Goal: Task Accomplishment & Management: Use online tool/utility

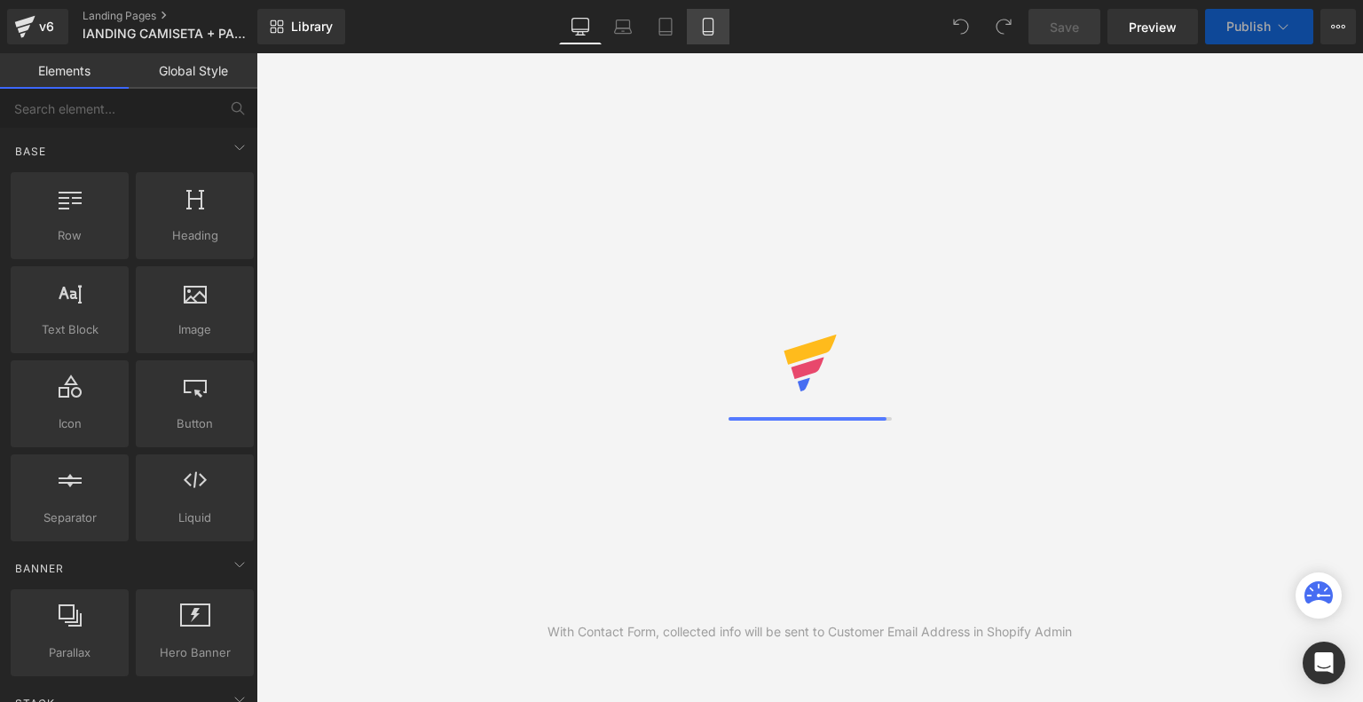
click at [714, 27] on icon at bounding box center [708, 27] width 18 height 18
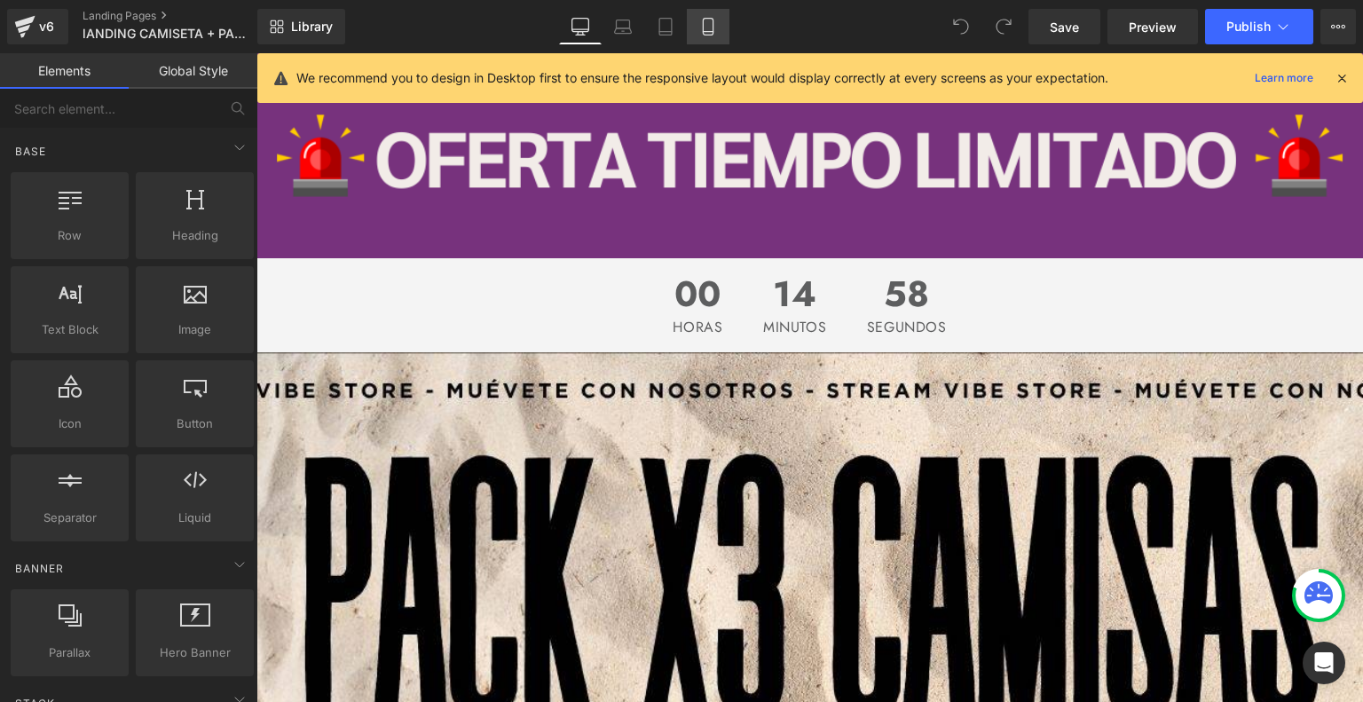
click at [709, 19] on icon at bounding box center [708, 27] width 10 height 17
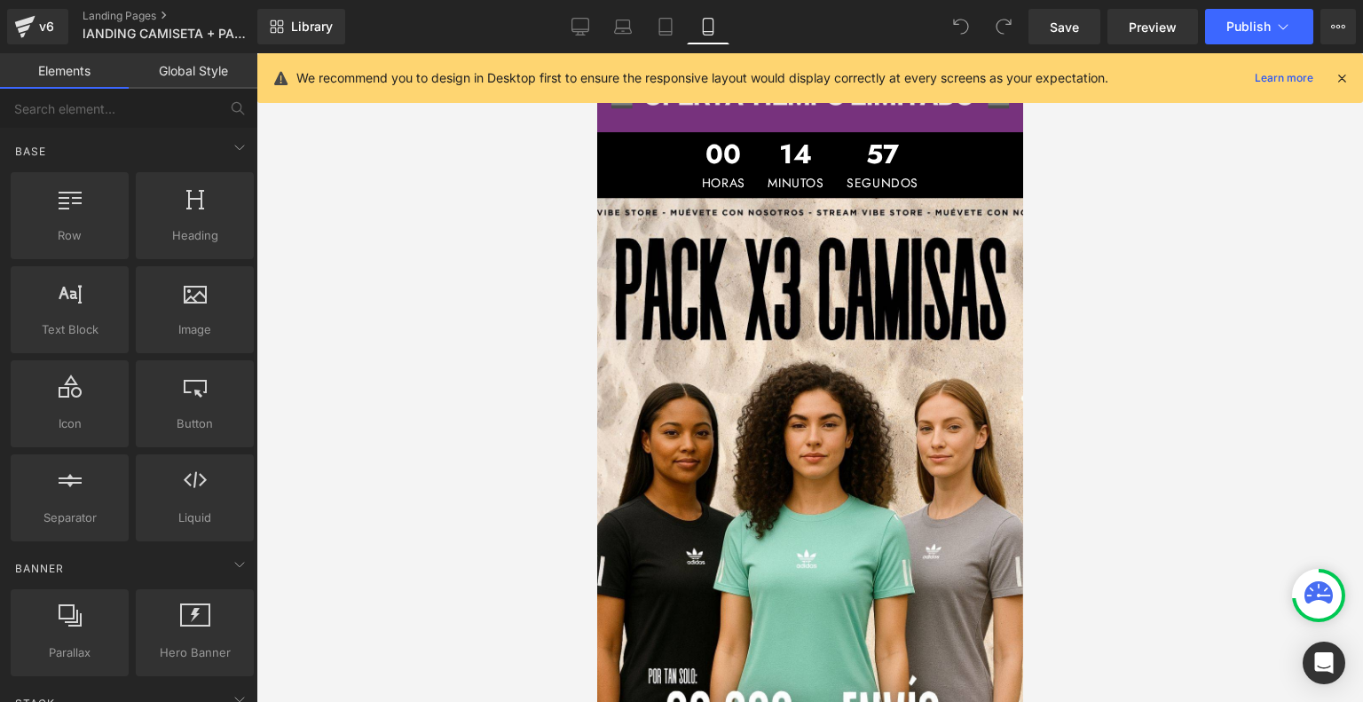
click at [1345, 72] on icon at bounding box center [1341, 78] width 16 height 16
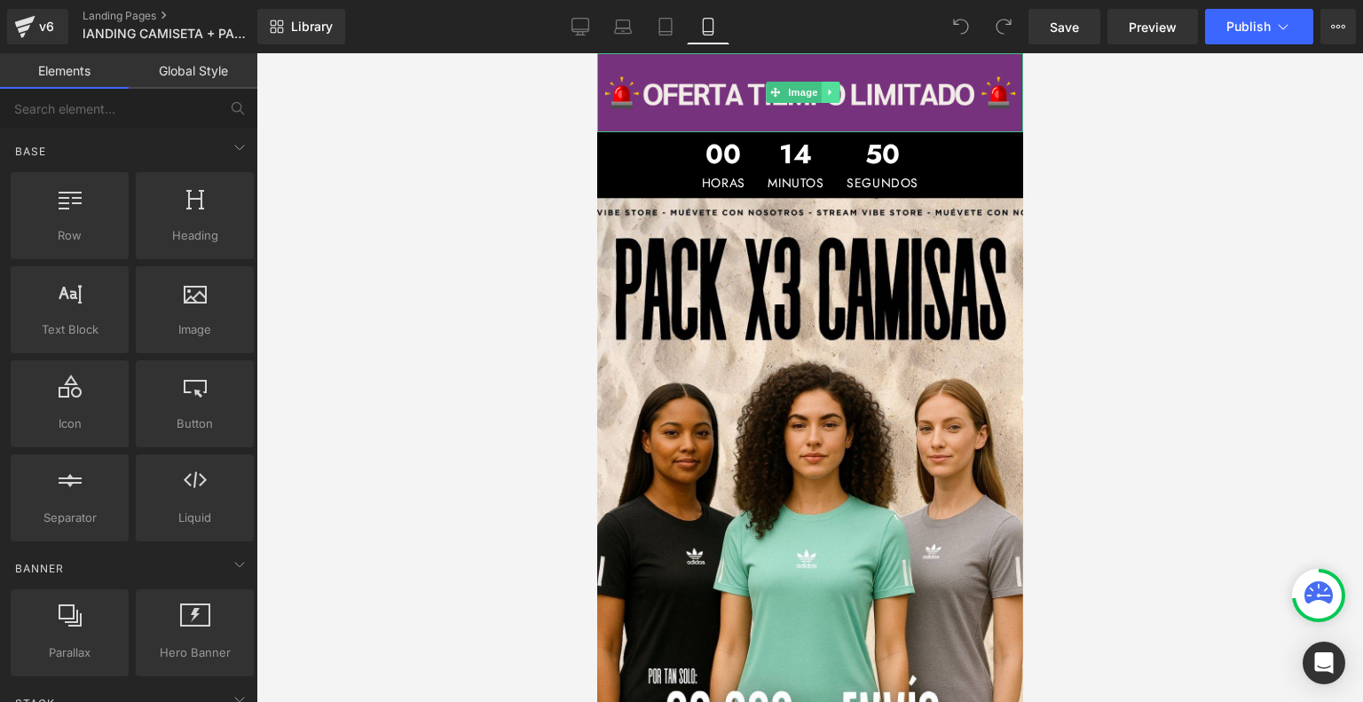
click at [835, 89] on link at bounding box center [830, 92] width 19 height 21
click at [840, 88] on icon at bounding box center [839, 93] width 10 height 10
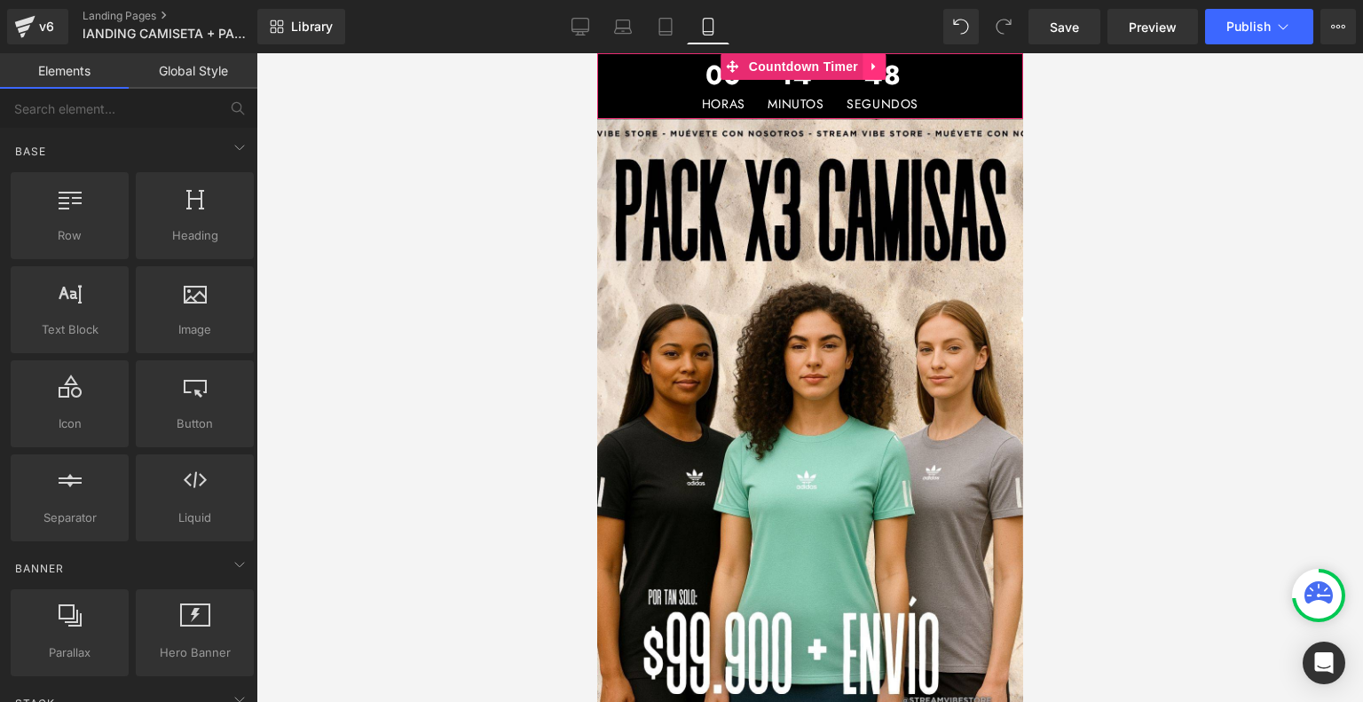
click at [873, 60] on icon at bounding box center [873, 66] width 12 height 13
click at [881, 70] on icon at bounding box center [884, 66] width 12 height 12
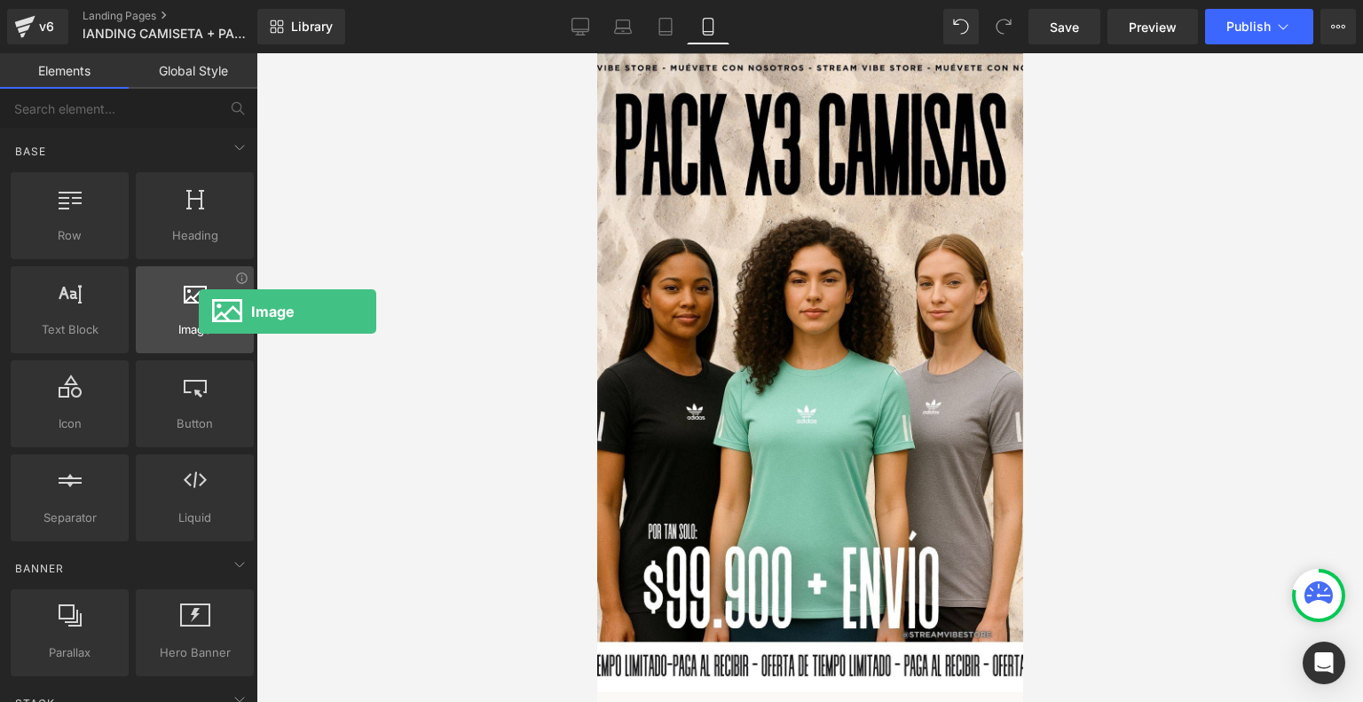
click at [199, 311] on div at bounding box center [194, 300] width 107 height 40
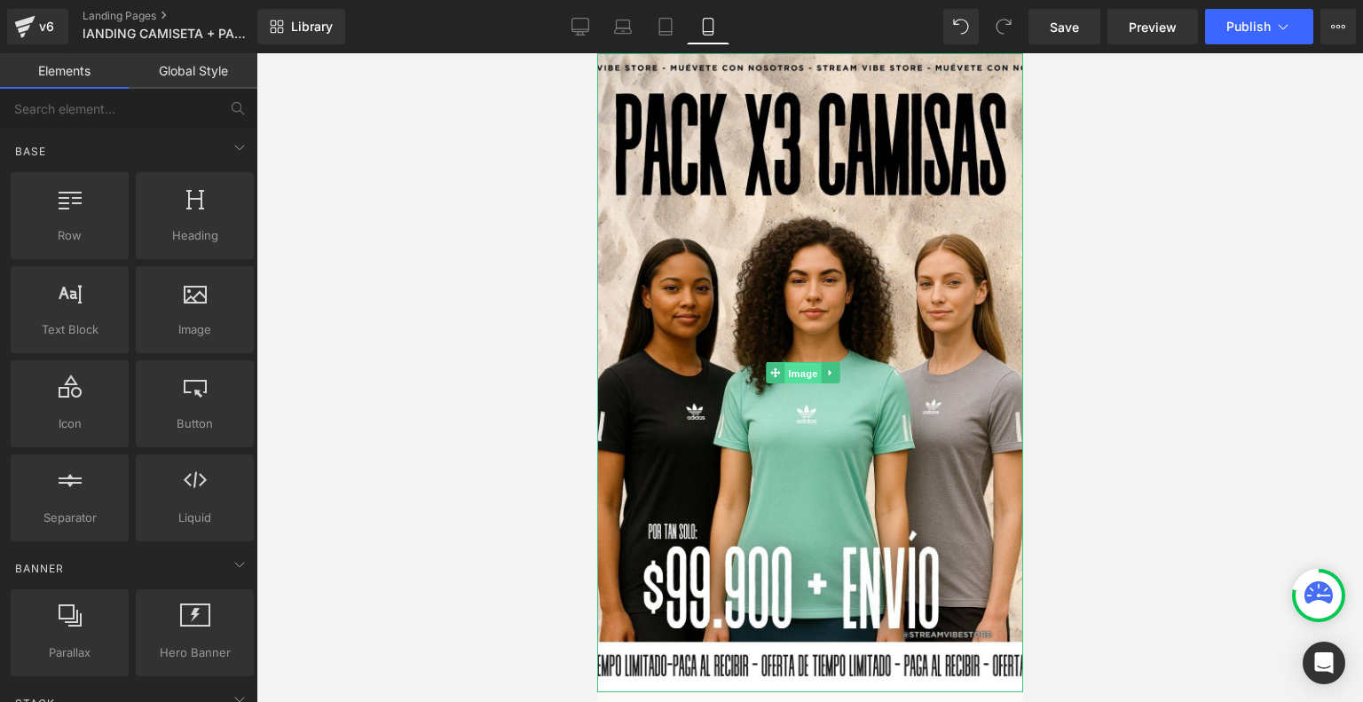
click at [793, 363] on span "Image" at bounding box center [802, 373] width 37 height 21
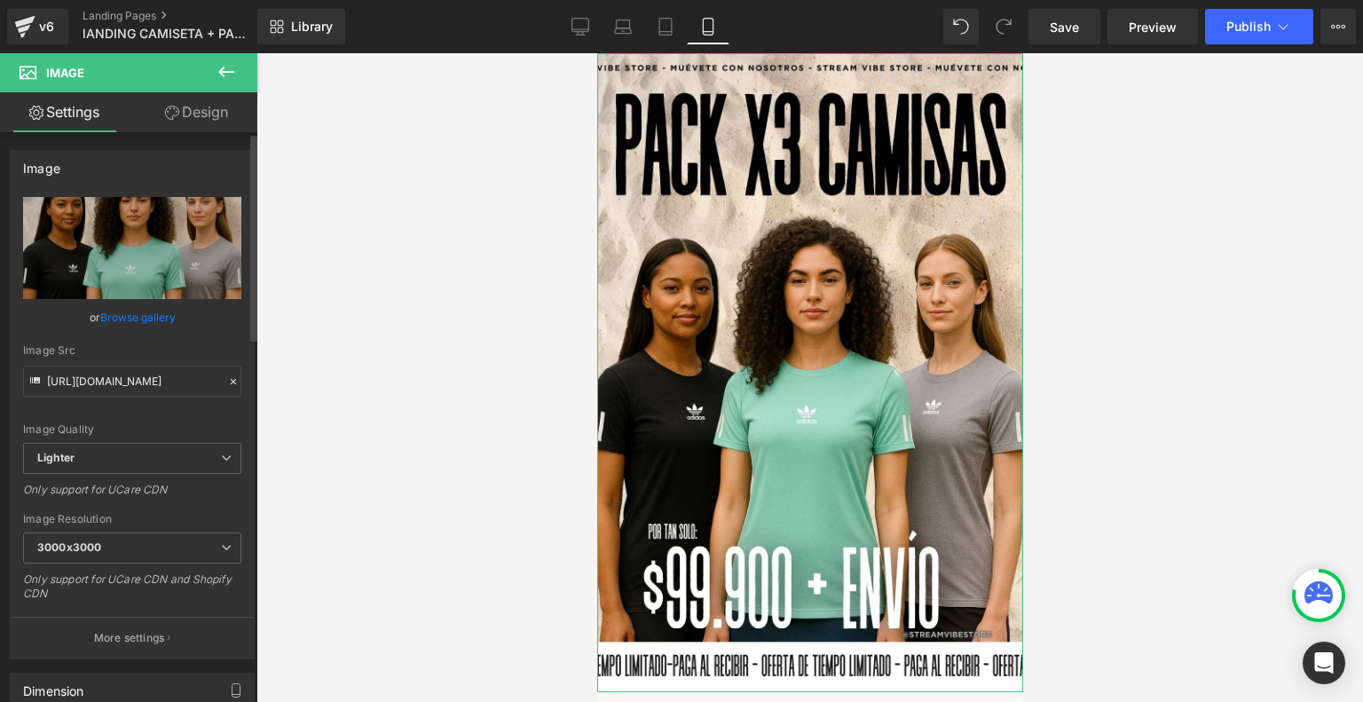
click at [156, 314] on link "Browse gallery" at bounding box center [137, 317] width 75 height 31
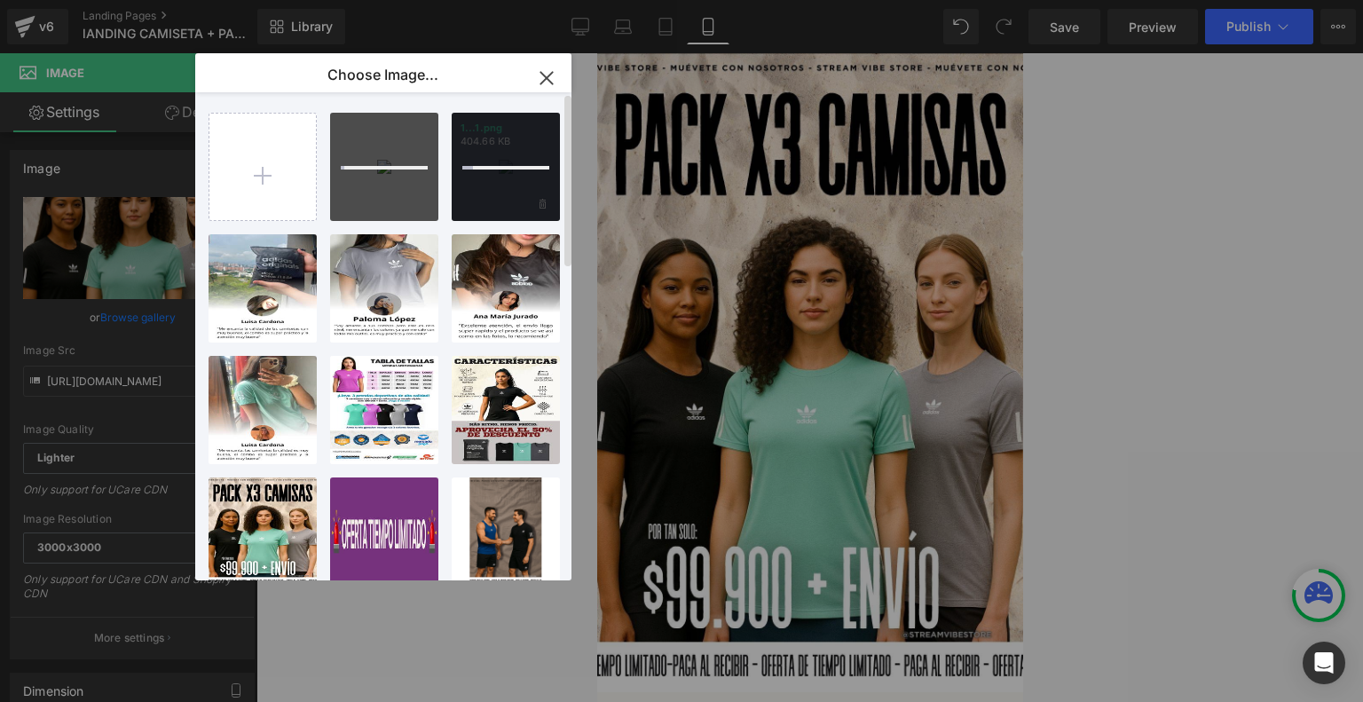
type input "C:\fakepath\3.png"
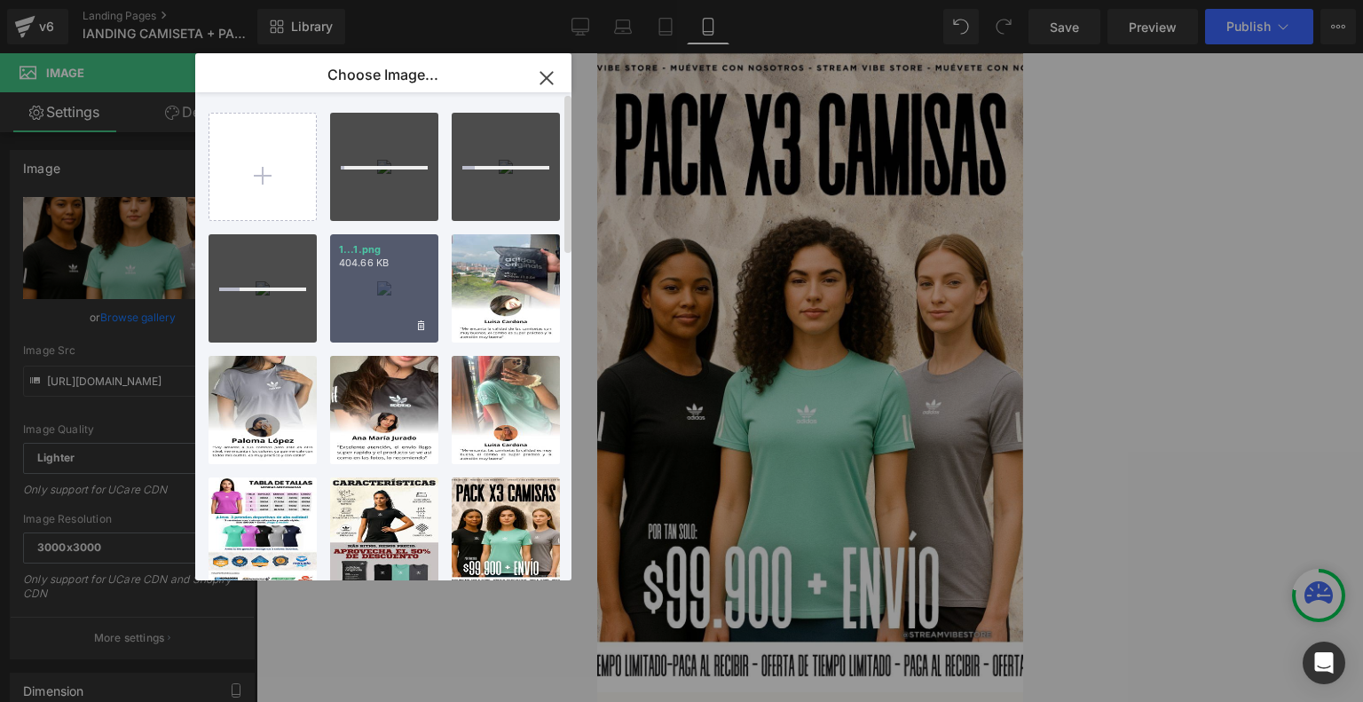
type input "C:\fakepath\5.png"
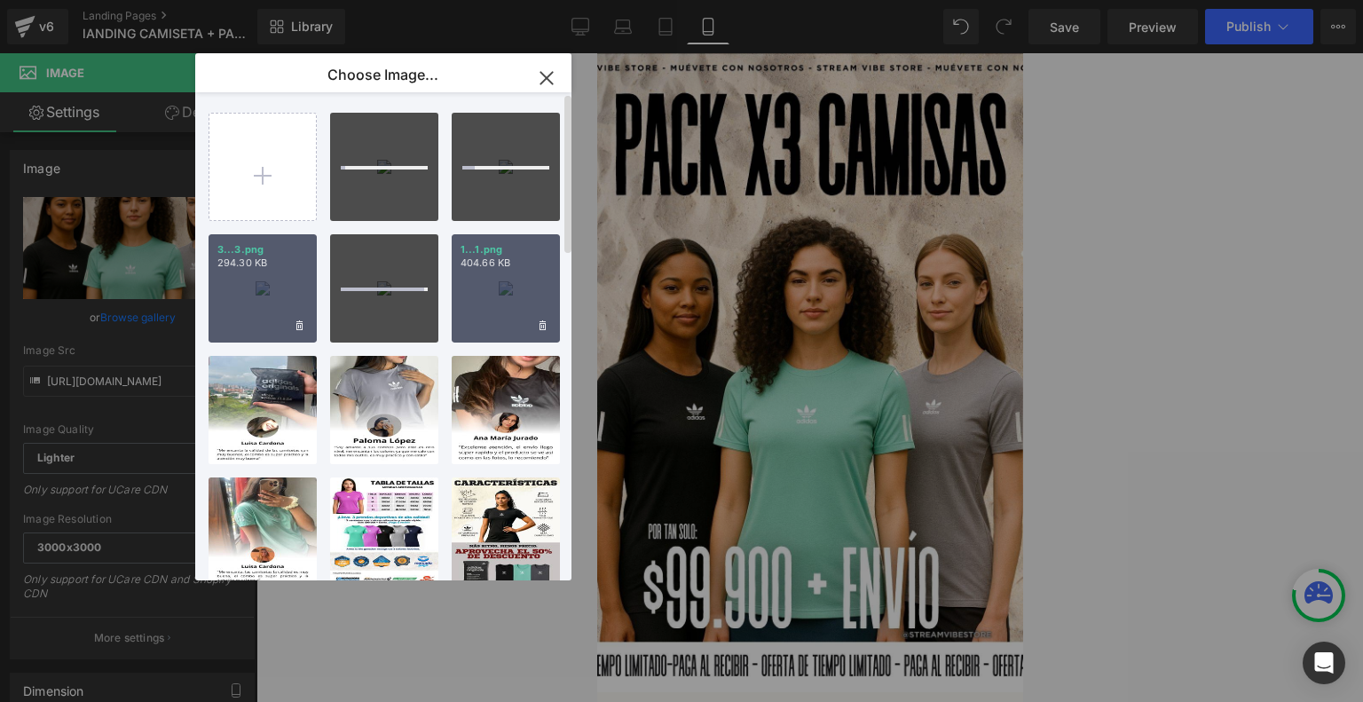
type input "C:\fakepath\6.png"
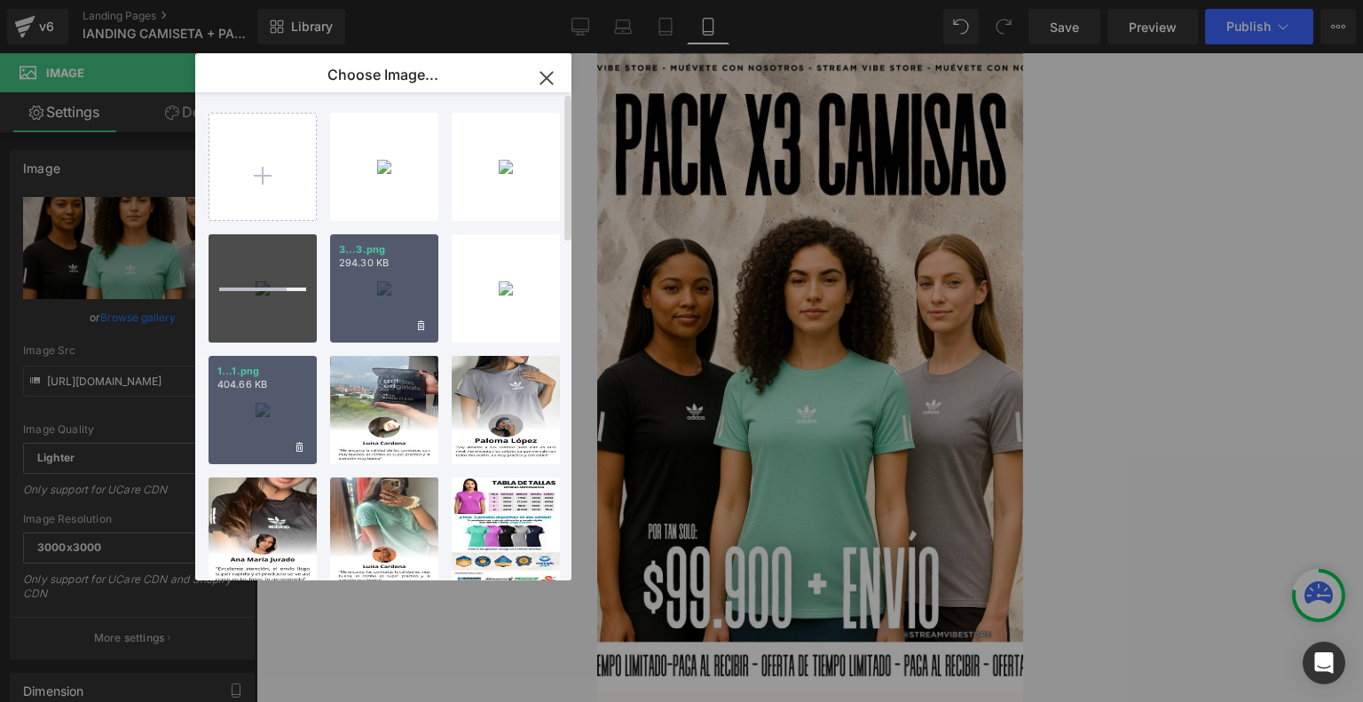
click at [270, 416] on div "1...1.png 404.66 KB" at bounding box center [262, 410] width 108 height 108
type input "[URL][DOMAIN_NAME]"
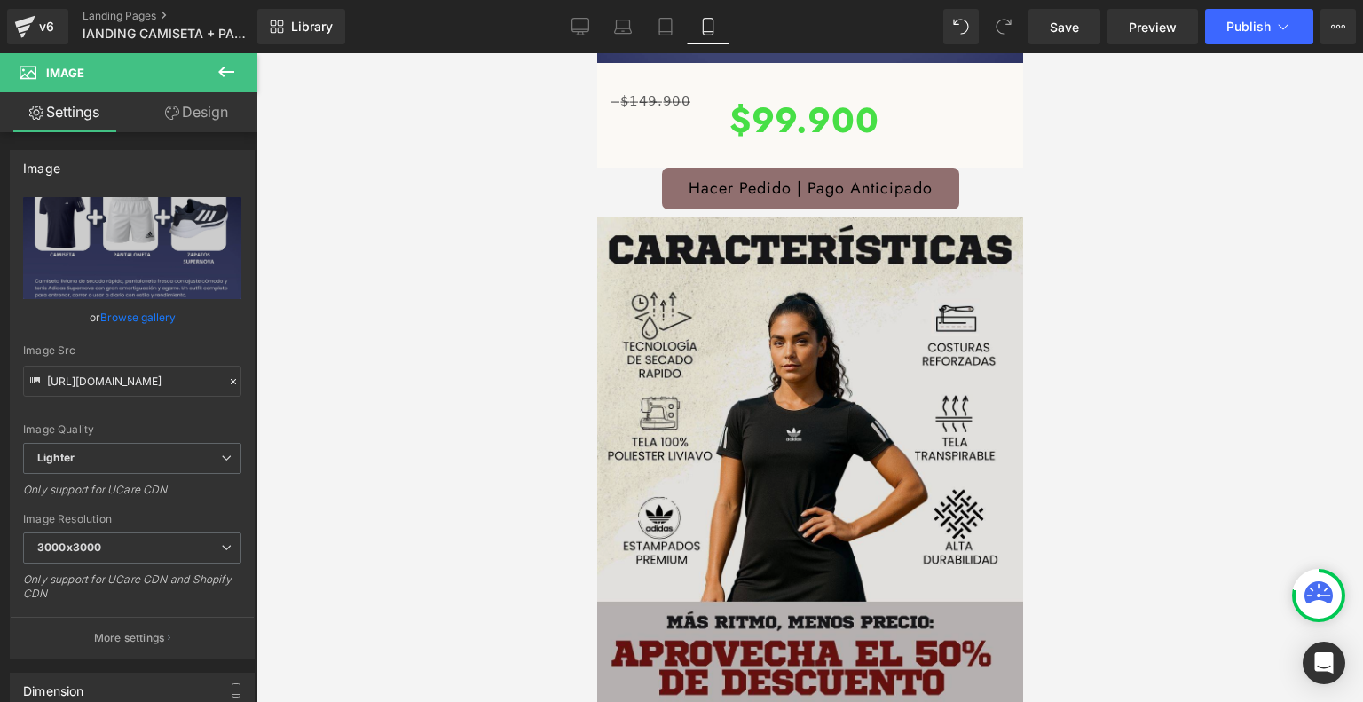
scroll to position [585, 0]
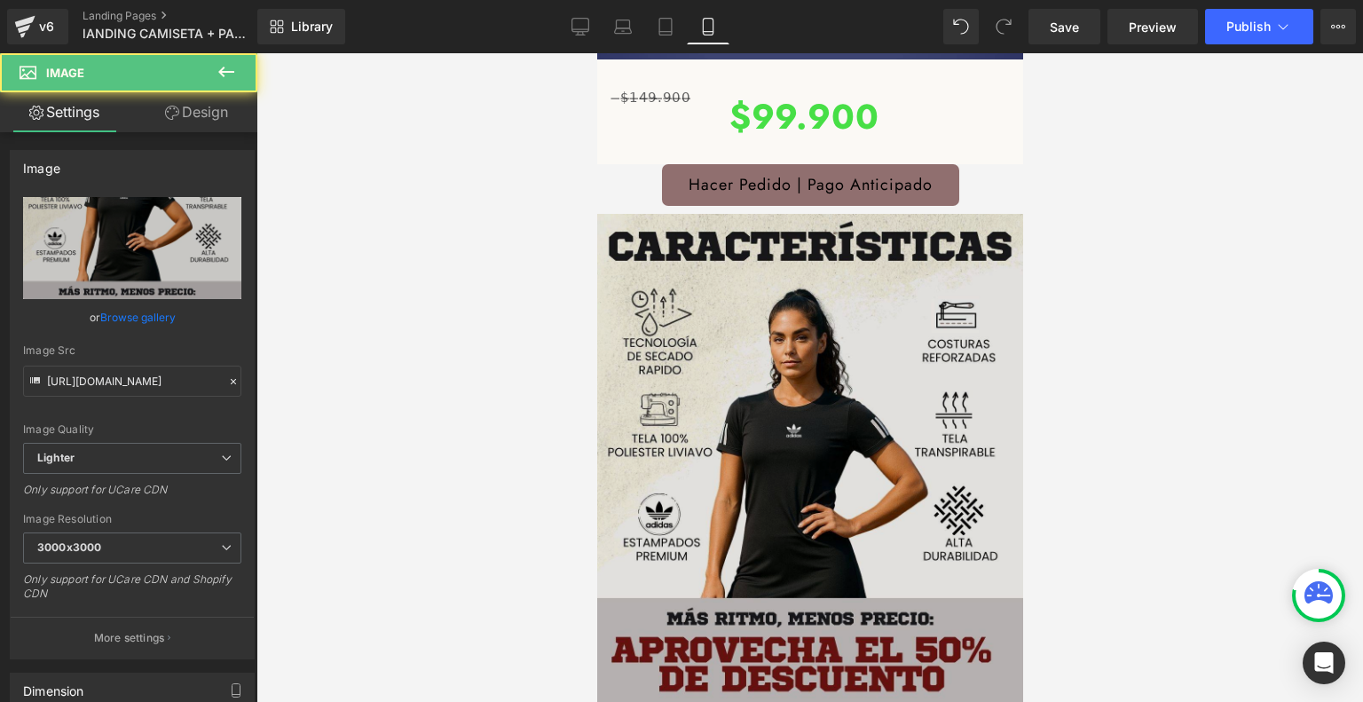
click at [776, 375] on img at bounding box center [809, 529] width 426 height 647
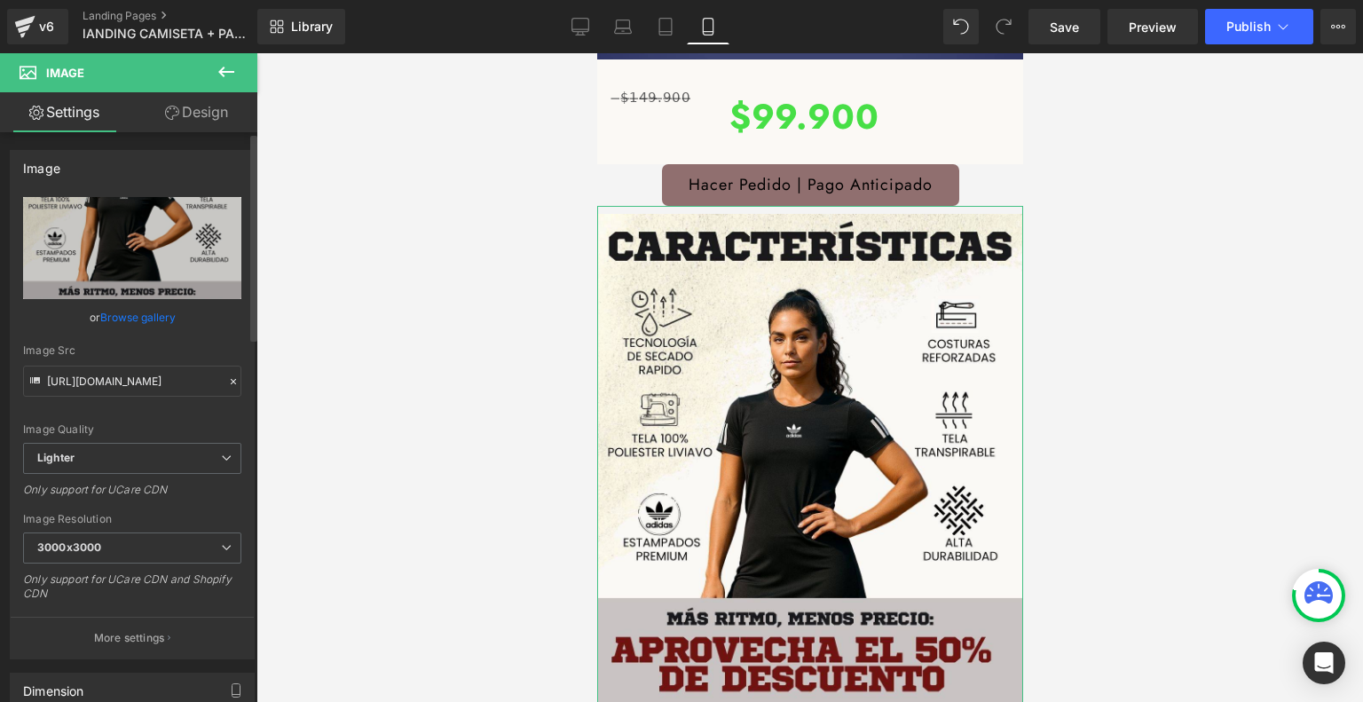
click at [158, 321] on link "Browse gallery" at bounding box center [137, 317] width 75 height 31
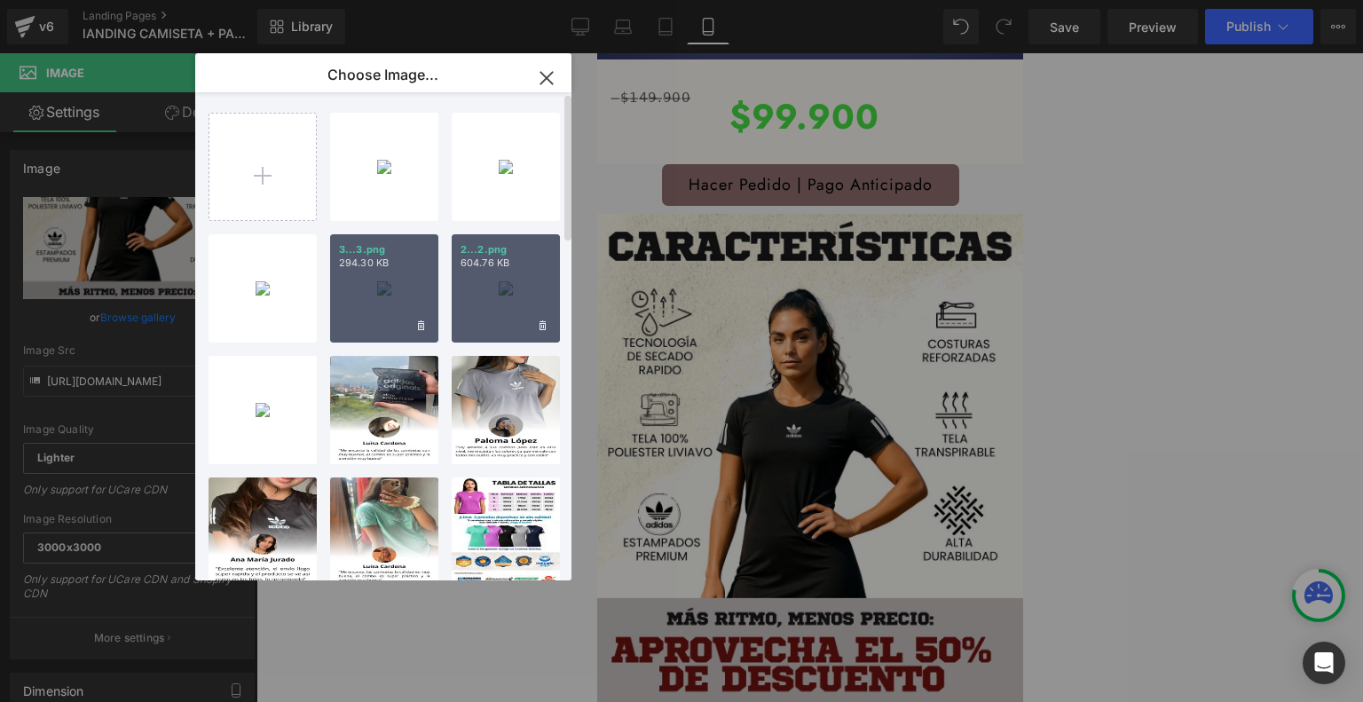
click at [510, 311] on div "2...2.png 604.76 KB" at bounding box center [506, 288] width 108 height 108
type input "[URL][DOMAIN_NAME]"
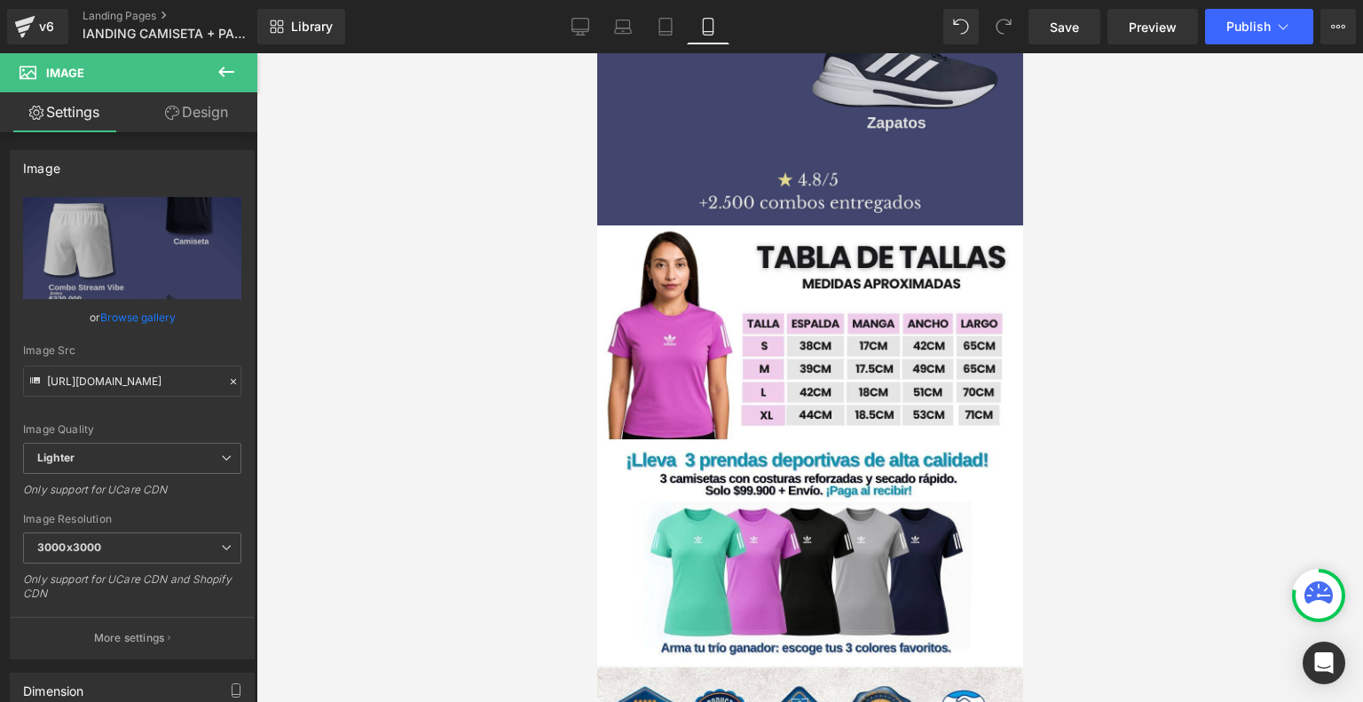
scroll to position [1176, 0]
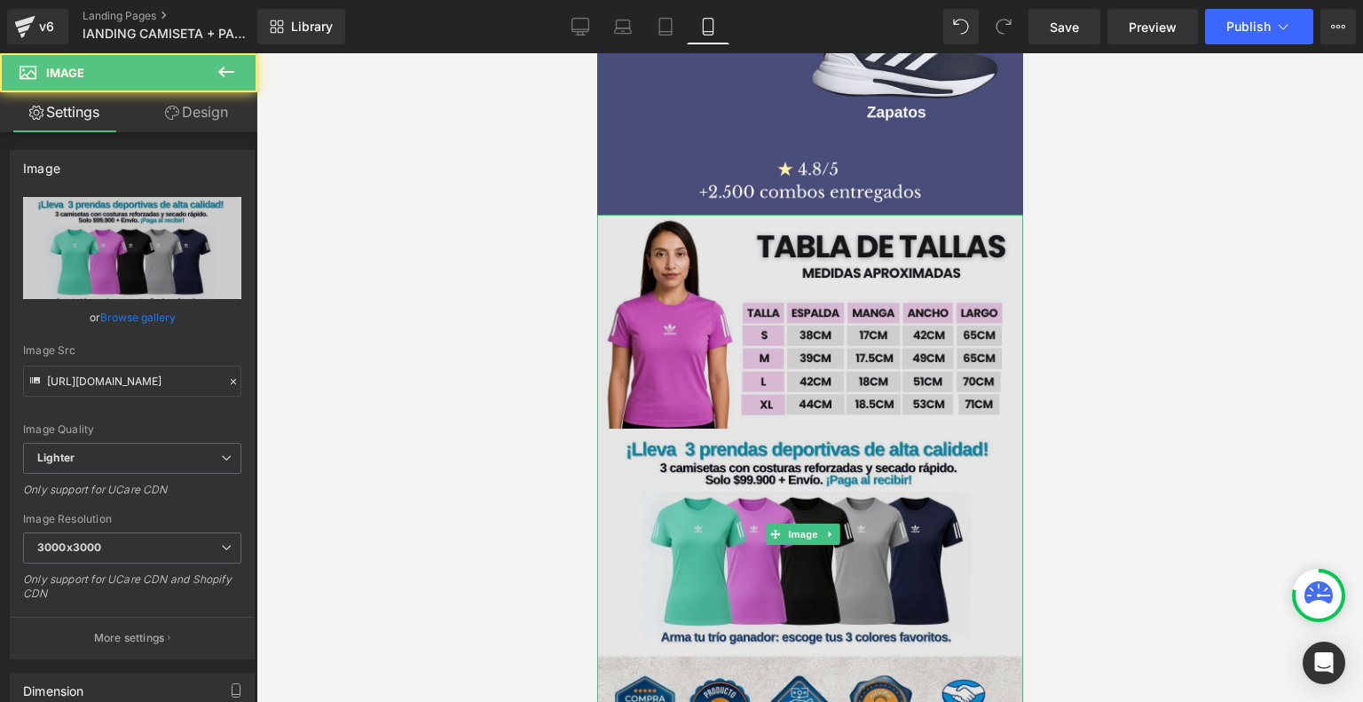
click at [790, 424] on img at bounding box center [809, 534] width 426 height 639
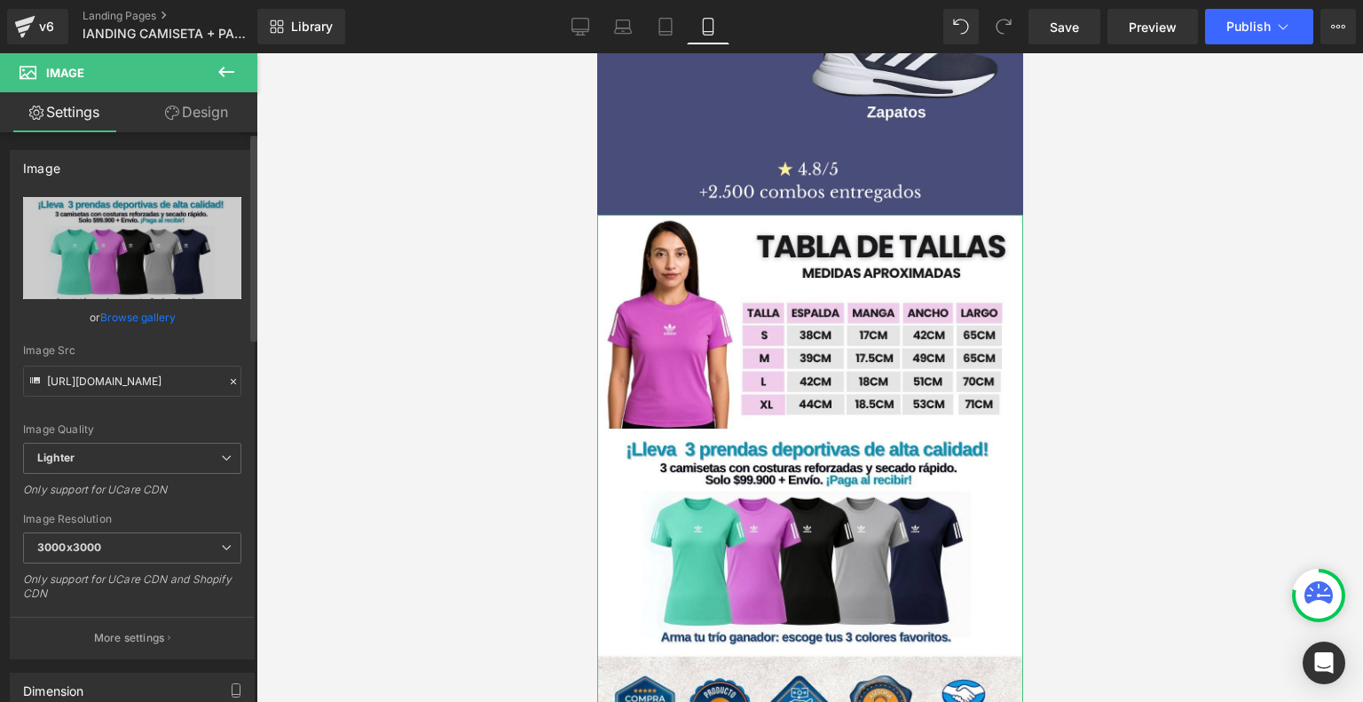
click at [145, 326] on link "Browse gallery" at bounding box center [137, 317] width 75 height 31
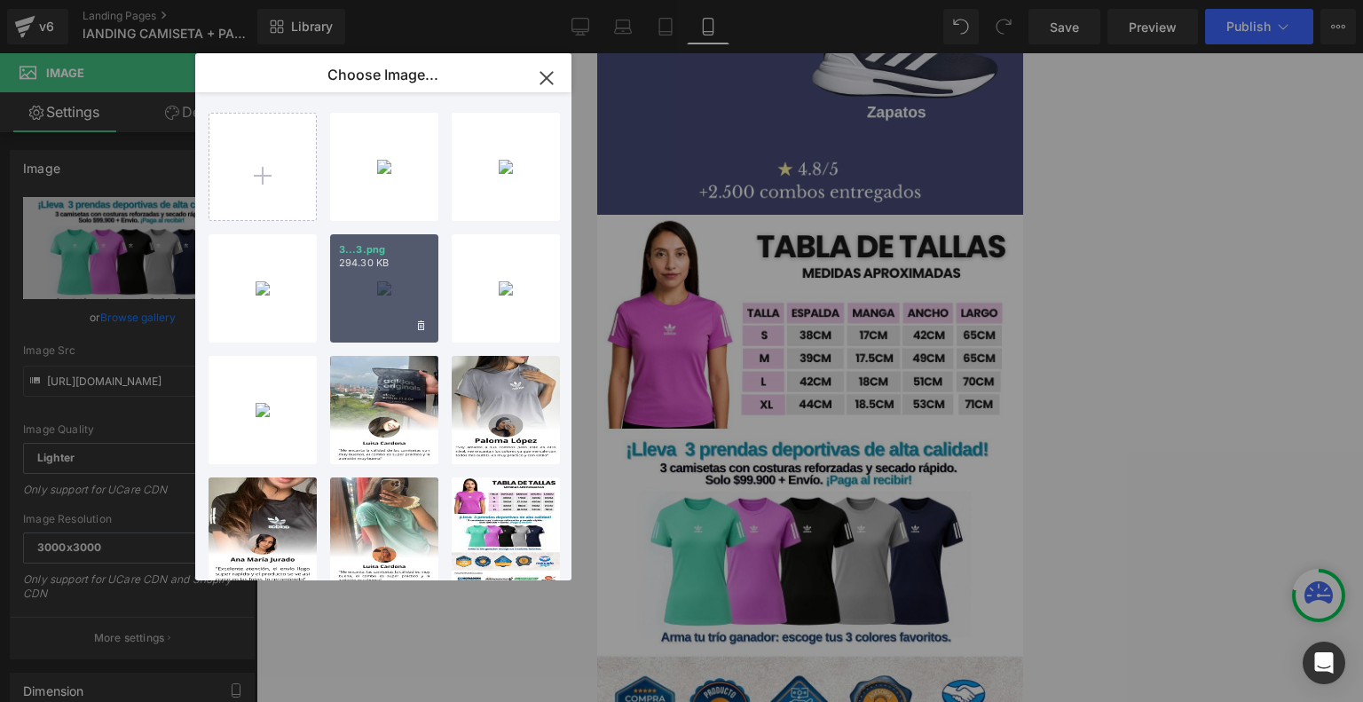
click at [383, 255] on p "3...3.png" at bounding box center [384, 249] width 90 height 13
type input "https://ucarecdn.com/997245d1-6039-4c37-92d5-03a49b45e6e5/-/format/auto/-/previ…"
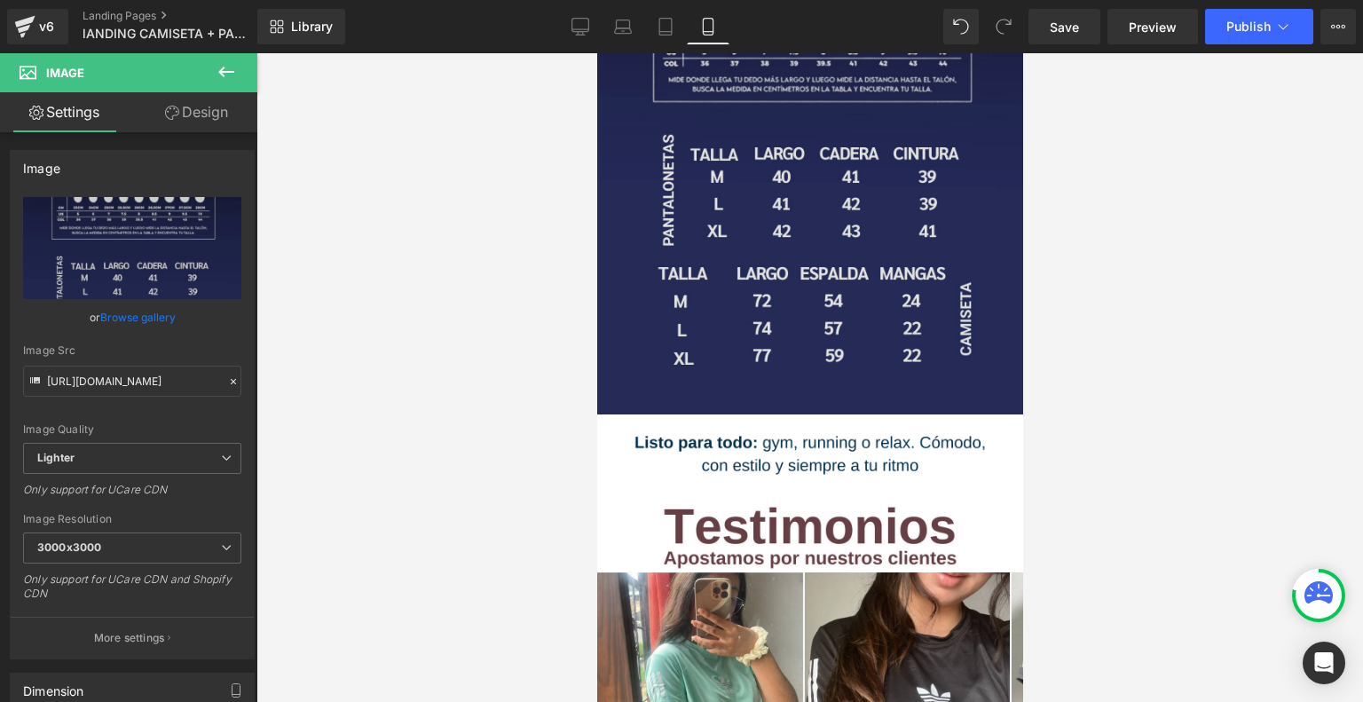
scroll to position [1645, 0]
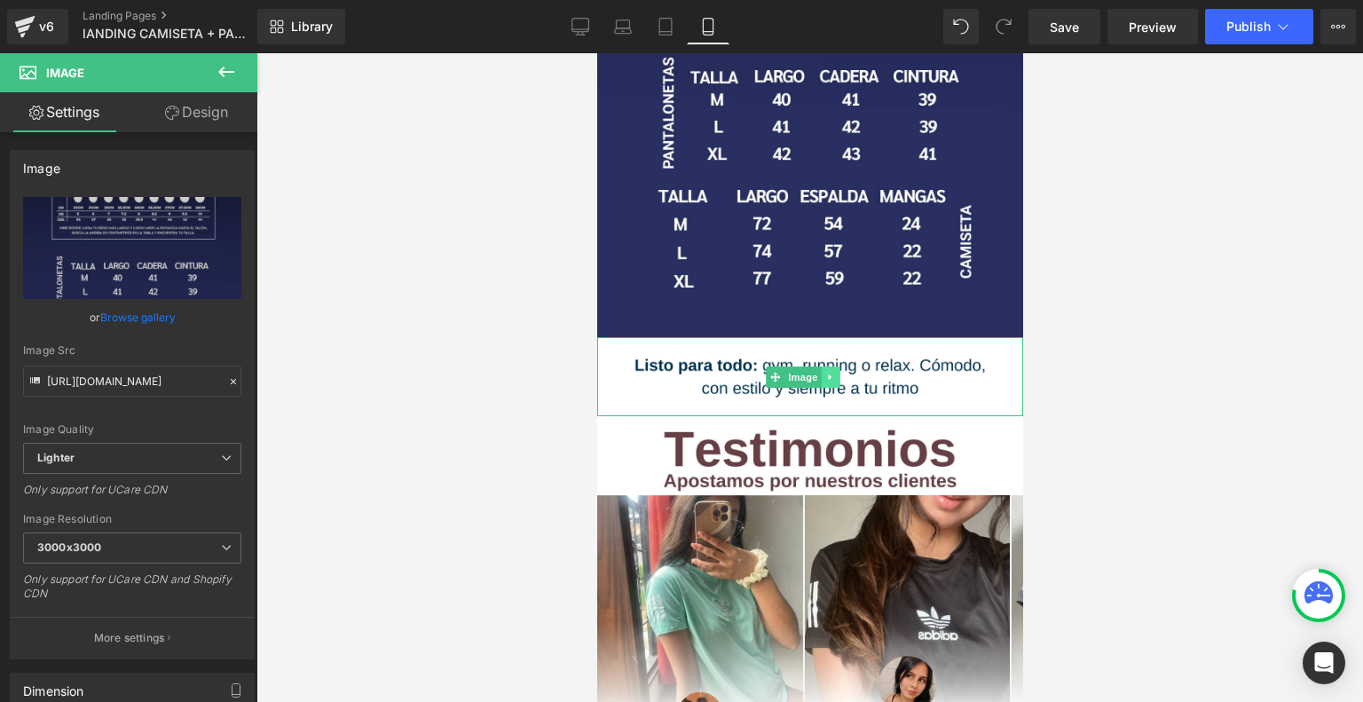
click at [829, 372] on icon at bounding box center [830, 377] width 10 height 11
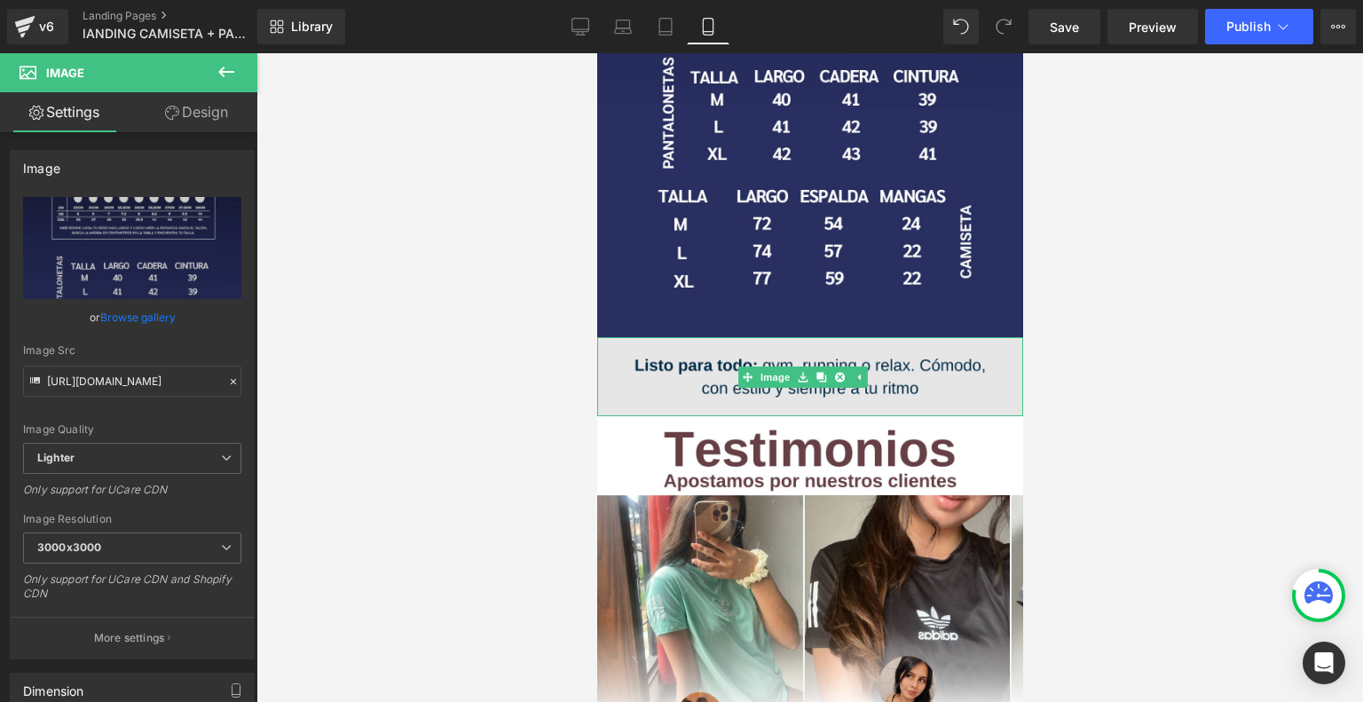
click at [702, 337] on img at bounding box center [809, 376] width 426 height 79
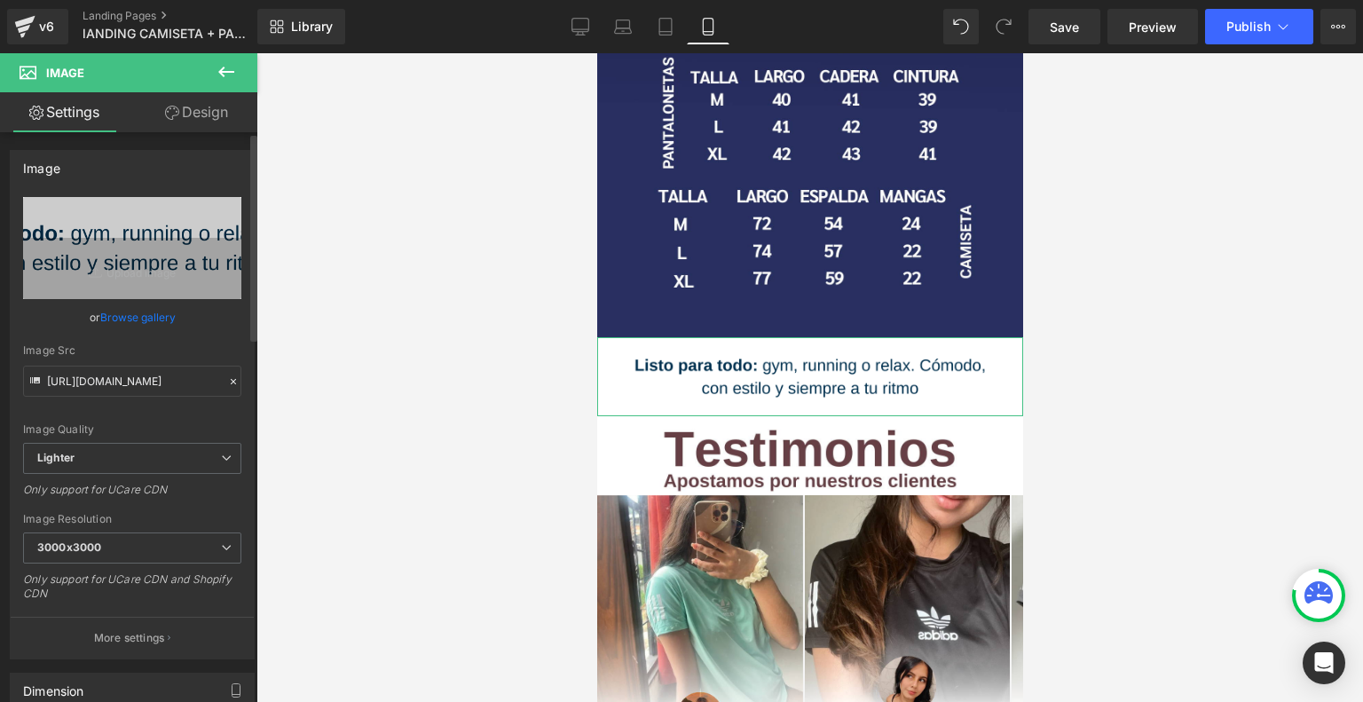
click at [141, 315] on link "Browse gallery" at bounding box center [137, 317] width 75 height 31
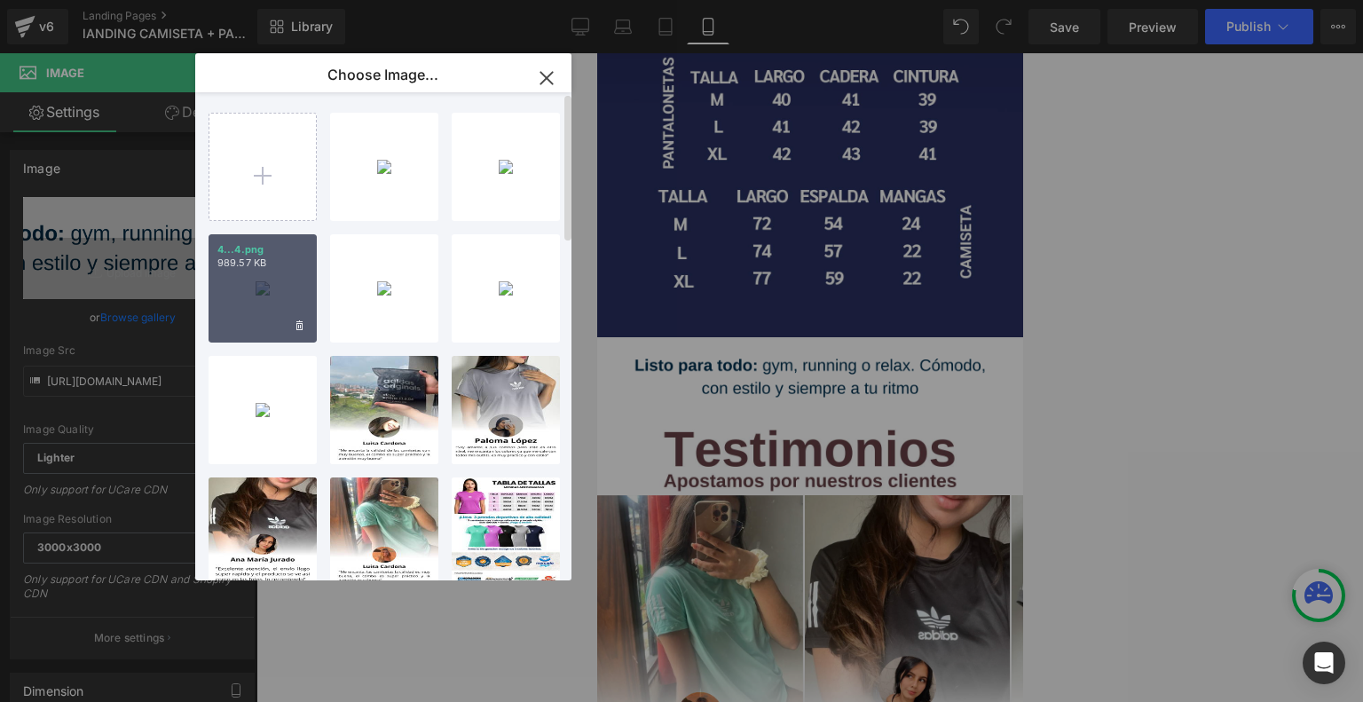
click at [264, 266] on p "989.57 KB" at bounding box center [262, 262] width 90 height 13
type input "https://ucarecdn.com/9cbef0a1-6003-43a4-8563-5f219eb5b96b/-/format/auto/-/previ…"
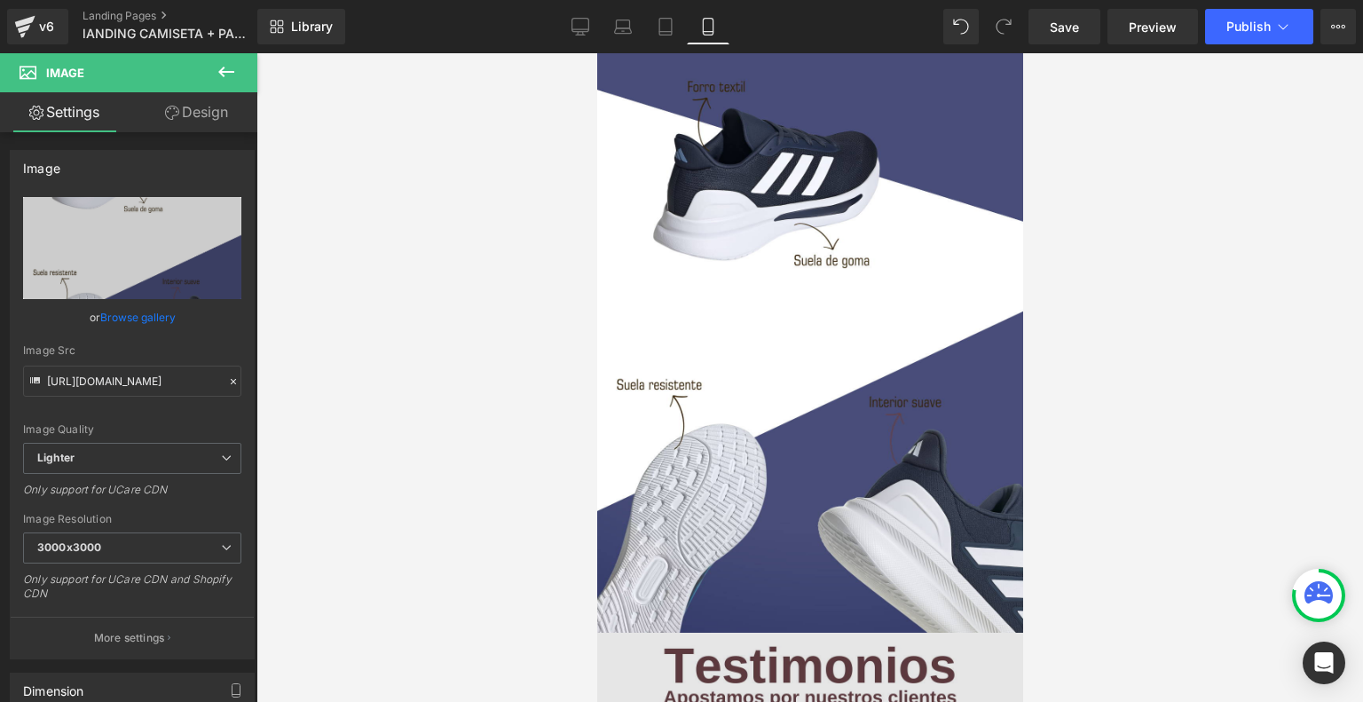
scroll to position [1945, 0]
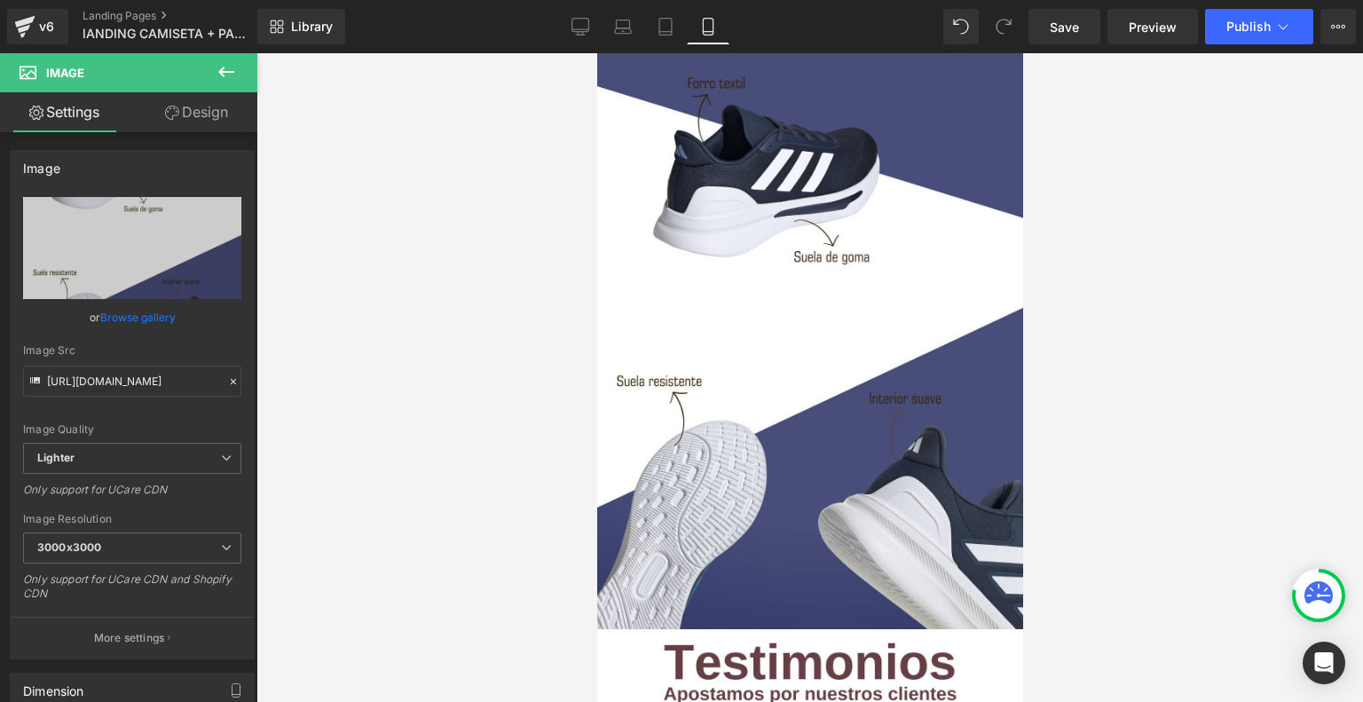
click at [223, 70] on icon at bounding box center [226, 71] width 21 height 21
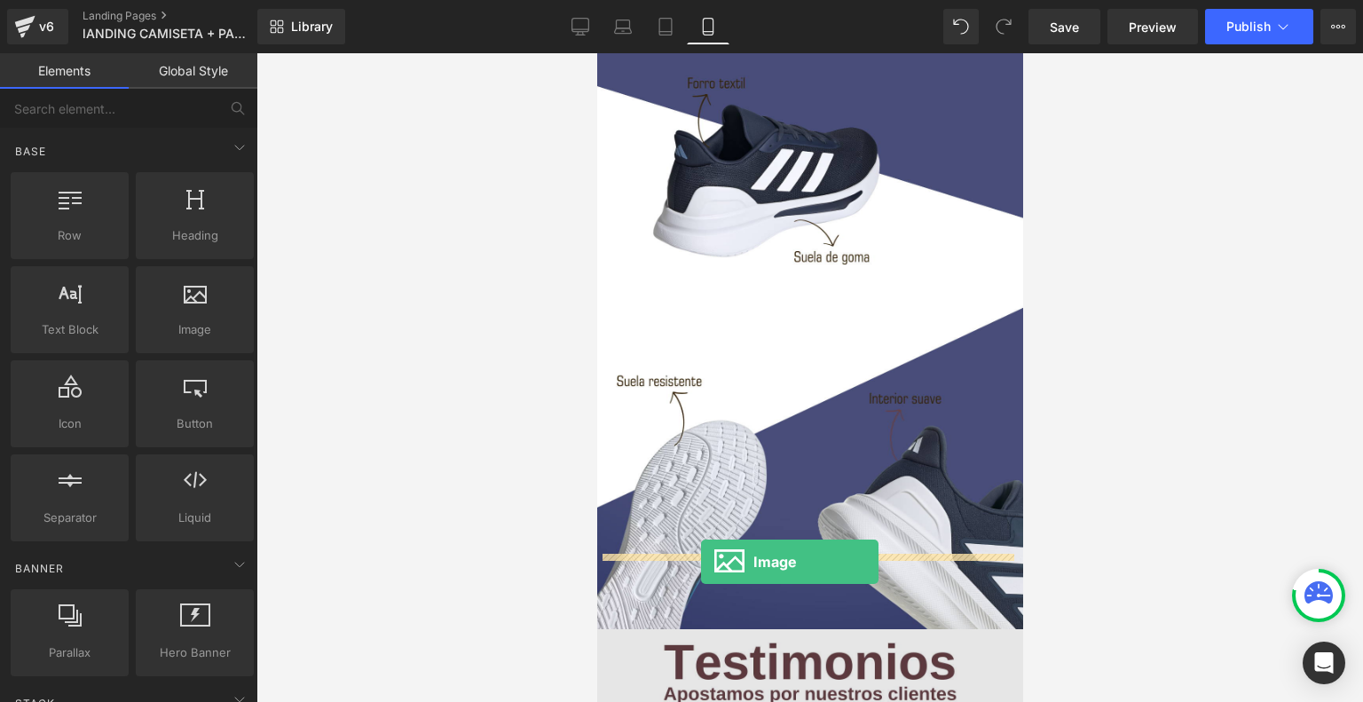
drag, startPoint x: 802, startPoint y: 341, endPoint x: 700, endPoint y: 562, distance: 243.3
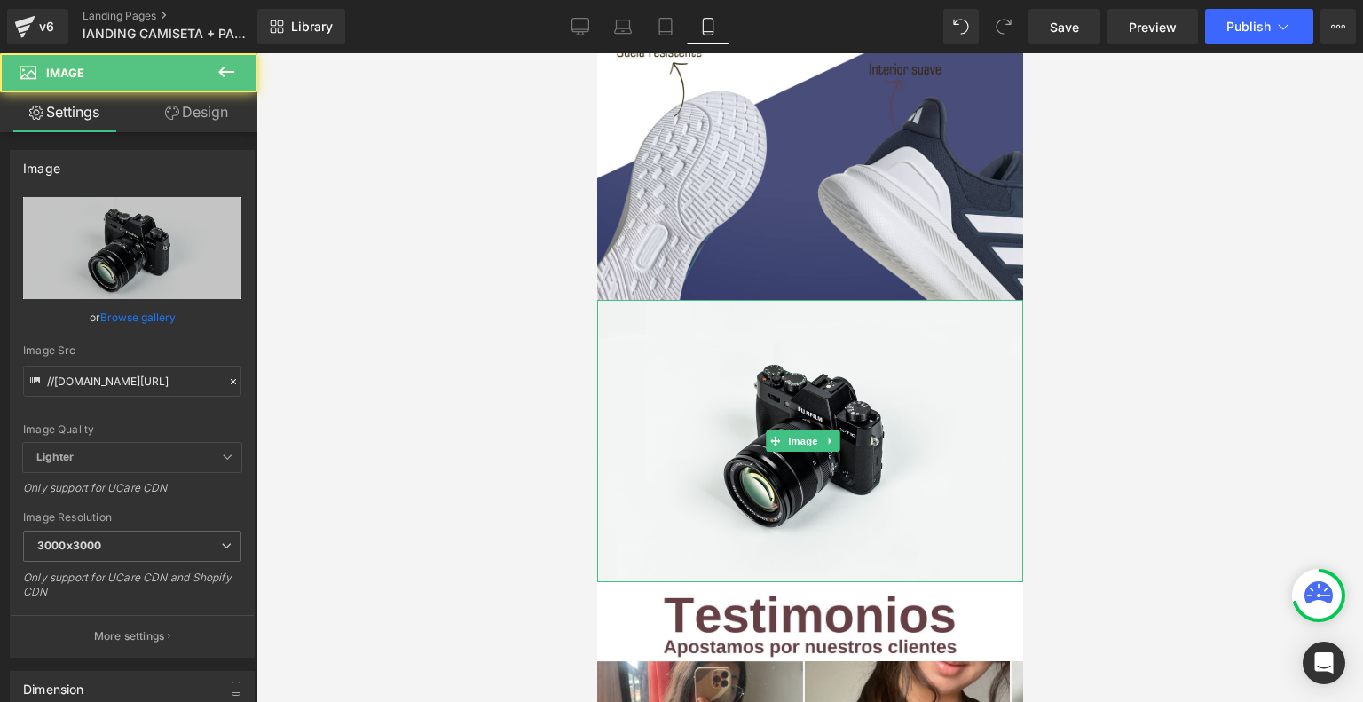
scroll to position [2275, 0]
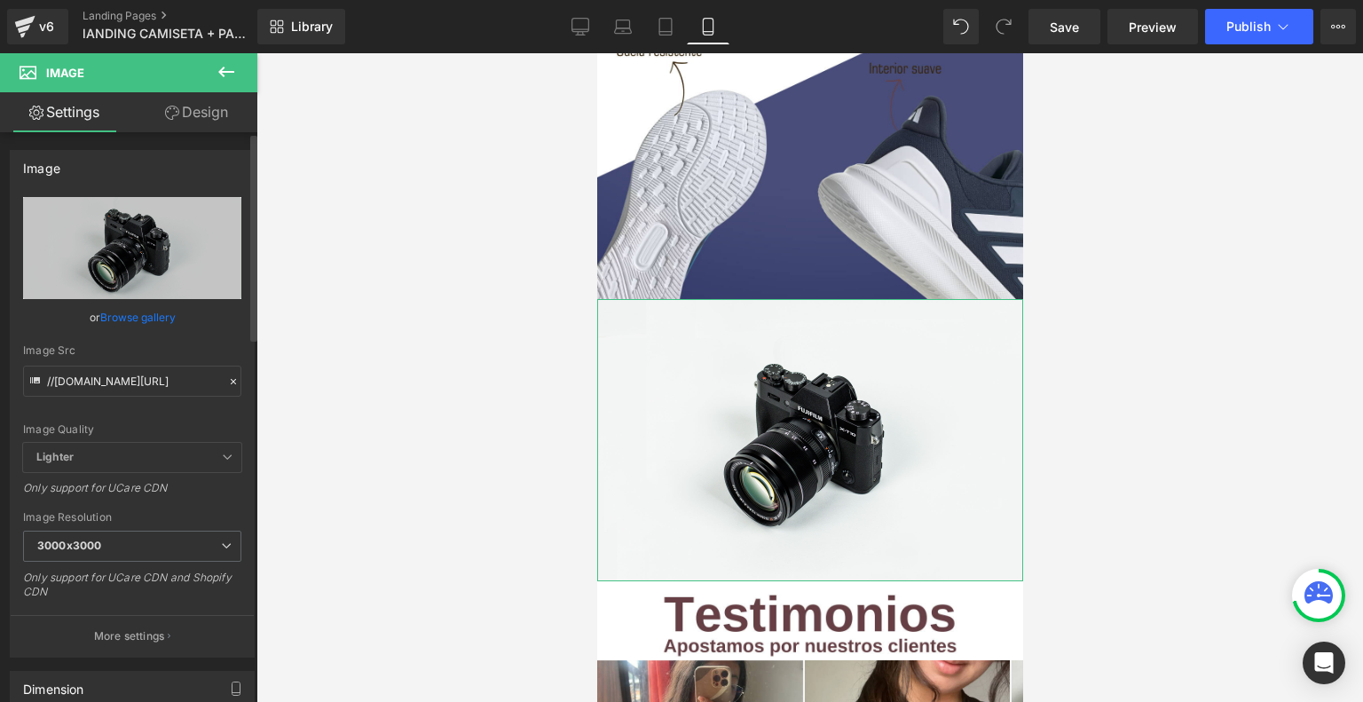
click at [134, 314] on link "Browse gallery" at bounding box center [137, 317] width 75 height 31
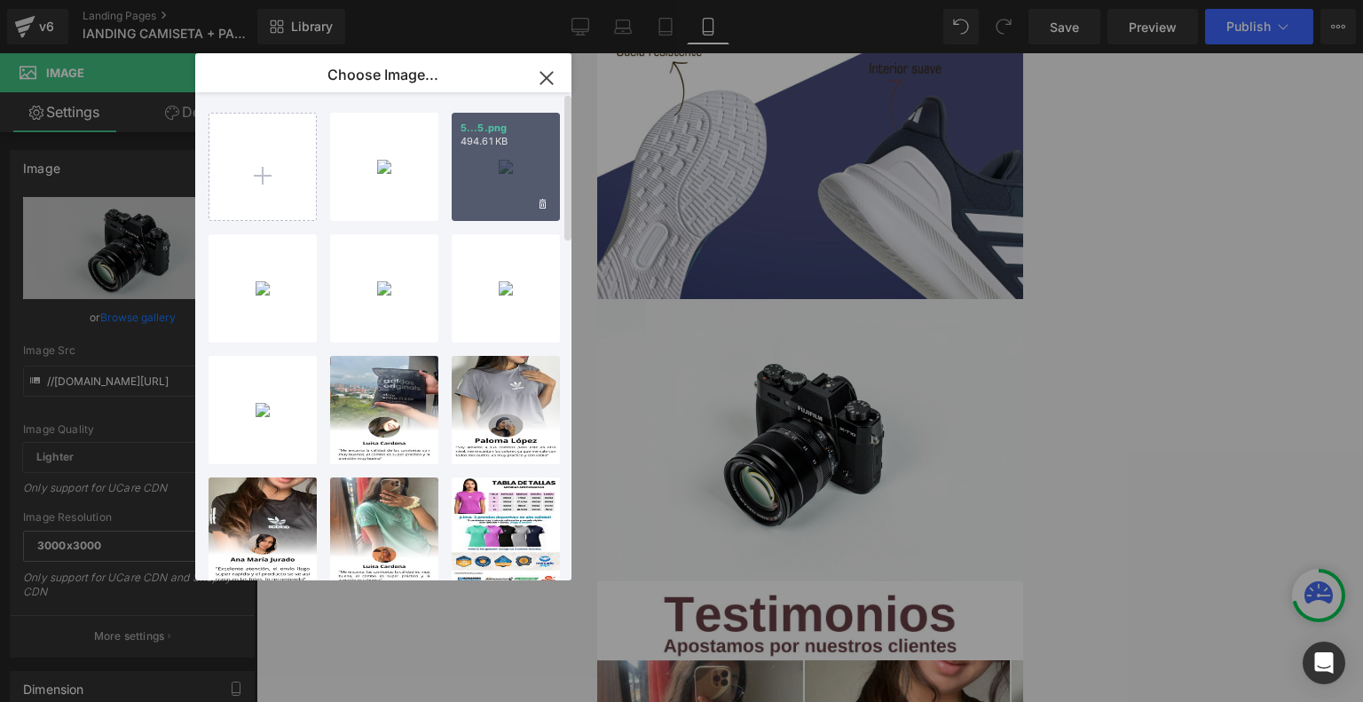
click at [500, 201] on div "5...5.png 494.61 KB" at bounding box center [506, 167] width 108 height 108
type input "https://ucarecdn.com/73171d1b-4a21-4c8f-a7f1-91441cda18cf/-/format/auto/-/previ…"
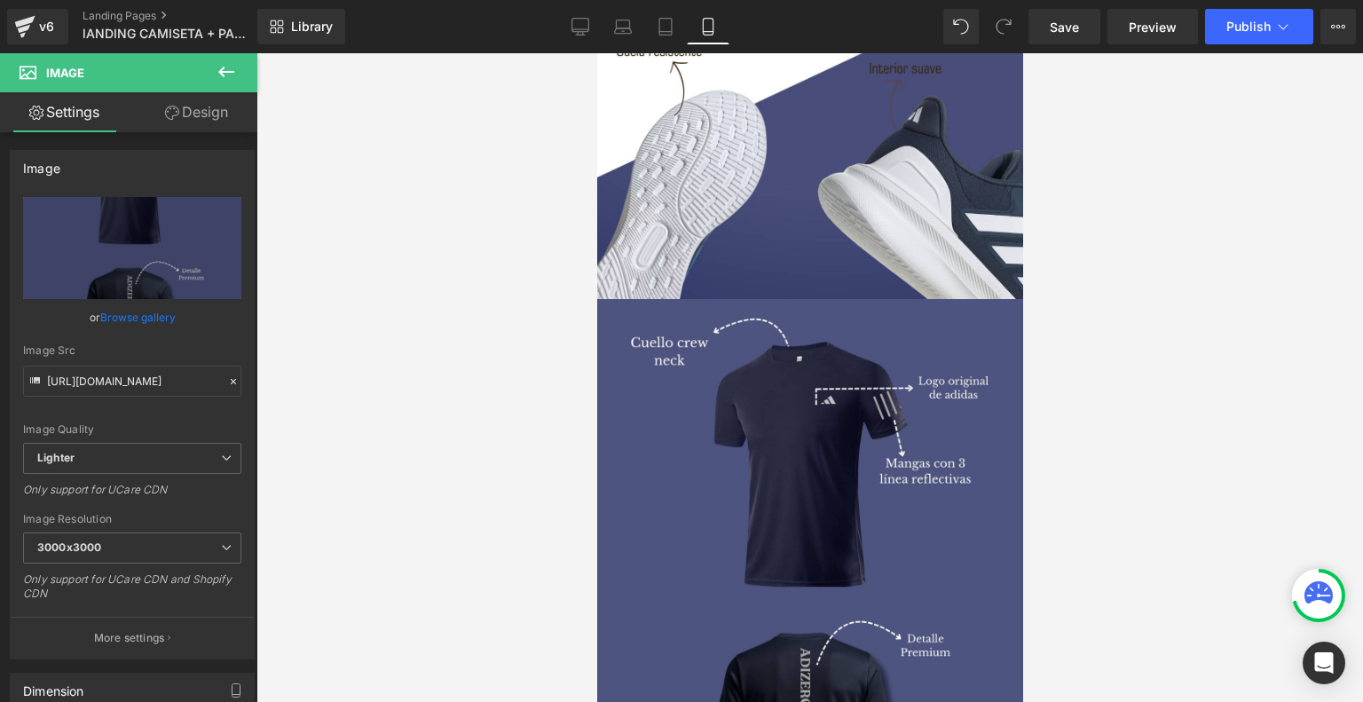
click at [238, 83] on button at bounding box center [226, 72] width 62 height 39
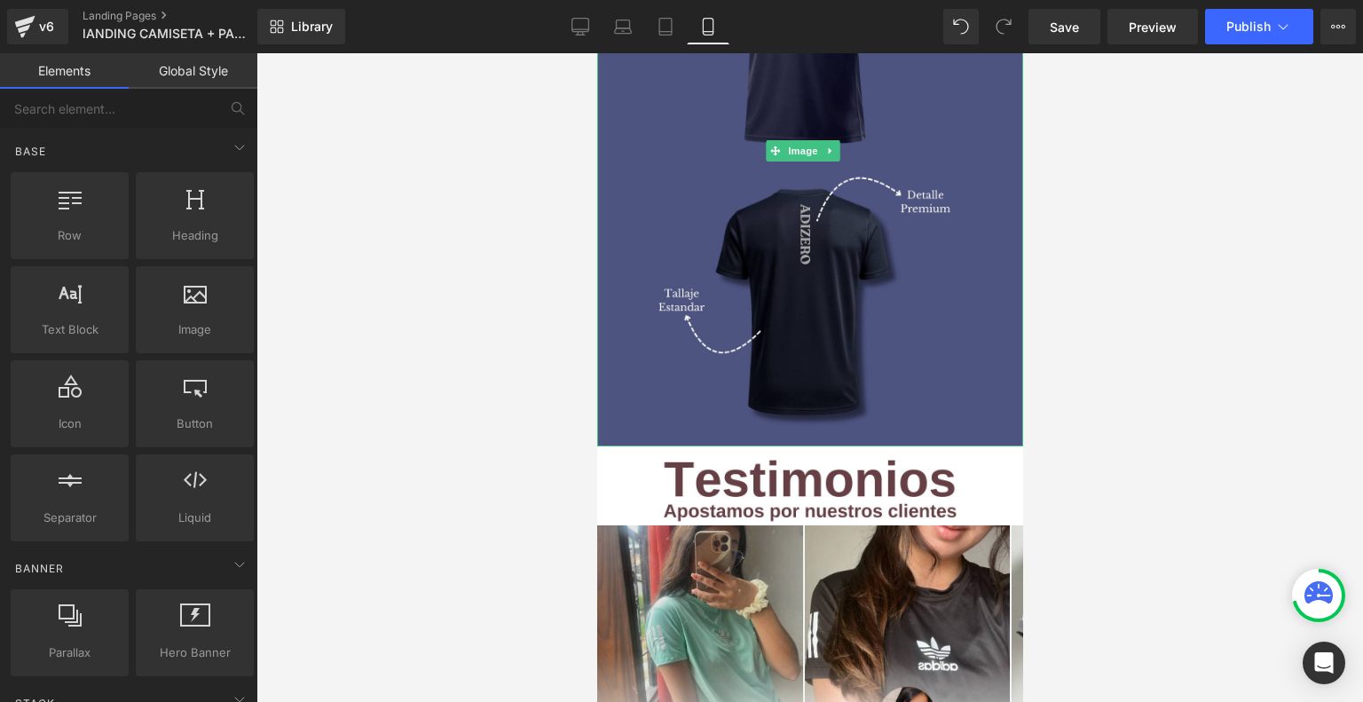
scroll to position [2720, 0]
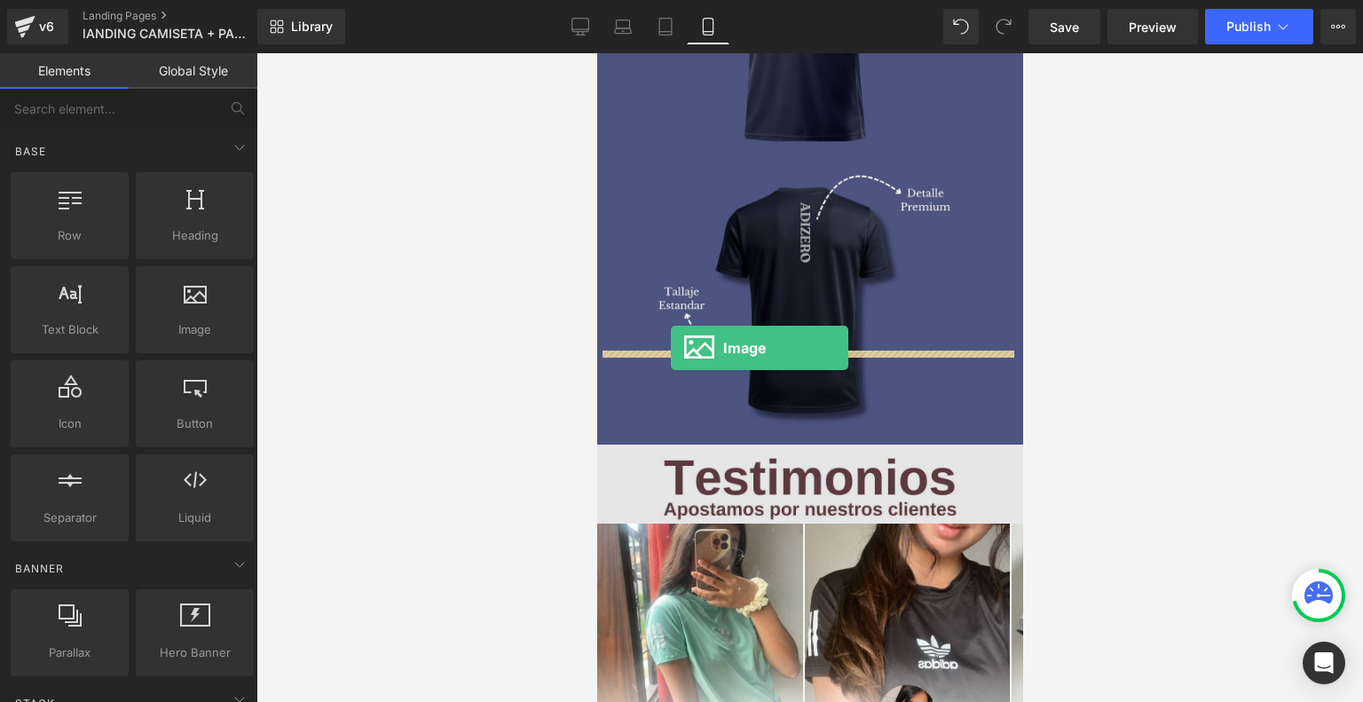
drag, startPoint x: 793, startPoint y: 354, endPoint x: 673, endPoint y: 350, distance: 119.8
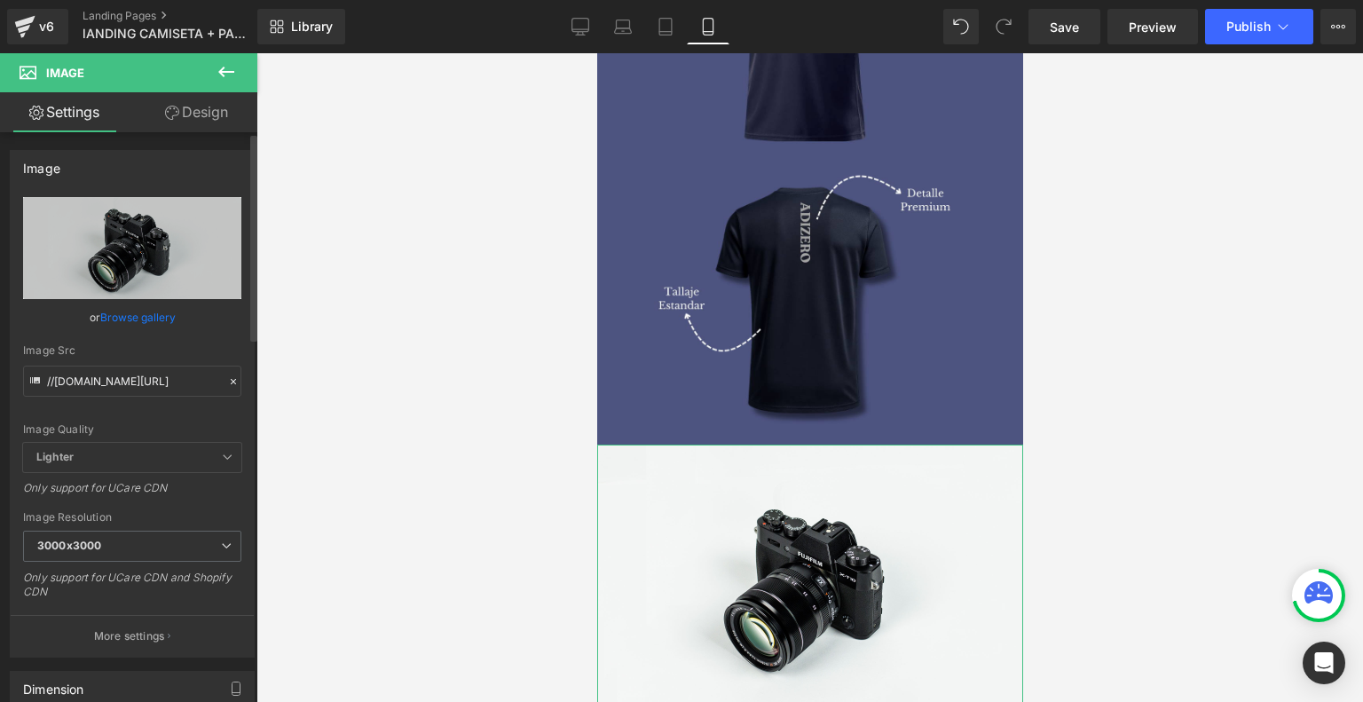
click at [142, 323] on link "Browse gallery" at bounding box center [137, 317] width 75 height 31
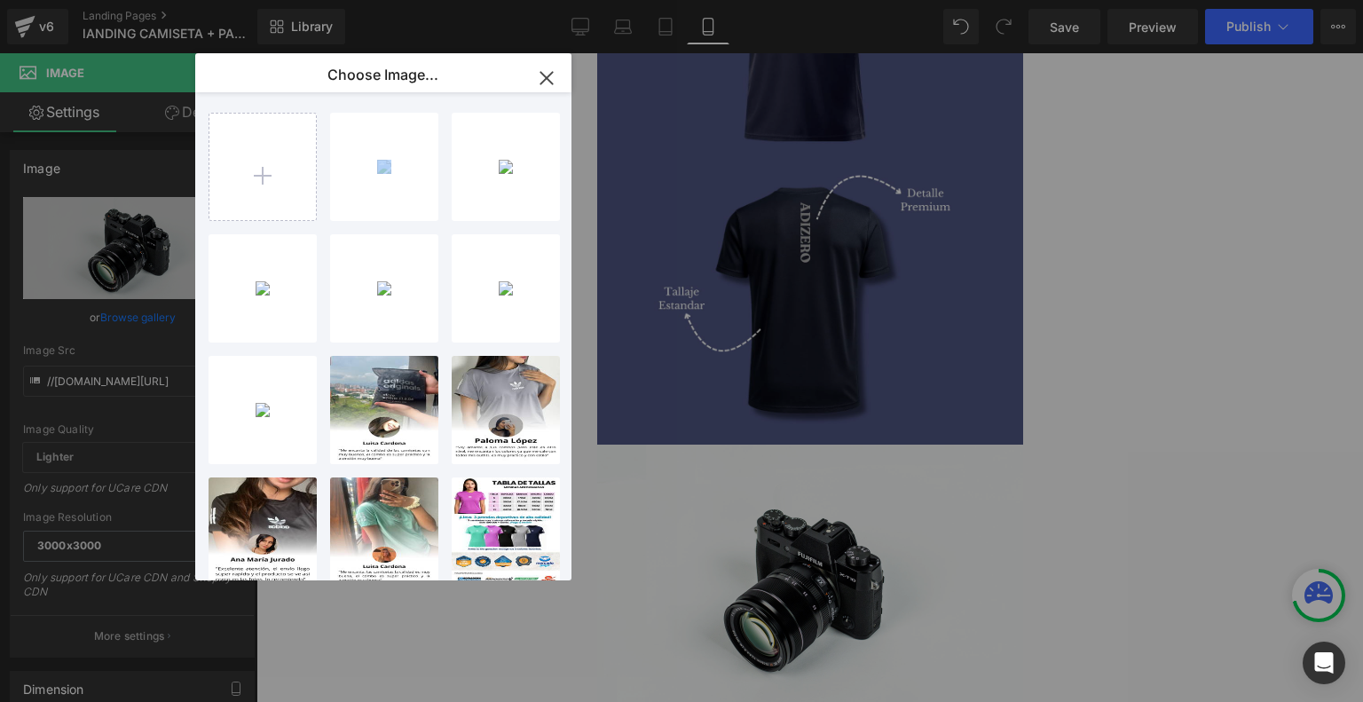
drag, startPoint x: 384, startPoint y: 144, endPoint x: 376, endPoint y: 154, distance: 13.3
click at [0, 0] on div "6...6.png 437.06 KB" at bounding box center [0, 0] width 0 height 0
type input "https://ucarecdn.com/5839037b-a3ac-4117-93d5-888dbe2304ce/-/format/auto/-/previ…"
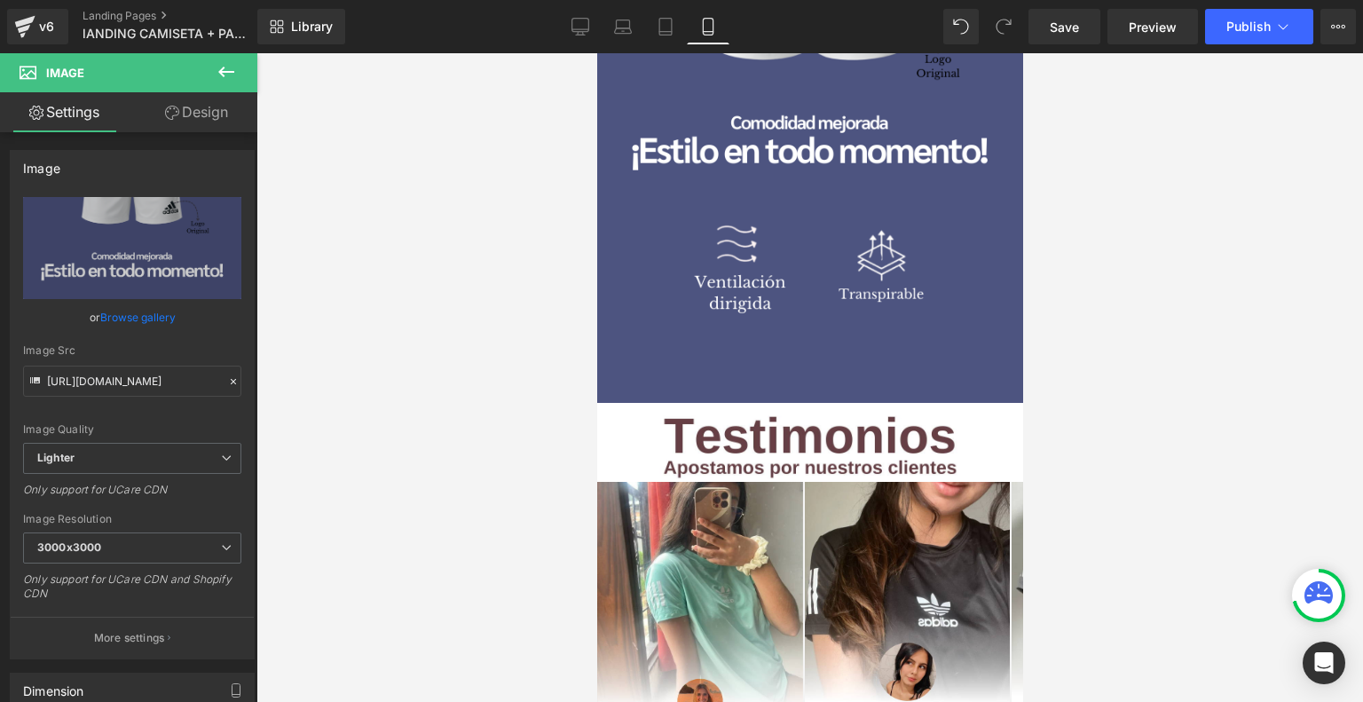
scroll to position [3428, 0]
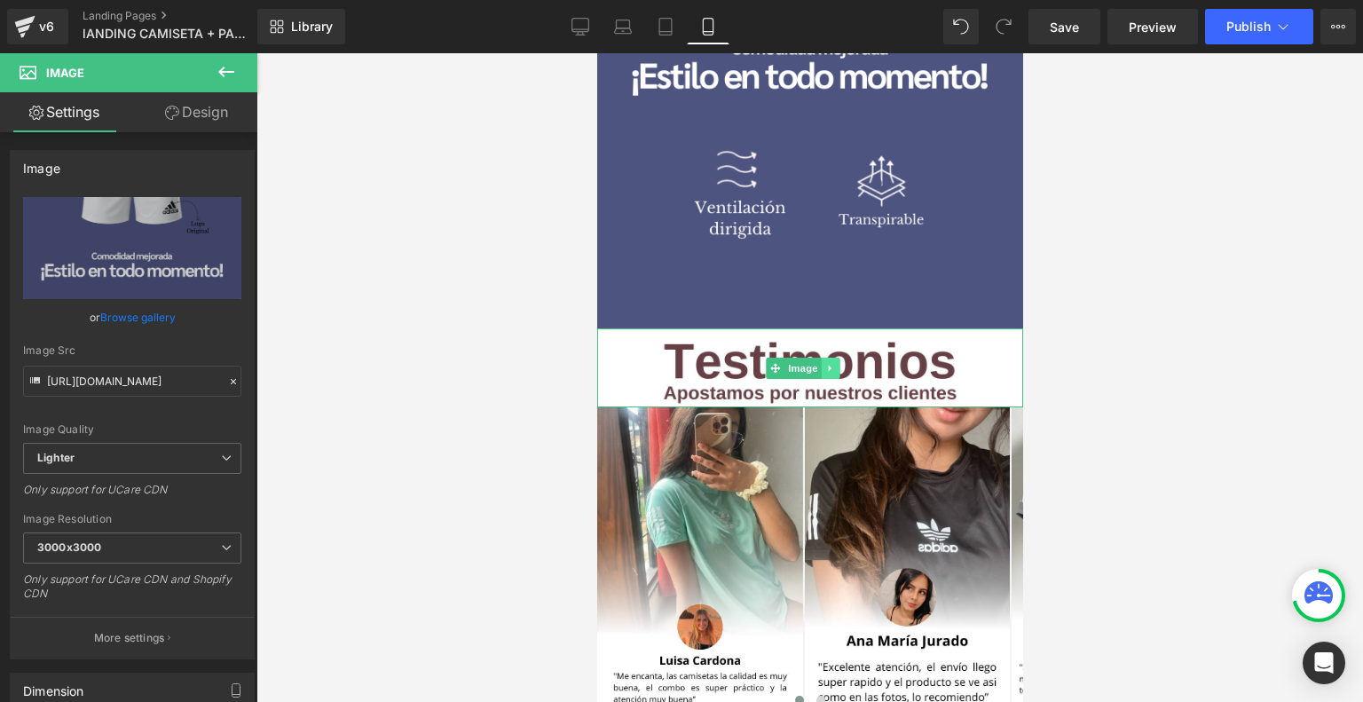
click at [832, 357] on link at bounding box center [830, 367] width 19 height 21
click at [837, 357] on link at bounding box center [839, 367] width 19 height 21
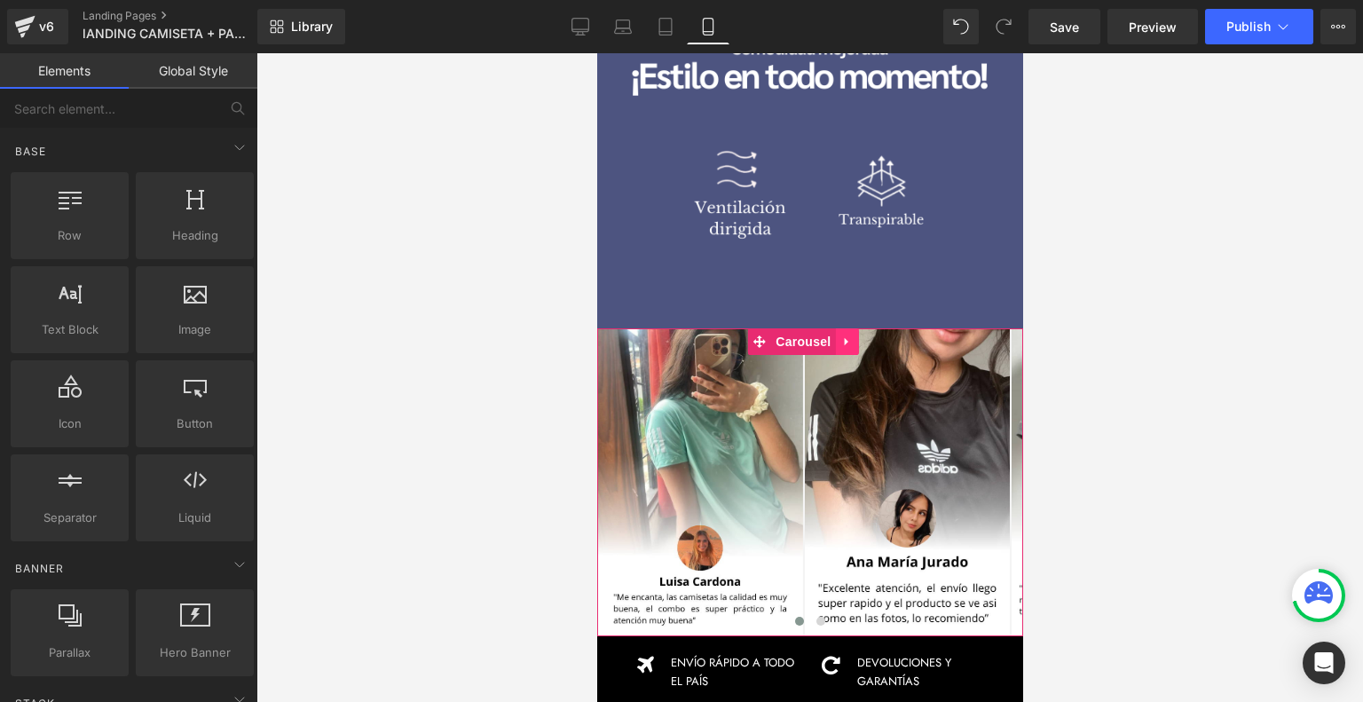
click at [842, 328] on link at bounding box center [846, 341] width 23 height 27
click at [863, 335] on icon at bounding box center [858, 341] width 12 height 13
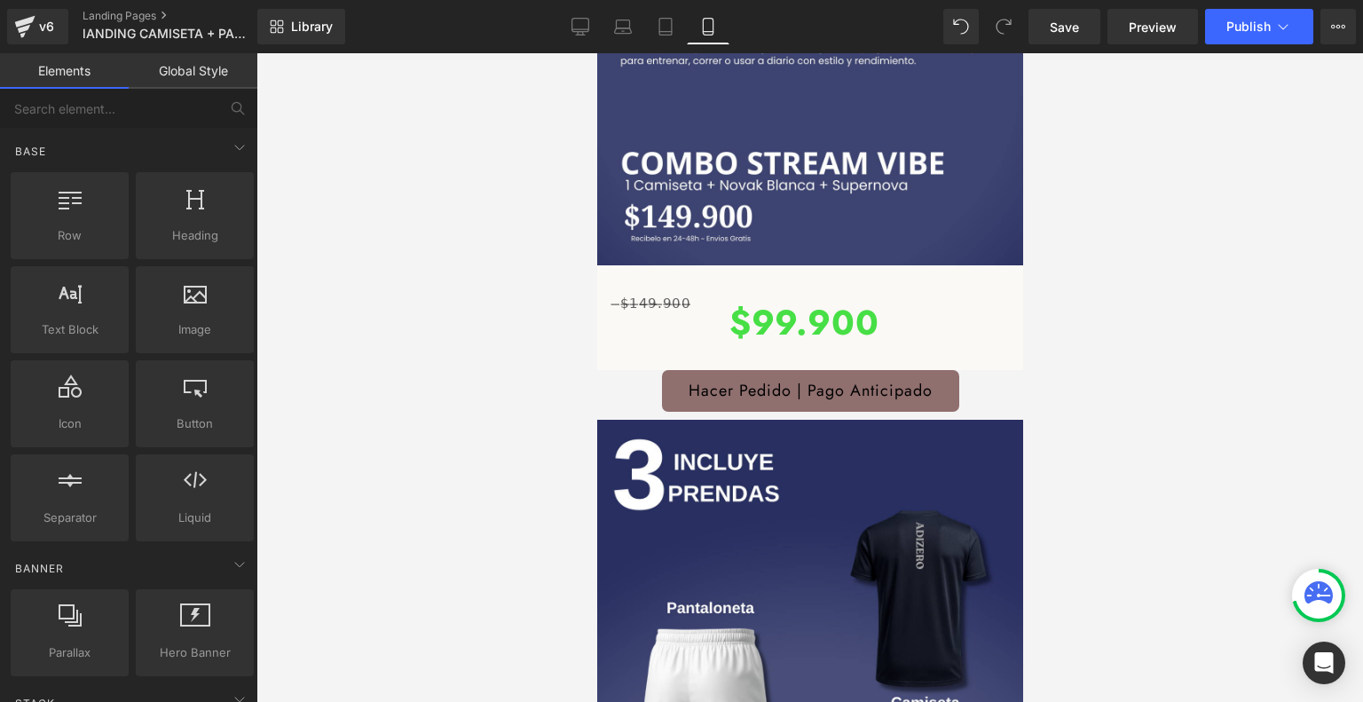
scroll to position [401, 0]
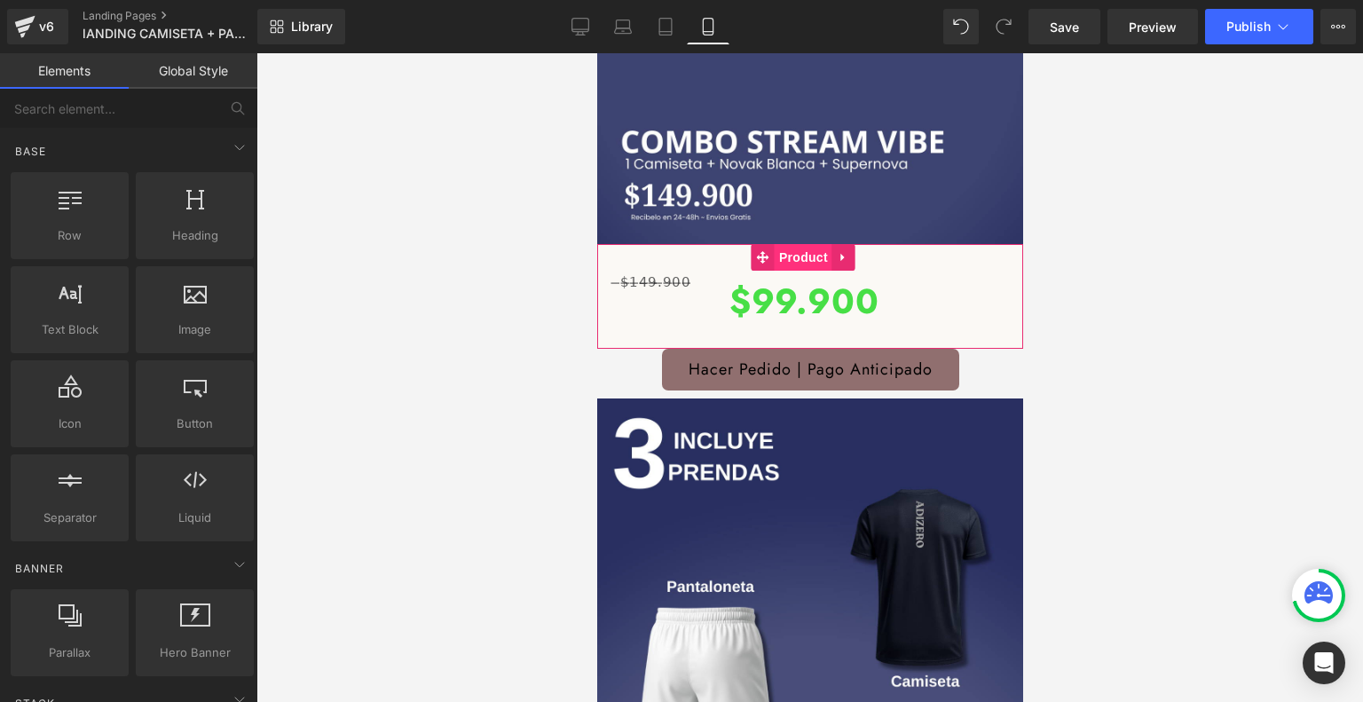
click at [796, 244] on span "Product" at bounding box center [803, 257] width 58 height 27
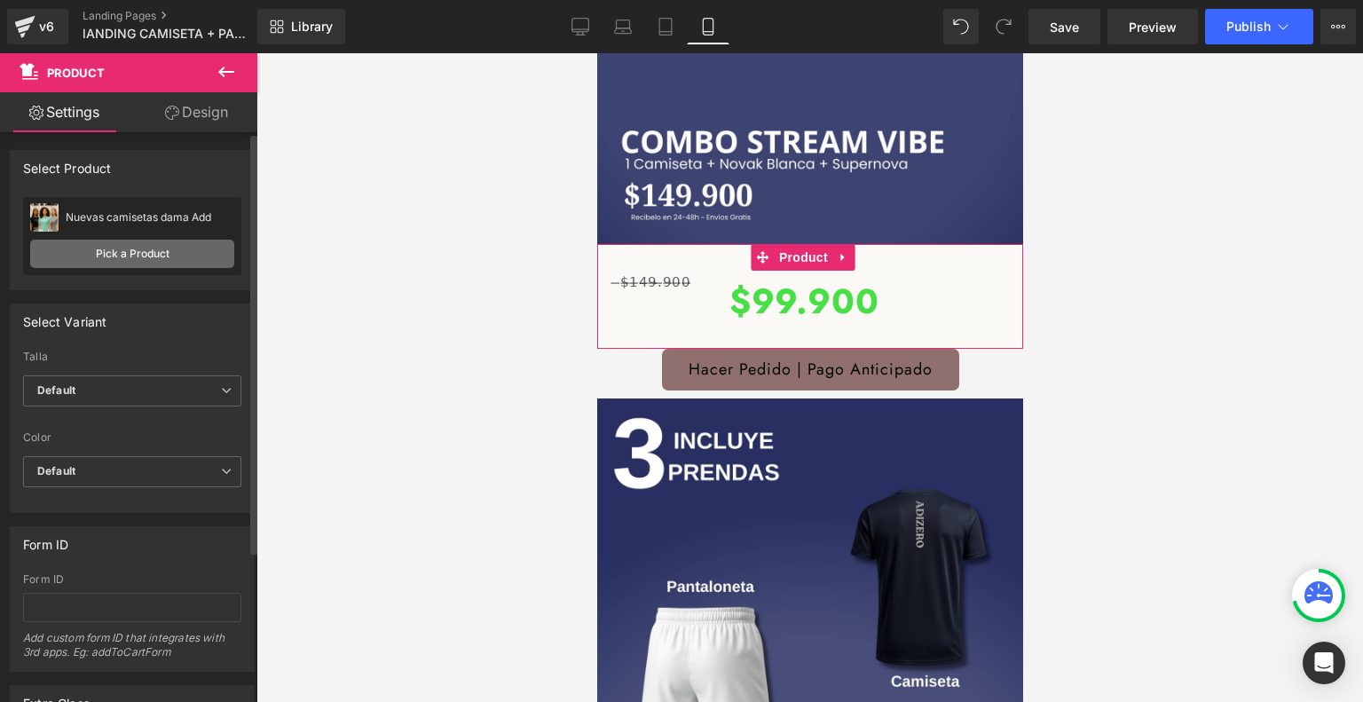
click at [172, 244] on link "Pick a Product" at bounding box center [132, 254] width 204 height 28
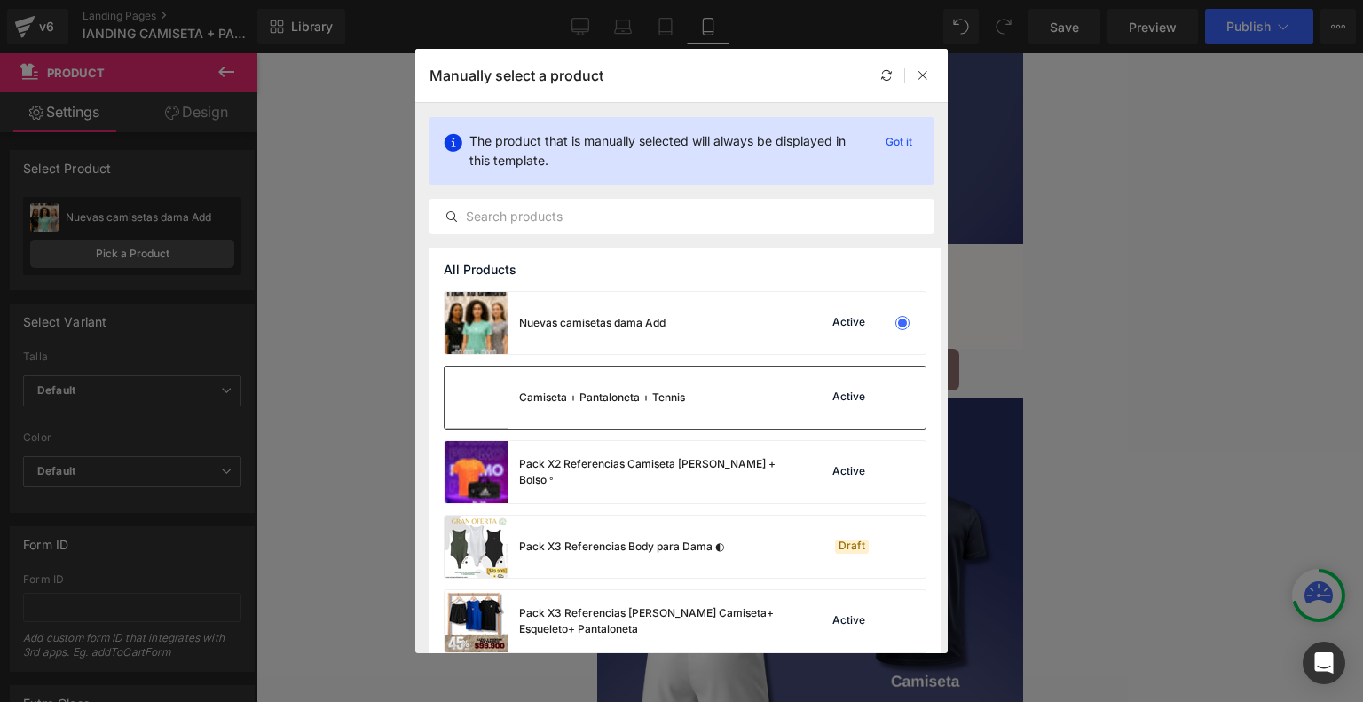
click at [617, 403] on div "Camiseta + Pantaloneta + Tennis" at bounding box center [602, 397] width 166 height 16
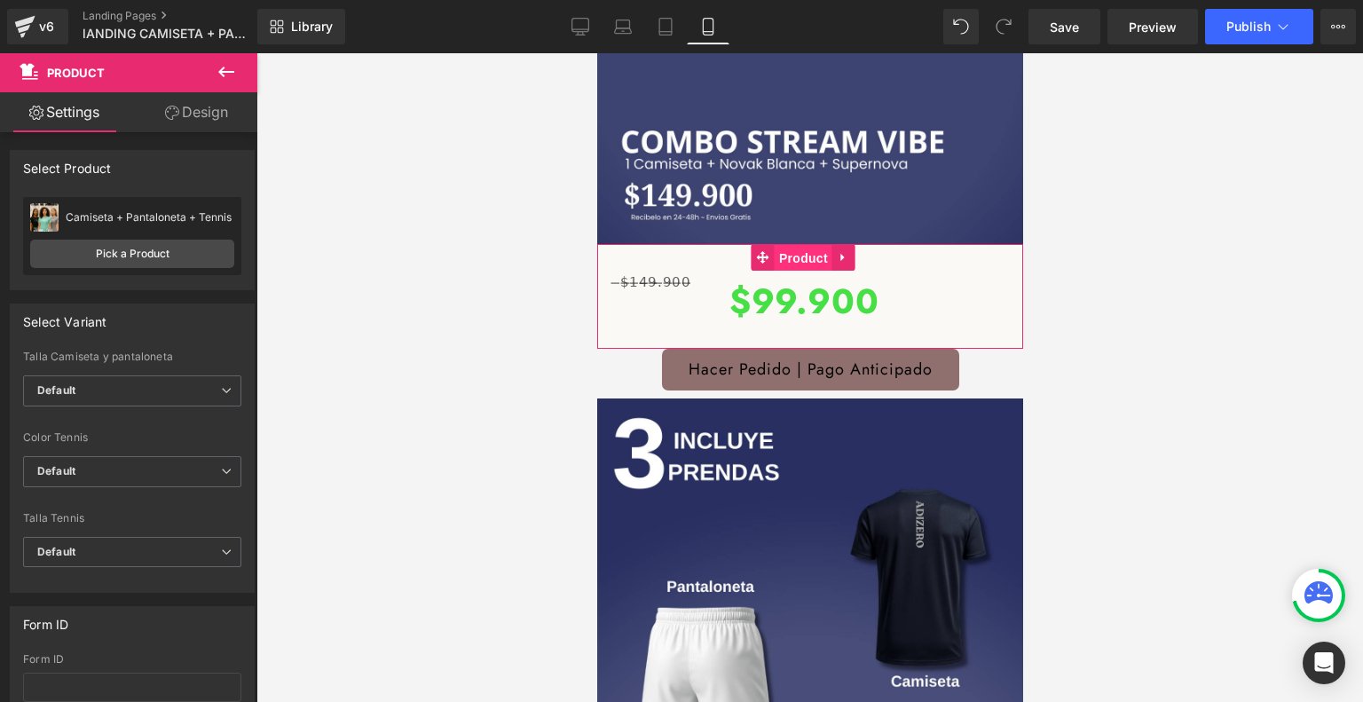
click at [799, 245] on span "Product" at bounding box center [803, 258] width 58 height 27
click at [216, 112] on link "Design" at bounding box center [196, 112] width 129 height 40
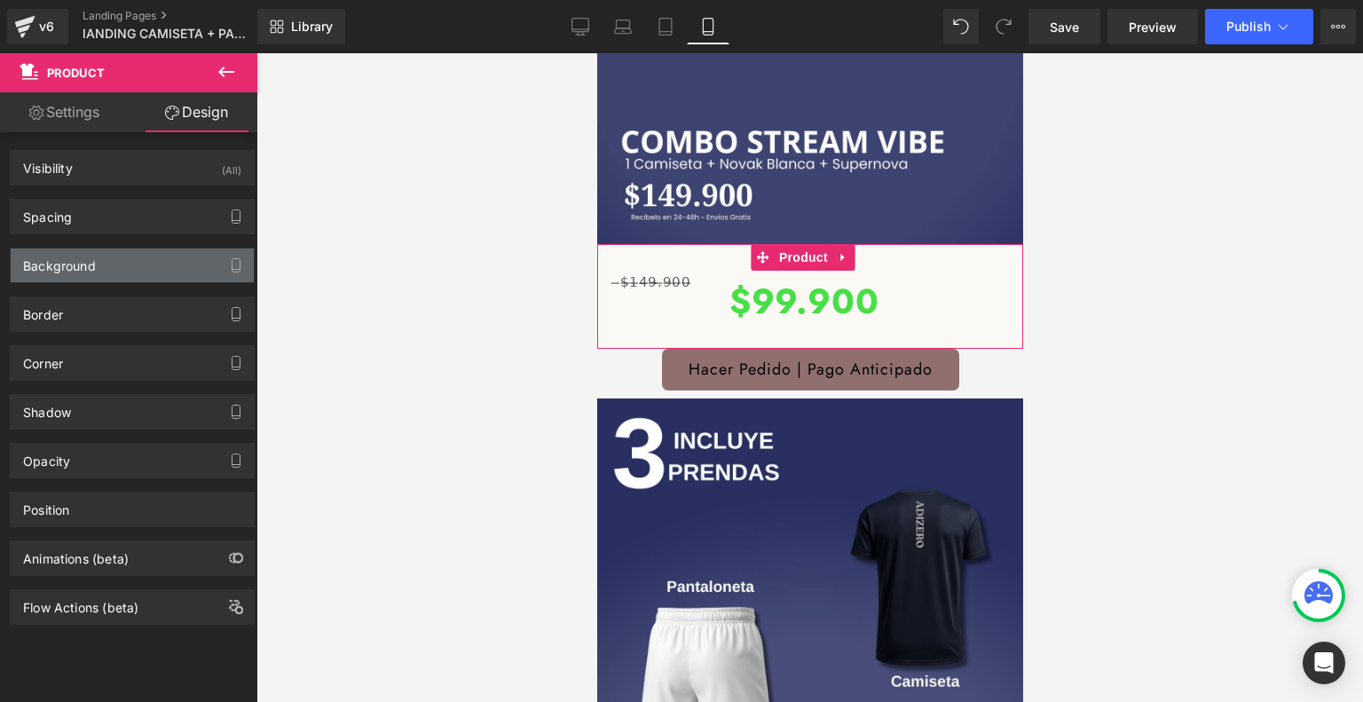
type input "#fbf9f5"
type input "100"
click at [144, 264] on div "Background" at bounding box center [132, 265] width 243 height 34
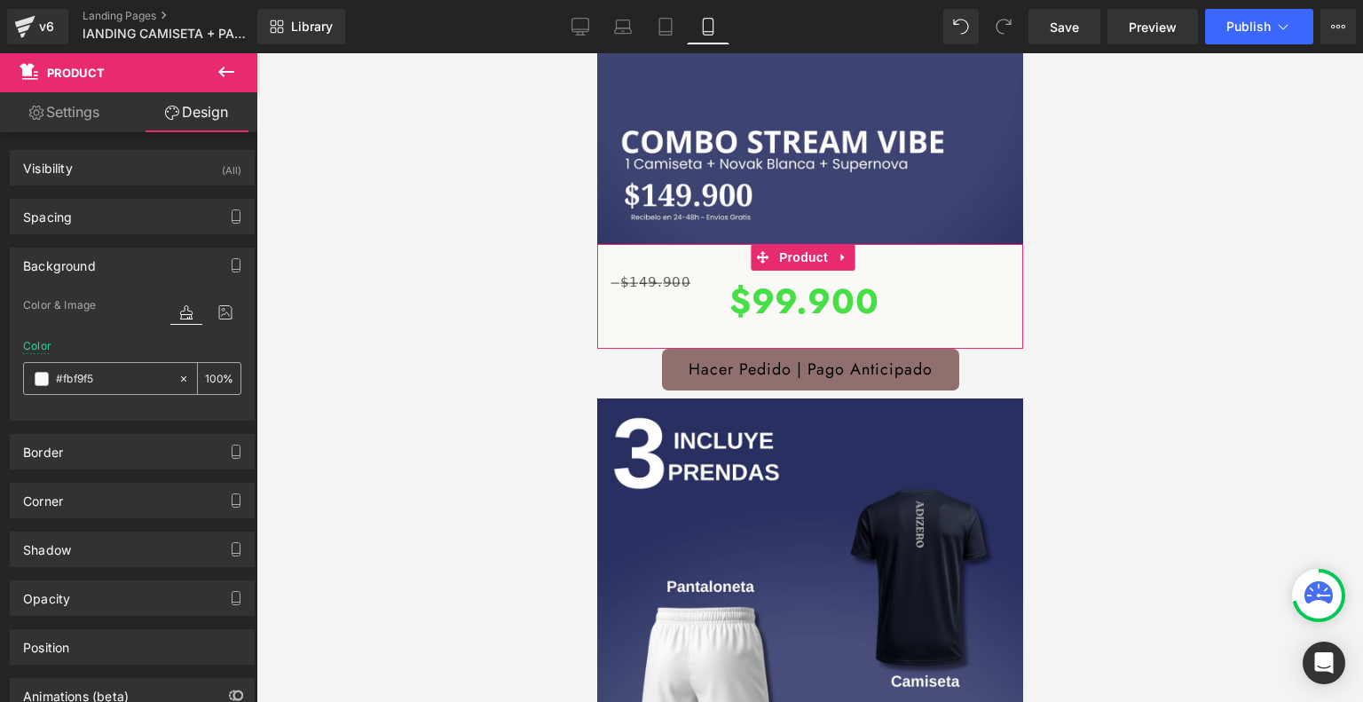
click at [107, 382] on input "#fbf9f5" at bounding box center [113, 379] width 114 height 20
paste input "3e4471"
type input "#3e4471"
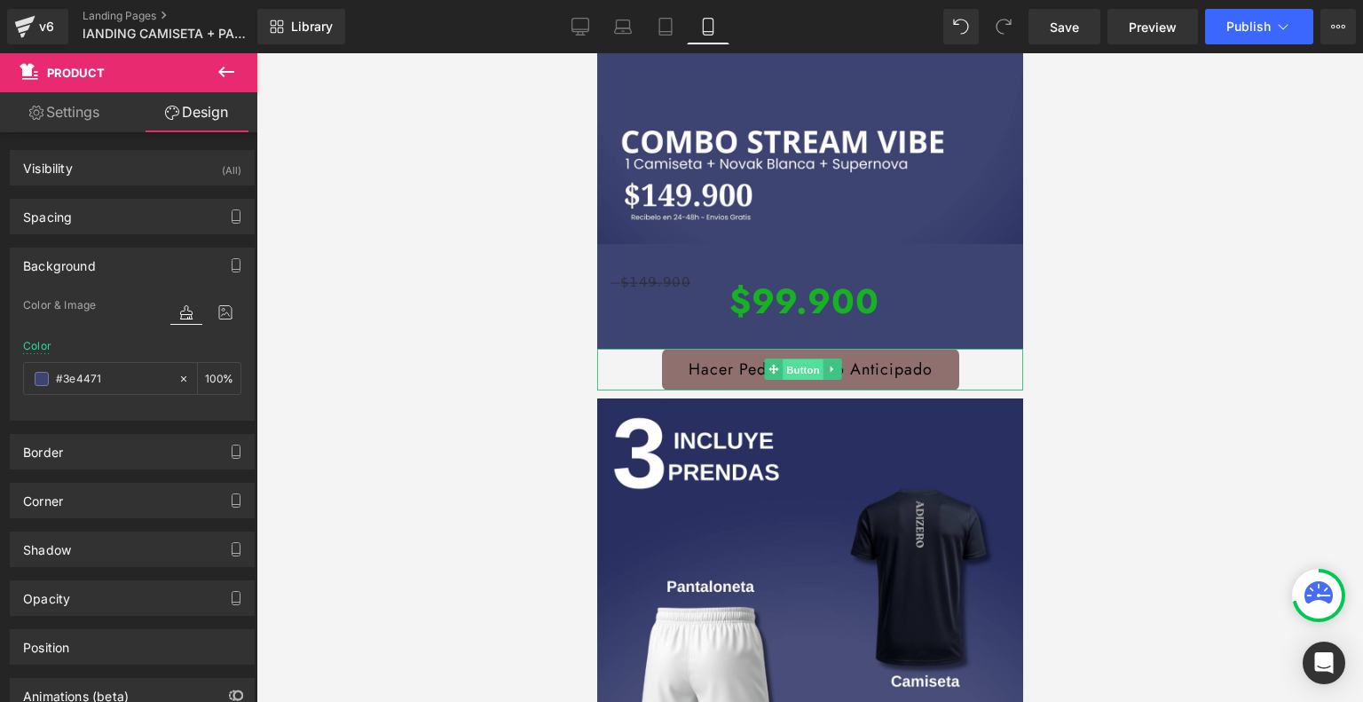
click at [796, 359] on span "Button" at bounding box center [802, 369] width 41 height 21
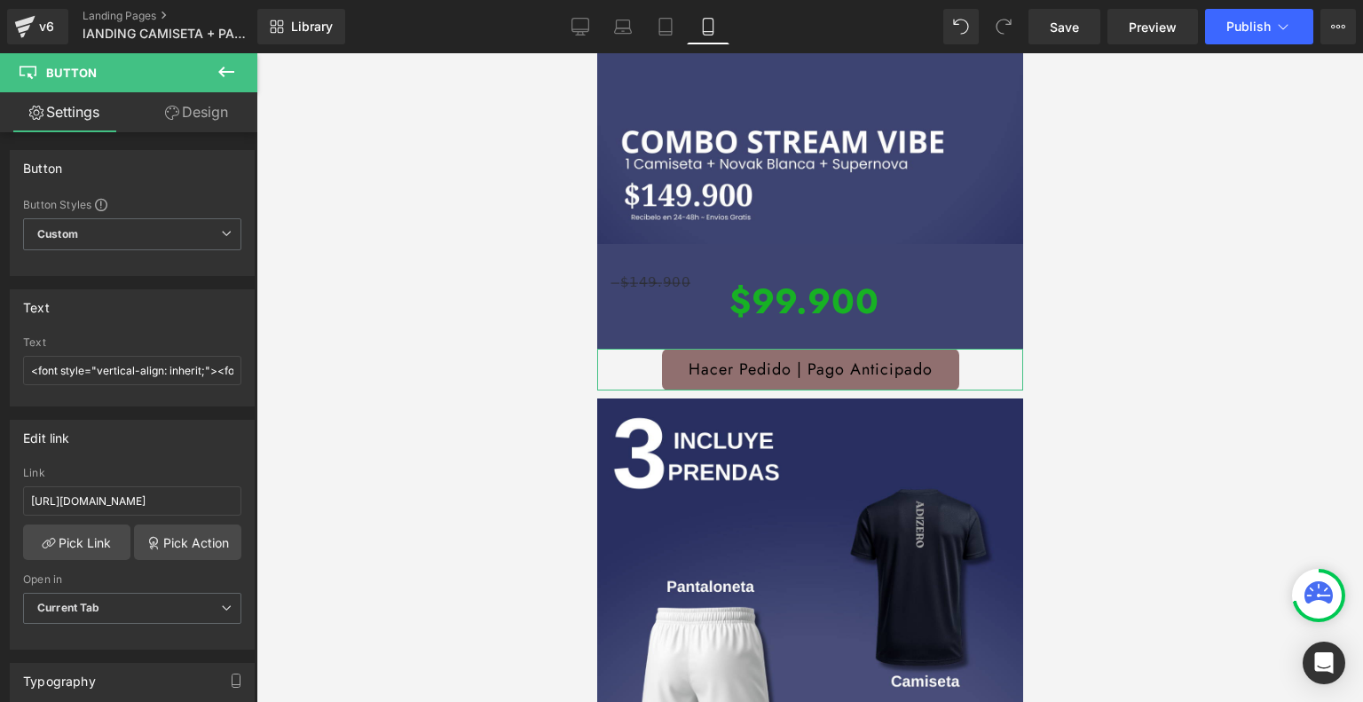
click at [225, 116] on link "Design" at bounding box center [196, 112] width 129 height 40
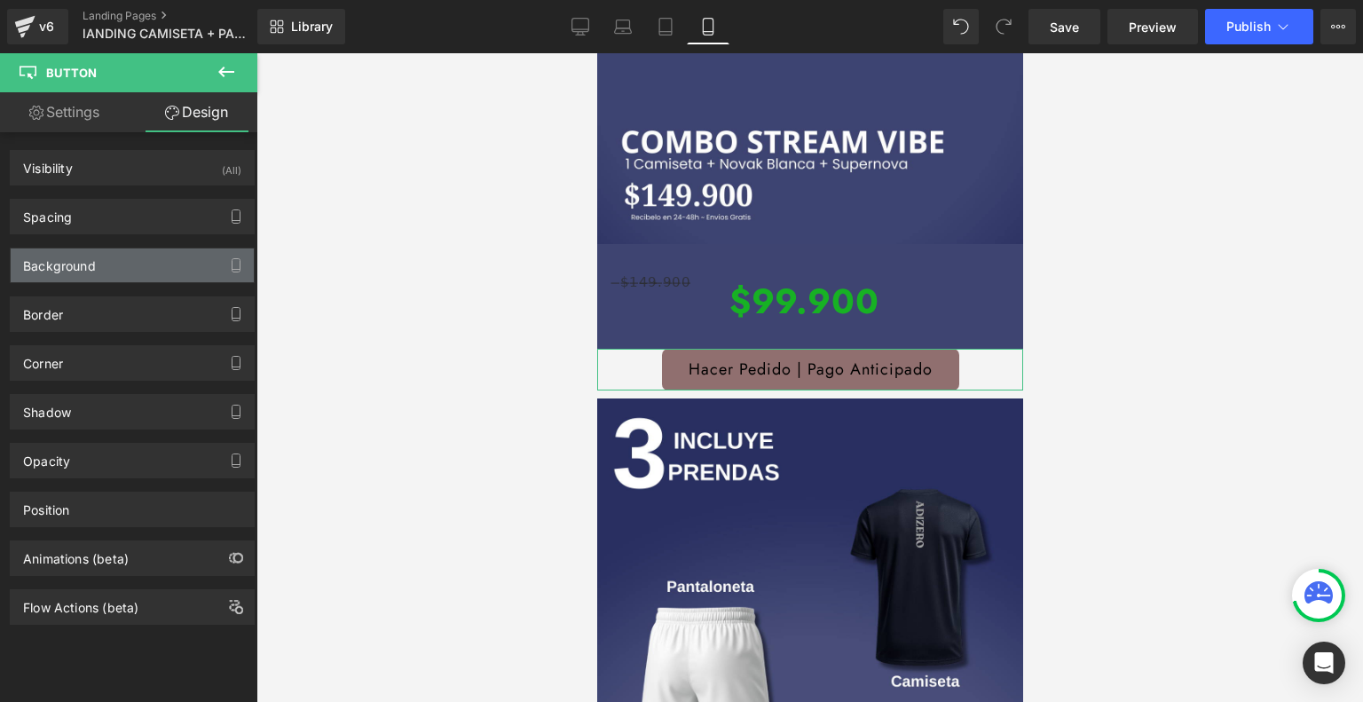
click at [110, 259] on div "Background" at bounding box center [132, 265] width 243 height 34
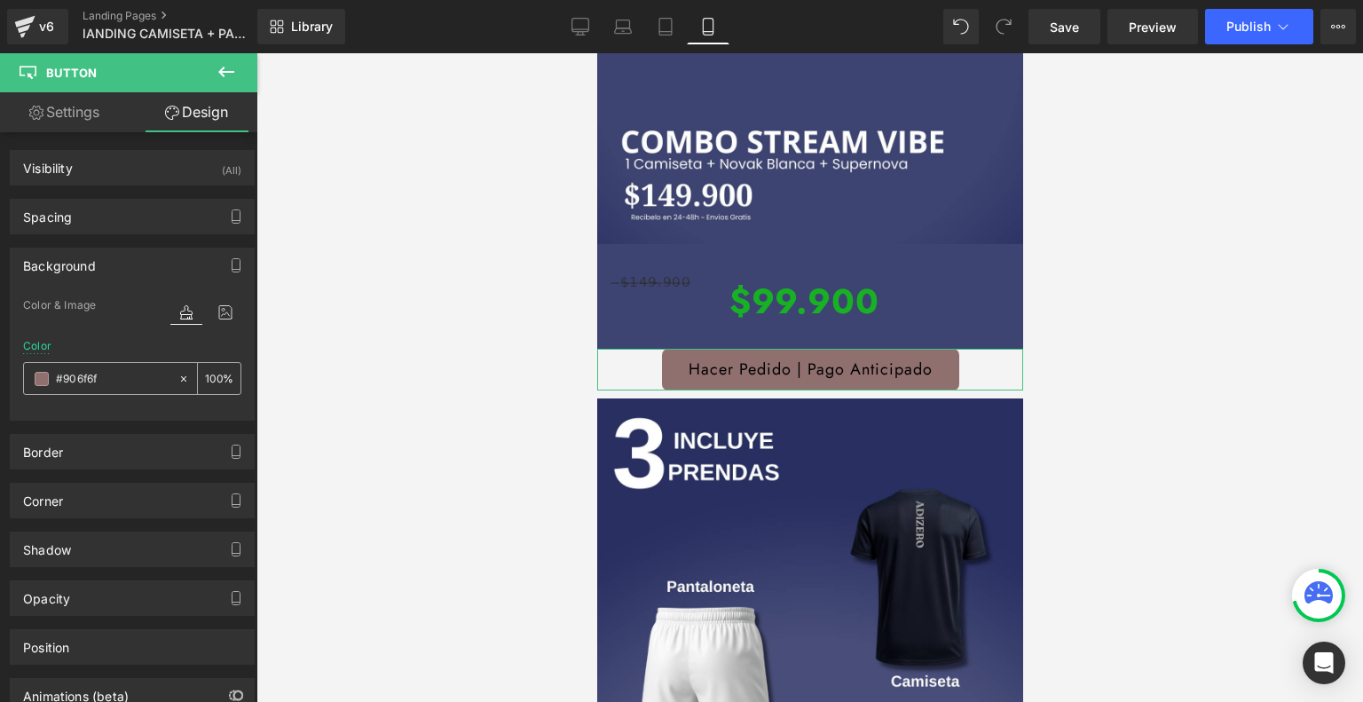
click at [108, 386] on input "#906f6f" at bounding box center [113, 379] width 114 height 20
paste input "3e4471"
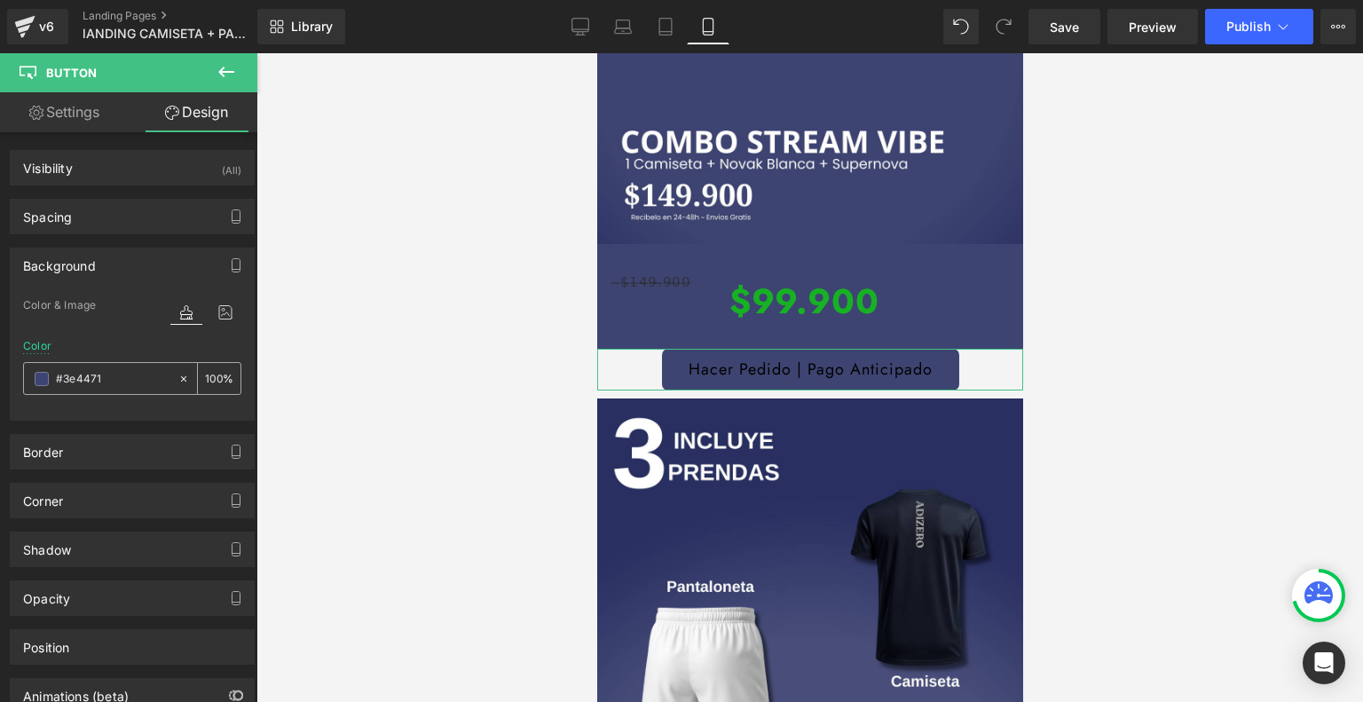
type input "#906f6f"
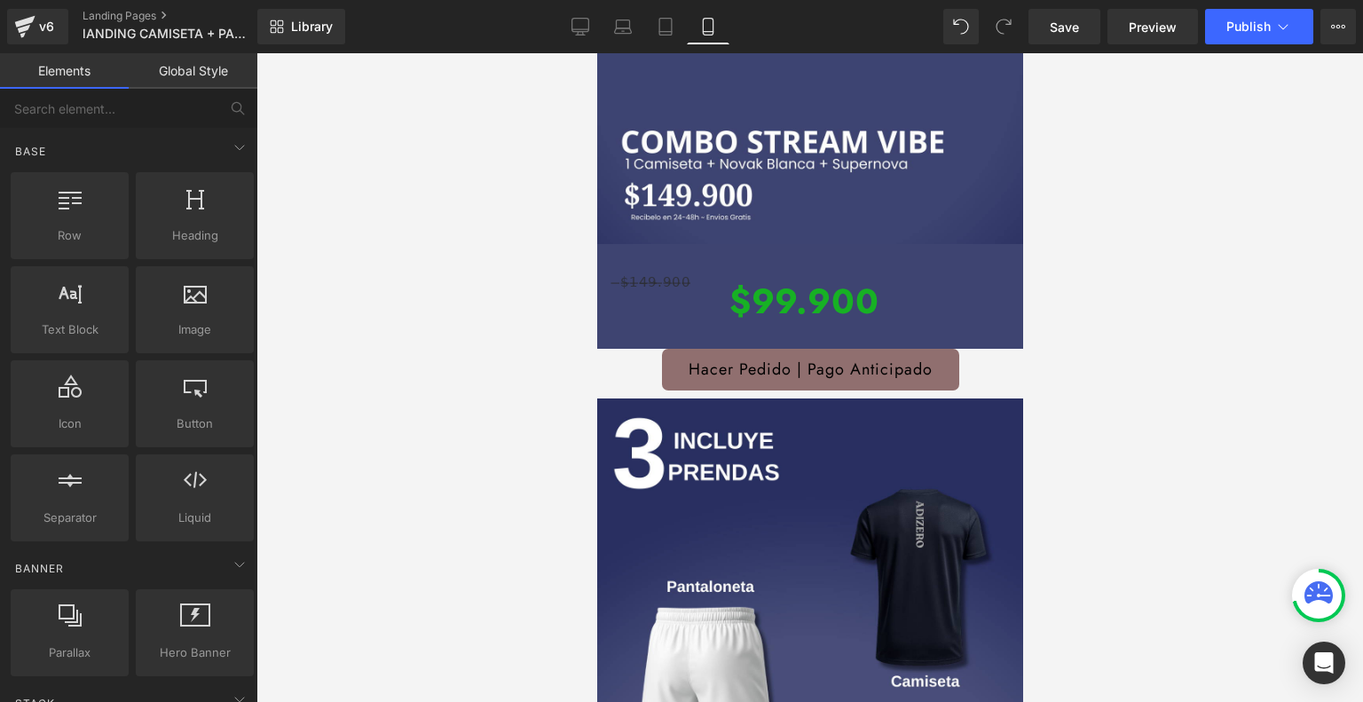
click at [389, 412] on div at bounding box center [809, 377] width 1106 height 648
click at [617, 349] on div "Hacer Pedido | Pago Anticipado" at bounding box center [809, 370] width 426 height 42
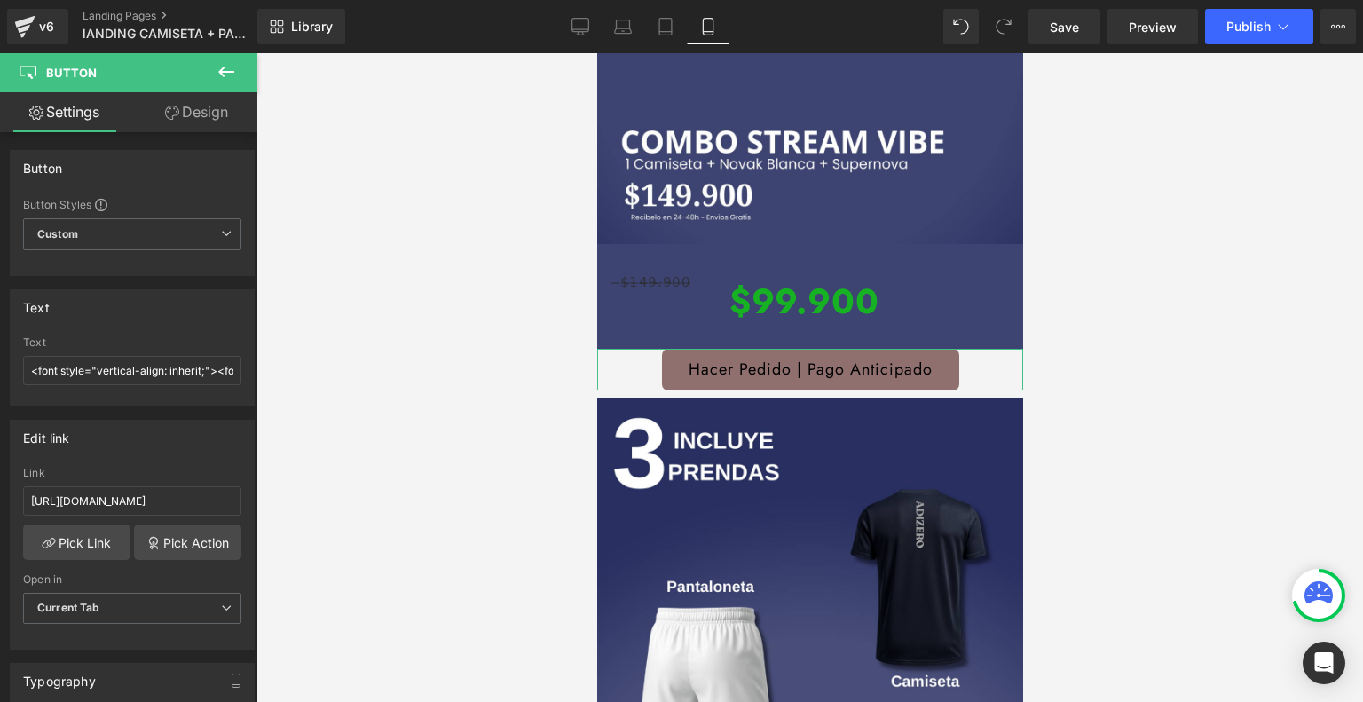
click at [189, 113] on link "Design" at bounding box center [196, 112] width 129 height 40
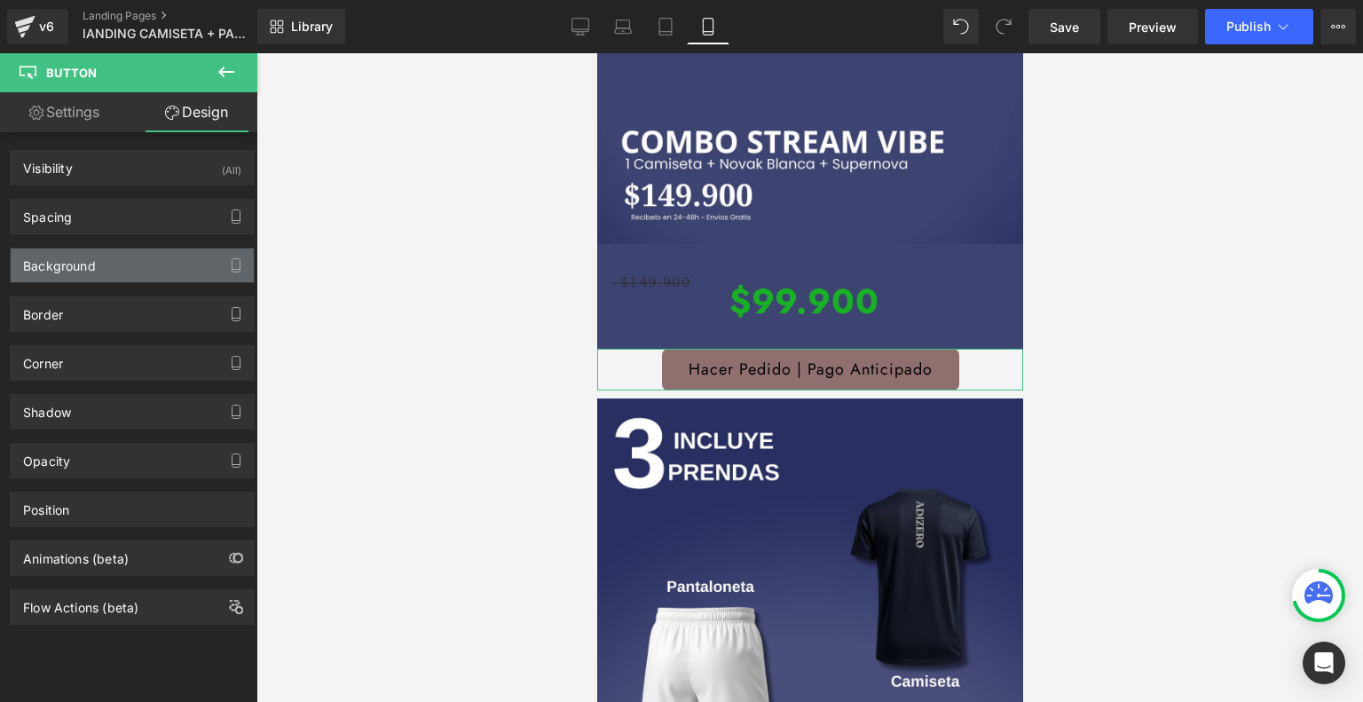
click at [123, 259] on div "Background" at bounding box center [132, 265] width 243 height 34
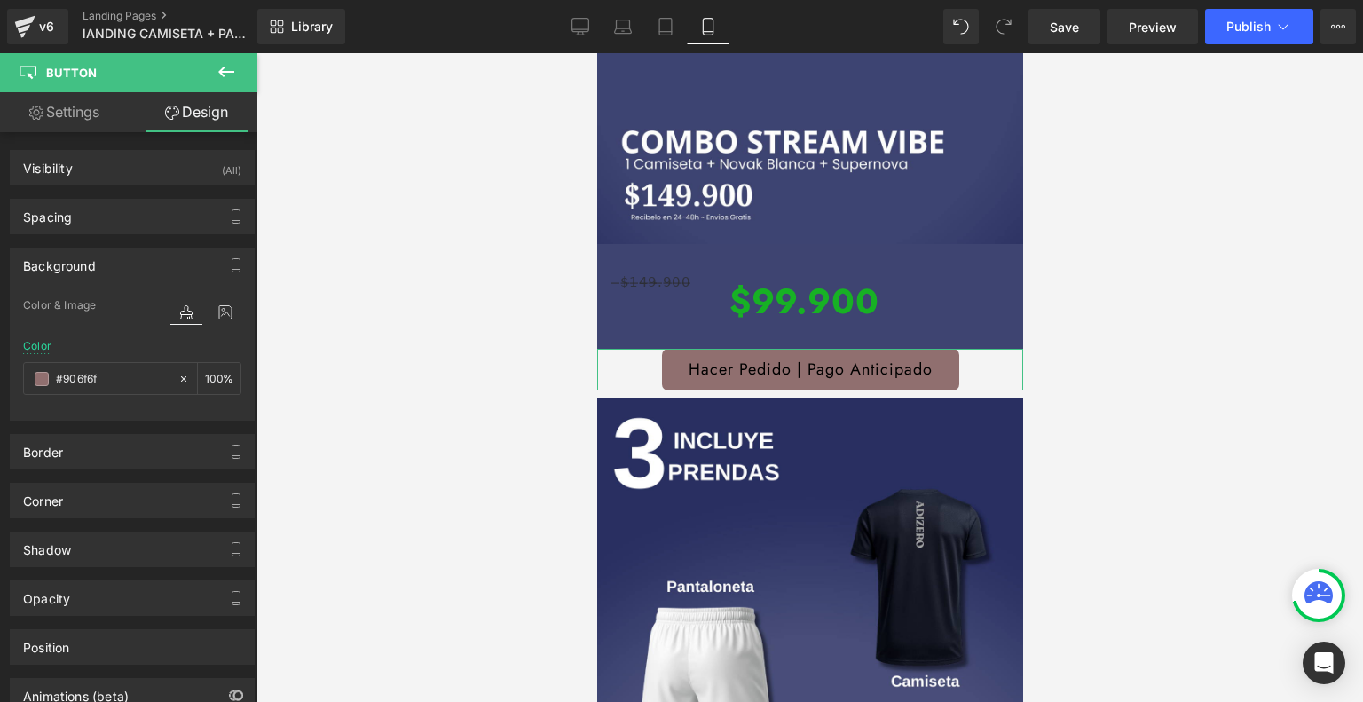
click at [123, 259] on div "Background" at bounding box center [132, 265] width 243 height 34
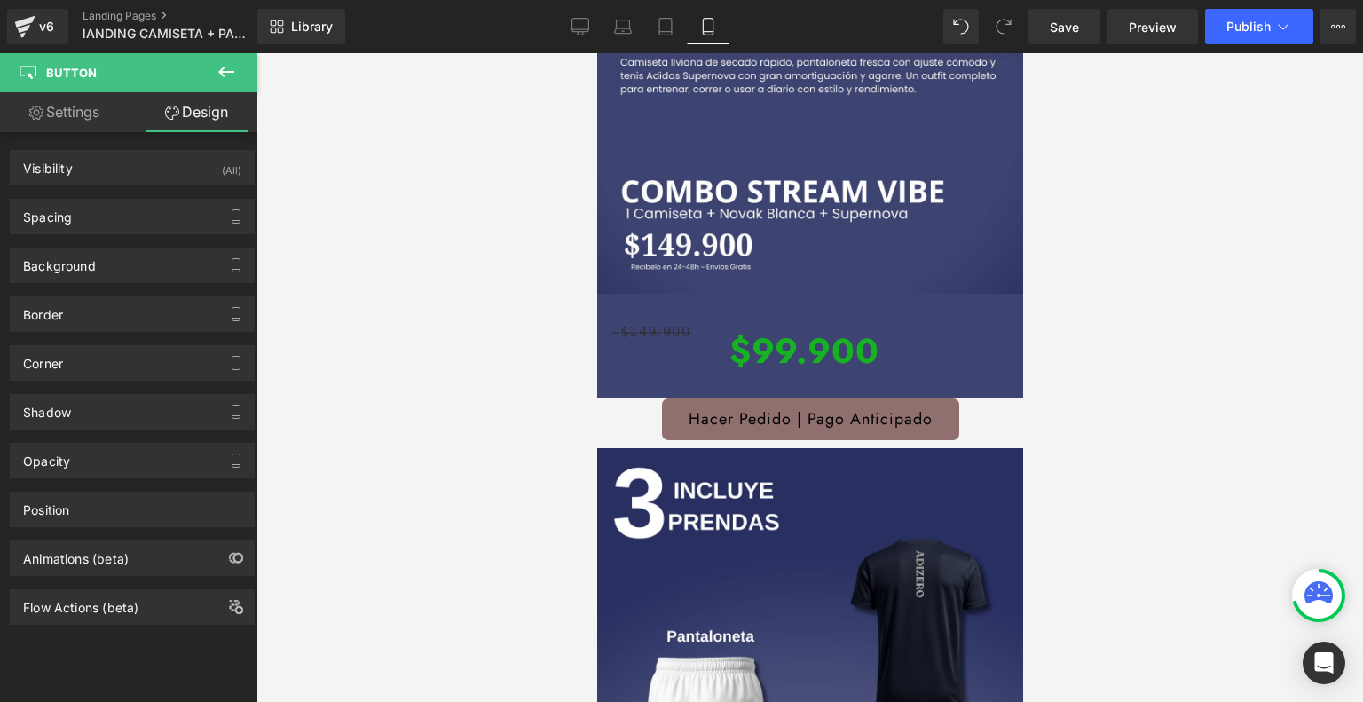
scroll to position [326, 0]
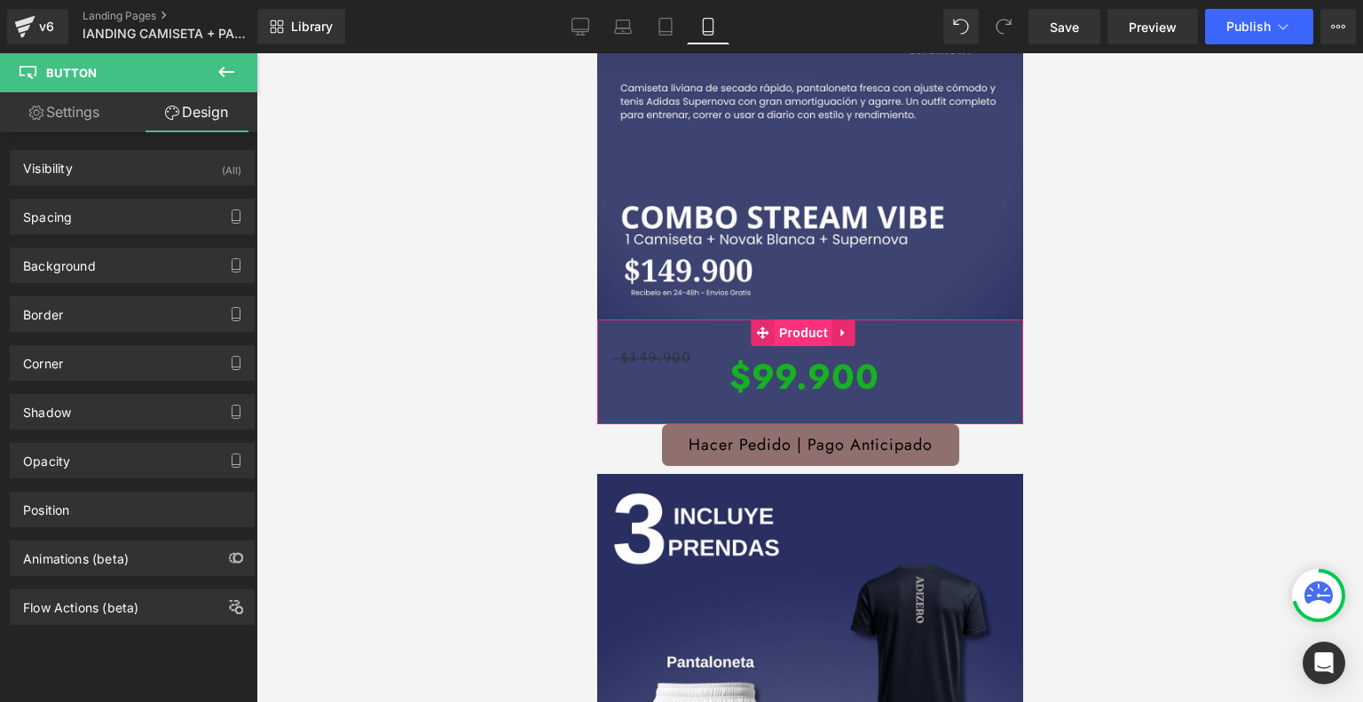
click at [799, 319] on span "Product" at bounding box center [803, 332] width 58 height 27
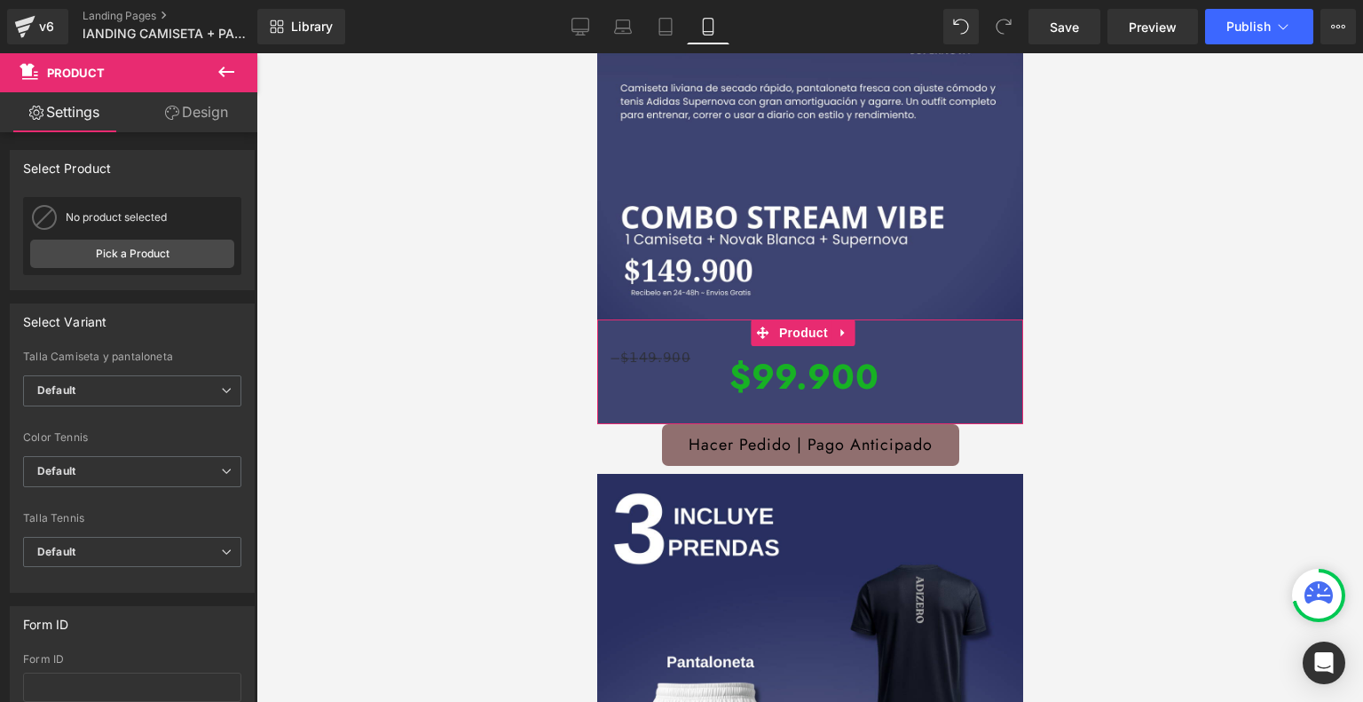
click at [208, 114] on link "Design" at bounding box center [196, 112] width 129 height 40
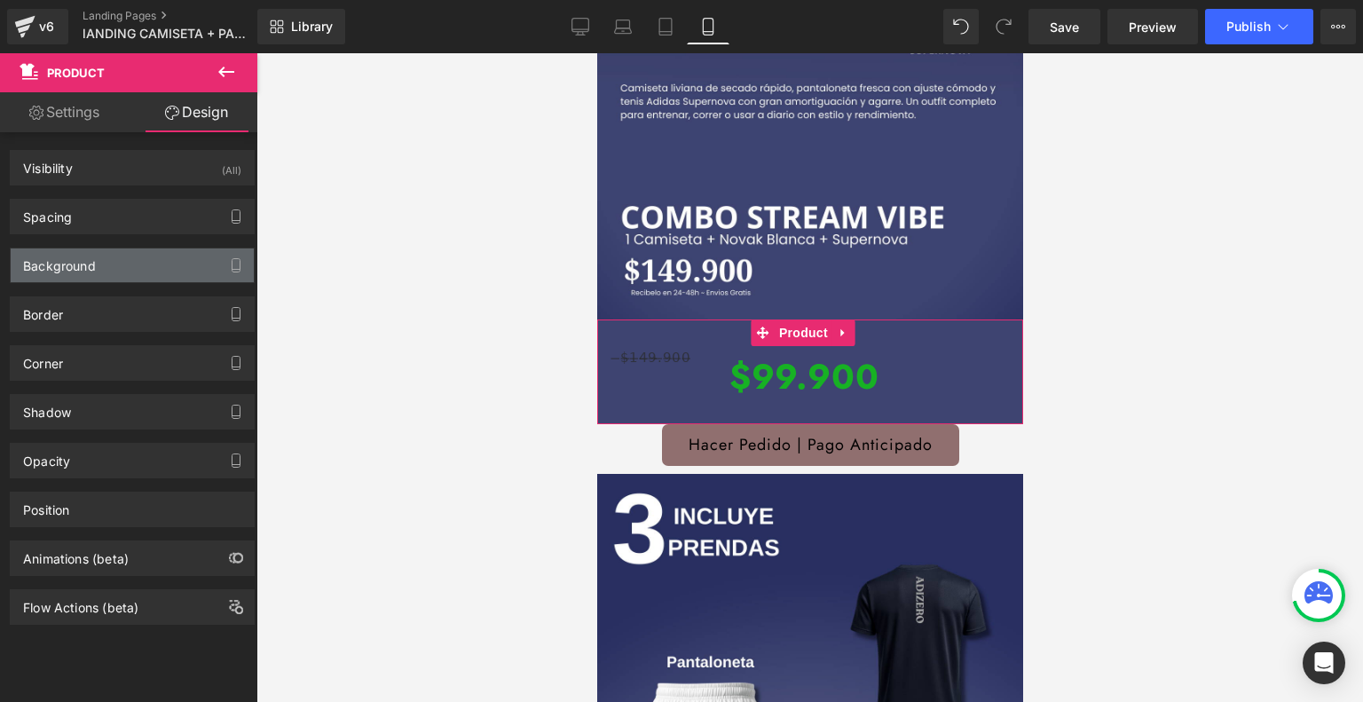
type input "#3e4471"
type input "100"
click at [124, 269] on div "Background" at bounding box center [132, 265] width 243 height 34
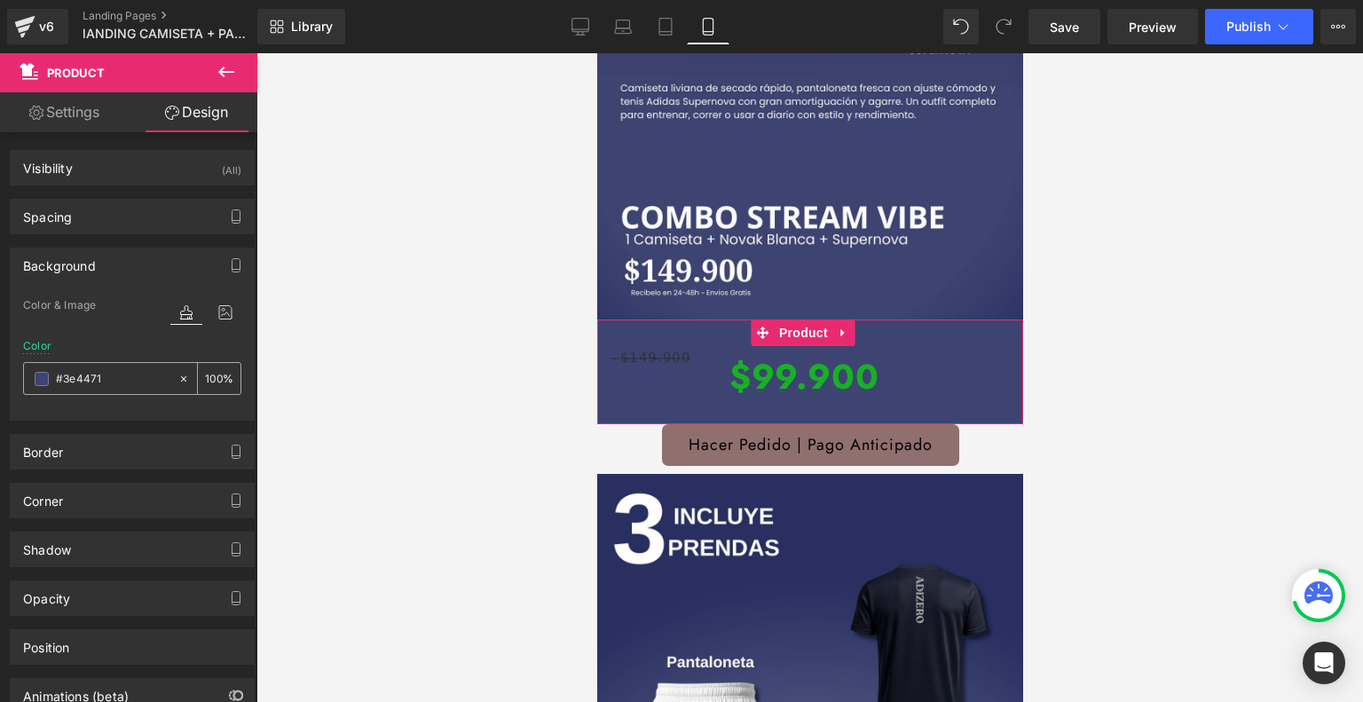
click at [39, 377] on span at bounding box center [42, 379] width 14 height 14
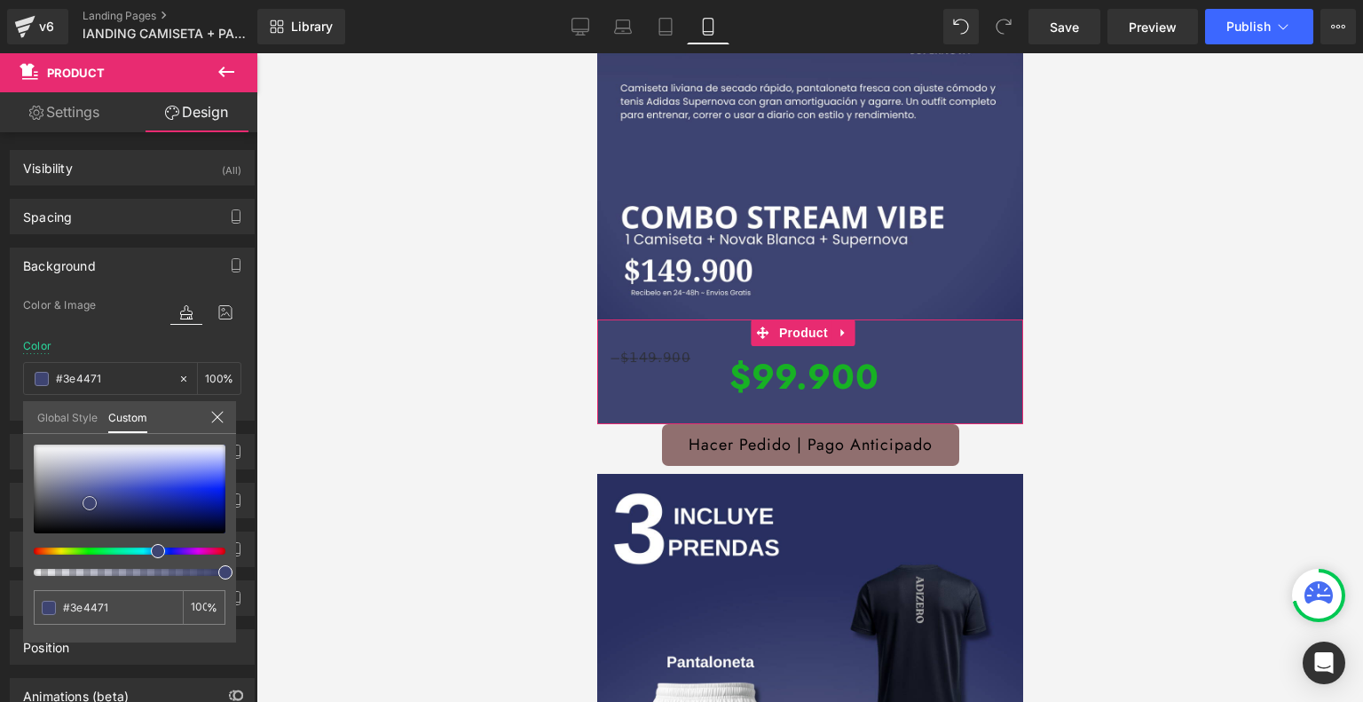
type input "#3d436f"
type input "#3f4578"
type input "#40467c"
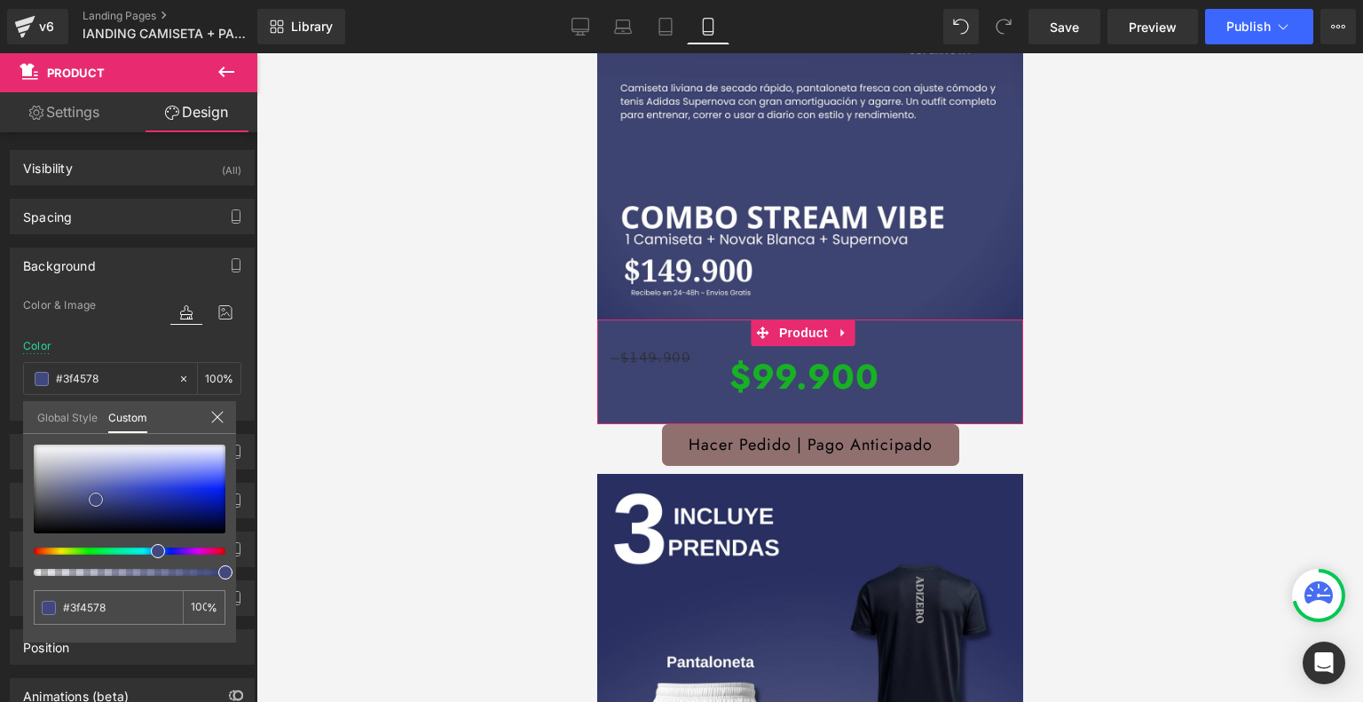
type input "#40467c"
type input "#41487f"
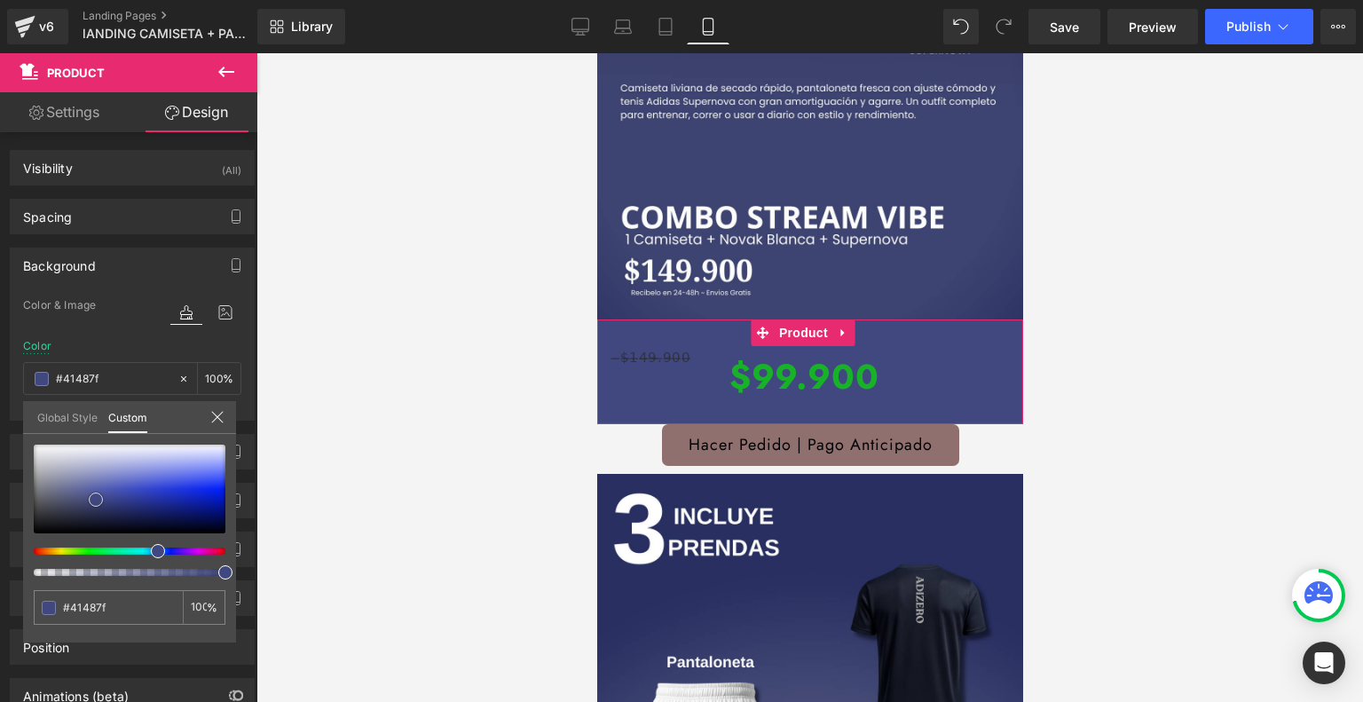
type input "#404880"
type input "#3f4781"
type input "#3e4682"
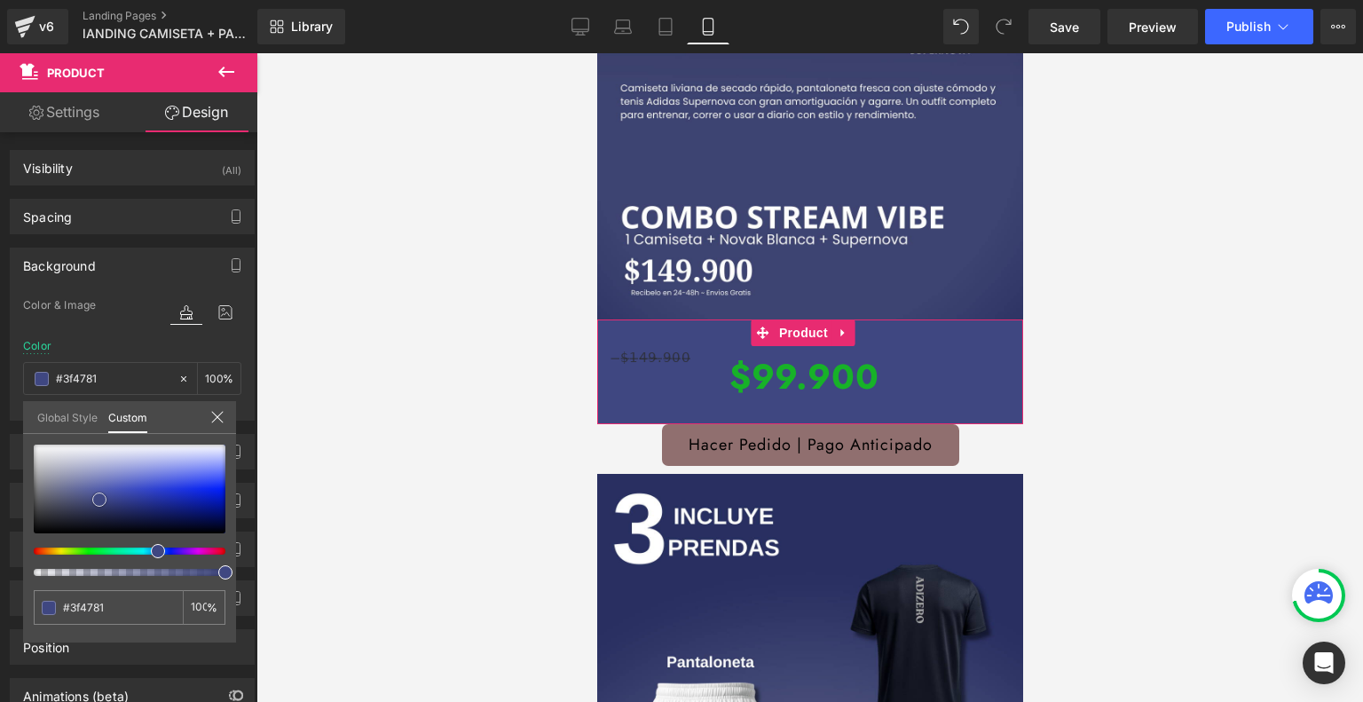
type input "#3e4682"
type input "#3e4683"
type input "#3d4584"
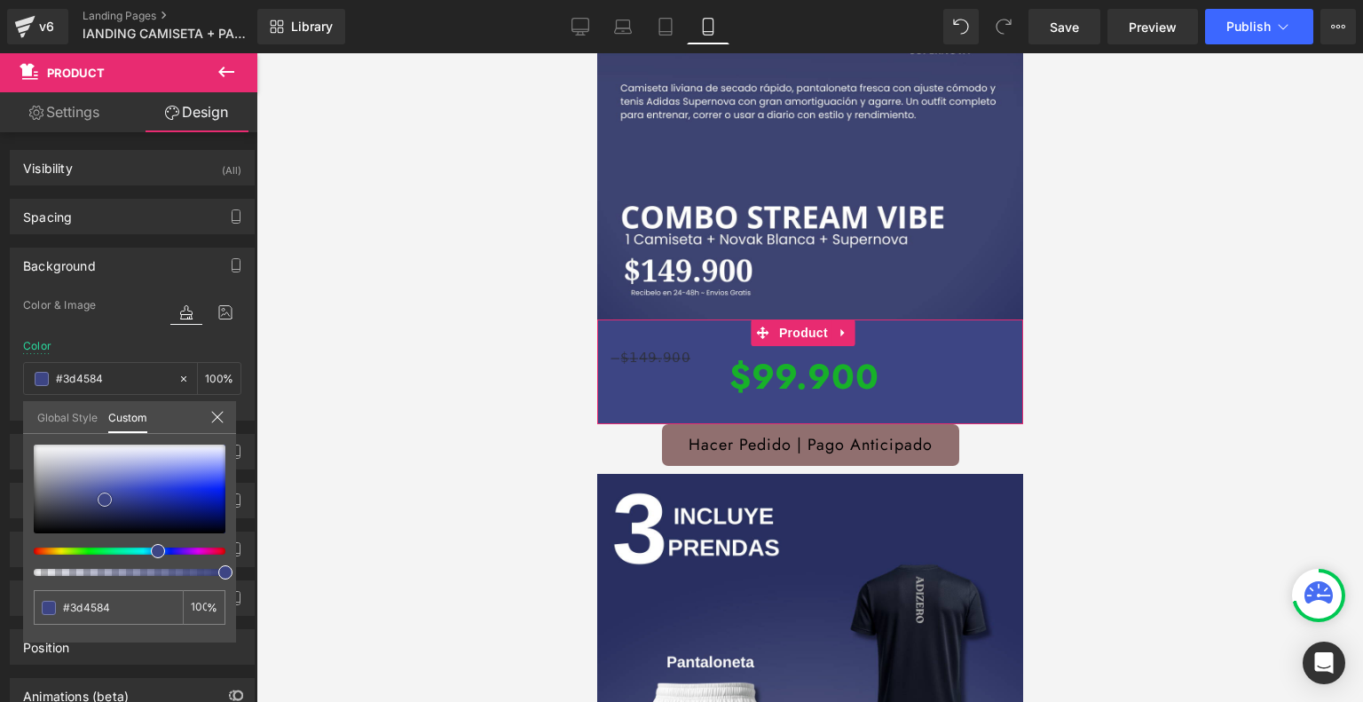
type input "#3c4485"
type input "#3b4286"
type input "#3b438b"
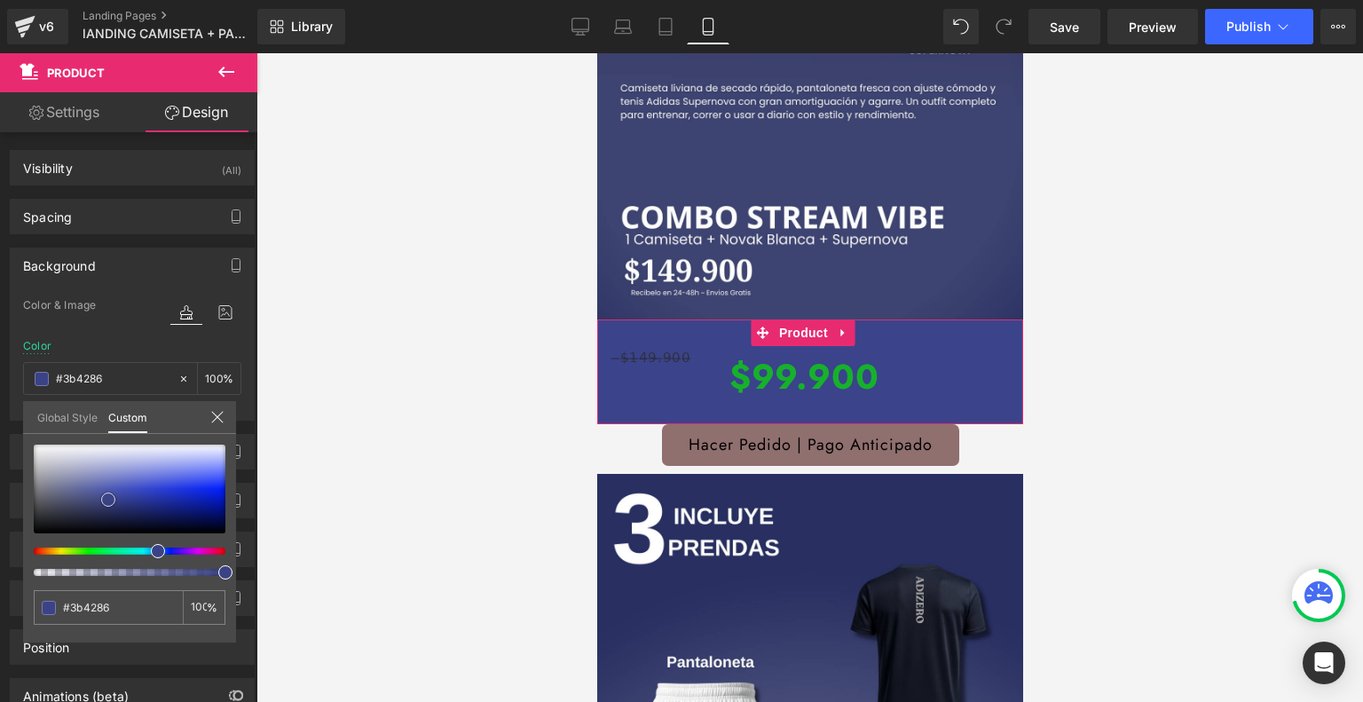
type input "#3b438b"
type input "#3d458e"
type input "#3d4693"
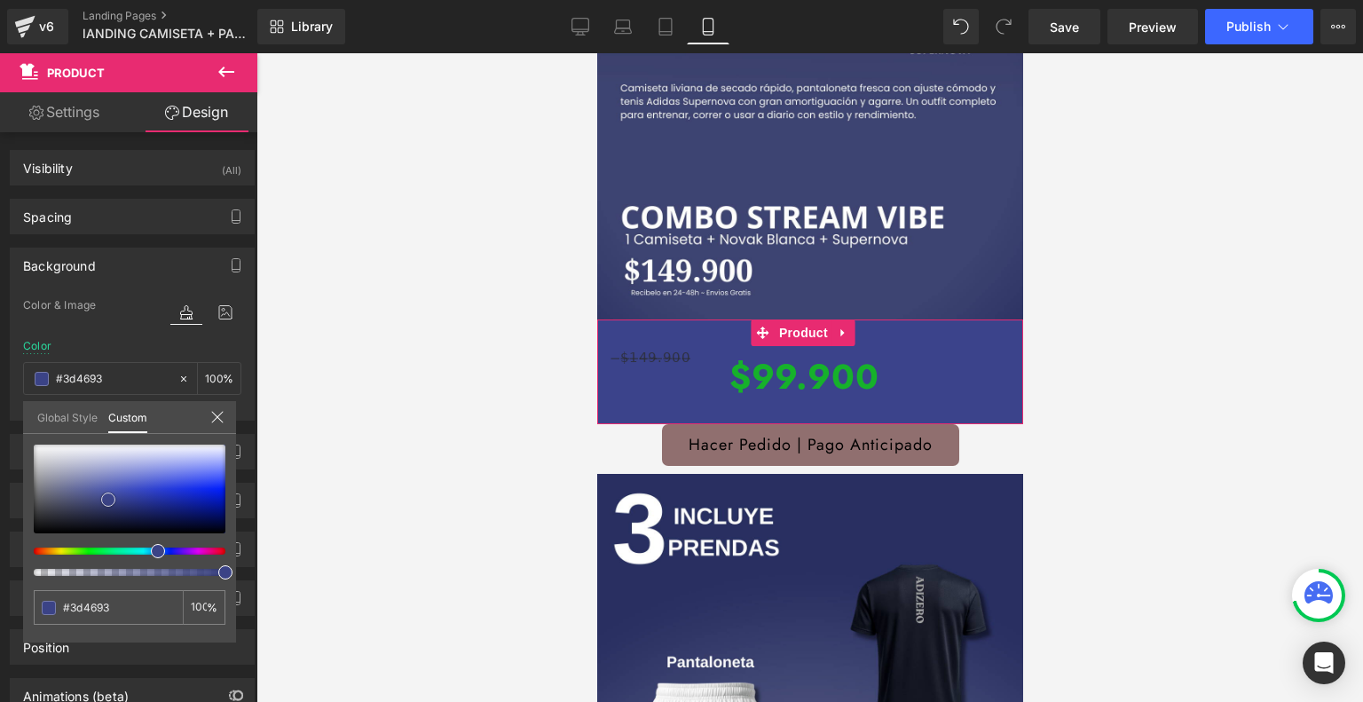
type input "#3f4797"
type input "#3f479b"
type input "#41479f"
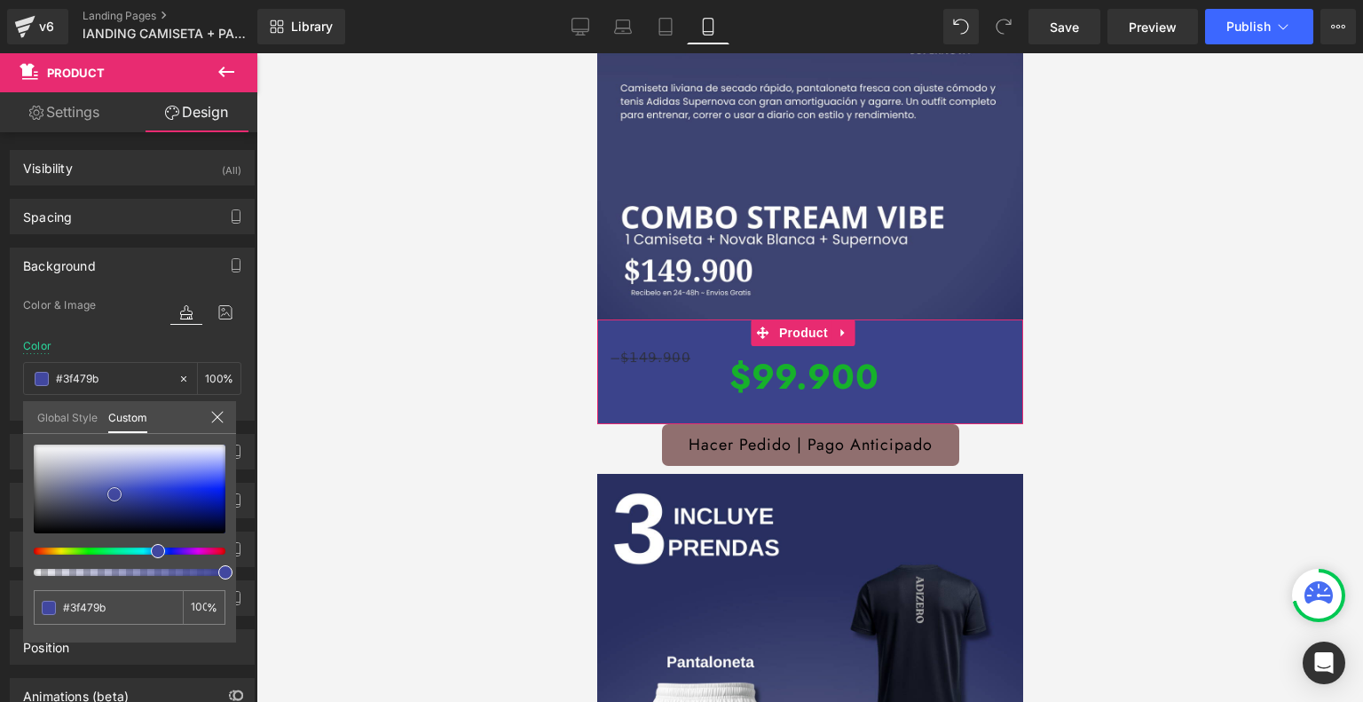
type input "#41479f"
type input "#4248a2"
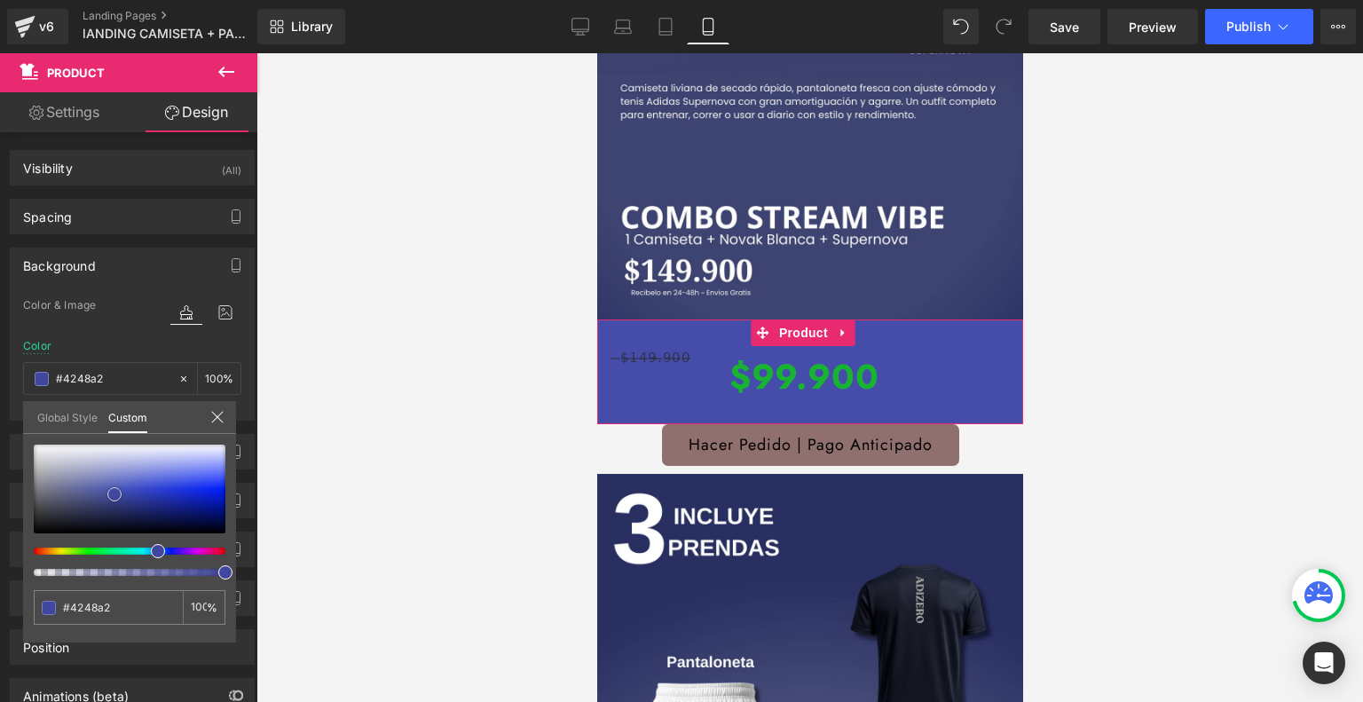
type input "#454caa"
type input "#4b52b3"
type input "#5259b6"
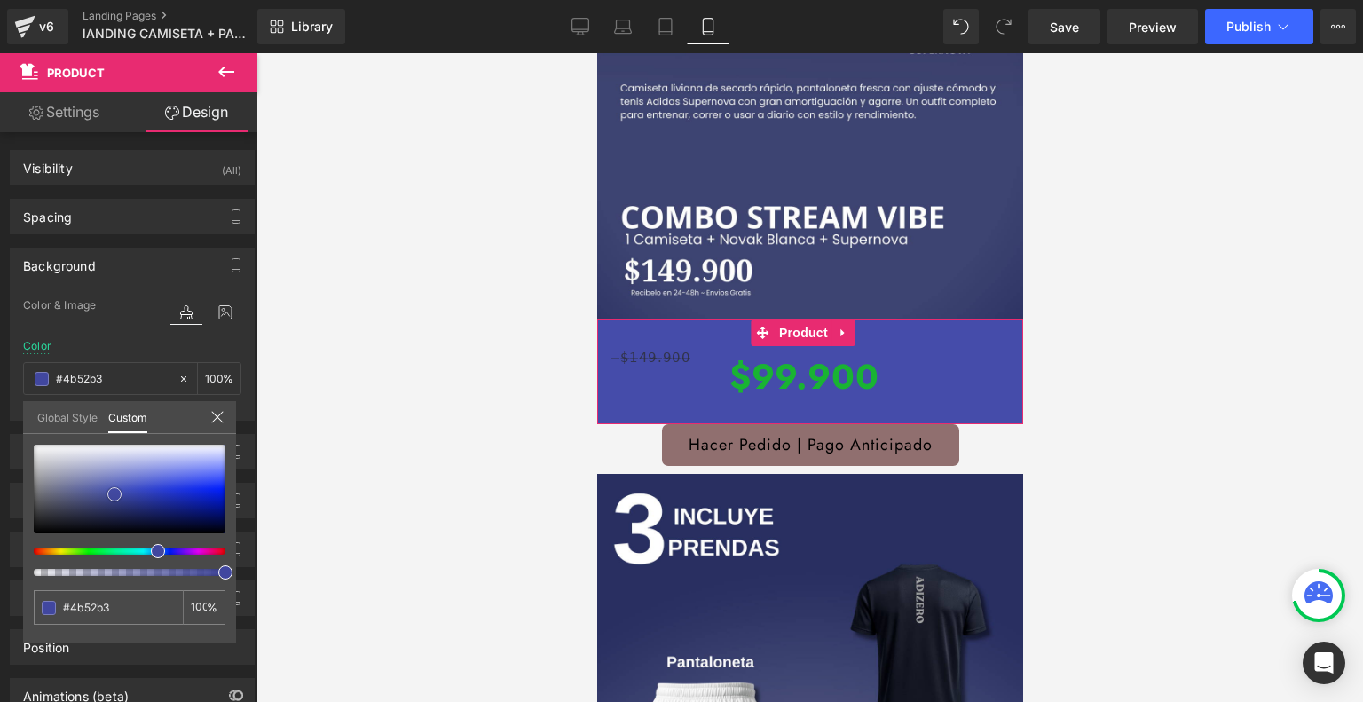
type input "#5259b6"
type input "#565cb8"
type input "#5960b9"
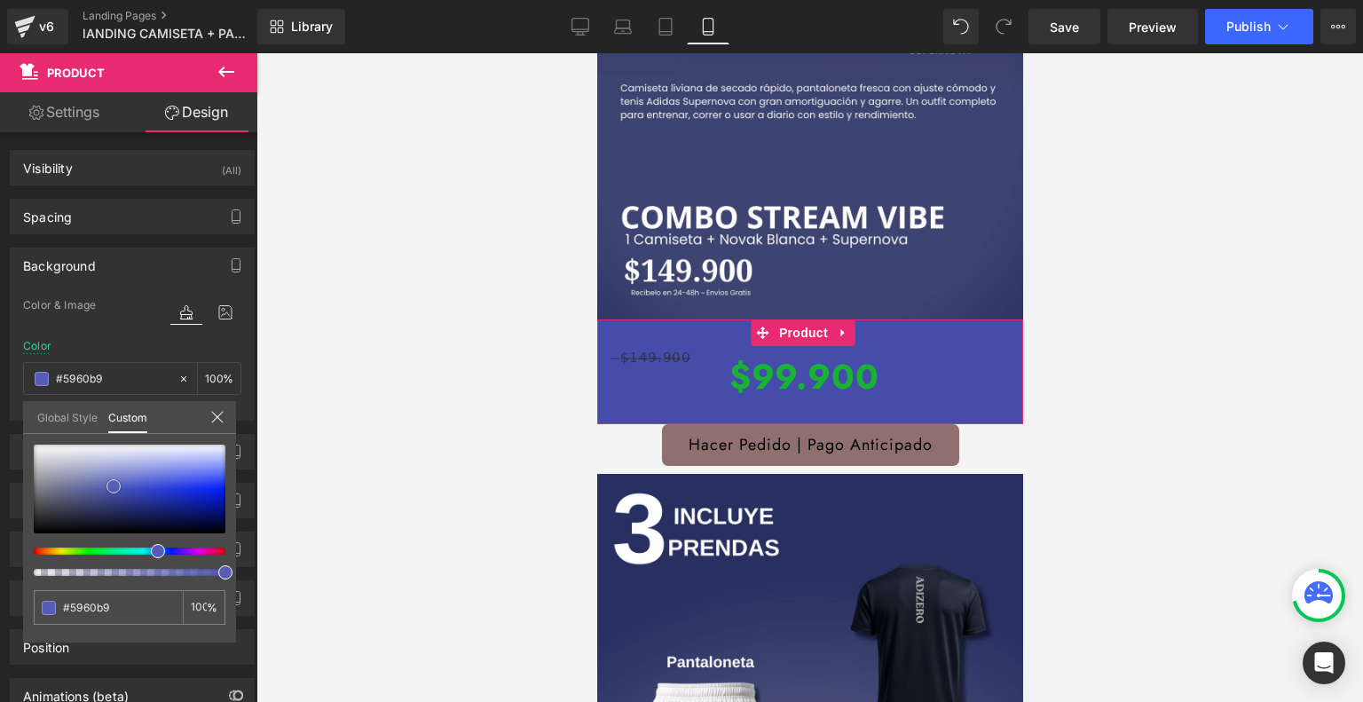
type input "#656bbd"
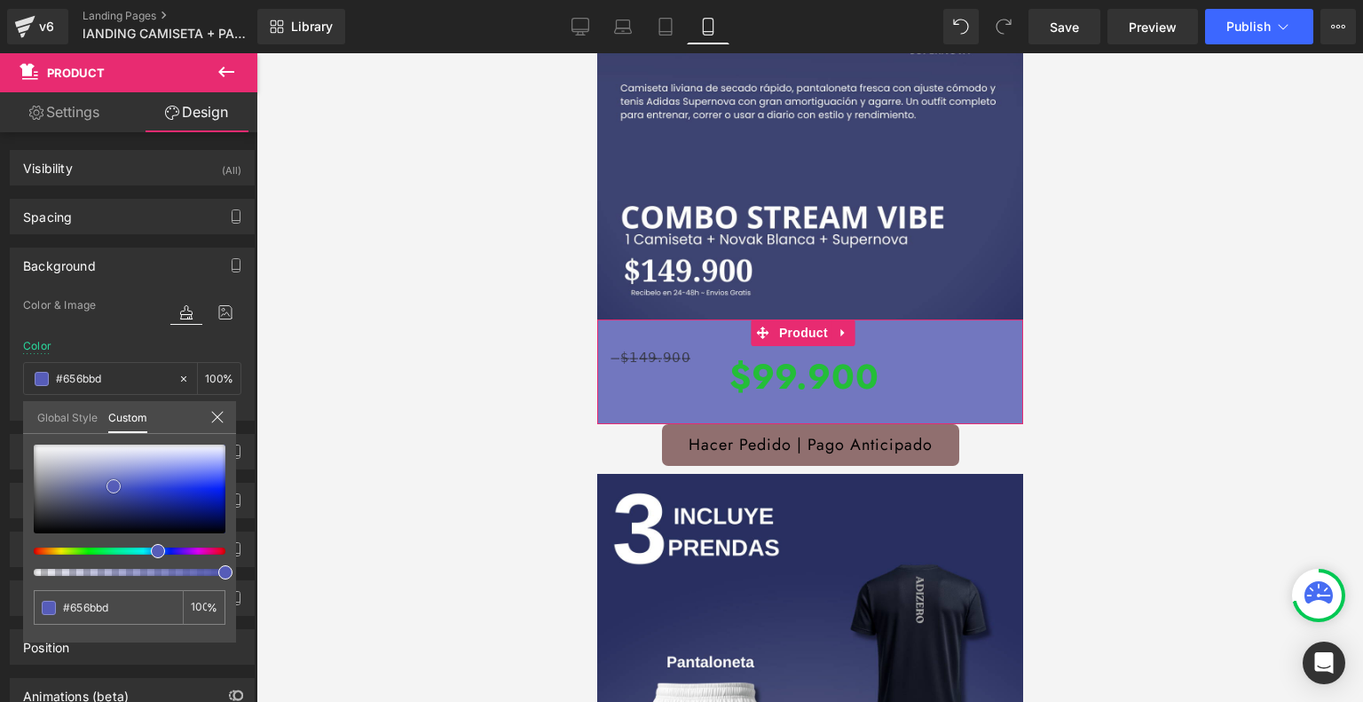
type input "#7277bf"
type input "#757ac1"
type input "#7c80c0"
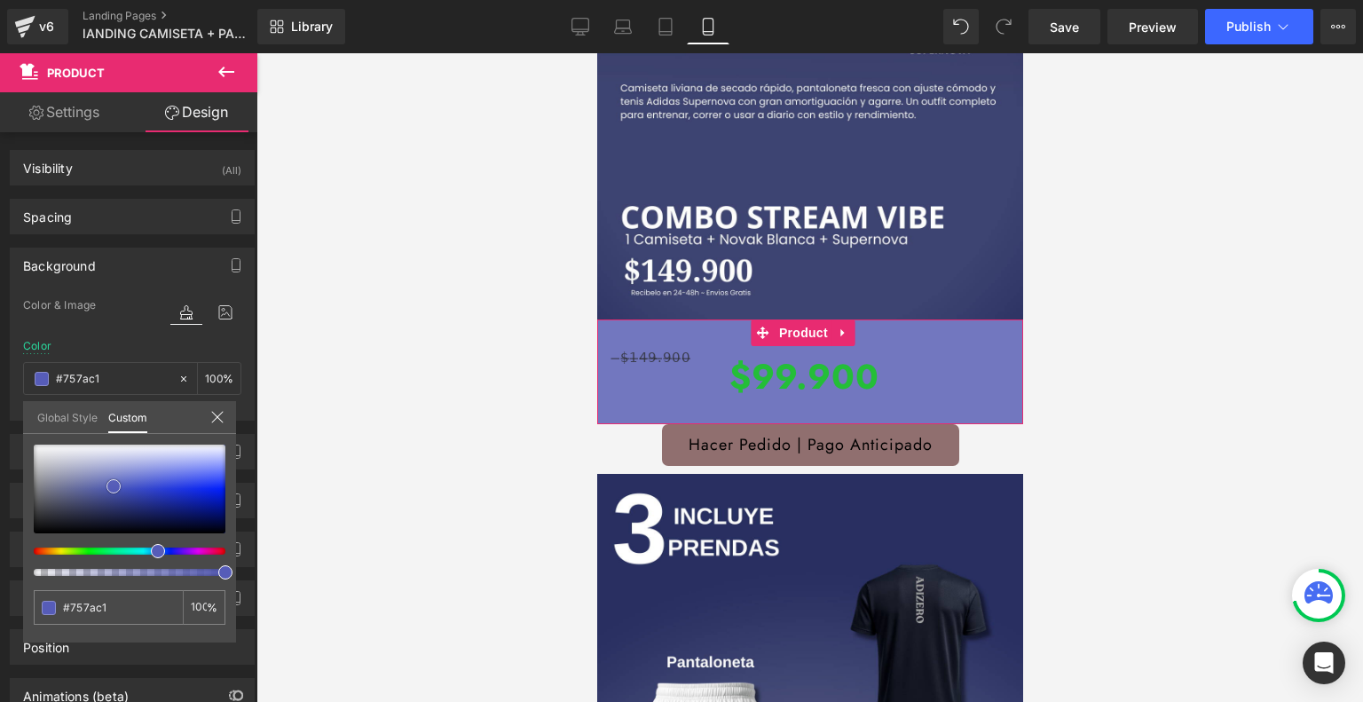
type input "#7c80c0"
type input "#787dbe"
type input "#767abb"
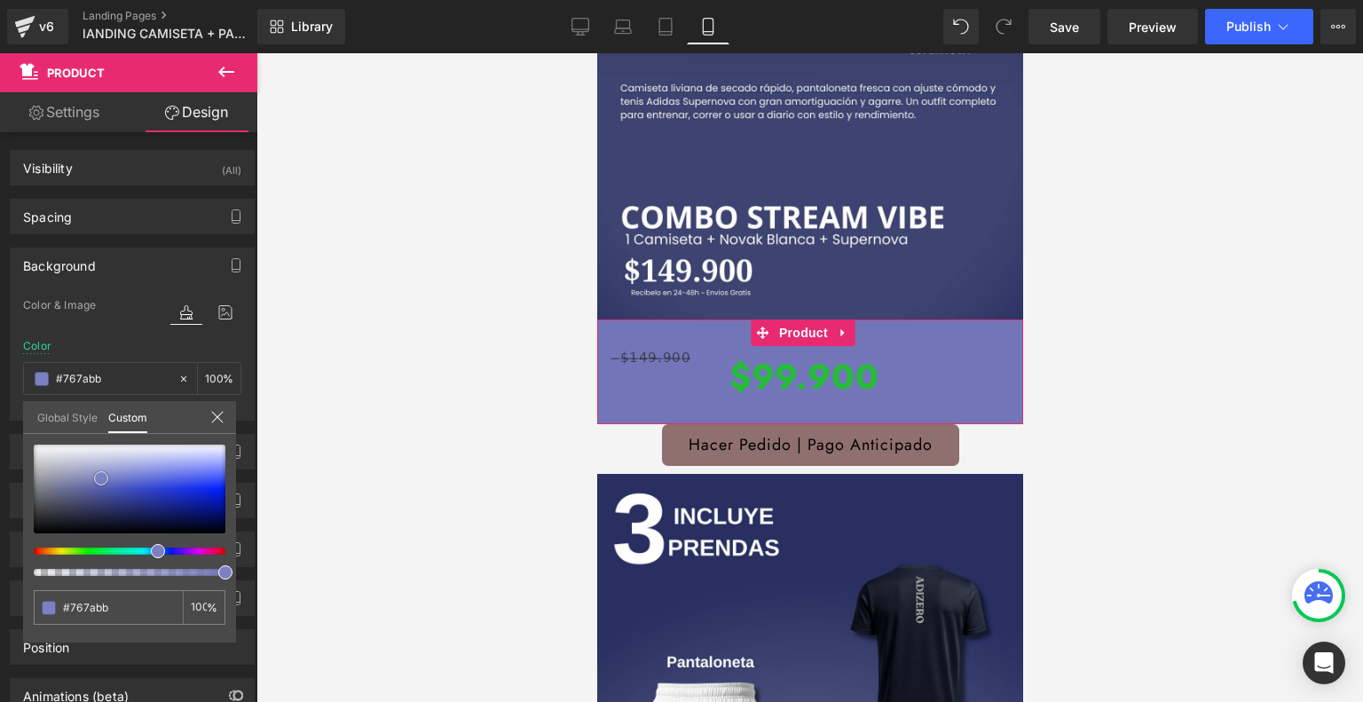
type input "#7276b9"
type input "#6d6fb5"
type input "#696cb3"
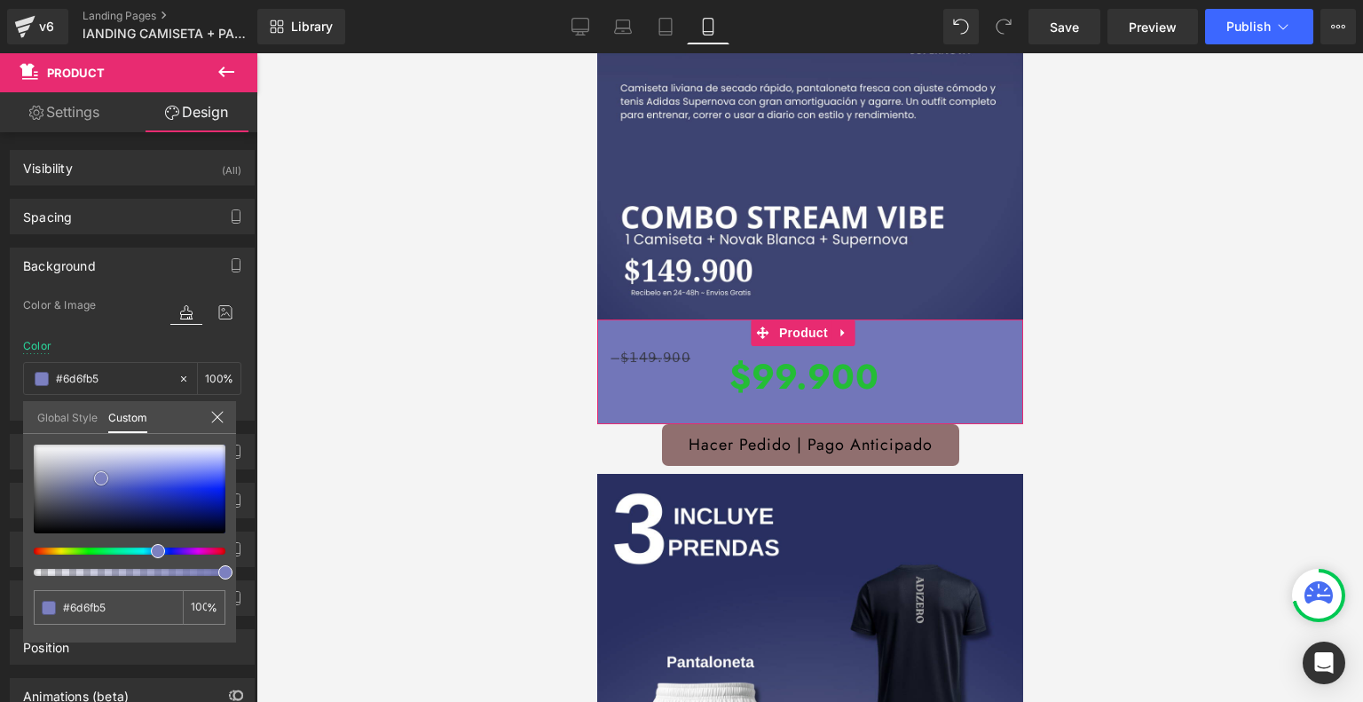
type input "#696cb3"
type input "#6265b0"
type input "#6063ad"
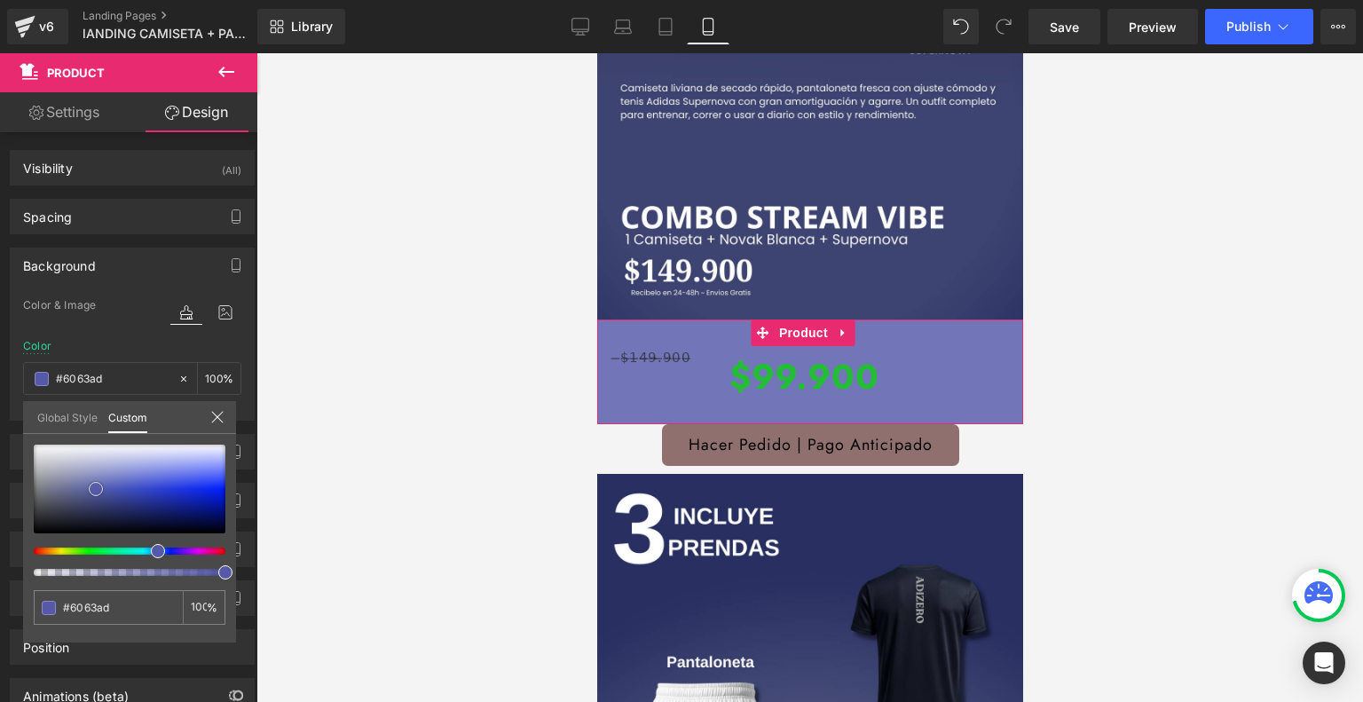
type input "#5a5caa"
type input "#5456a4"
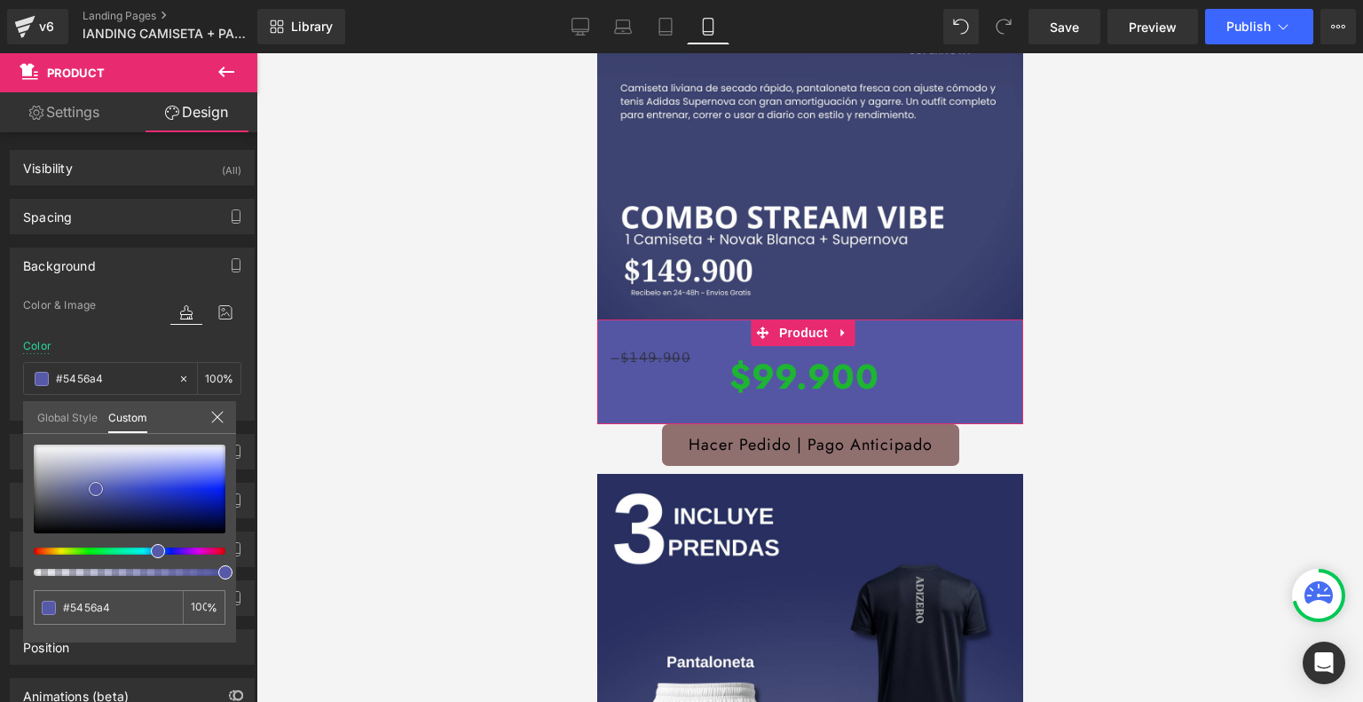
type input "#5354a1"
type input "#51529e"
type input "#4c4f98"
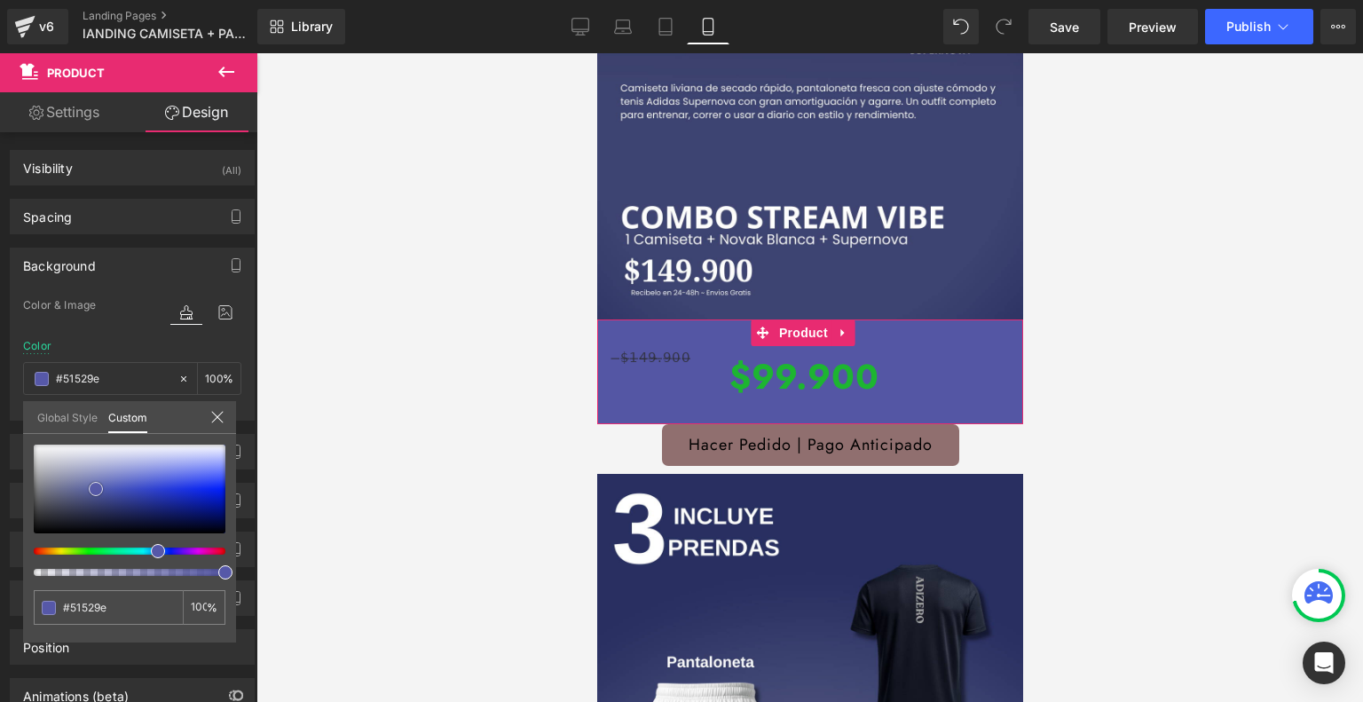
type input "#4c4f98"
type input "#4b4e99"
type input "#4a4d9a"
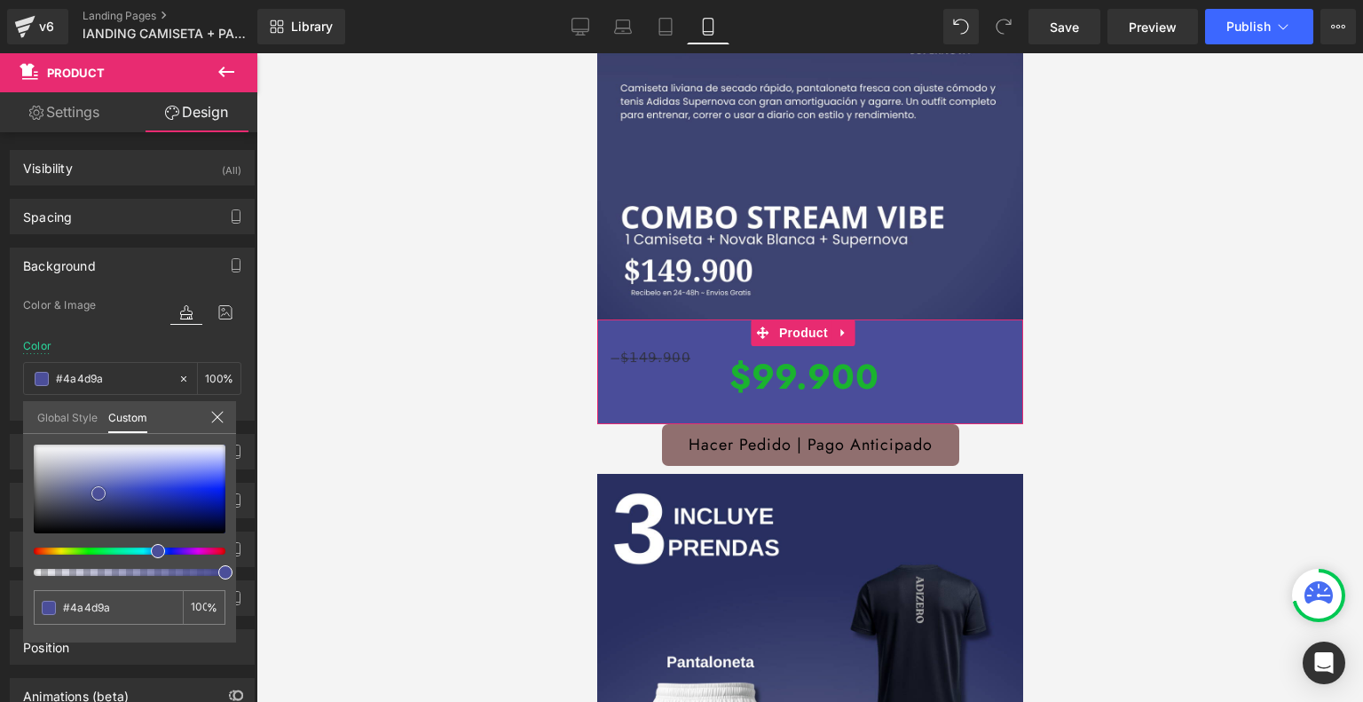
type input "#494c9c"
type input "#474a98"
drag, startPoint x: 86, startPoint y: 506, endPoint x: 99, endPoint y: 497, distance: 16.0
click at [99, 497] on span at bounding box center [103, 494] width 14 height 14
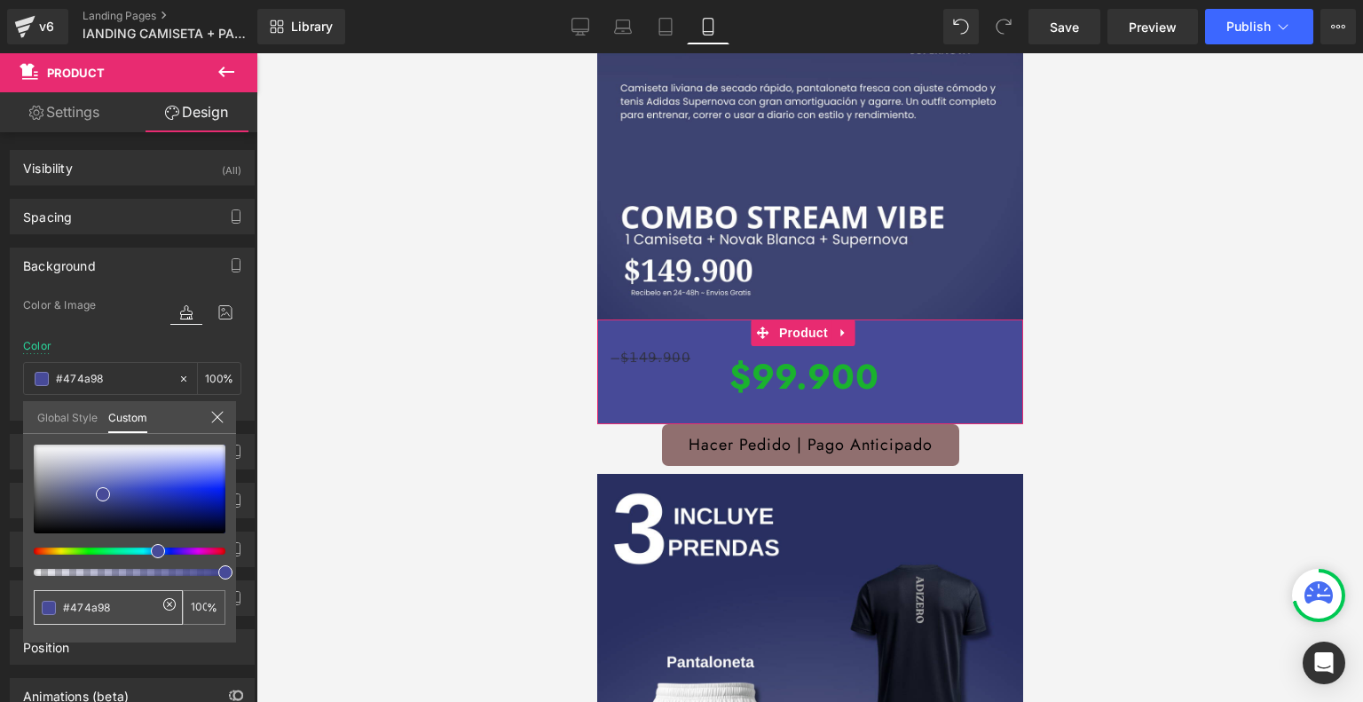
click at [124, 599] on input "#474a98" at bounding box center [110, 607] width 94 height 19
paste input "3e4471"
type input "#3e4471"
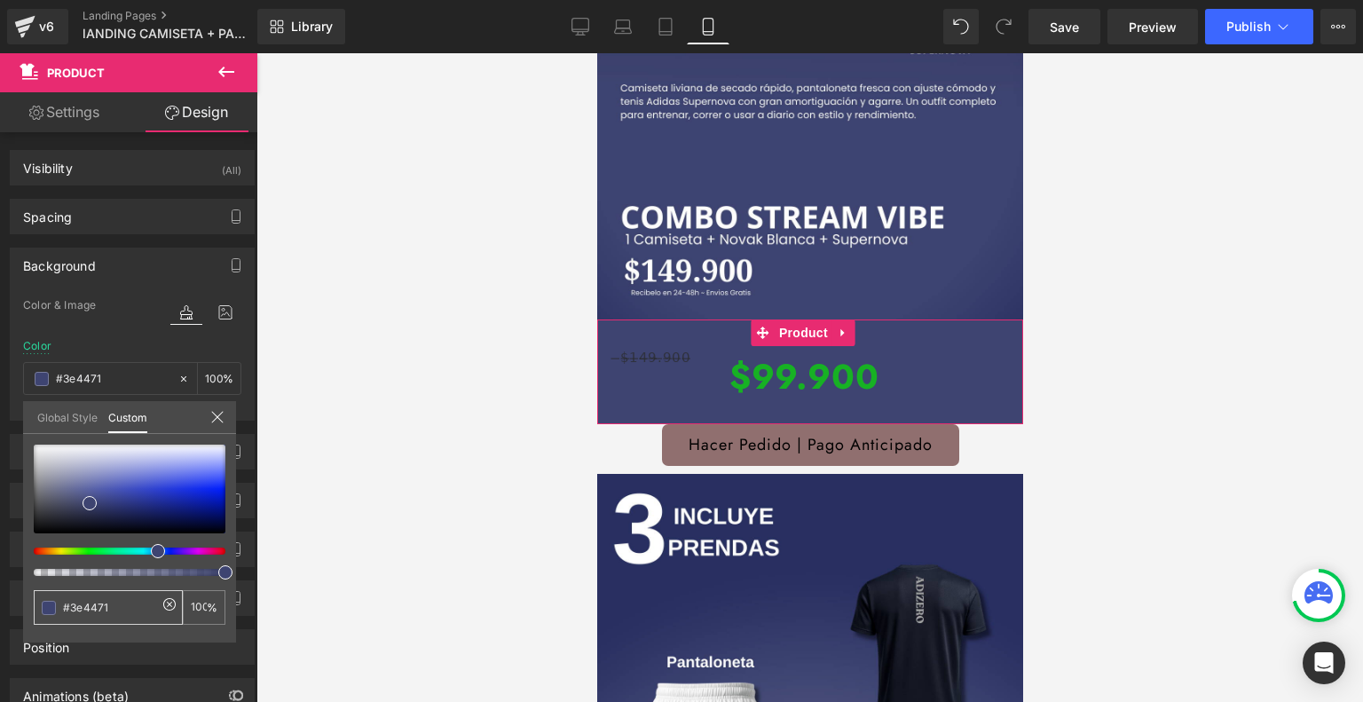
type input "#3e4471"
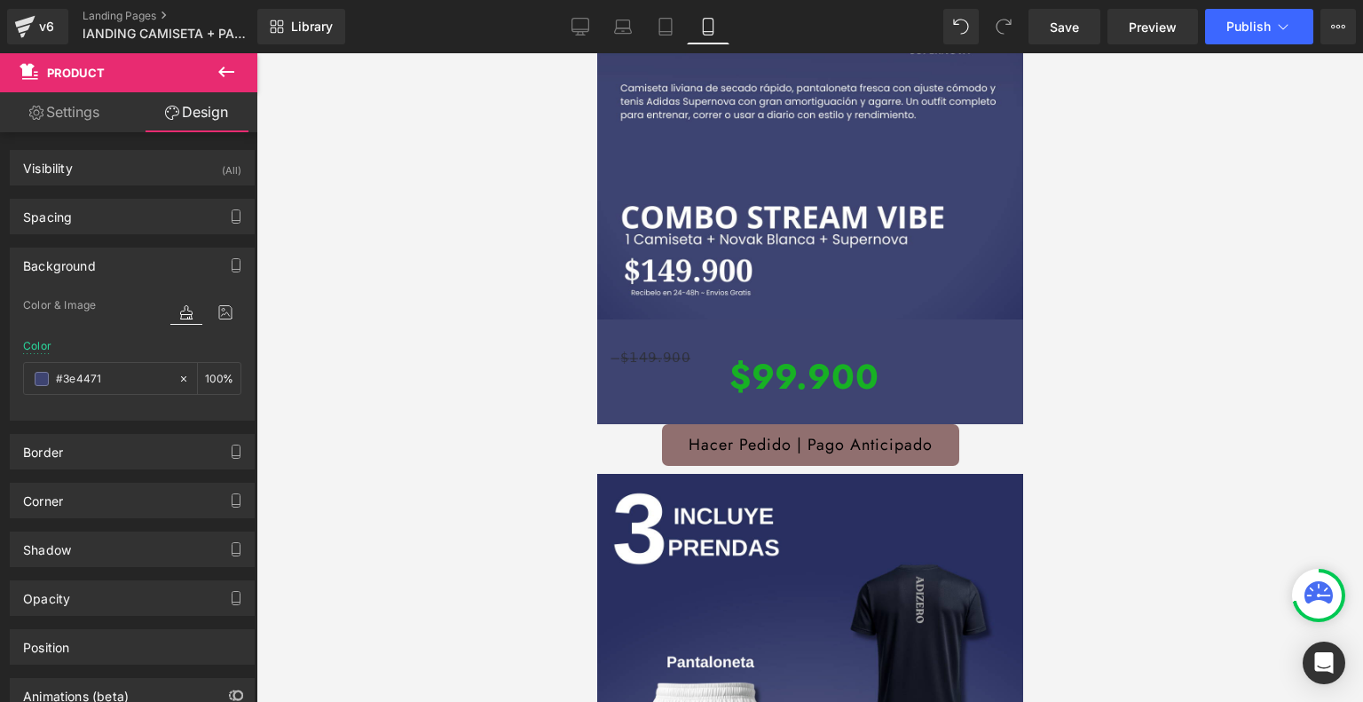
click at [391, 416] on div at bounding box center [809, 377] width 1106 height 648
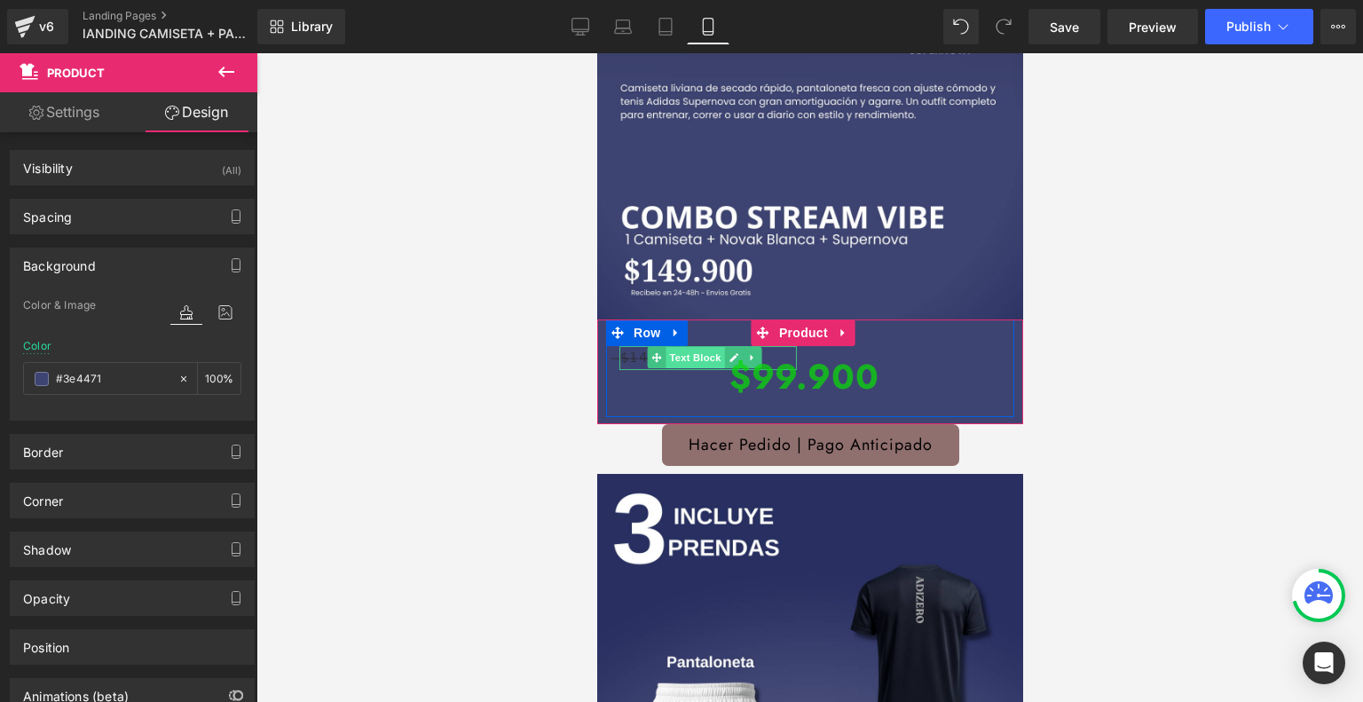
click at [701, 347] on span "Text Block" at bounding box center [694, 357] width 59 height 21
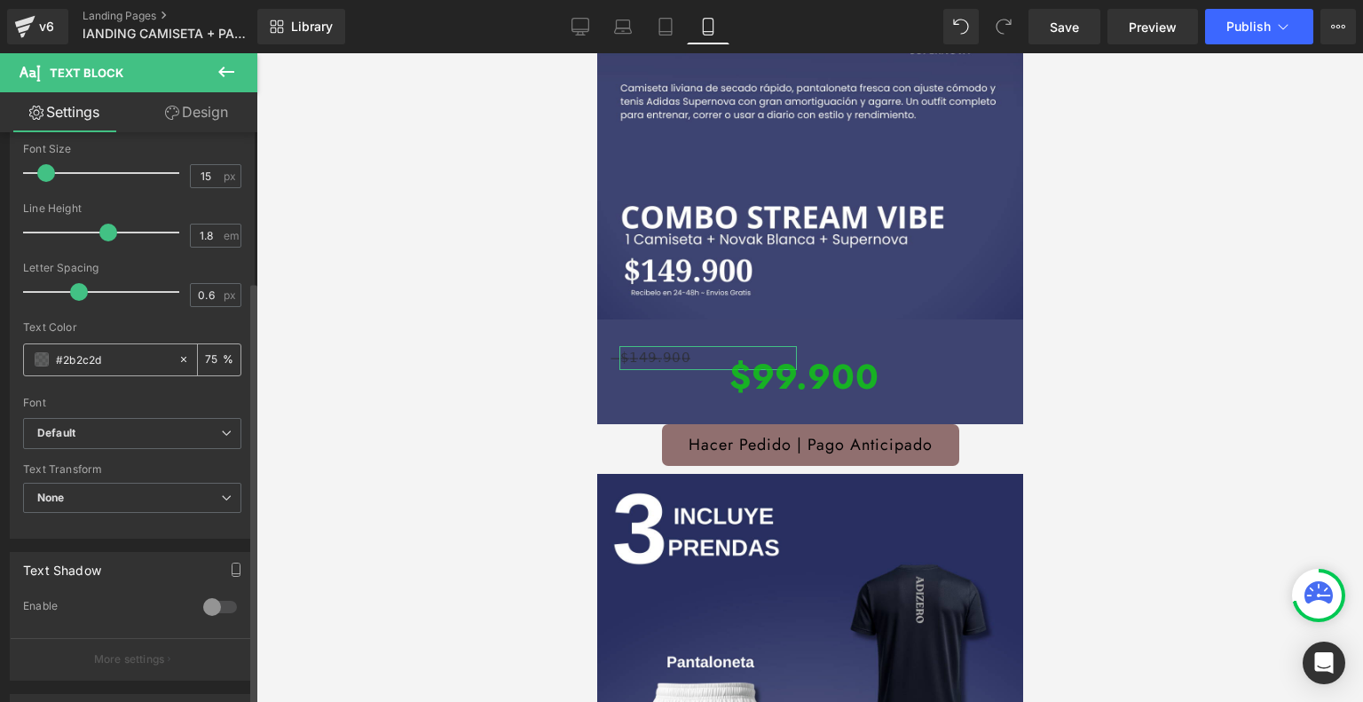
scroll to position [208, 0]
click at [32, 350] on div "#2b2c2d" at bounding box center [100, 358] width 153 height 31
click at [39, 368] on div "#2b2c2d" at bounding box center [100, 358] width 153 height 31
click at [40, 360] on span at bounding box center [42, 358] width 14 height 14
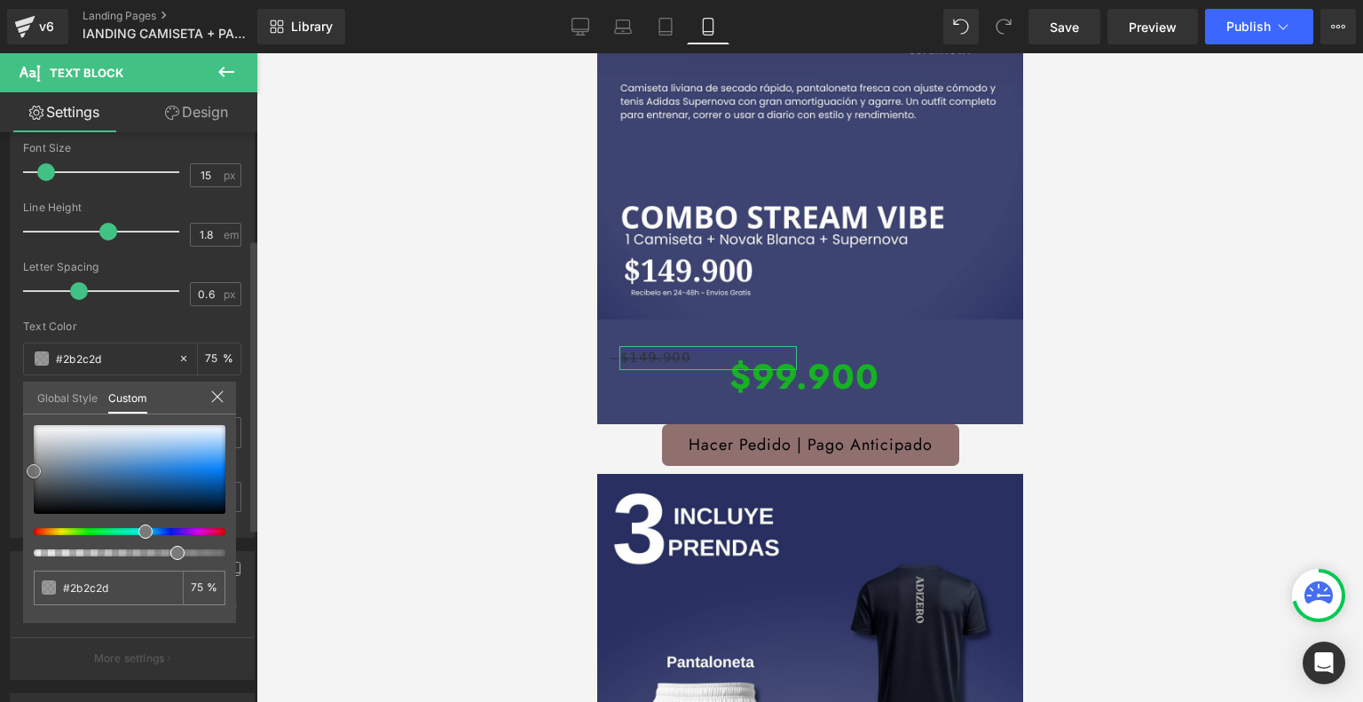
type input "#363839"
type input "#afafaf"
type input "#c6c6c6"
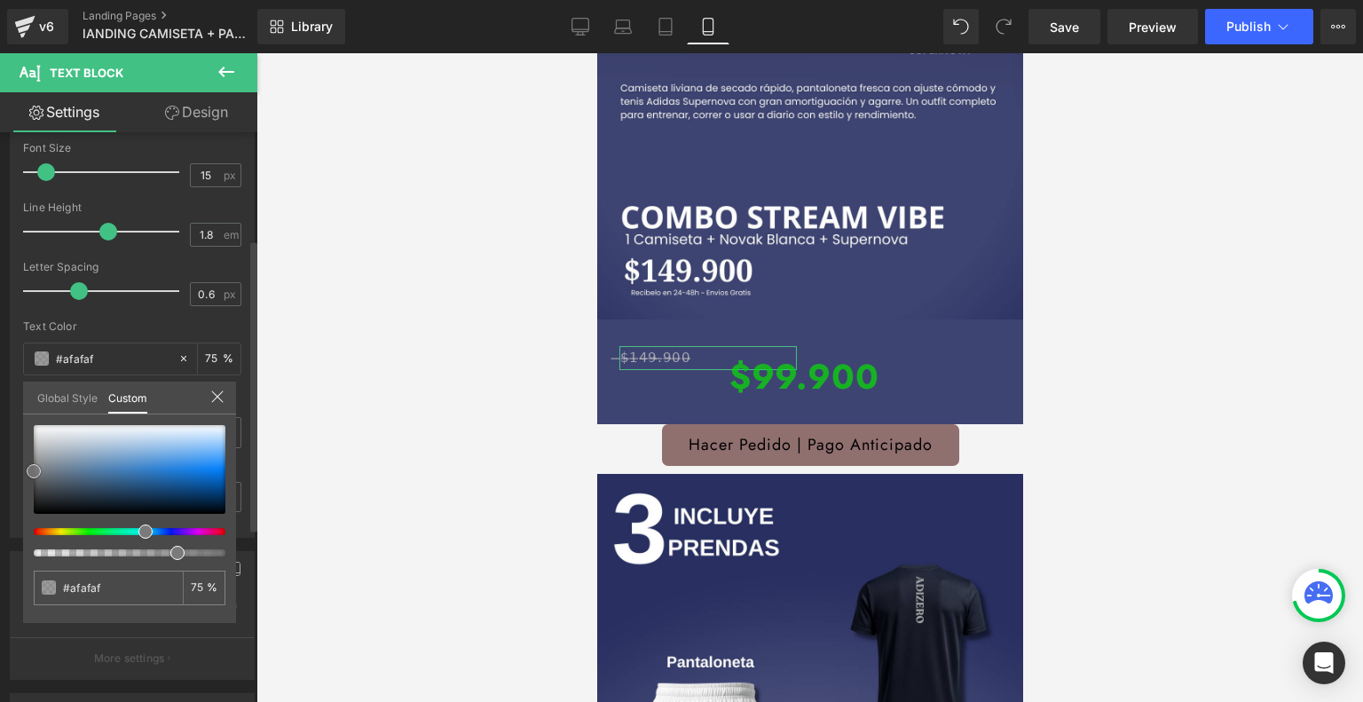
type input "#c6c6c6"
type input "#e5e5e5"
type input "#ffffff"
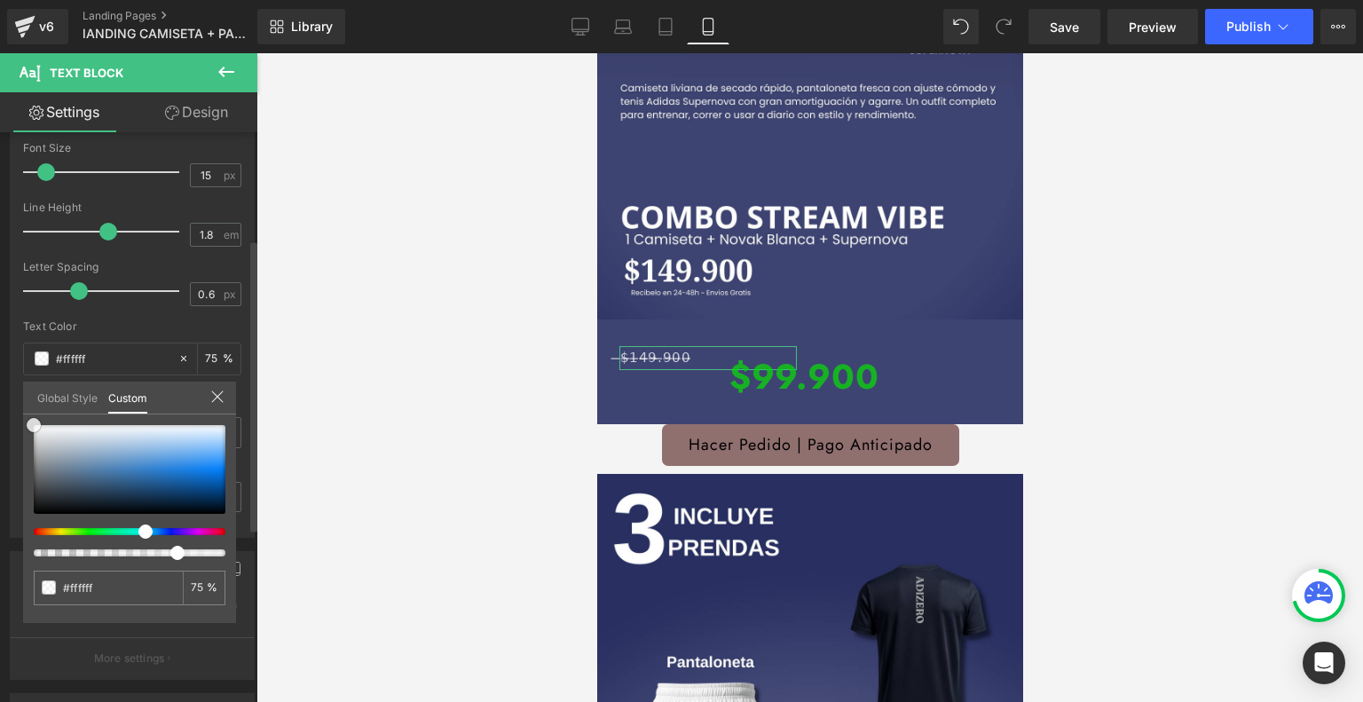
drag, startPoint x: 34, startPoint y: 494, endPoint x: 28, endPoint y: 375, distance: 119.0
click at [28, 375] on div "Typography Text Styles Custom Custom Setup Global Style Custom Setup Global Sty…" at bounding box center [132, 232] width 265 height 609
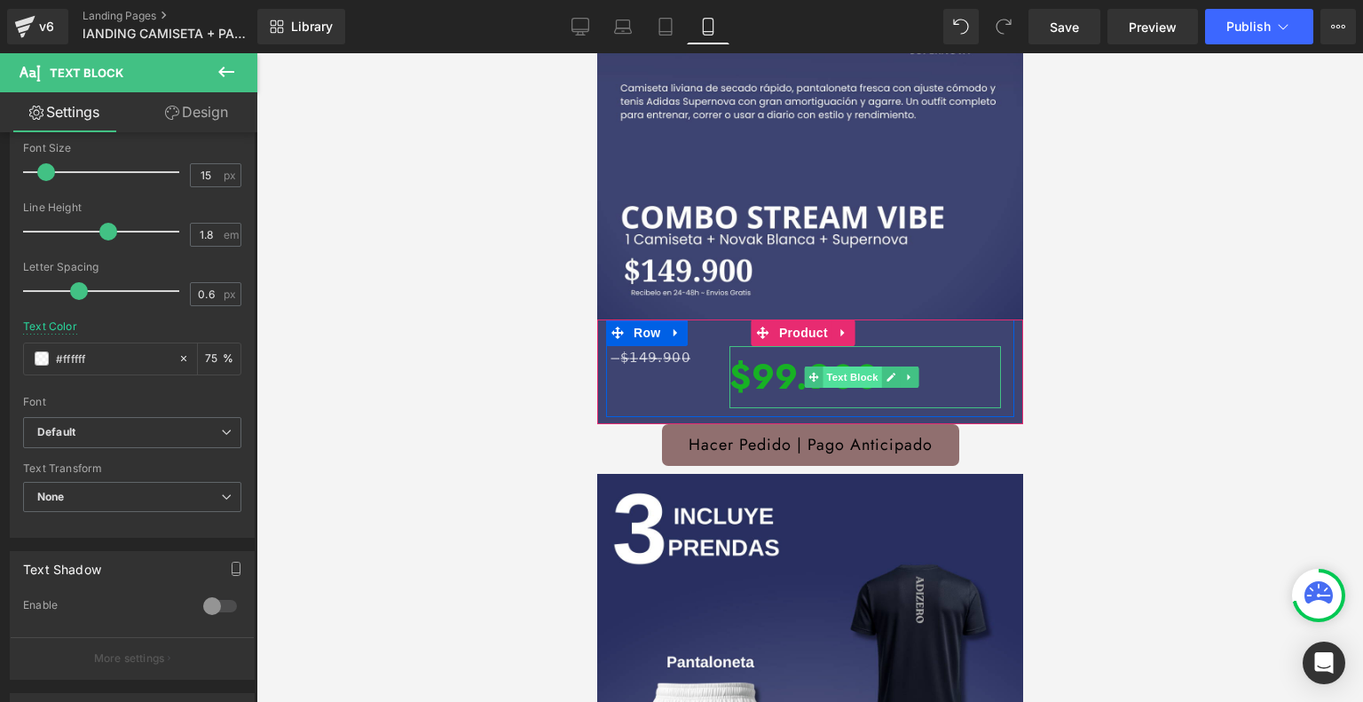
click at [853, 366] on span "Text Block" at bounding box center [851, 376] width 59 height 21
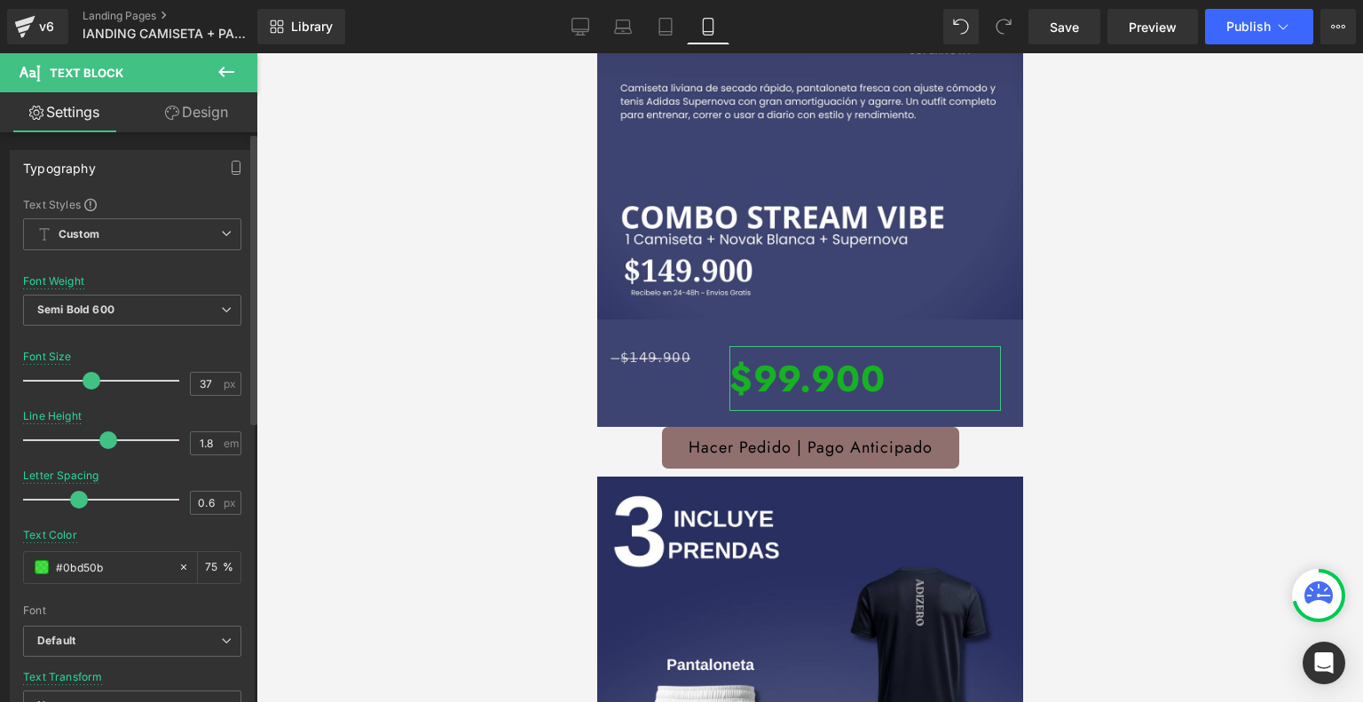
type input "36"
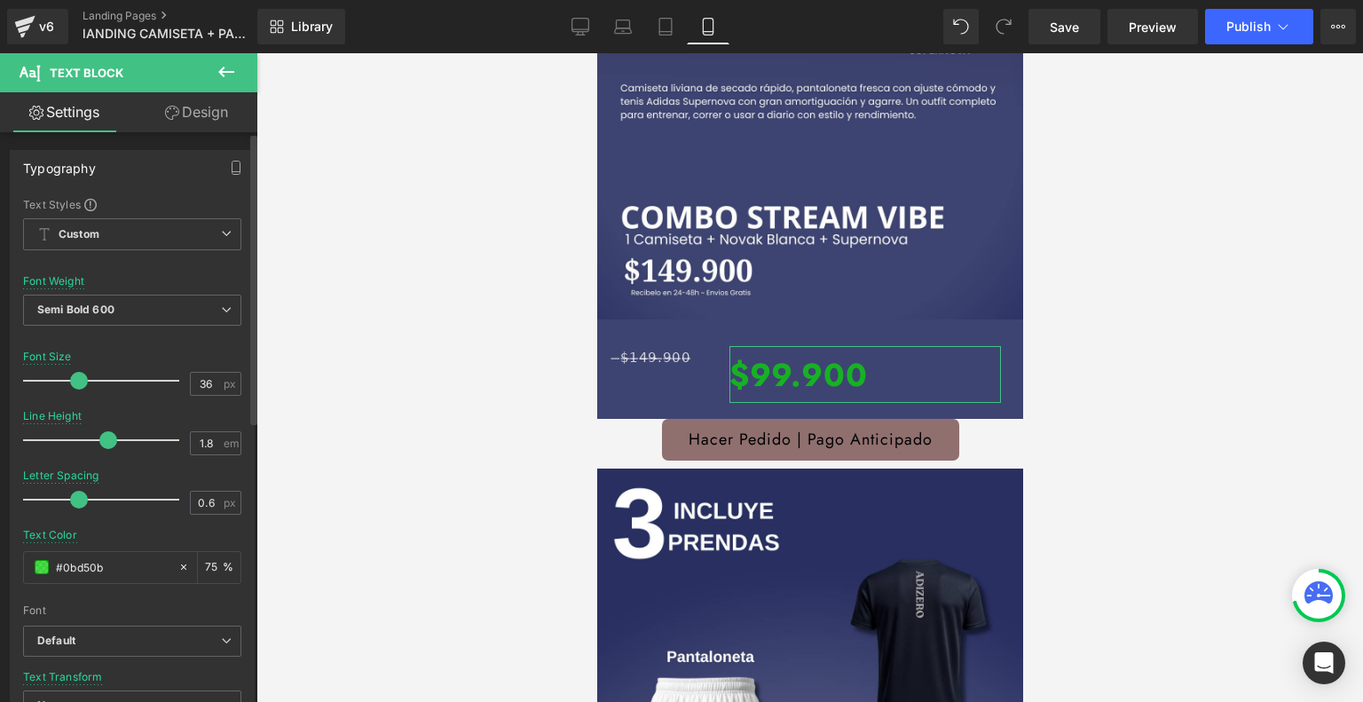
drag, startPoint x: 79, startPoint y: 377, endPoint x: 75, endPoint y: 394, distance: 17.4
click at [75, 394] on div at bounding box center [105, 380] width 147 height 35
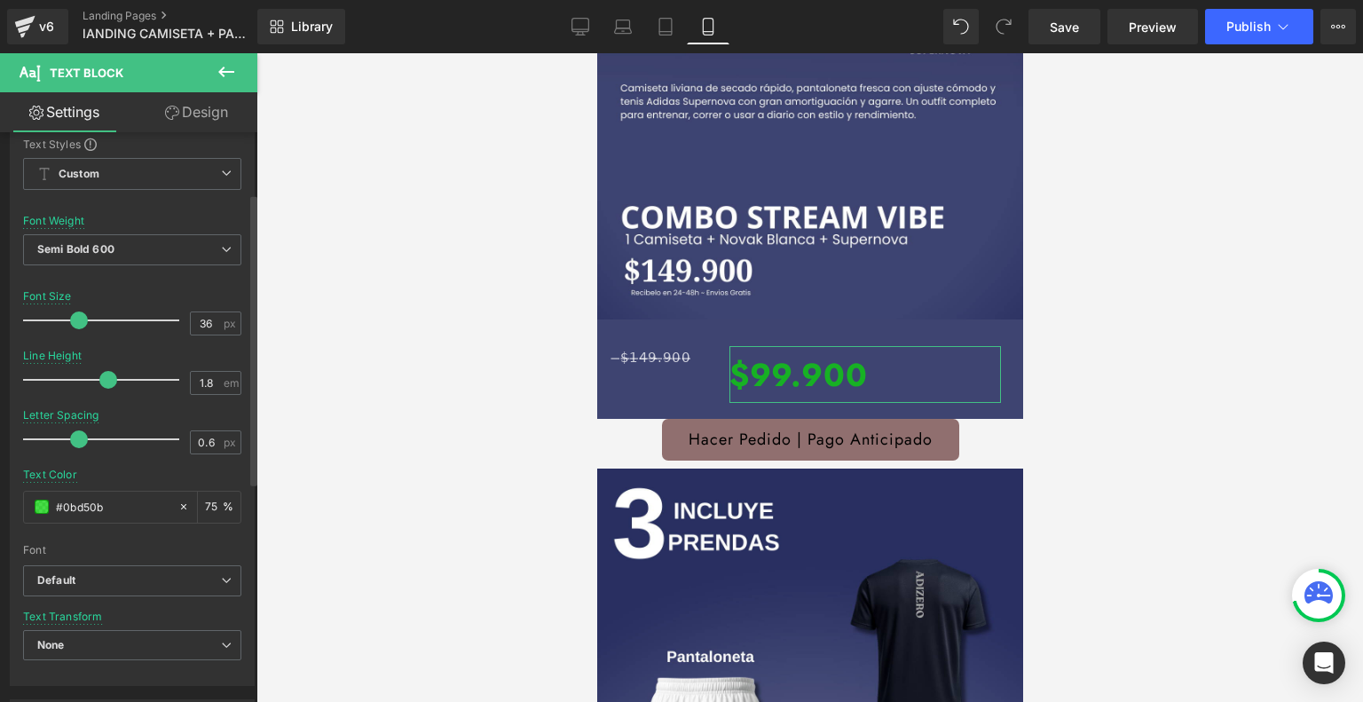
scroll to position [123, 0]
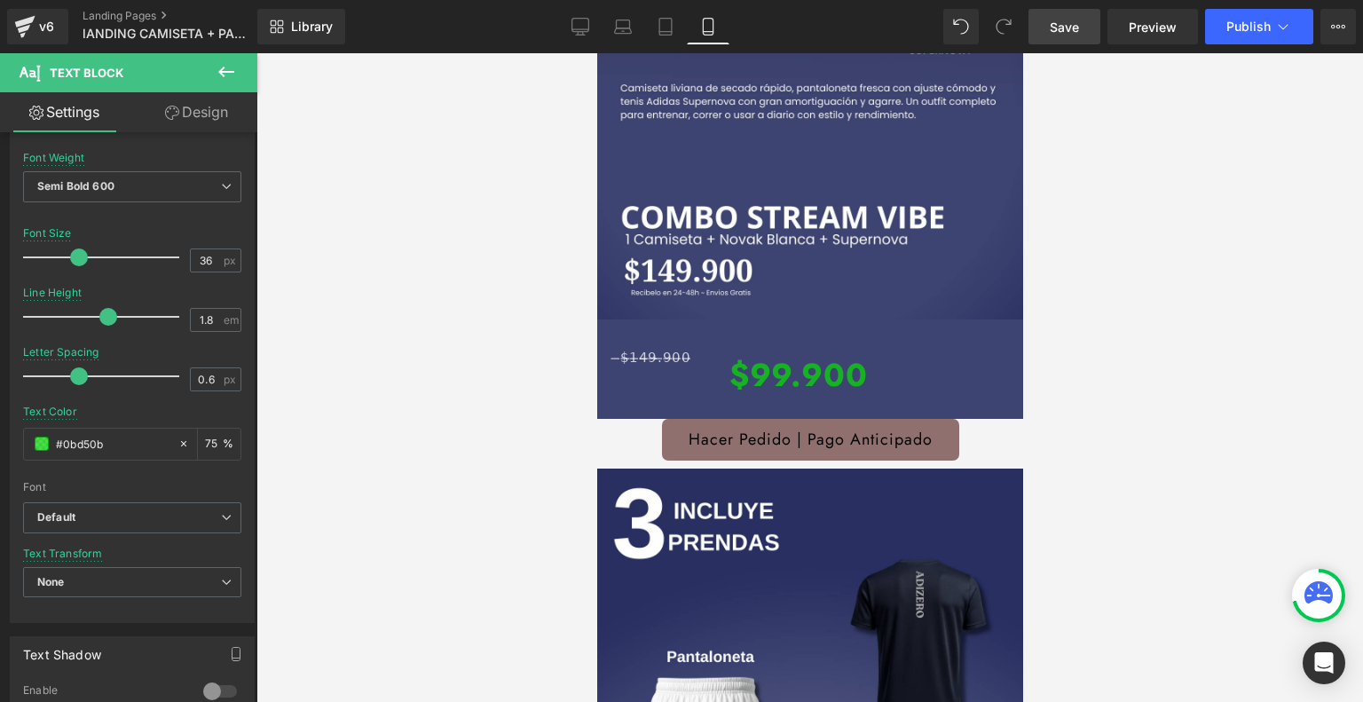
click at [1067, 13] on link "Save" at bounding box center [1064, 26] width 72 height 35
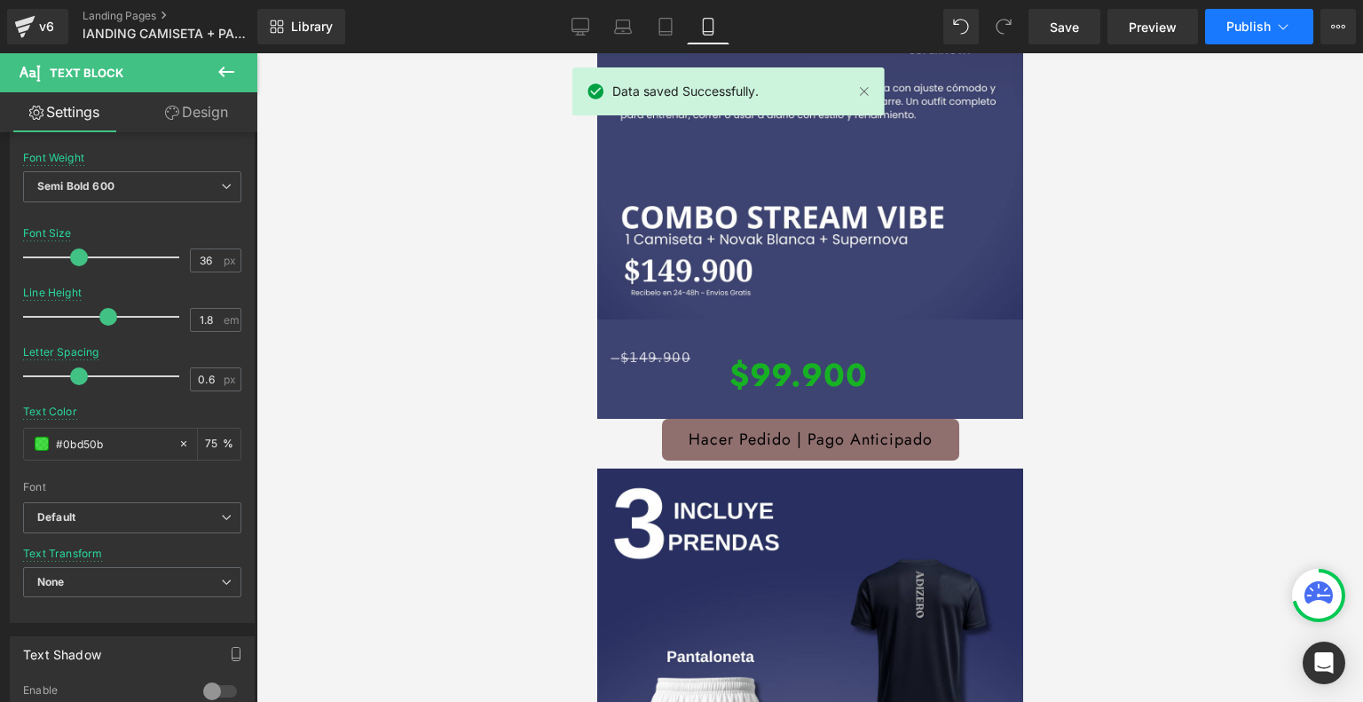
click at [1253, 31] on span "Publish" at bounding box center [1248, 27] width 44 height 14
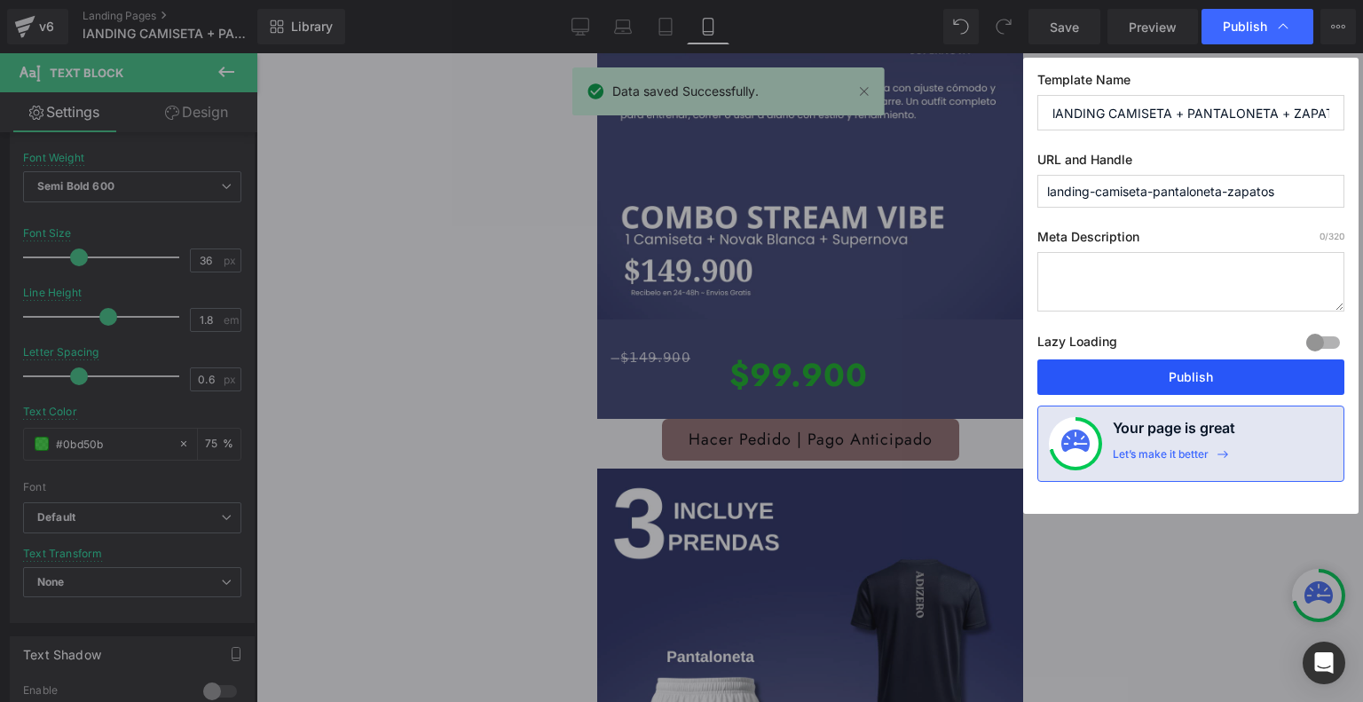
click at [1156, 373] on button "Publish" at bounding box center [1190, 376] width 307 height 35
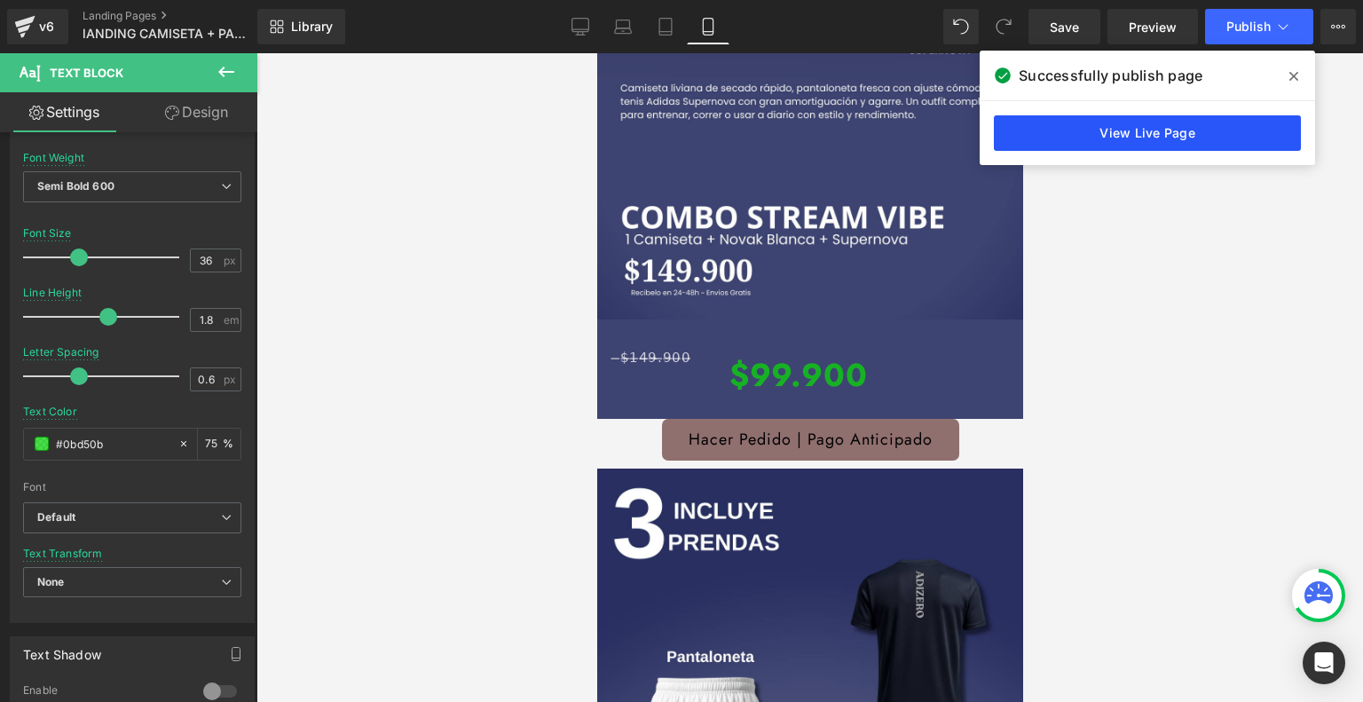
click at [1107, 127] on link "View Live Page" at bounding box center [1147, 132] width 307 height 35
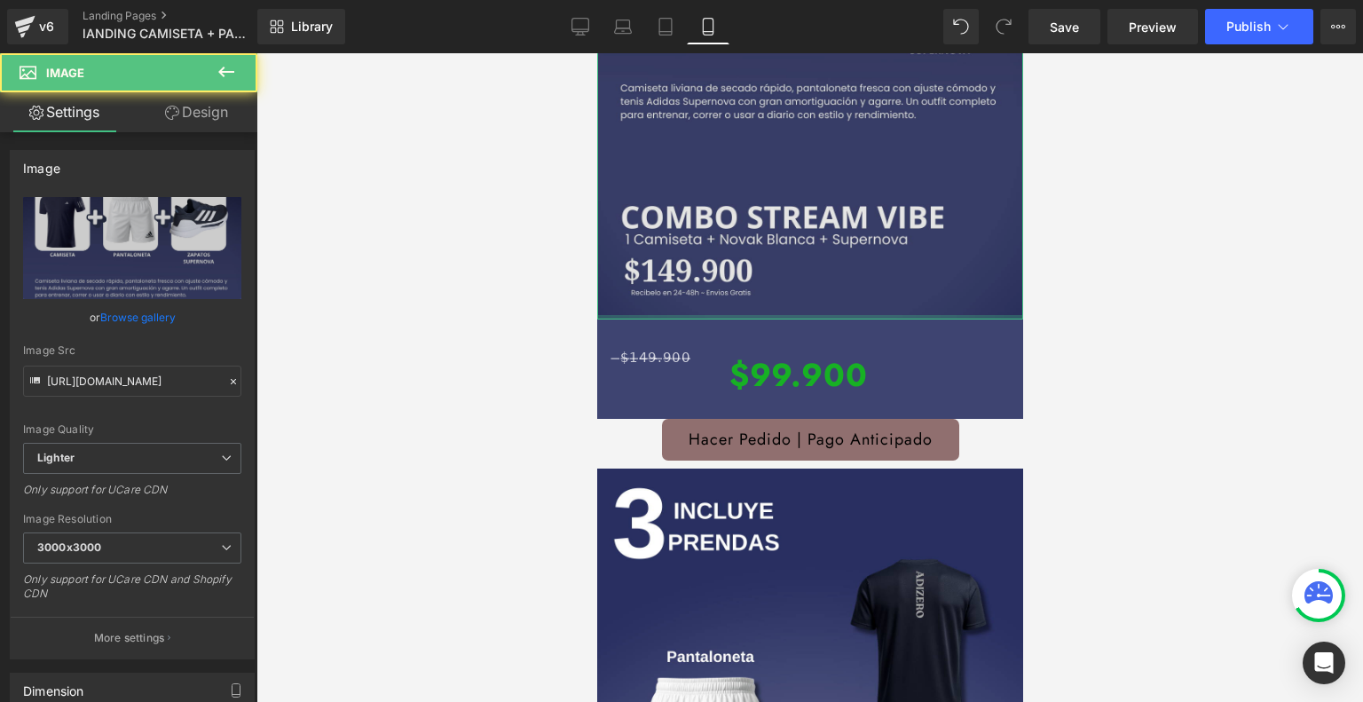
drag, startPoint x: 799, startPoint y: 299, endPoint x: 799, endPoint y: 267, distance: 31.9
click at [799, 267] on div "Image" at bounding box center [809, 24] width 426 height 592
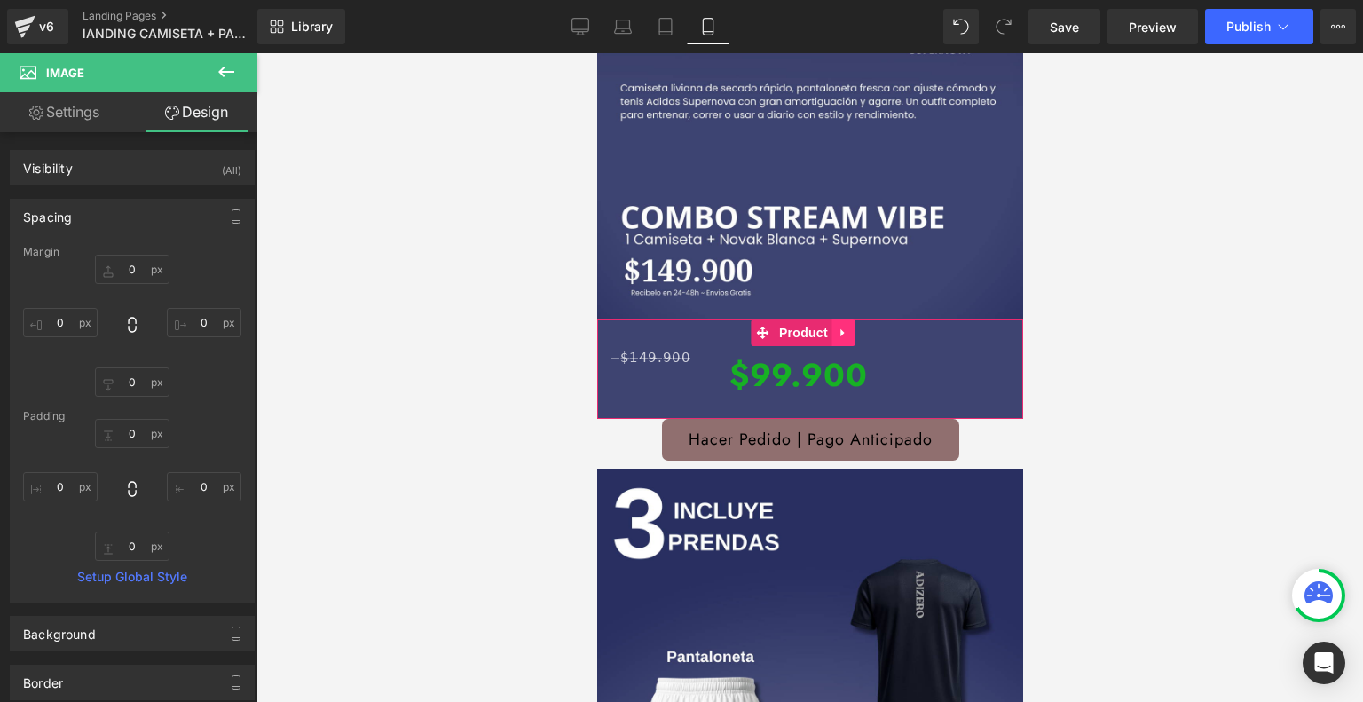
click at [850, 319] on link at bounding box center [842, 332] width 23 height 27
click at [860, 326] on icon at bounding box center [854, 332] width 12 height 12
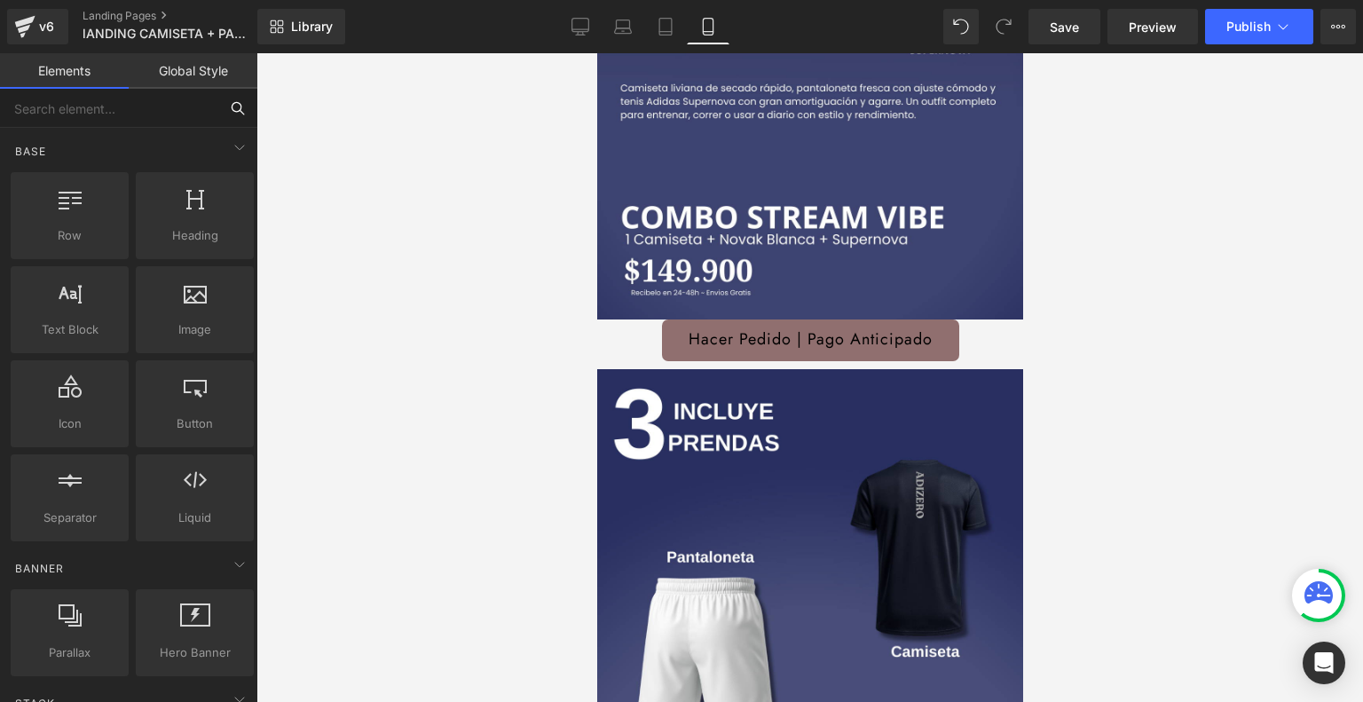
click at [174, 96] on input "text" at bounding box center [109, 108] width 218 height 39
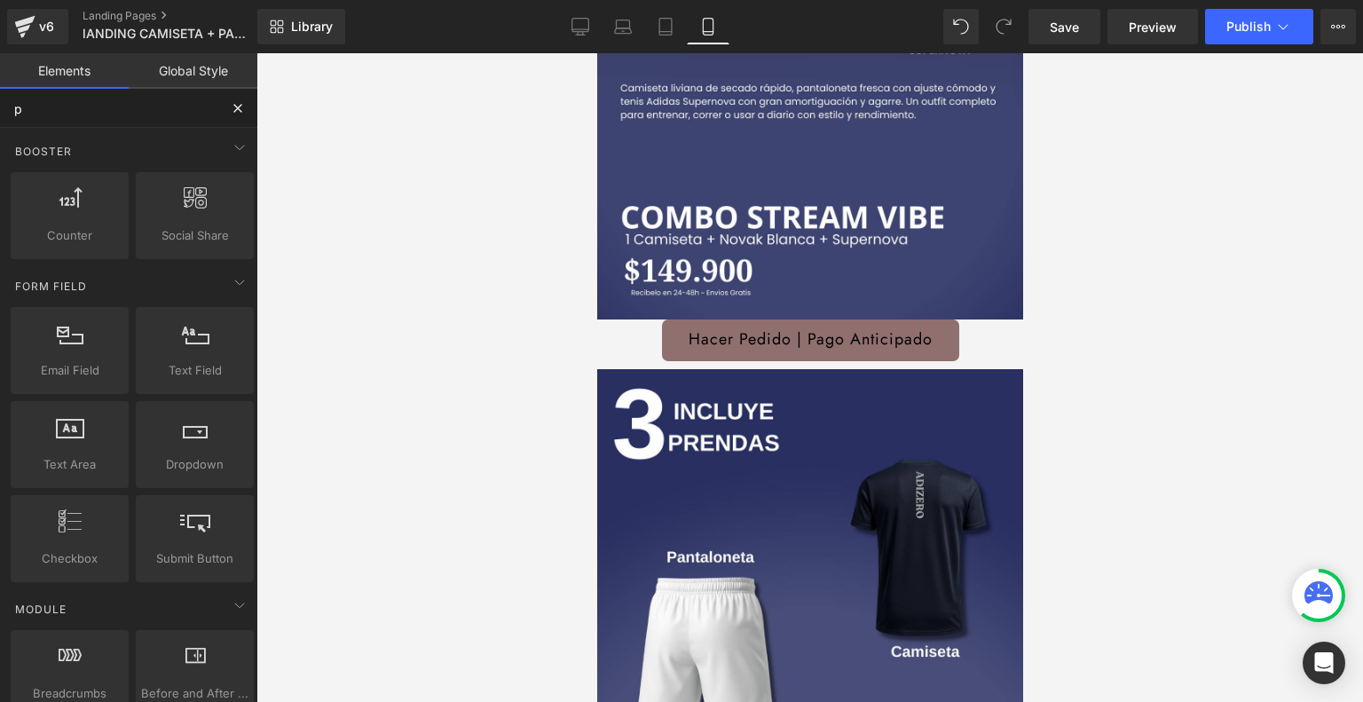
type input "pr"
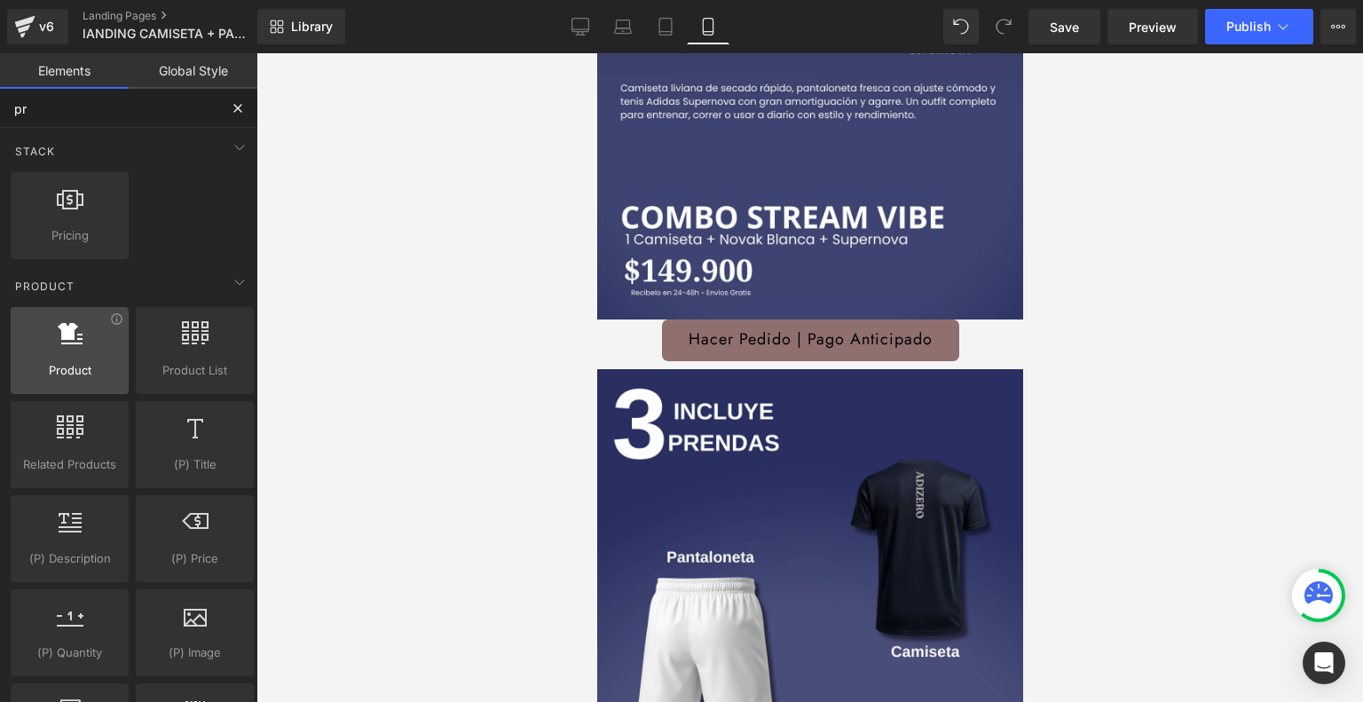
click at [89, 350] on div at bounding box center [69, 341] width 107 height 40
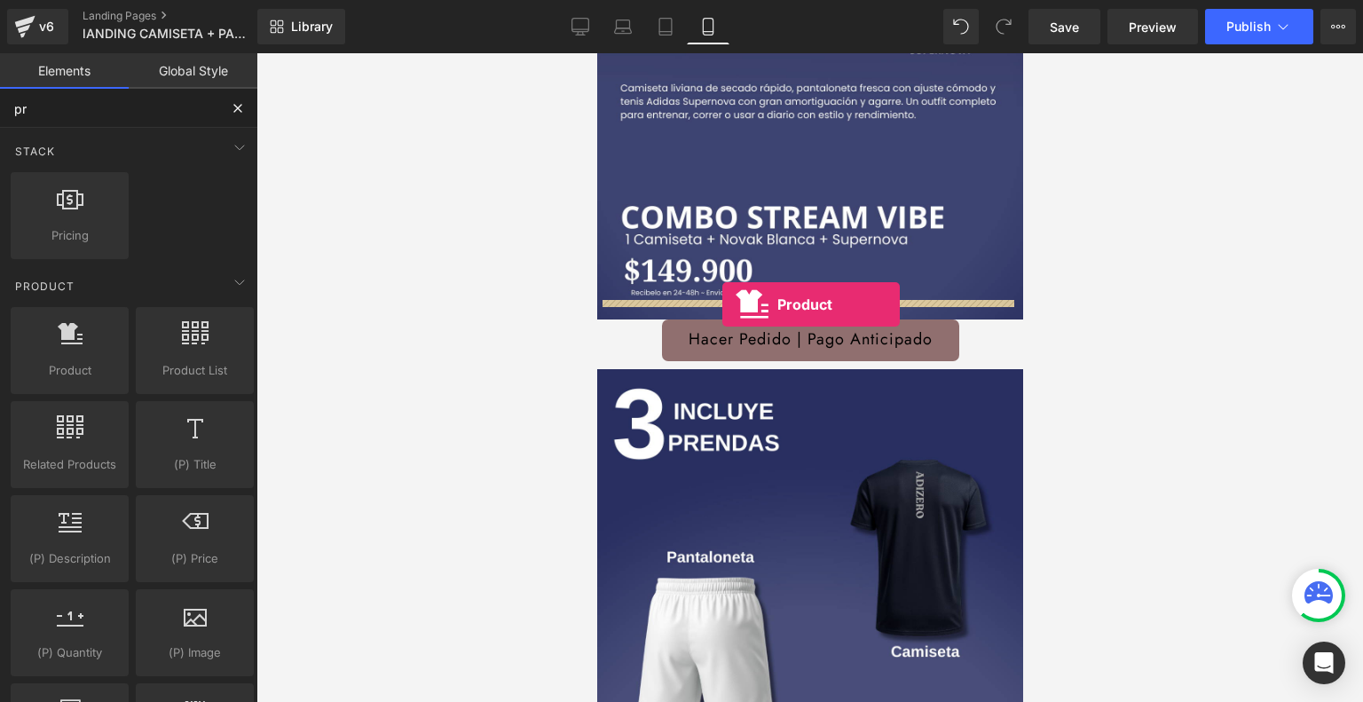
drag, startPoint x: 654, startPoint y: 405, endPoint x: 720, endPoint y: 303, distance: 121.8
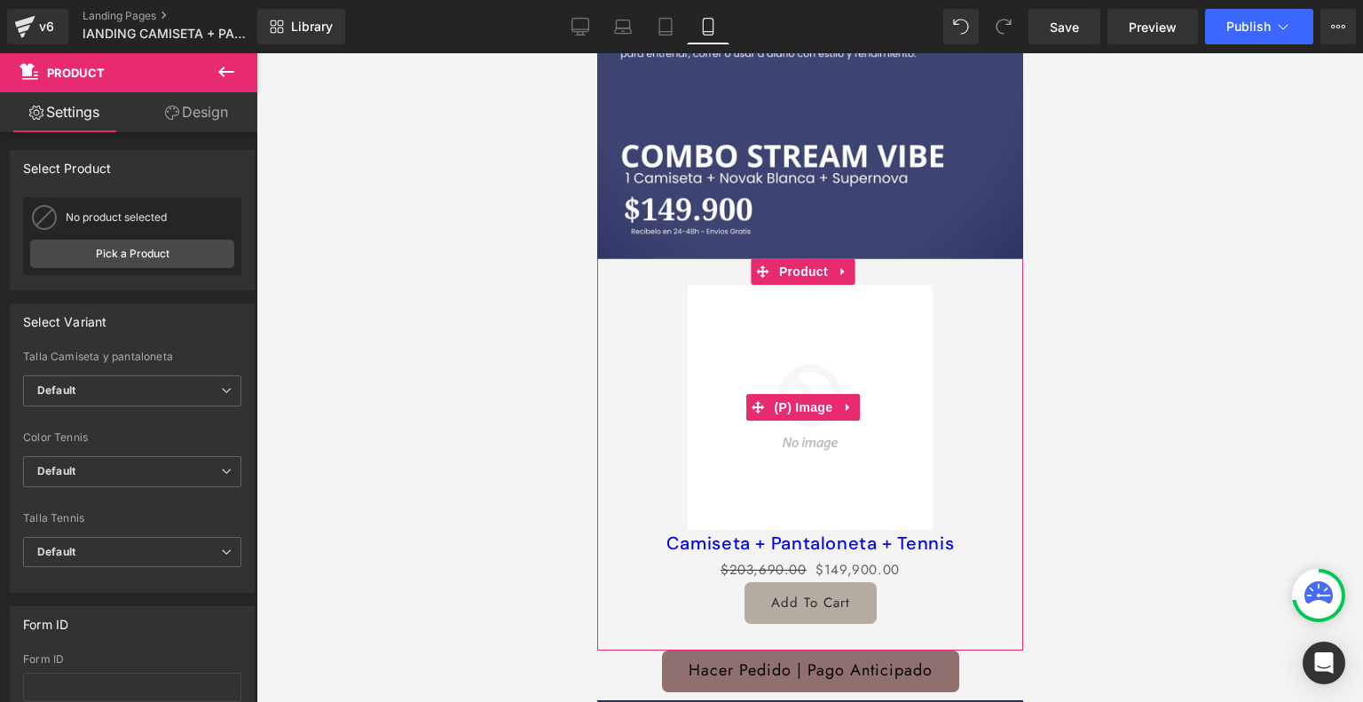
scroll to position [432, 0]
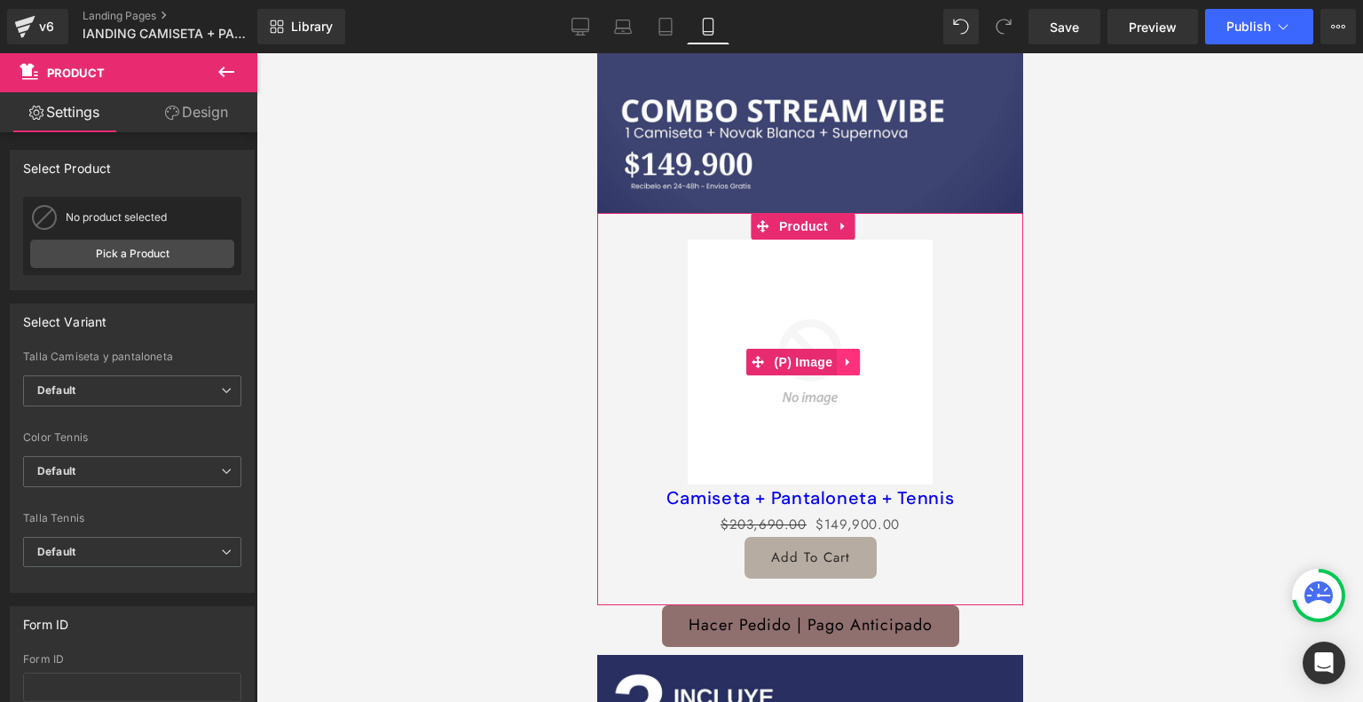
click at [850, 355] on icon at bounding box center [847, 361] width 12 height 13
click at [862, 356] on icon at bounding box center [858, 362] width 12 height 12
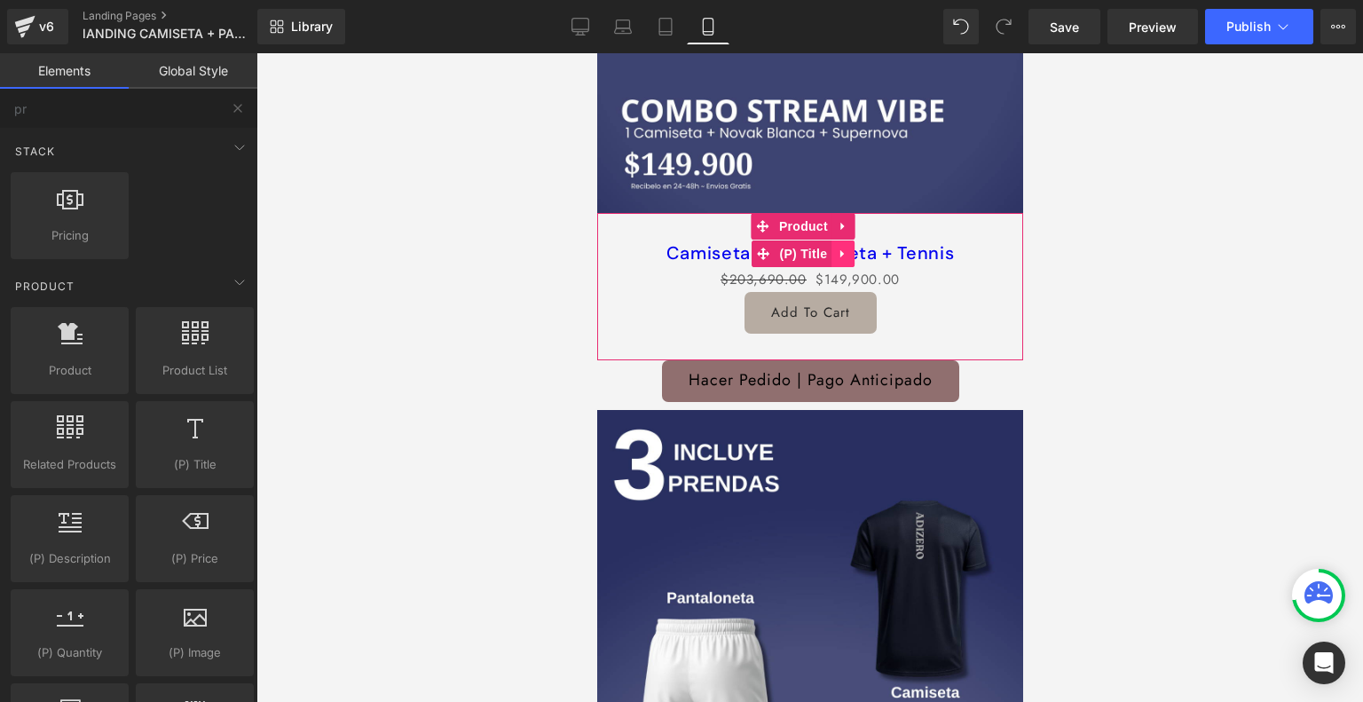
click at [845, 247] on icon at bounding box center [842, 253] width 12 height 13
click at [854, 247] on icon at bounding box center [853, 253] width 12 height 13
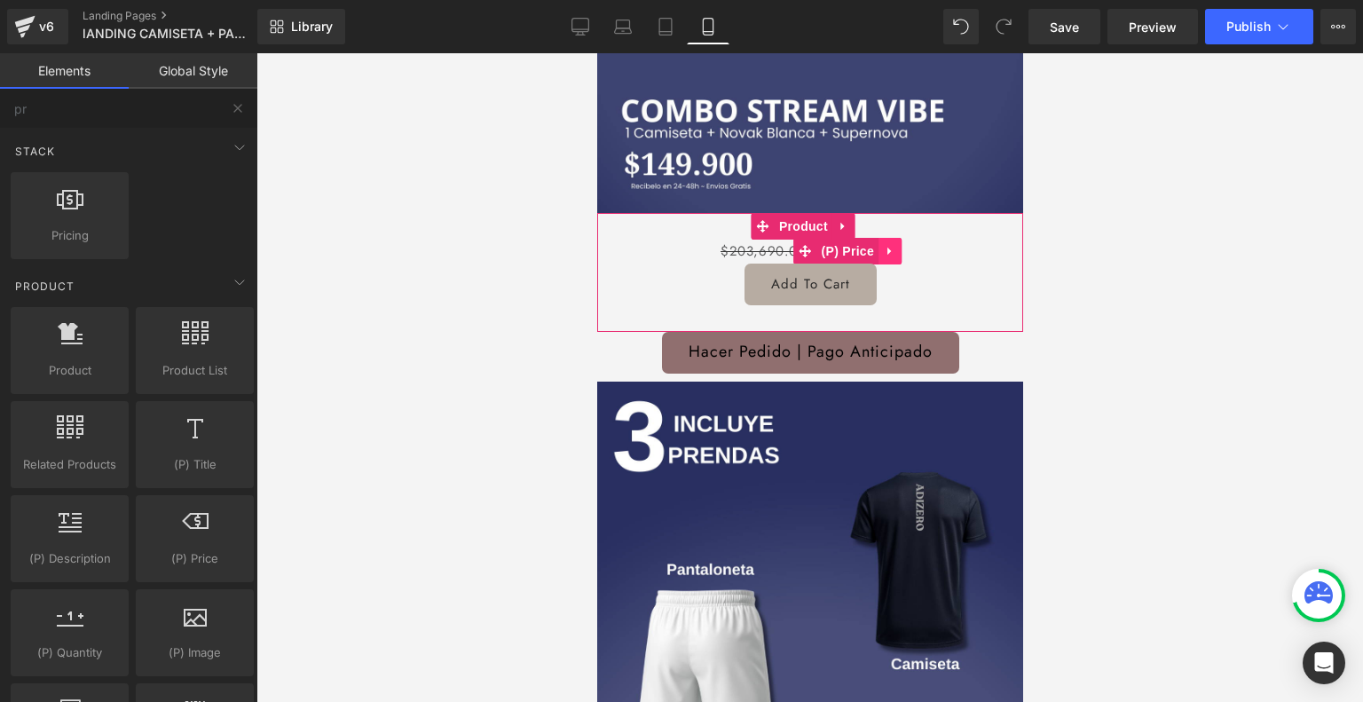
click at [893, 245] on icon at bounding box center [889, 251] width 12 height 13
click at [897, 245] on icon at bounding box center [900, 251] width 12 height 12
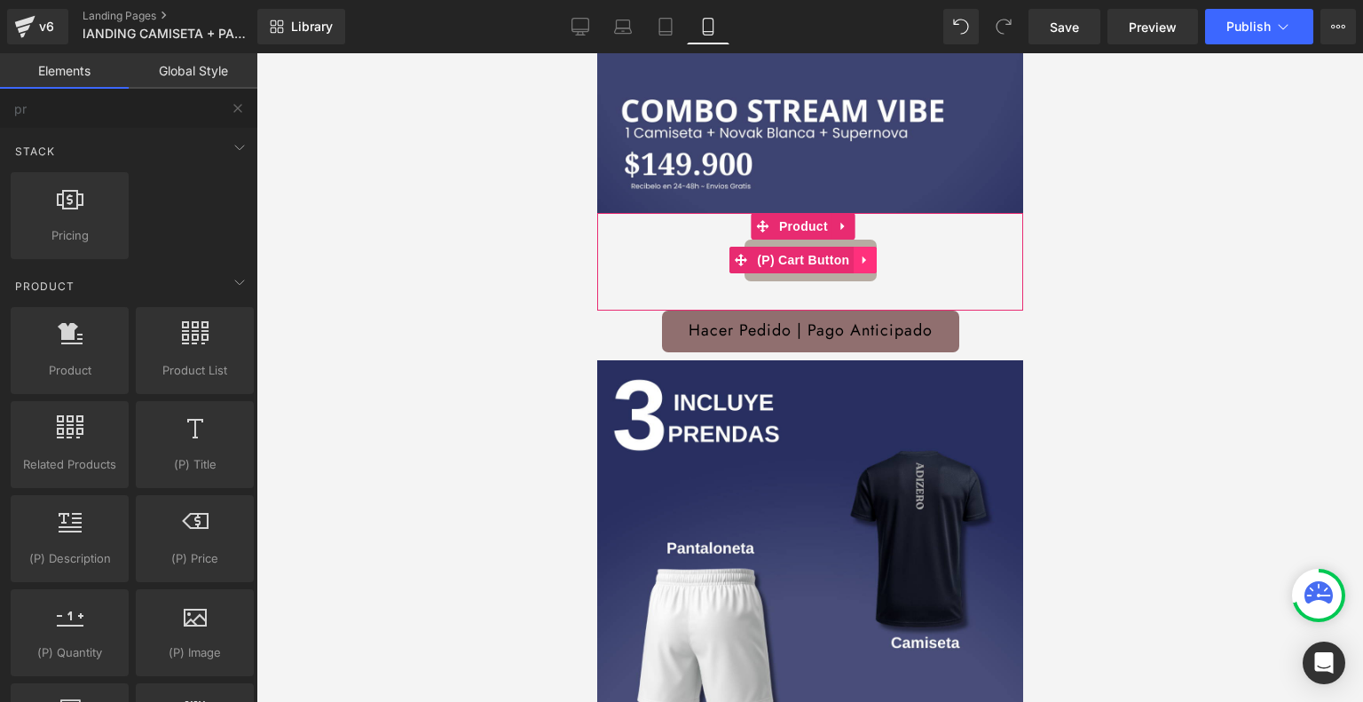
click at [865, 254] on icon at bounding box center [864, 260] width 12 height 13
click at [877, 254] on icon at bounding box center [875, 260] width 12 height 12
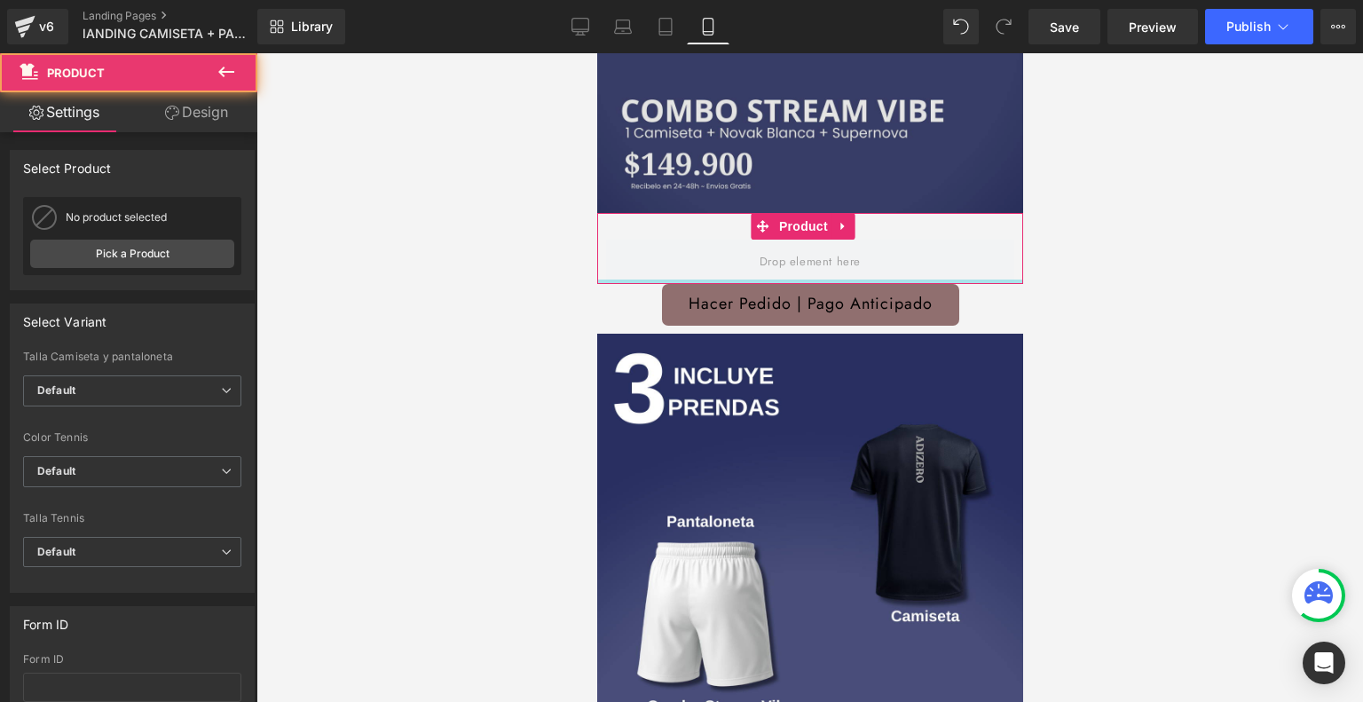
drag, startPoint x: 784, startPoint y: 287, endPoint x: 609, endPoint y: 189, distance: 200.9
click at [787, 216] on div "Product" at bounding box center [809, 248] width 426 height 71
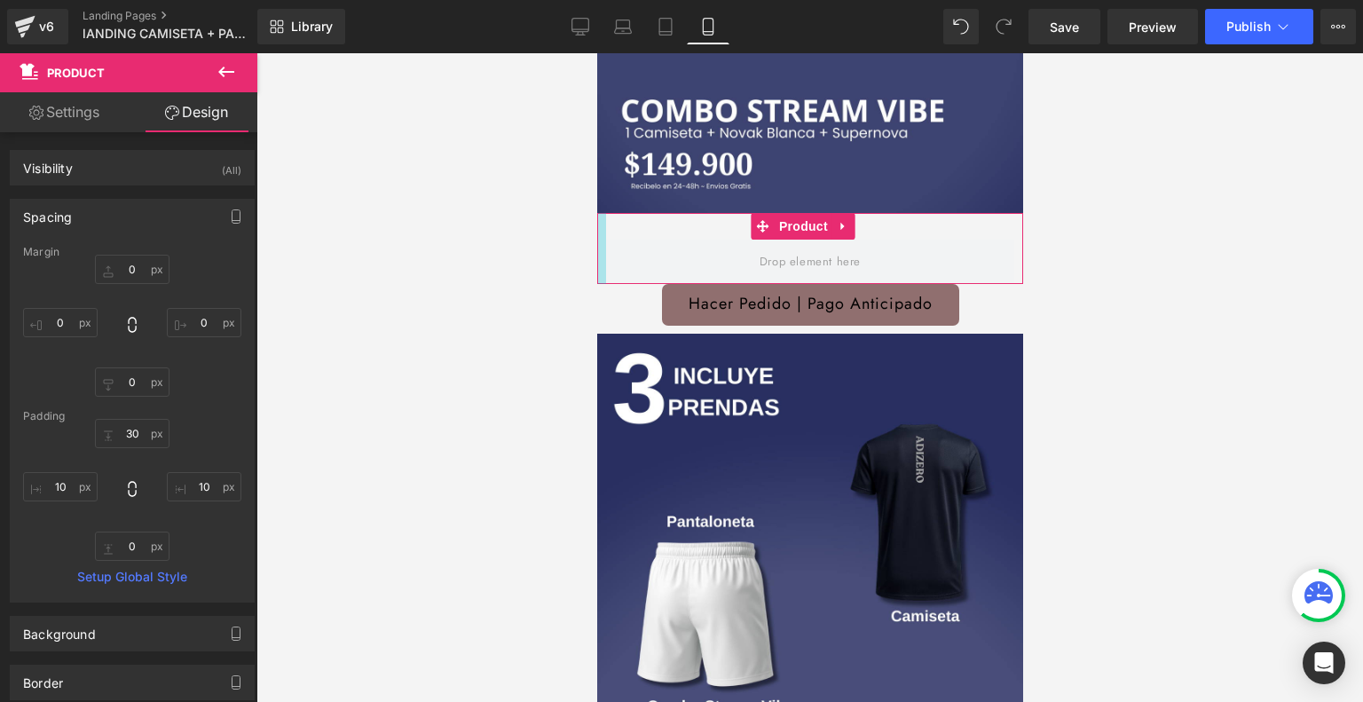
click at [600, 252] on div at bounding box center [600, 248] width 9 height 71
click at [792, 213] on span "Product" at bounding box center [803, 226] width 58 height 27
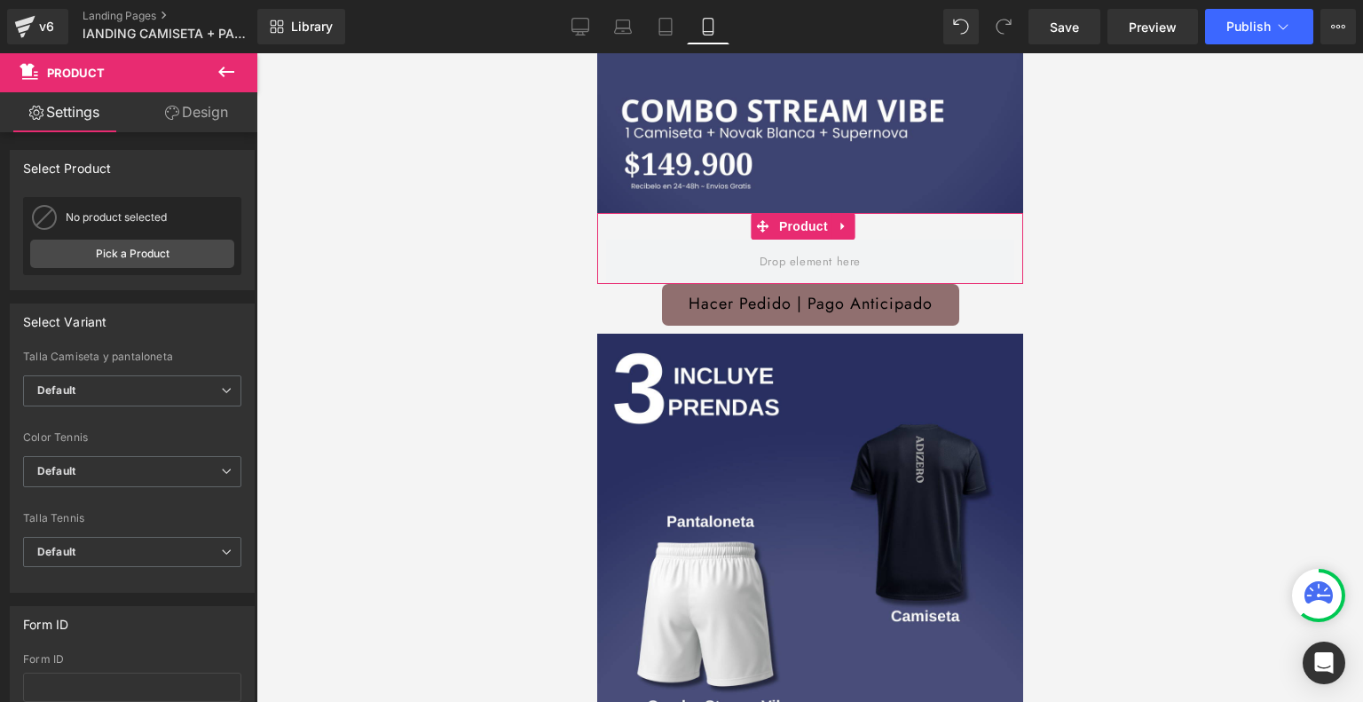
click at [224, 119] on link "Design" at bounding box center [196, 112] width 129 height 40
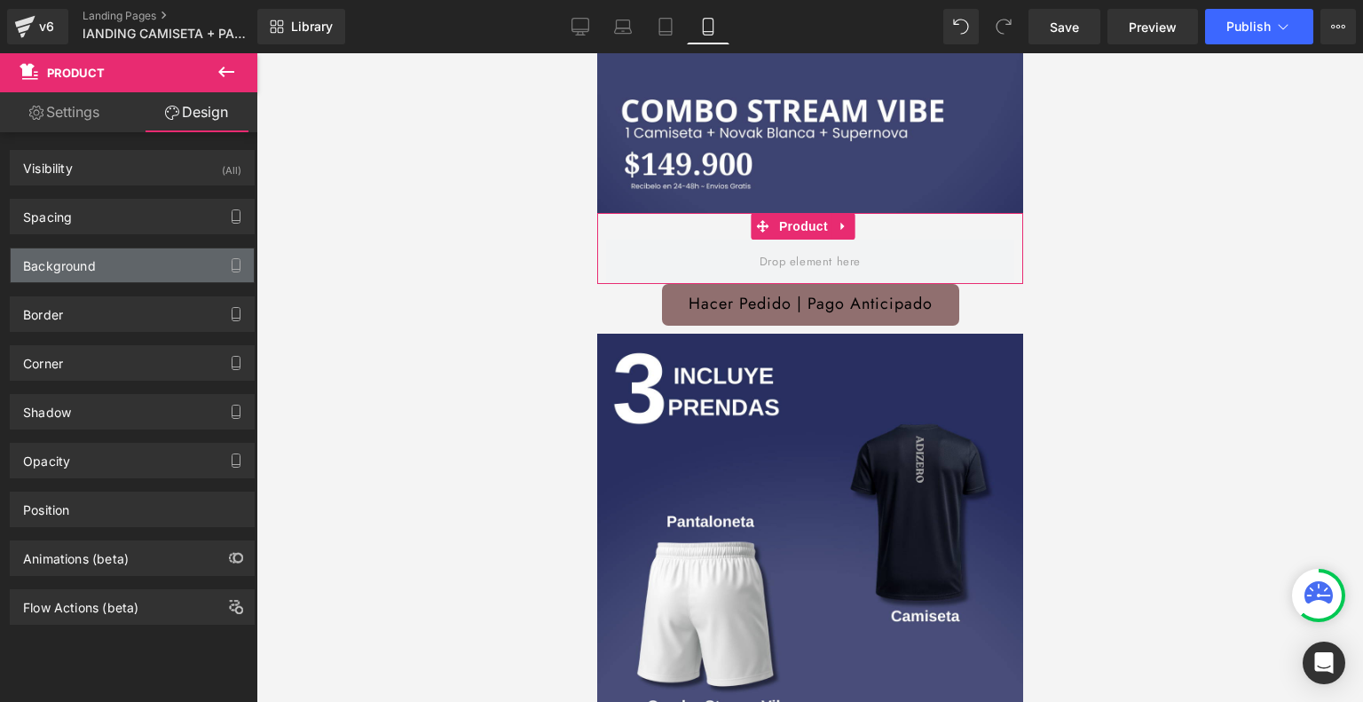
click at [106, 254] on div "Background" at bounding box center [132, 265] width 243 height 34
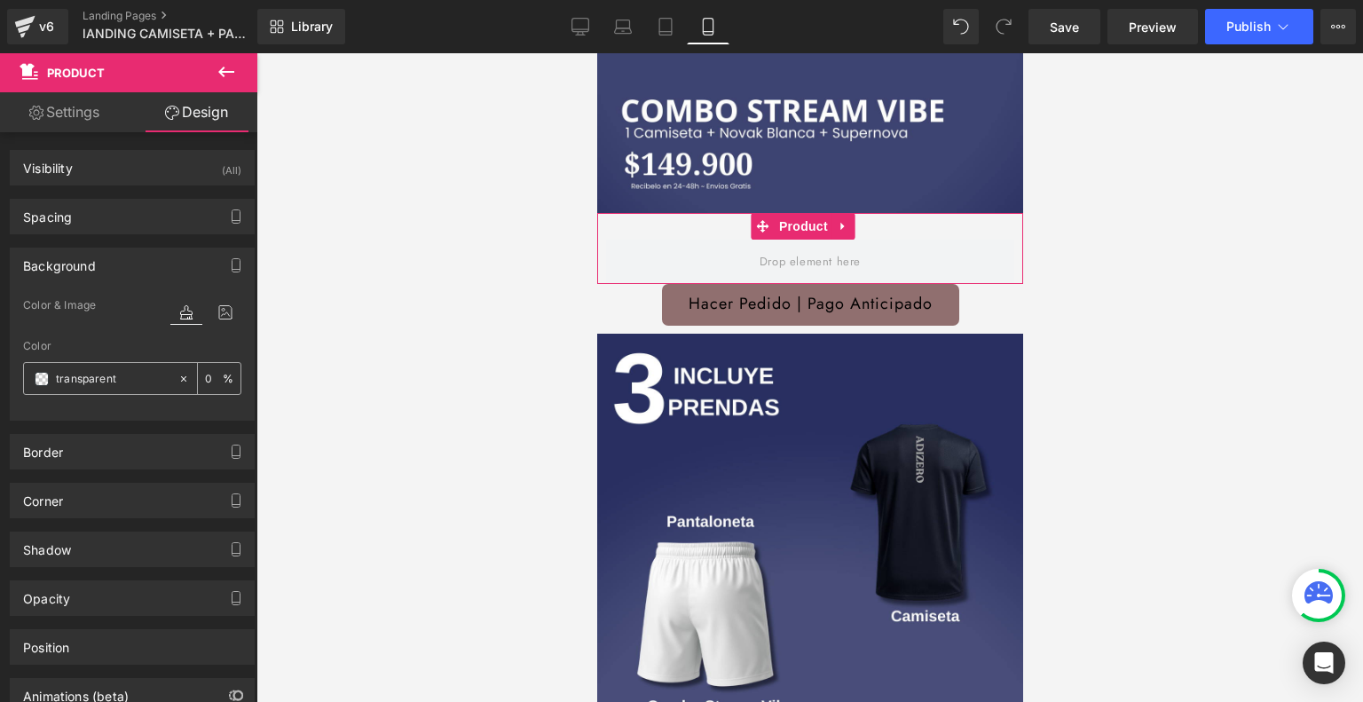
click at [132, 375] on input "transparent" at bounding box center [113, 379] width 114 height 20
paste input "#3e4471"
type input "#3e4471"
type input "100"
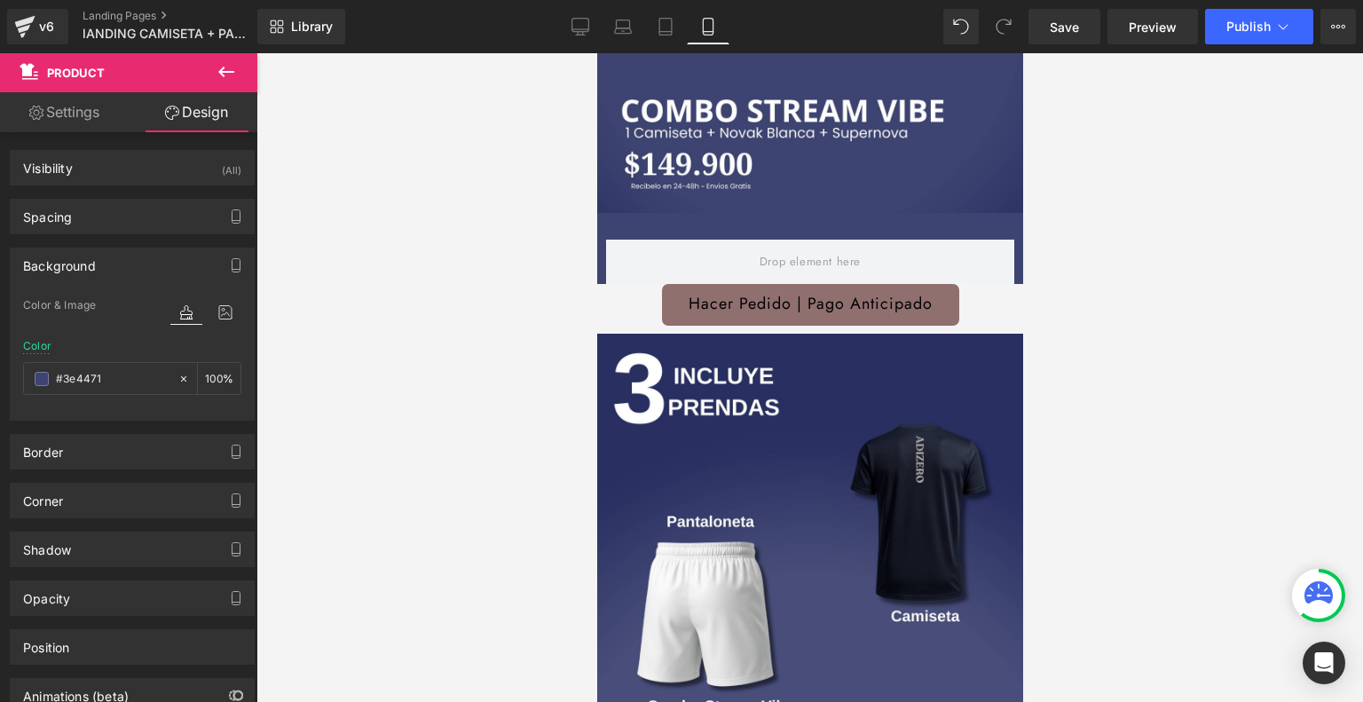
type input "#3e4471"
click at [235, 69] on icon at bounding box center [226, 71] width 21 height 21
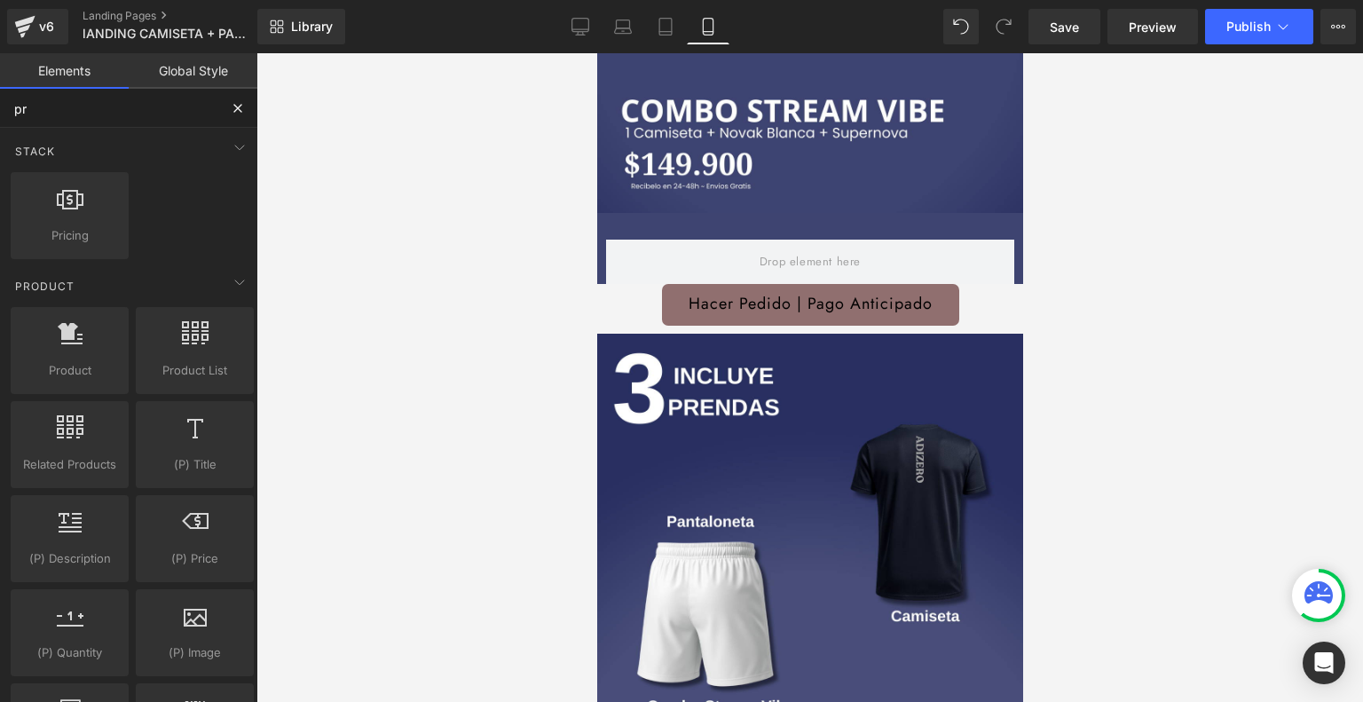
click at [106, 106] on input "pr" at bounding box center [109, 108] width 218 height 39
type input "p"
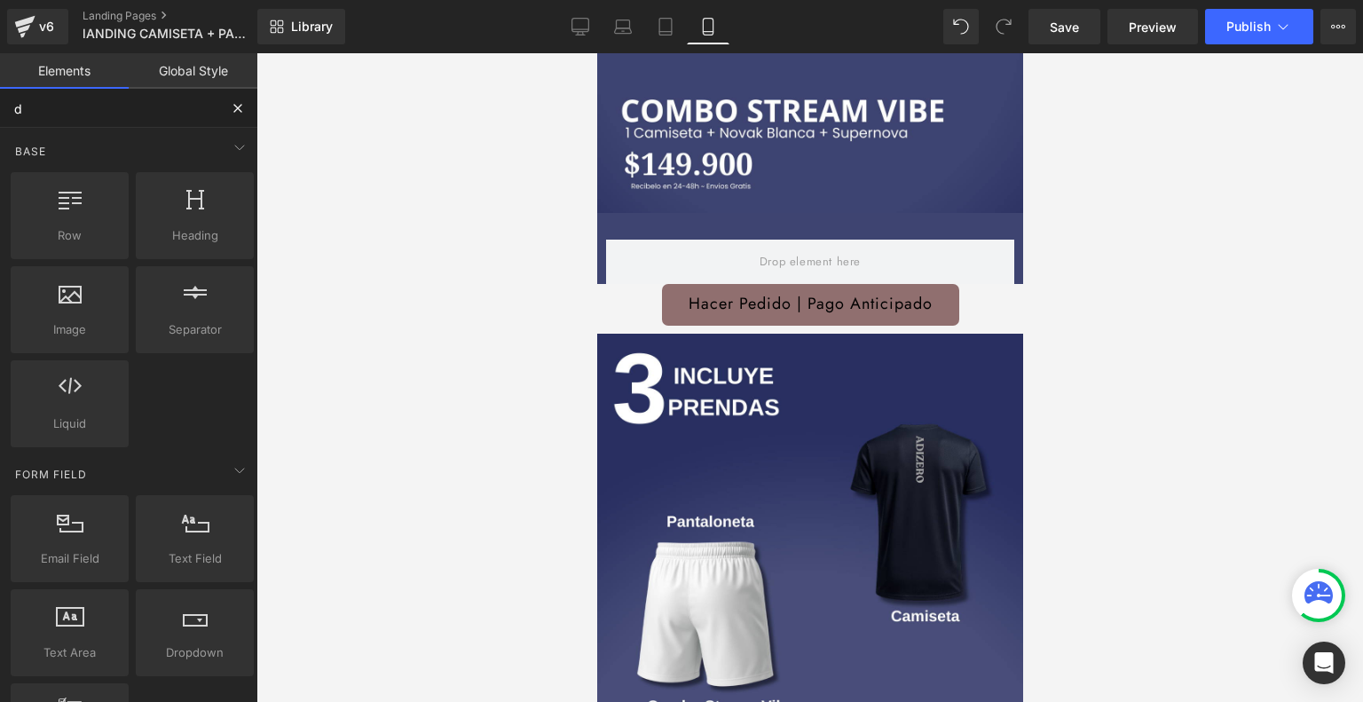
type input "dy"
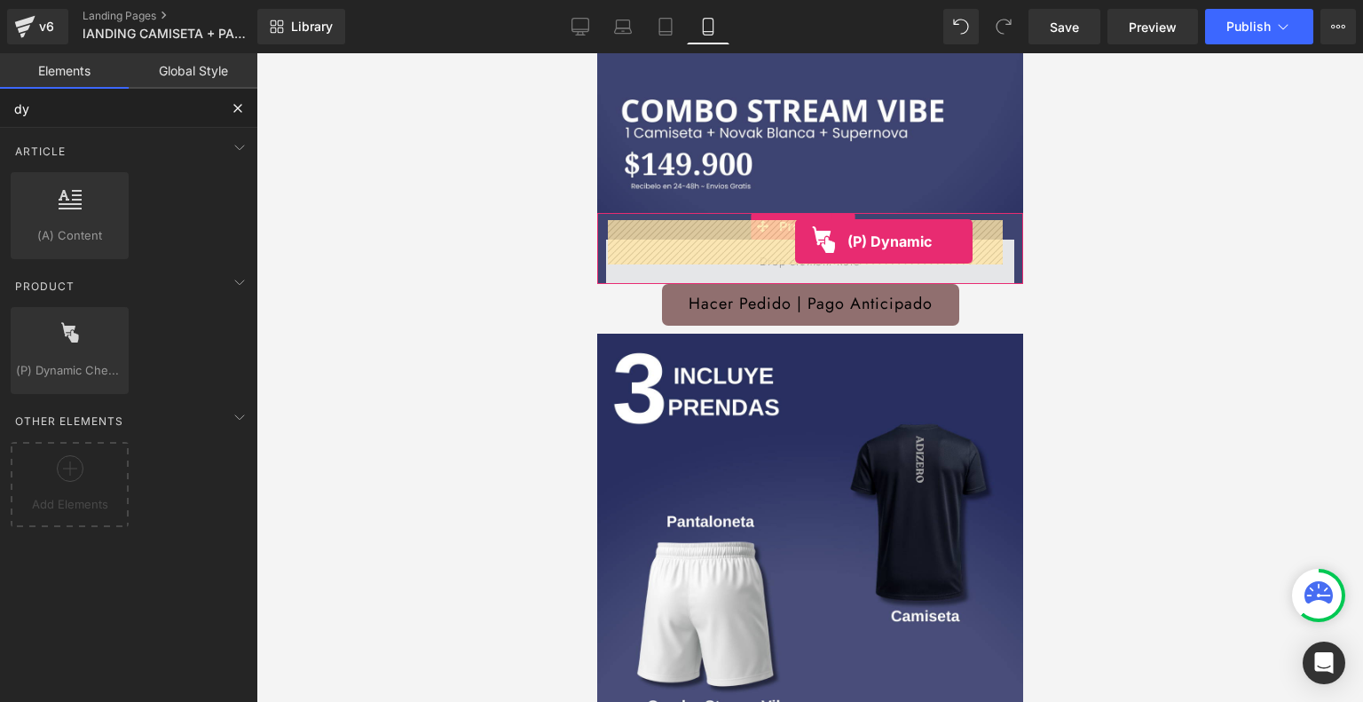
drag, startPoint x: 680, startPoint y: 406, endPoint x: 790, endPoint y: 240, distance: 199.5
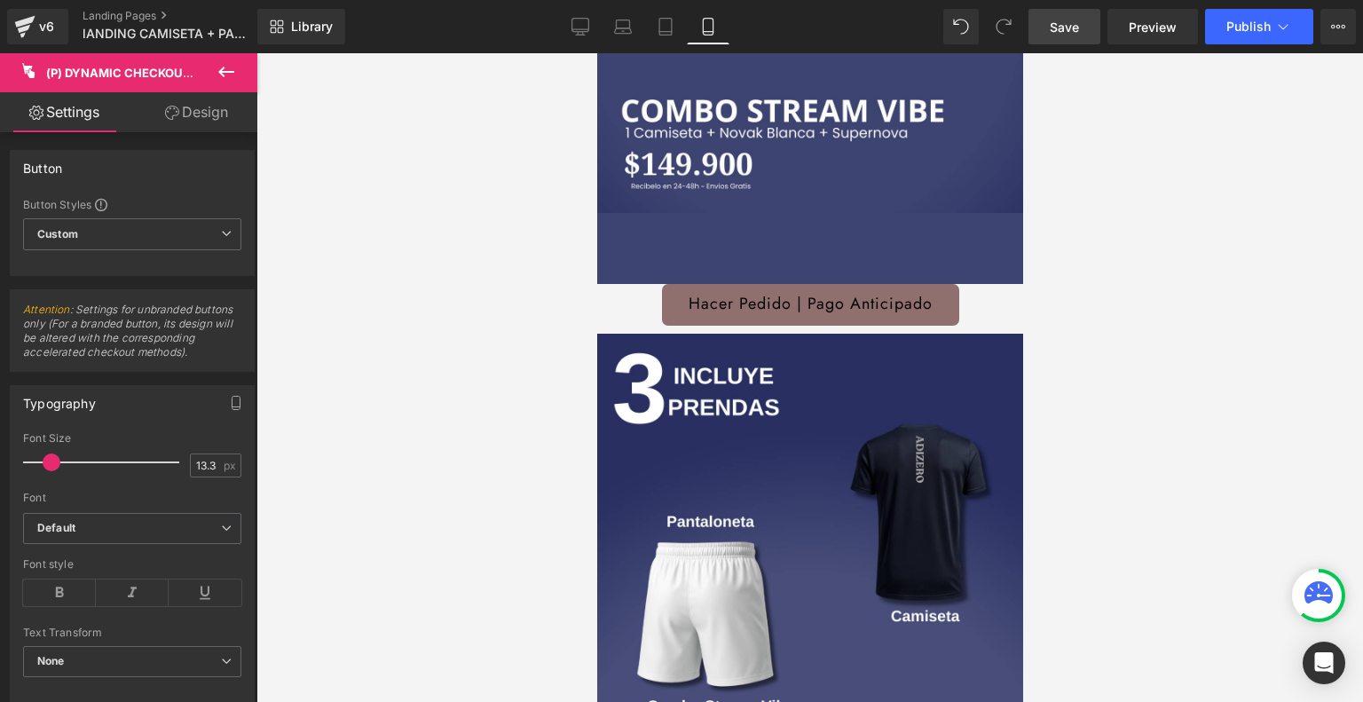
click at [1068, 38] on link "Save" at bounding box center [1064, 26] width 72 height 35
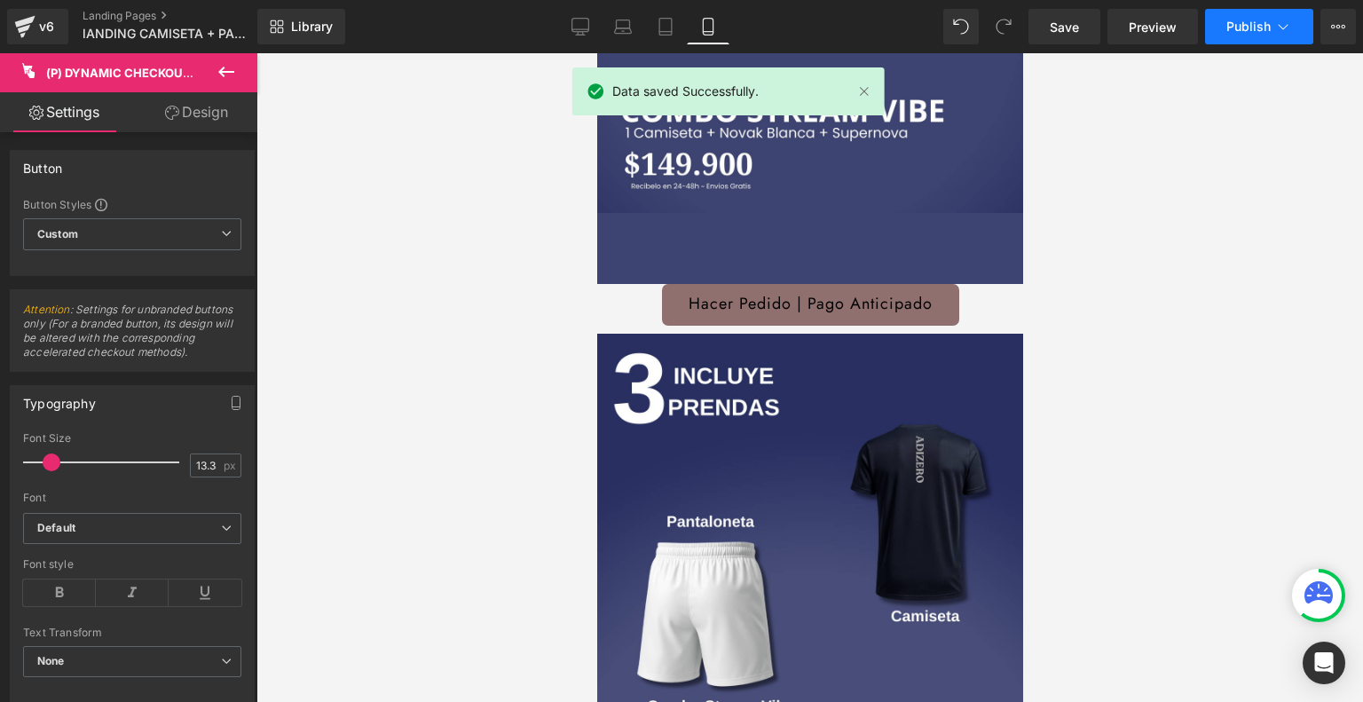
click at [1259, 21] on span "Publish" at bounding box center [1248, 27] width 44 height 14
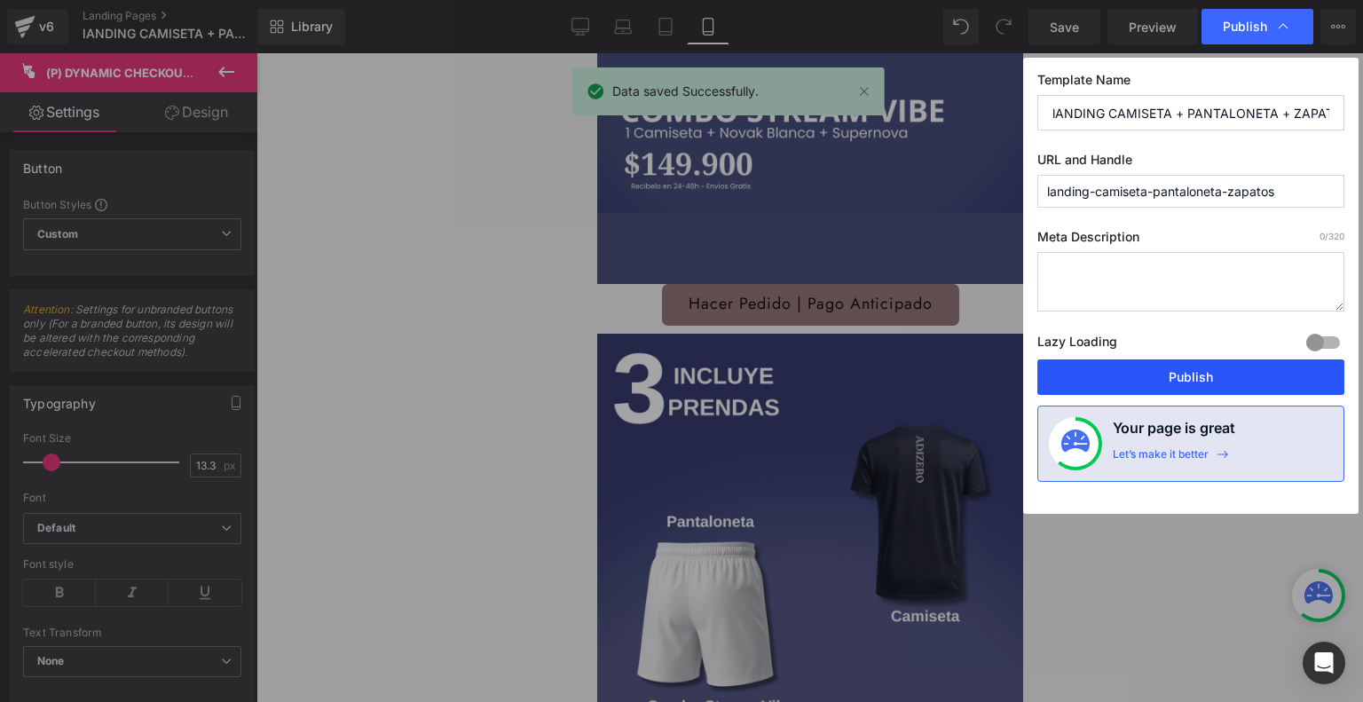
click at [1139, 374] on button "Publish" at bounding box center [1190, 376] width 307 height 35
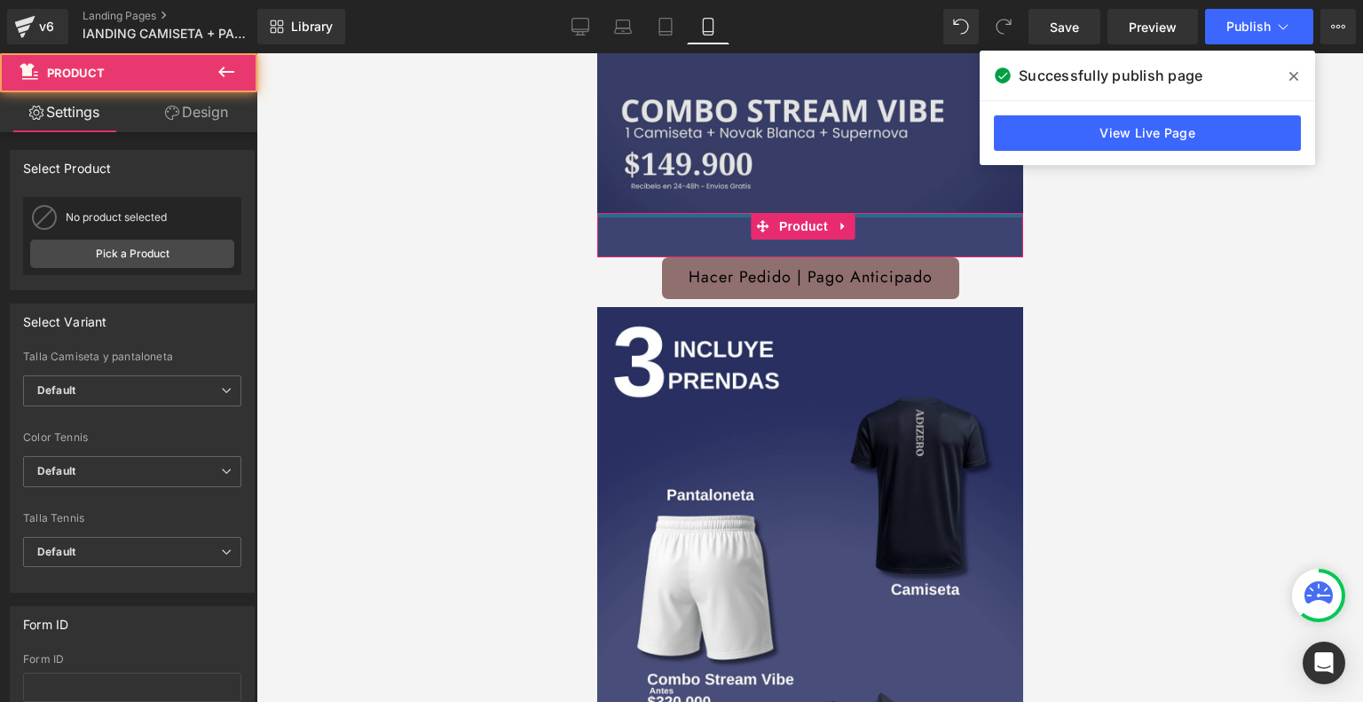
drag, startPoint x: 714, startPoint y: 196, endPoint x: 727, endPoint y: 130, distance: 66.8
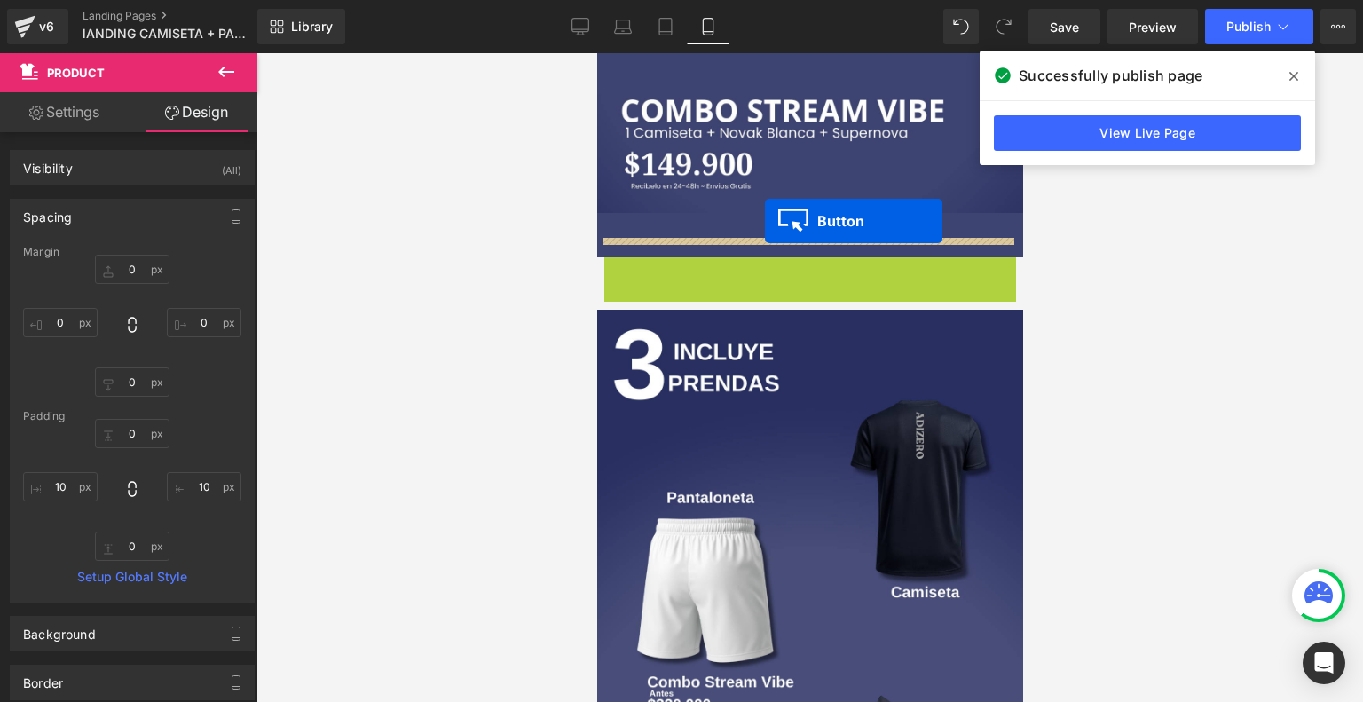
drag, startPoint x: 768, startPoint y: 255, endPoint x: 764, endPoint y: 221, distance: 34.0
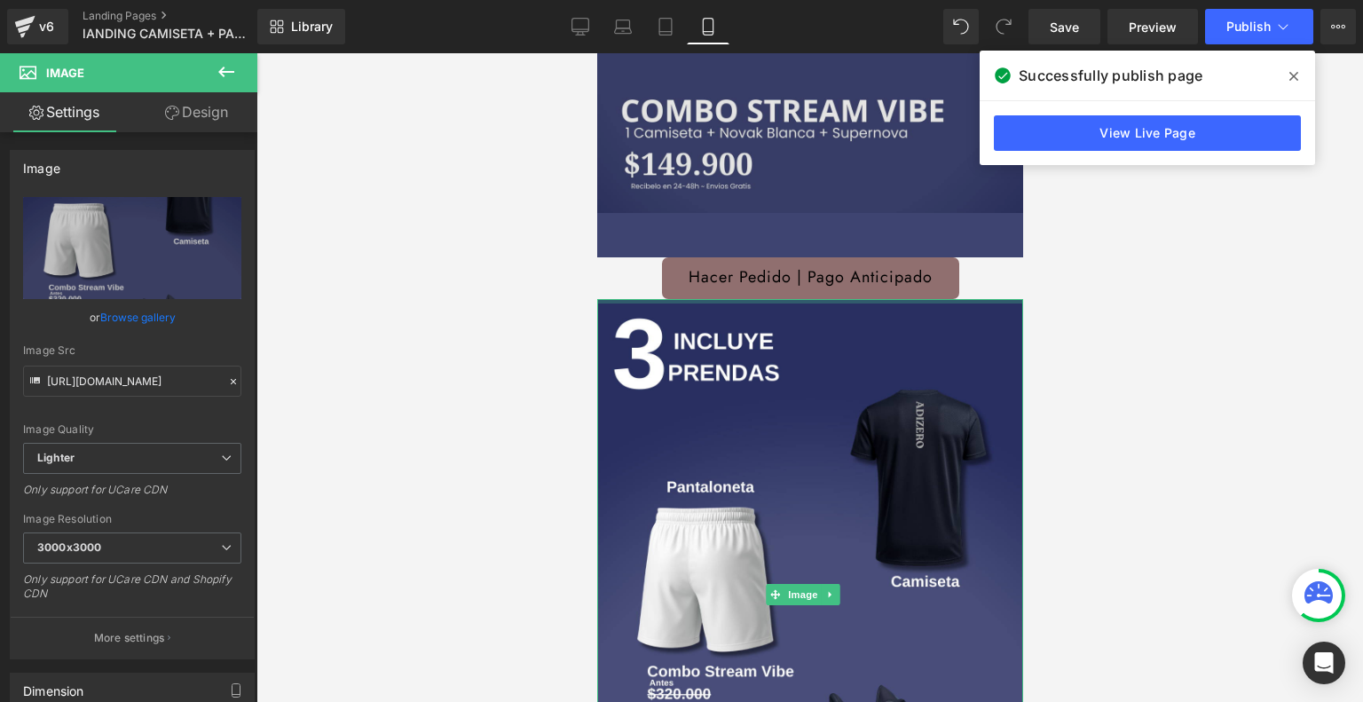
drag, startPoint x: 782, startPoint y: 279, endPoint x: 784, endPoint y: 187, distance: 92.3
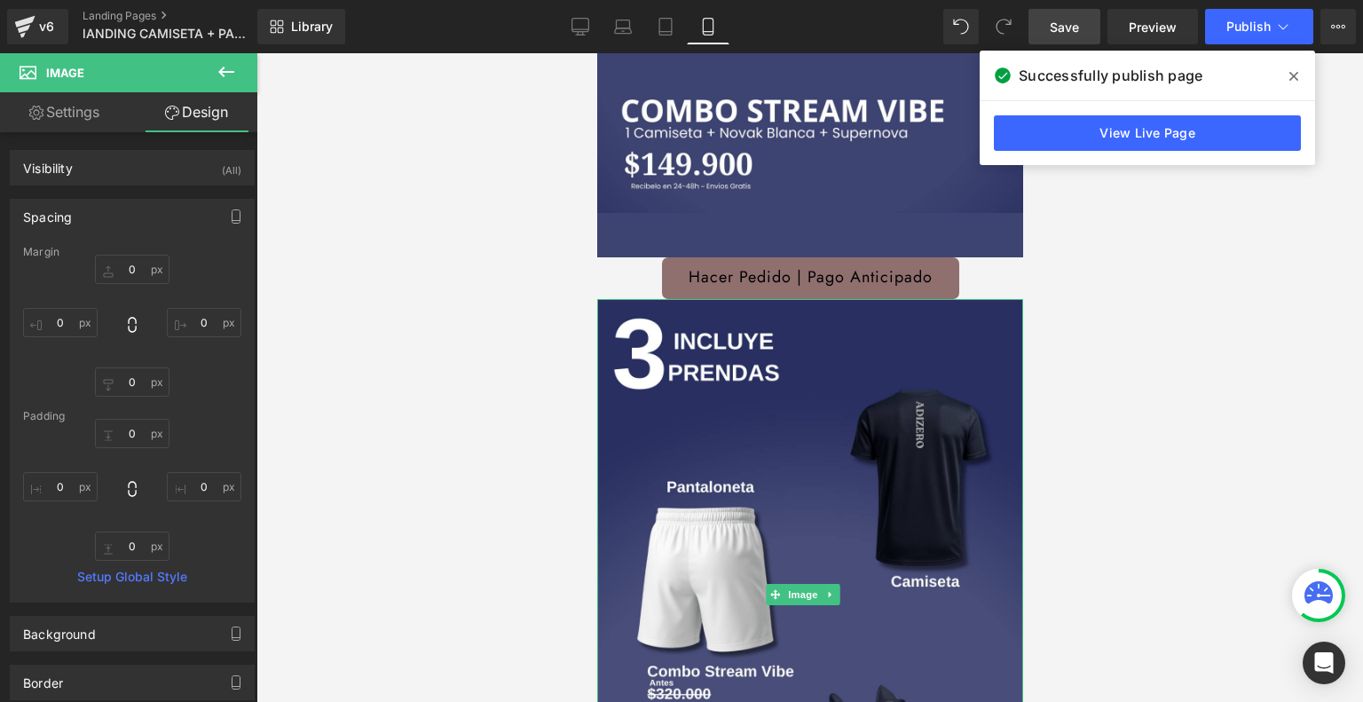
click at [1051, 35] on link "Save" at bounding box center [1064, 26] width 72 height 35
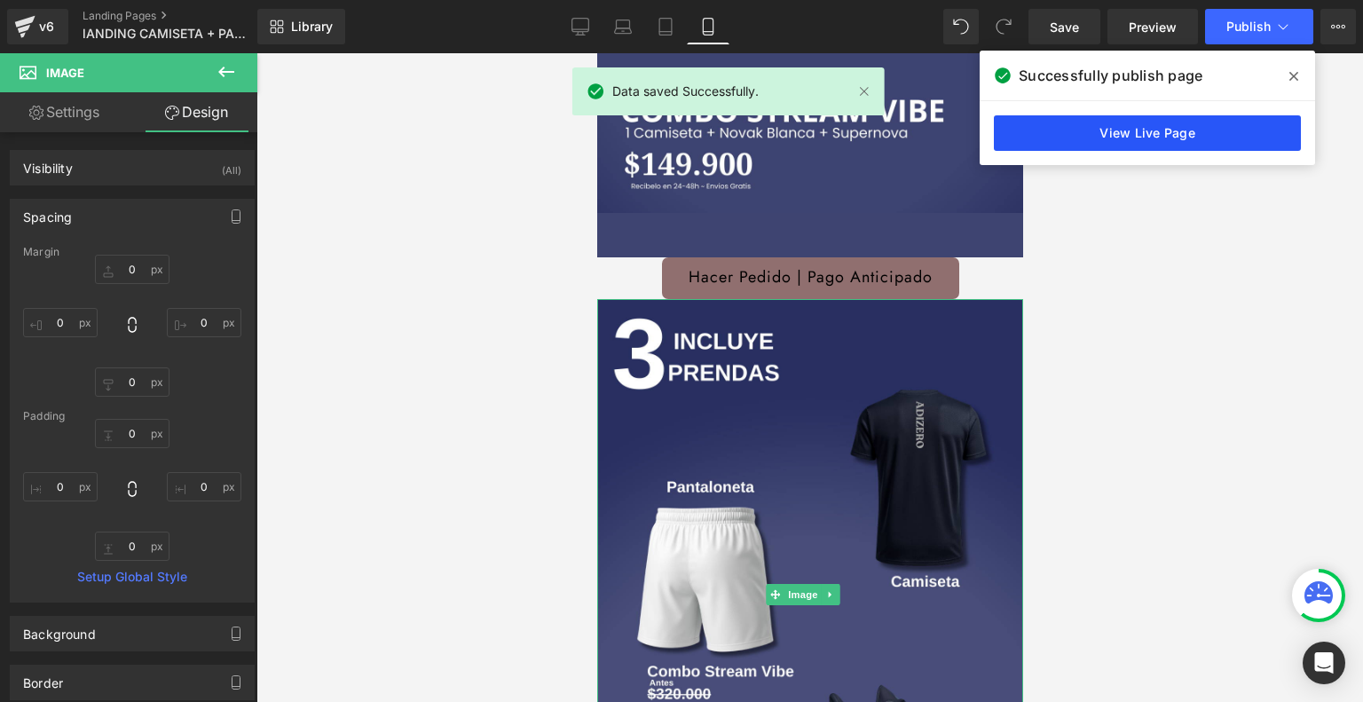
click at [1171, 141] on link "View Live Page" at bounding box center [1147, 132] width 307 height 35
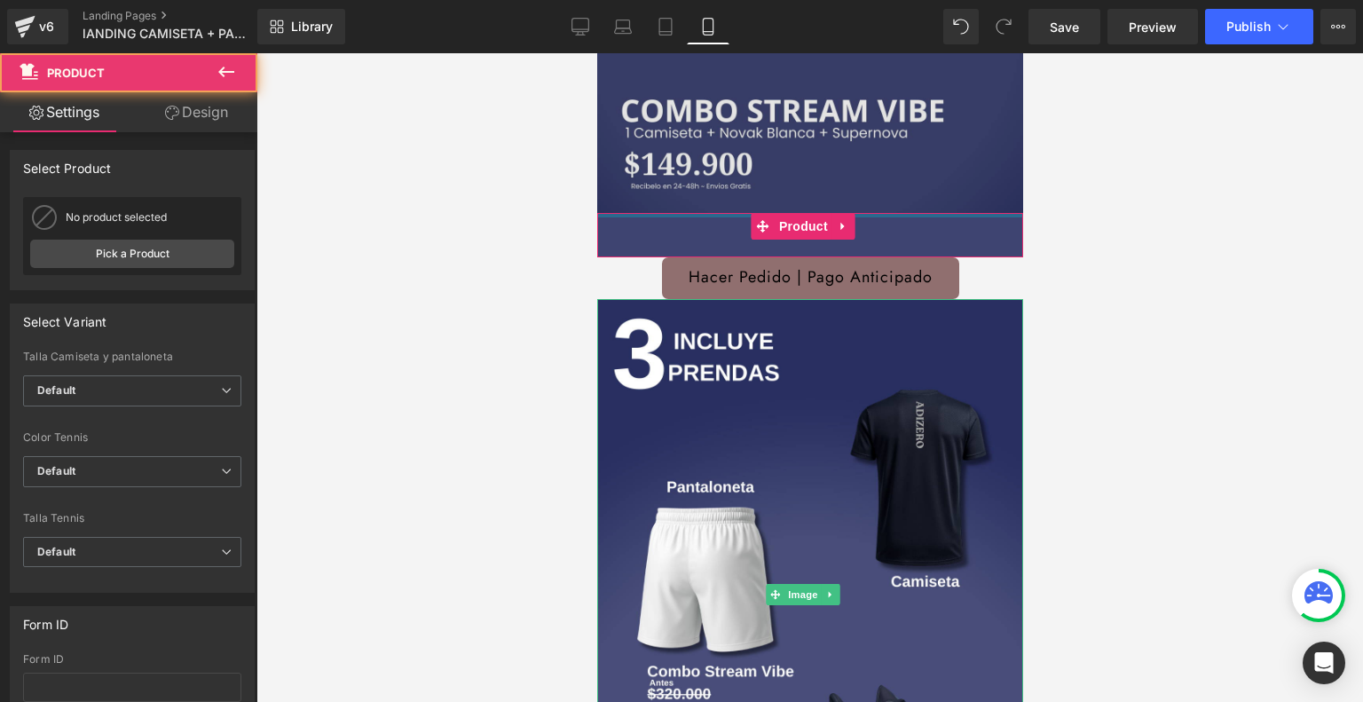
drag, startPoint x: 711, startPoint y: 193, endPoint x: 725, endPoint y: 161, distance: 35.4
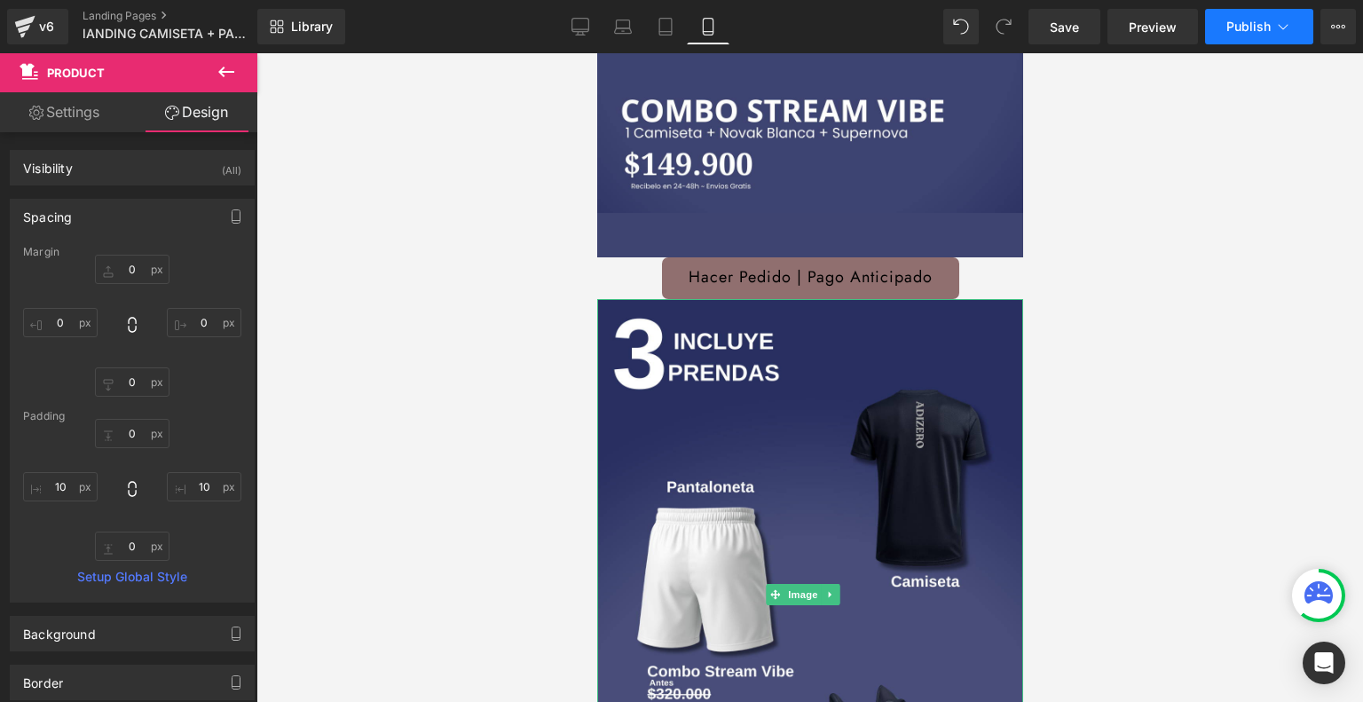
click at [1234, 26] on span "Publish" at bounding box center [1248, 27] width 44 height 14
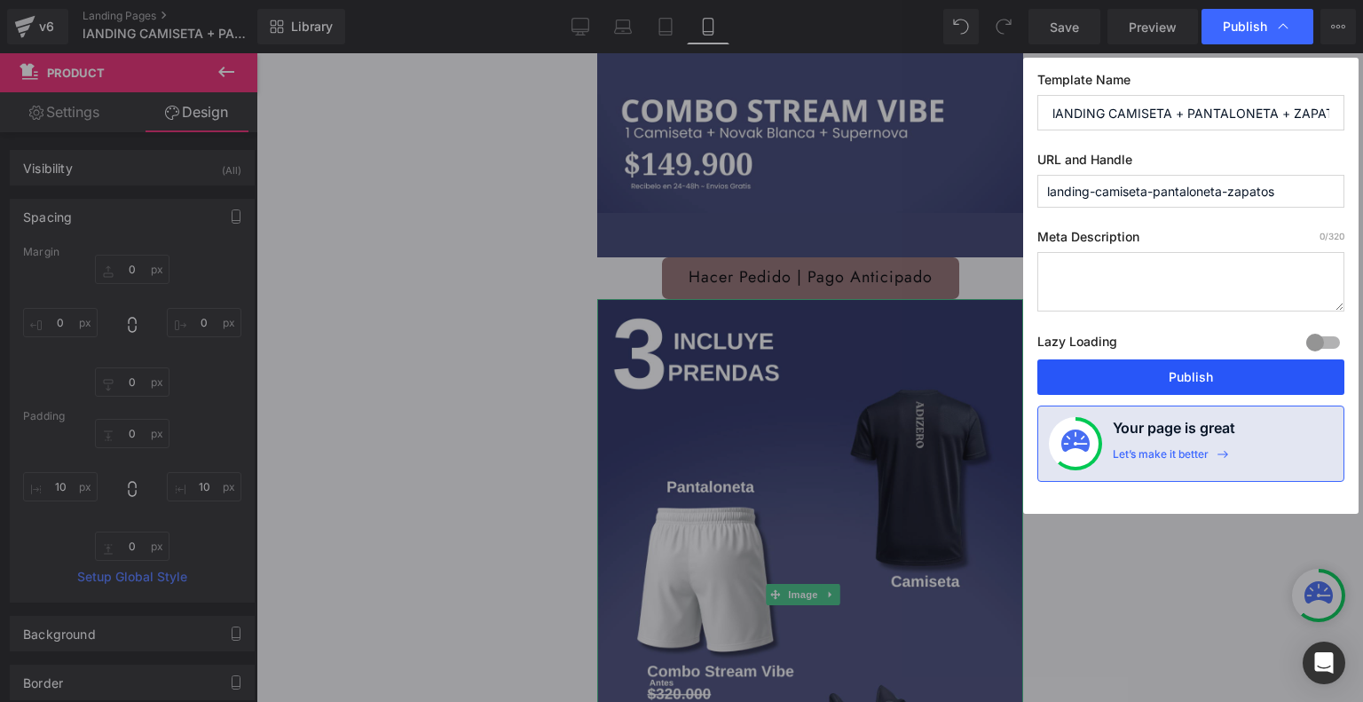
click at [1139, 378] on button "Publish" at bounding box center [1190, 376] width 307 height 35
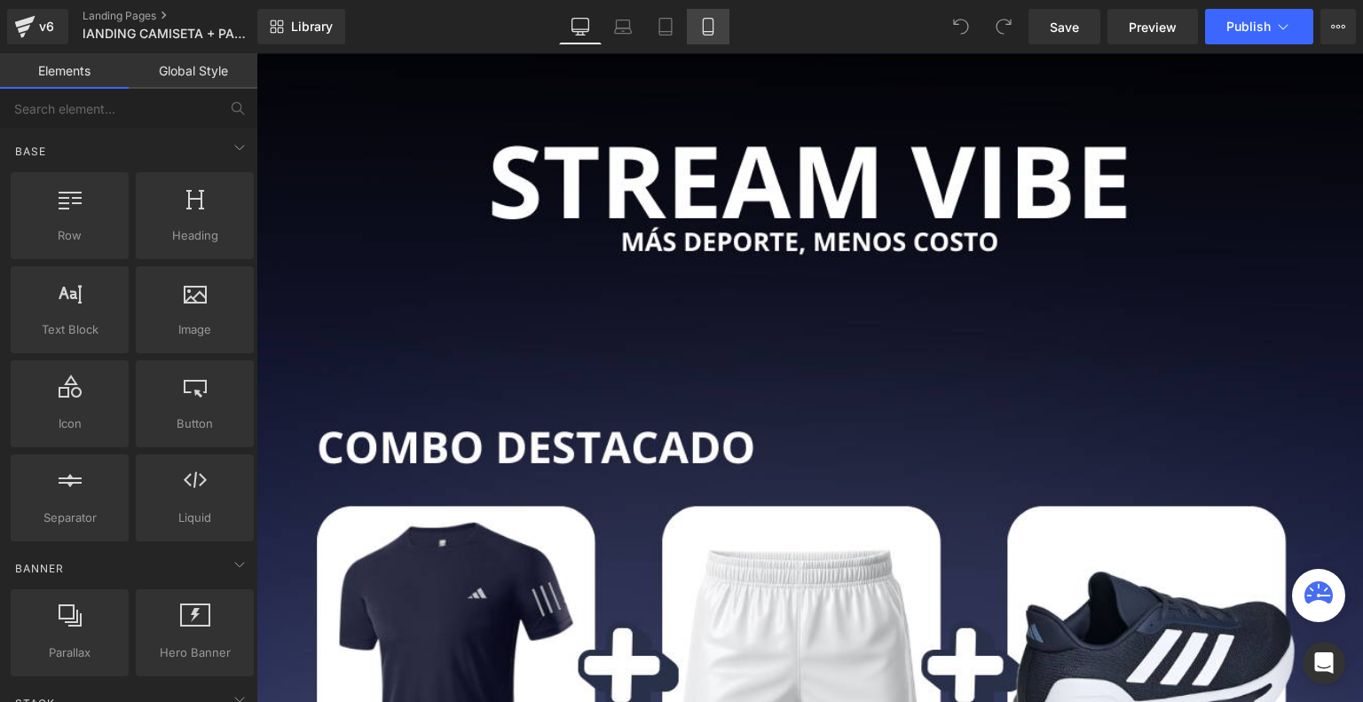
click at [696, 25] on link "Mobile" at bounding box center [708, 26] width 43 height 35
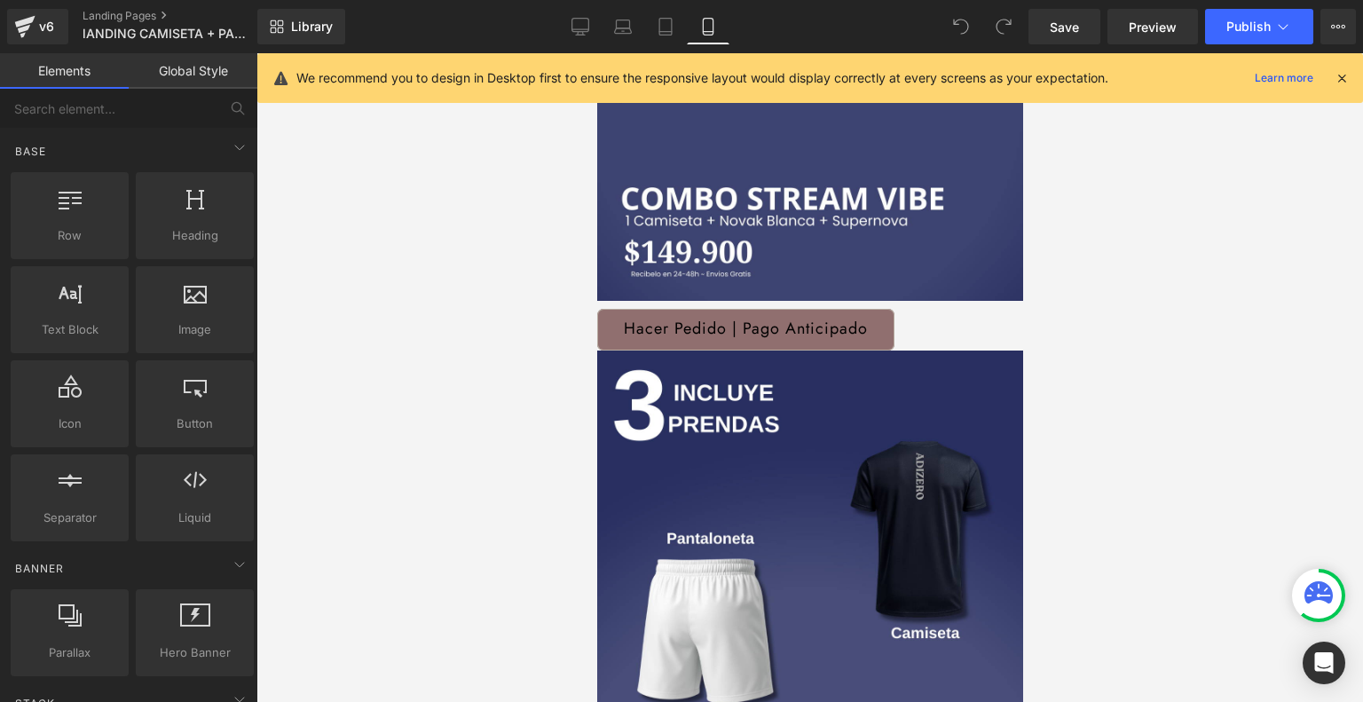
scroll to position [347, 0]
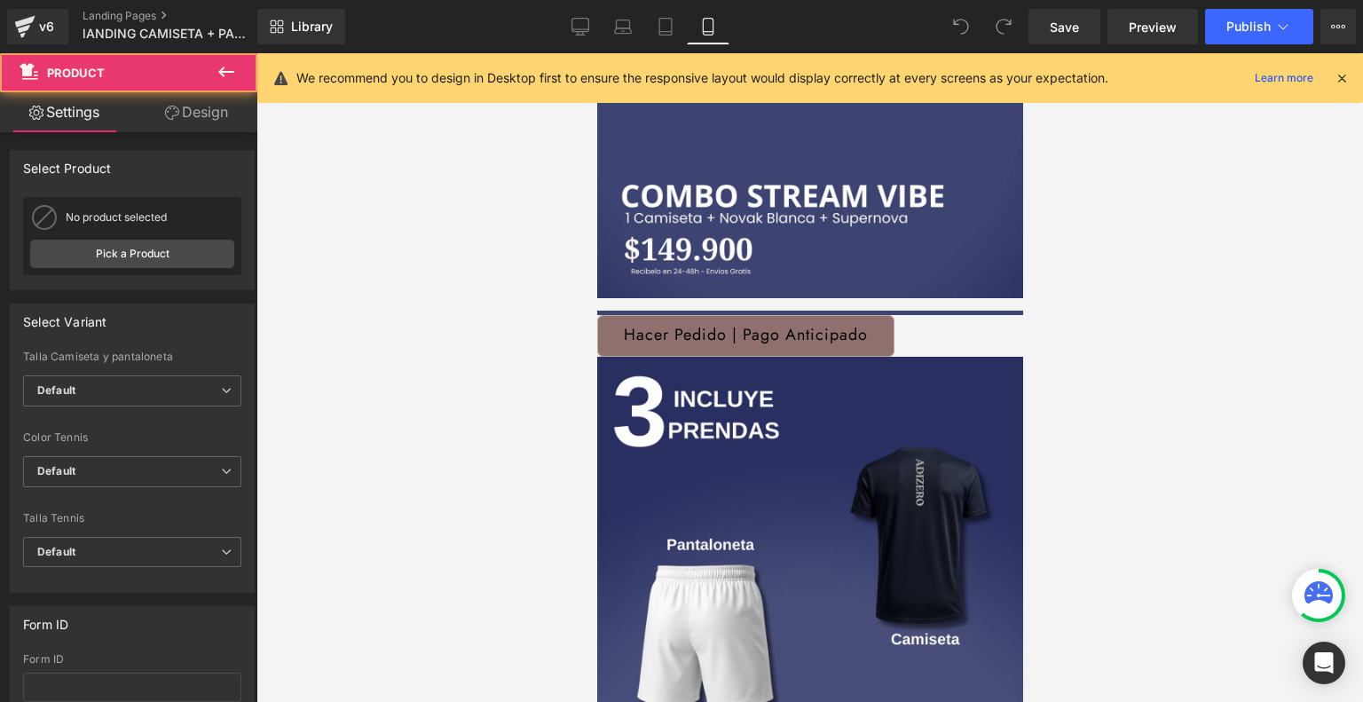
drag, startPoint x: 731, startPoint y: 279, endPoint x: 710, endPoint y: 286, distance: 22.2
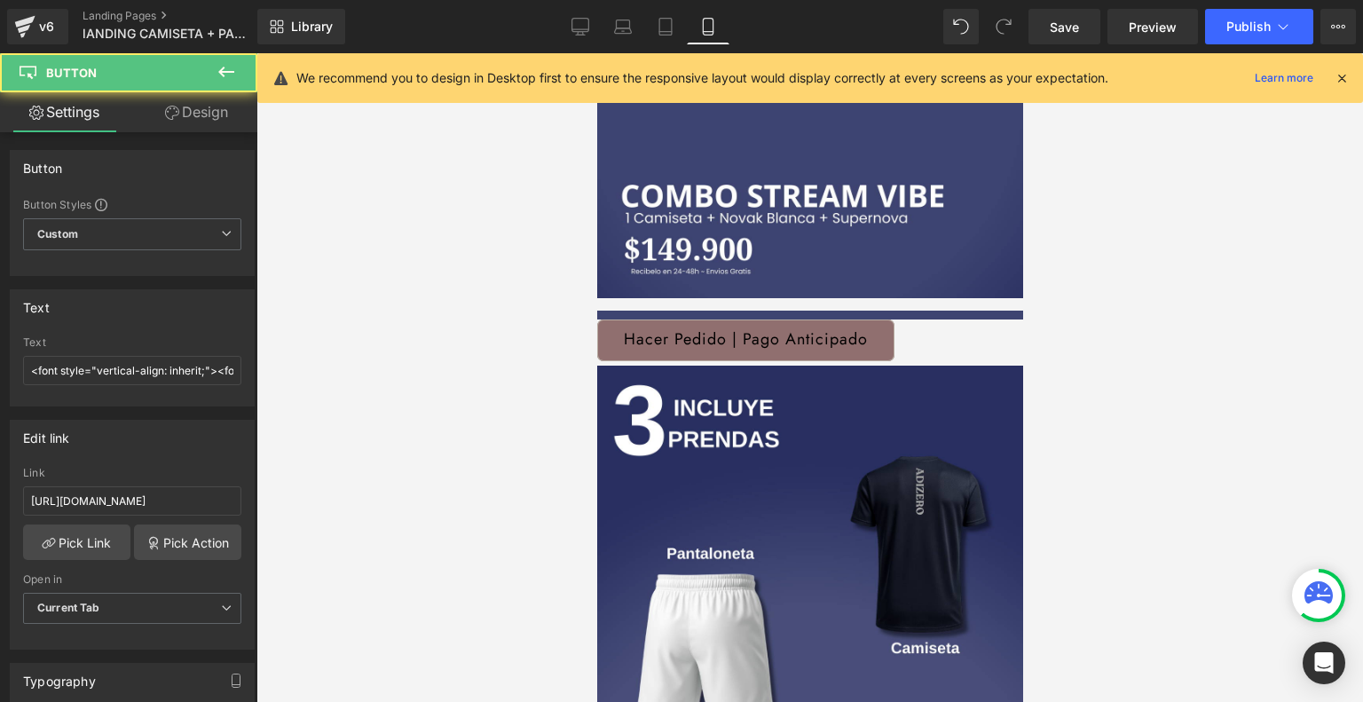
drag, startPoint x: 700, startPoint y: 322, endPoint x: 706, endPoint y: 268, distance: 54.5
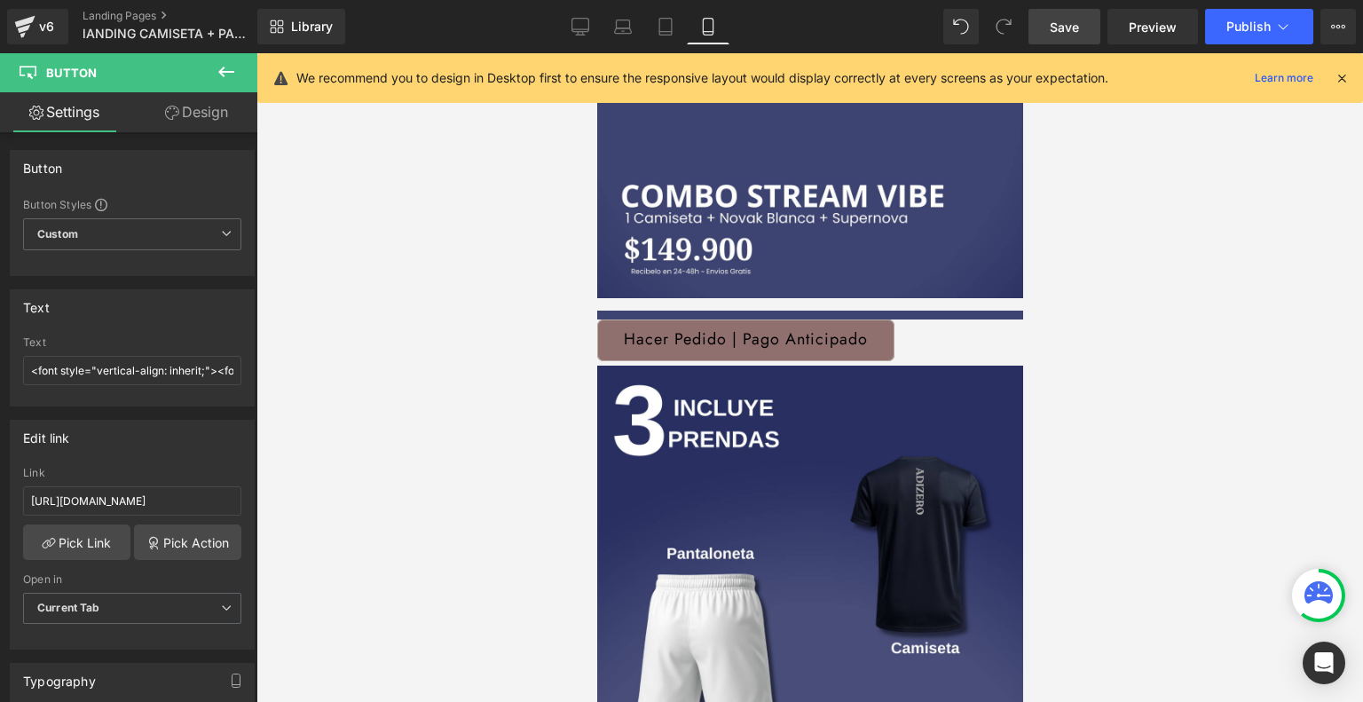
click at [1049, 35] on link "Save" at bounding box center [1064, 26] width 72 height 35
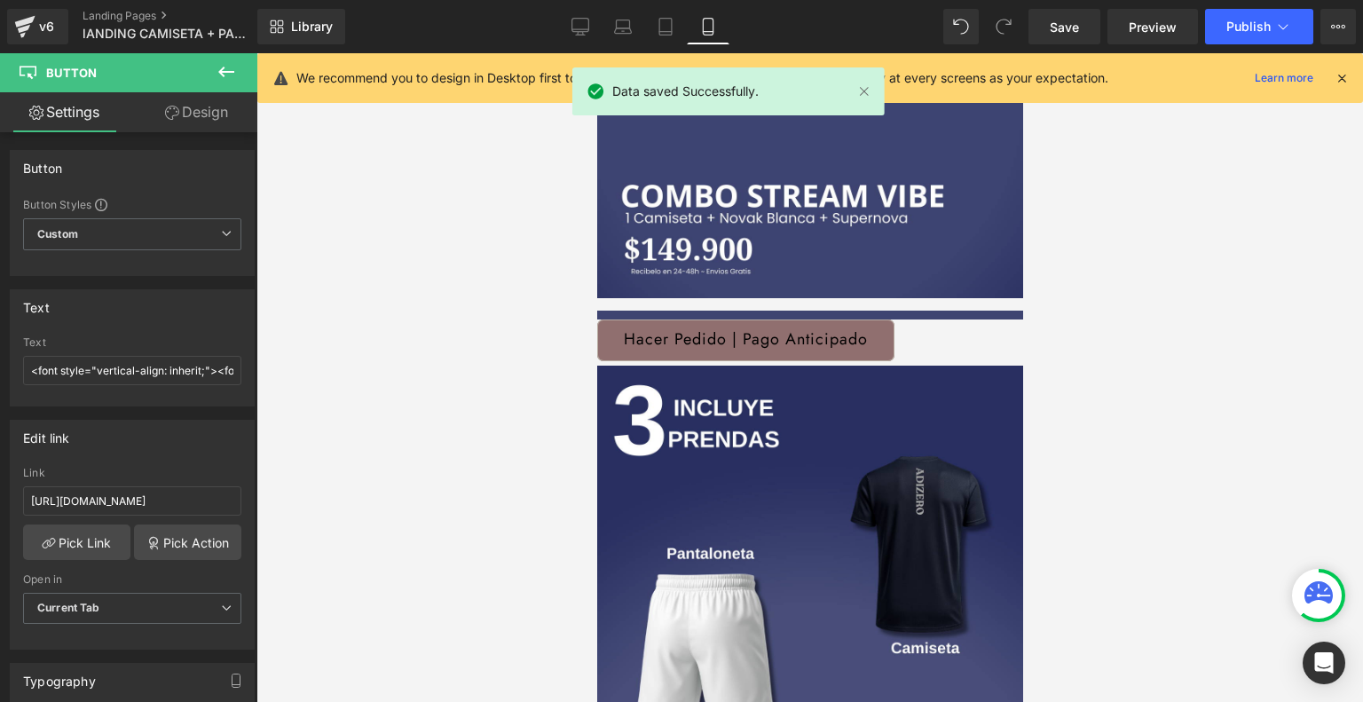
click at [1337, 79] on icon at bounding box center [1341, 78] width 16 height 16
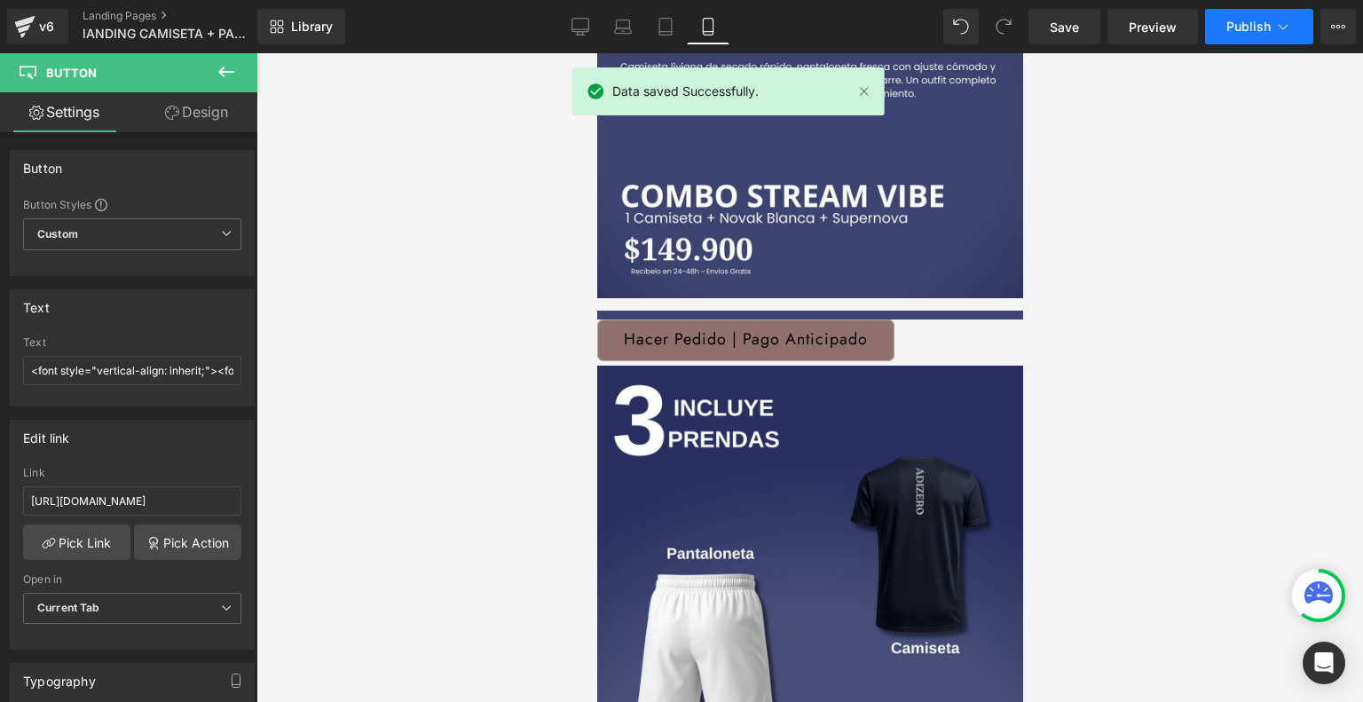
click at [1267, 18] on button "Publish" at bounding box center [1259, 26] width 108 height 35
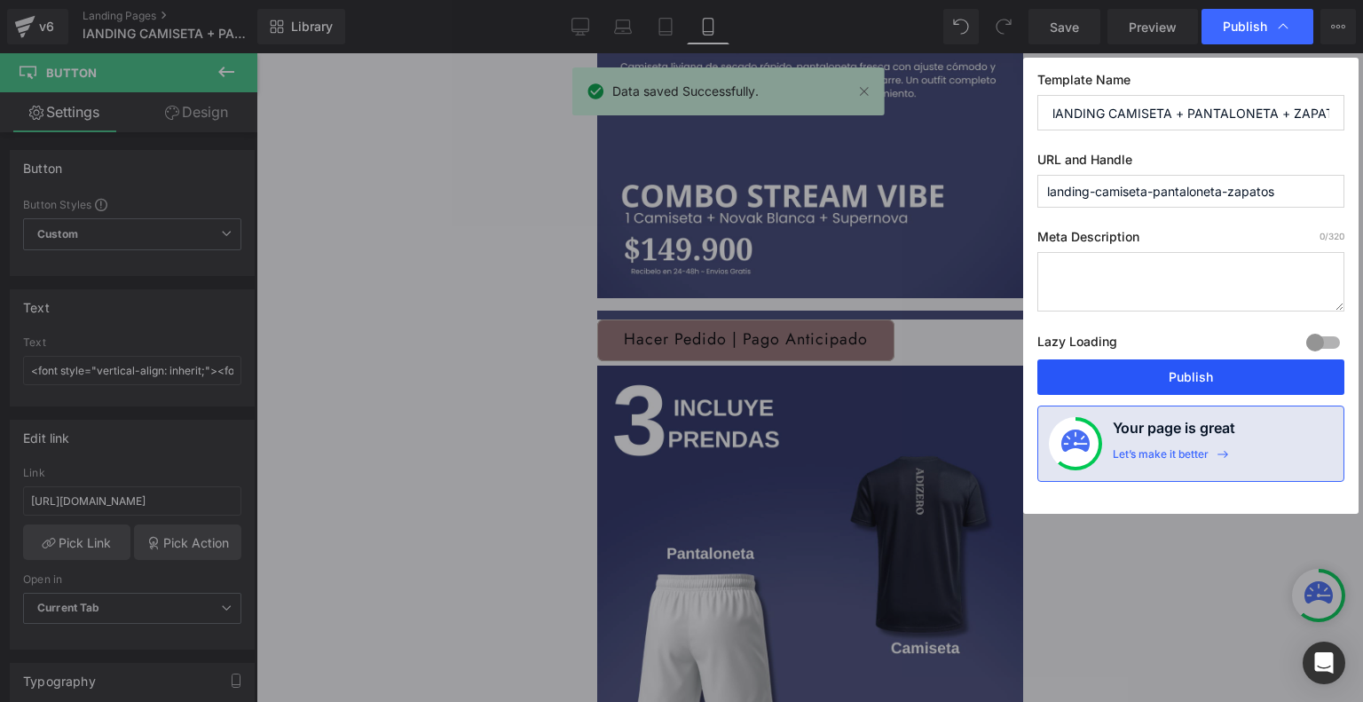
click at [1155, 363] on button "Publish" at bounding box center [1190, 376] width 307 height 35
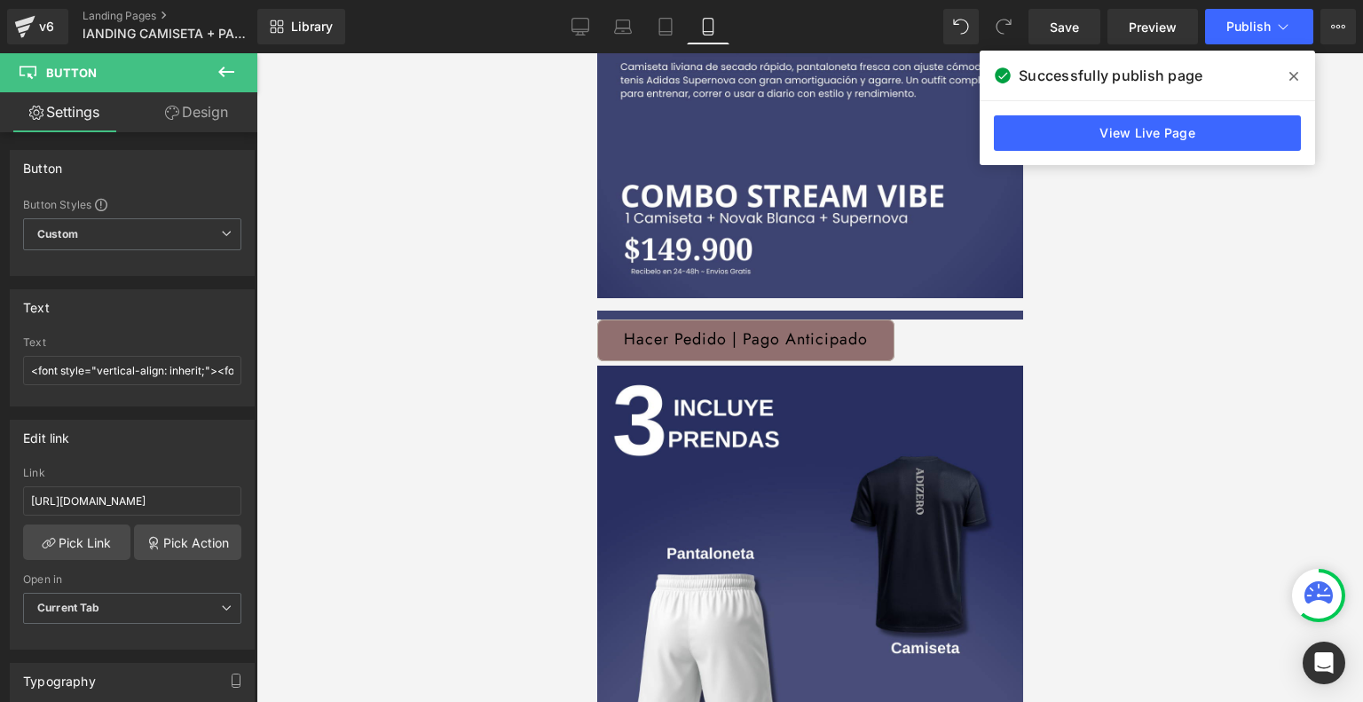
click at [1291, 75] on icon at bounding box center [1293, 76] width 9 height 14
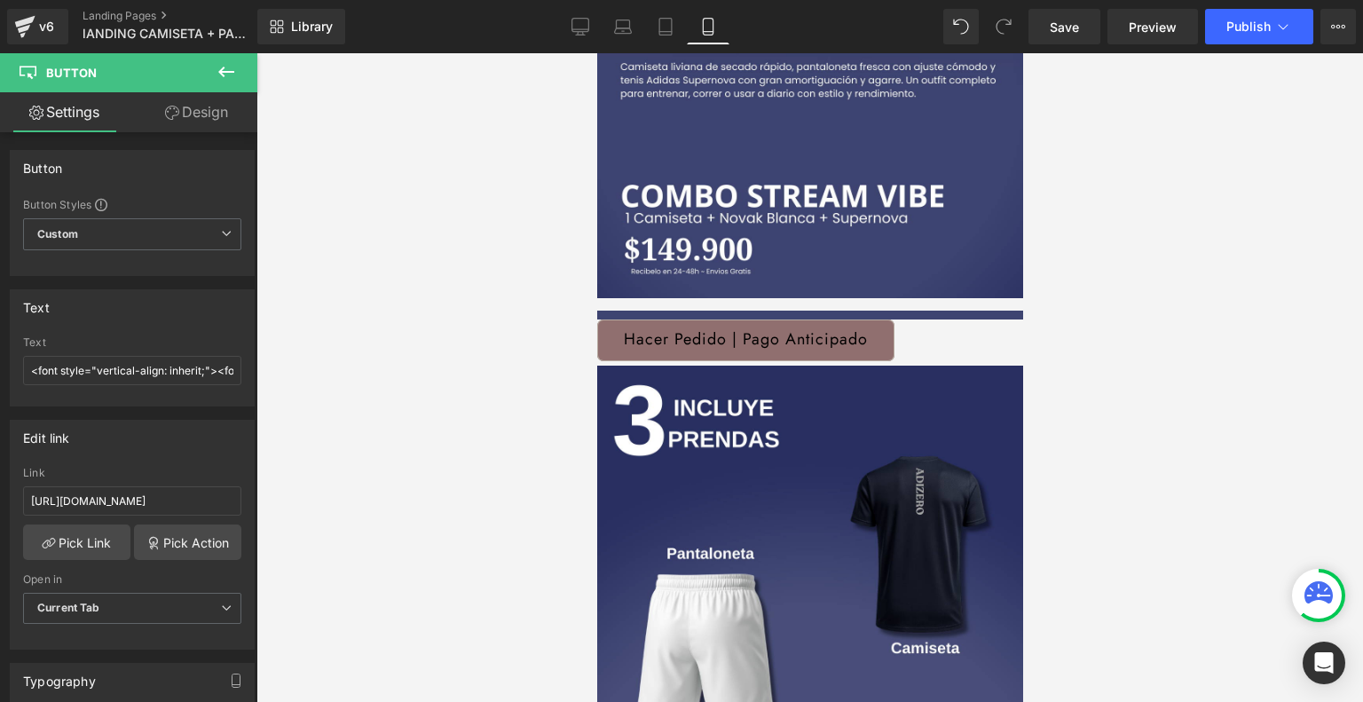
click at [596, 53] on span "Button" at bounding box center [596, 53] width 0 height 0
click at [224, 110] on link "Design" at bounding box center [196, 112] width 129 height 40
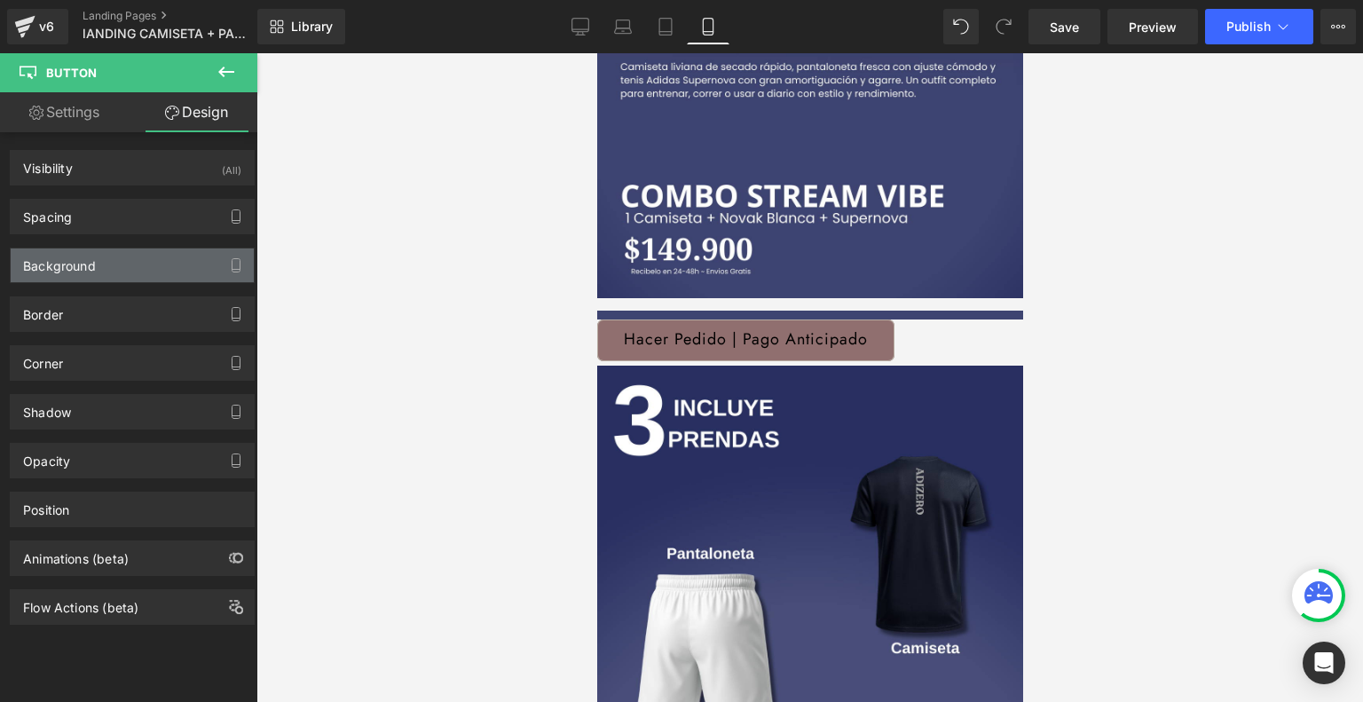
click at [121, 254] on div "Background" at bounding box center [132, 265] width 243 height 34
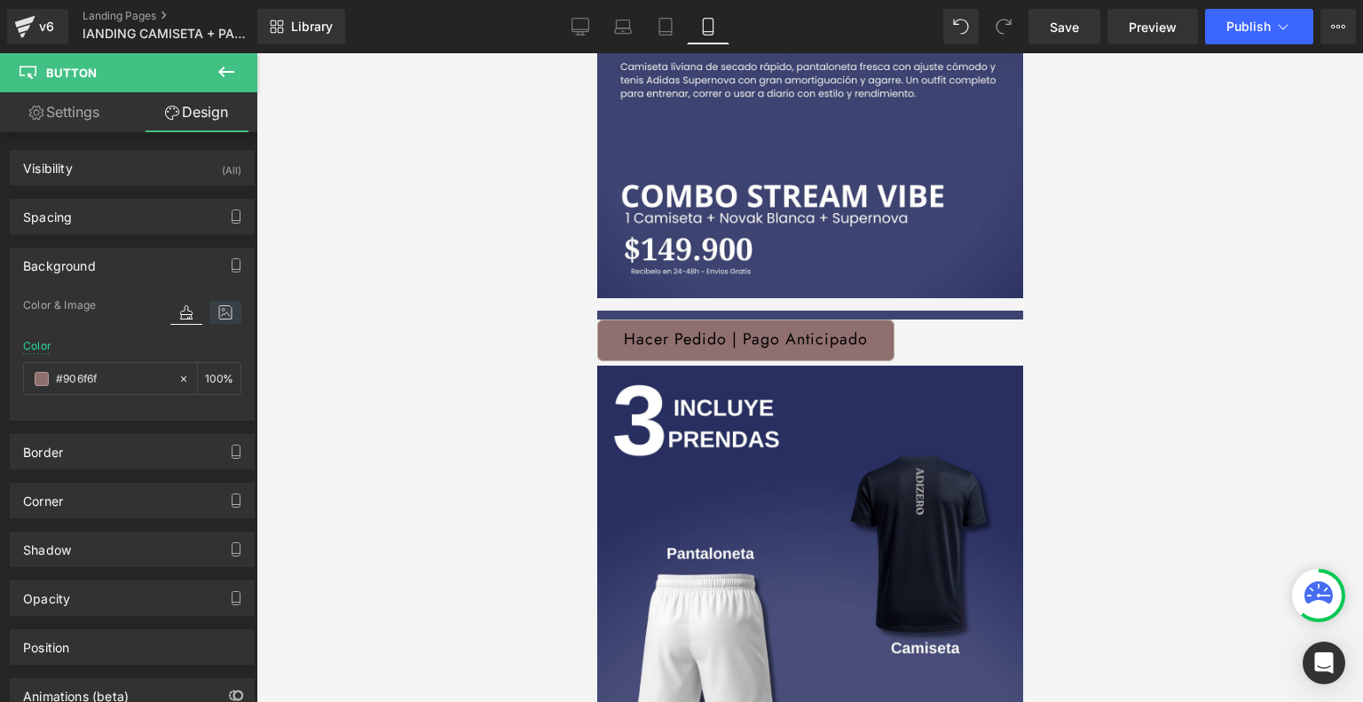
click at [213, 318] on icon at bounding box center [225, 312] width 32 height 23
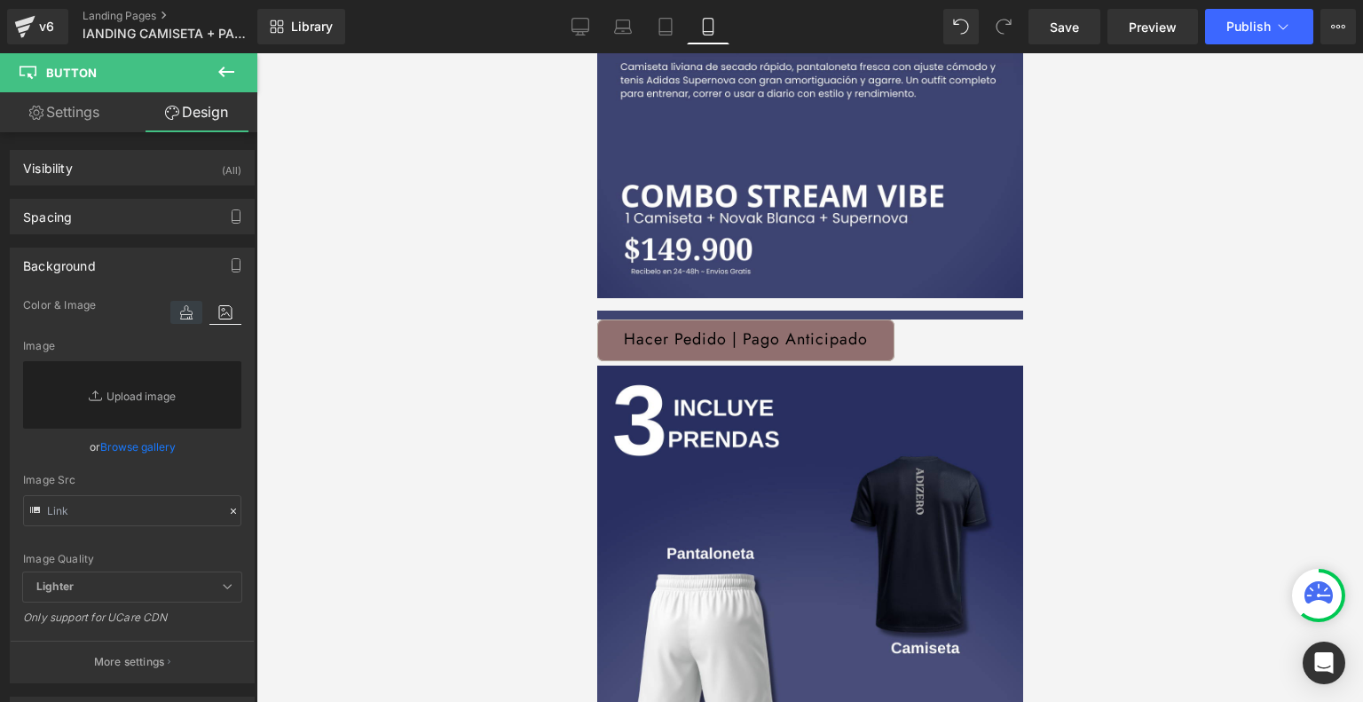
click at [183, 308] on icon at bounding box center [186, 312] width 32 height 23
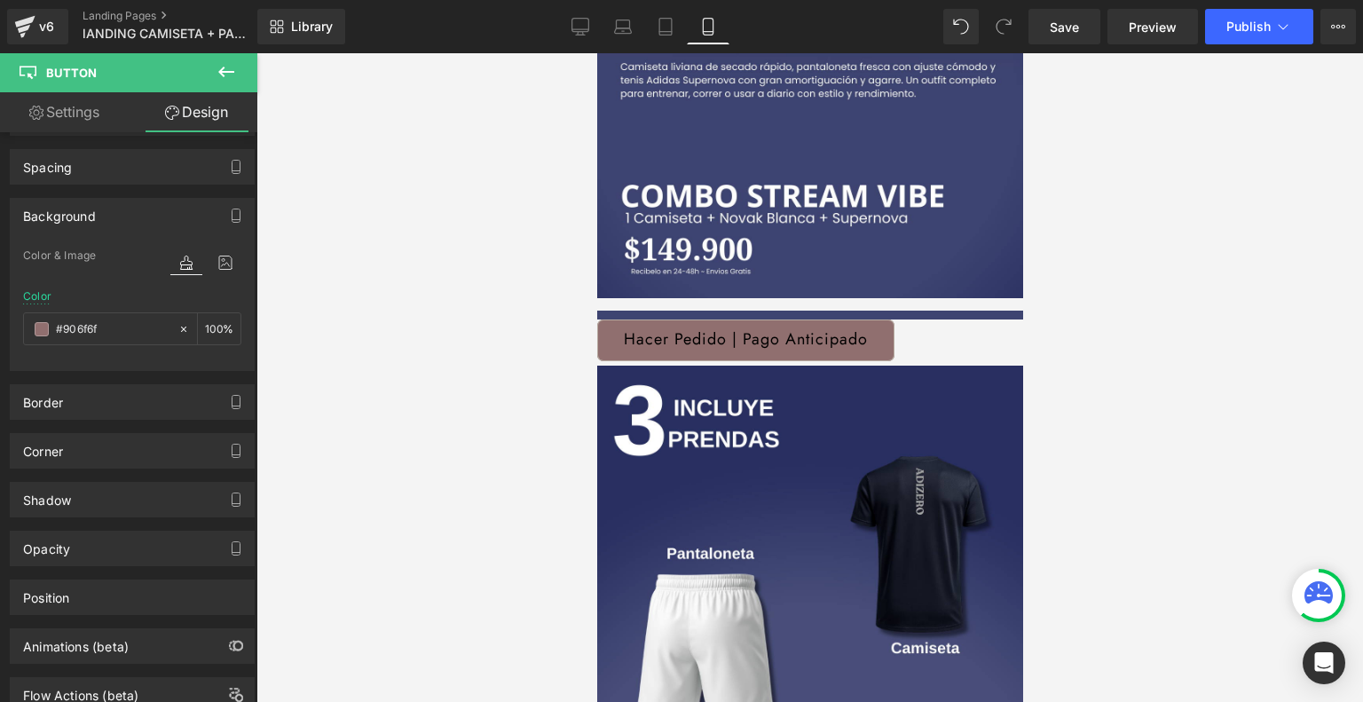
scroll to position [0, 0]
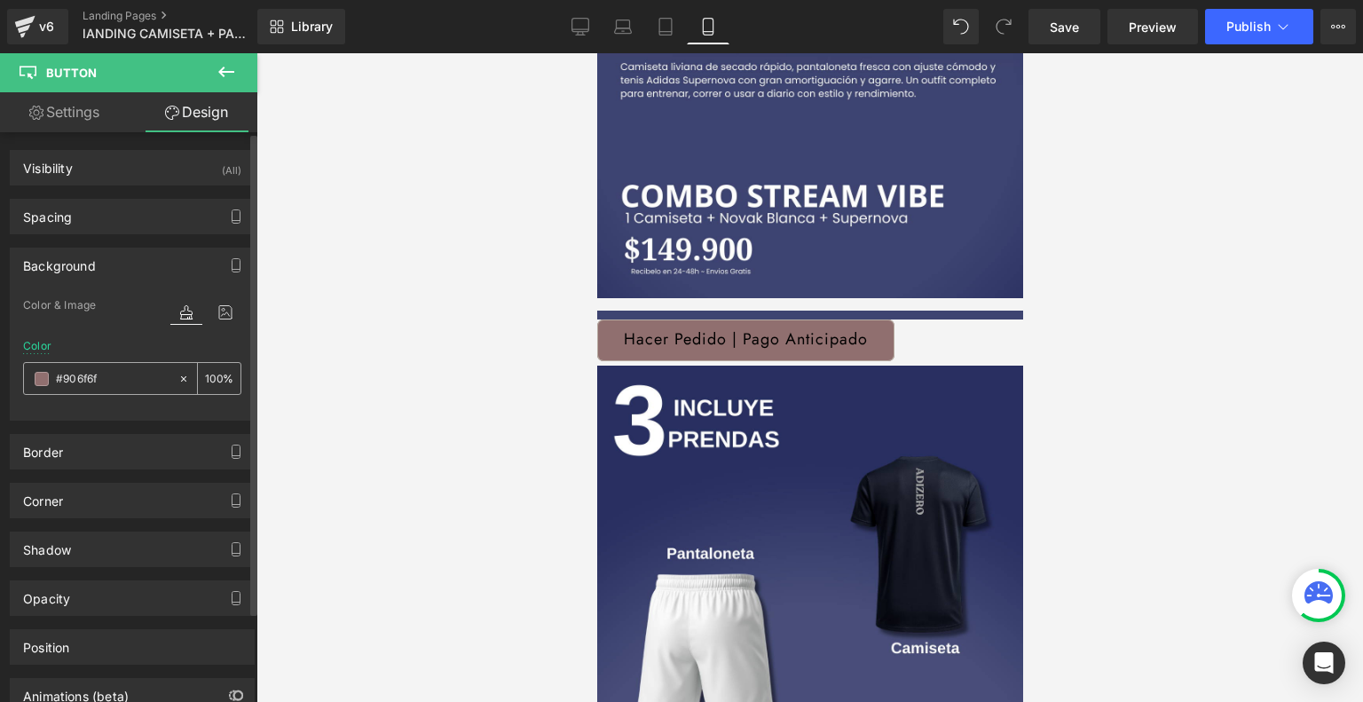
click at [39, 381] on span at bounding box center [42, 379] width 14 height 14
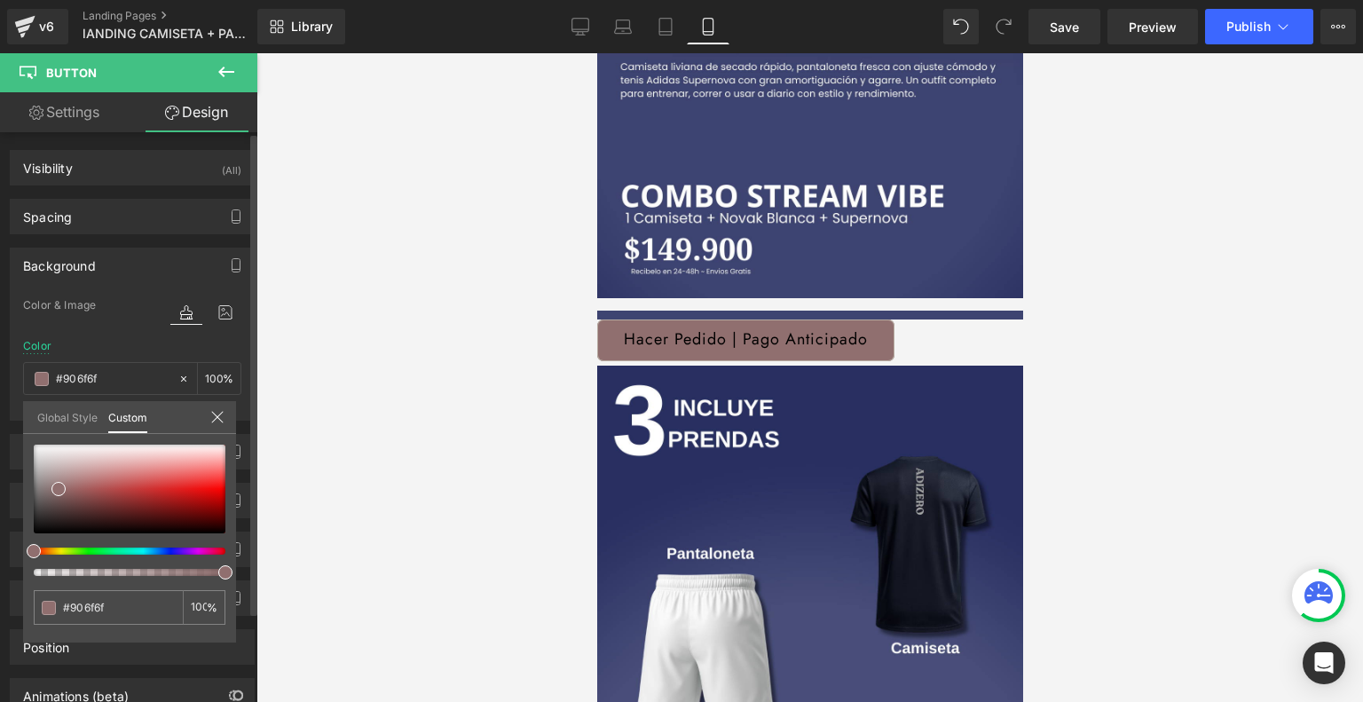
click at [214, 408] on div "Global Style Custom" at bounding box center [129, 417] width 213 height 33
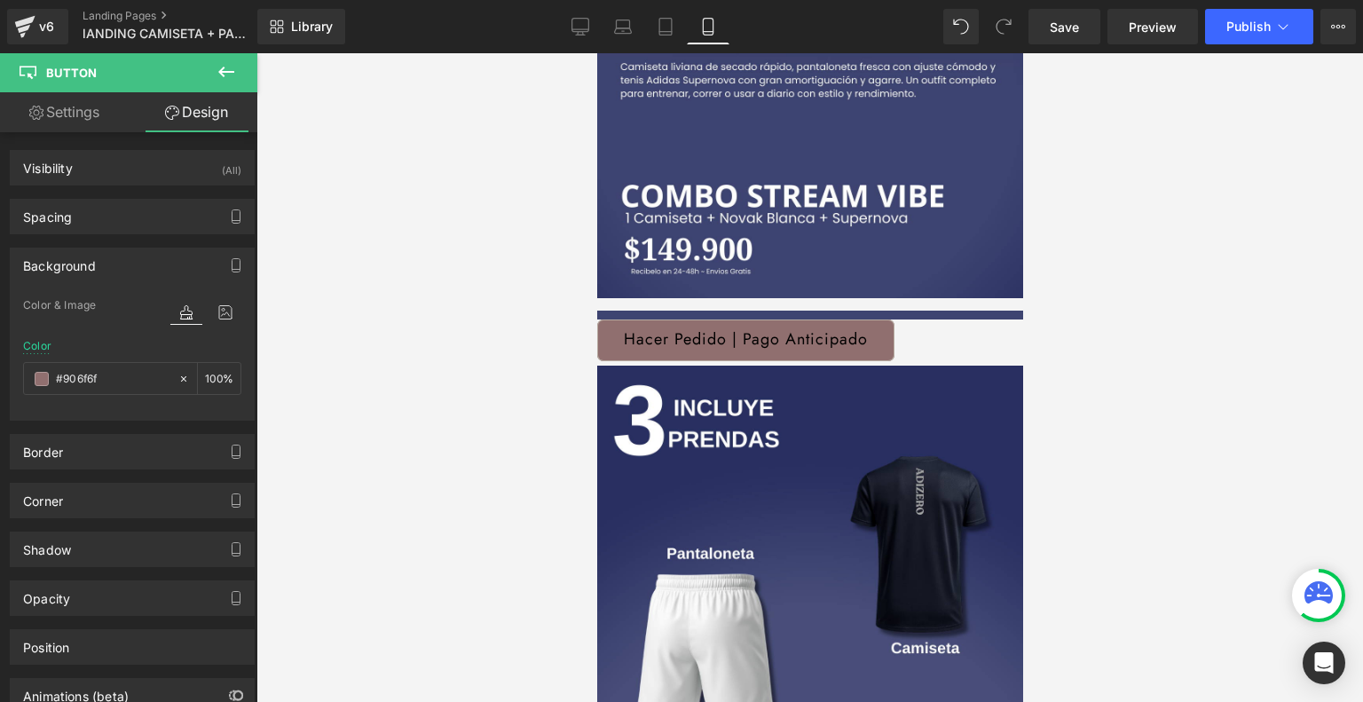
click at [440, 397] on div at bounding box center [809, 377] width 1106 height 648
click at [106, 114] on link "Settings" at bounding box center [64, 112] width 129 height 40
type input "100"
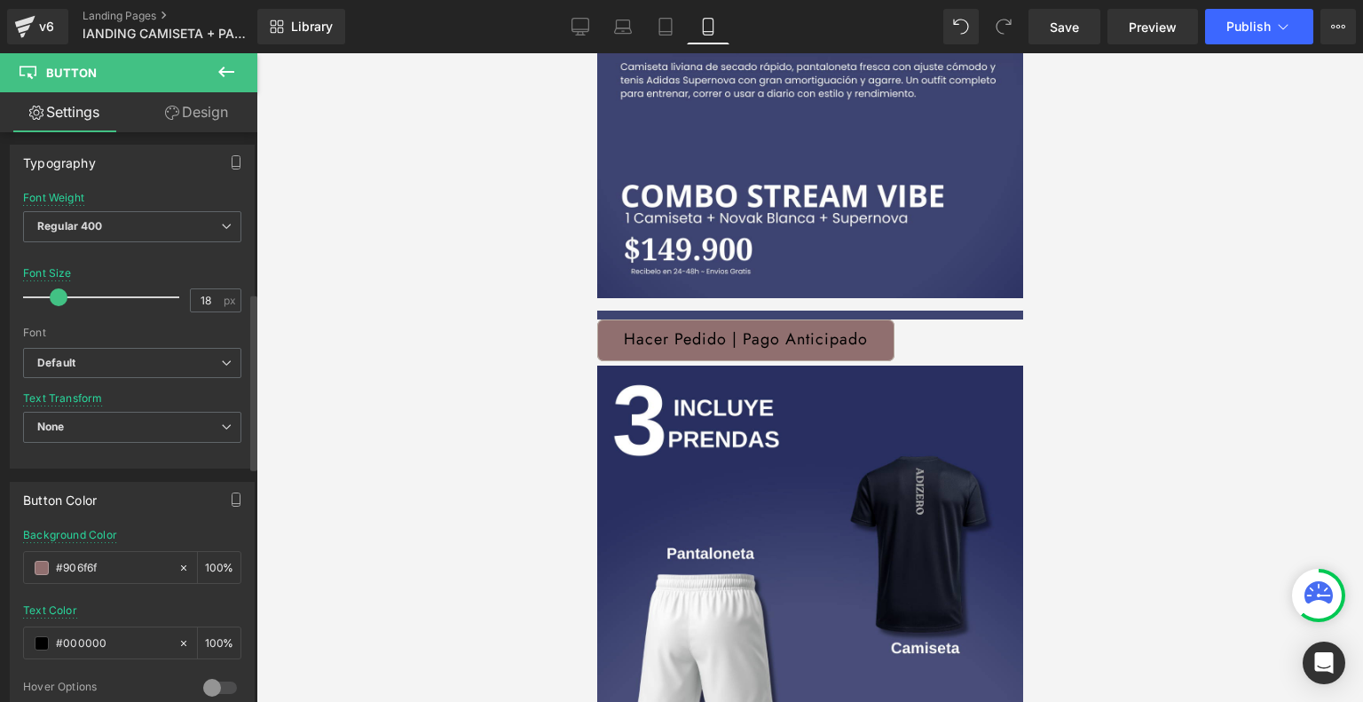
scroll to position [497, 0]
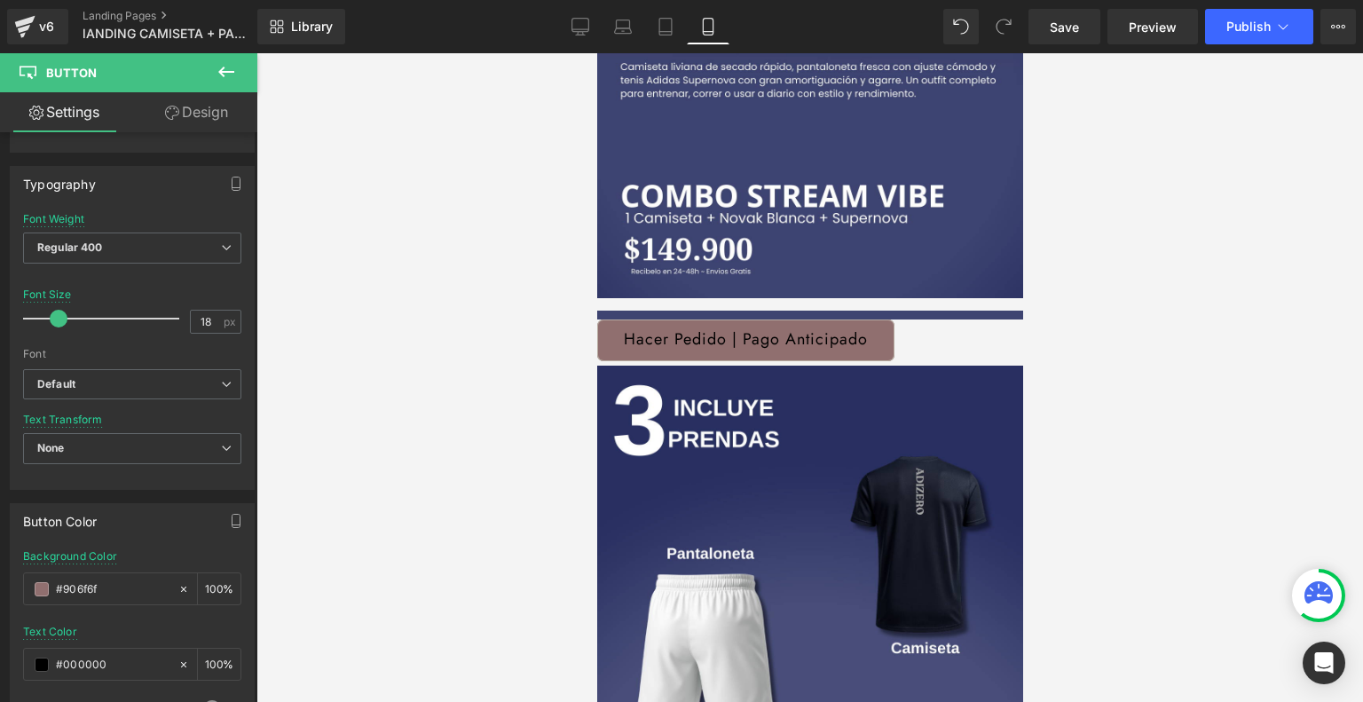
click at [192, 102] on link "Design" at bounding box center [196, 112] width 129 height 40
type input "100"
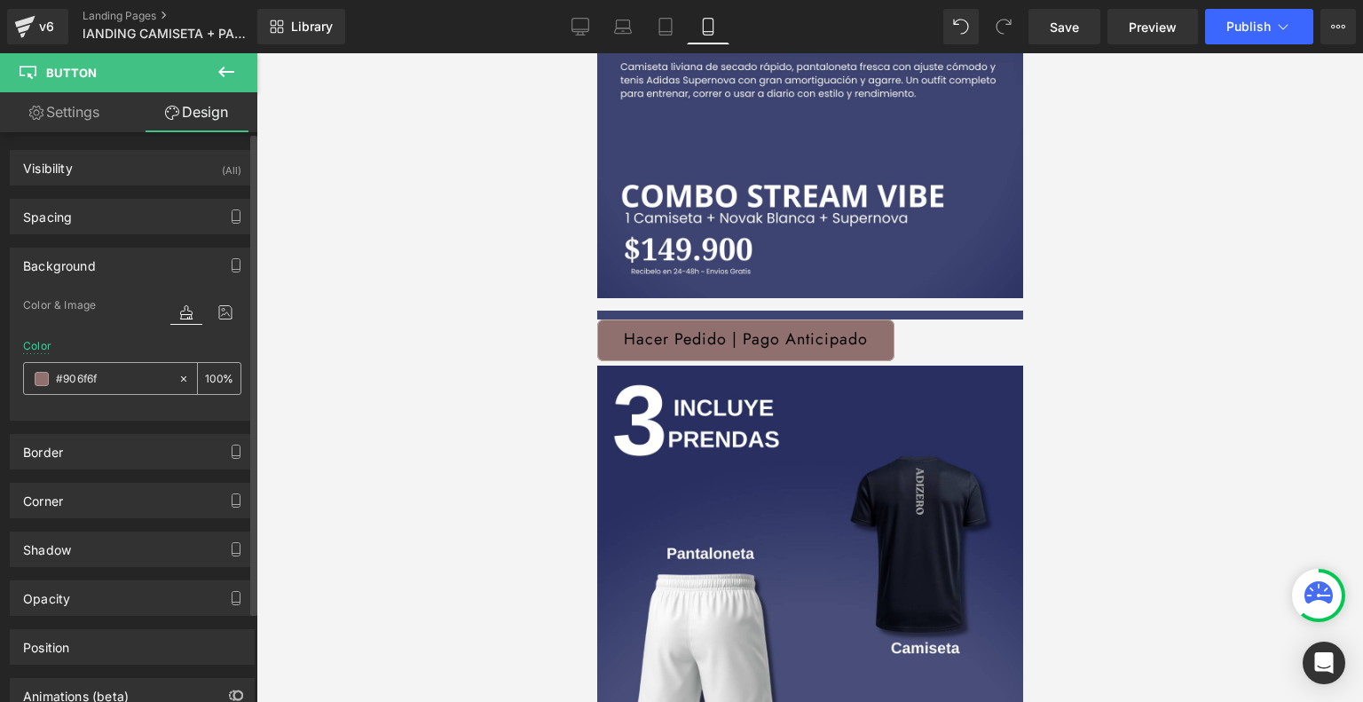
click at [94, 378] on input "#906f6f" at bounding box center [113, 379] width 114 height 20
paste input "3e4471"
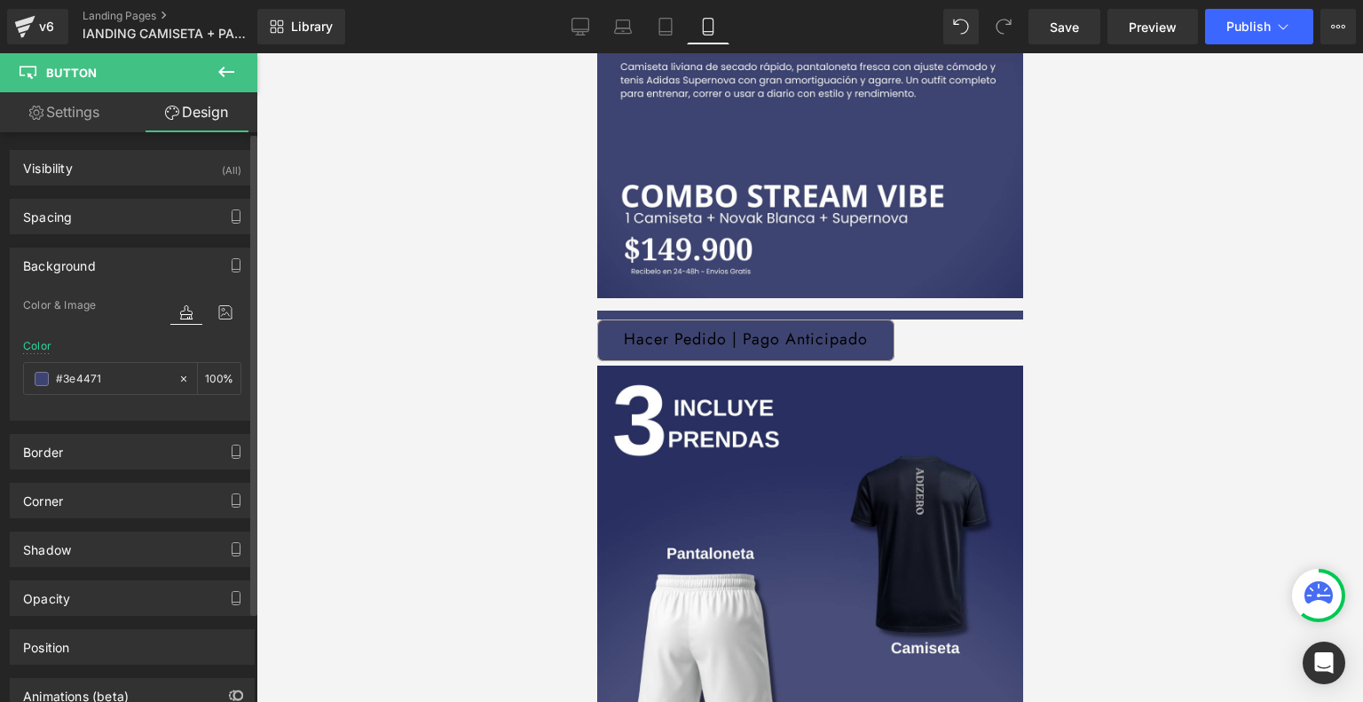
type input "#3e4471"
click at [136, 295] on div "Color & Image color" at bounding box center [132, 317] width 218 height 45
click at [86, 119] on link "Settings" at bounding box center [64, 112] width 129 height 40
type input "#3e4471"
type input "100"
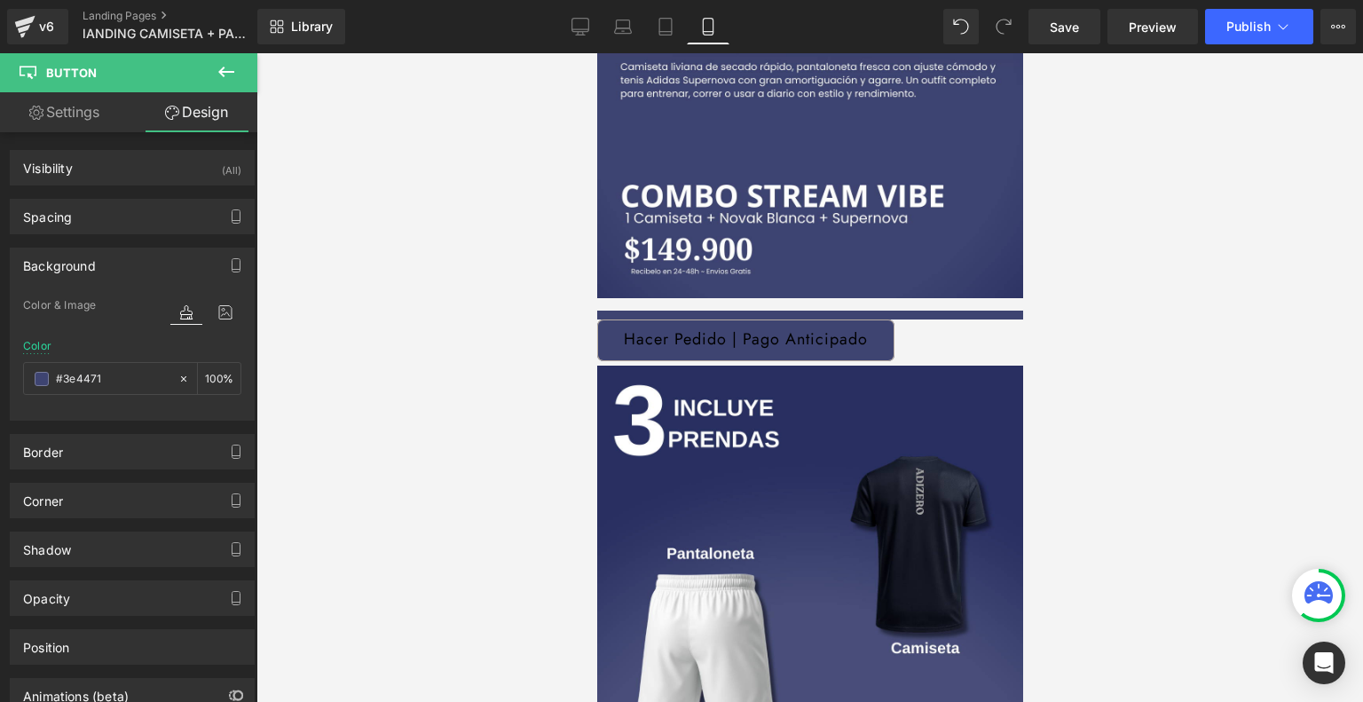
type input "100"
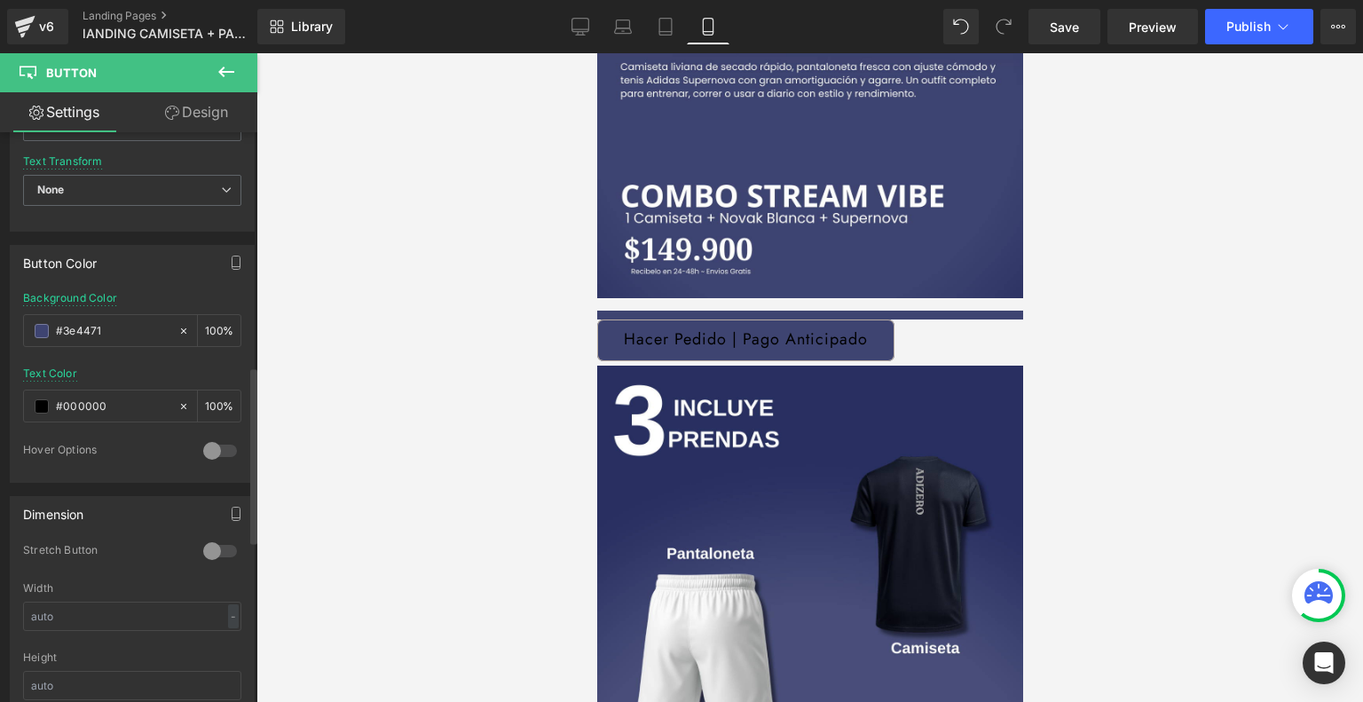
scroll to position [756, 0]
click at [43, 327] on span at bounding box center [42, 330] width 14 height 14
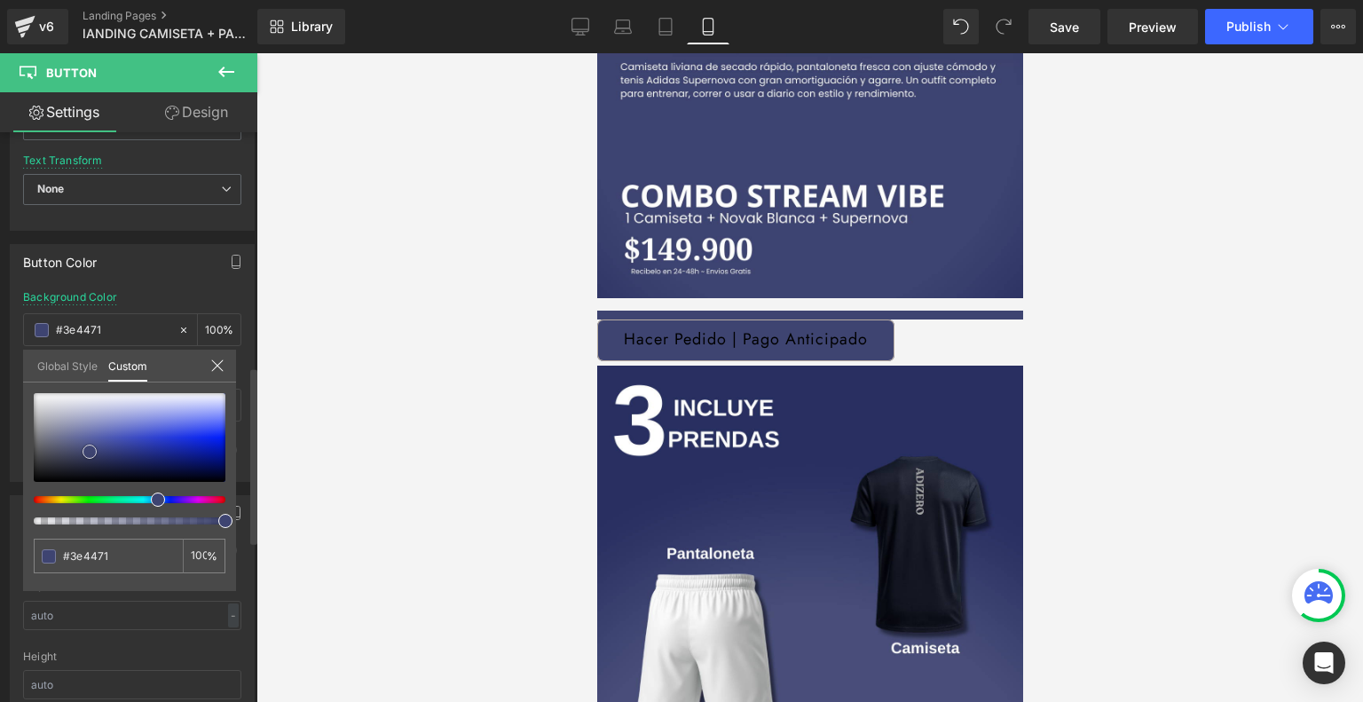
type input "#3d436f"
type input "#464a67"
type input "#484c64"
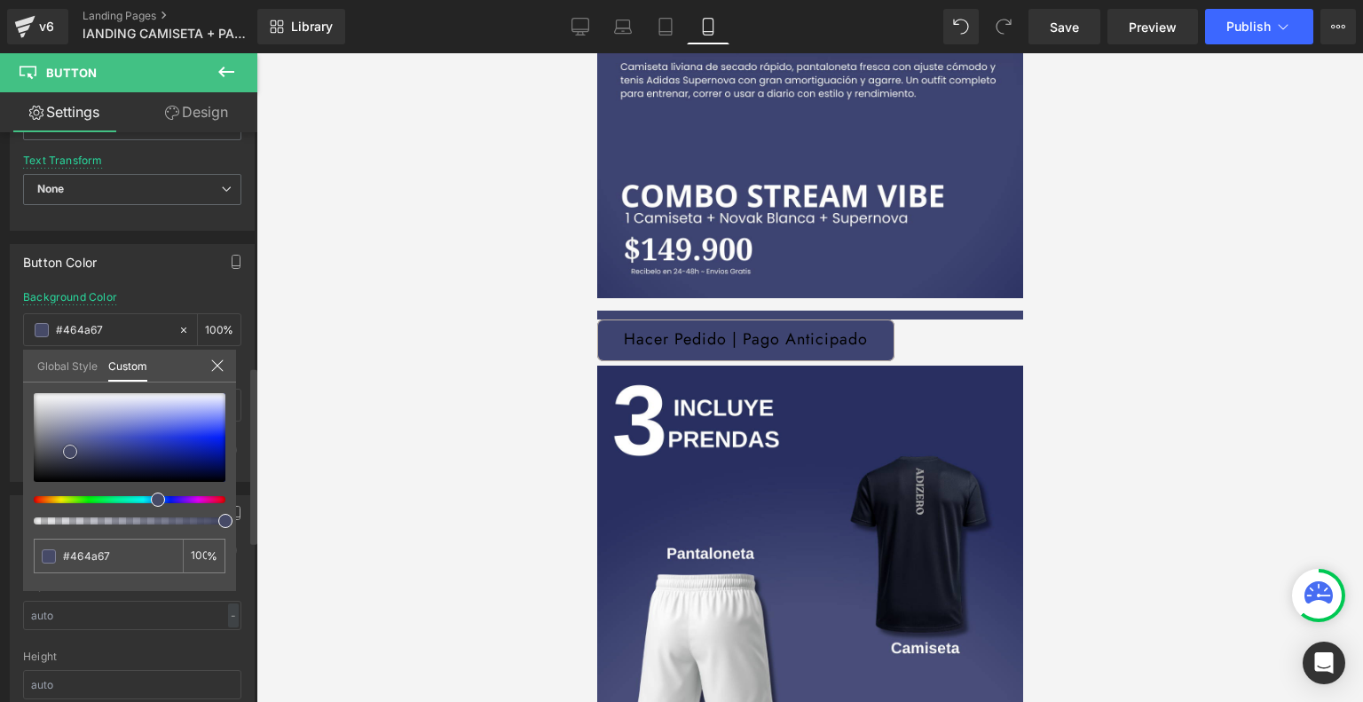
type input "#484c64"
type input "#4f5367"
type input "#505466"
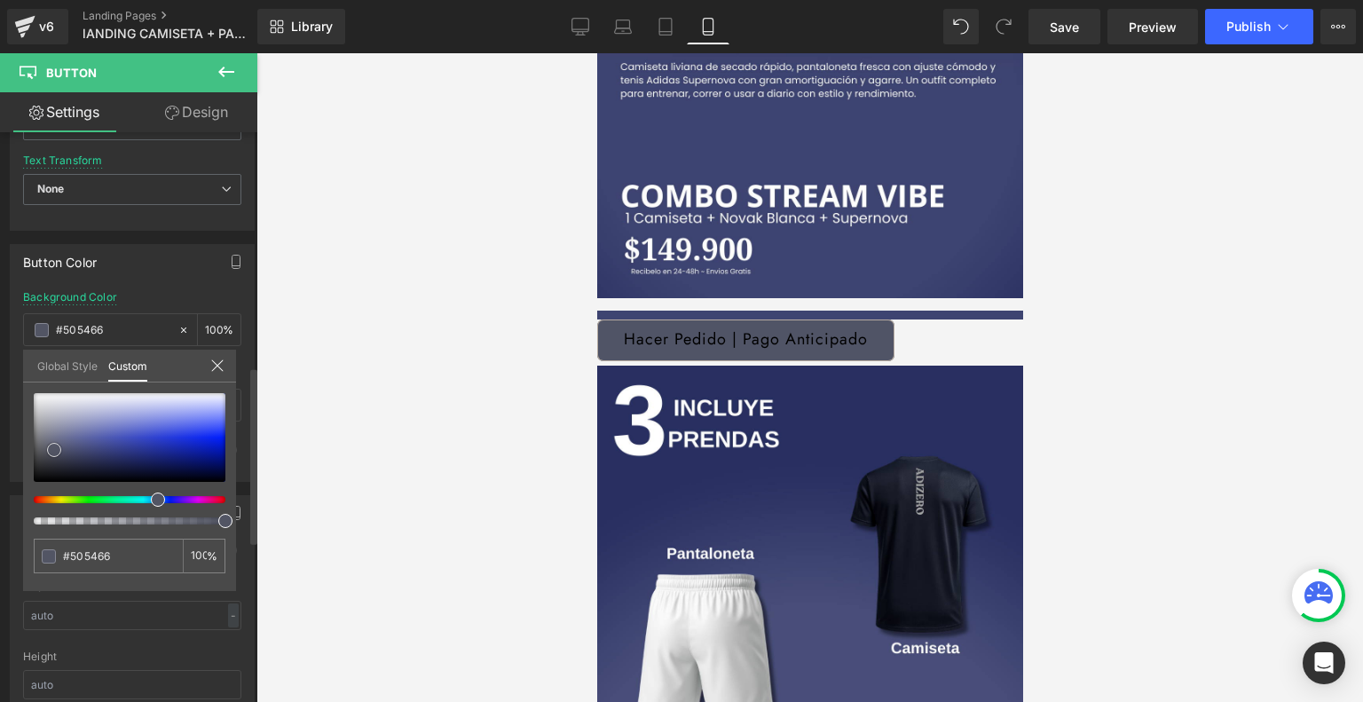
type input "#525564"
type input "#575a6a"
type input "#5f6171"
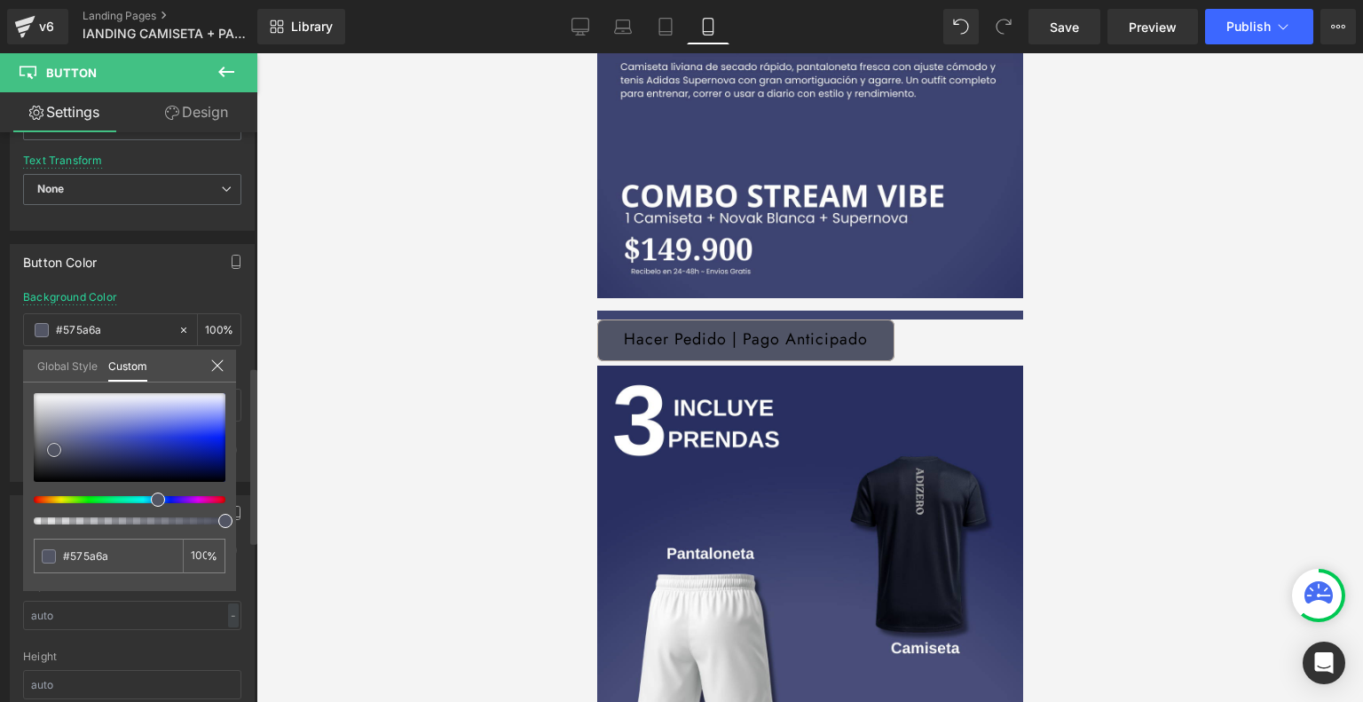
type input "#5f6171"
type input "#7d7f90"
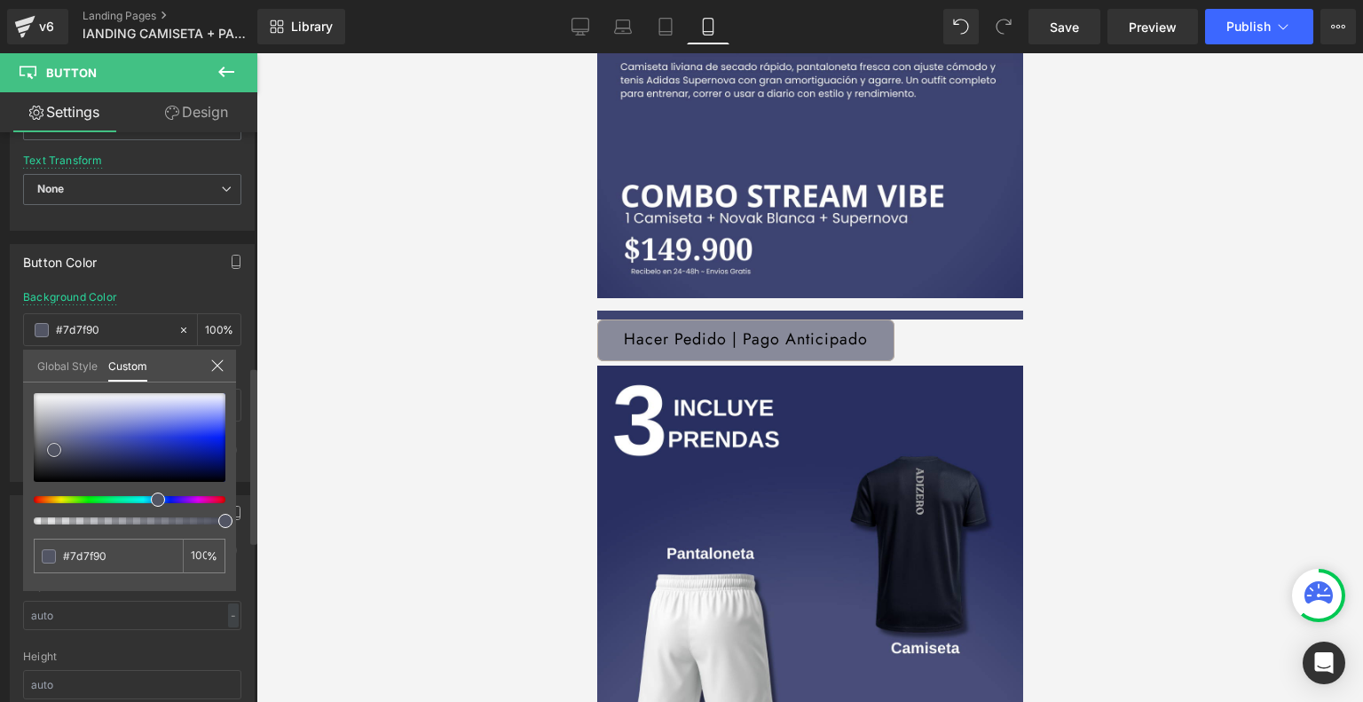
type input "#888a9a"
type input "#8b8d9c"
type input "#9092a1"
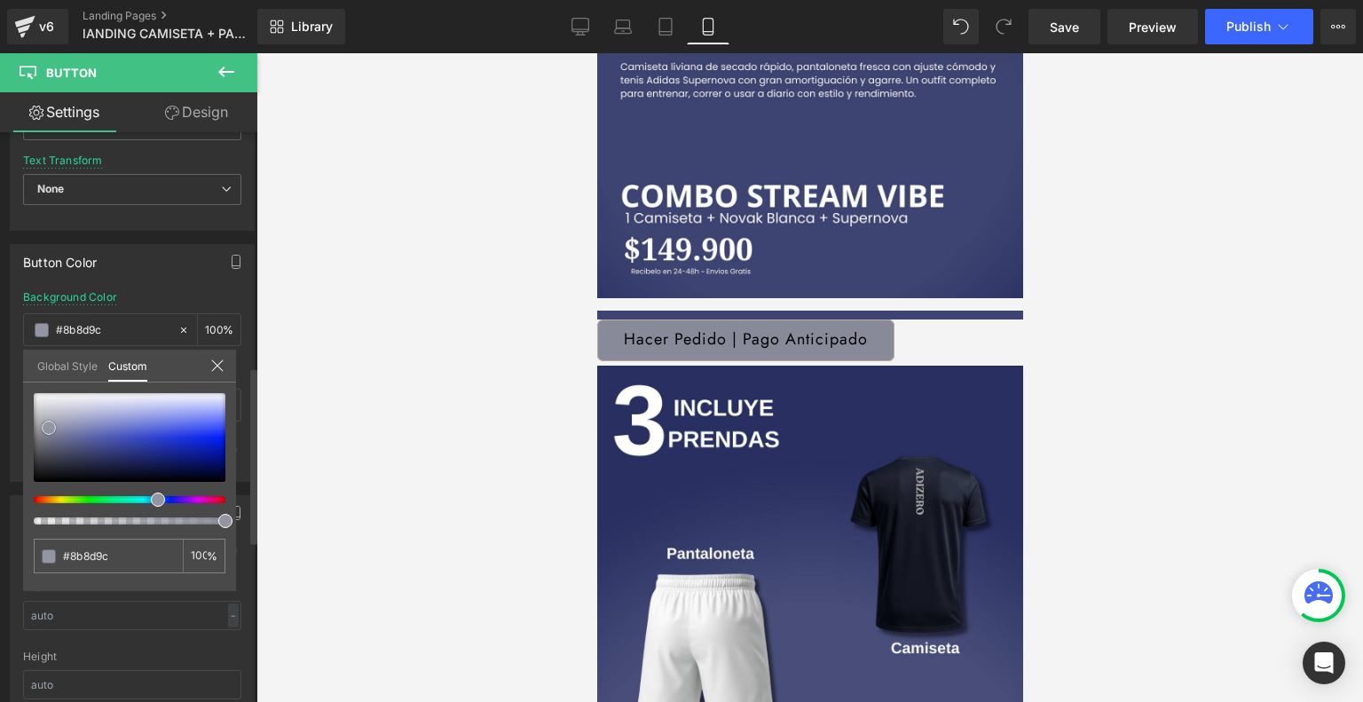
type input "#9092a1"
type input "#a1a3af"
type input "#acaeb8"
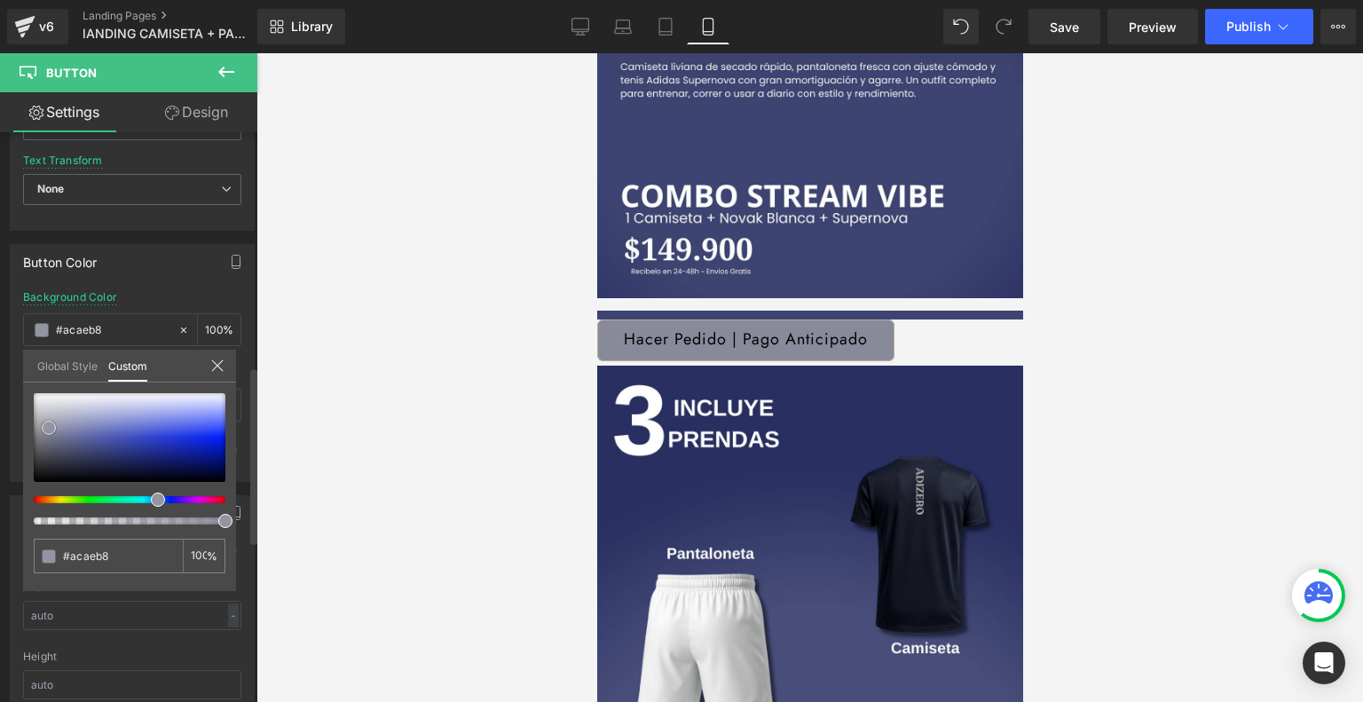
type input "#b4b6bf"
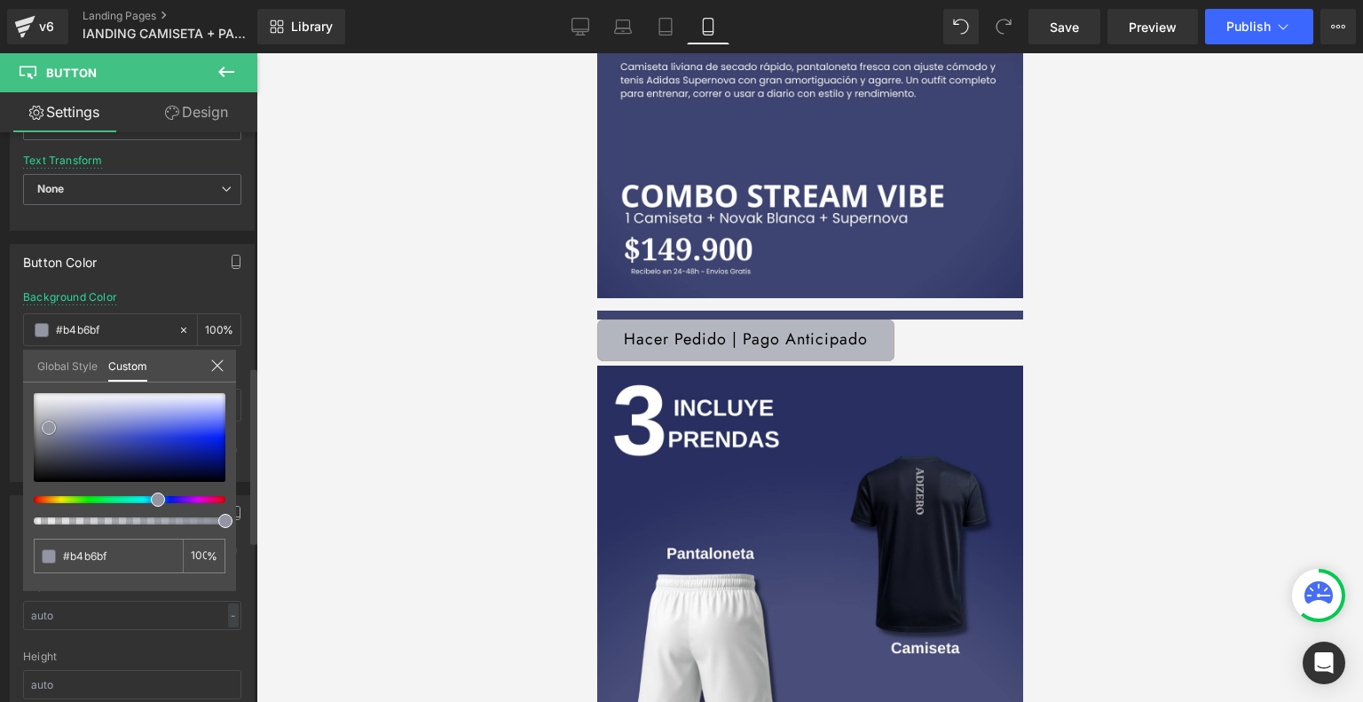
type input "#bcbec6"
type input "#c2c4cb"
type input "#d0d1d7"
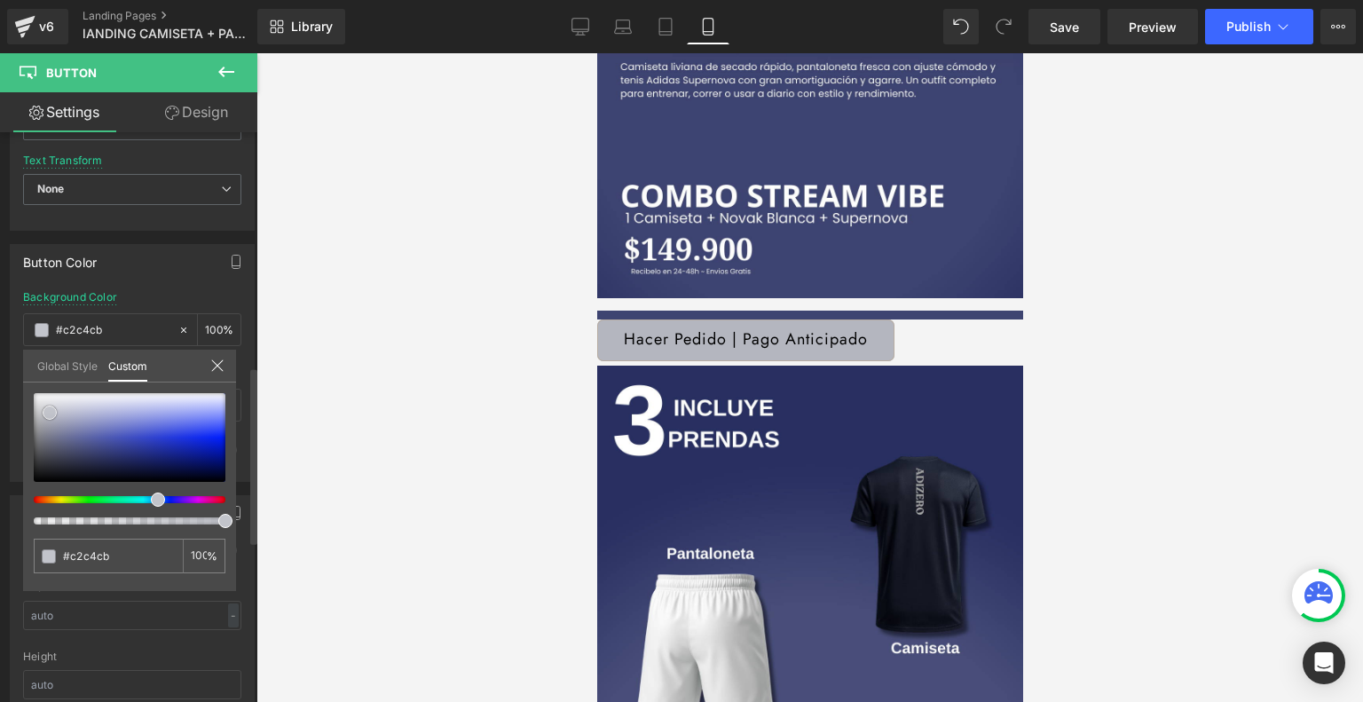
type input "#d0d1d7"
type input "#dbdce0"
type input "#e0e1e4"
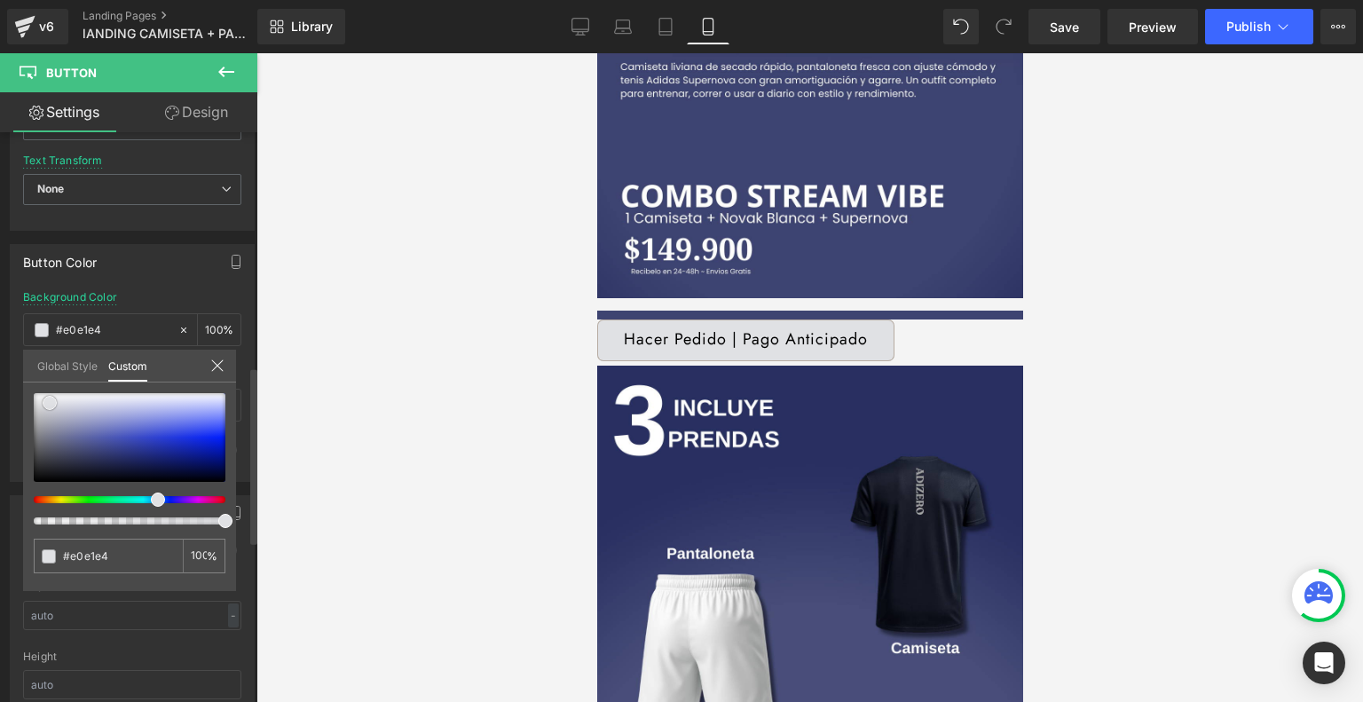
type input "#e3e4e7"
type input "#e6e7e9"
type input "#e8e9ec"
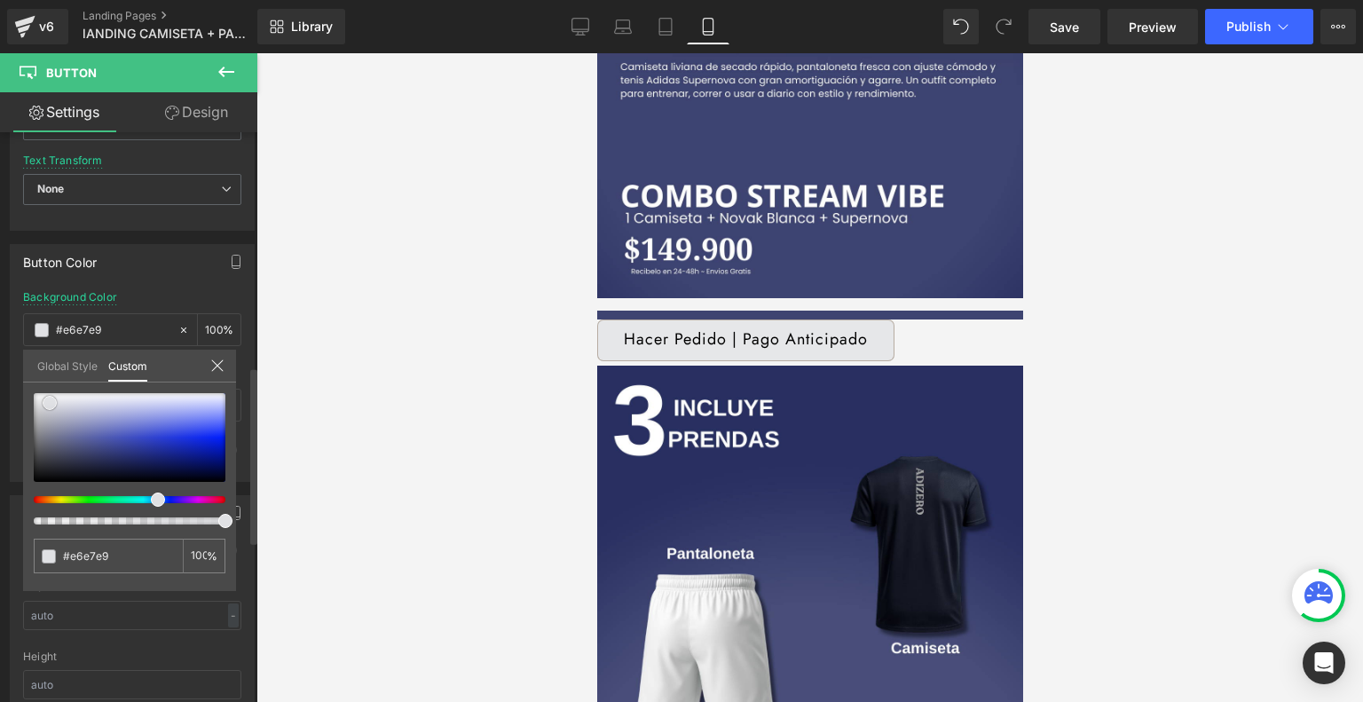
type input "#e8e9ec"
type input "#ebecee"
type input "#eeeff0"
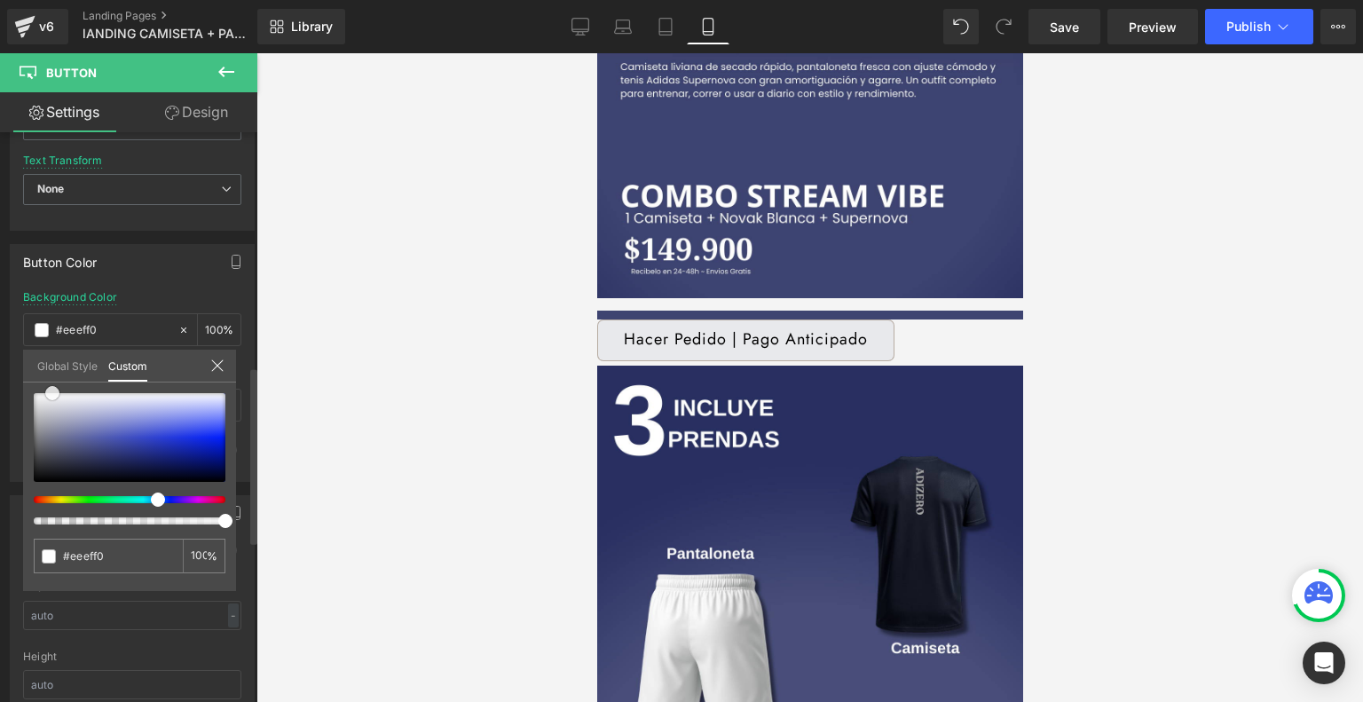
type input "#ffffff"
type input "#f2f5f7"
type input "#ecf0f3"
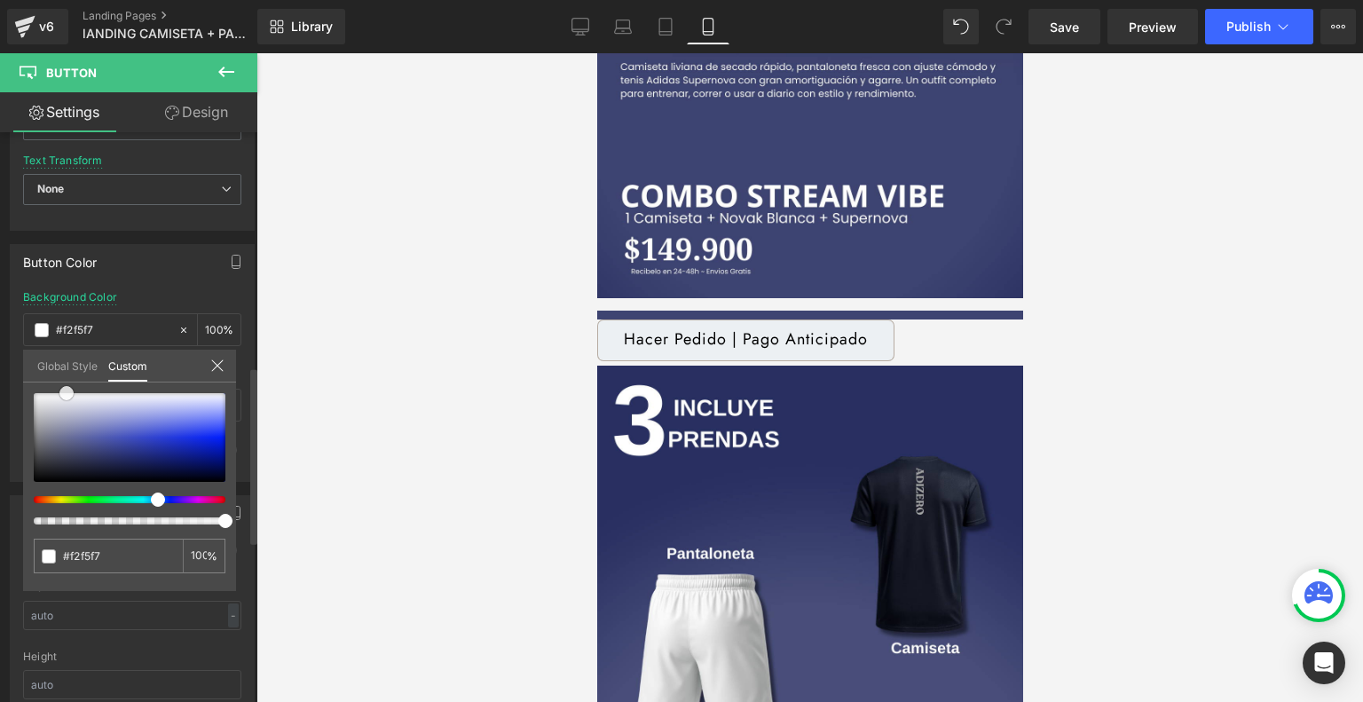
type input "#ecf0f3"
type input "#e8edf1"
type input "#e5ebef"
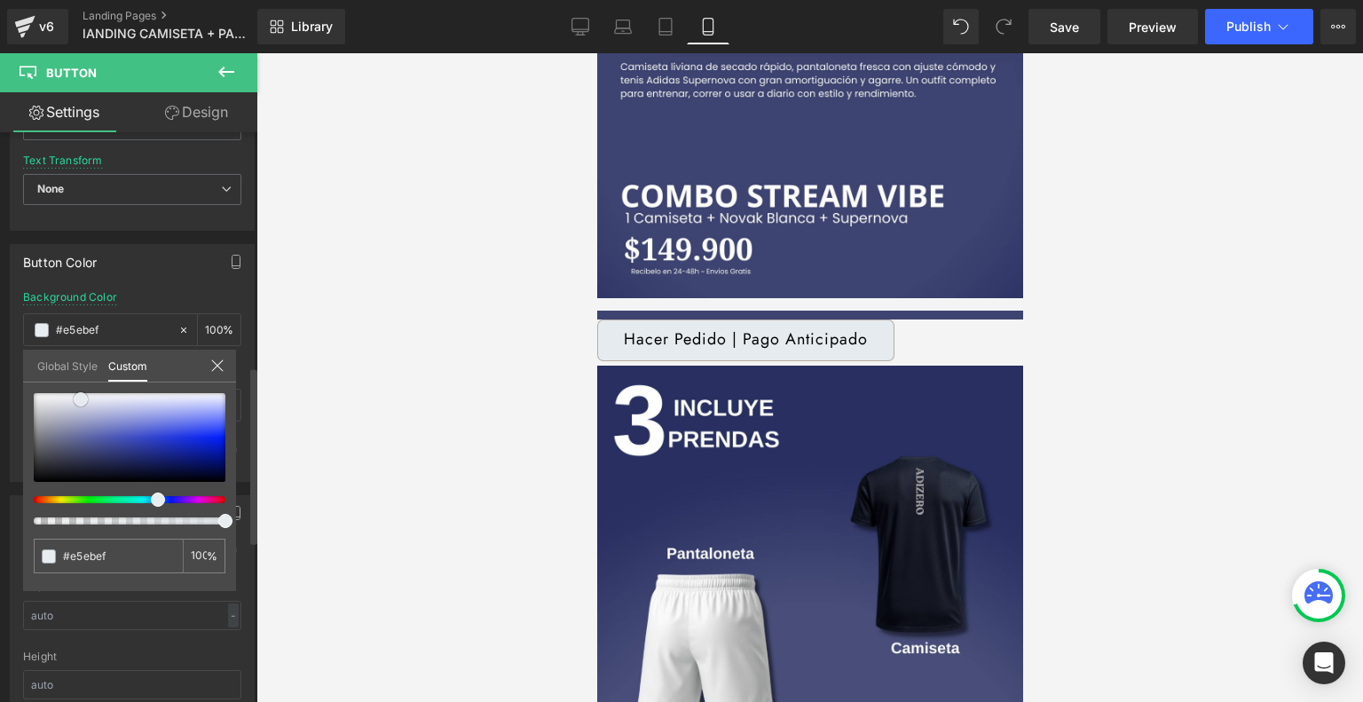
type input "#dfe7eb"
drag, startPoint x: 89, startPoint y: 446, endPoint x: 82, endPoint y: 397, distance: 50.2
click at [82, 397] on span at bounding box center [82, 402] width 14 height 14
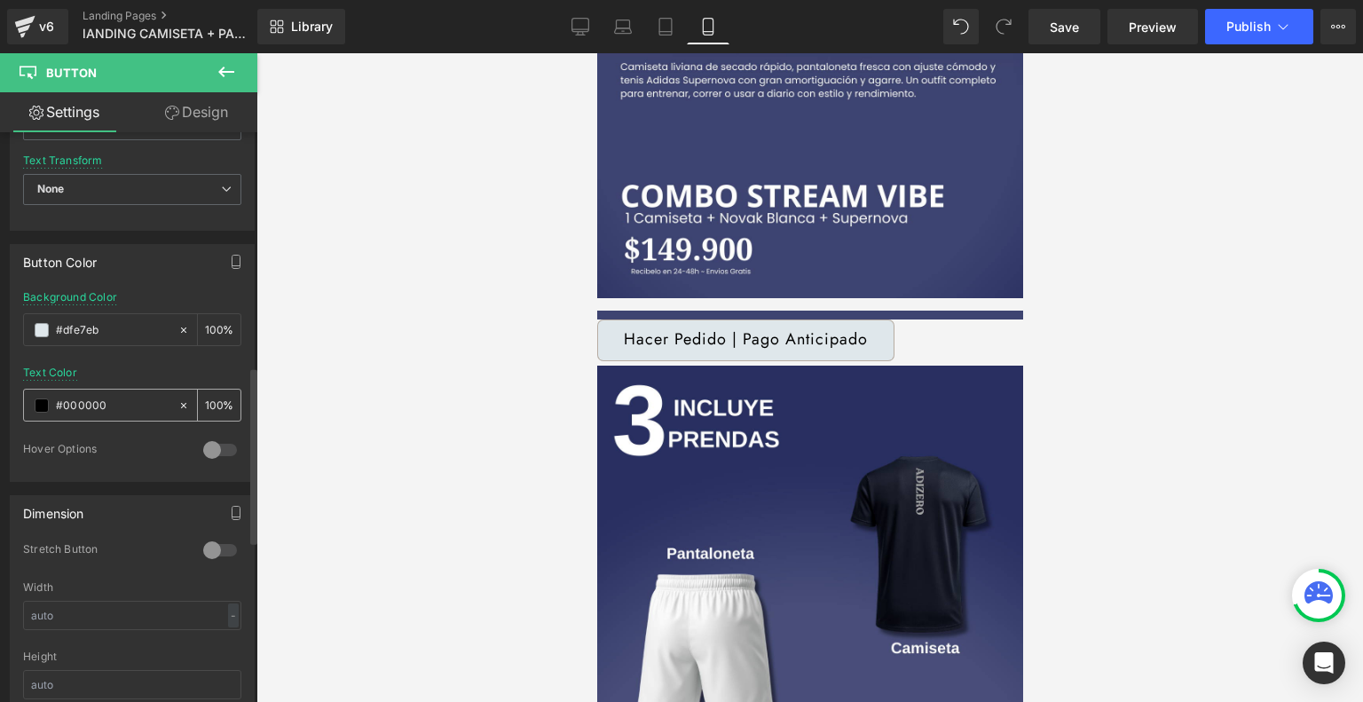
click at [41, 398] on span at bounding box center [42, 405] width 14 height 14
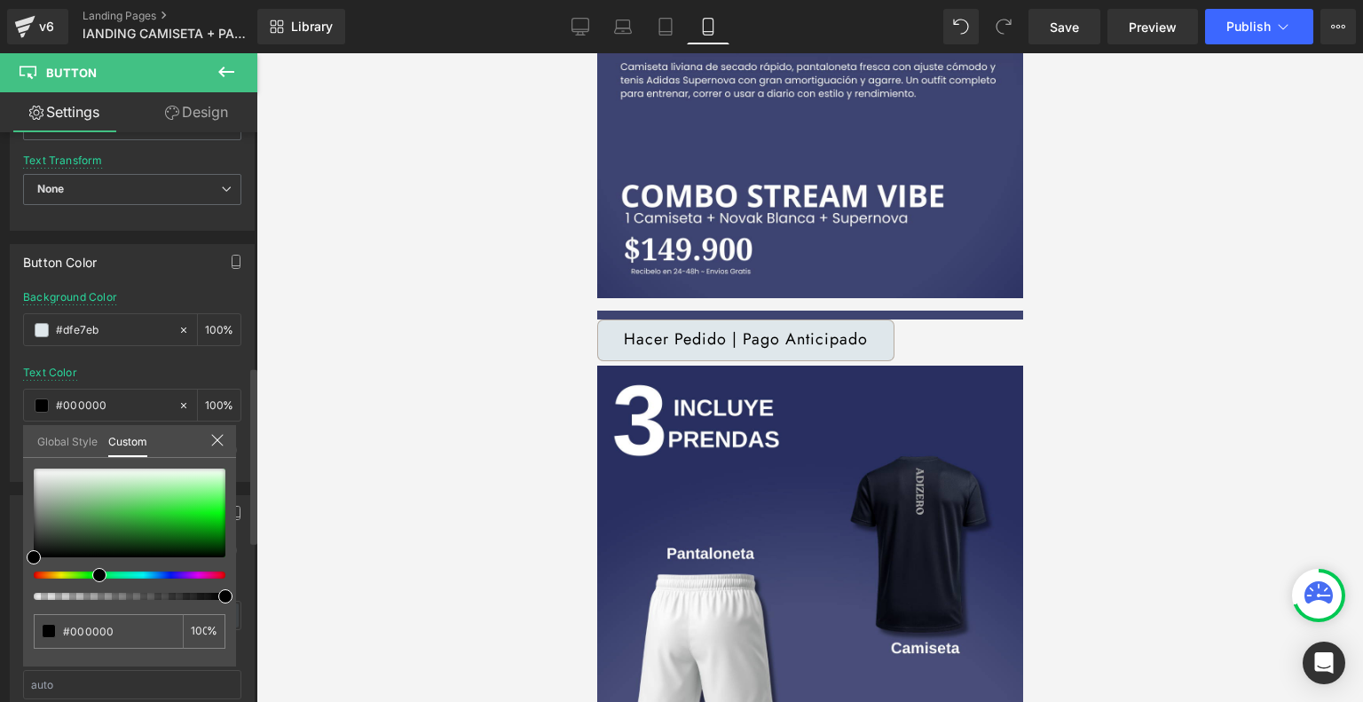
click at [92, 572] on div at bounding box center [123, 574] width 192 height 7
type input "#54e25c"
click at [169, 502] on div at bounding box center [130, 512] width 192 height 89
click at [216, 434] on icon at bounding box center [217, 440] width 14 height 14
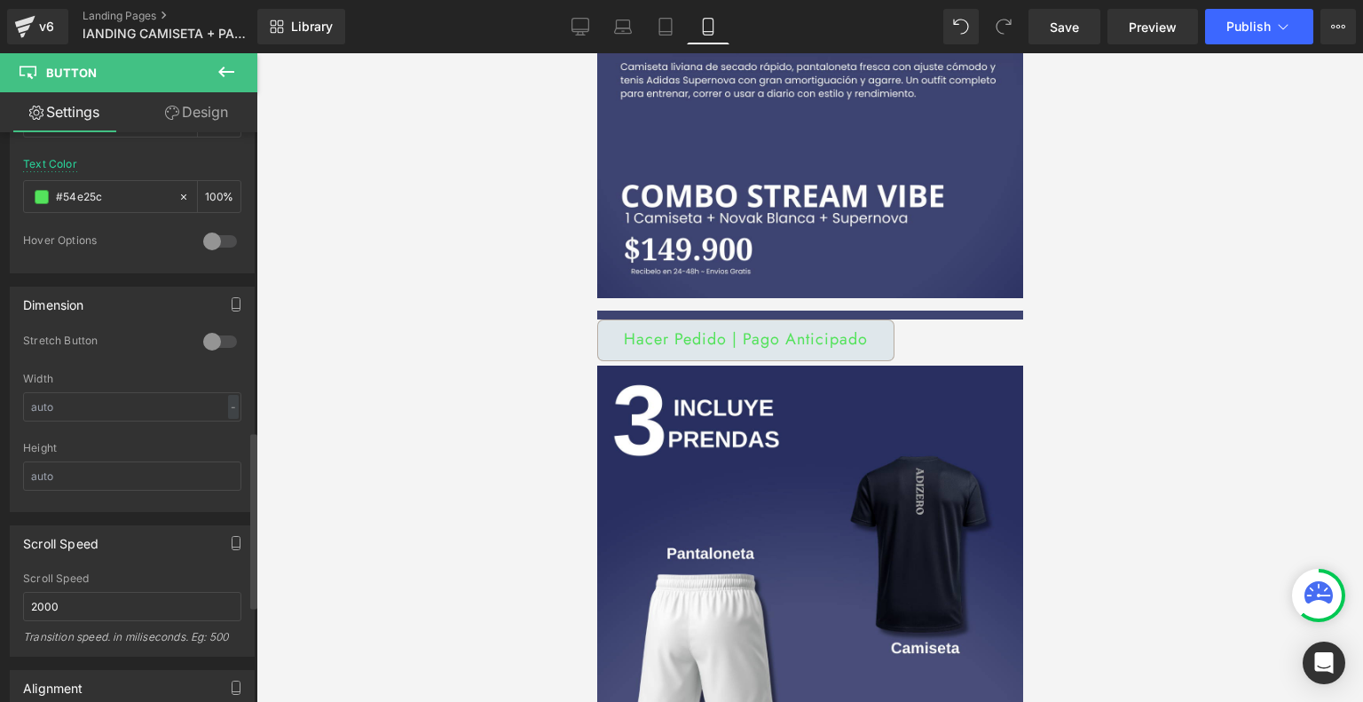
scroll to position [965, 0]
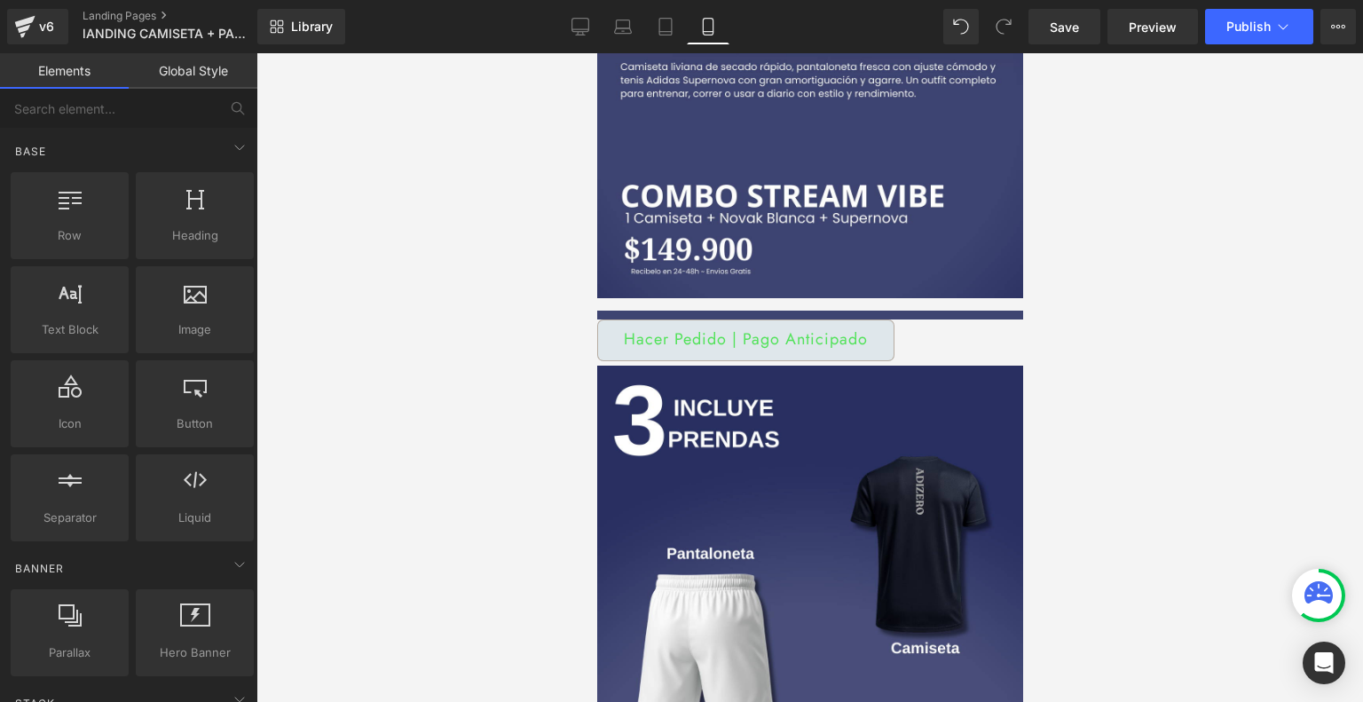
click at [463, 347] on div at bounding box center [809, 377] width 1106 height 648
click at [596, 53] on span "Button" at bounding box center [596, 53] width 0 height 0
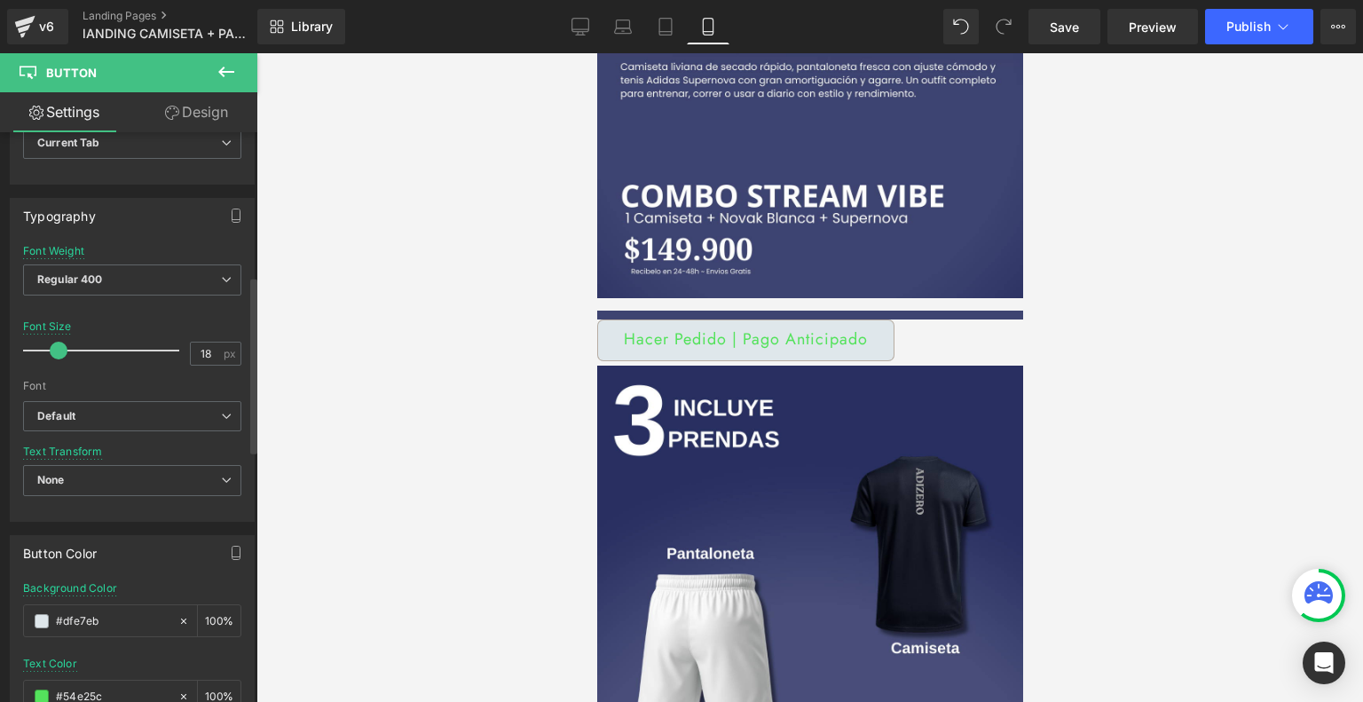
scroll to position [462, 0]
click at [172, 479] on span "None" at bounding box center [132, 482] width 218 height 31
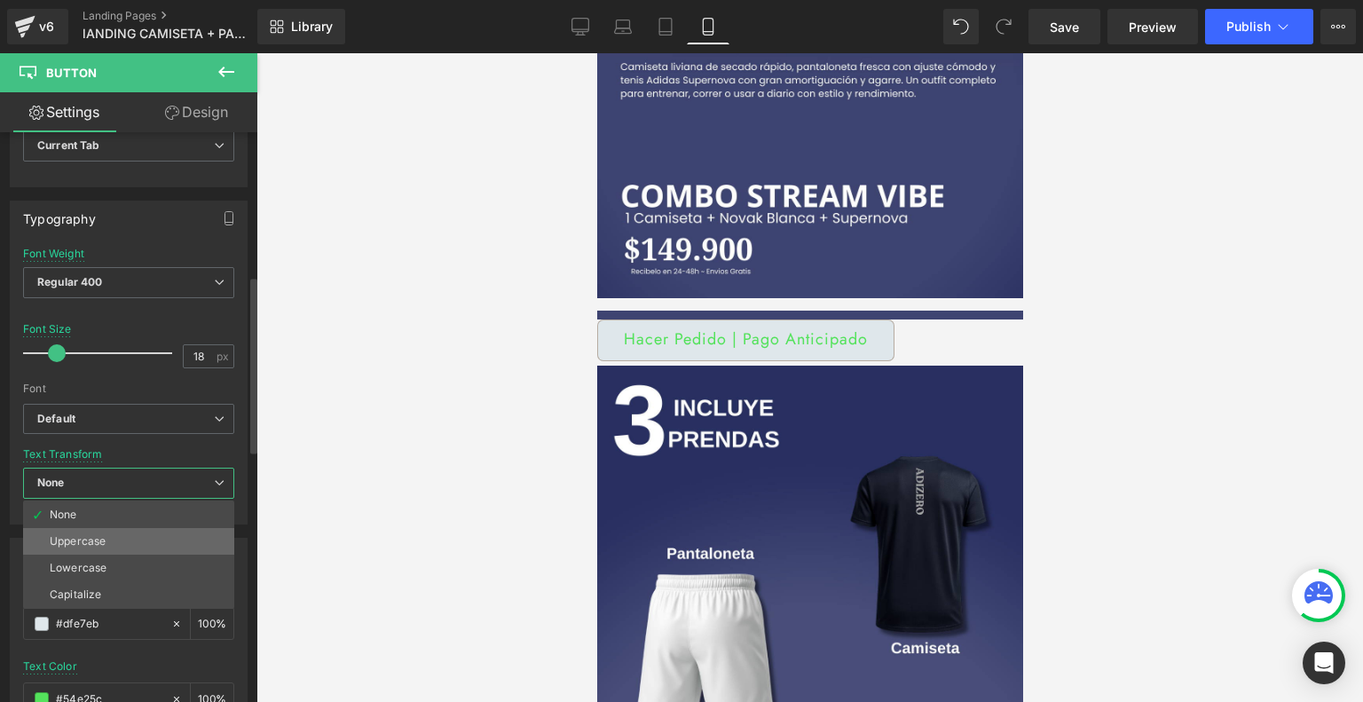
click at [118, 539] on li "Uppercase" at bounding box center [128, 541] width 211 height 27
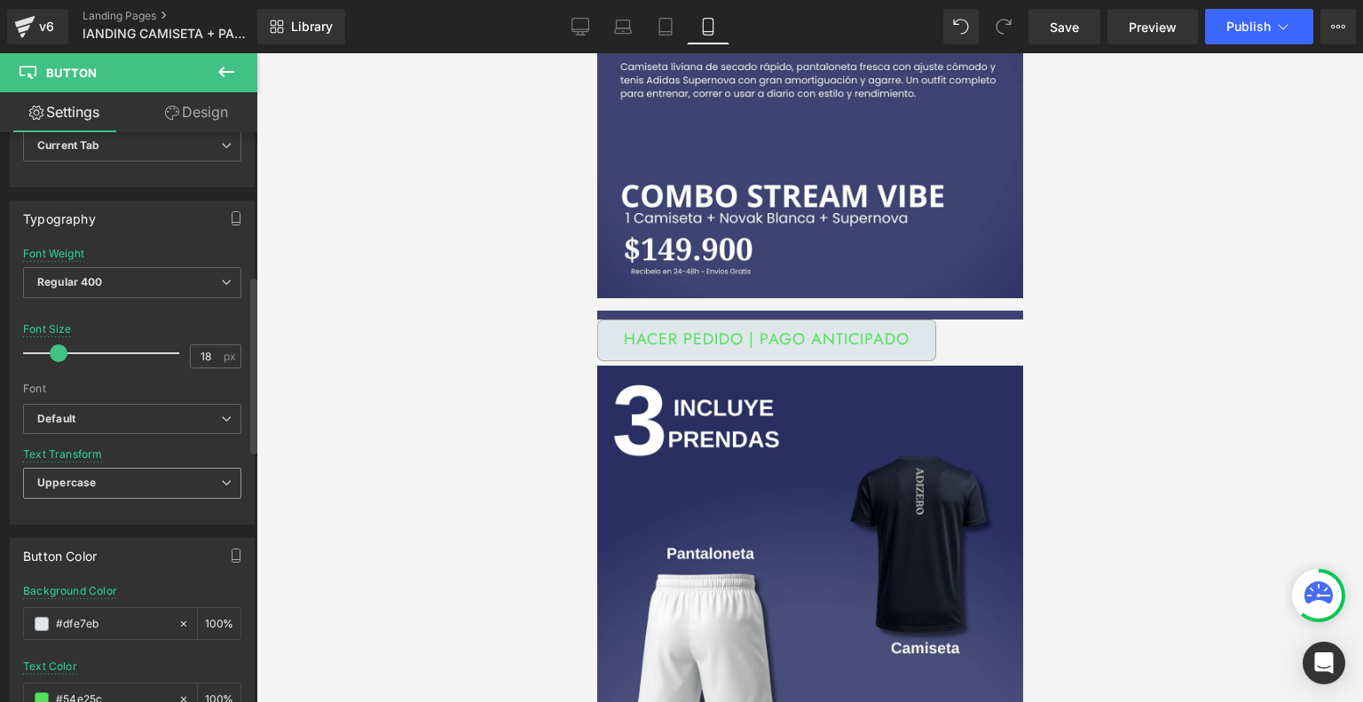
click at [135, 469] on span "Uppercase" at bounding box center [132, 482] width 218 height 31
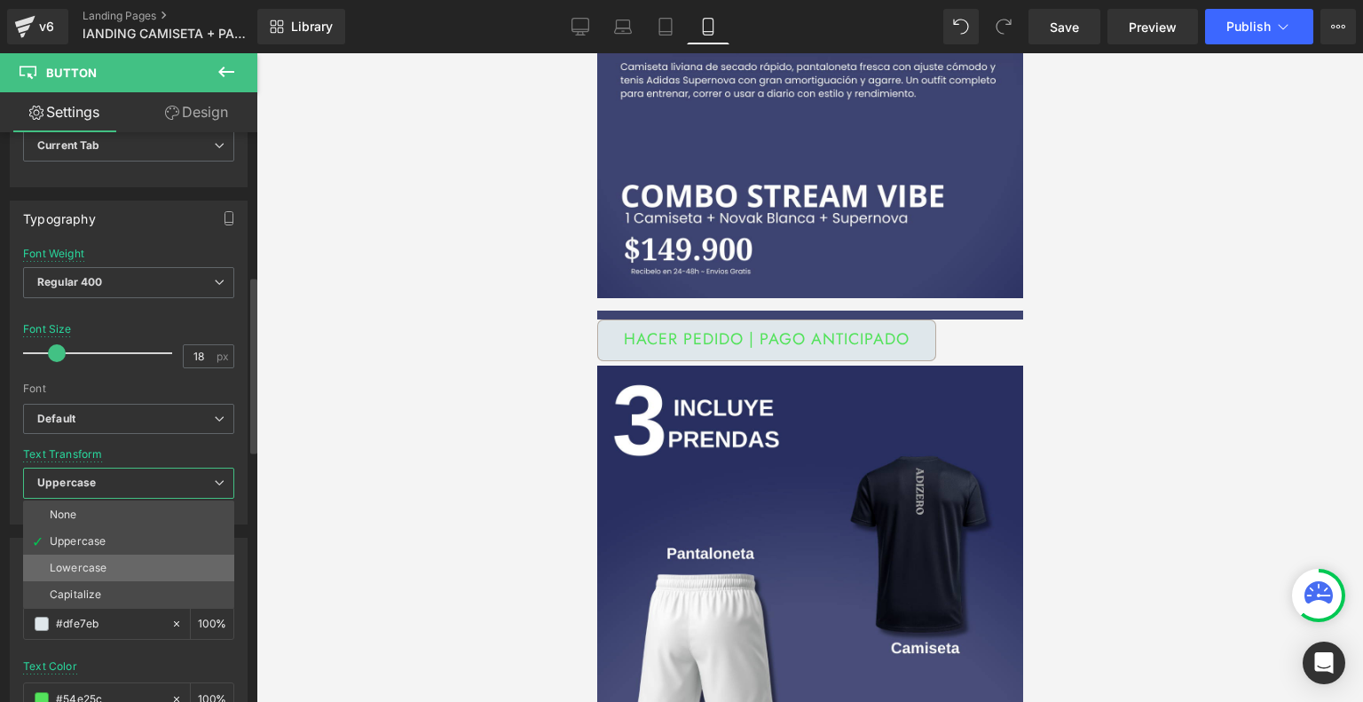
click at [96, 562] on div "Lowercase" at bounding box center [78, 568] width 57 height 12
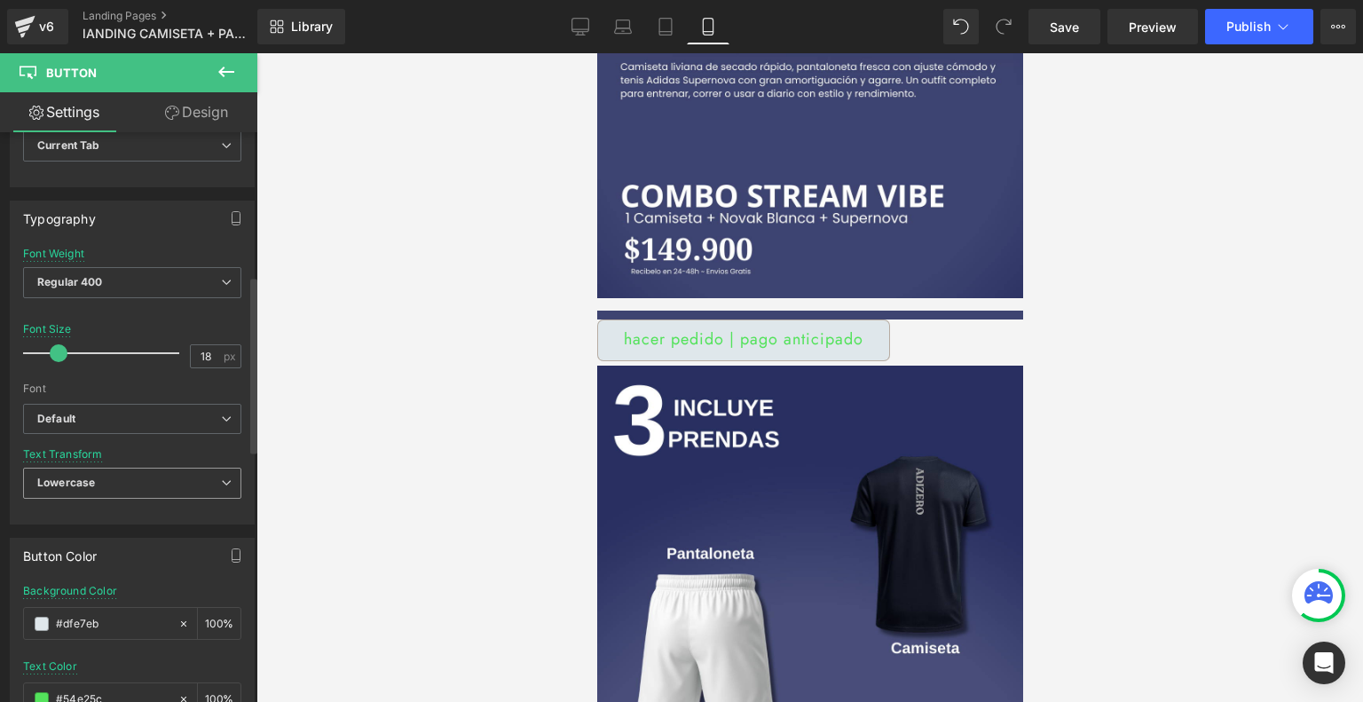
click at [145, 471] on span "Lowercase" at bounding box center [132, 482] width 218 height 31
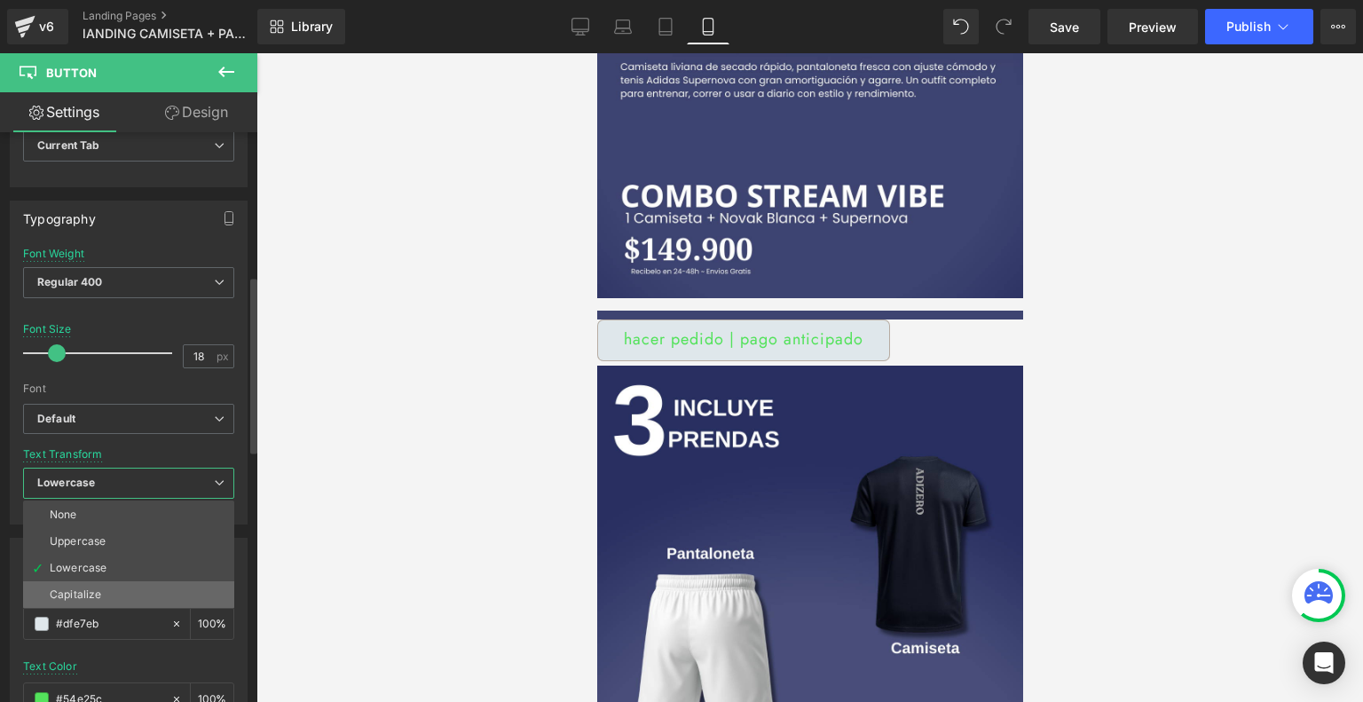
click at [113, 585] on li "Capitalize" at bounding box center [128, 594] width 211 height 27
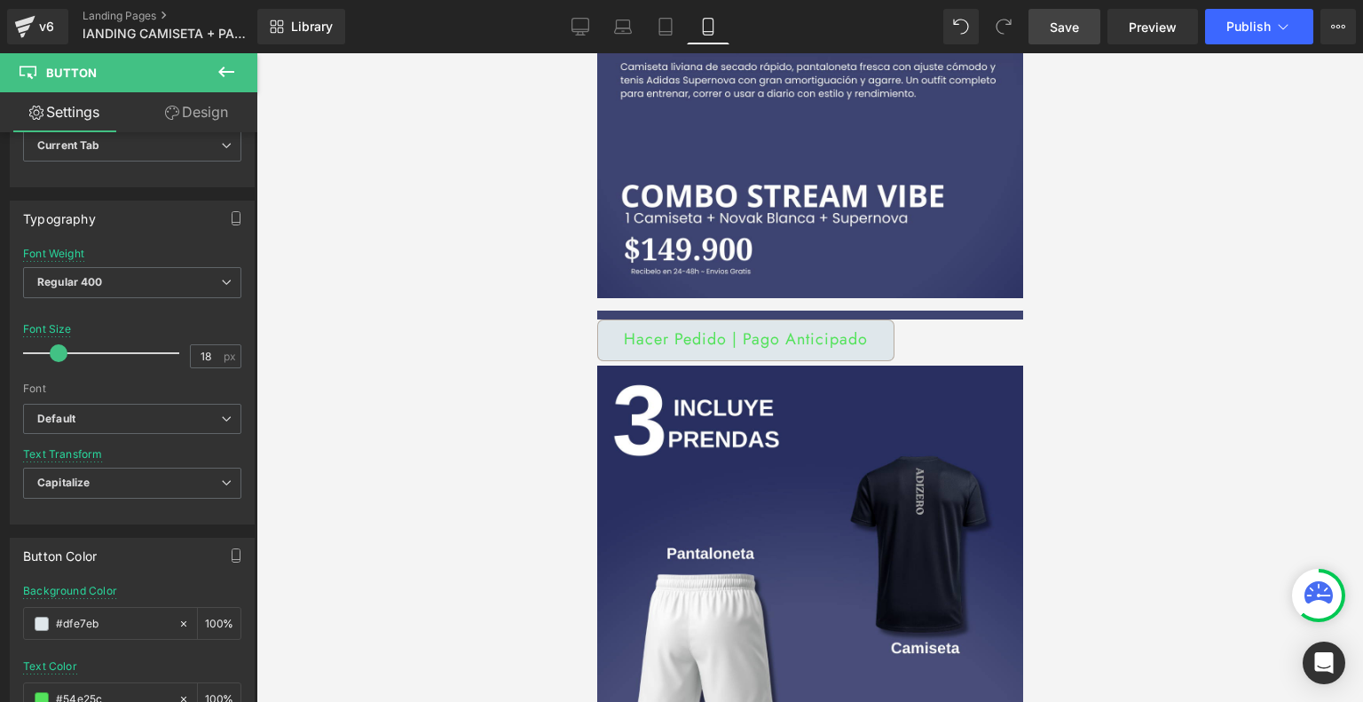
click at [1079, 15] on link "Save" at bounding box center [1064, 26] width 72 height 35
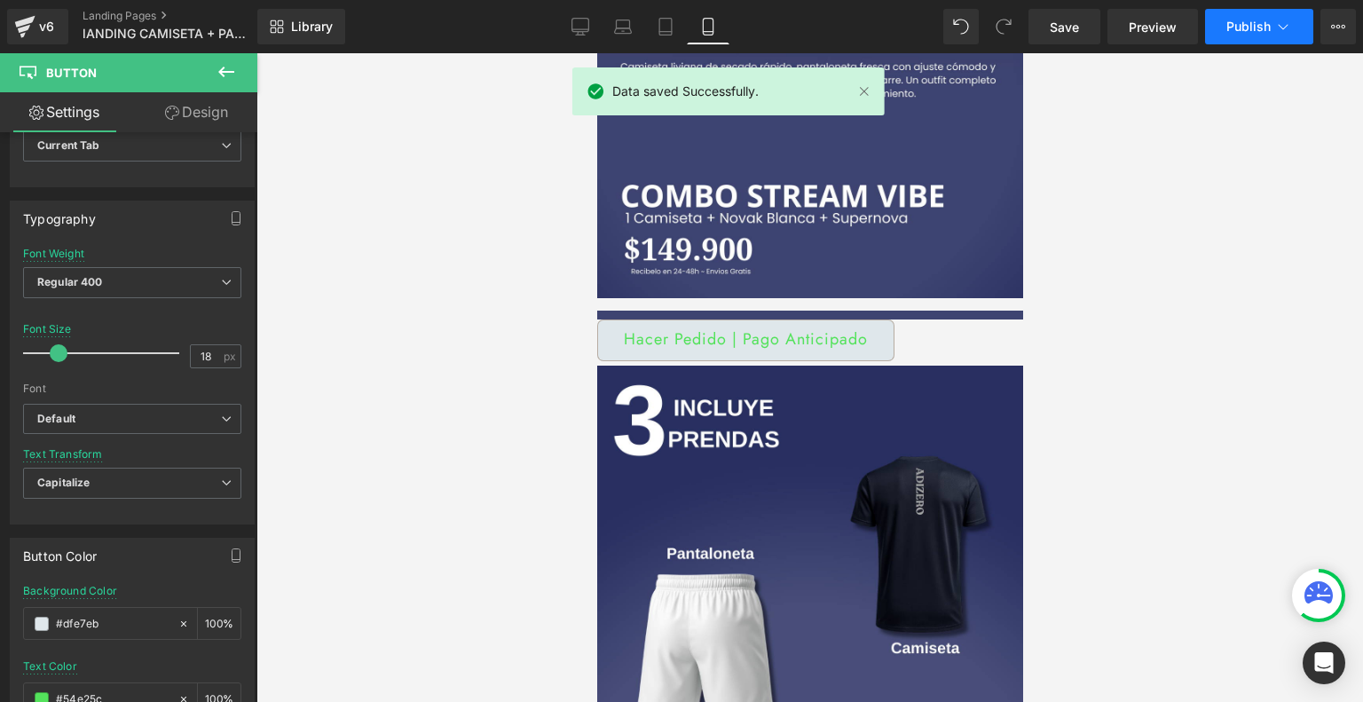
click at [1263, 27] on span "Publish" at bounding box center [1248, 27] width 44 height 14
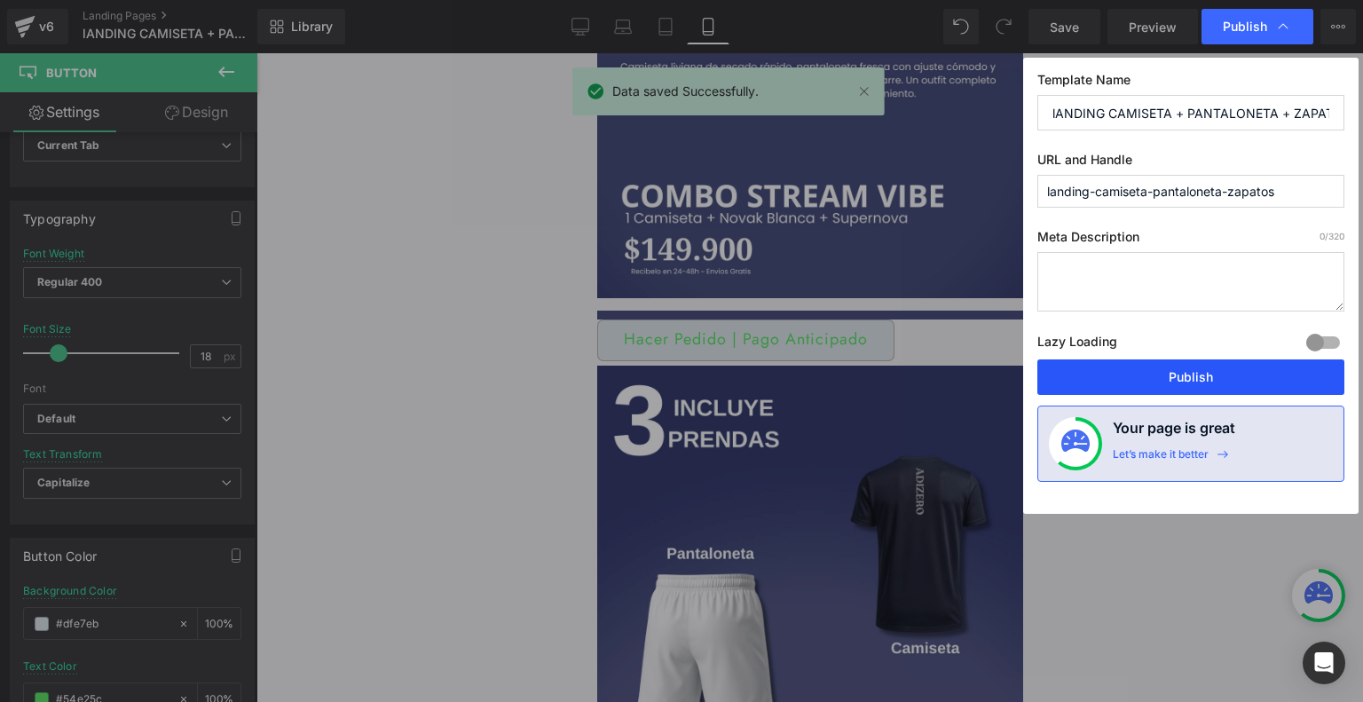
click at [1223, 369] on button "Publish" at bounding box center [1190, 376] width 307 height 35
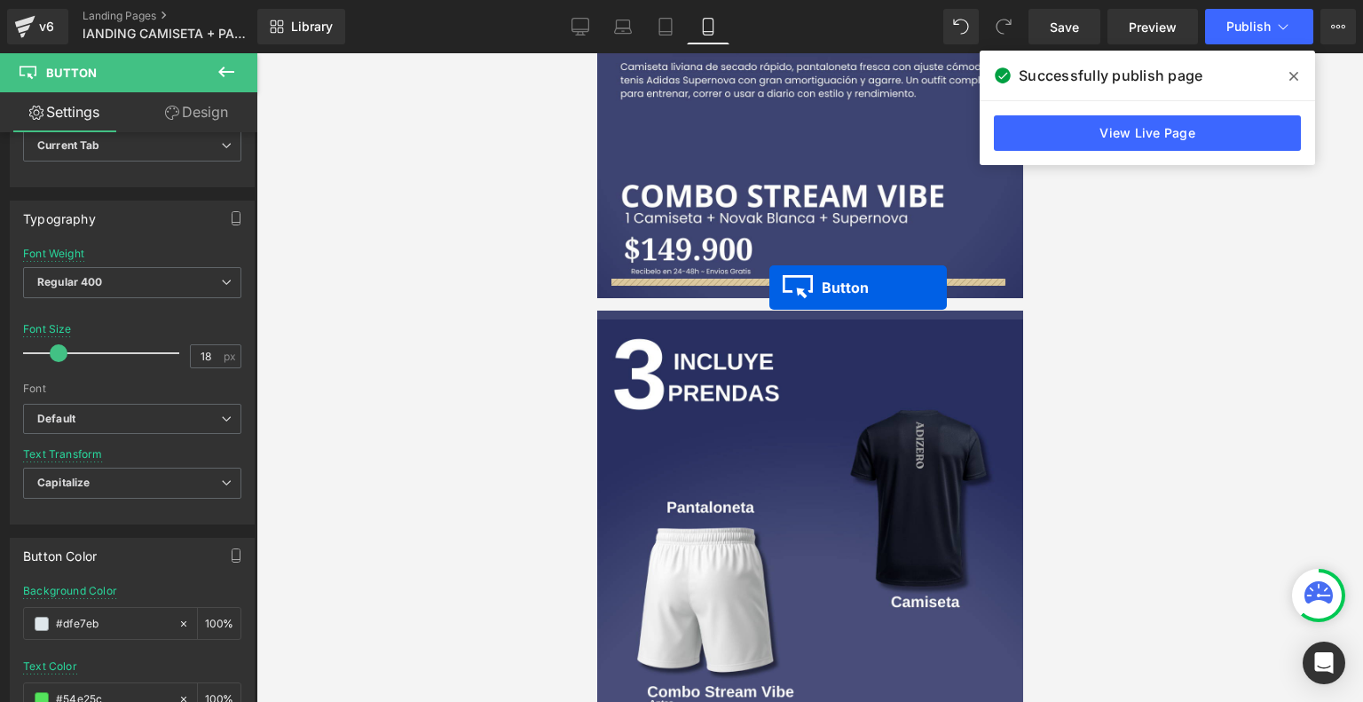
drag, startPoint x: 774, startPoint y: 342, endPoint x: 768, endPoint y: 287, distance: 56.1
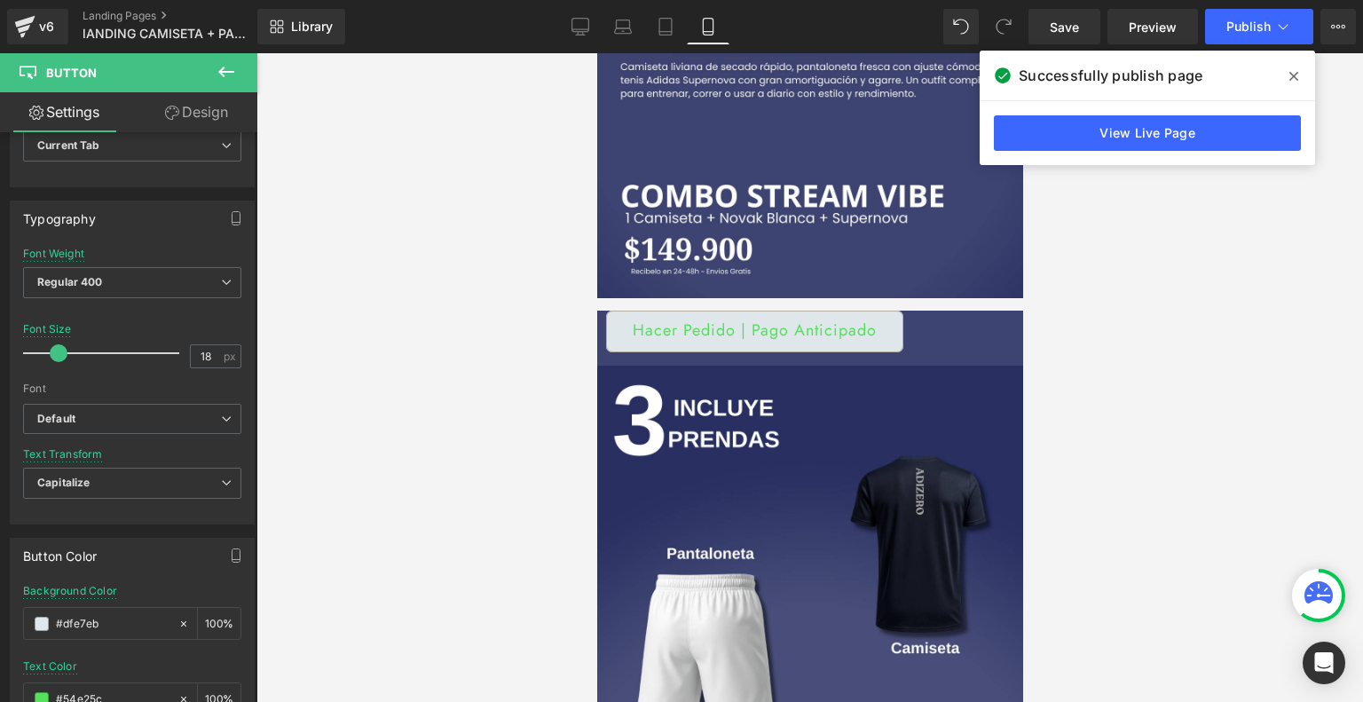
click at [1293, 75] on icon at bounding box center [1293, 76] width 9 height 9
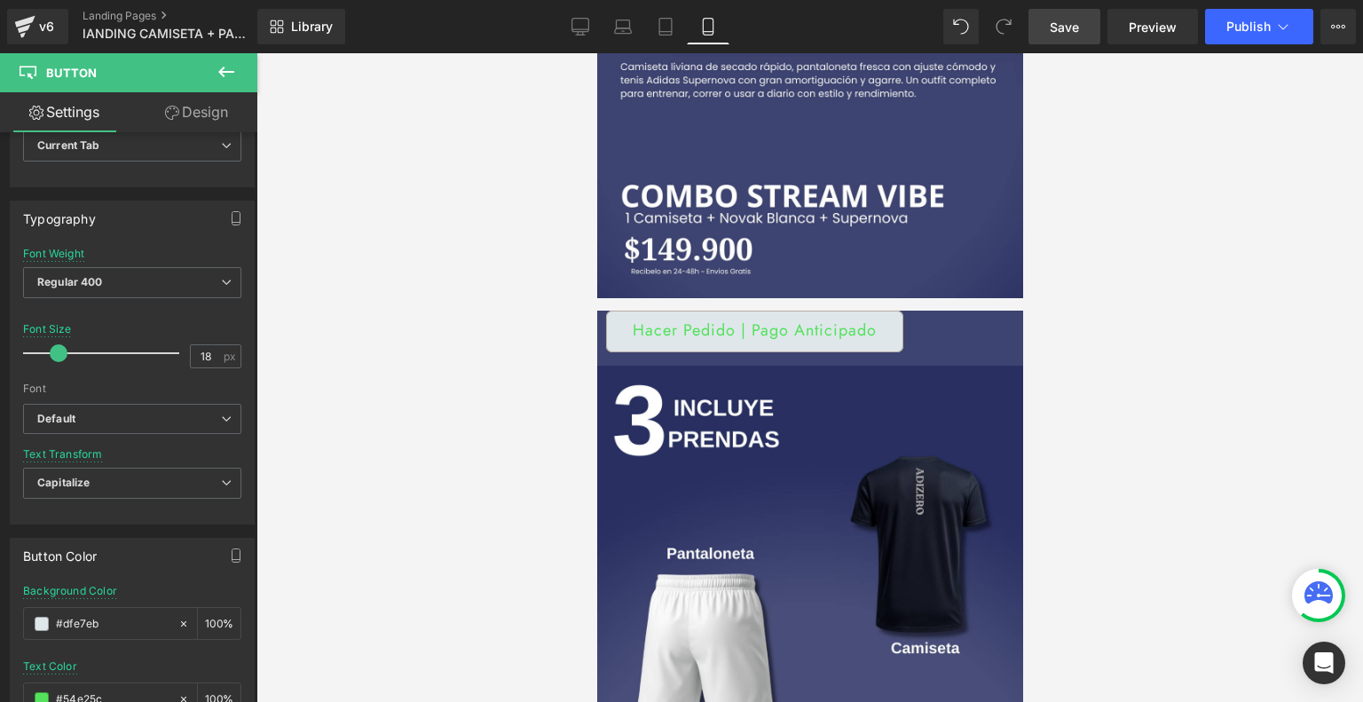
click at [1071, 25] on span "Save" at bounding box center [1063, 27] width 29 height 19
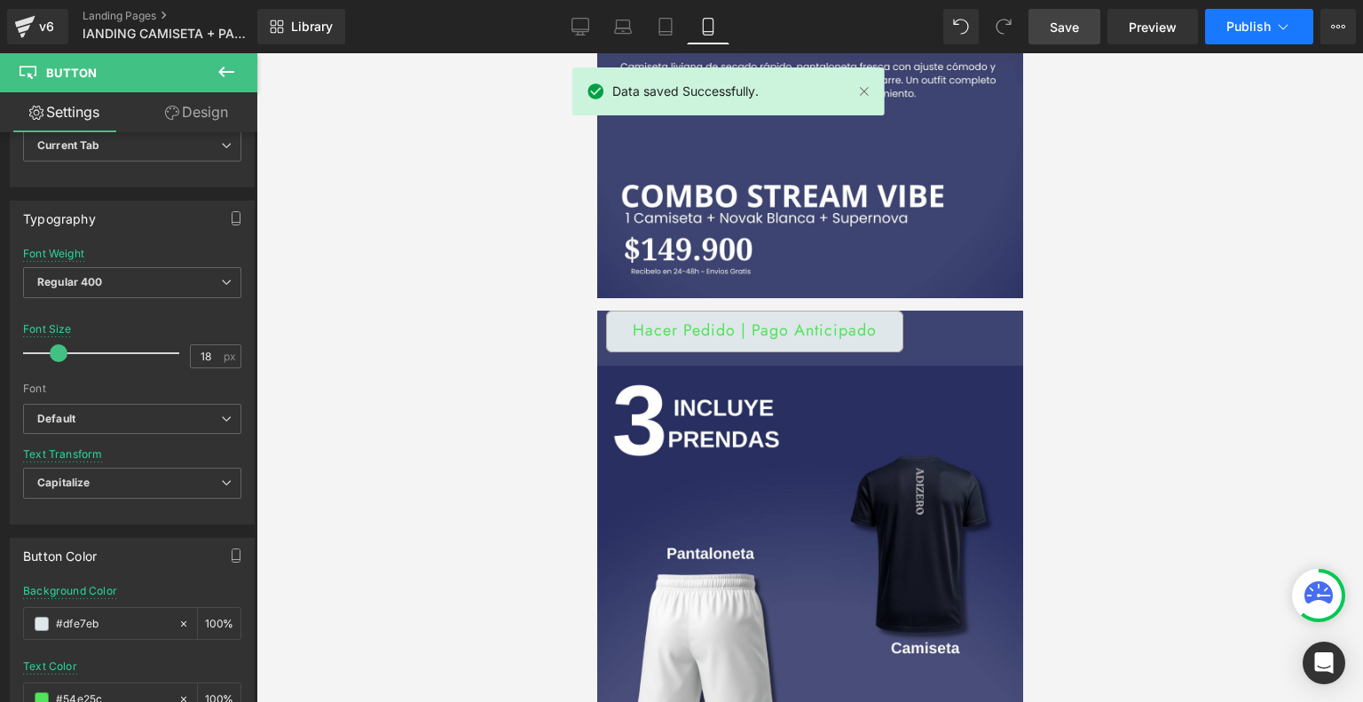
click at [1267, 35] on button "Publish" at bounding box center [1259, 26] width 108 height 35
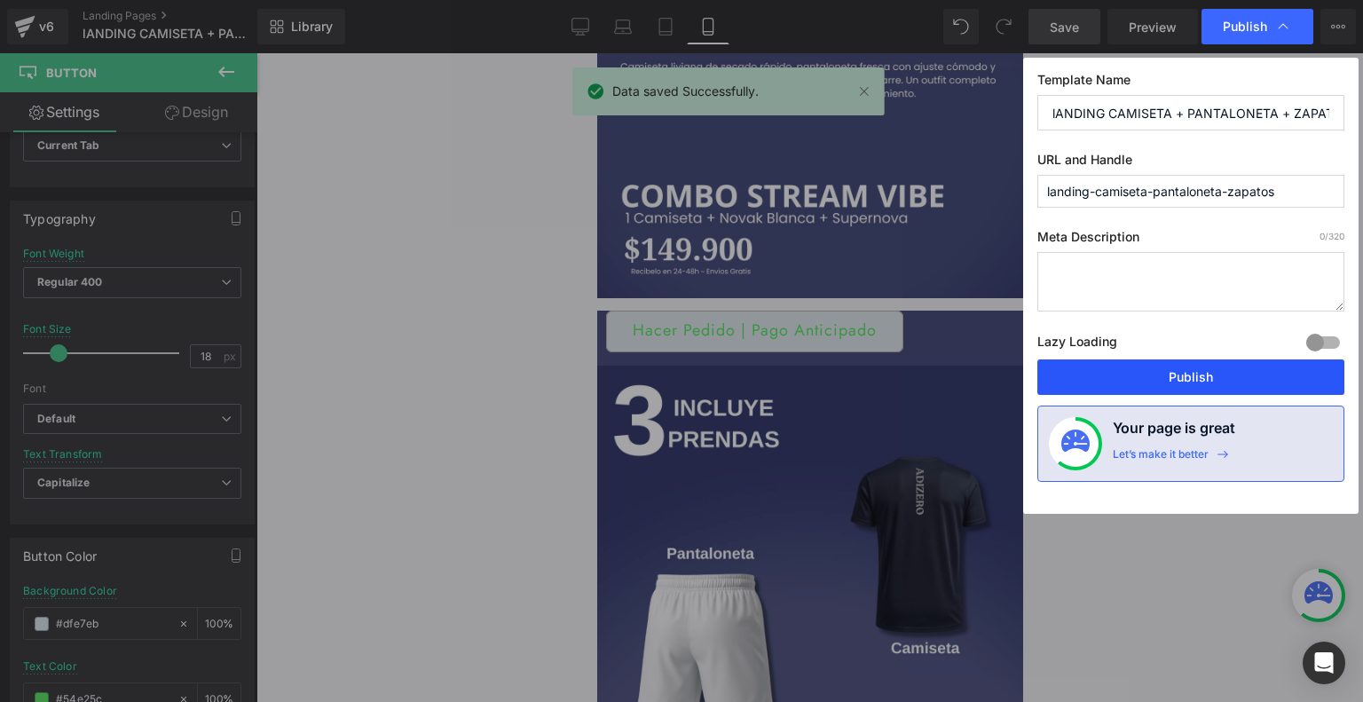
click at [1168, 382] on button "Publish" at bounding box center [1190, 376] width 307 height 35
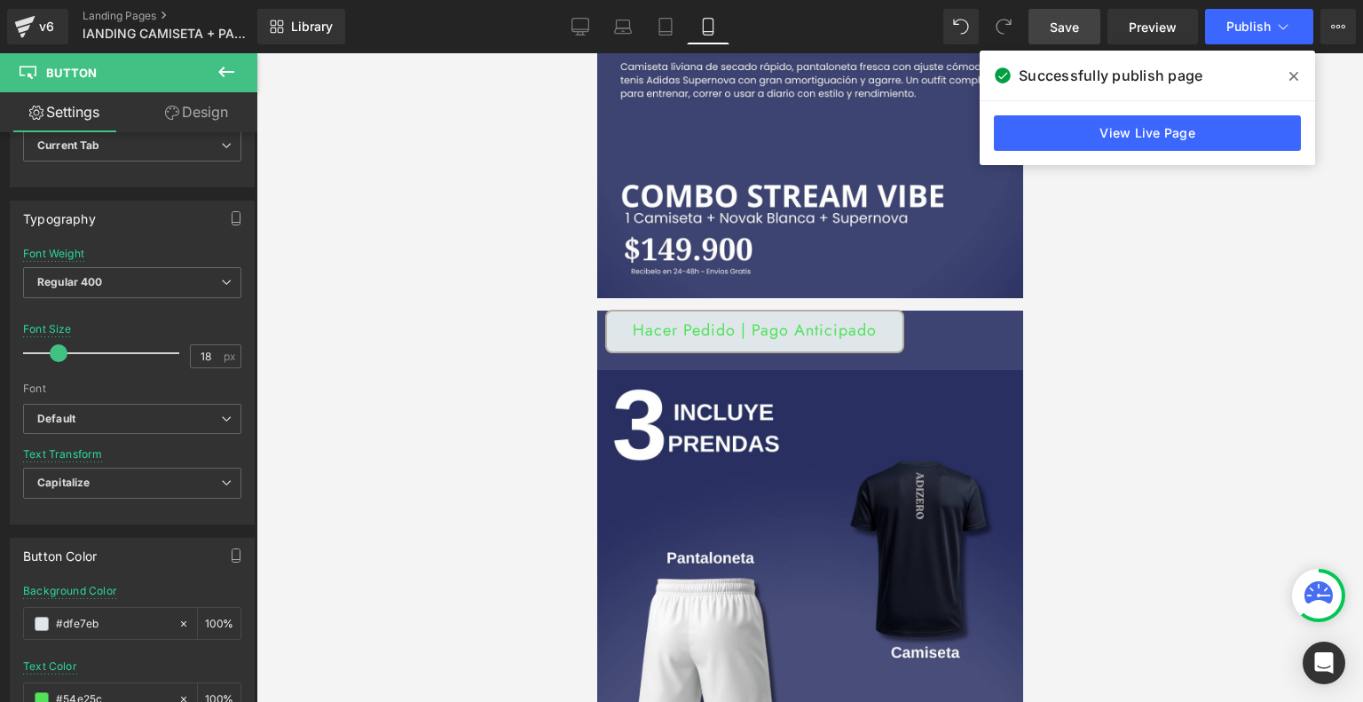
click at [808, 318] on div "Buy it now (P) Dynamic Checkout Button Hacer Pedido | Pago Anticipado Button Pr…" at bounding box center [809, 339] width 426 height 59
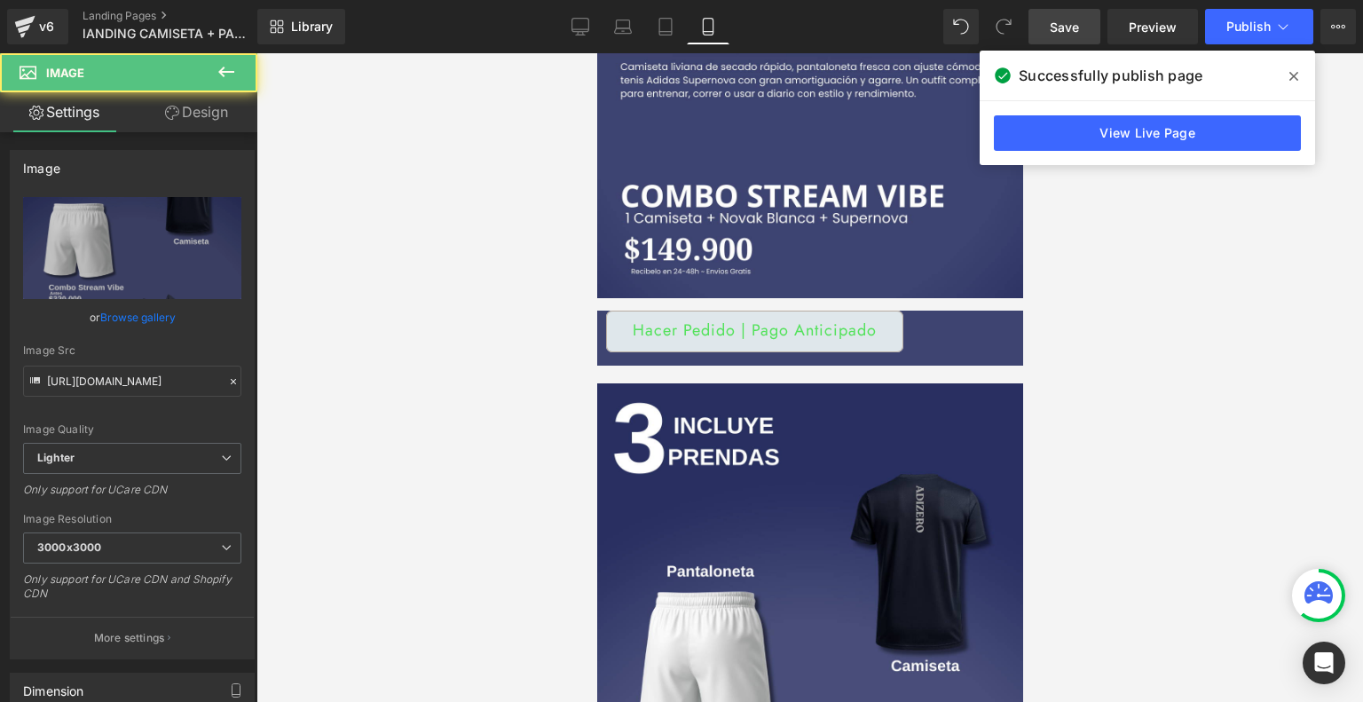
drag, startPoint x: 807, startPoint y: 322, endPoint x: 807, endPoint y: 340, distance: 17.7
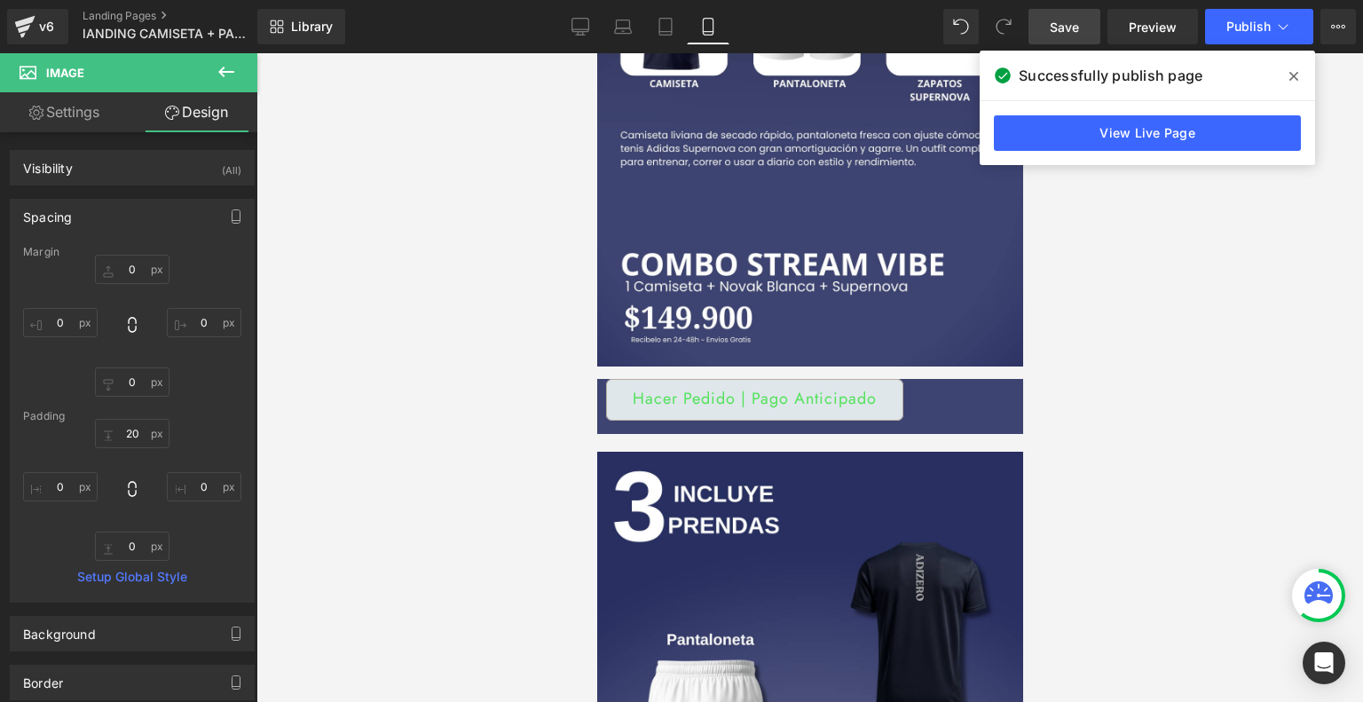
scroll to position [279, 0]
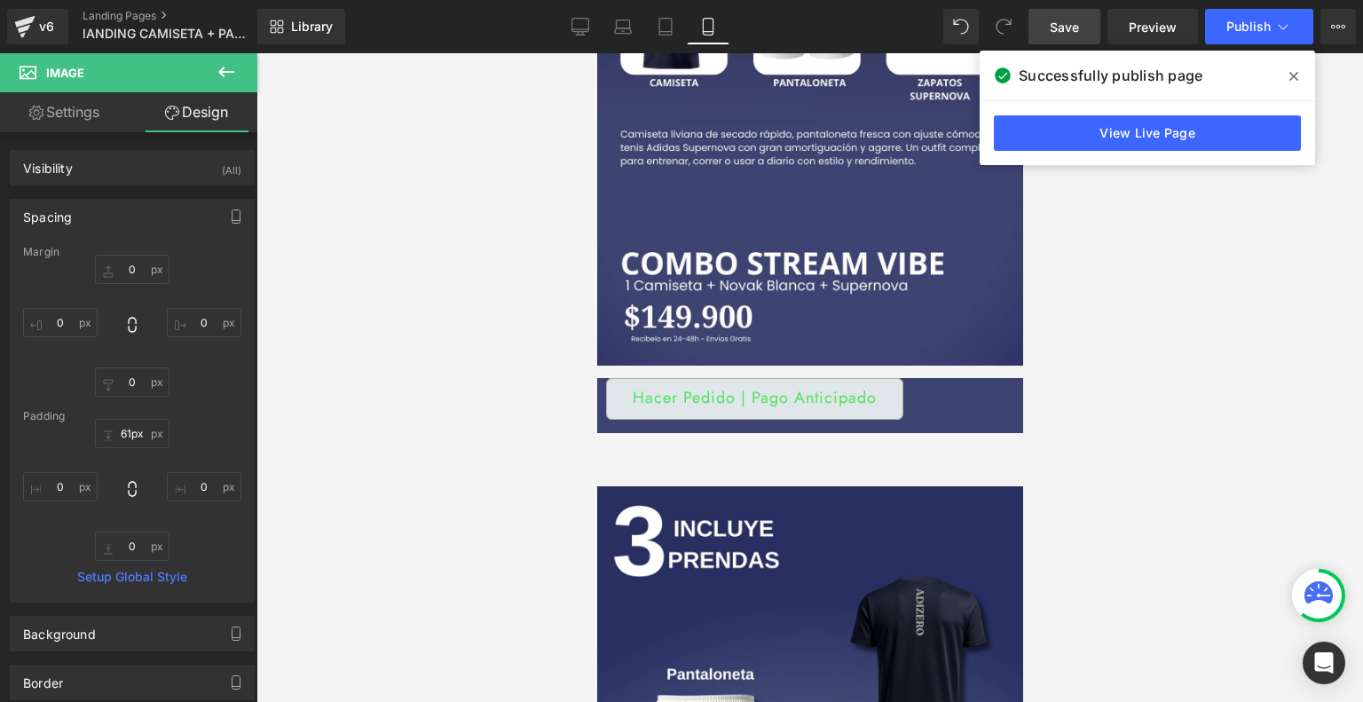
type input "62px"
drag, startPoint x: 793, startPoint y: 407, endPoint x: 792, endPoint y: 444, distance: 37.3
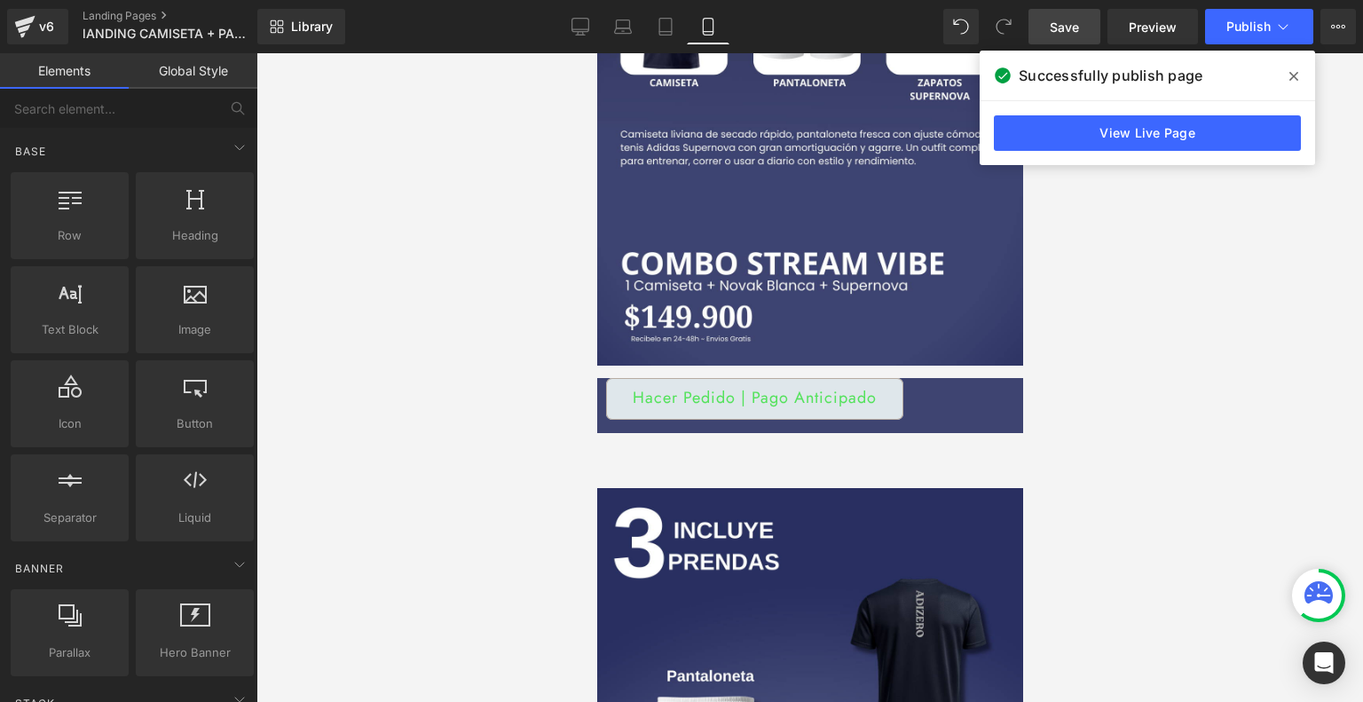
click at [1127, 432] on div at bounding box center [809, 377] width 1106 height 648
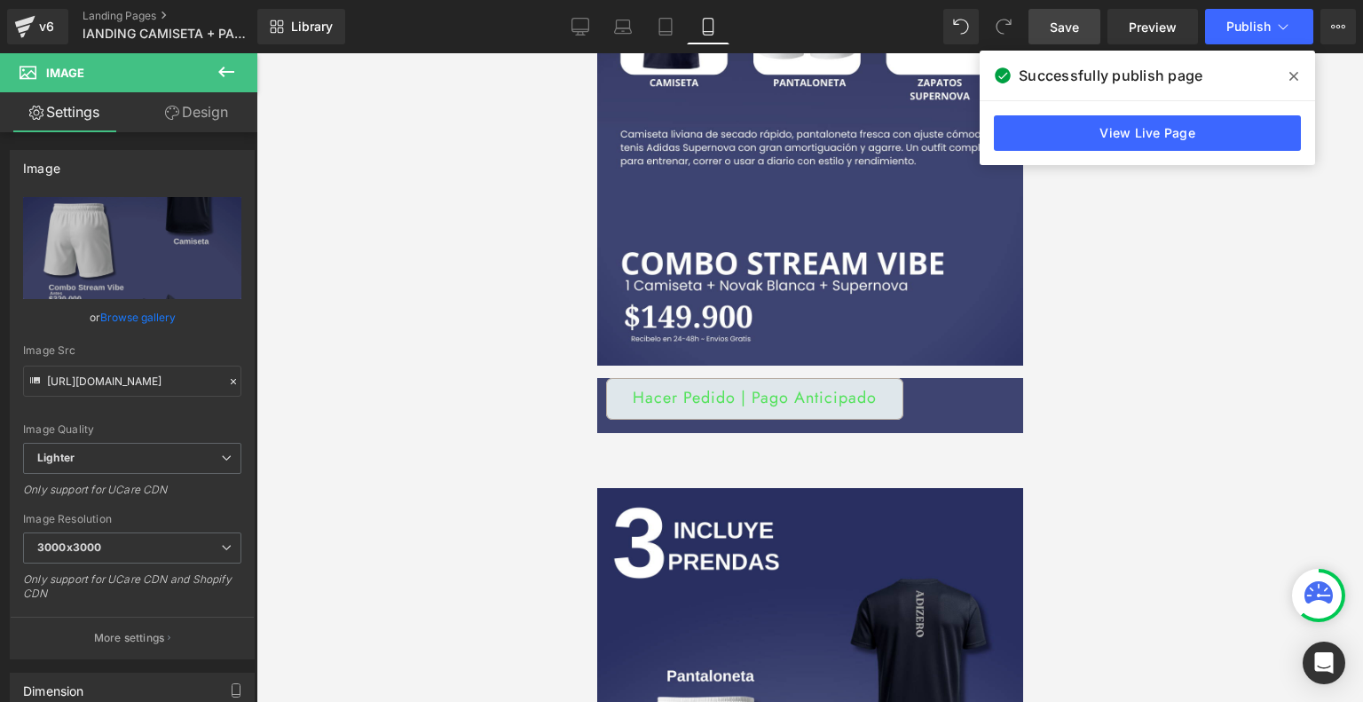
click at [210, 108] on link "Design" at bounding box center [196, 112] width 129 height 40
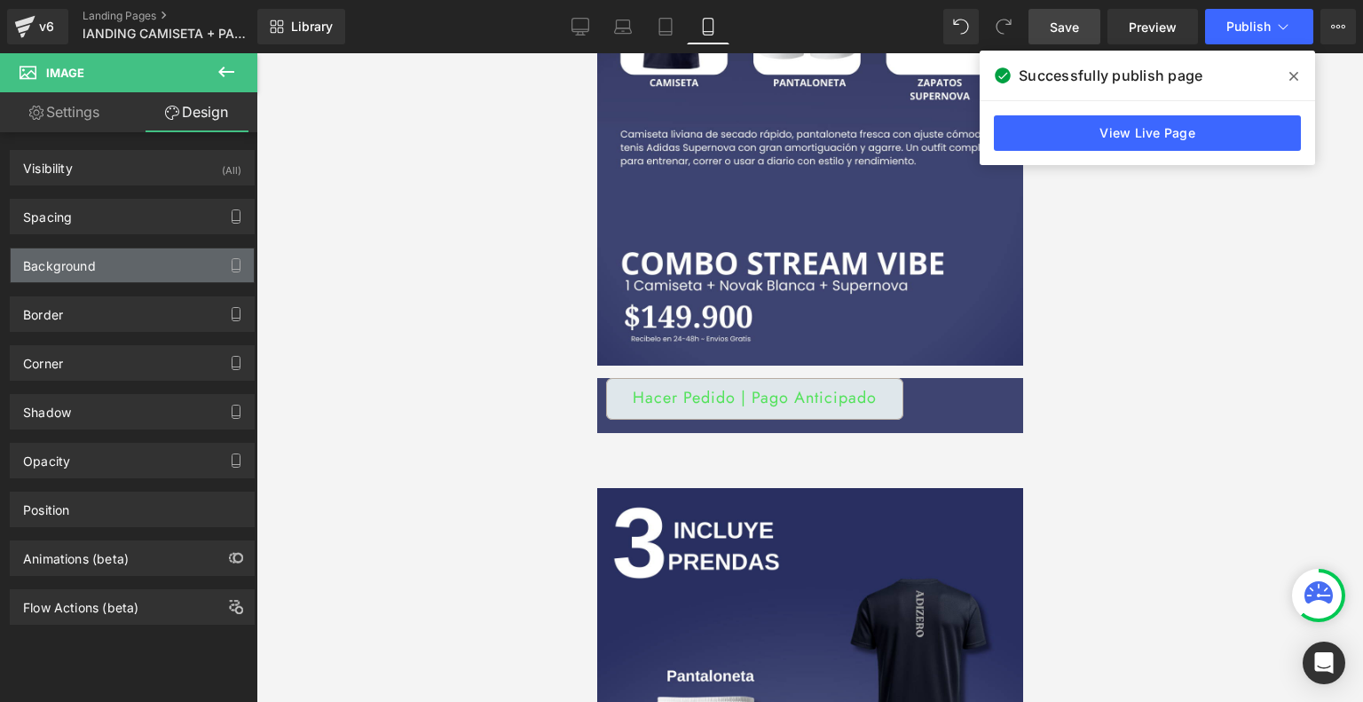
click at [126, 261] on div "Background" at bounding box center [132, 265] width 243 height 34
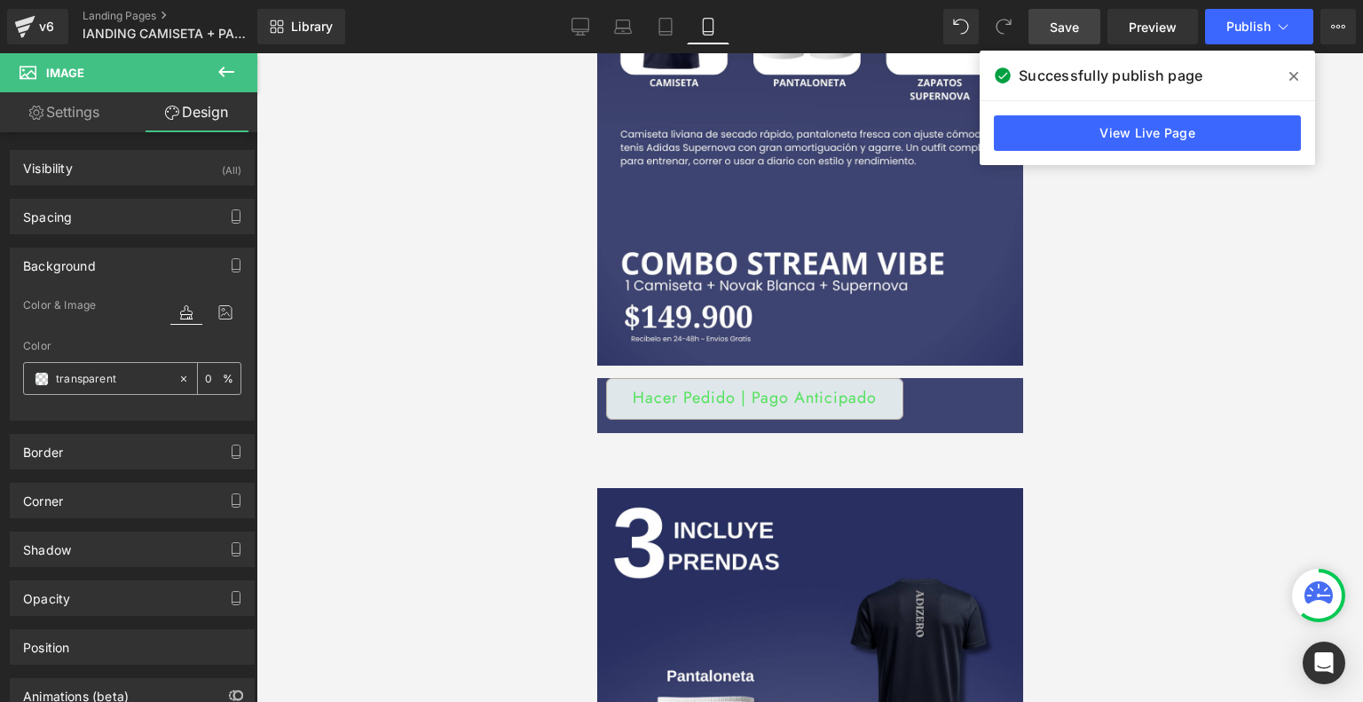
click at [136, 389] on div "transparent" at bounding box center [100, 378] width 153 height 31
click at [129, 375] on input "transparent" at bounding box center [113, 379] width 114 height 20
paste input "#3e4471"
type input "#3e4471"
type input "100"
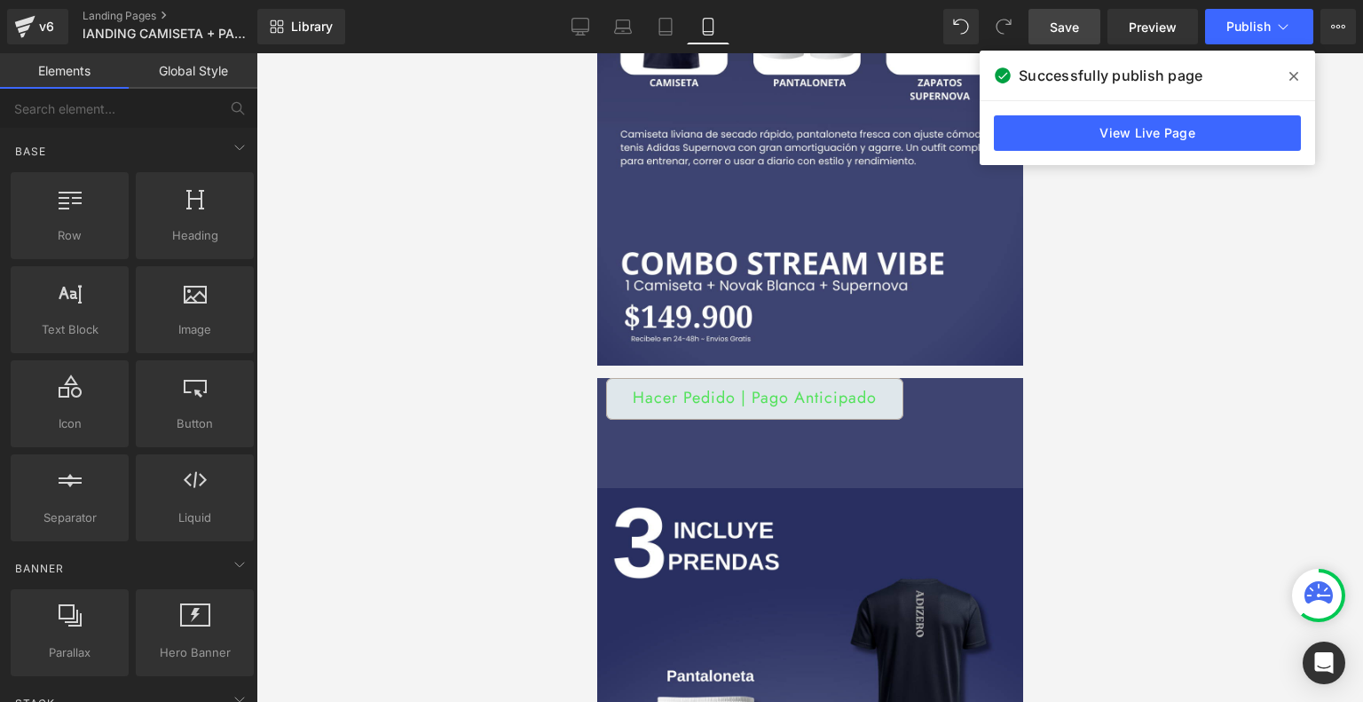
click at [337, 431] on div at bounding box center [809, 377] width 1106 height 648
click at [1295, 72] on icon at bounding box center [1293, 76] width 9 height 14
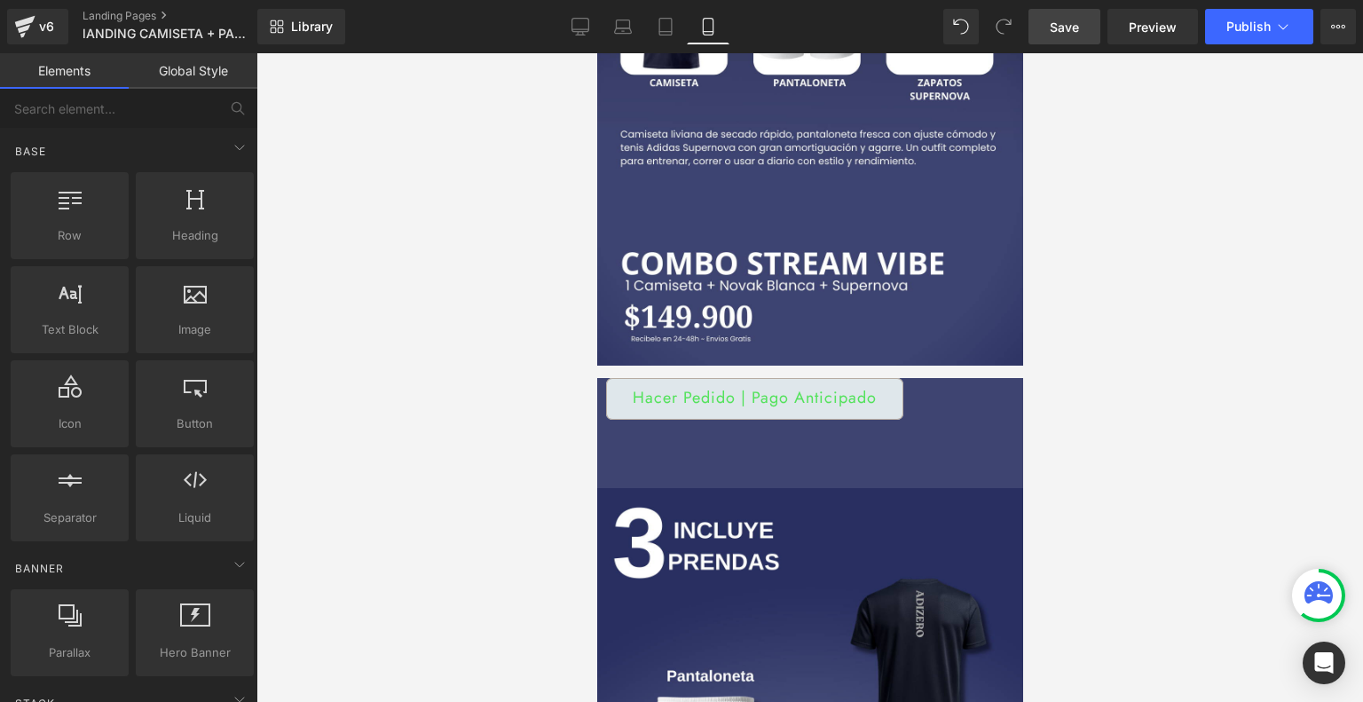
click at [1072, 27] on span "Save" at bounding box center [1063, 27] width 29 height 19
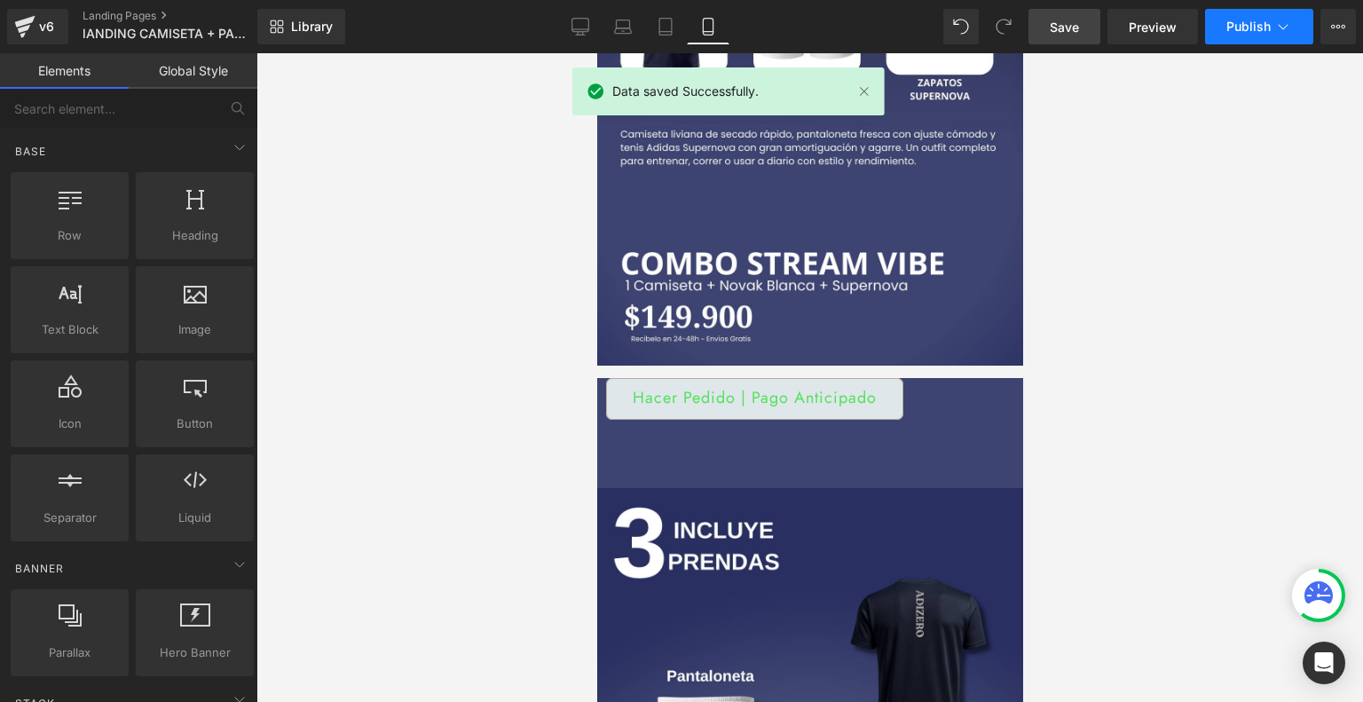
click at [1266, 21] on span "Publish" at bounding box center [1248, 27] width 44 height 14
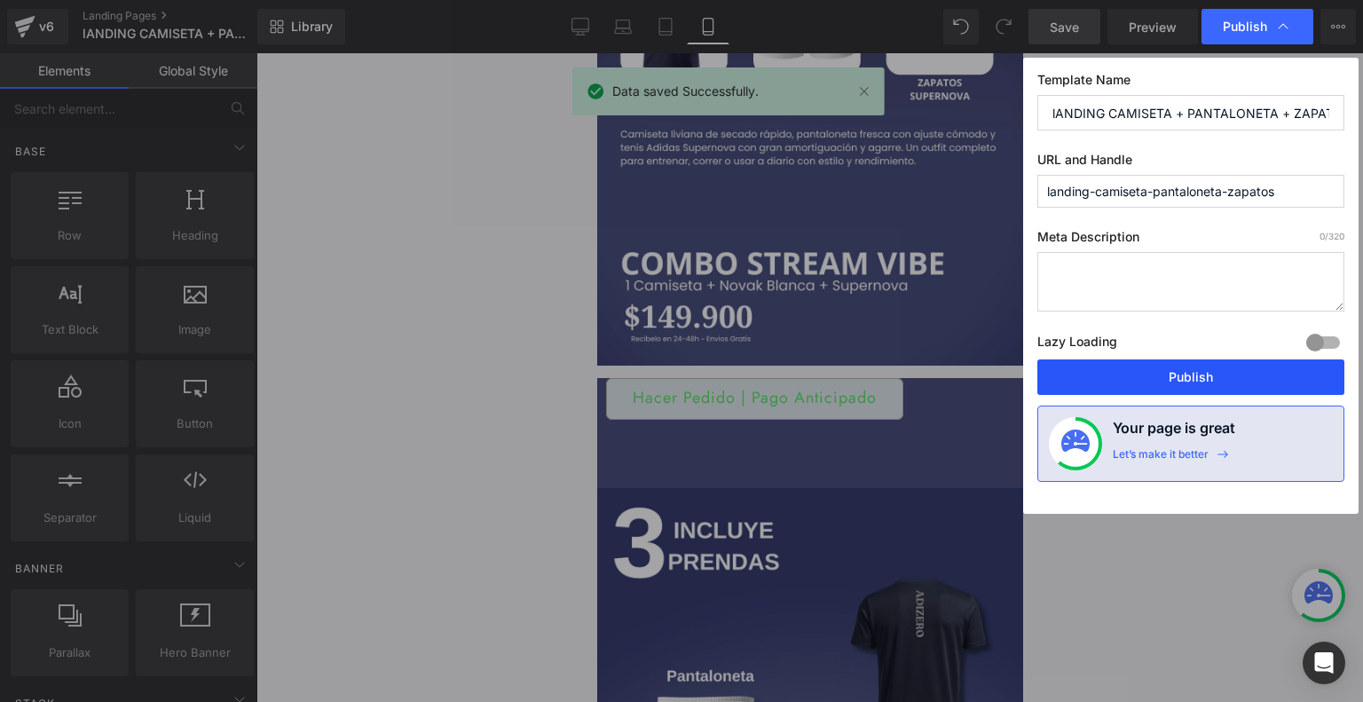
click at [1199, 375] on button "Publish" at bounding box center [1190, 376] width 307 height 35
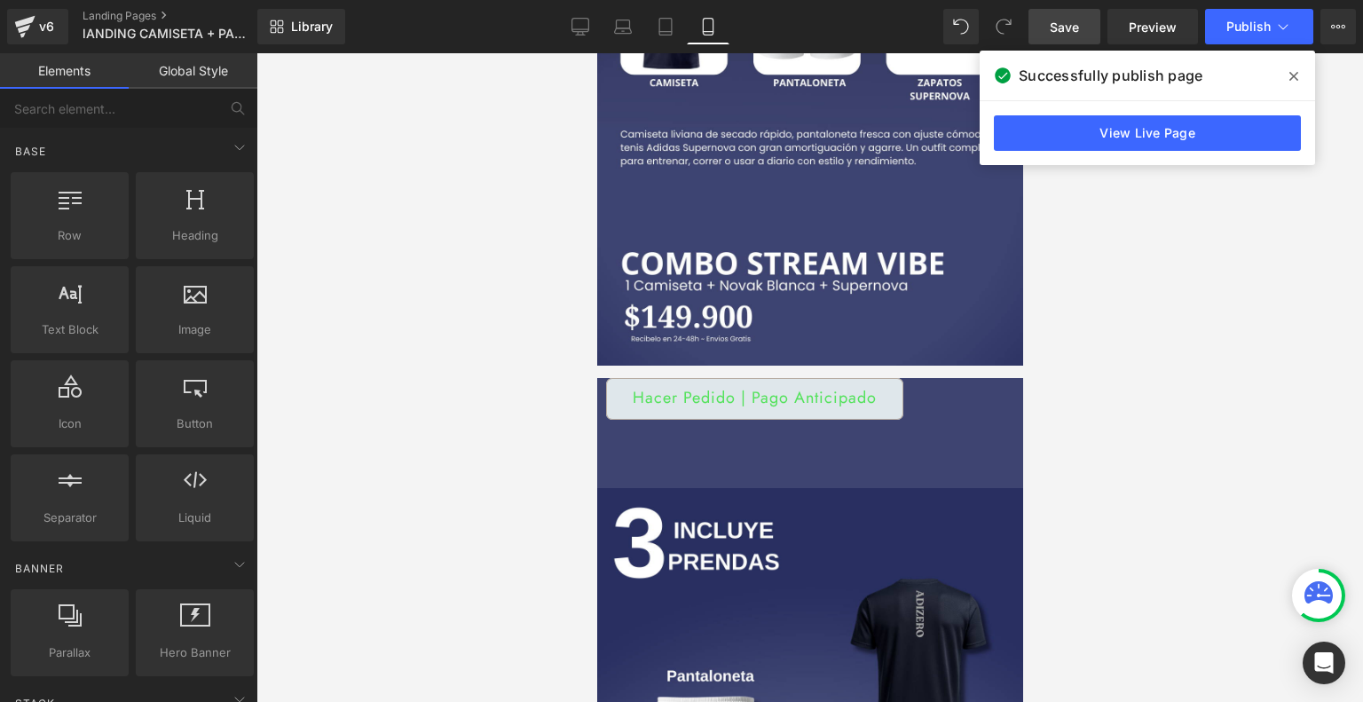
click at [782, 340] on img at bounding box center [809, 70] width 426 height 592
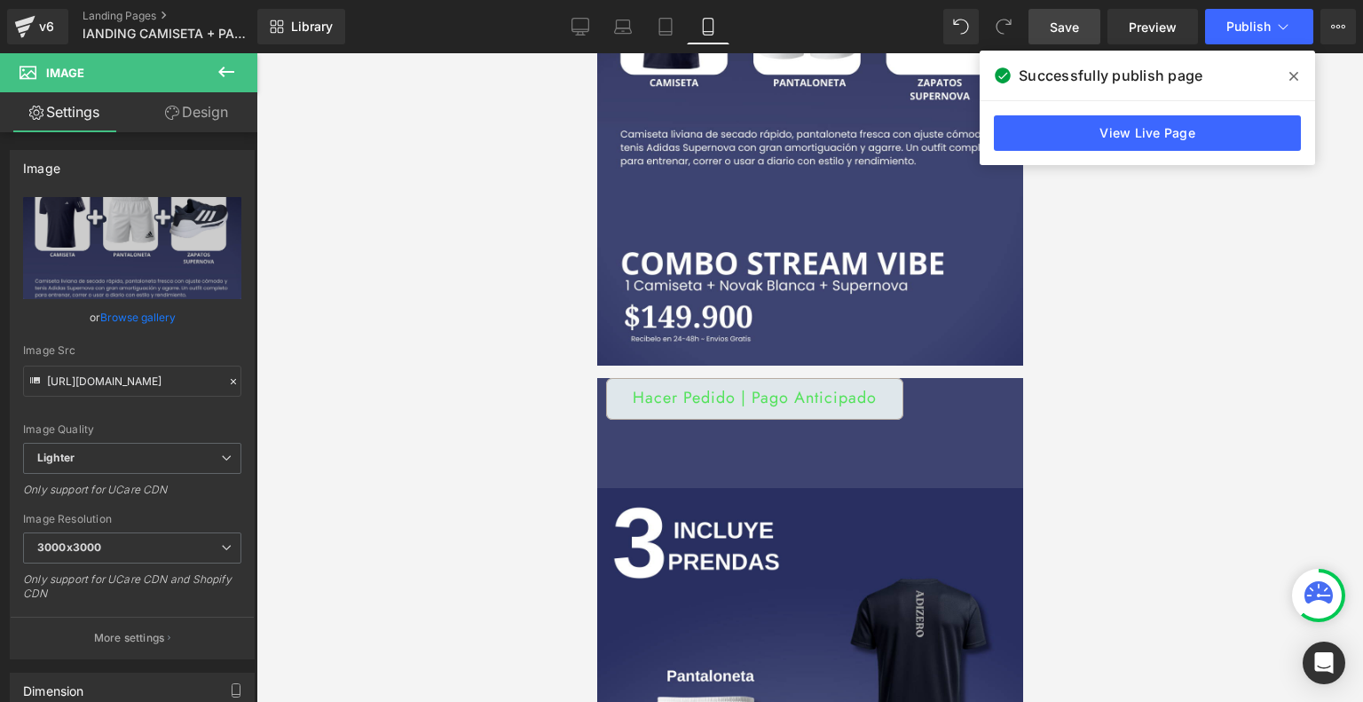
click at [201, 105] on link "Design" at bounding box center [196, 112] width 129 height 40
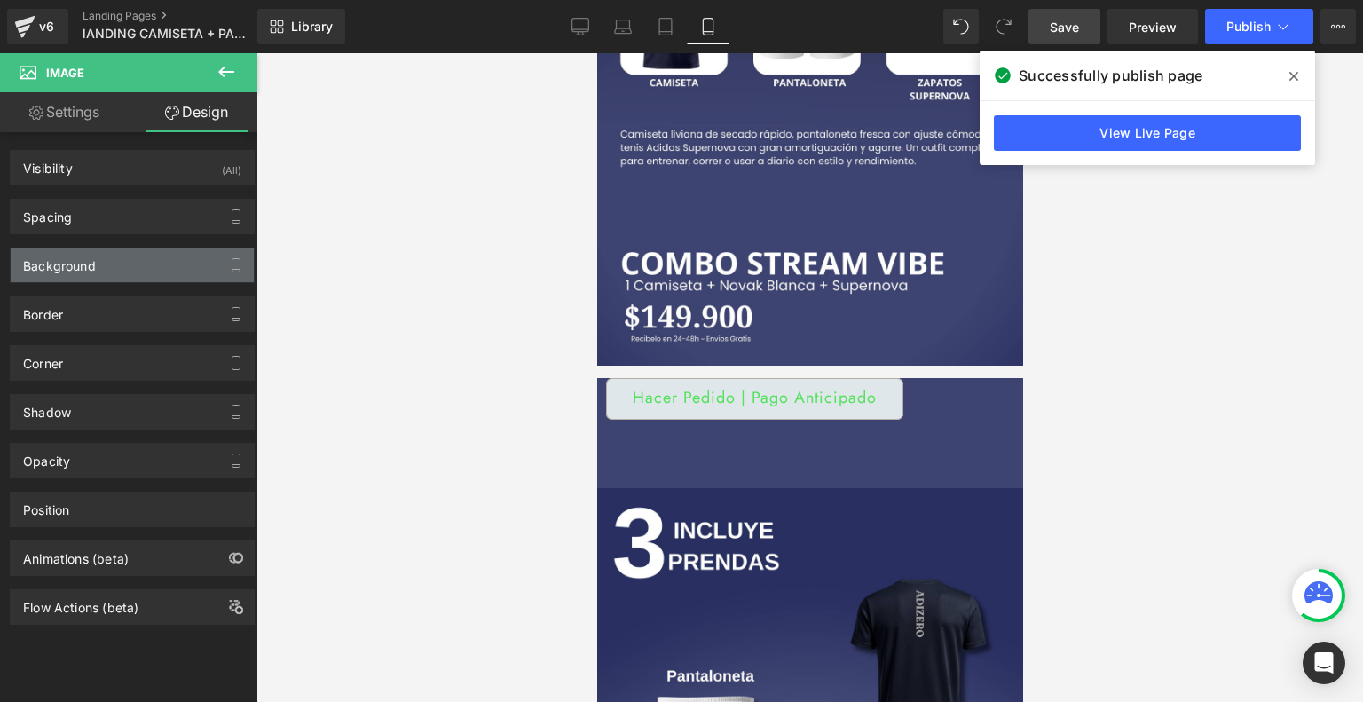
type input "transparent"
type input "0"
click at [143, 260] on div "Background" at bounding box center [132, 265] width 243 height 34
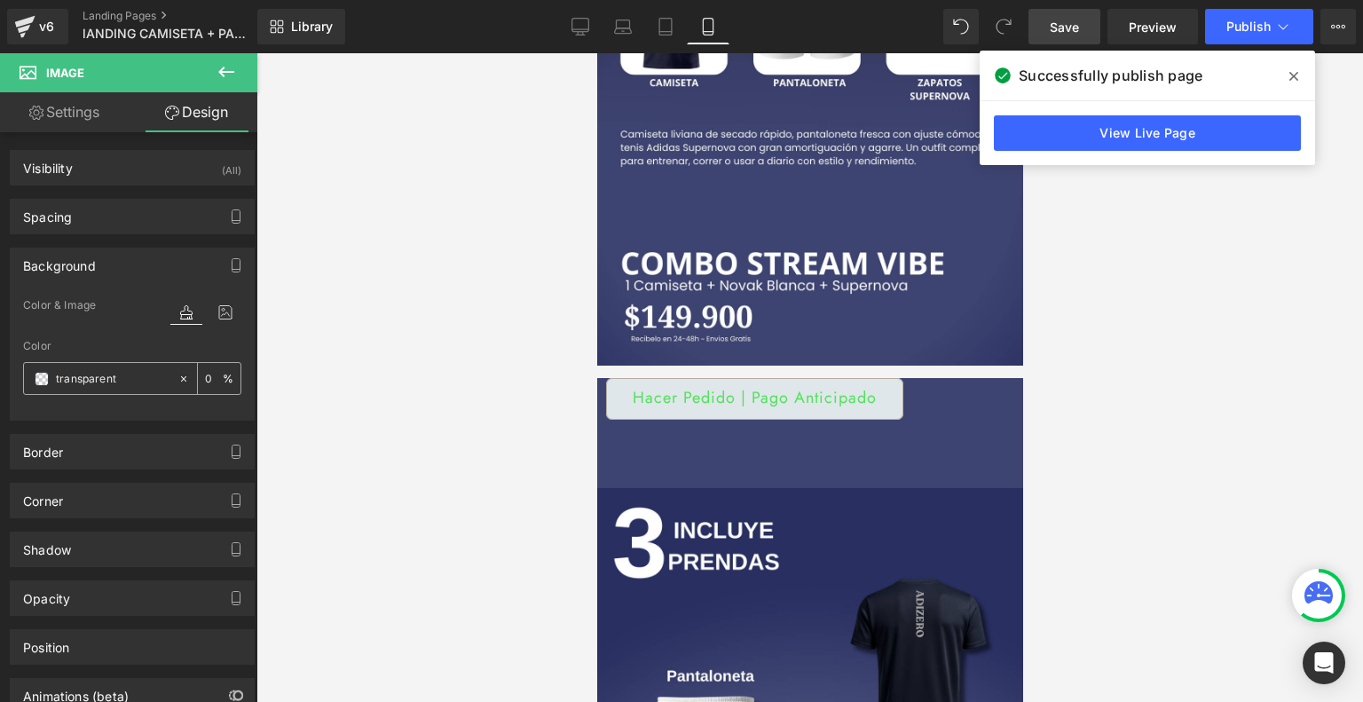
click at [144, 374] on input "transparent" at bounding box center [113, 379] width 114 height 20
paste input "#3e4471"
type input "#3e4471"
type input "100"
type input "#3e4471"
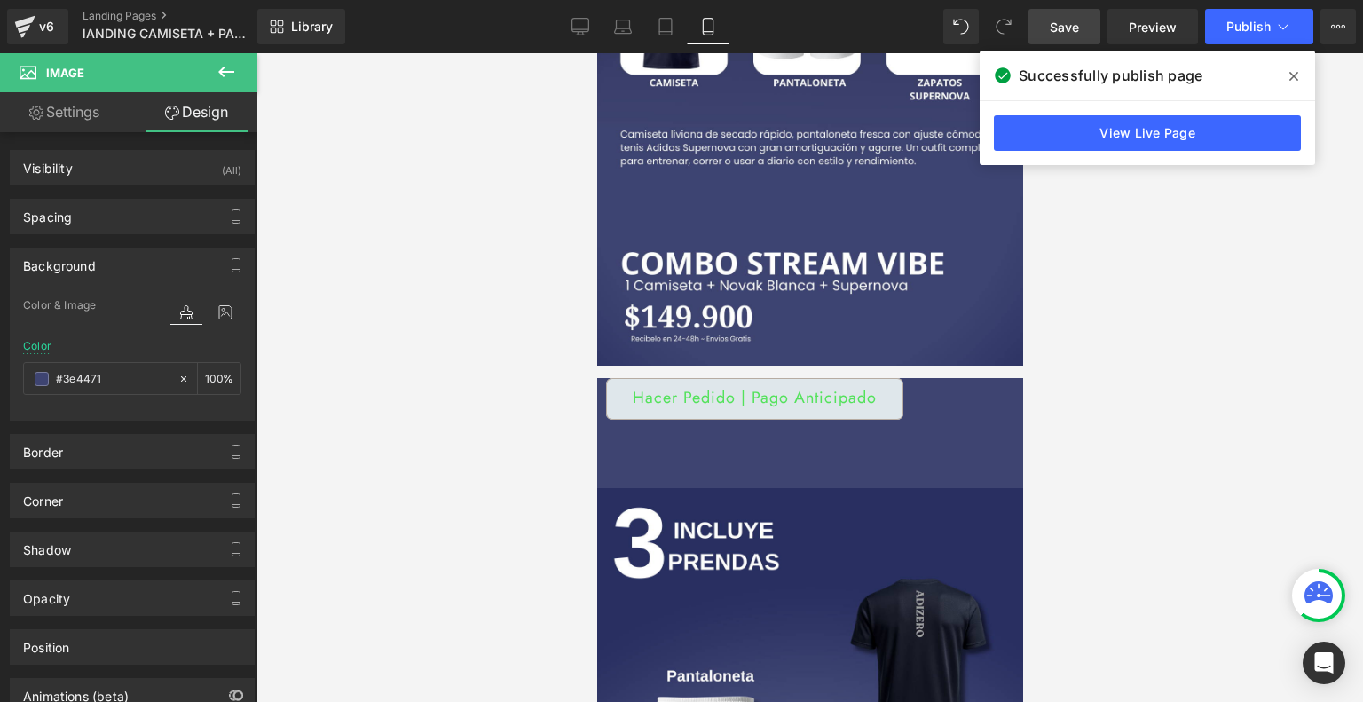
click at [1076, 20] on span "Save" at bounding box center [1063, 27] width 29 height 19
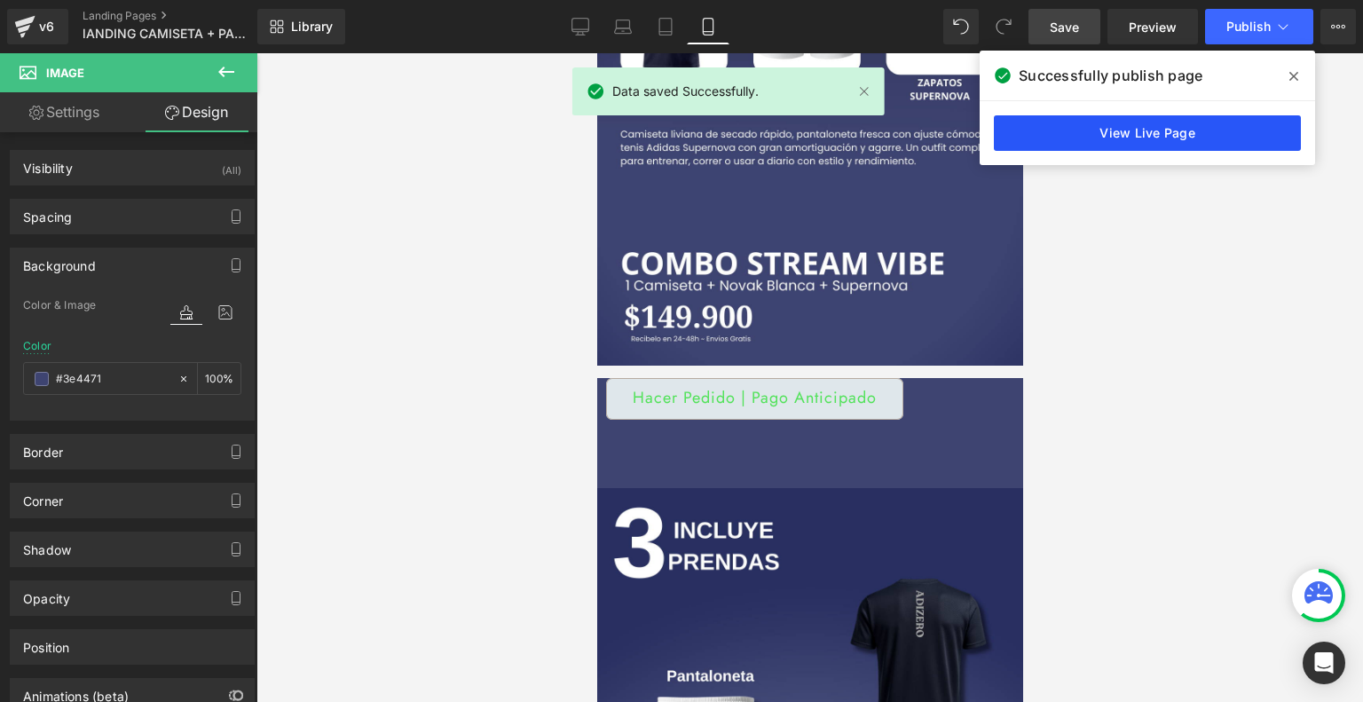
click at [1206, 130] on link "View Live Page" at bounding box center [1147, 132] width 307 height 35
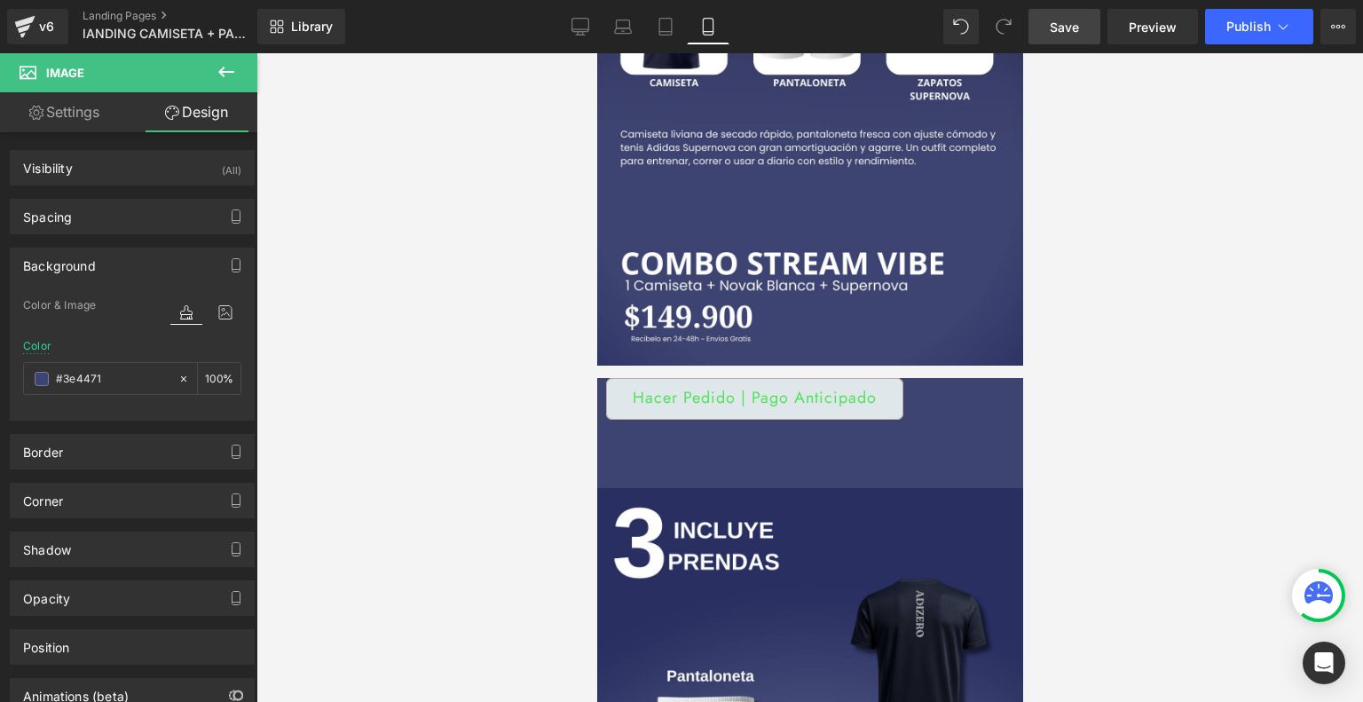
click at [596, 53] on span "Product" at bounding box center [596, 53] width 0 height 0
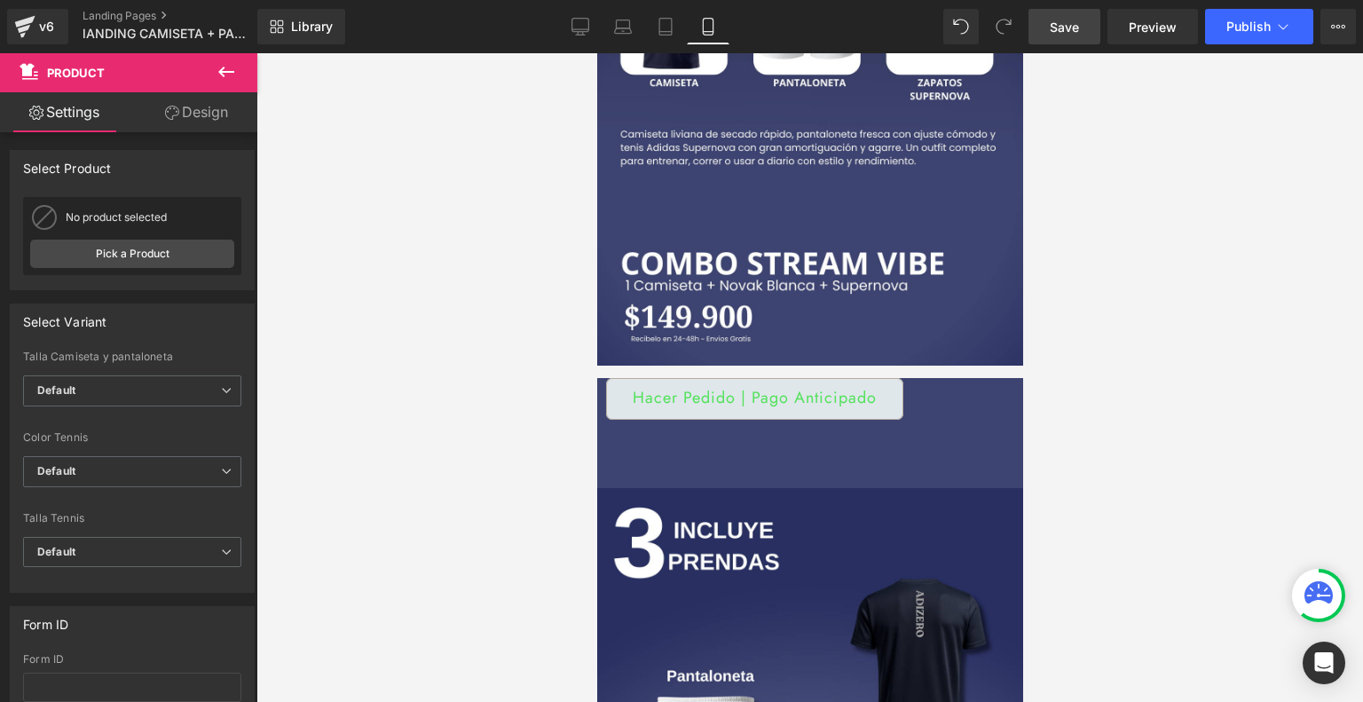
click at [216, 113] on link "Design" at bounding box center [196, 112] width 129 height 40
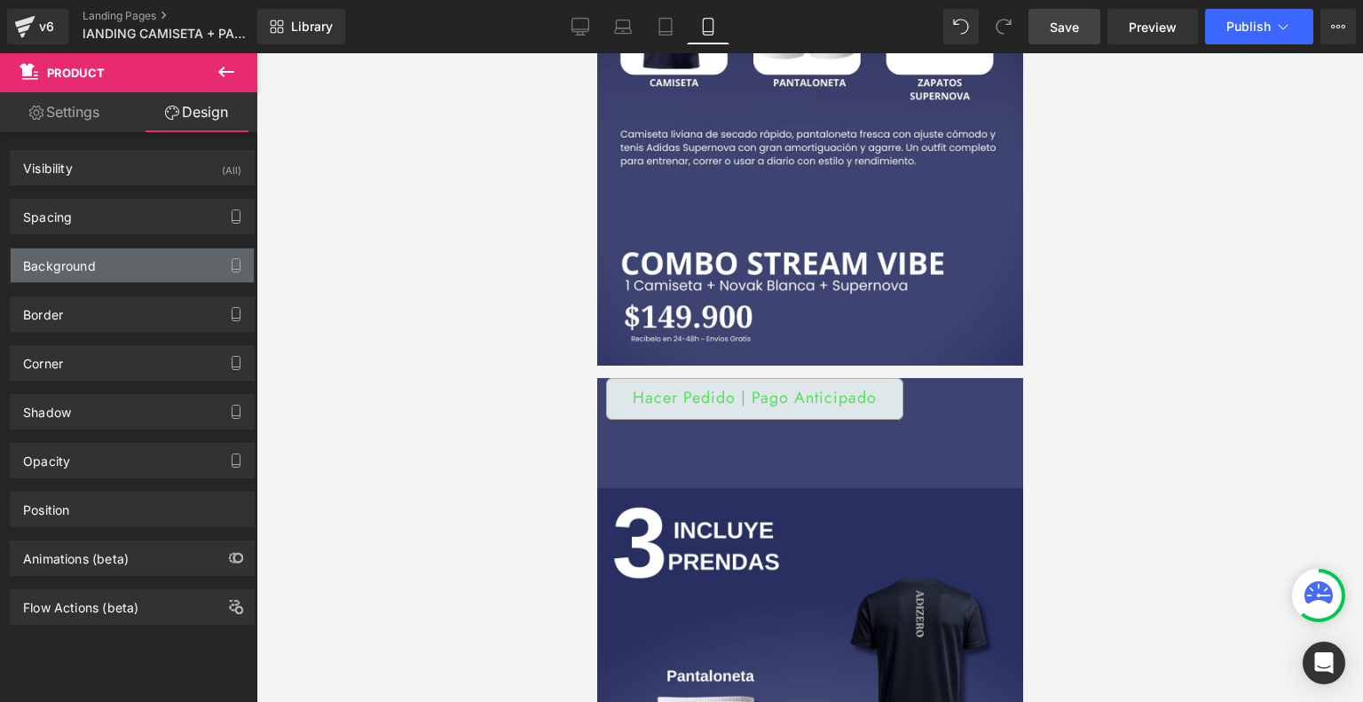
click at [149, 267] on div "Background" at bounding box center [132, 265] width 243 height 34
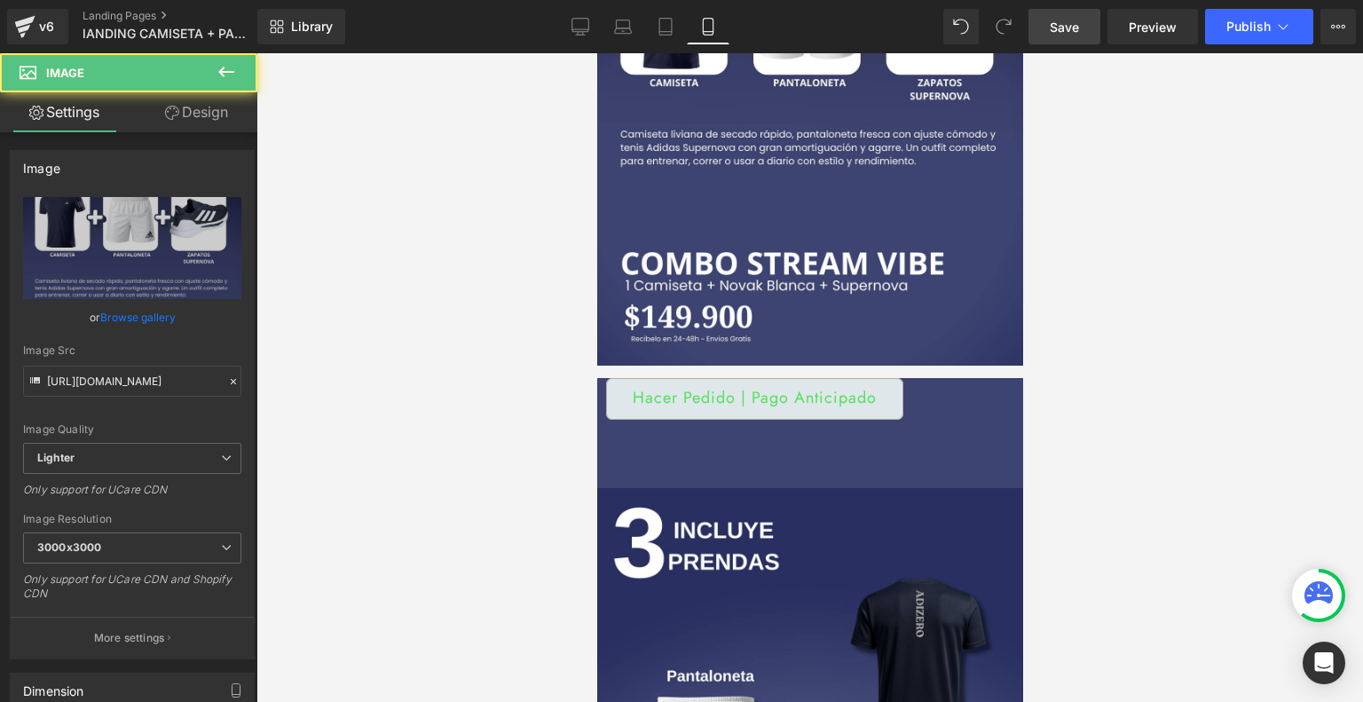
click at [915, 308] on img at bounding box center [809, 70] width 426 height 592
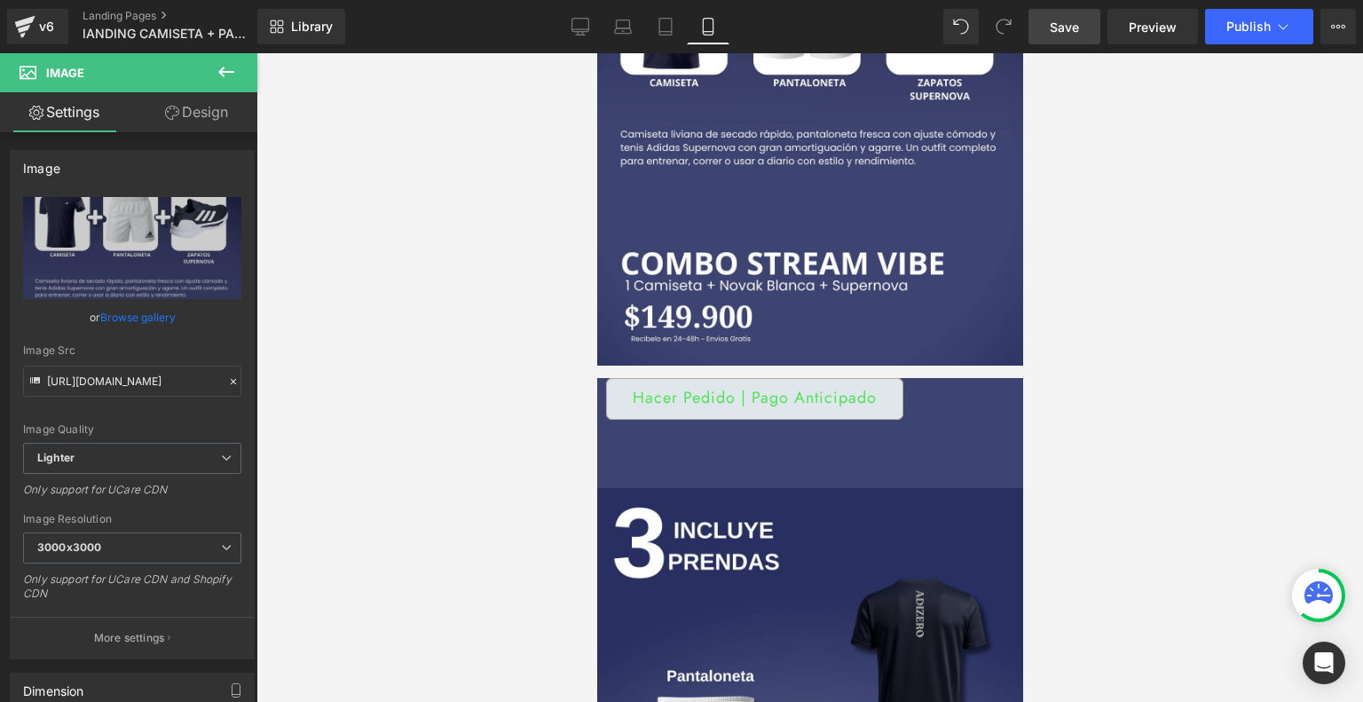
click at [195, 116] on link "Design" at bounding box center [196, 112] width 129 height 40
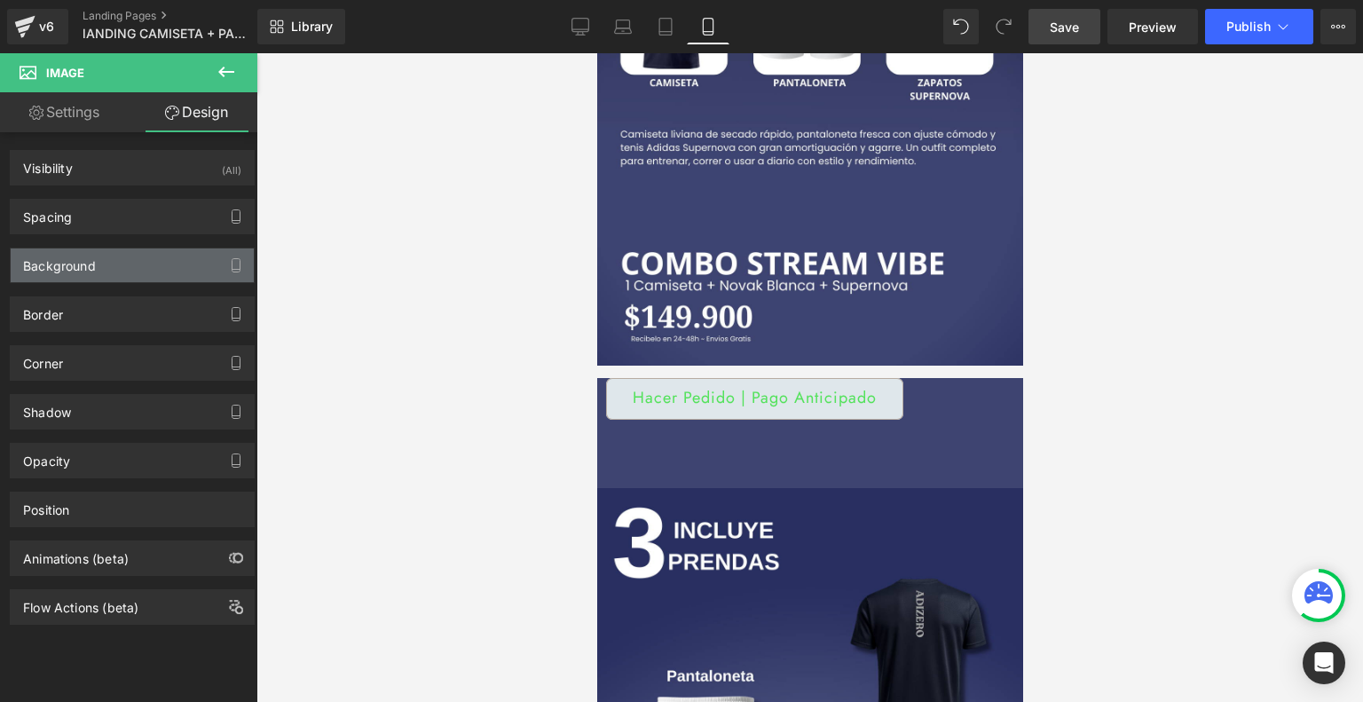
click at [131, 266] on div "Background" at bounding box center [132, 265] width 243 height 34
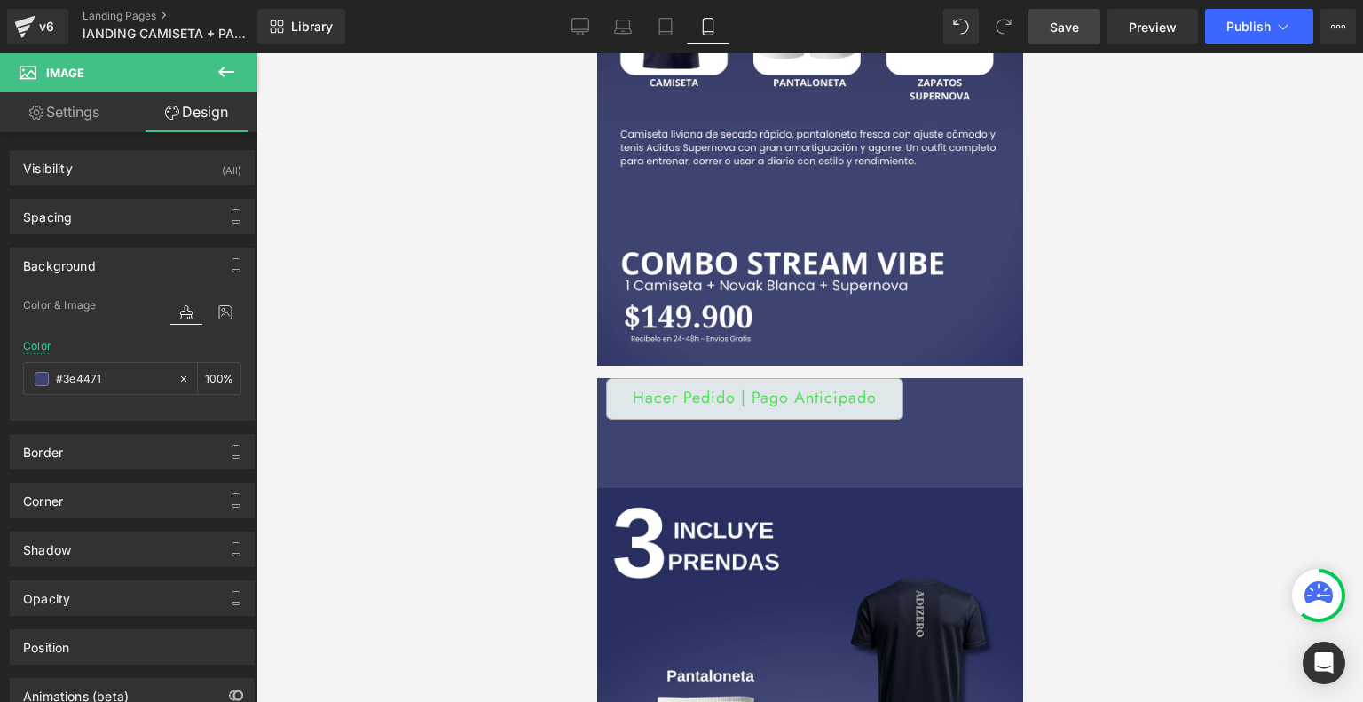
drag, startPoint x: 964, startPoint y: 343, endPoint x: 927, endPoint y: 72, distance: 274.0
click at [927, 72] on div "Image" at bounding box center [809, 76] width 426 height 604
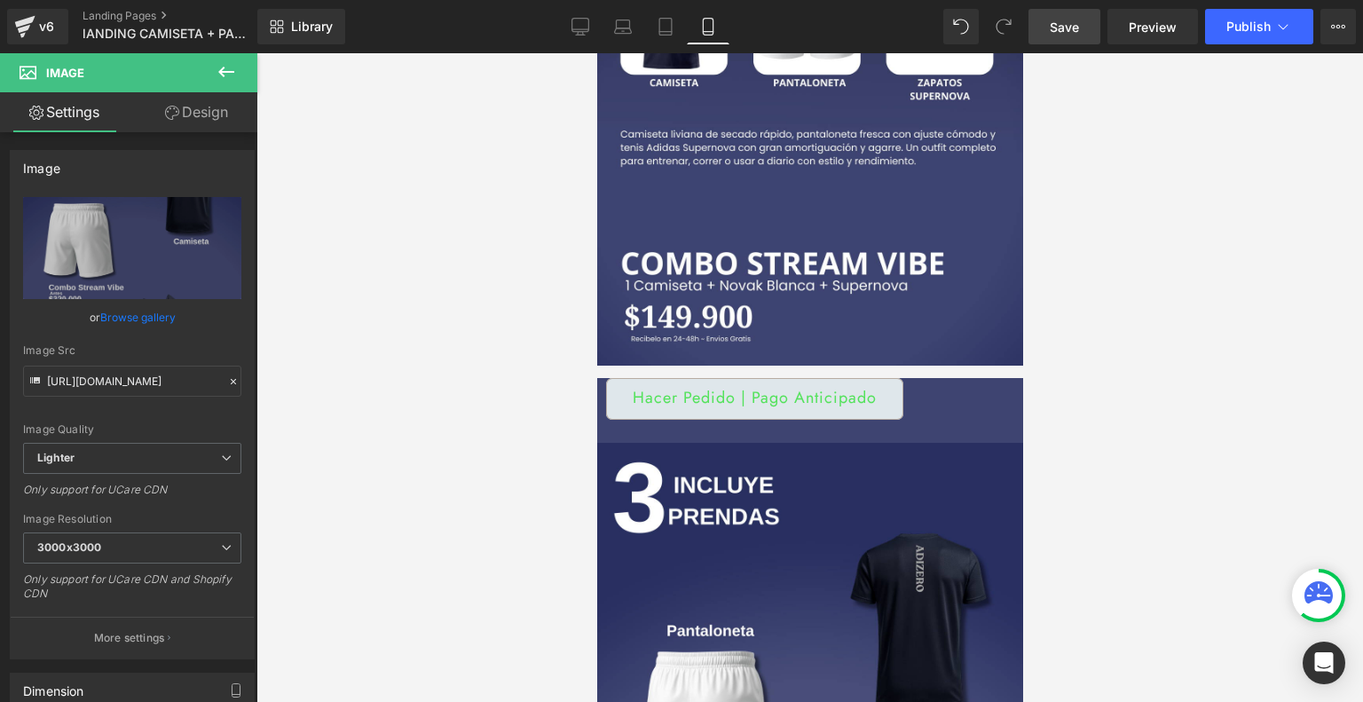
drag, startPoint x: 759, startPoint y: 443, endPoint x: 750, endPoint y: 398, distance: 45.4
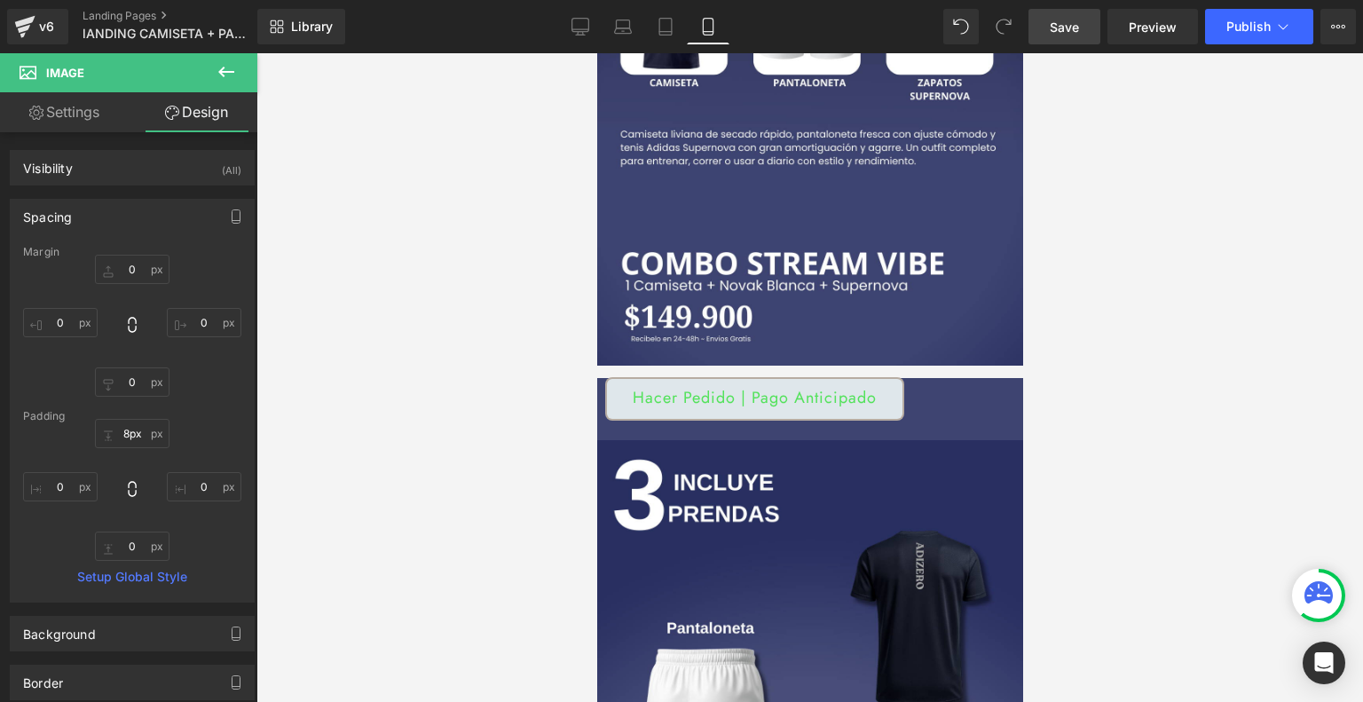
type input "7px"
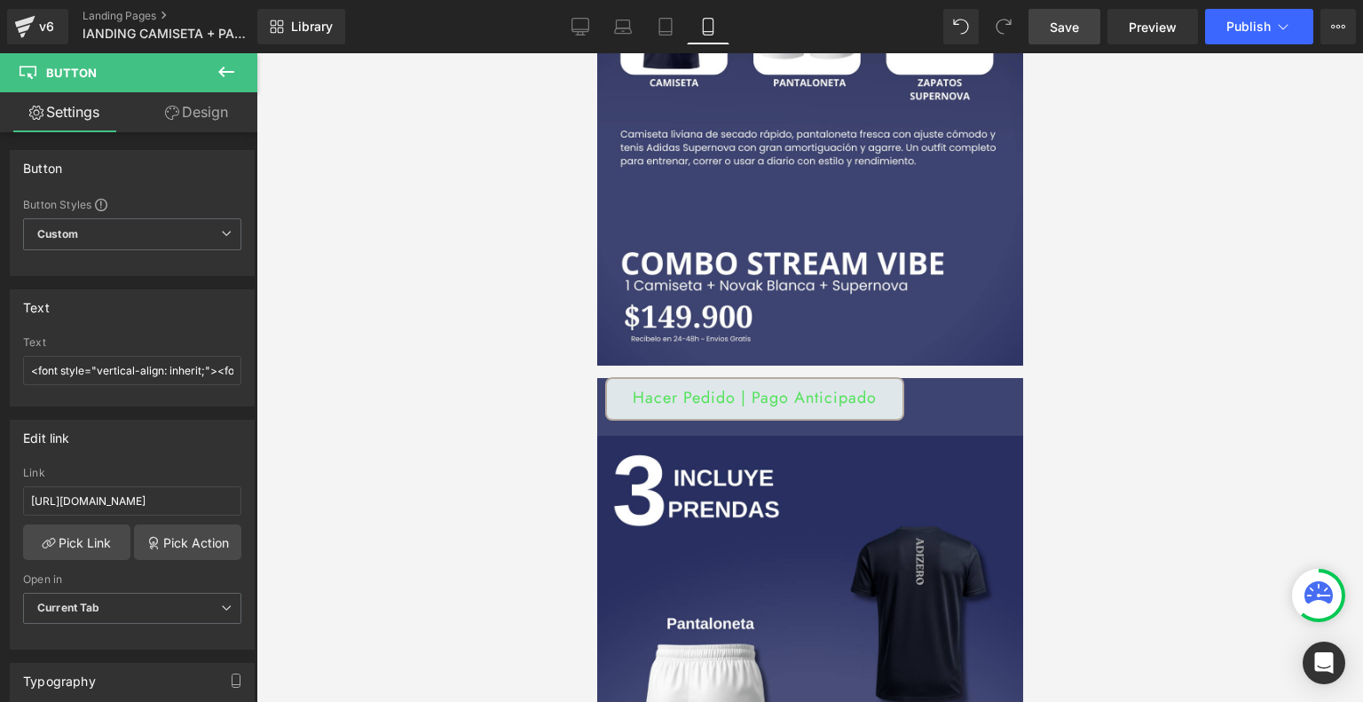
drag, startPoint x: 640, startPoint y: 384, endPoint x: 651, endPoint y: 385, distance: 11.6
click at [651, 385] on div "Hacer Pedido | Pago Anticipado Button" at bounding box center [809, 401] width 408 height 47
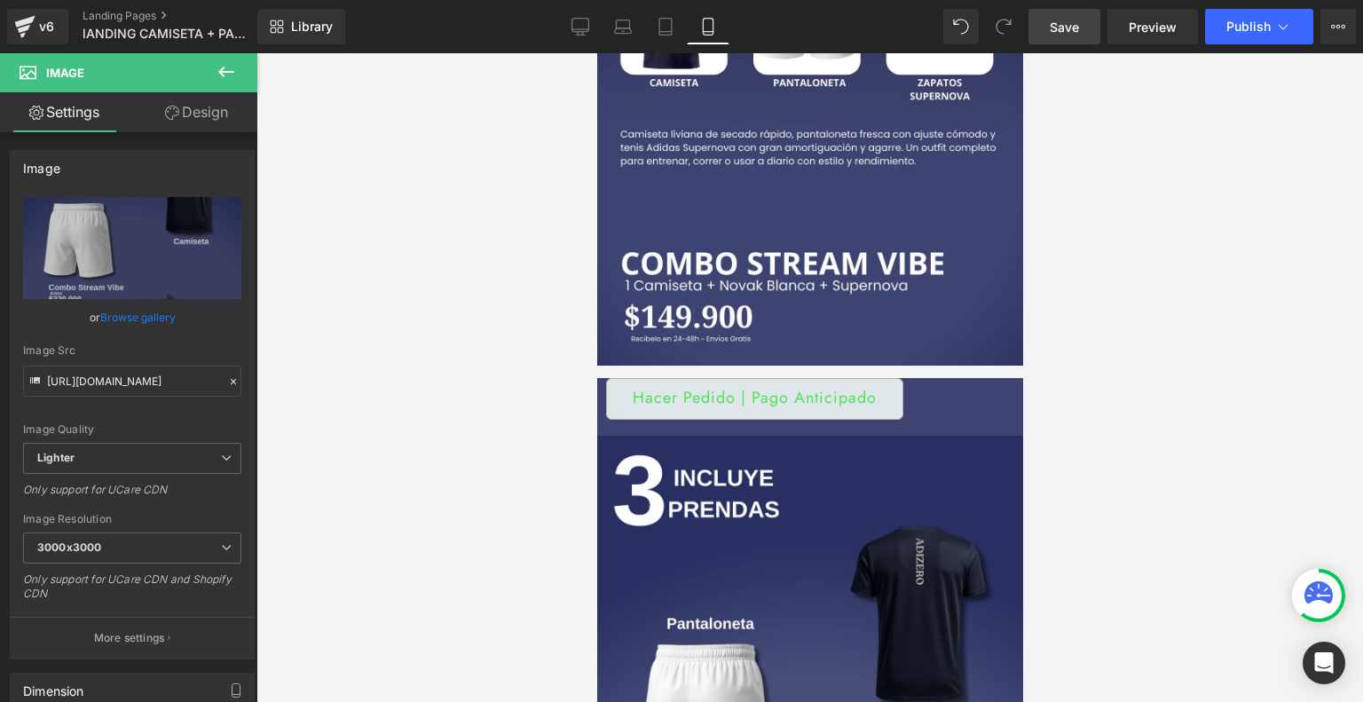
drag, startPoint x: 604, startPoint y: 389, endPoint x: 611, endPoint y: 454, distance: 65.1
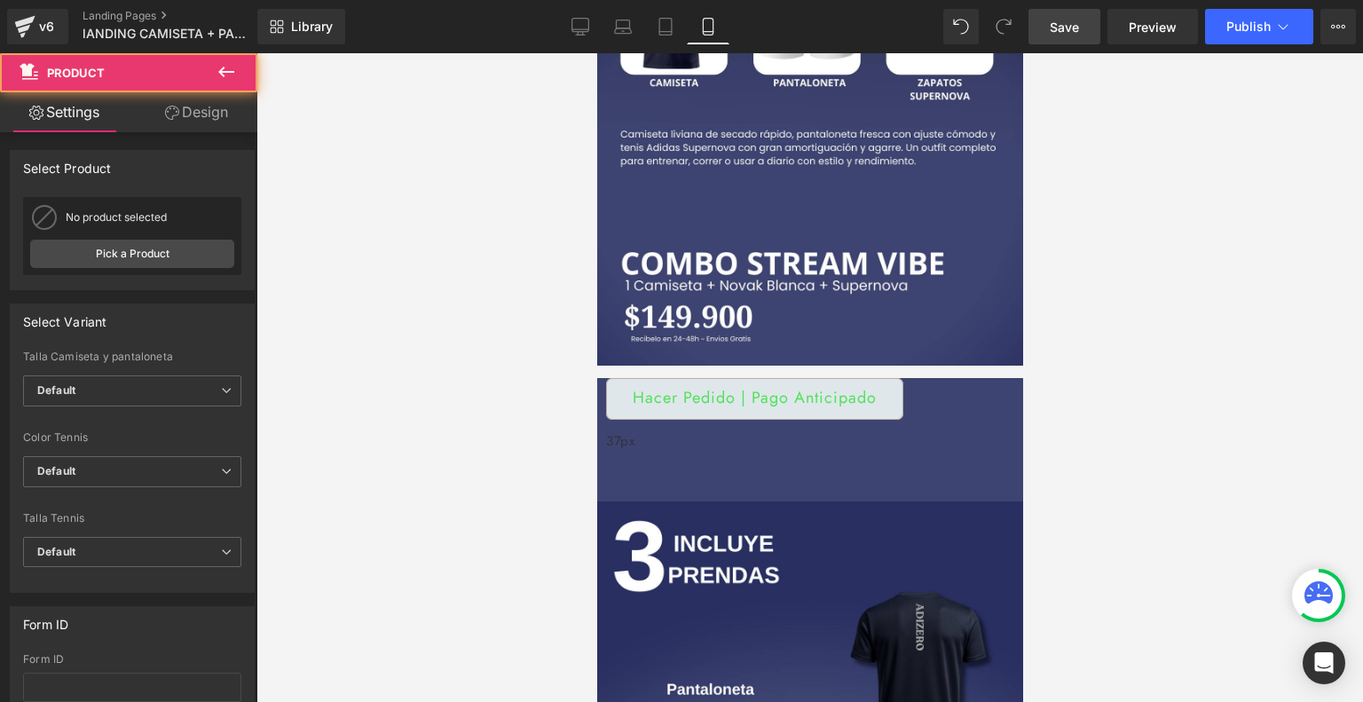
drag, startPoint x: 997, startPoint y: 389, endPoint x: 997, endPoint y: 422, distance: 32.8
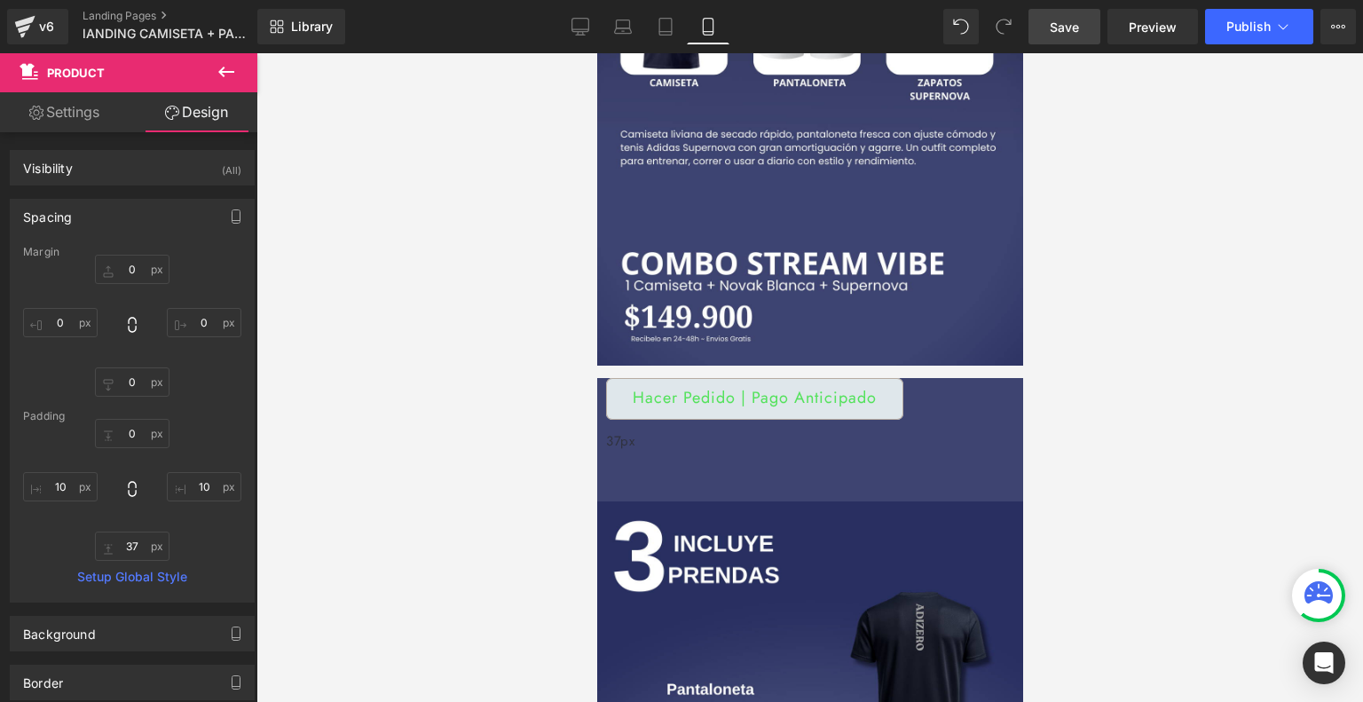
click at [243, 65] on button at bounding box center [226, 72] width 62 height 39
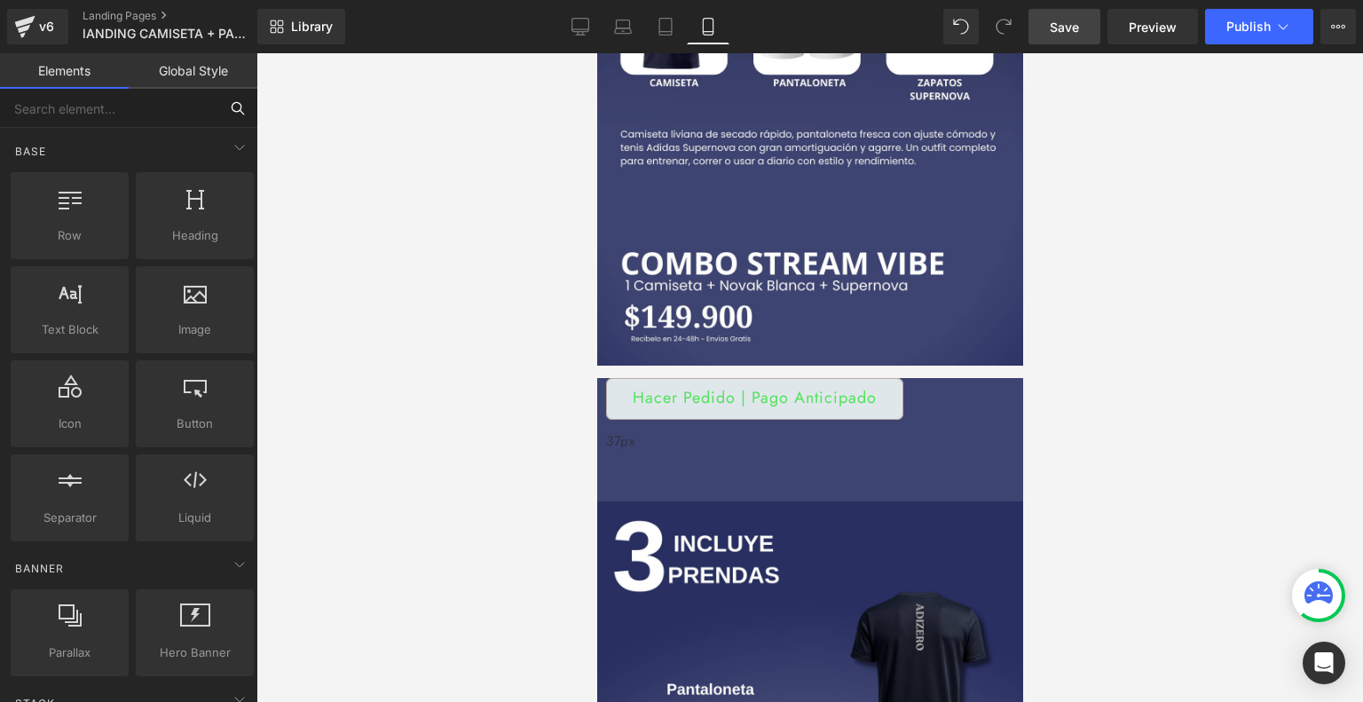
click at [135, 102] on input "text" at bounding box center [109, 108] width 218 height 39
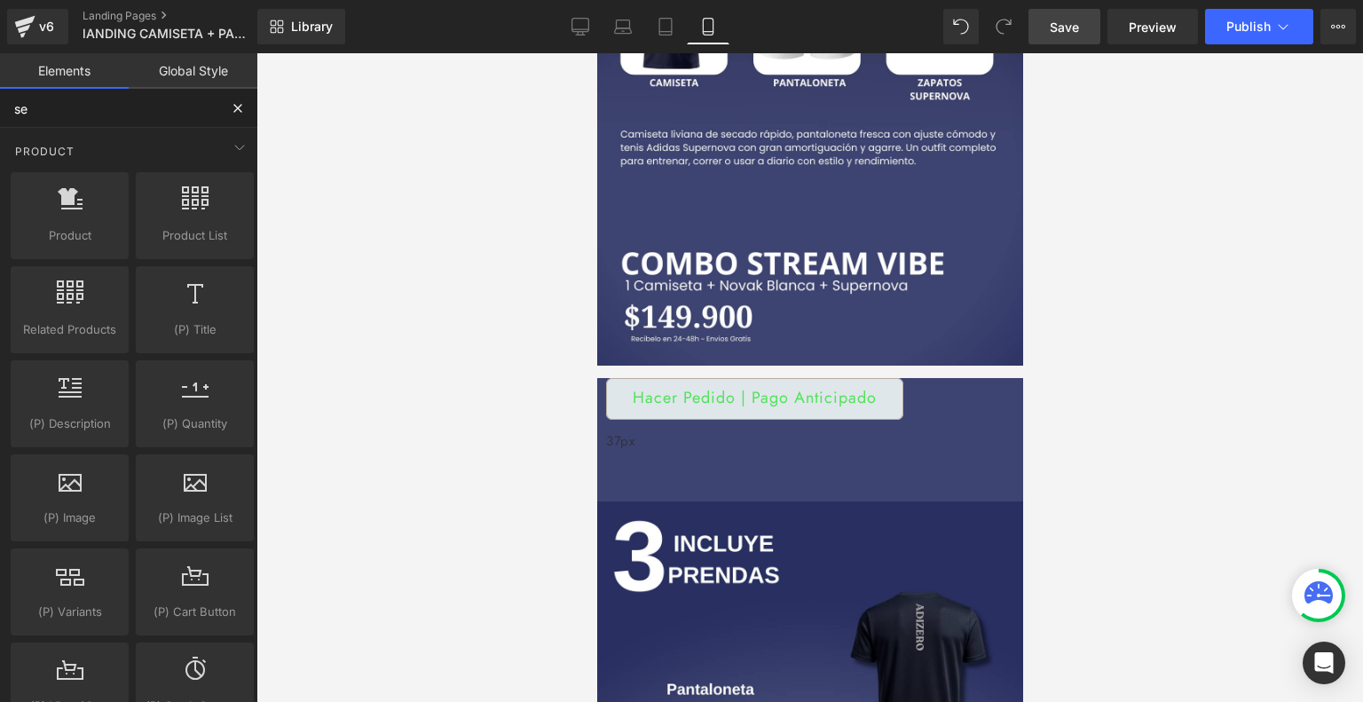
type input "sep"
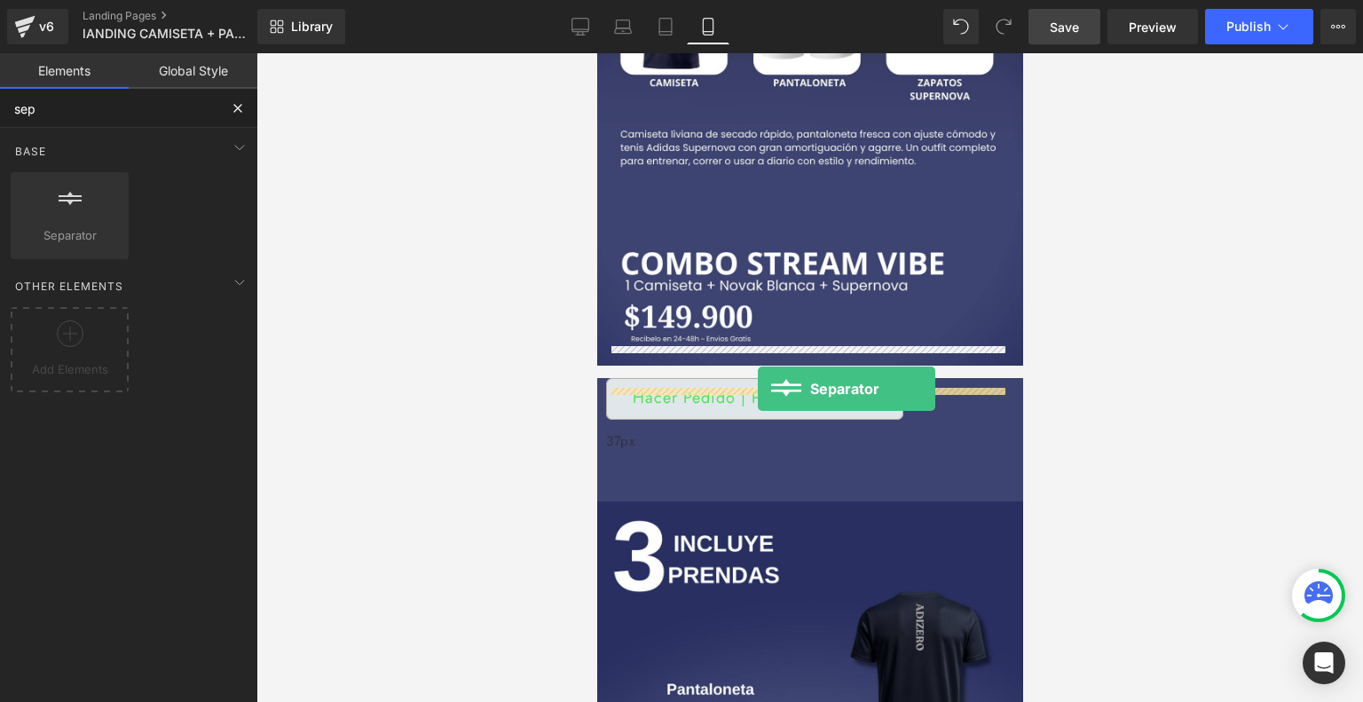
drag, startPoint x: 677, startPoint y: 265, endPoint x: 767, endPoint y: 388, distance: 152.2
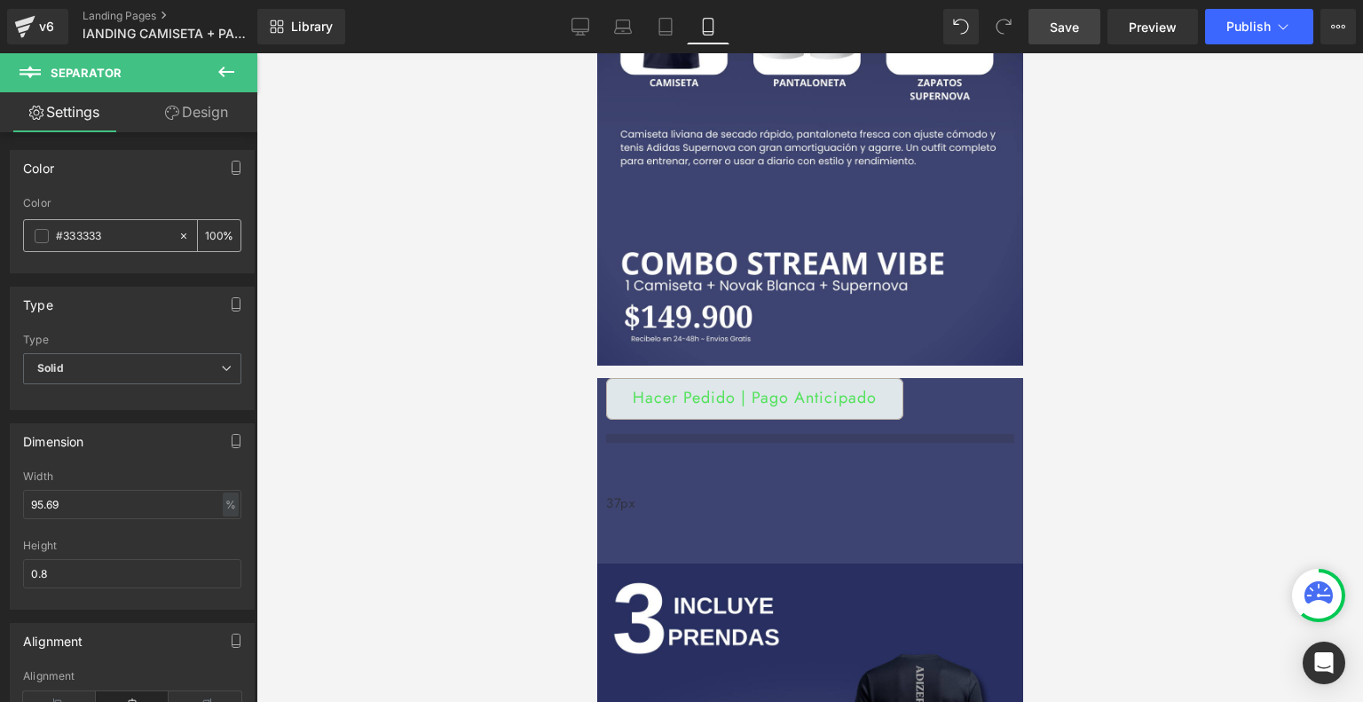
click at [102, 232] on input "#333333" at bounding box center [113, 236] width 114 height 20
click at [36, 240] on span at bounding box center [42, 236] width 14 height 14
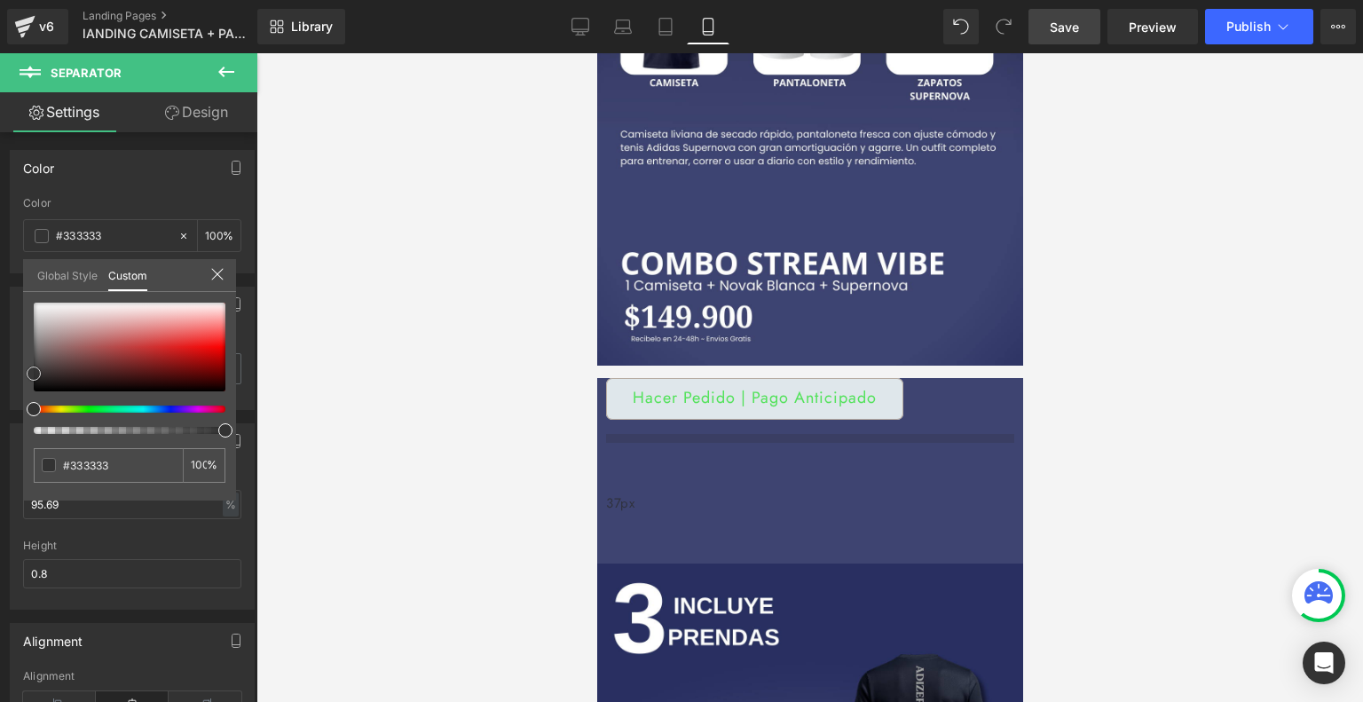
type input "#4c4c4c"
type input "#e6e4e4"
type input "#ffffff"
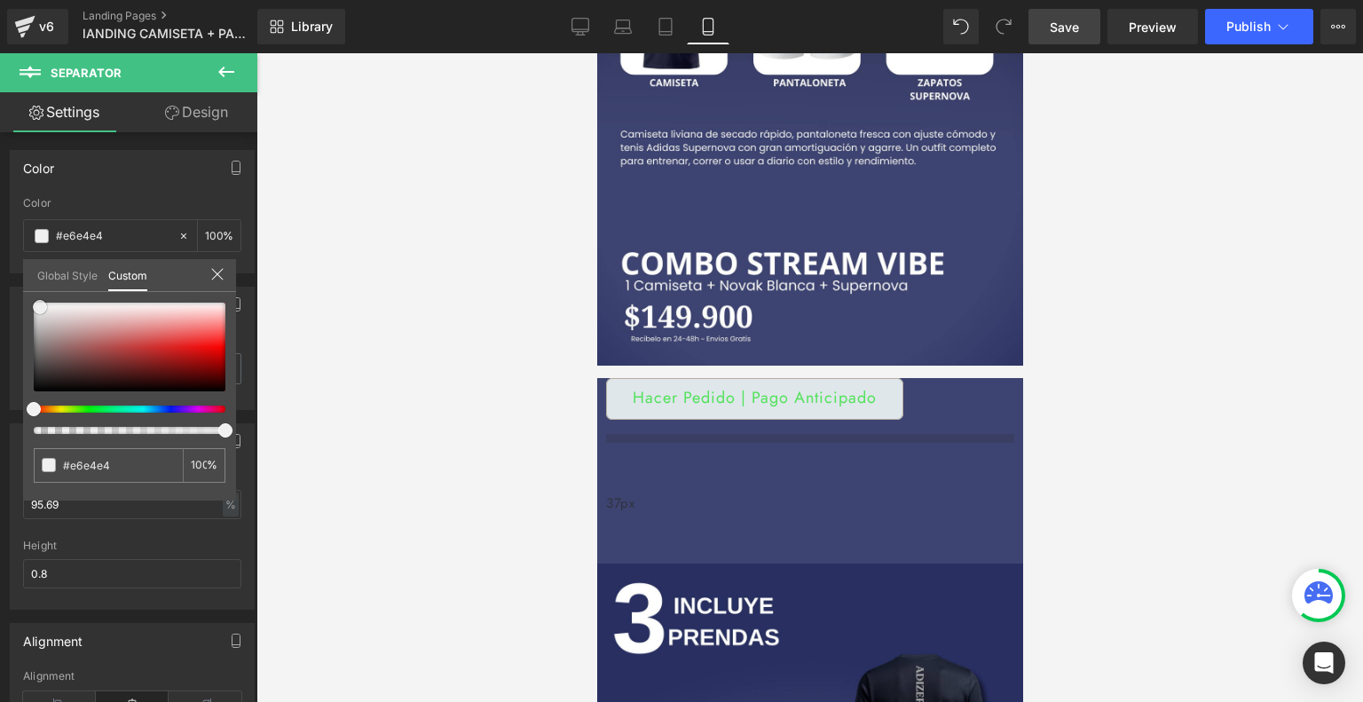
type input "#ffffff"
drag, startPoint x: 29, startPoint y: 372, endPoint x: 27, endPoint y: 257, distance: 114.4
click at [27, 257] on div "Color rgba(255, 255, 255, 1) Color #ffffff 100 % Global Style Custom Setup Glob…" at bounding box center [132, 205] width 265 height 137
click at [1080, 23] on link "Save" at bounding box center [1064, 26] width 72 height 35
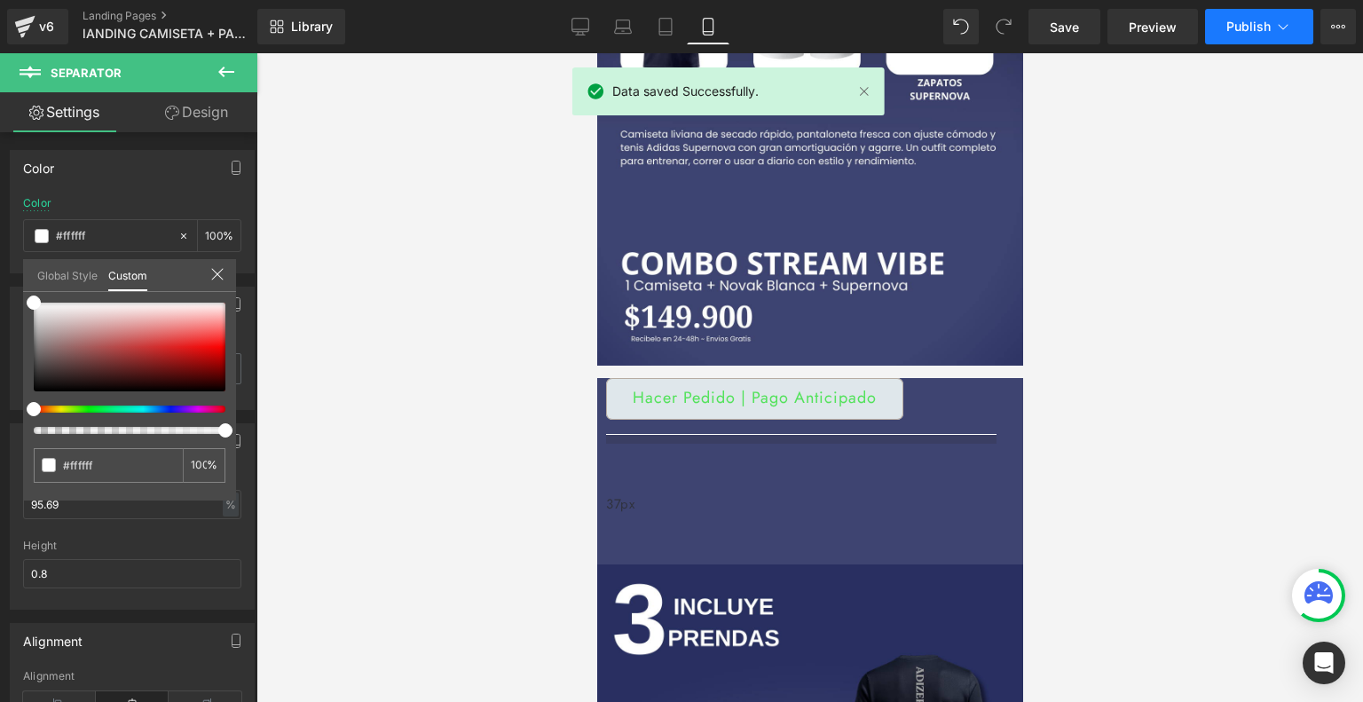
click at [1268, 25] on span "Publish" at bounding box center [1248, 27] width 44 height 14
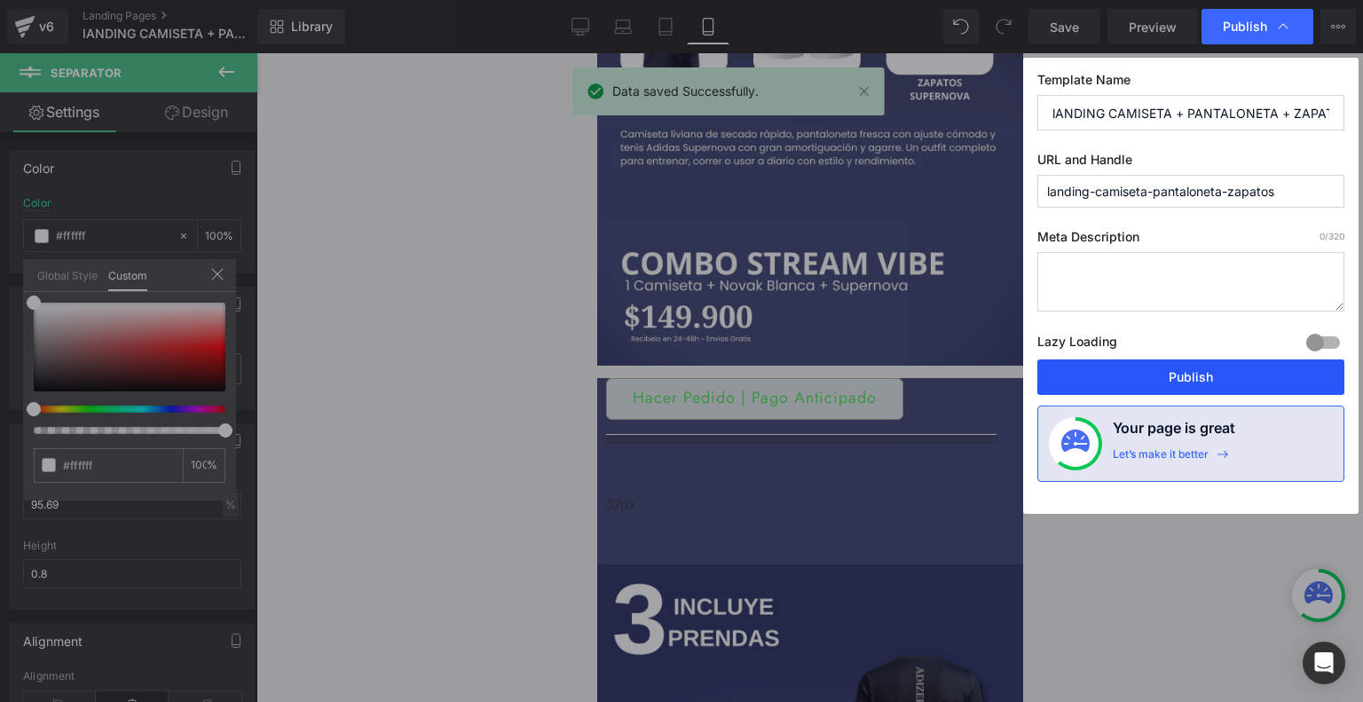
click at [1181, 371] on button "Publish" at bounding box center [1190, 376] width 307 height 35
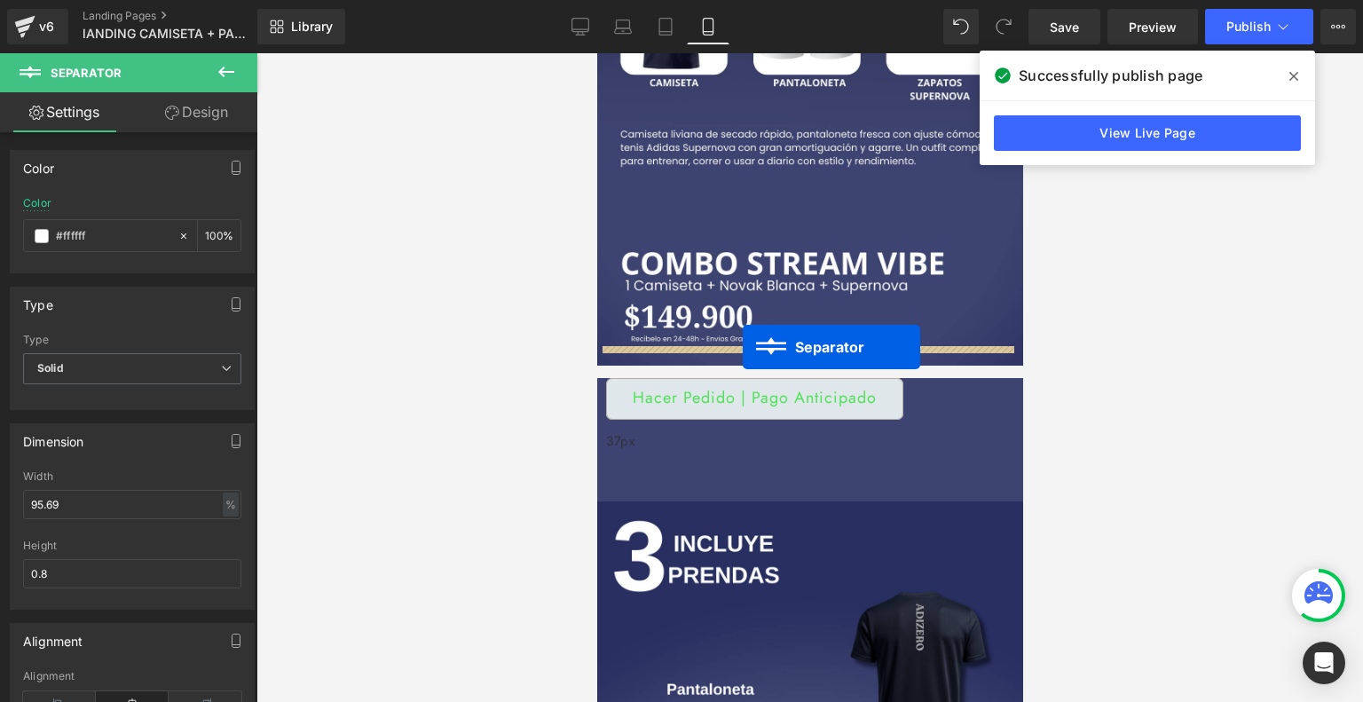
drag, startPoint x: 767, startPoint y: 395, endPoint x: 742, endPoint y: 347, distance: 54.4
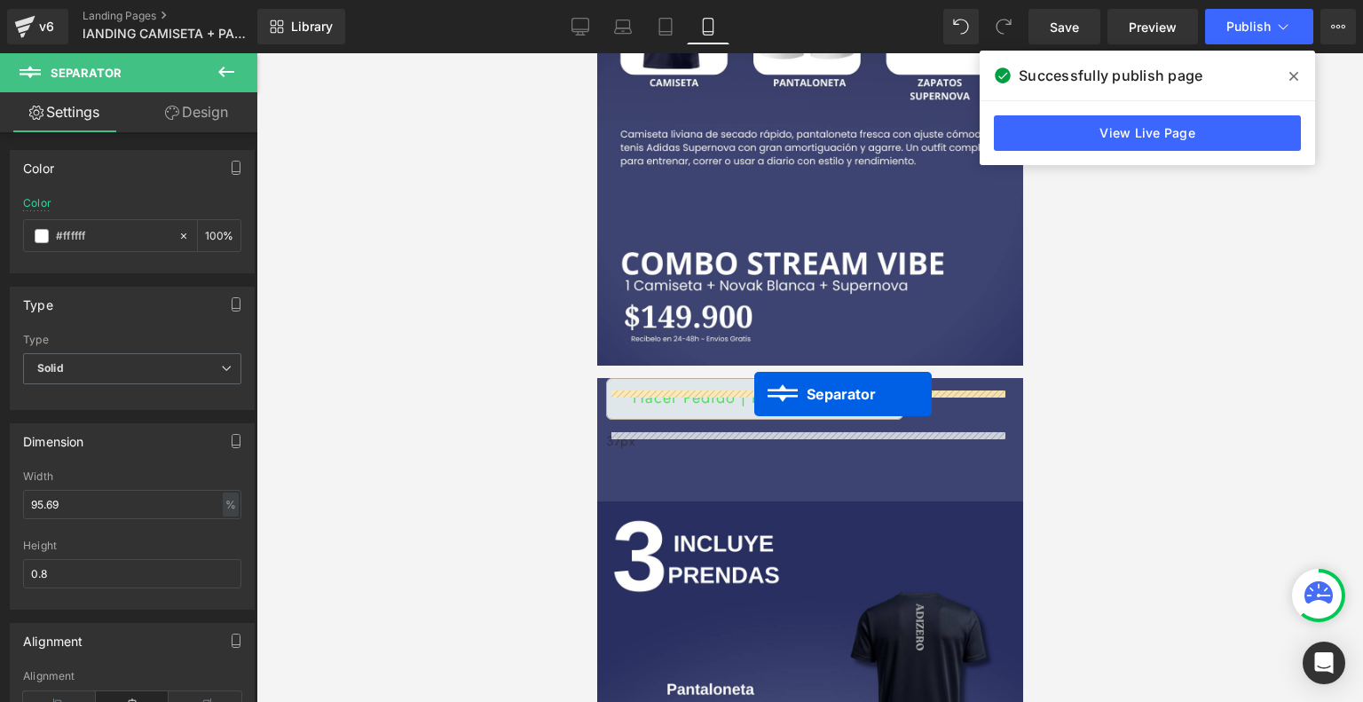
drag, startPoint x: 763, startPoint y: 356, endPoint x: 753, endPoint y: 394, distance: 39.4
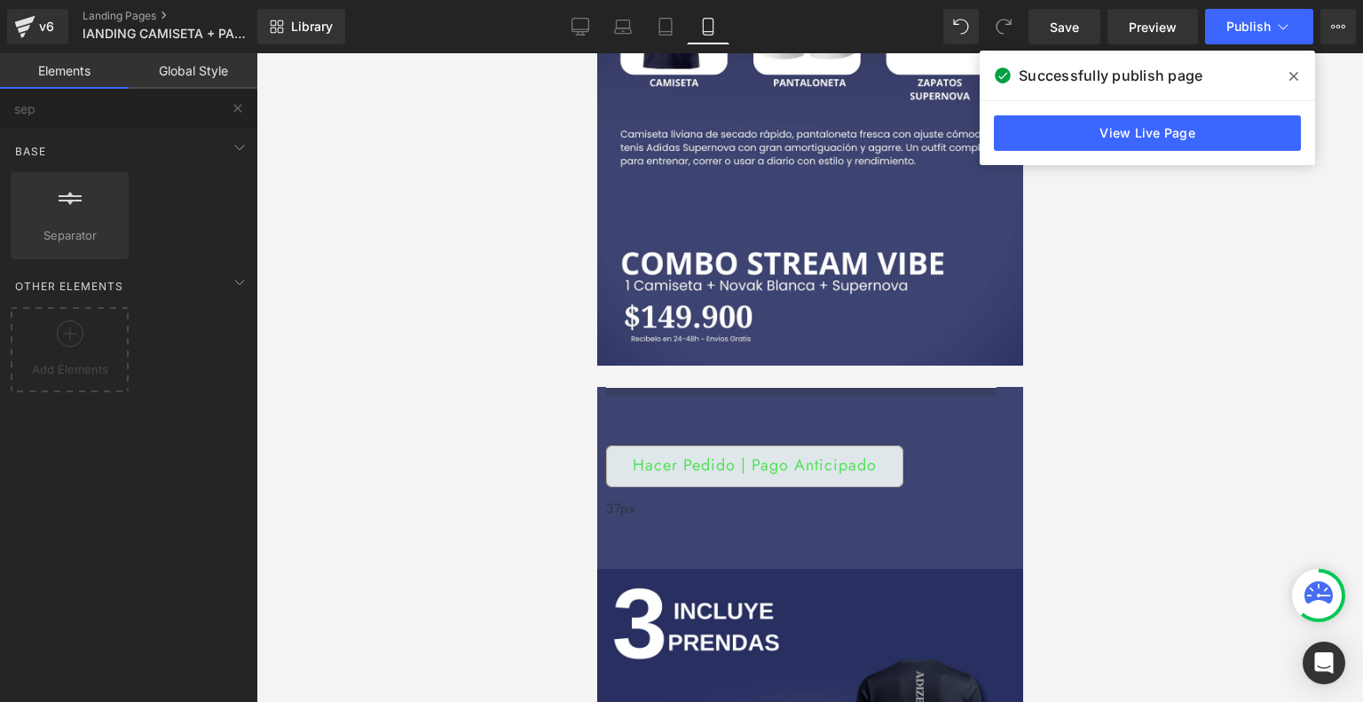
click at [1101, 421] on div at bounding box center [809, 377] width 1106 height 648
click at [1249, 43] on button "Publish" at bounding box center [1259, 26] width 108 height 35
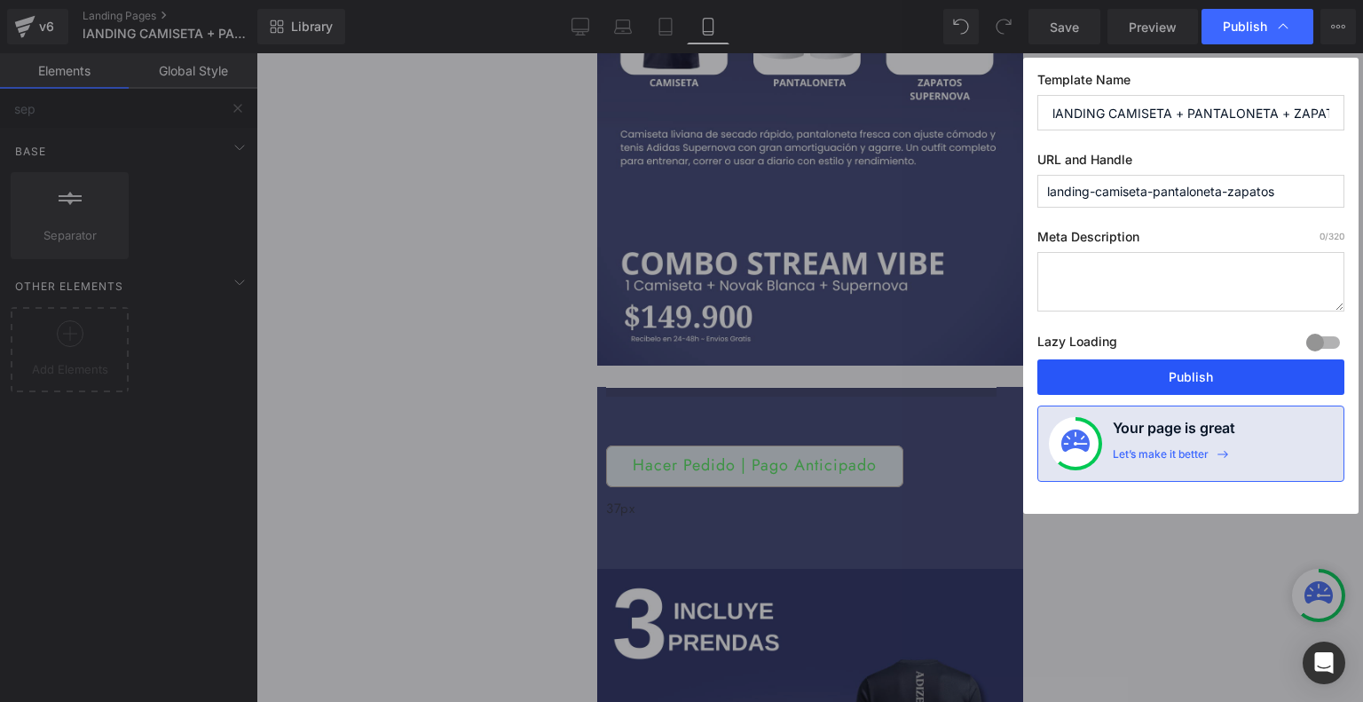
click at [1161, 368] on button "Publish" at bounding box center [1190, 376] width 307 height 35
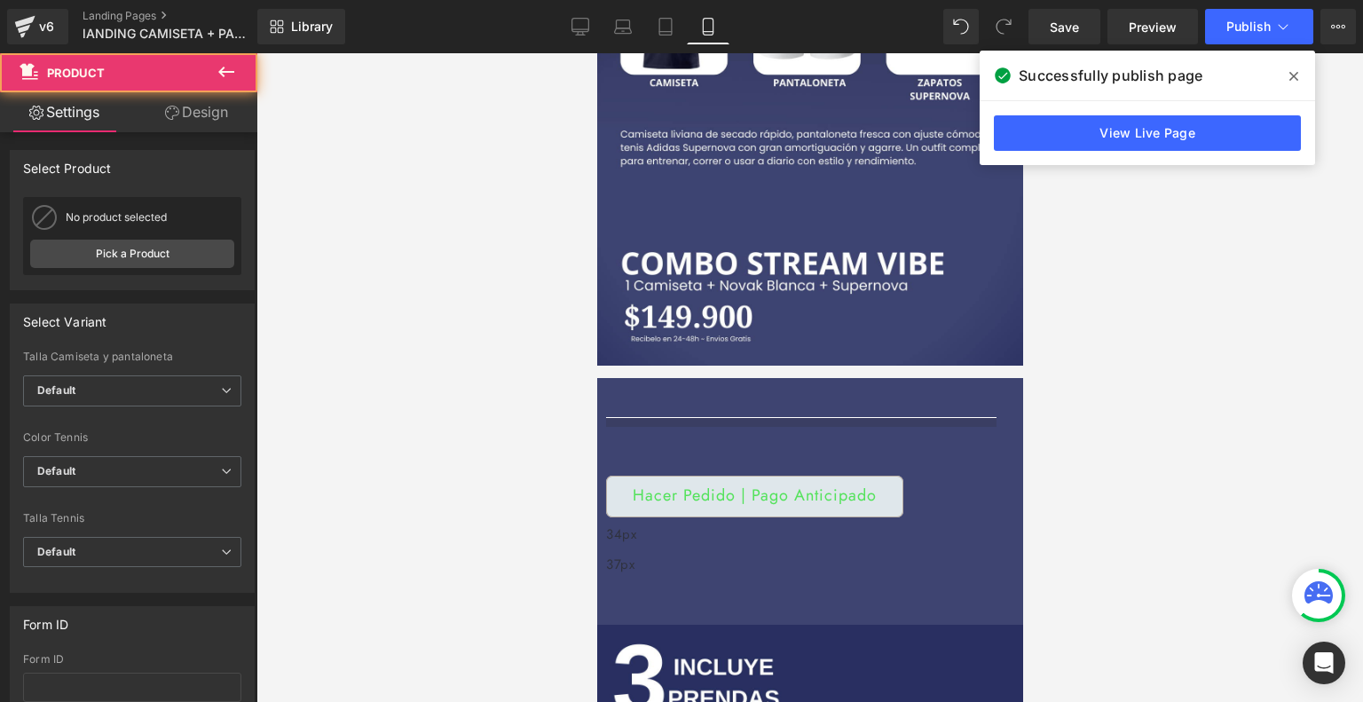
drag, startPoint x: 680, startPoint y: 347, endPoint x: 688, endPoint y: 378, distance: 32.3
click at [688, 378] on div "Buy it now (P) Dynamic Checkout Button Separator Hacer Pedido | Pago Anticipado…" at bounding box center [809, 498] width 426 height 240
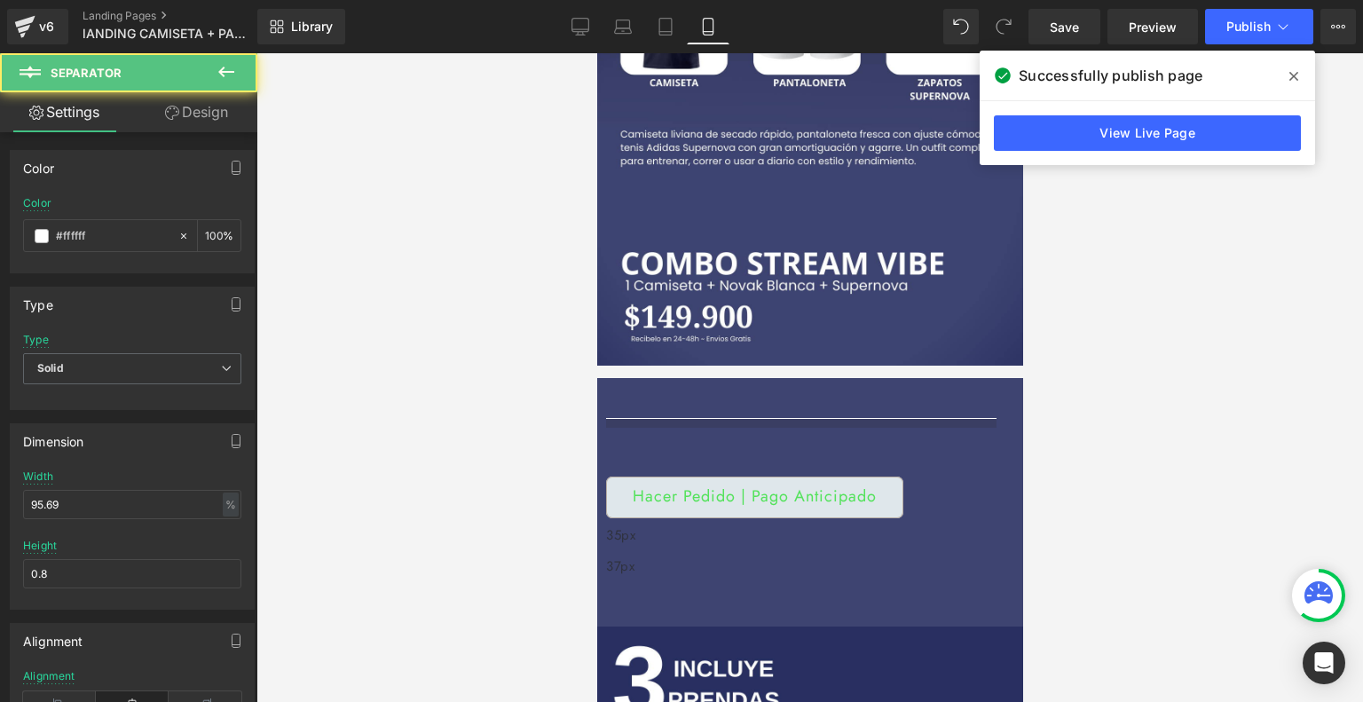
drag, startPoint x: 680, startPoint y: 379, endPoint x: 680, endPoint y: 339, distance: 39.9
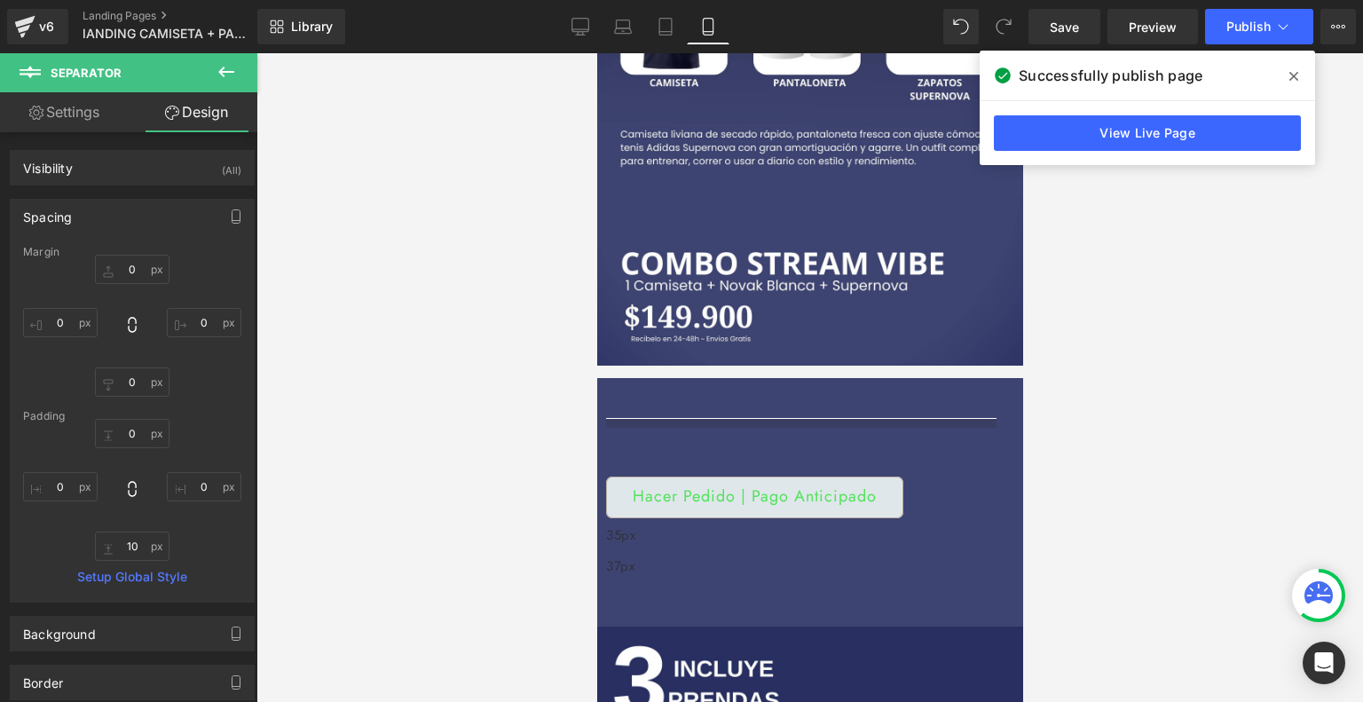
click at [682, 523] on div "35px" at bounding box center [809, 538] width 408 height 31
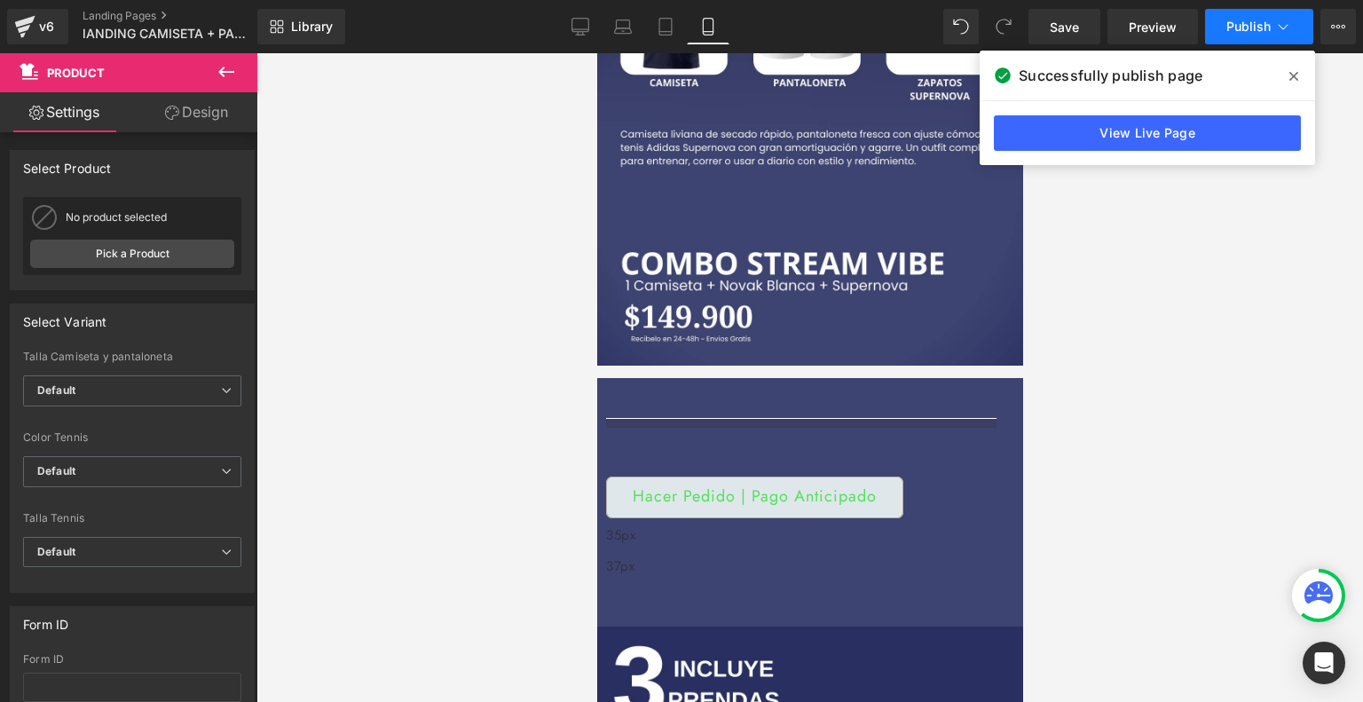
click at [1261, 36] on button "Publish" at bounding box center [1259, 26] width 108 height 35
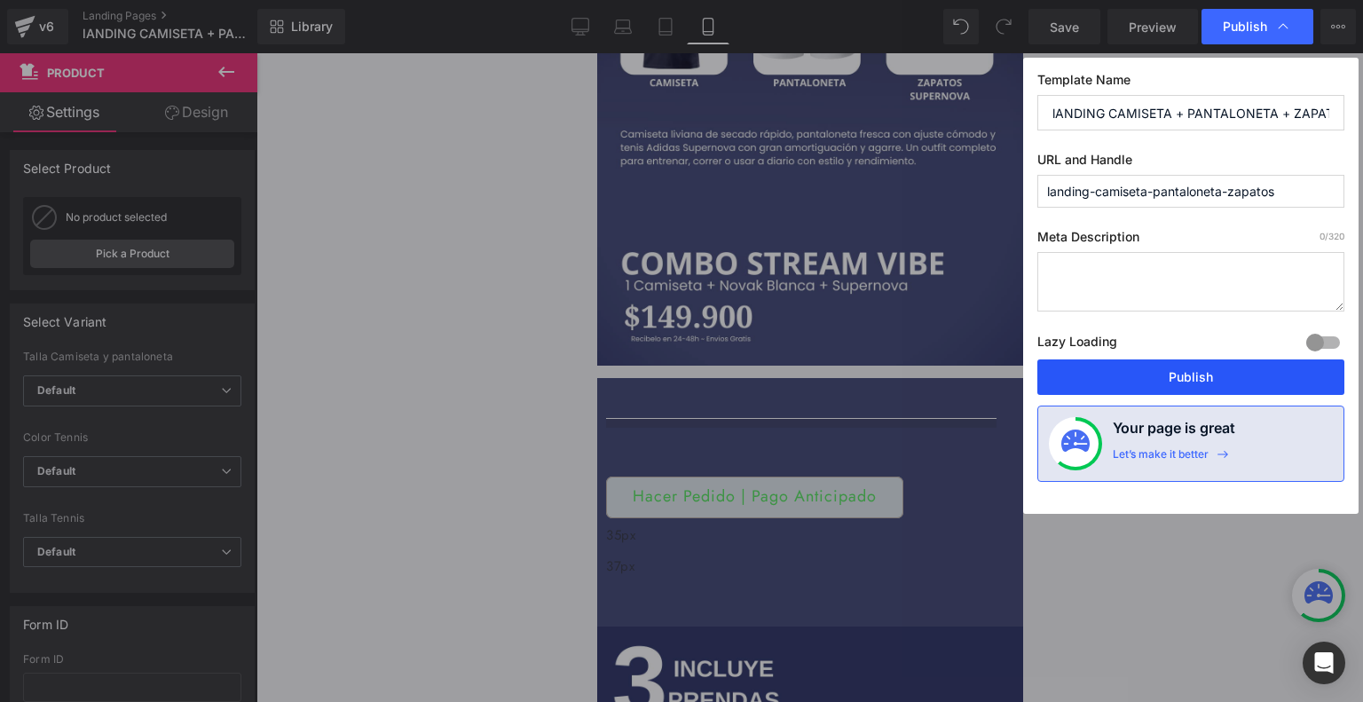
click at [1128, 379] on button "Publish" at bounding box center [1190, 376] width 307 height 35
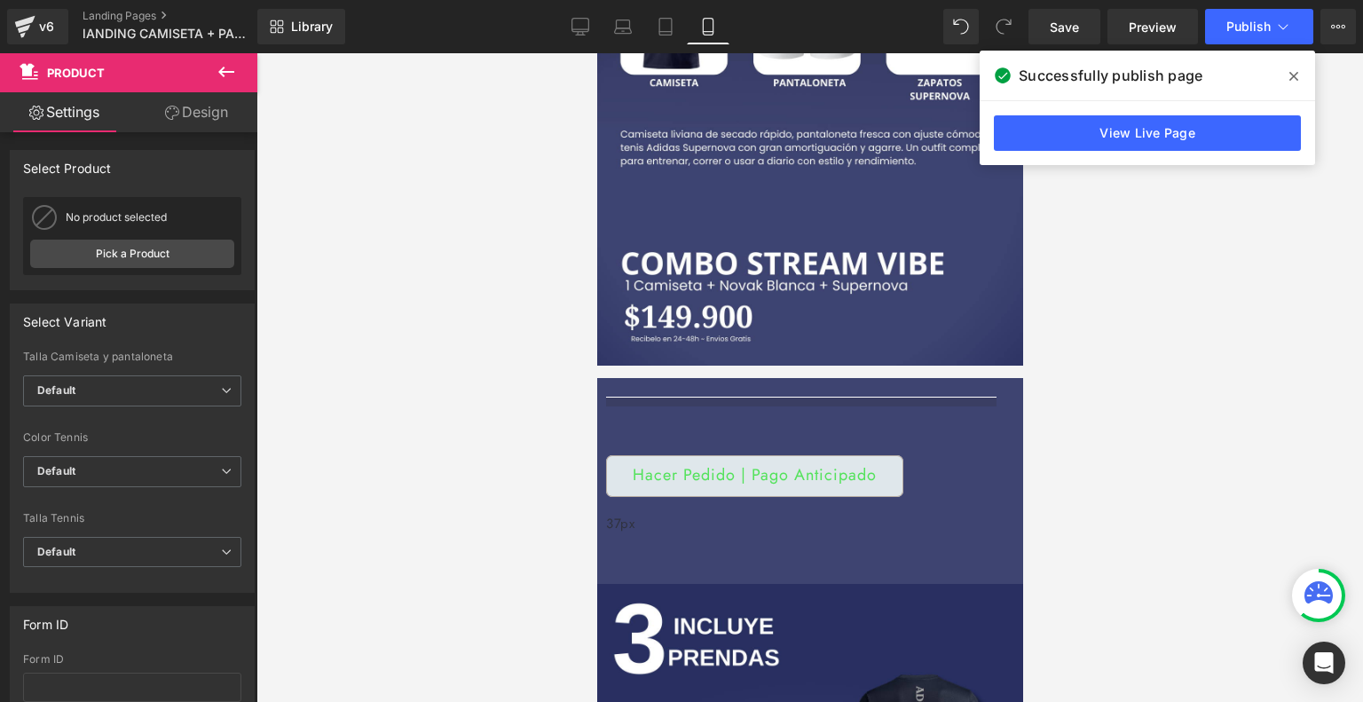
drag, startPoint x: 661, startPoint y: 348, endPoint x: 664, endPoint y: 328, distance: 19.8
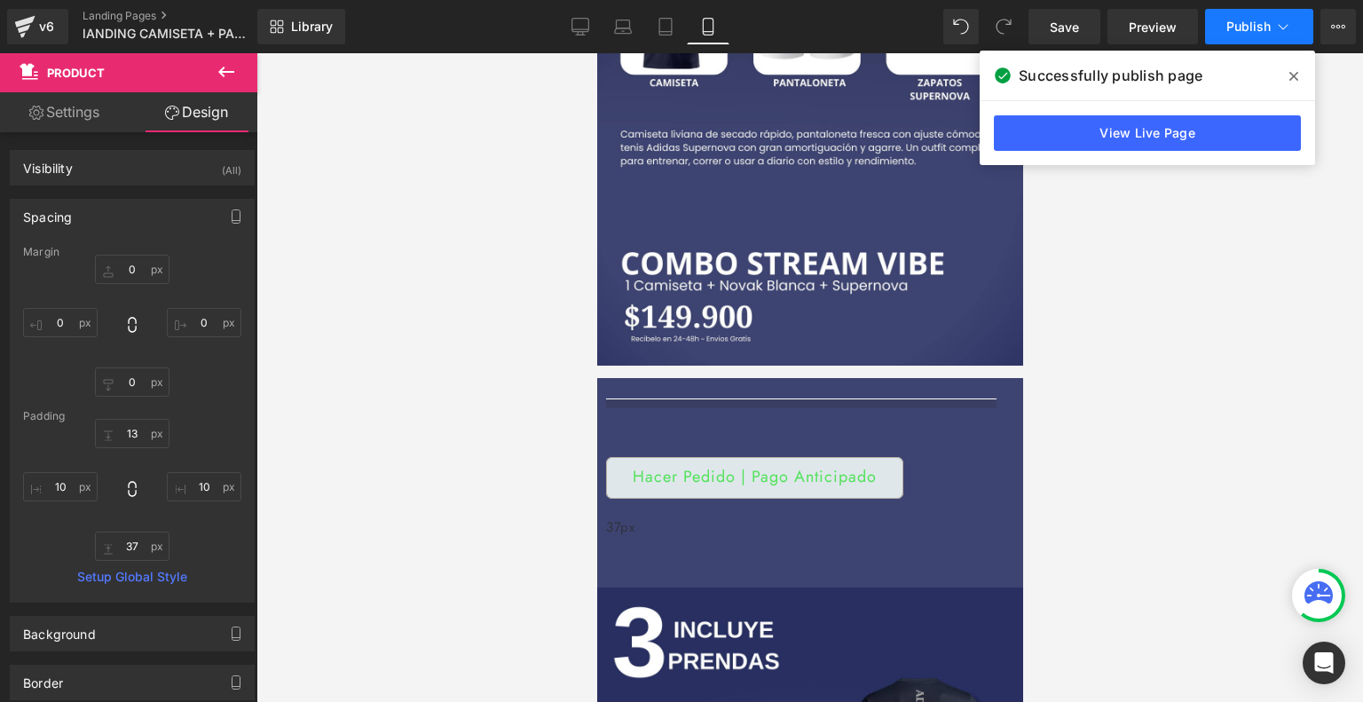
click at [1237, 28] on span "Publish" at bounding box center [1248, 27] width 44 height 14
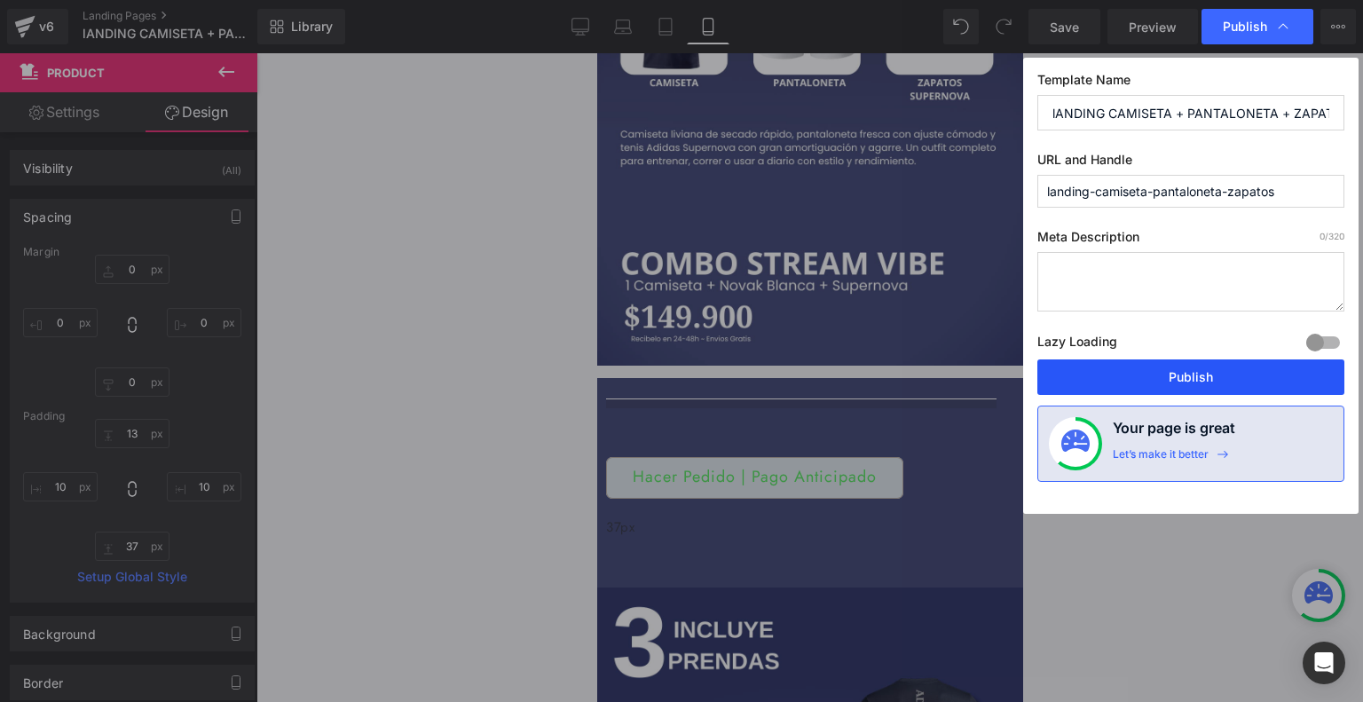
click at [1135, 379] on button "Publish" at bounding box center [1190, 376] width 307 height 35
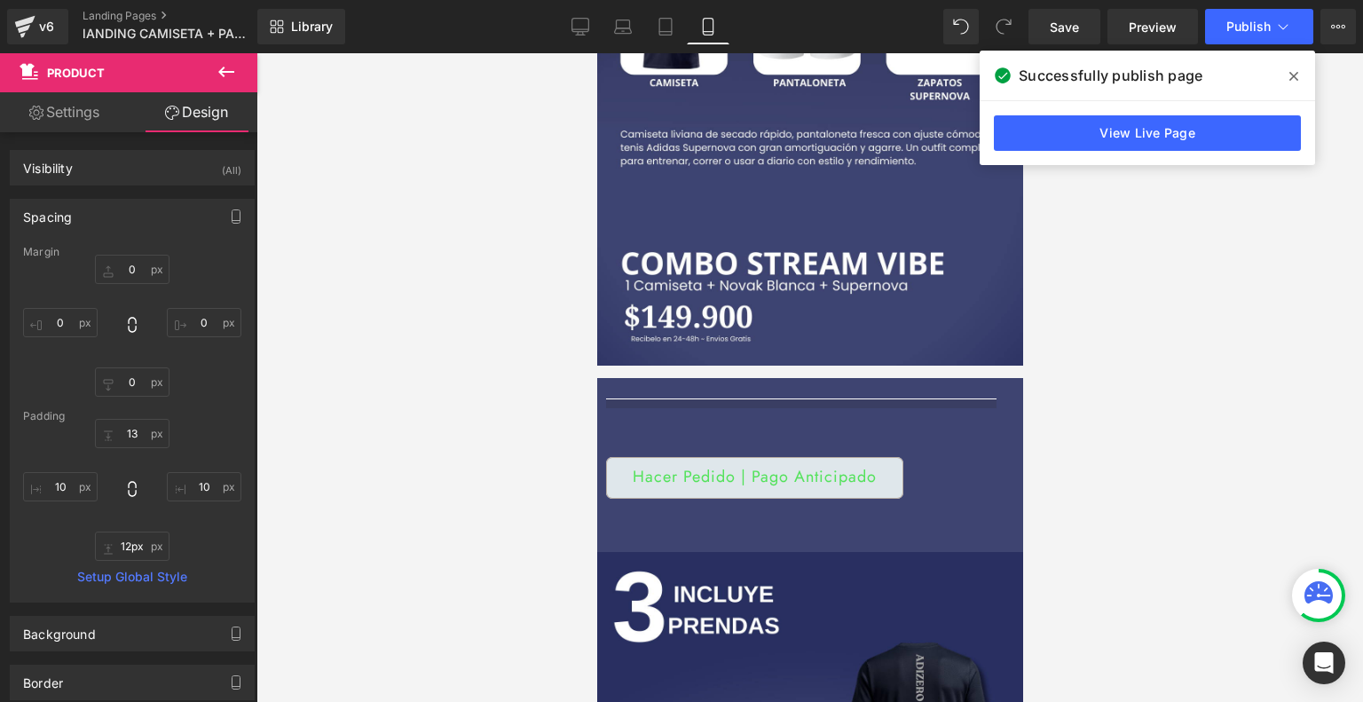
type input "11px"
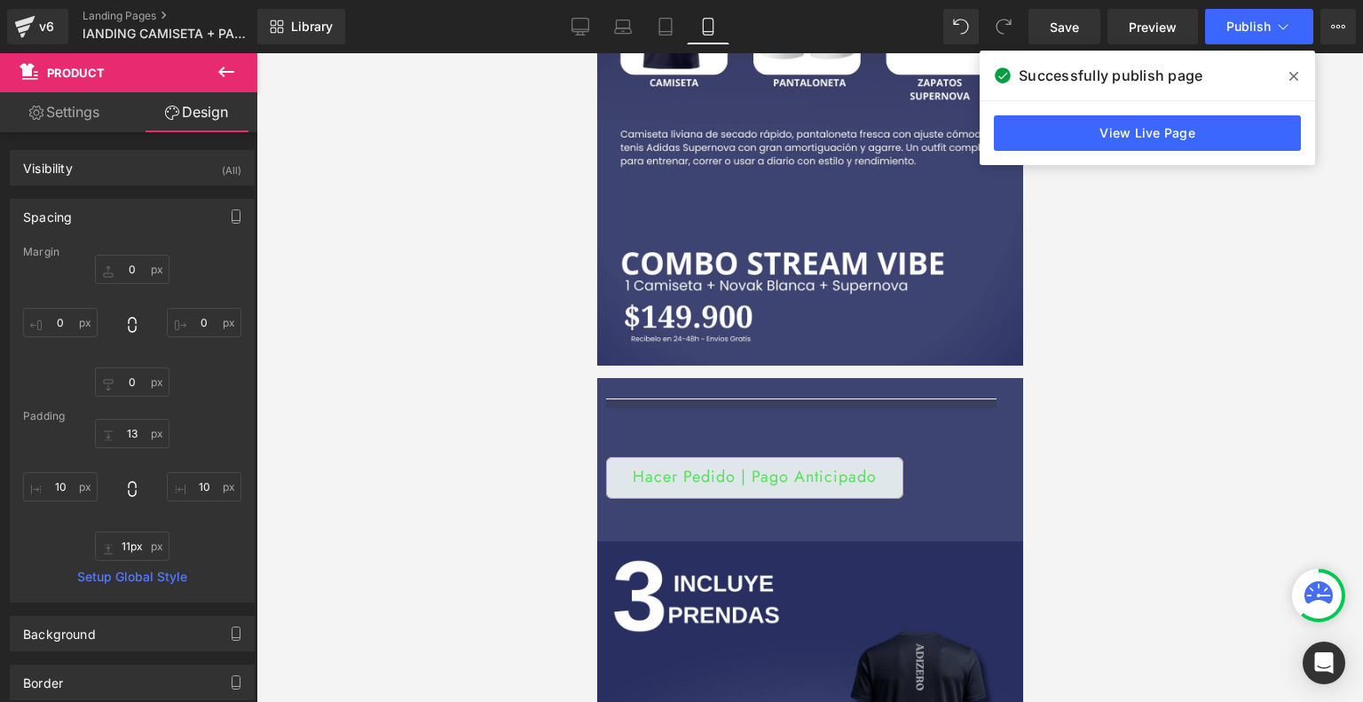
drag, startPoint x: 650, startPoint y: 449, endPoint x: 650, endPoint y: 426, distance: 23.1
click at [650, 515] on div at bounding box center [809, 520] width 408 height 10
click at [1068, 21] on span "Save" at bounding box center [1063, 27] width 29 height 19
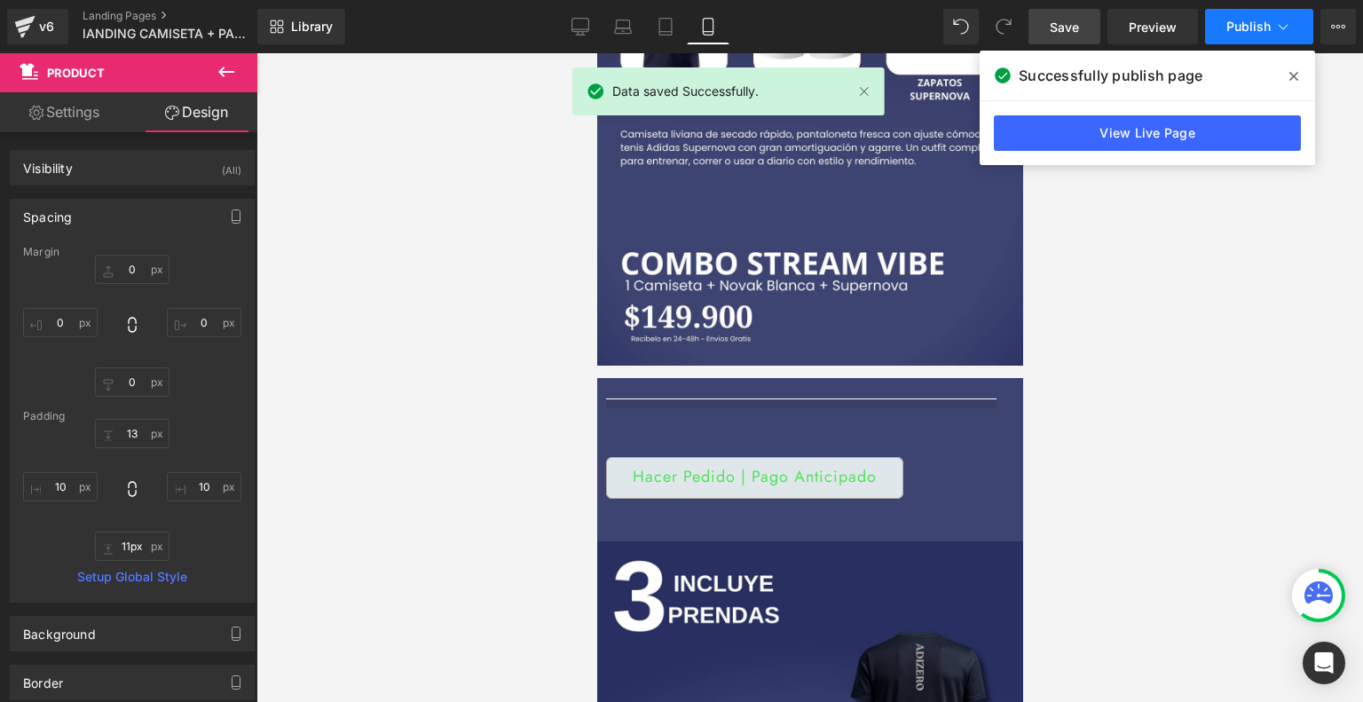
click at [1269, 24] on span "Publish" at bounding box center [1248, 27] width 44 height 14
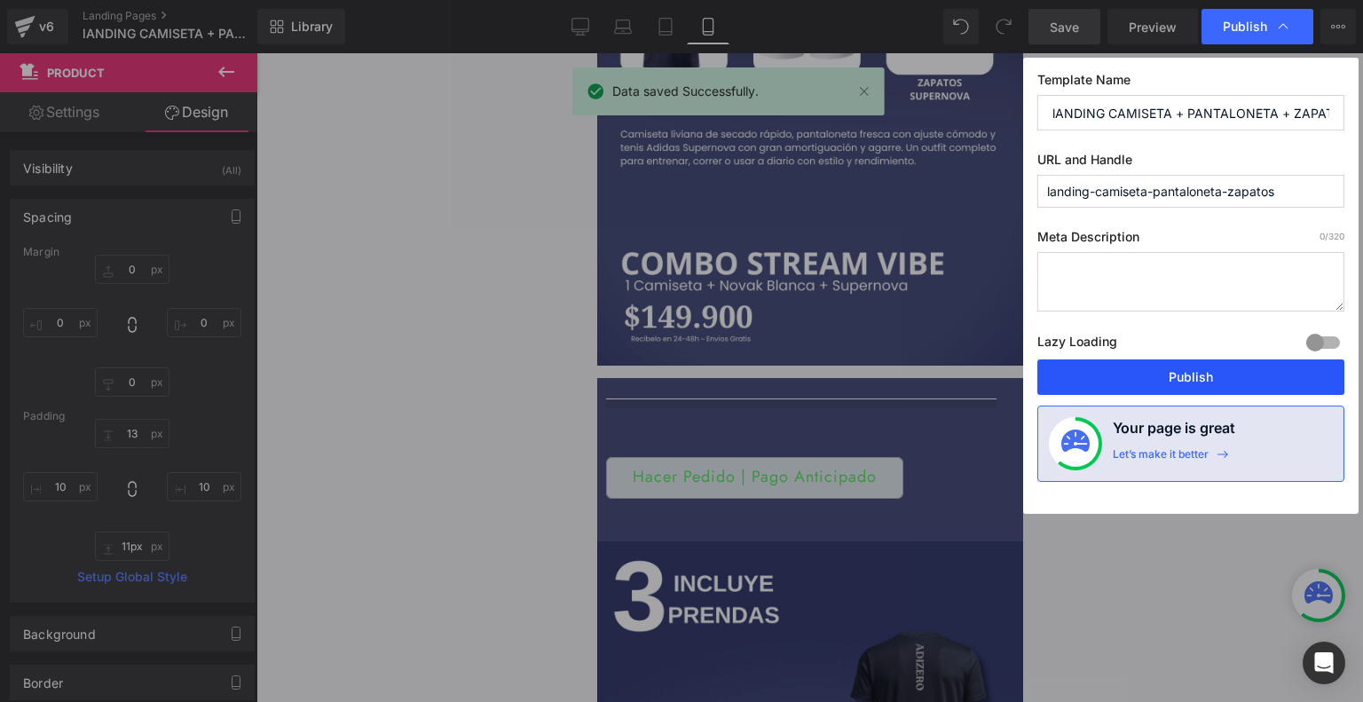
click at [1160, 370] on button "Publish" at bounding box center [1190, 376] width 307 height 35
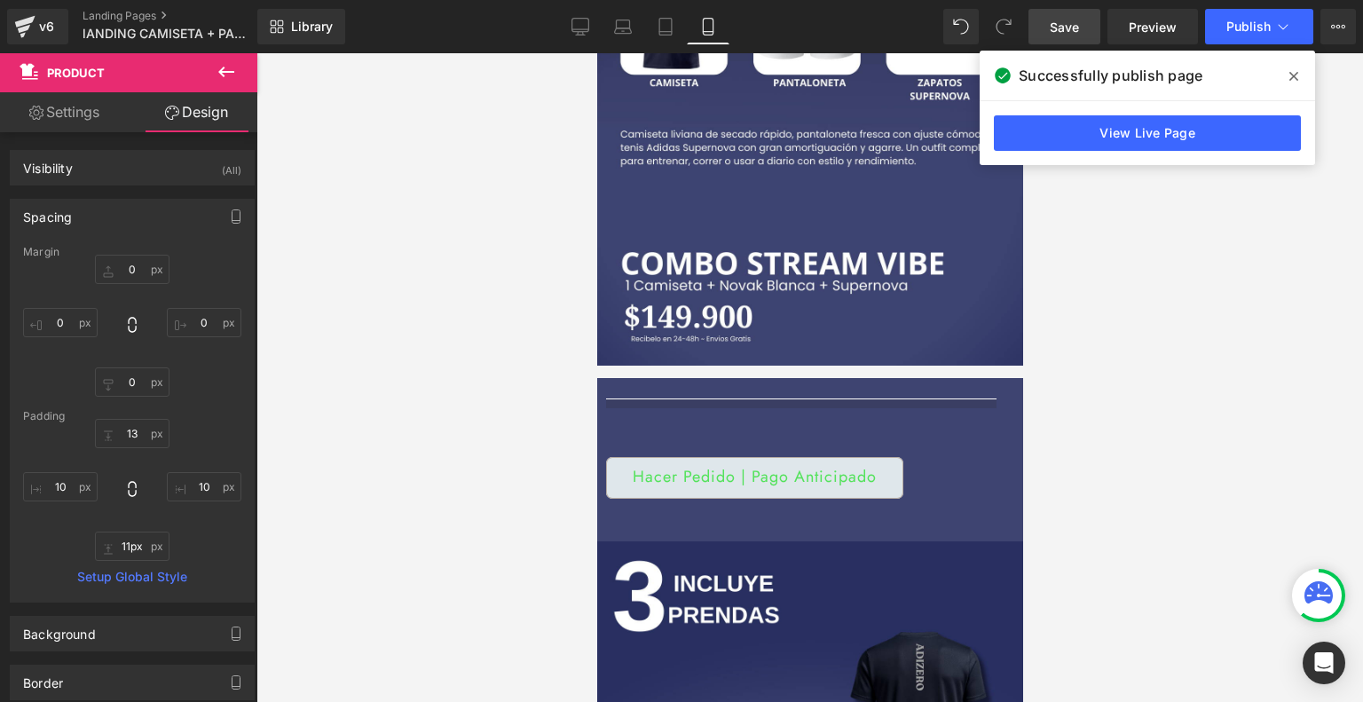
click at [224, 68] on icon at bounding box center [226, 72] width 16 height 11
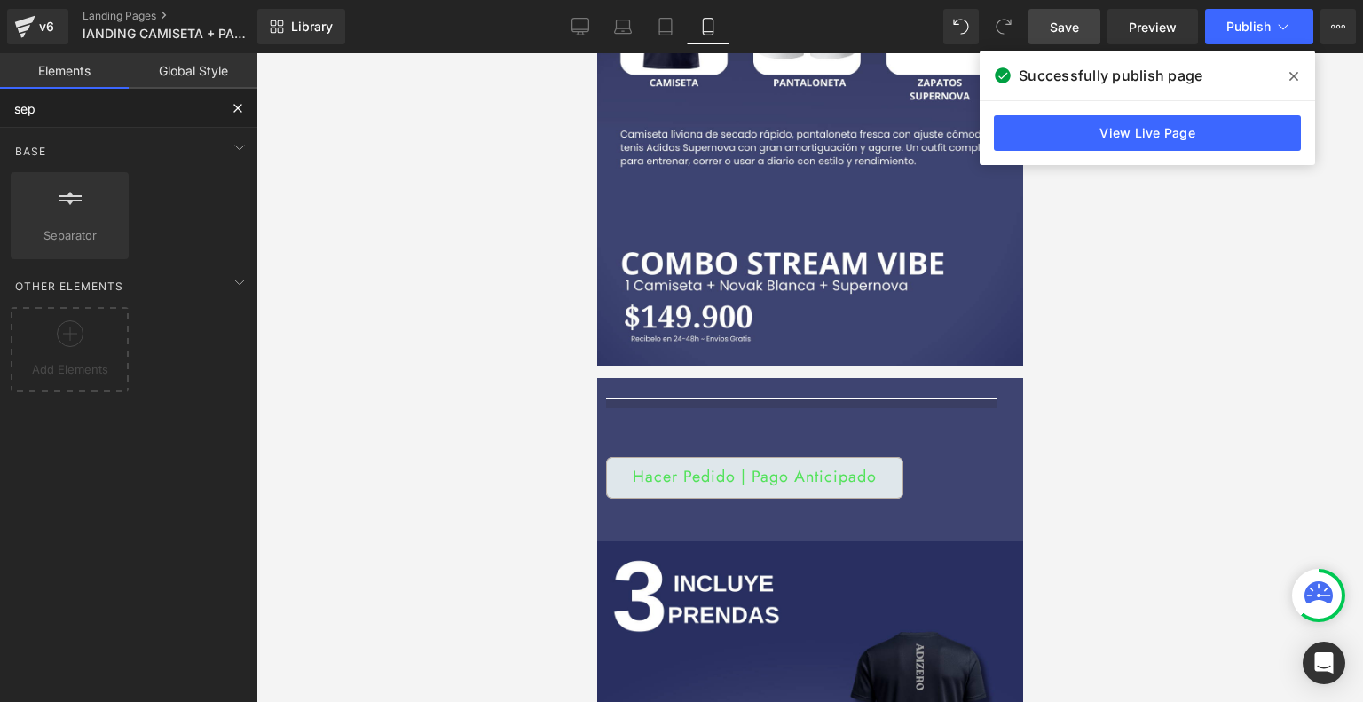
click at [98, 120] on input "sep" at bounding box center [109, 108] width 218 height 39
type input "s"
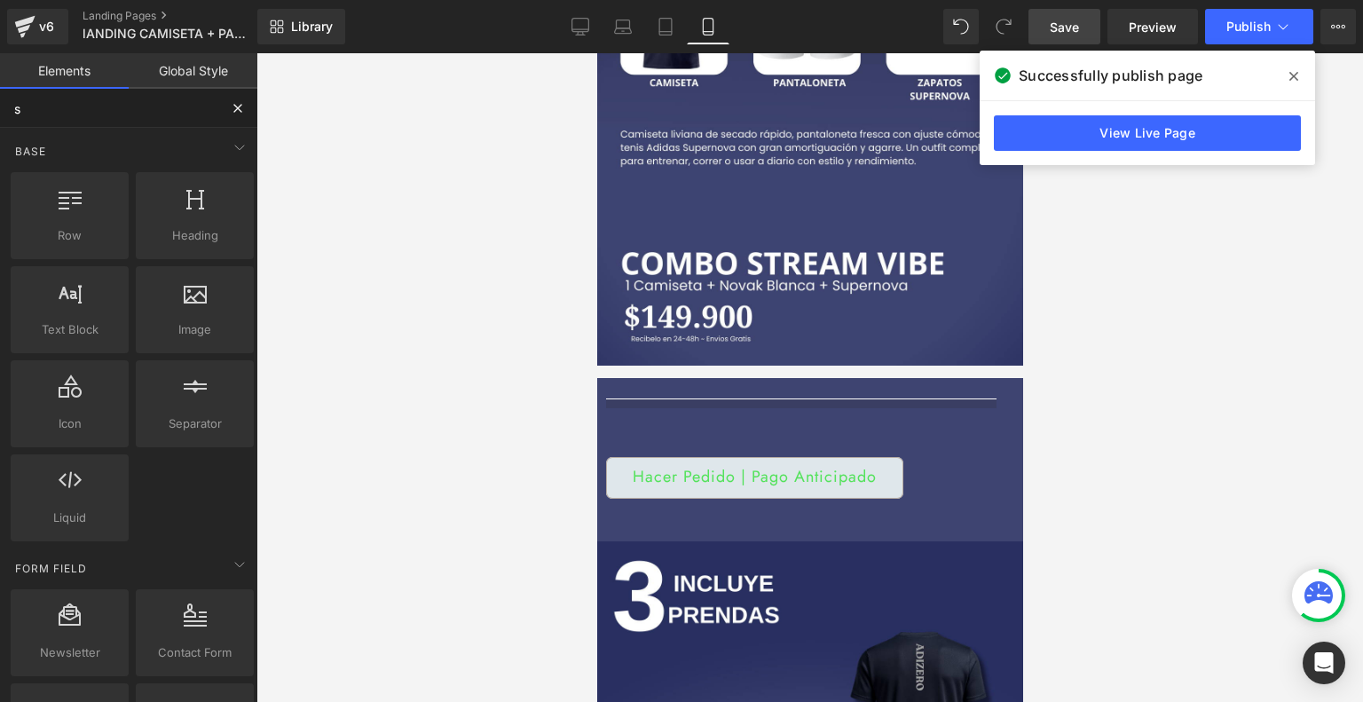
type input "sw"
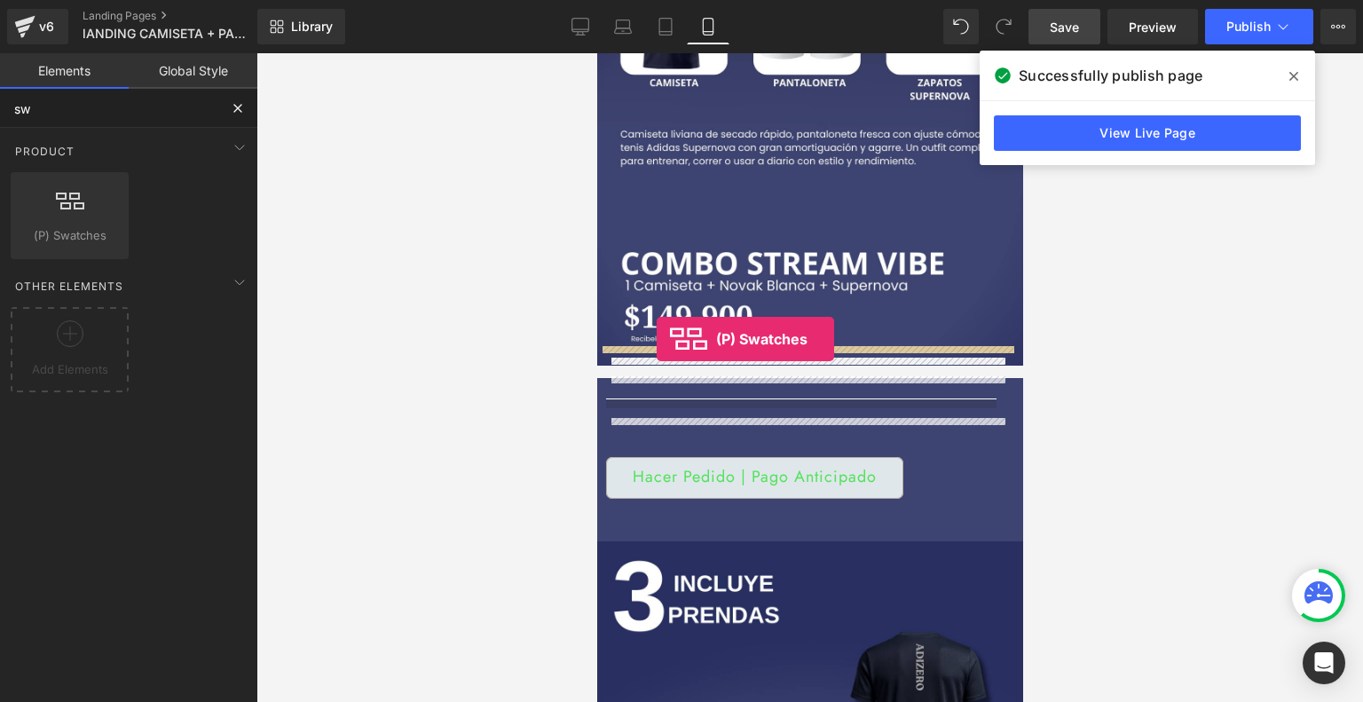
drag, startPoint x: 656, startPoint y: 286, endPoint x: 656, endPoint y: 339, distance: 53.2
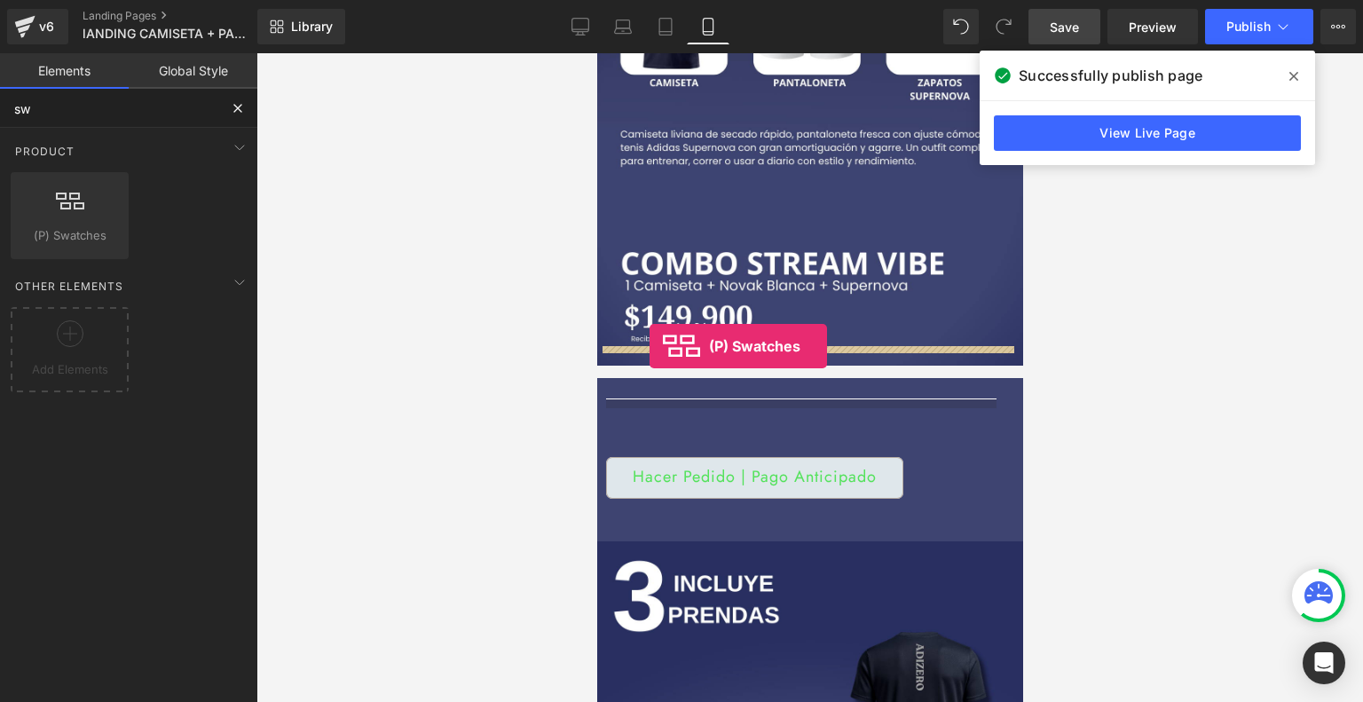
drag, startPoint x: 671, startPoint y: 272, endPoint x: 648, endPoint y: 346, distance: 77.2
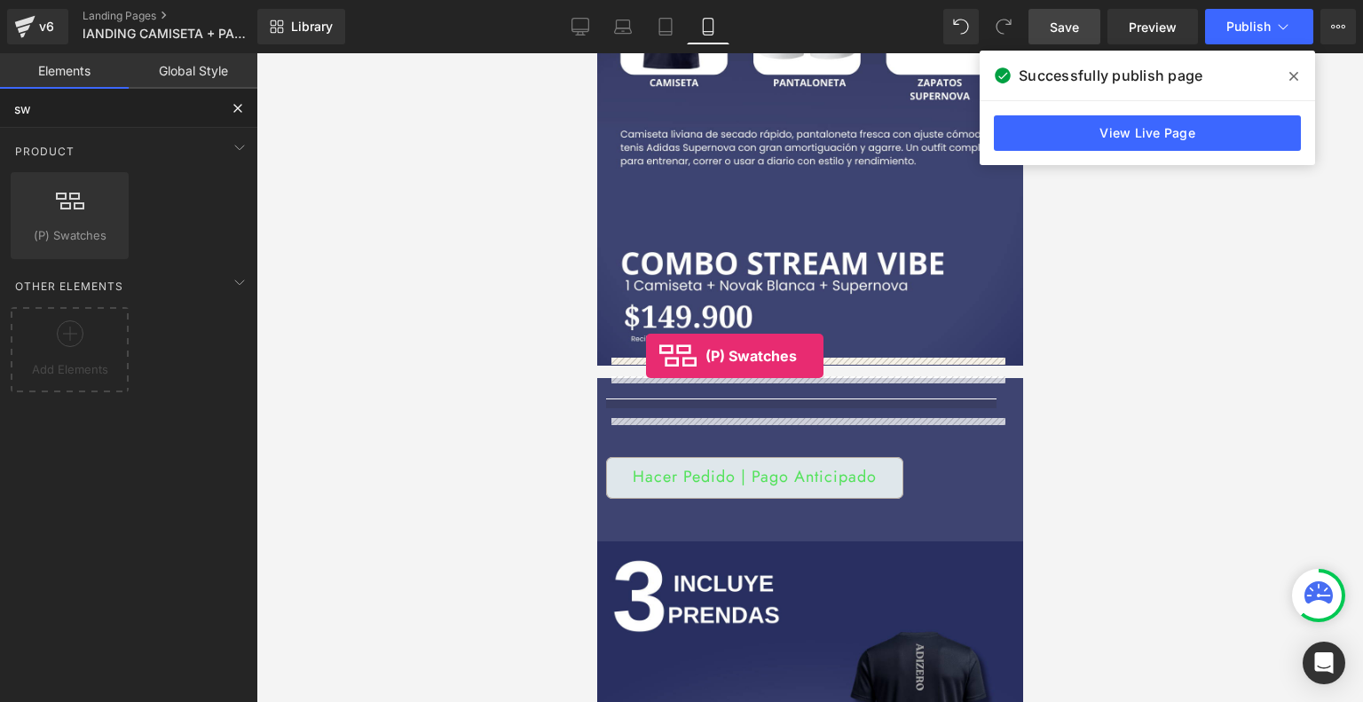
drag, startPoint x: 661, startPoint y: 279, endPoint x: 645, endPoint y: 356, distance: 77.9
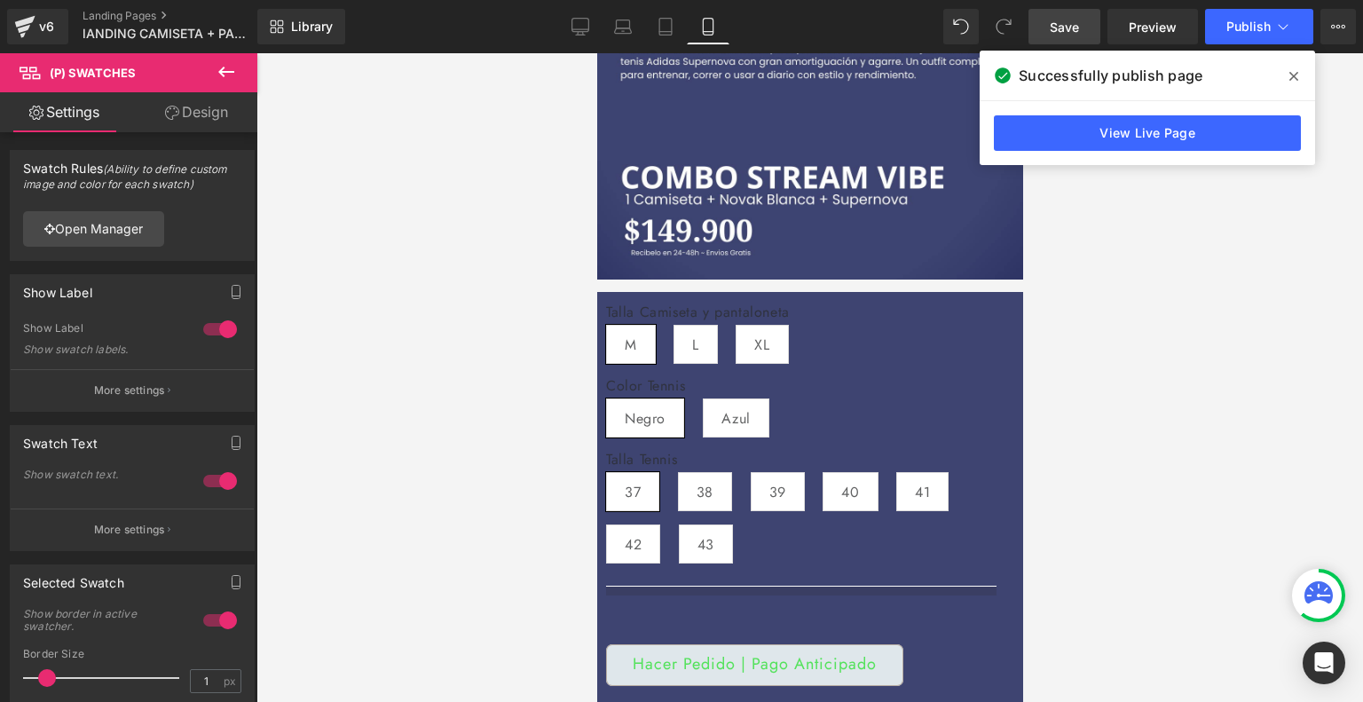
scroll to position [365, 0]
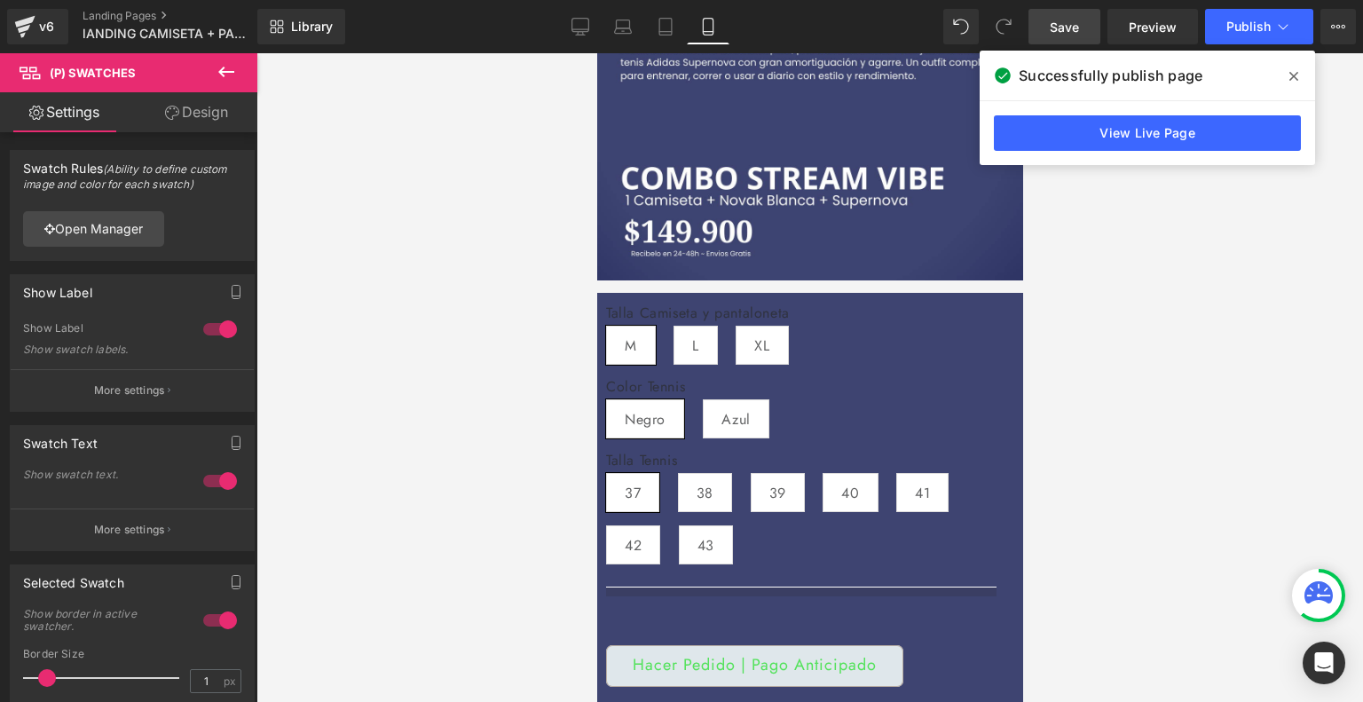
click at [596, 53] on span "(P) Swatches" at bounding box center [596, 53] width 0 height 0
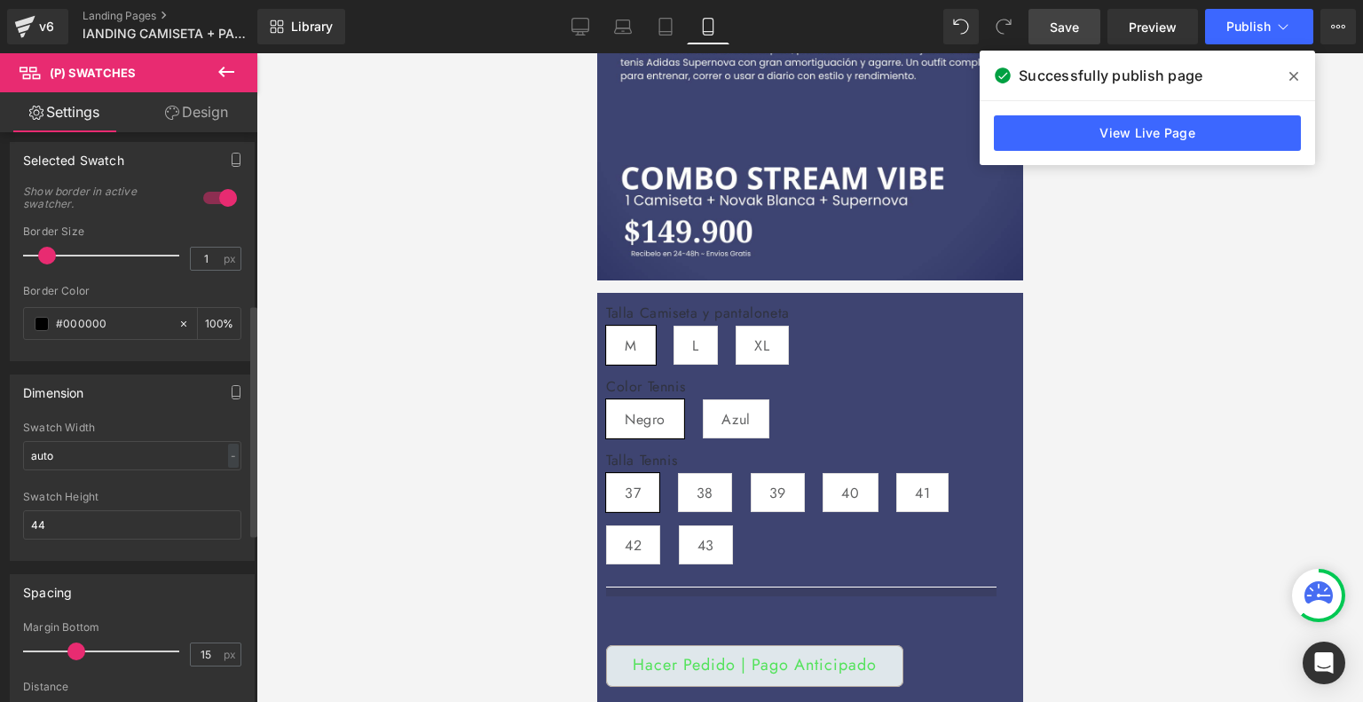
scroll to position [422, 0]
click at [41, 322] on span at bounding box center [42, 324] width 14 height 14
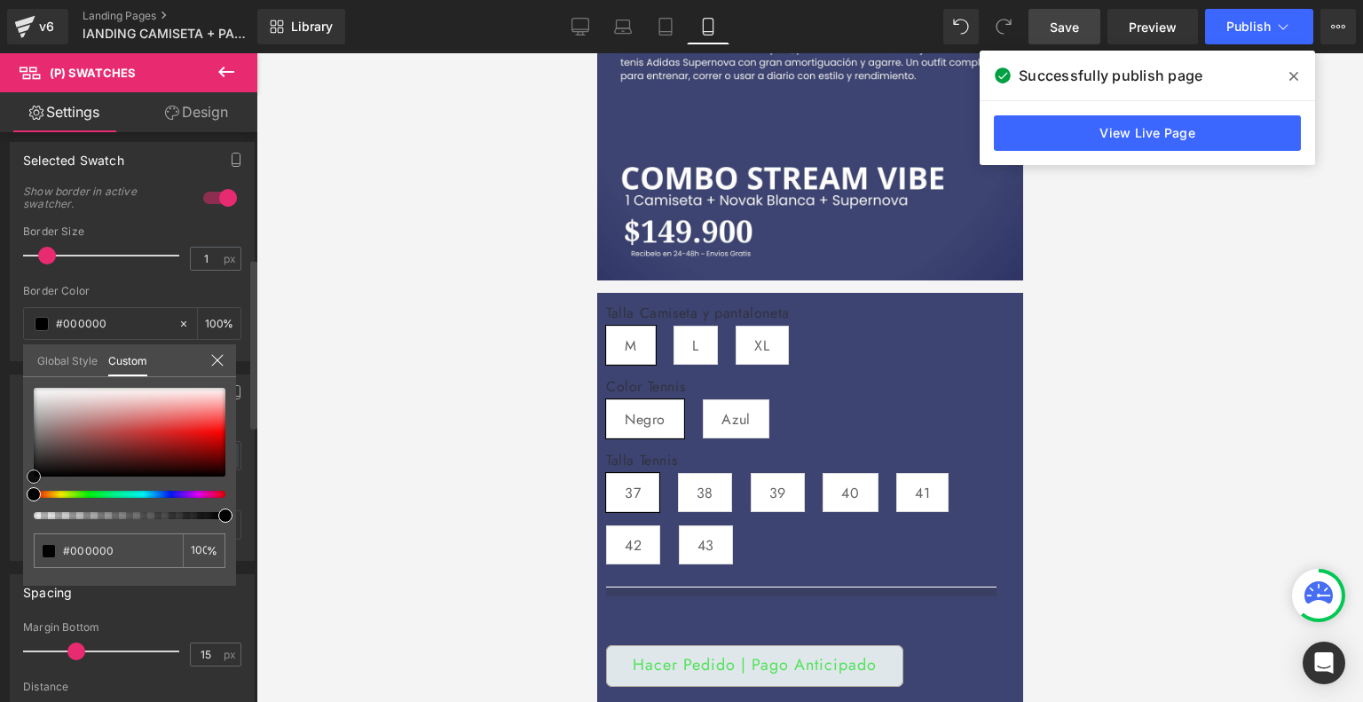
type input "#070707"
type input "#a19f9f"
type input "#e0e0e0"
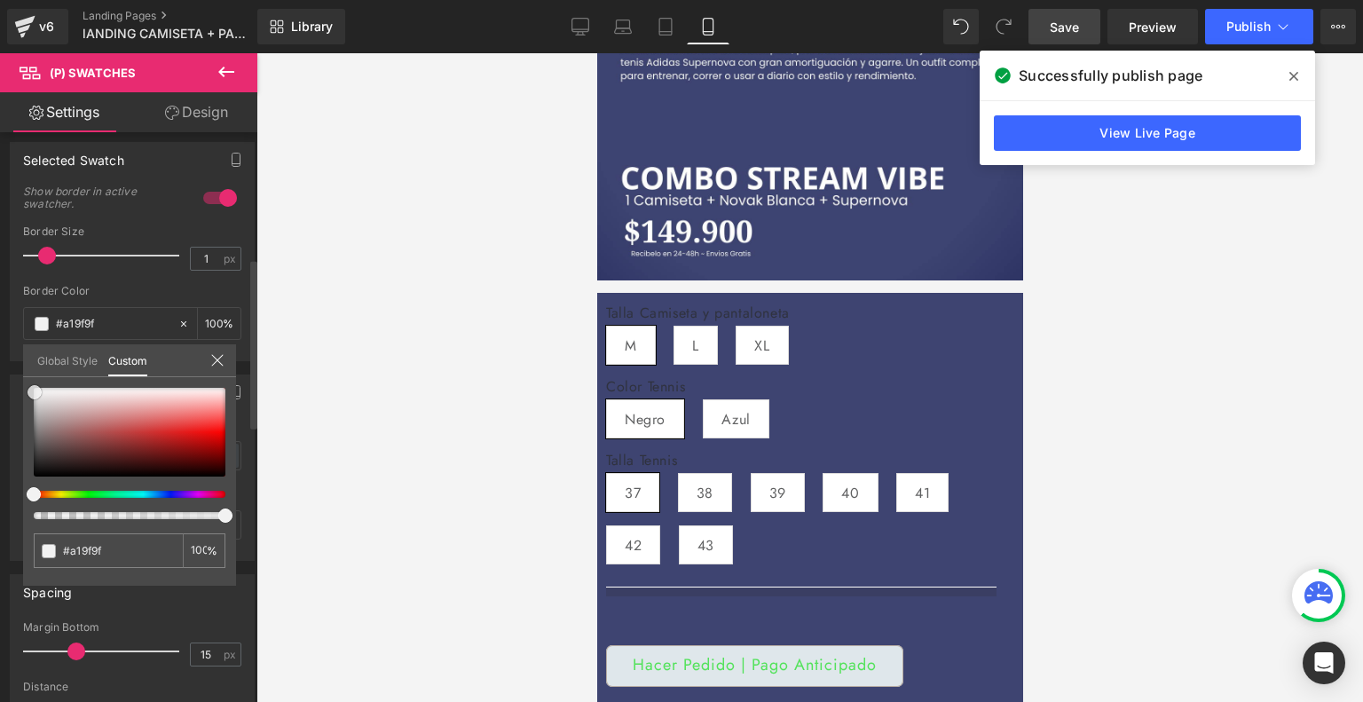
type input "#e0e0e0"
type input "#ffffff"
drag, startPoint x: 32, startPoint y: 478, endPoint x: 30, endPoint y: 373, distance: 104.7
click at [30, 373] on div "Global Style Custom Setup Global Style #ffffff 100 %" at bounding box center [129, 371] width 213 height 54
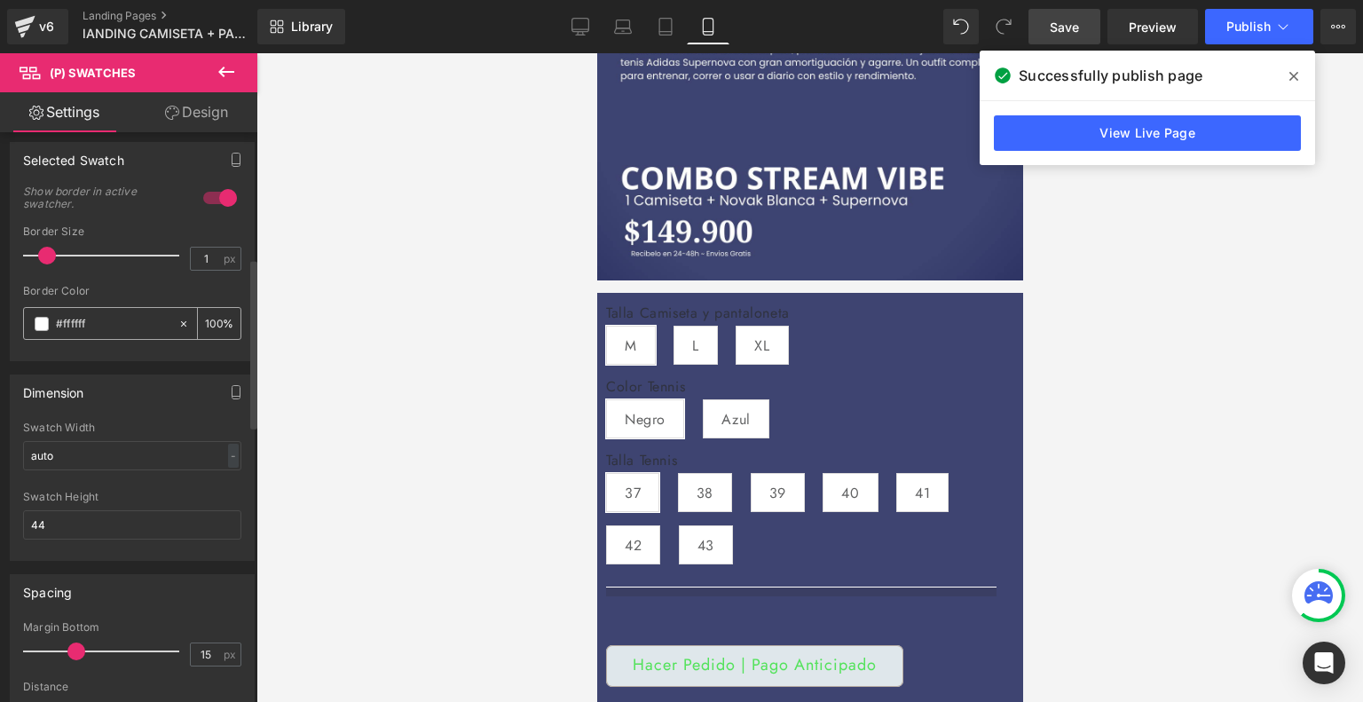
click at [37, 318] on span at bounding box center [42, 324] width 14 height 14
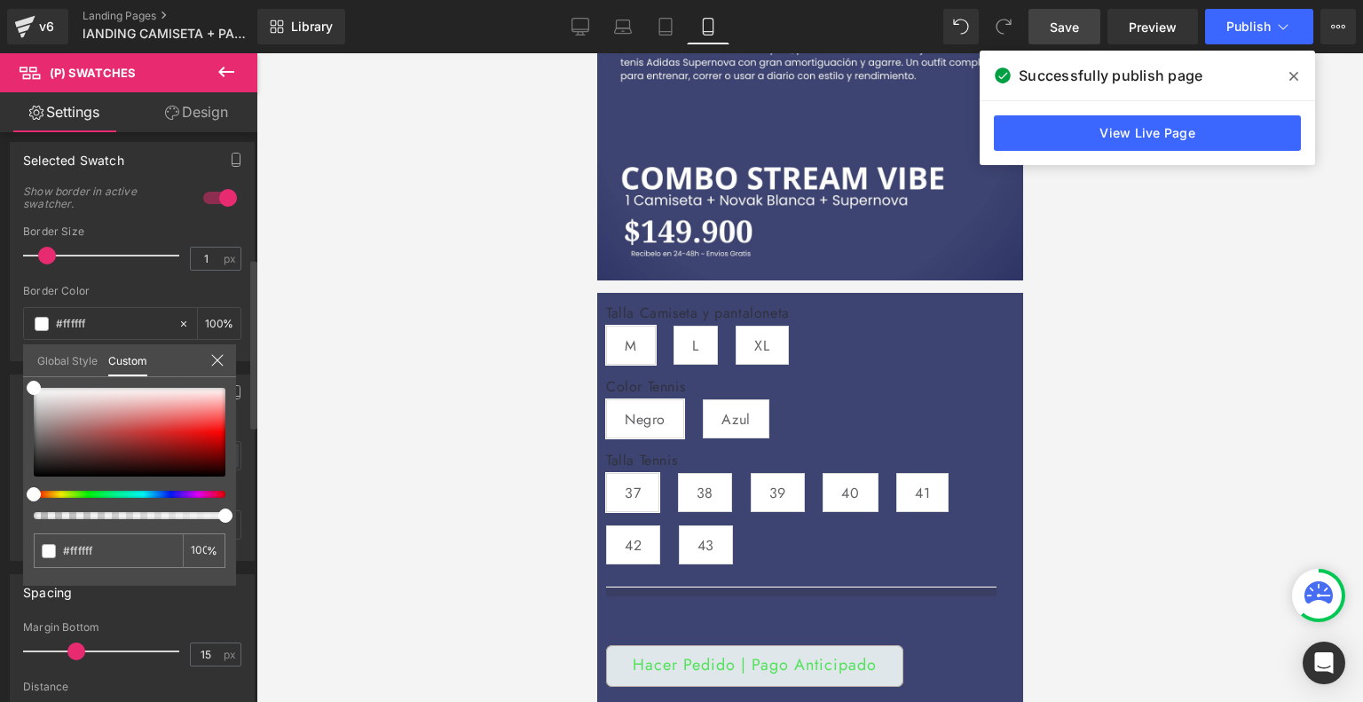
click at [90, 494] on div at bounding box center [123, 494] width 192 height 7
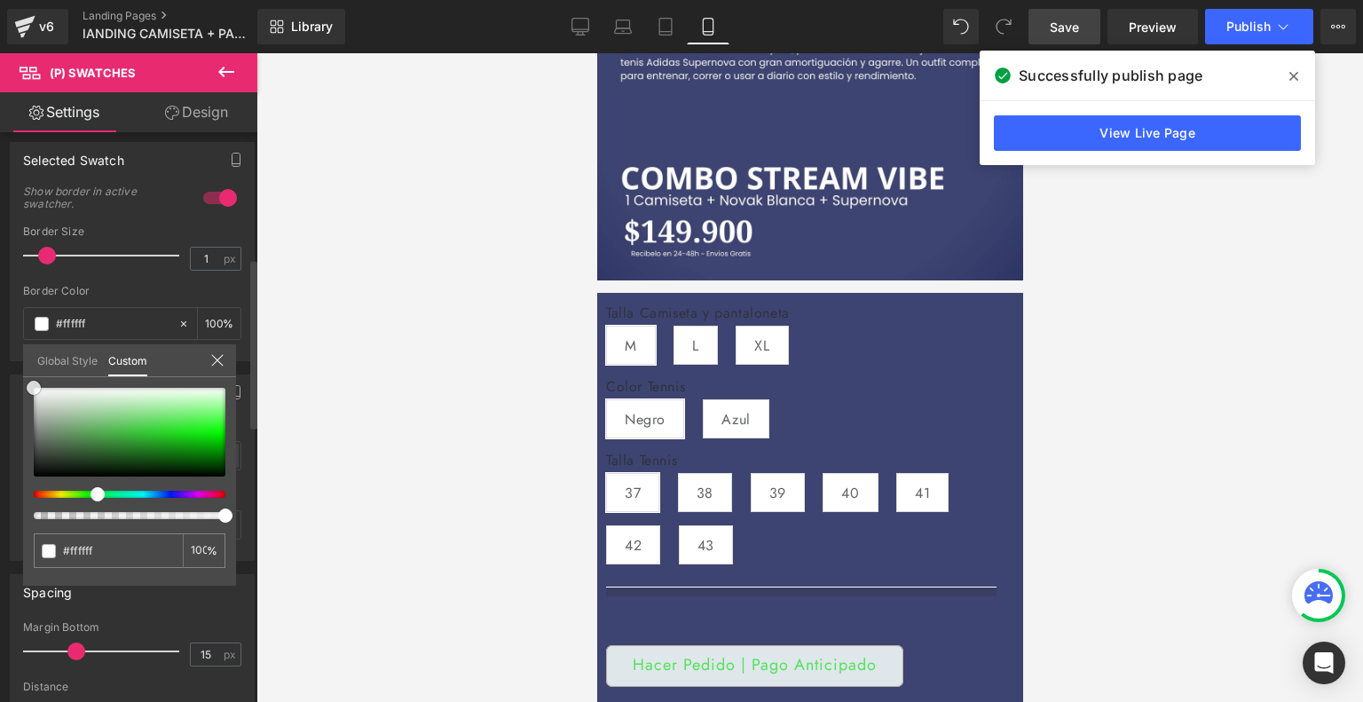
type input "#209c20"
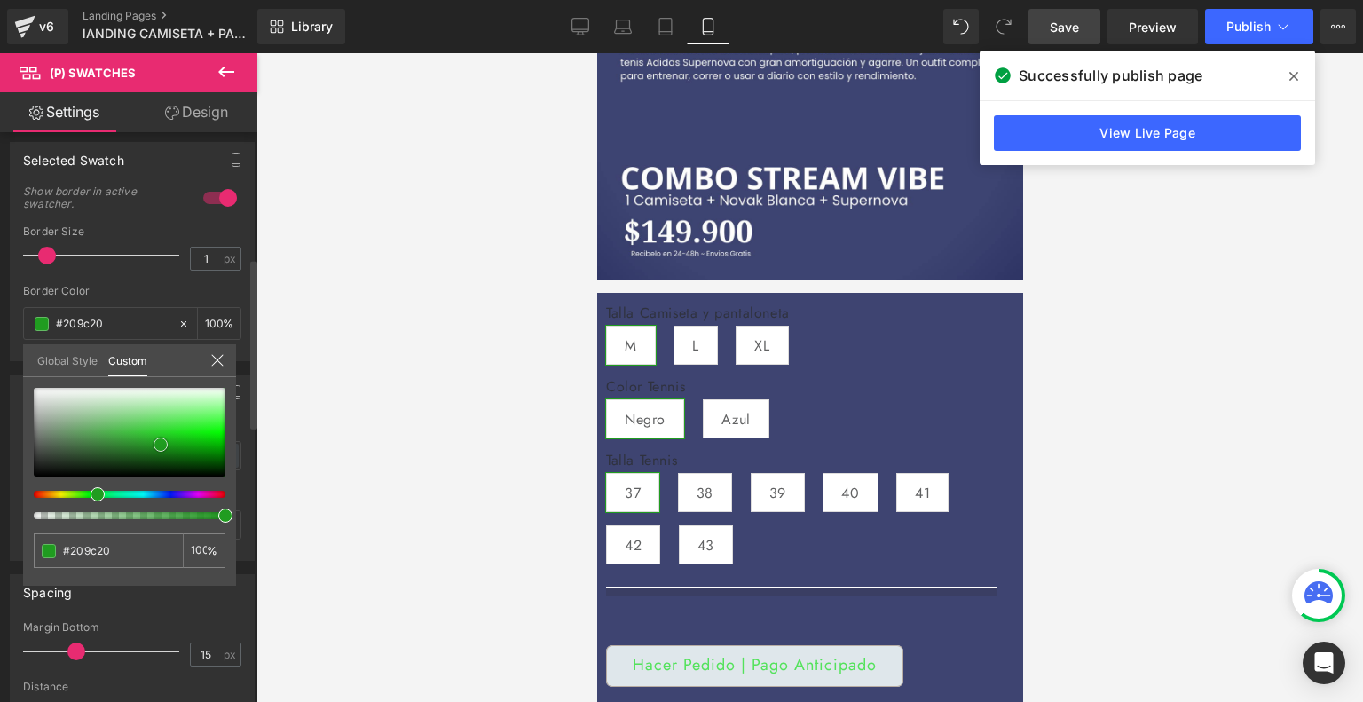
click at [161, 444] on div at bounding box center [130, 432] width 192 height 89
type input "#20b020"
type input "#2de12d"
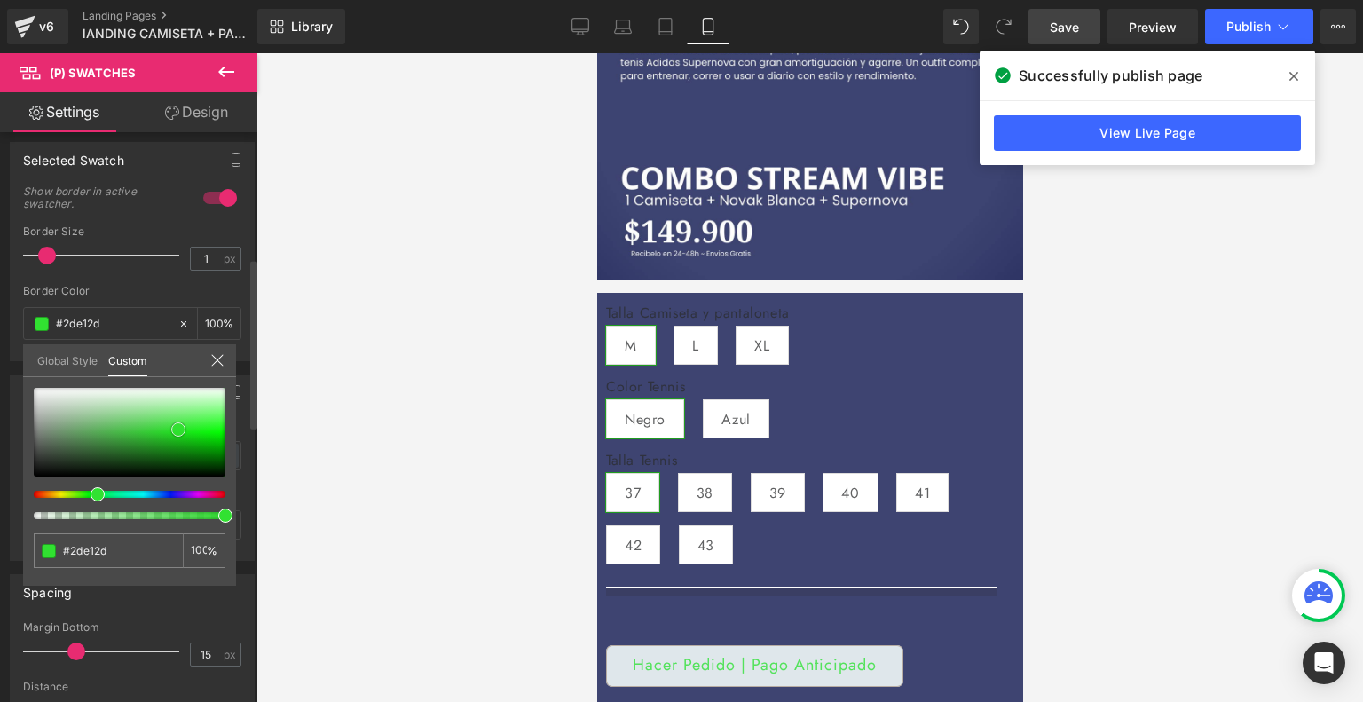
type input "#31e131"
type input "#42e542"
type input "#66ea66"
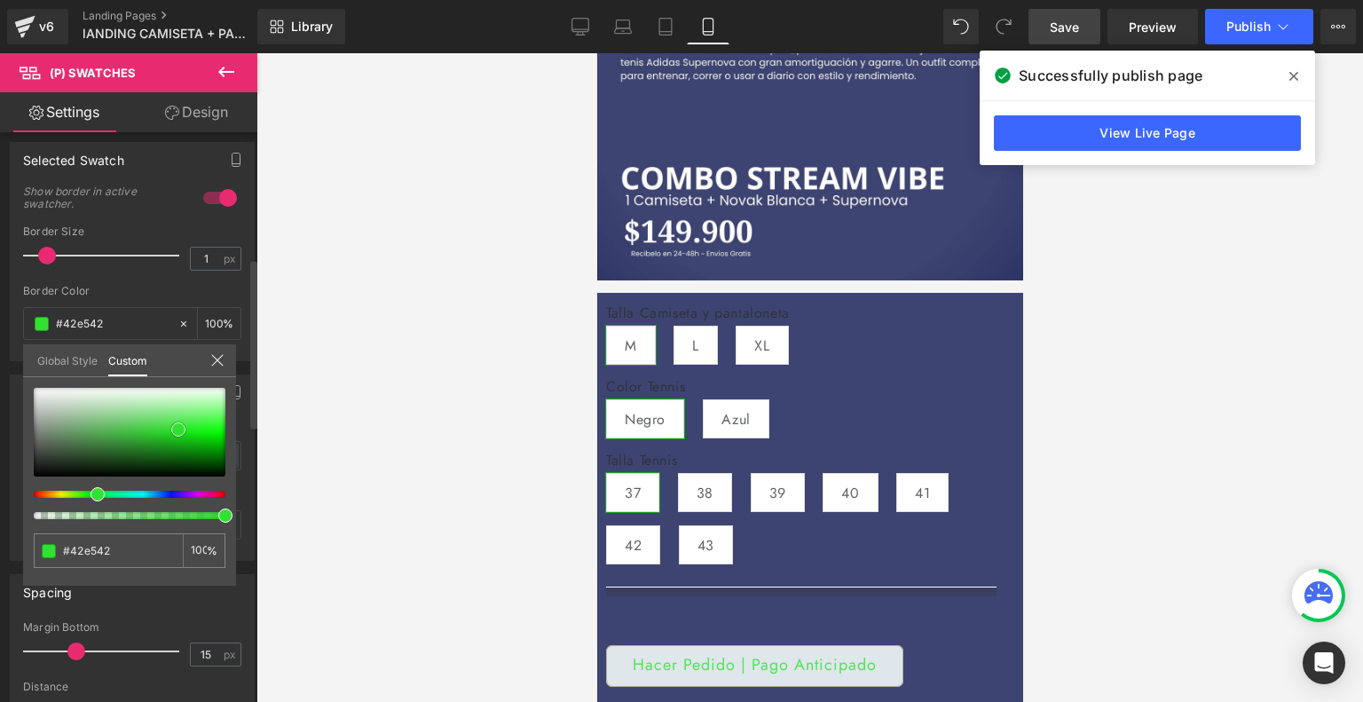
type input "#66ea66"
type input "#78ec78"
type input "#aef3ae"
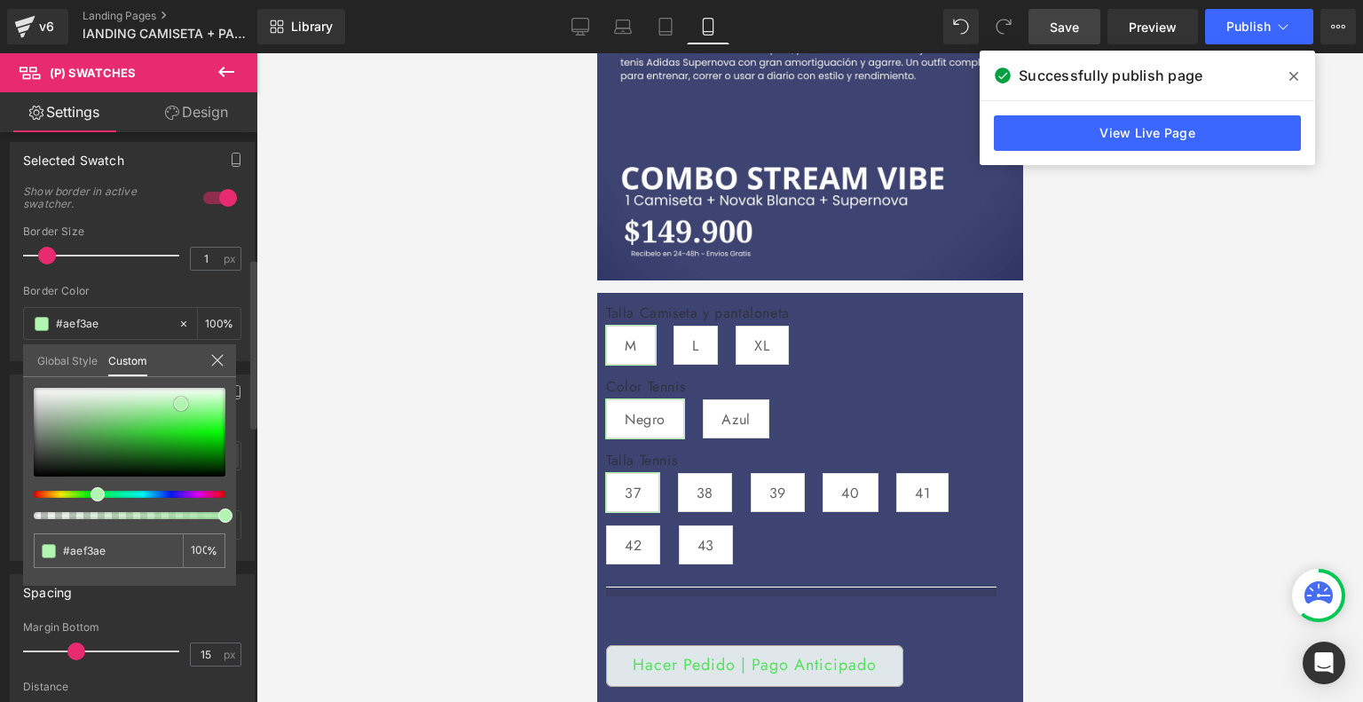
type input "#adf4ad"
type input "#a5f2a5"
type input "#9cf19c"
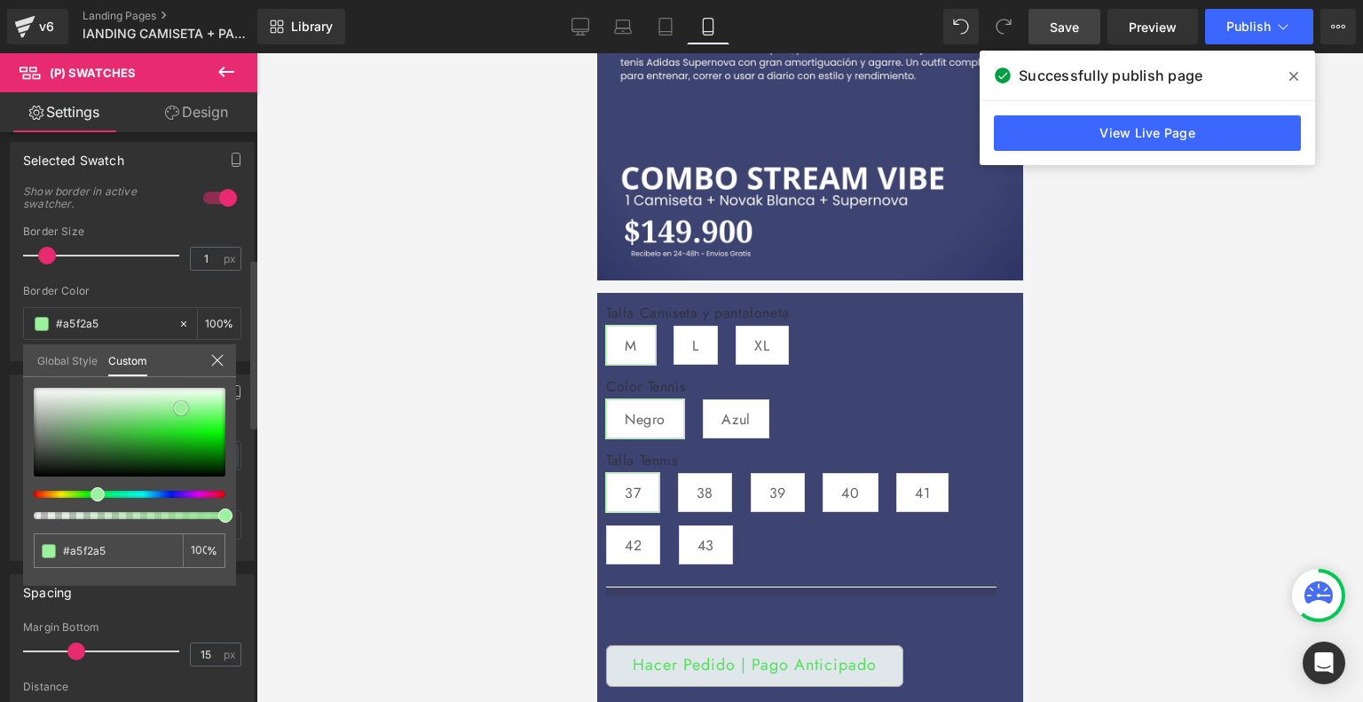
type input "#9cf19c"
type input "#92f092"
type input "#8aef8a"
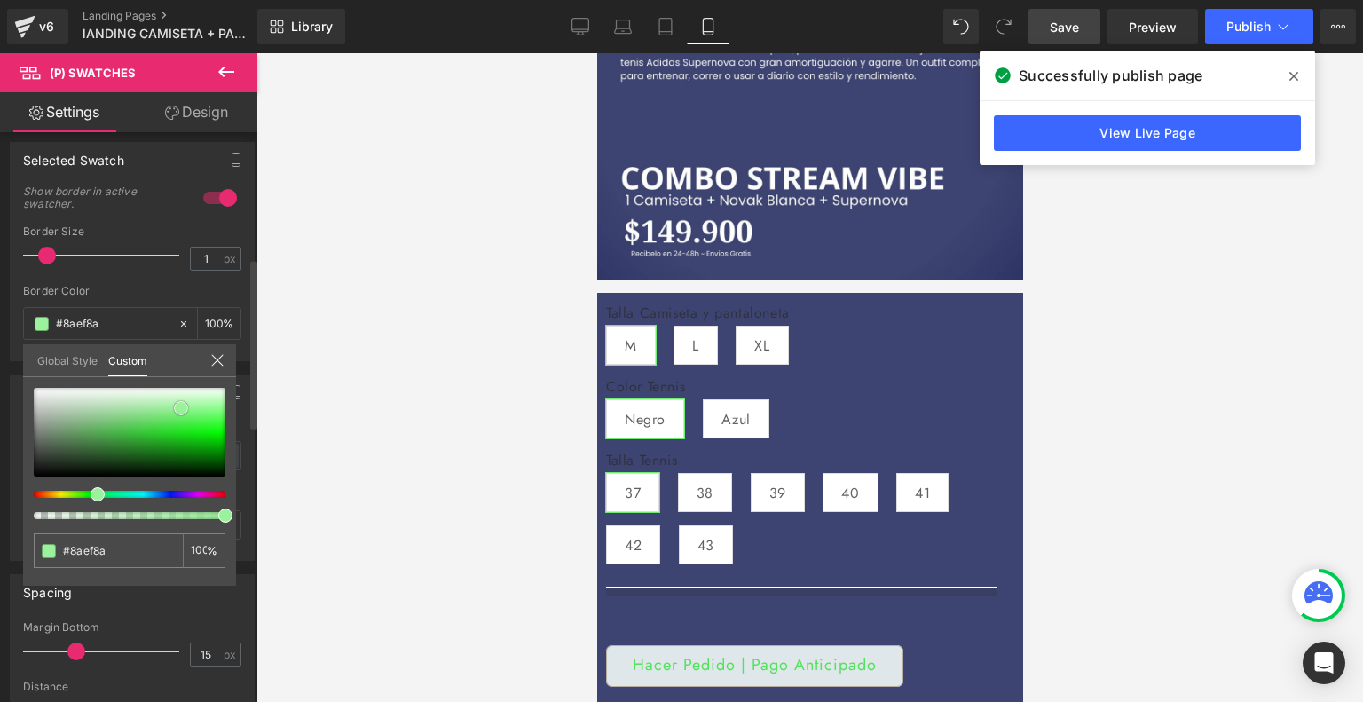
type input "#70ea70"
type input "#54e754"
type input "#4de44d"
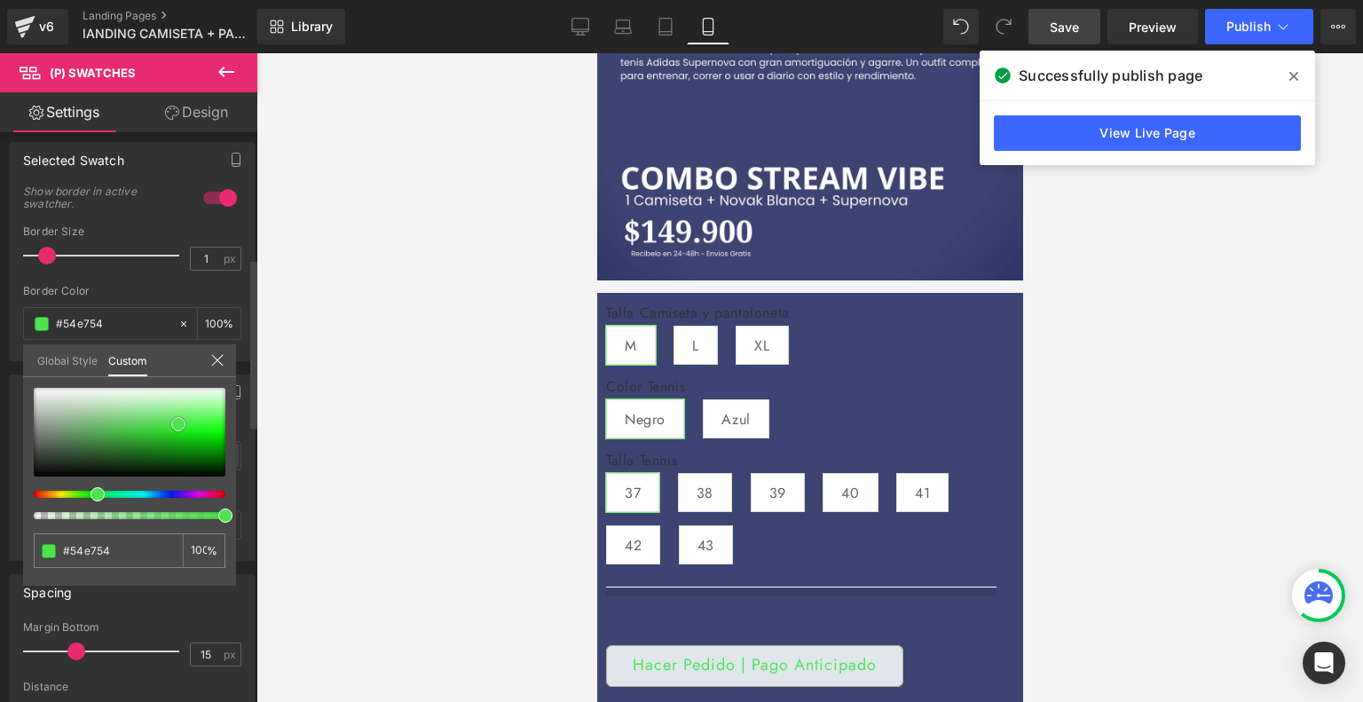
type input "#4de44d"
type input "#26dd26"
type input "#22d622"
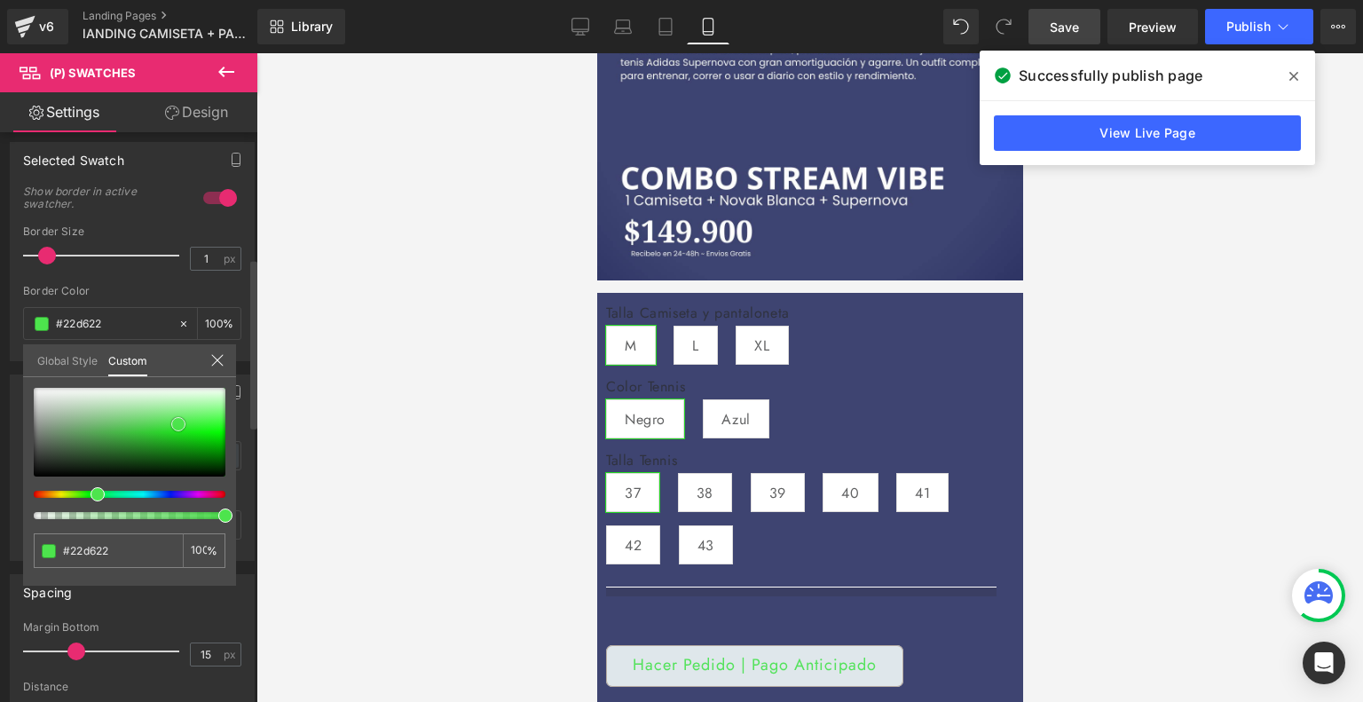
type input "#21d321"
drag, startPoint x: 163, startPoint y: 440, endPoint x: 174, endPoint y: 430, distance: 14.4
click at [174, 430] on span at bounding box center [171, 435] width 14 height 14
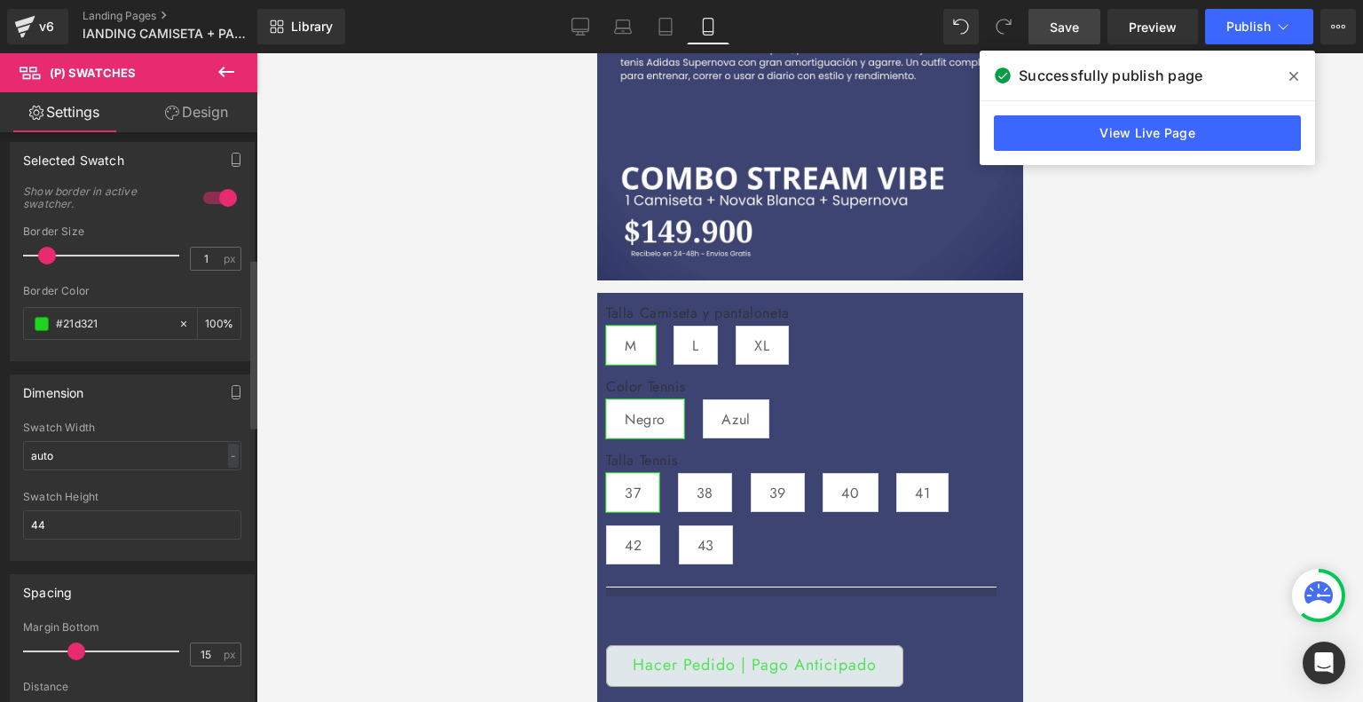
drag, startPoint x: 46, startPoint y: 255, endPoint x: 94, endPoint y: 266, distance: 49.1
type input "2"
drag, startPoint x: 49, startPoint y: 255, endPoint x: 67, endPoint y: 262, distance: 19.9
click at [67, 262] on div at bounding box center [105, 255] width 147 height 35
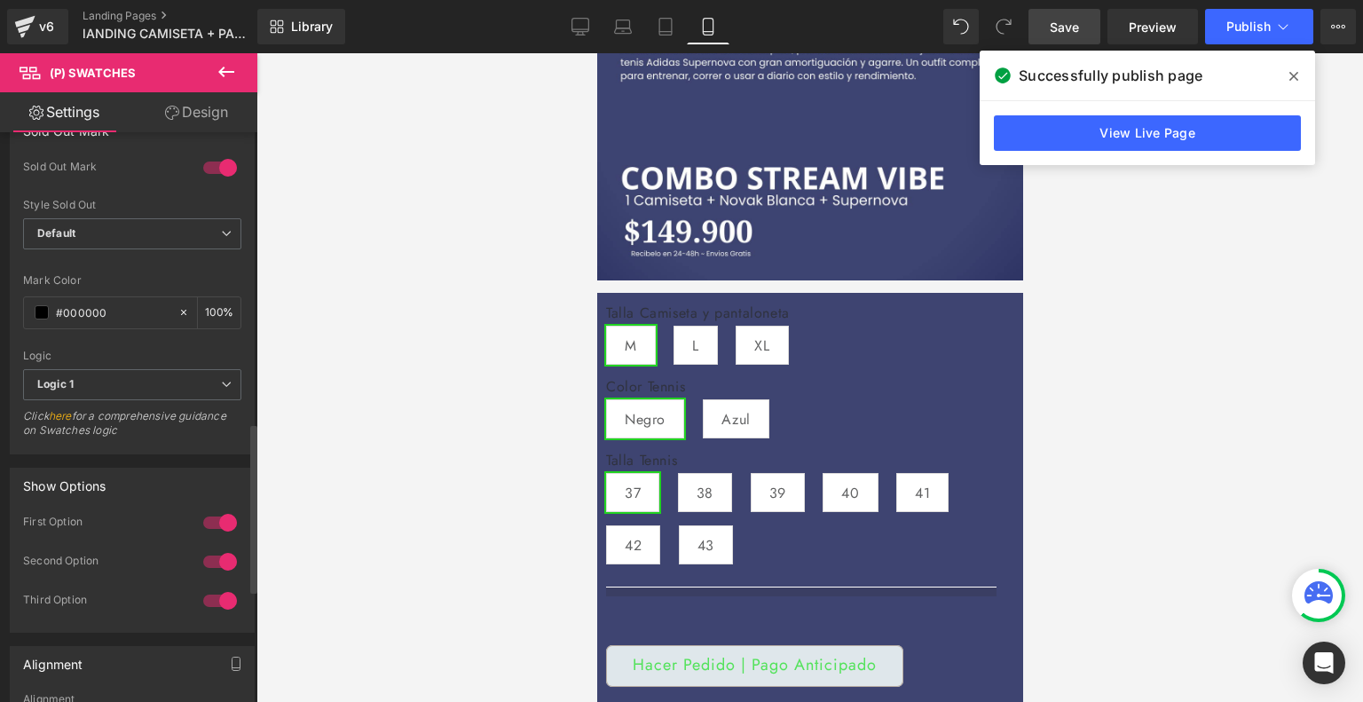
scroll to position [1068, 0]
click at [43, 307] on span at bounding box center [42, 308] width 14 height 14
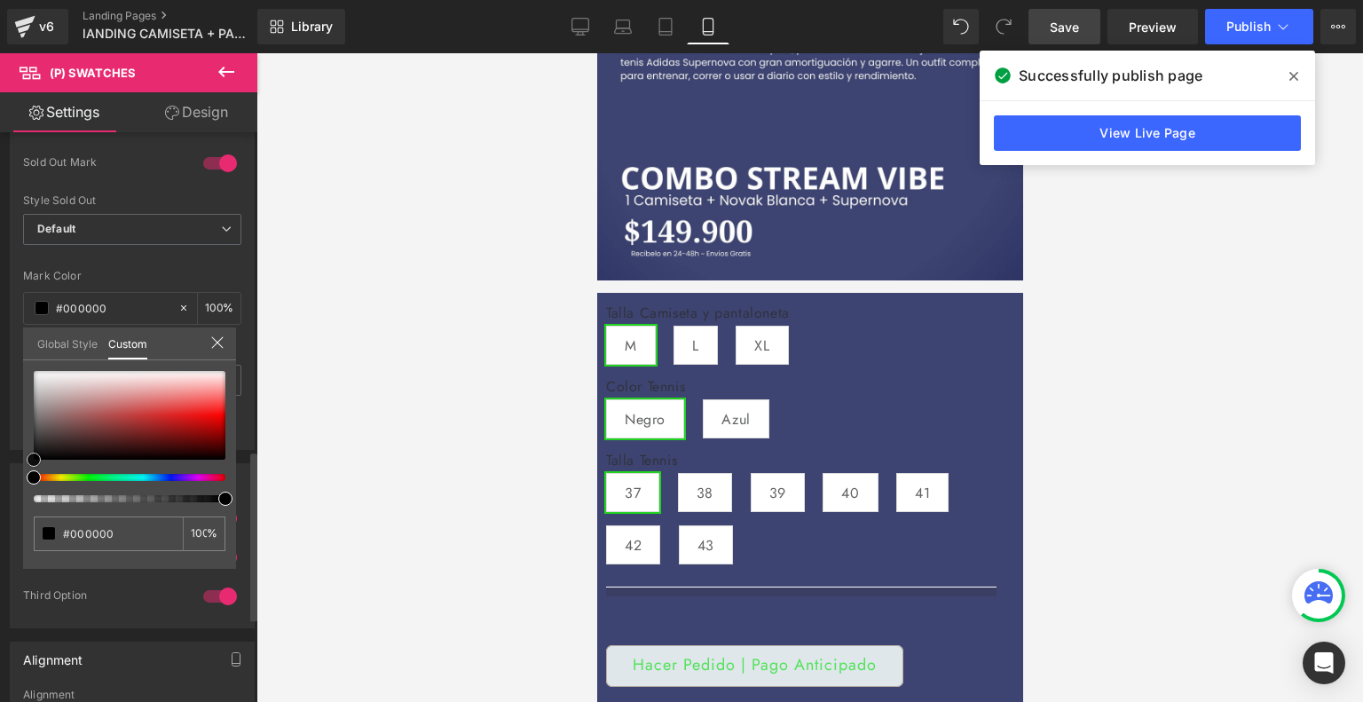
type input "#141414"
type input "#ffffff"
drag, startPoint x: 30, startPoint y: 460, endPoint x: 32, endPoint y: 327, distance: 133.1
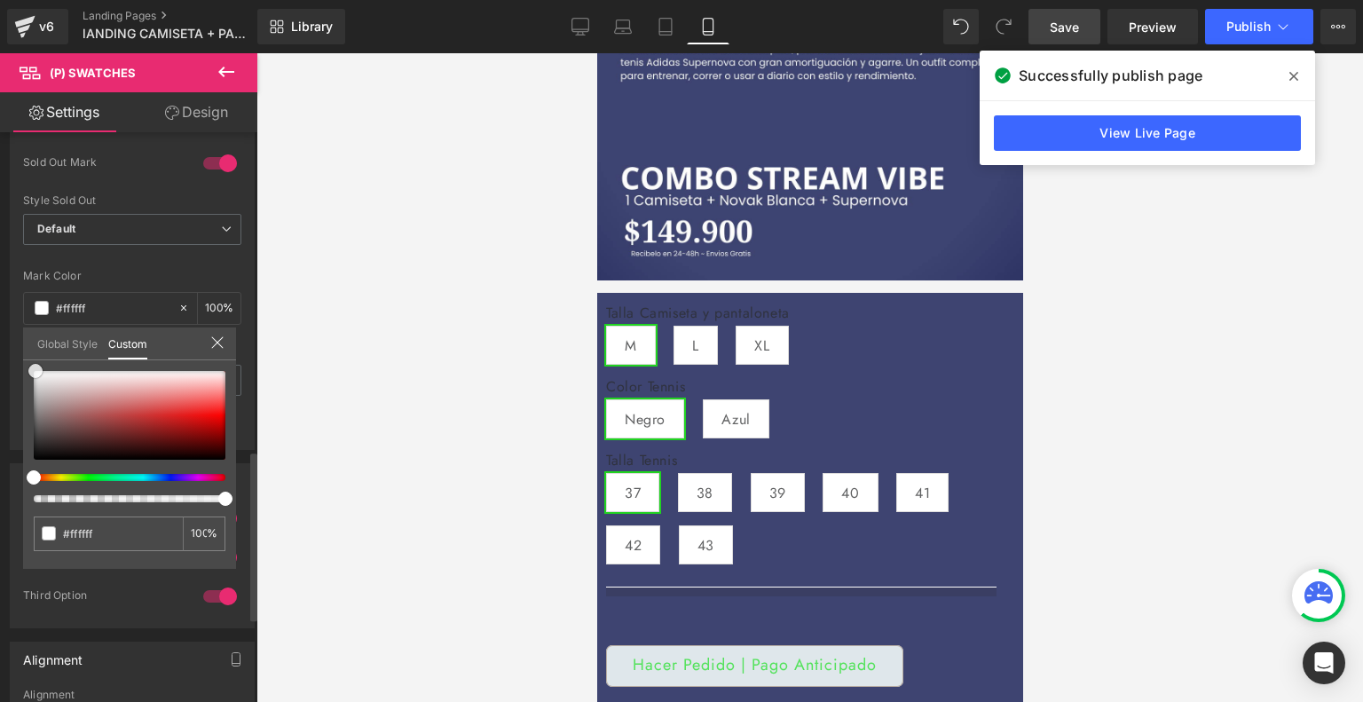
click at [32, 327] on div "Global Style Custom Setup Global Style #ffffff 100 %" at bounding box center [129, 354] width 213 height 54
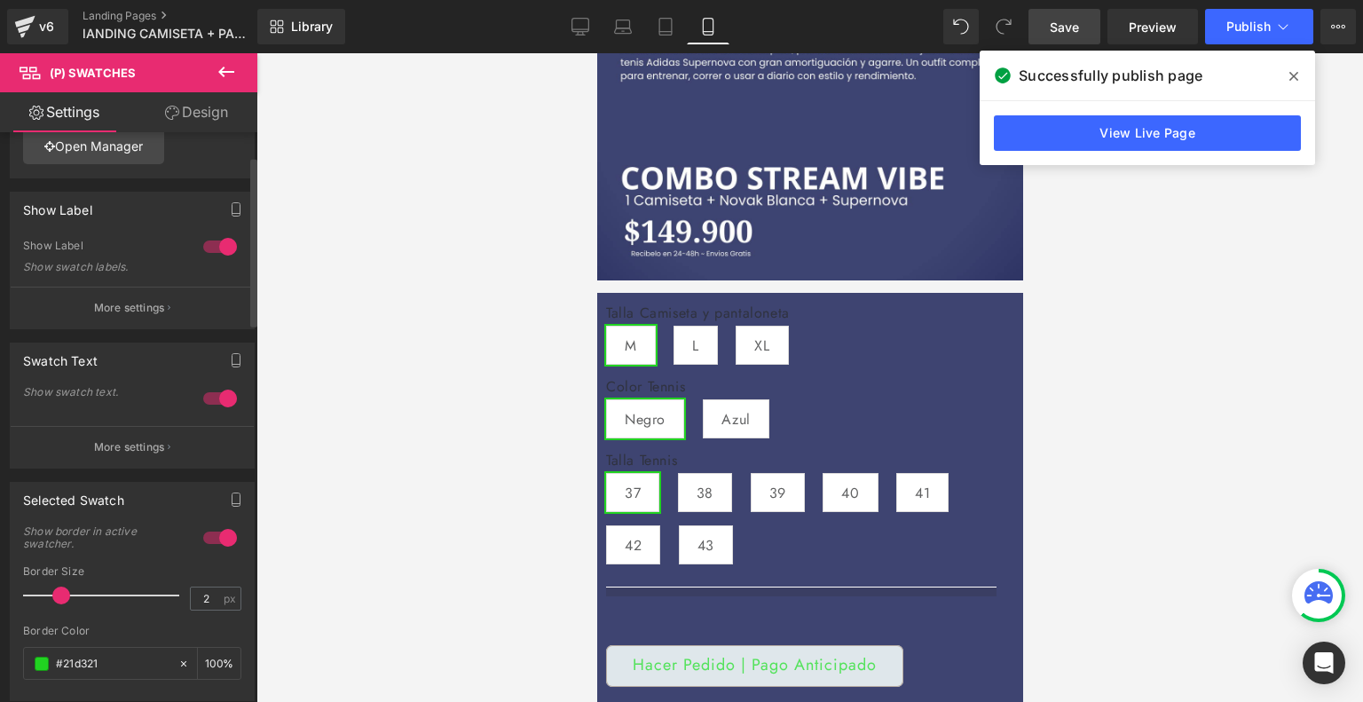
scroll to position [79, 0]
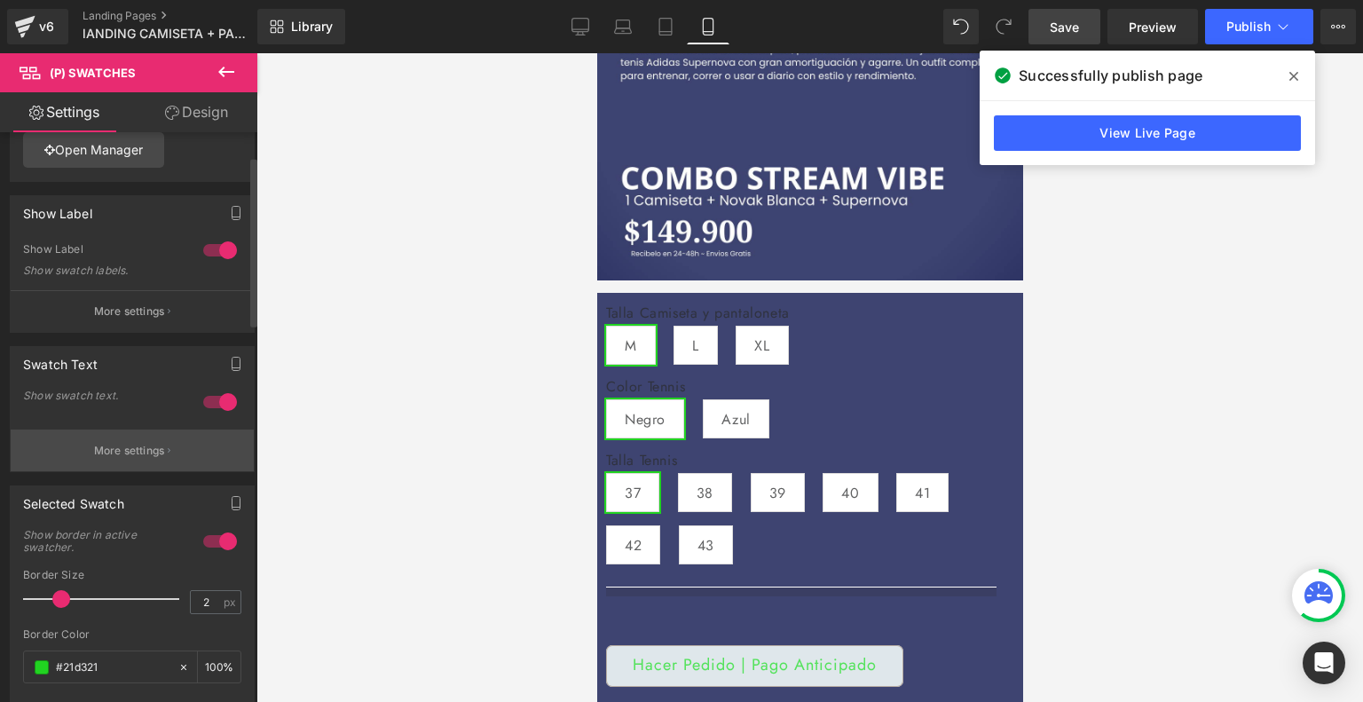
click at [143, 460] on button "More settings" at bounding box center [132, 450] width 243 height 42
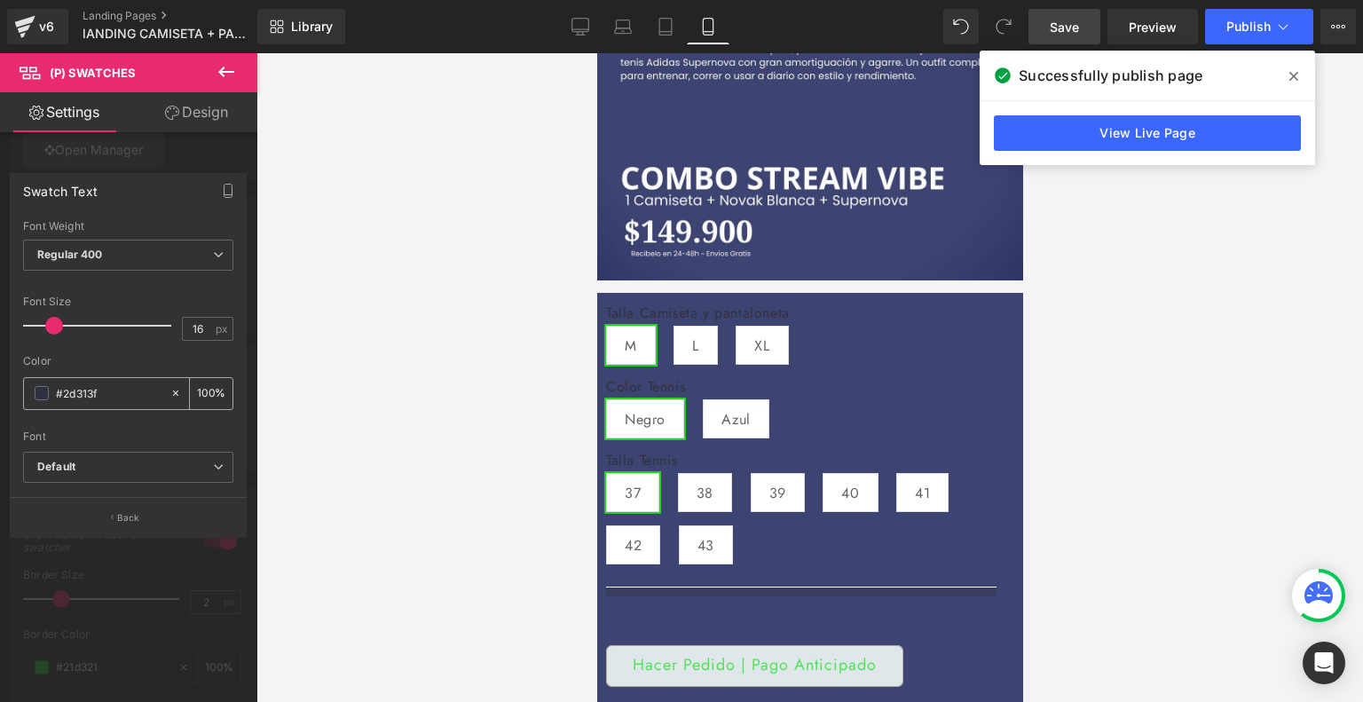
click at [39, 389] on span at bounding box center [42, 393] width 14 height 14
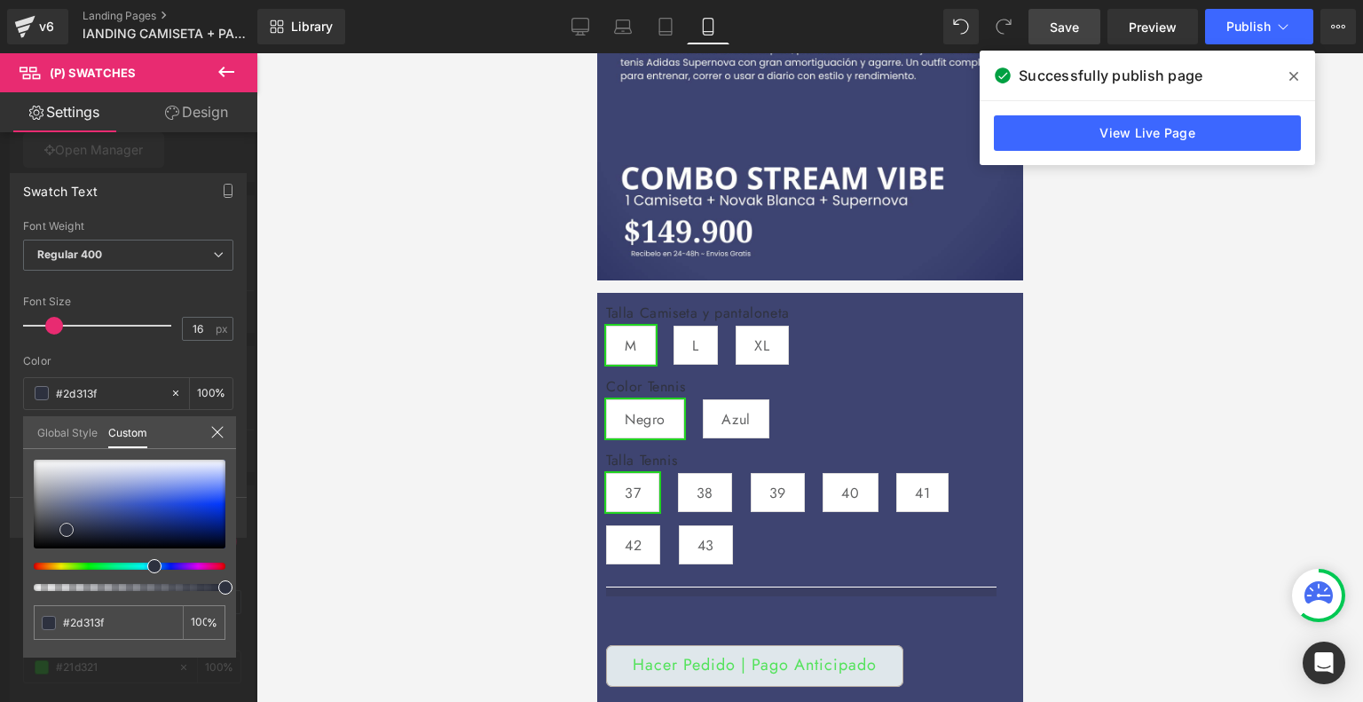
type input "#4e5468"
type input "#d6d6d6"
type input "#ededed"
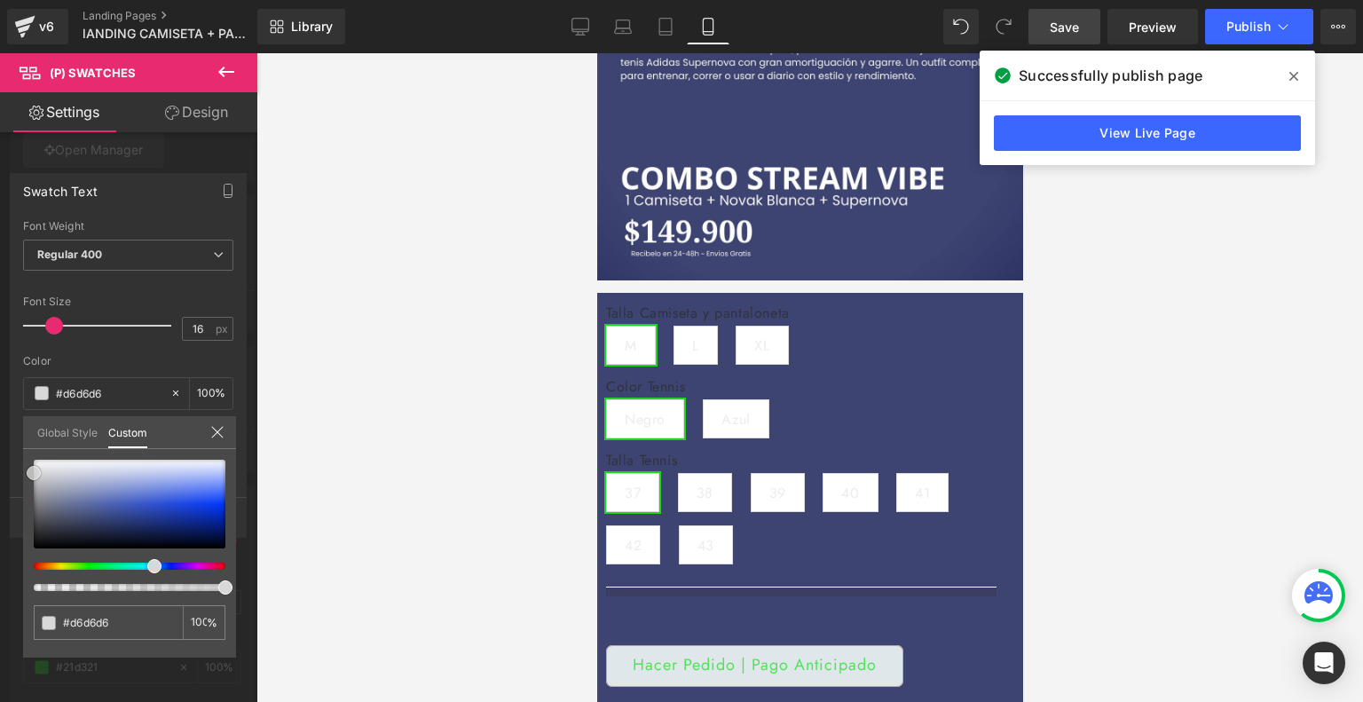
type input "#ededed"
type input "#f7f7f7"
type input "#ffffff"
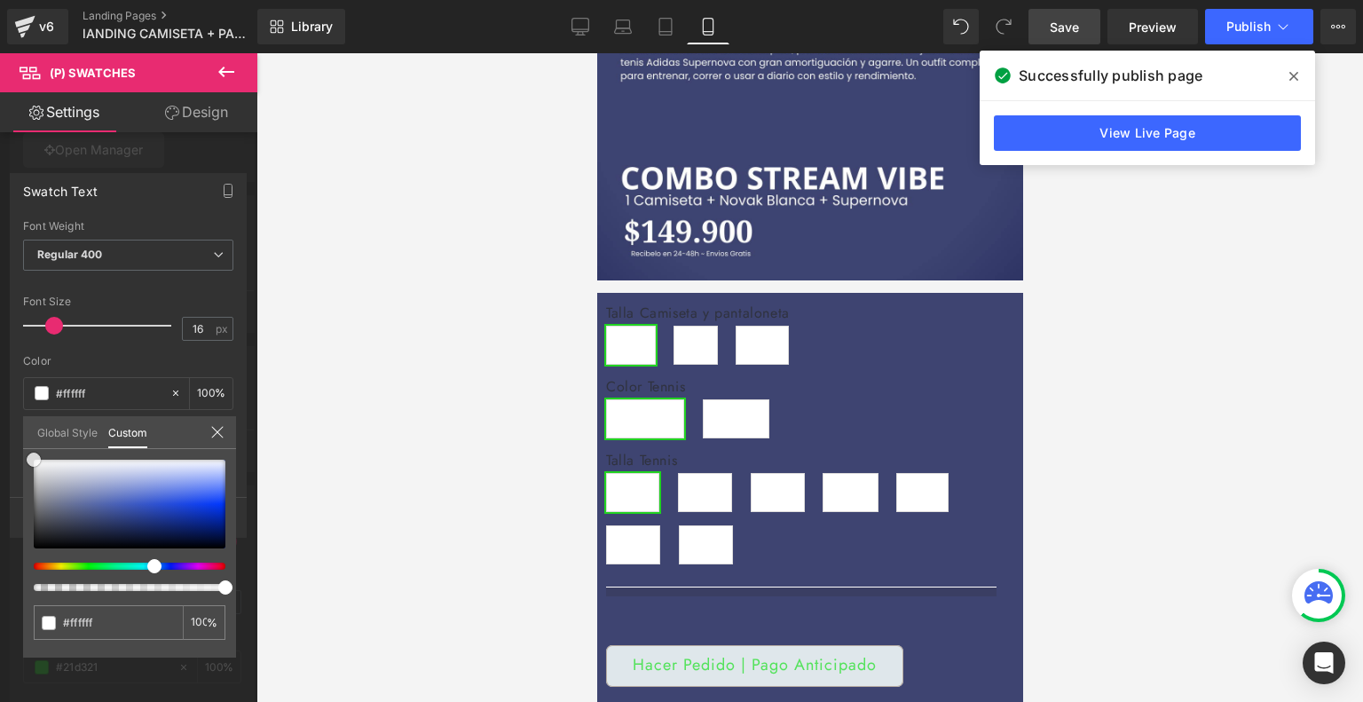
drag, startPoint x: 67, startPoint y: 528, endPoint x: 28, endPoint y: 455, distance: 82.6
click at [28, 455] on span at bounding box center [34, 459] width 14 height 14
type input "#f4f4f5"
type input "#464685"
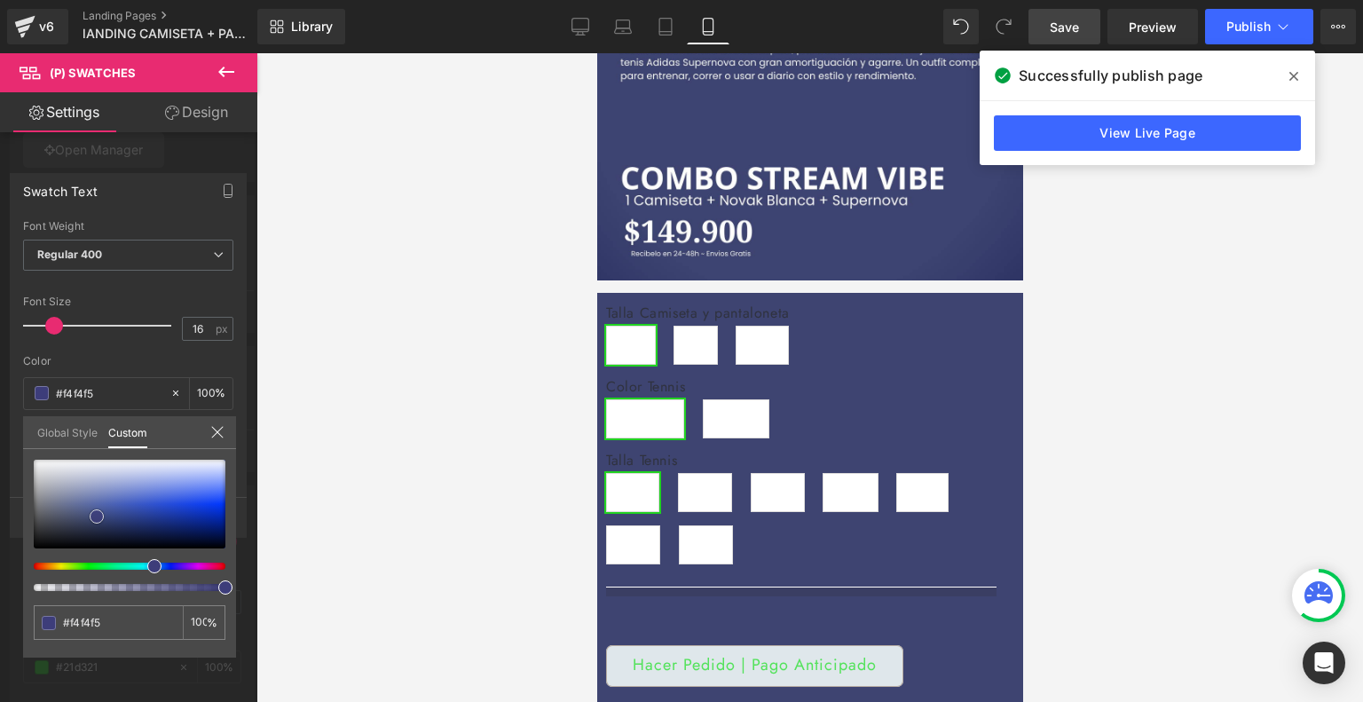
type input "#464685"
type input "#353568"
type input "#3b3b4d"
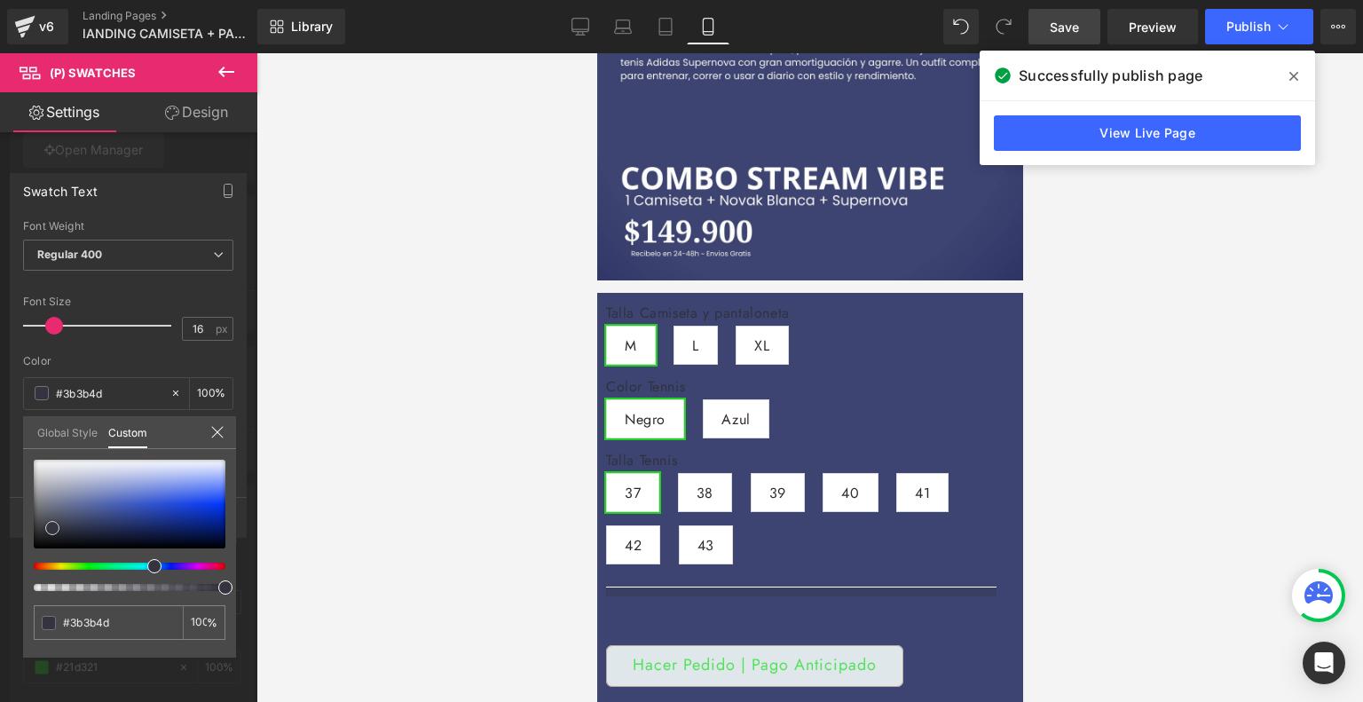
type input "#2c2c2f"
type input "#0f0f0f"
type input "#000000"
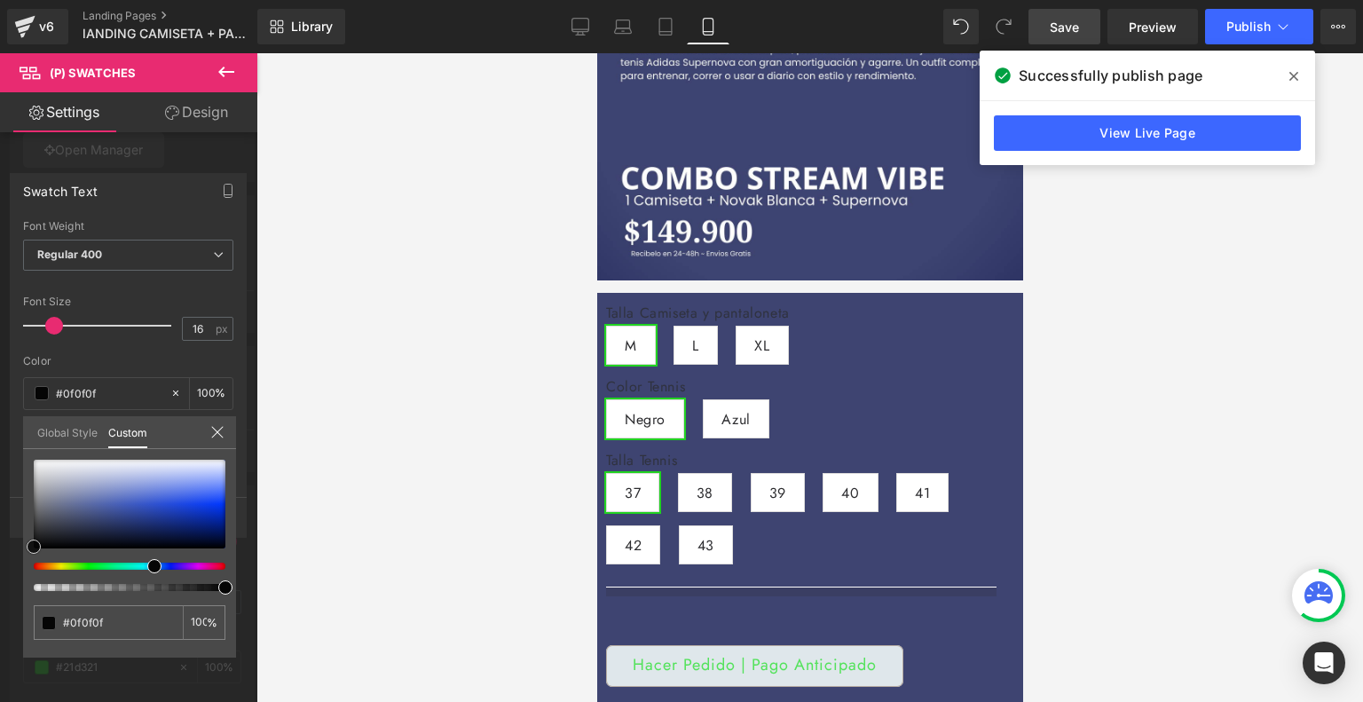
type input "#000000"
drag, startPoint x: 31, startPoint y: 456, endPoint x: 25, endPoint y: 549, distance: 93.4
click at [25, 549] on div "#000000 100 %" at bounding box center [129, 559] width 213 height 198
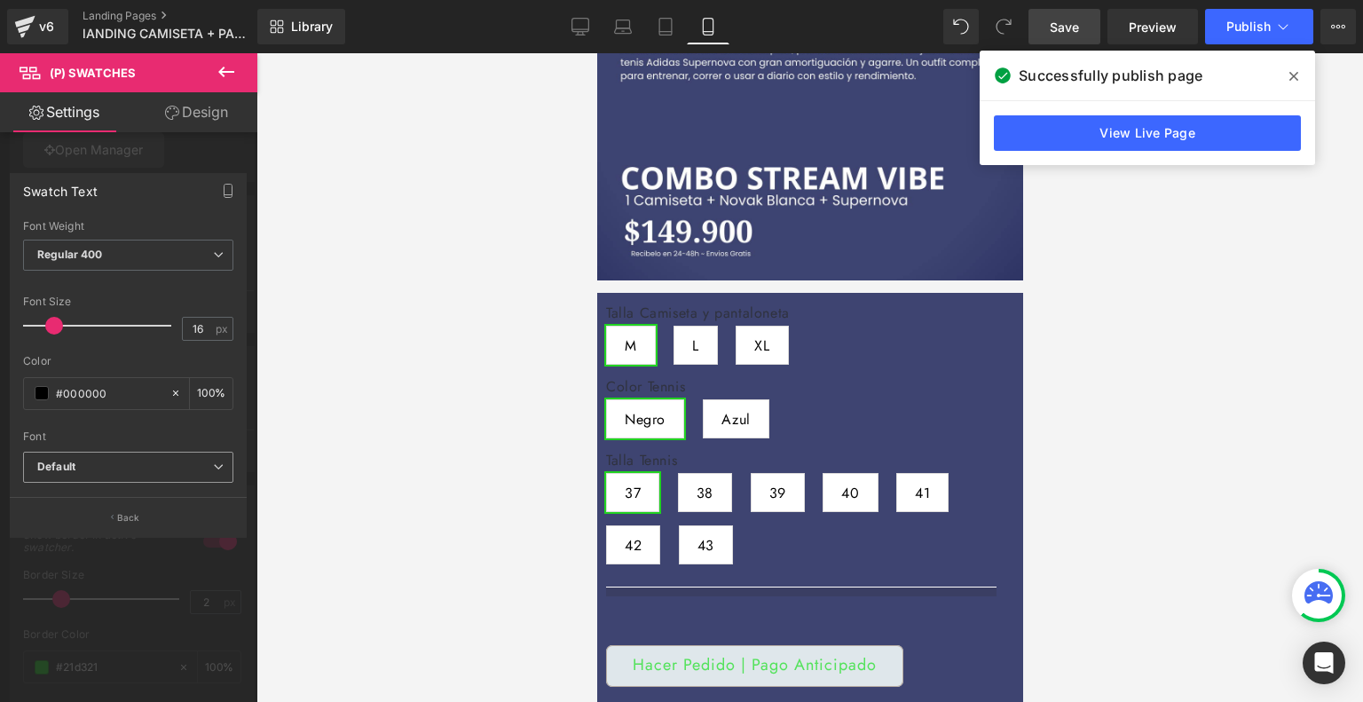
click at [94, 472] on b "Default" at bounding box center [125, 467] width 176 height 15
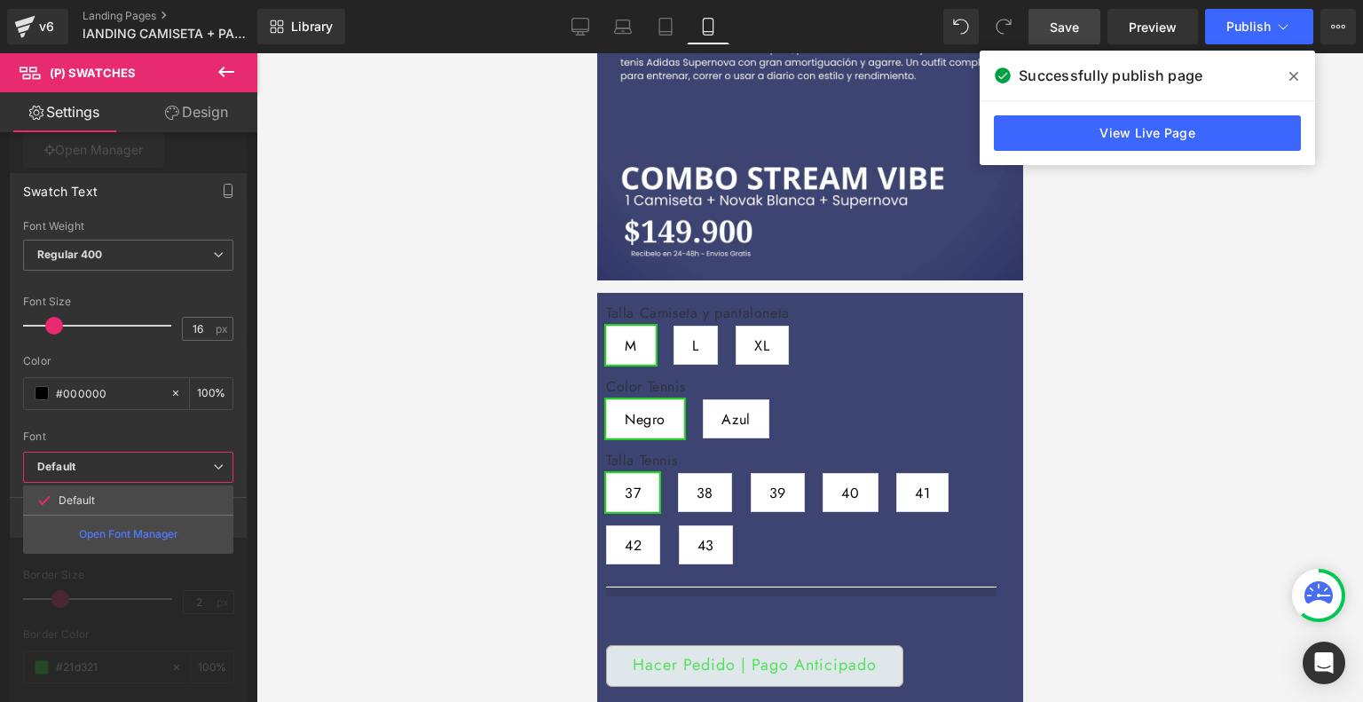
click at [94, 472] on b "Default" at bounding box center [125, 467] width 176 height 15
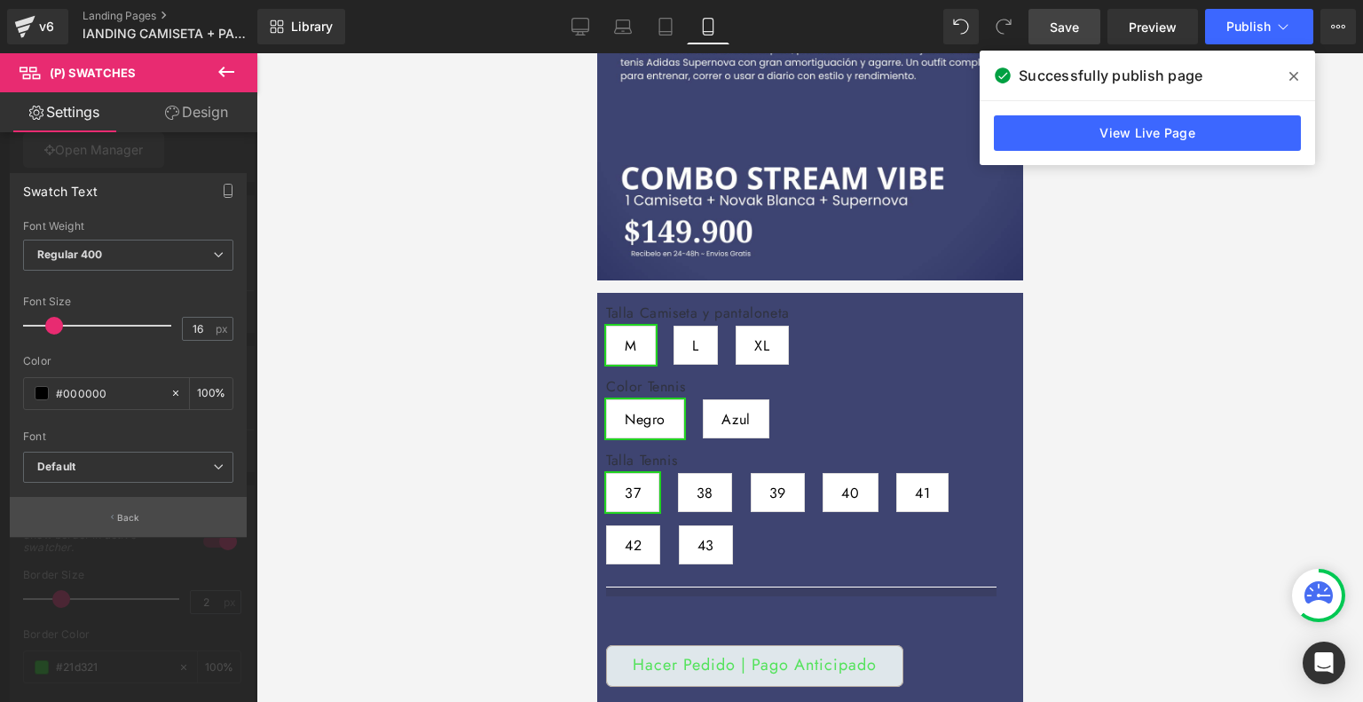
click at [126, 521] on p "Back" at bounding box center [128, 517] width 23 height 13
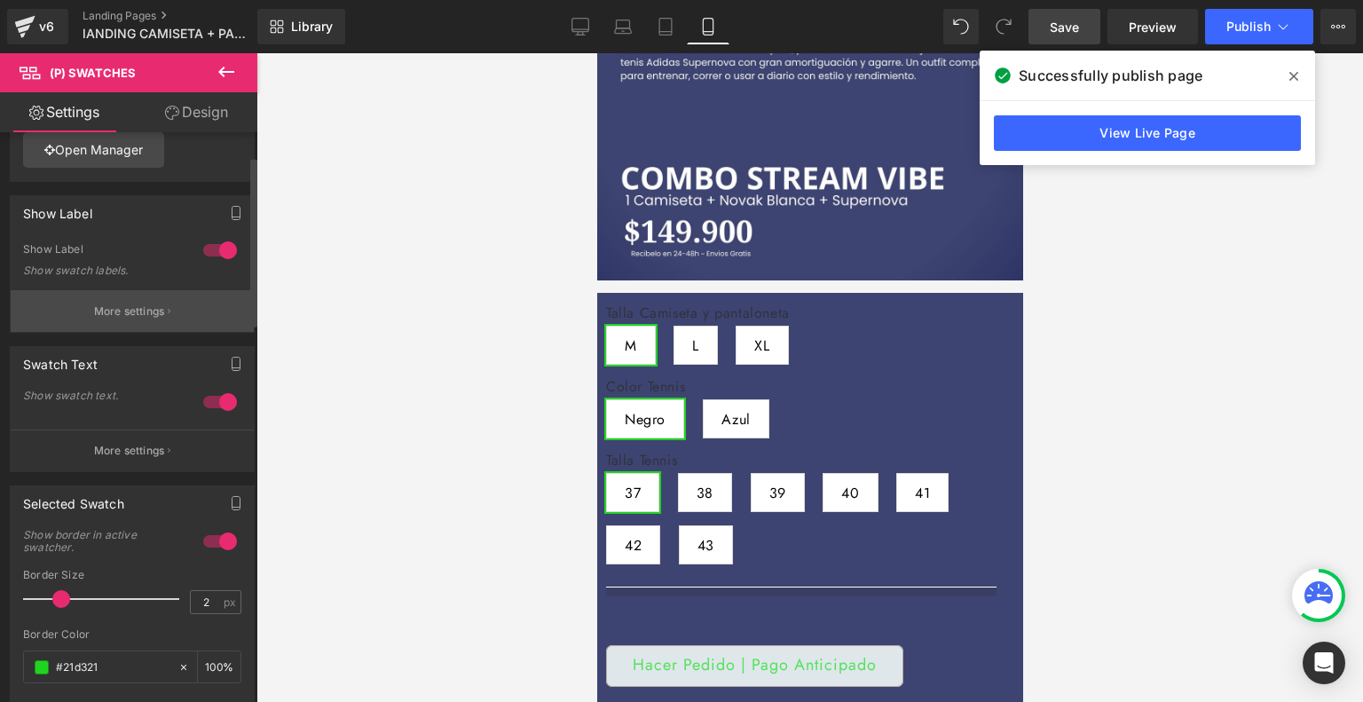
click at [122, 309] on p "More settings" at bounding box center [129, 311] width 71 height 16
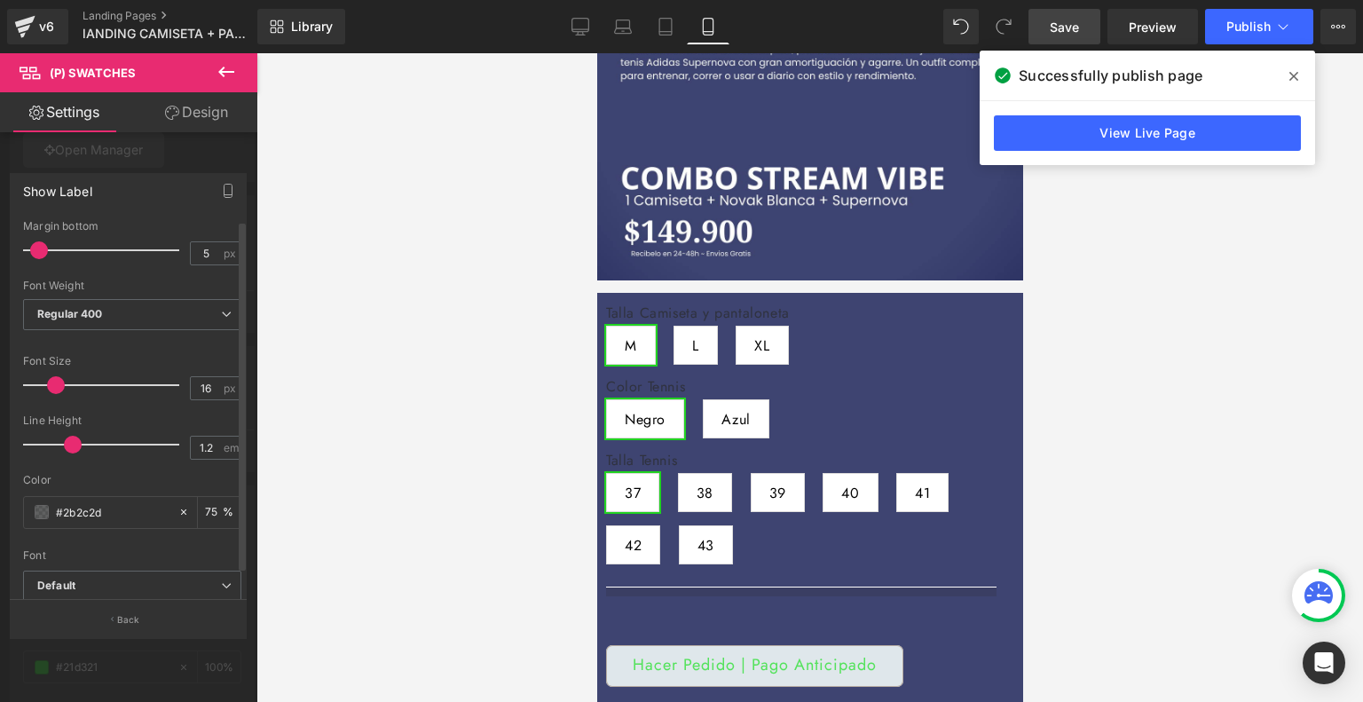
scroll to position [27, 0]
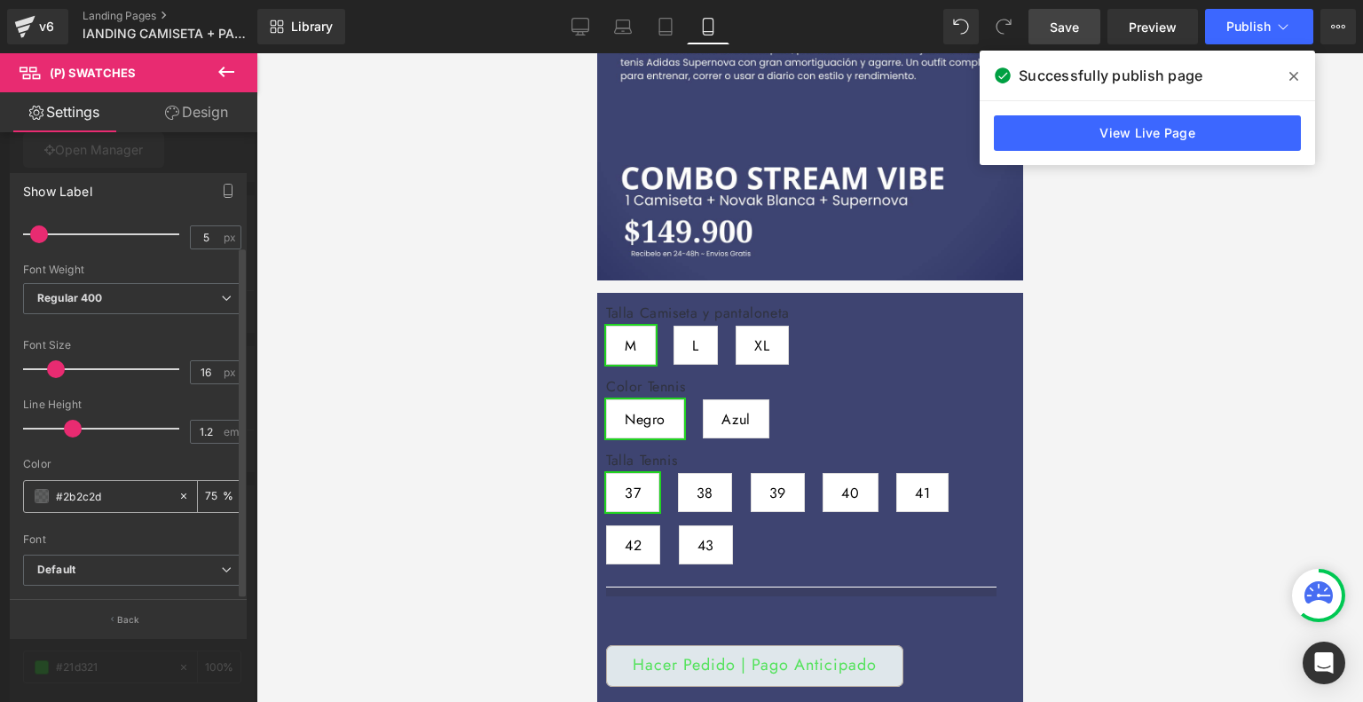
click at [35, 489] on span at bounding box center [42, 496] width 14 height 14
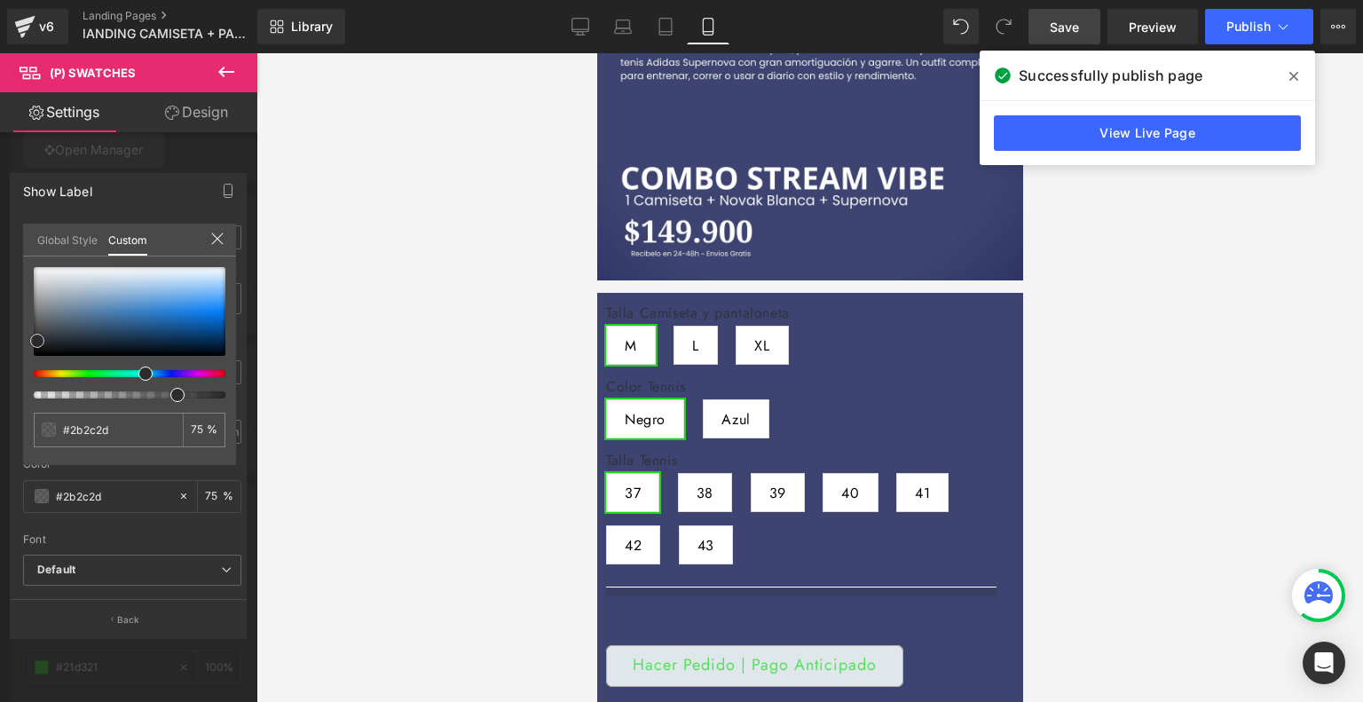
type input "#4a4c4e"
type input "#ffffff"
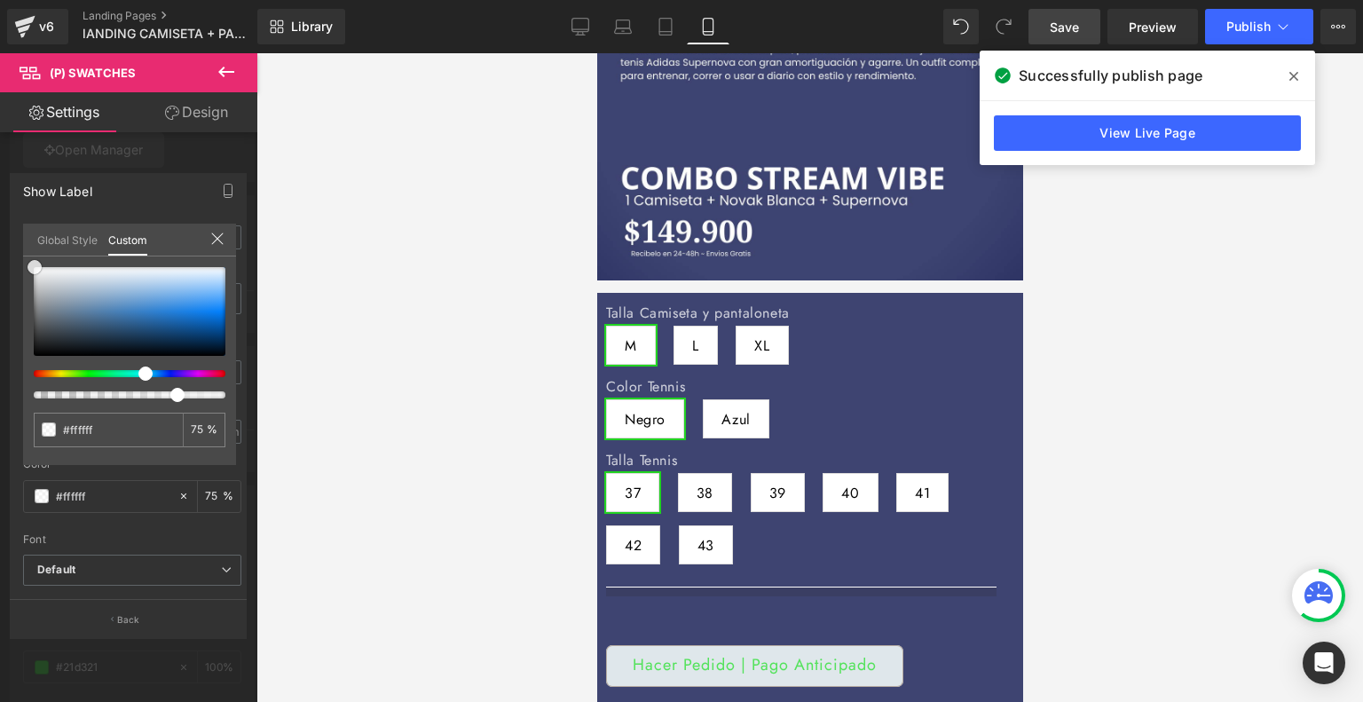
drag, startPoint x: 36, startPoint y: 340, endPoint x: 34, endPoint y: 232, distance: 107.4
click at [34, 232] on div "Global Style Custom Setup Global Style #ffffff 75 %" at bounding box center [129, 251] width 213 height 54
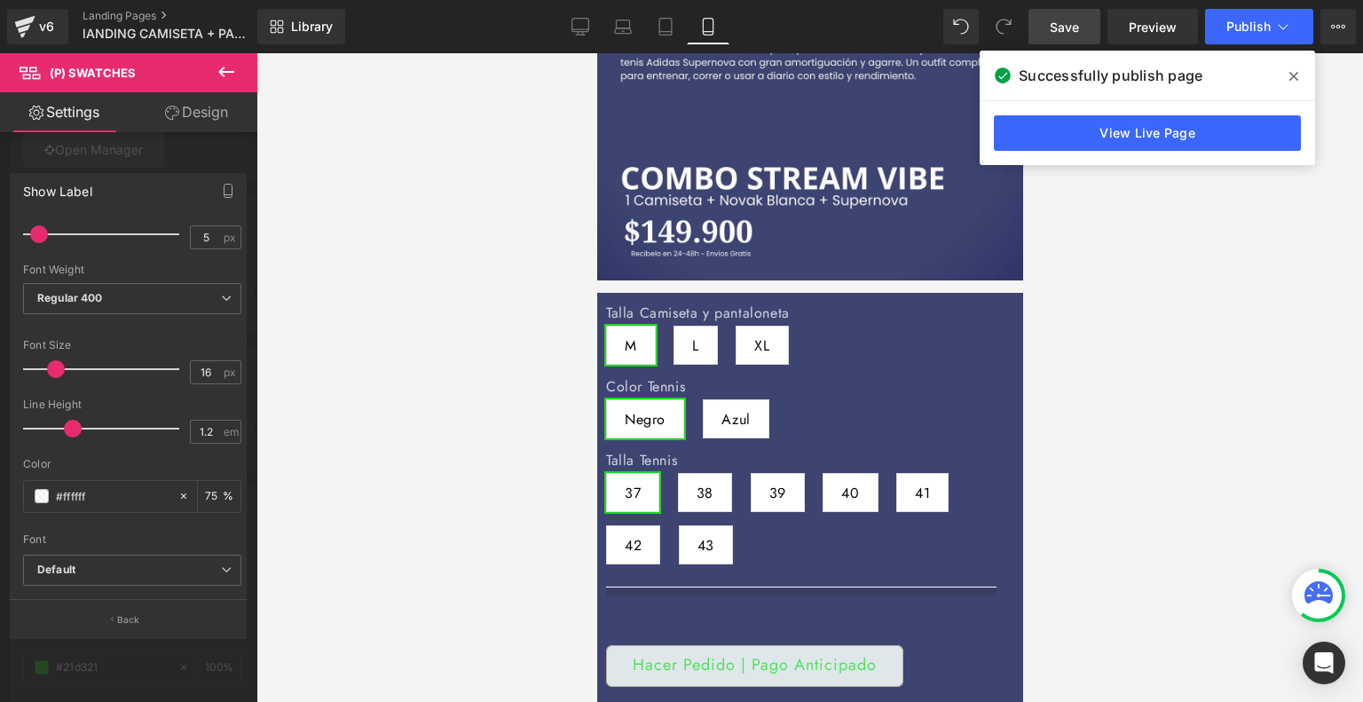
click at [213, 111] on link "Design" at bounding box center [196, 112] width 129 height 40
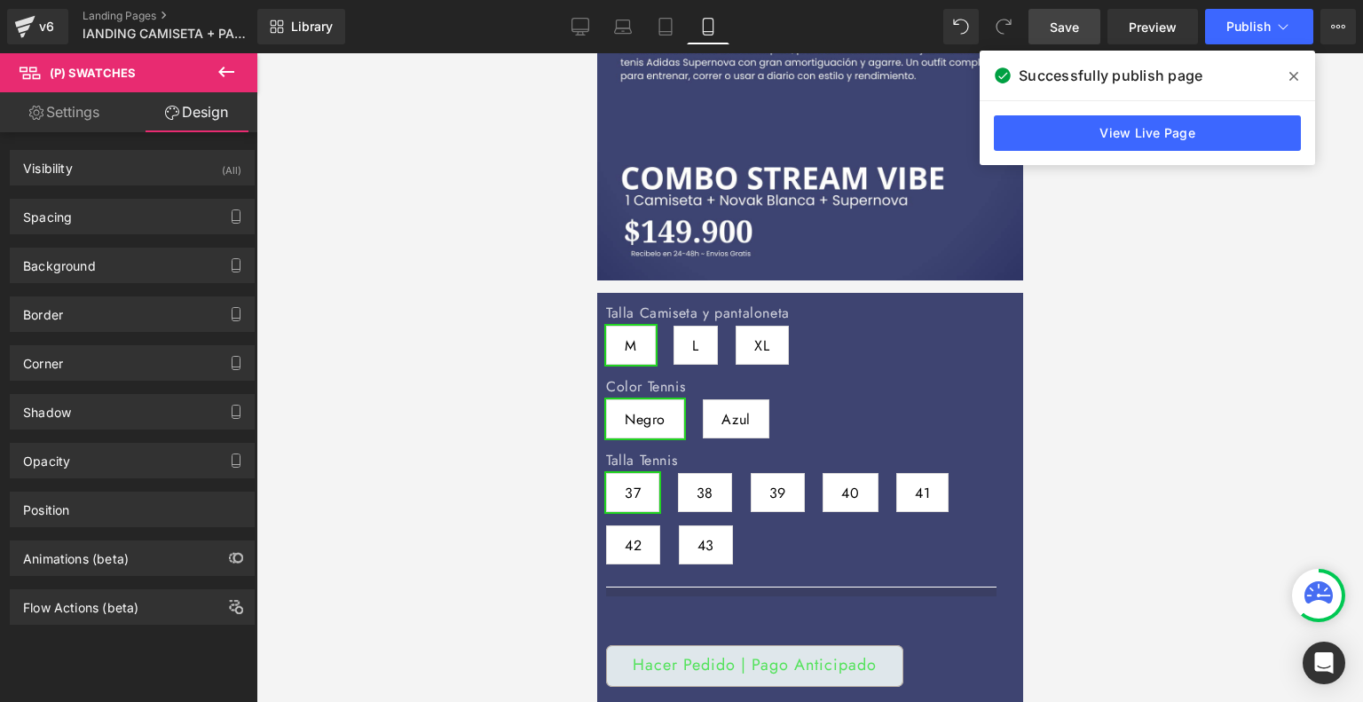
type input "#ffffff"
type input "100"
click at [110, 261] on div "Background" at bounding box center [132, 265] width 243 height 34
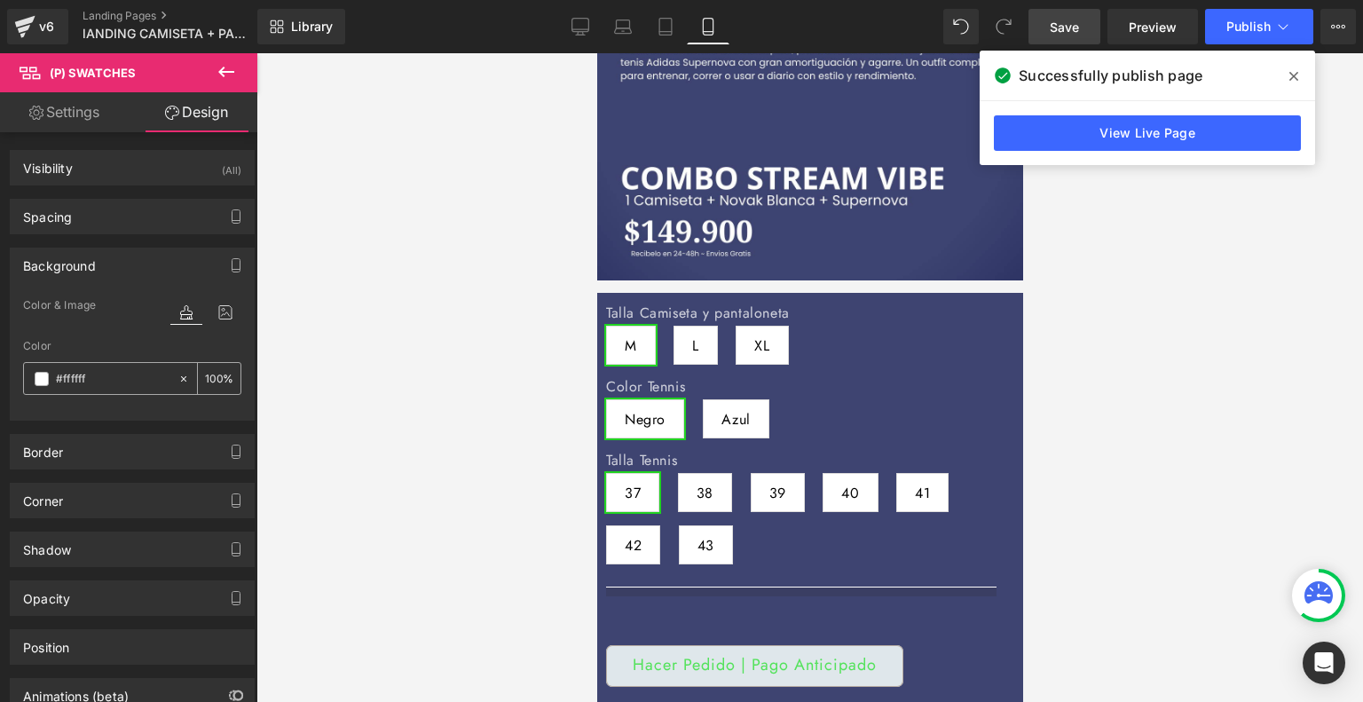
click at [98, 376] on input "#ffffff" at bounding box center [113, 379] width 114 height 20
paste input "[URL][DOMAIN_NAME]"
type input "[URL][DOMAIN_NAME]"
type input "0"
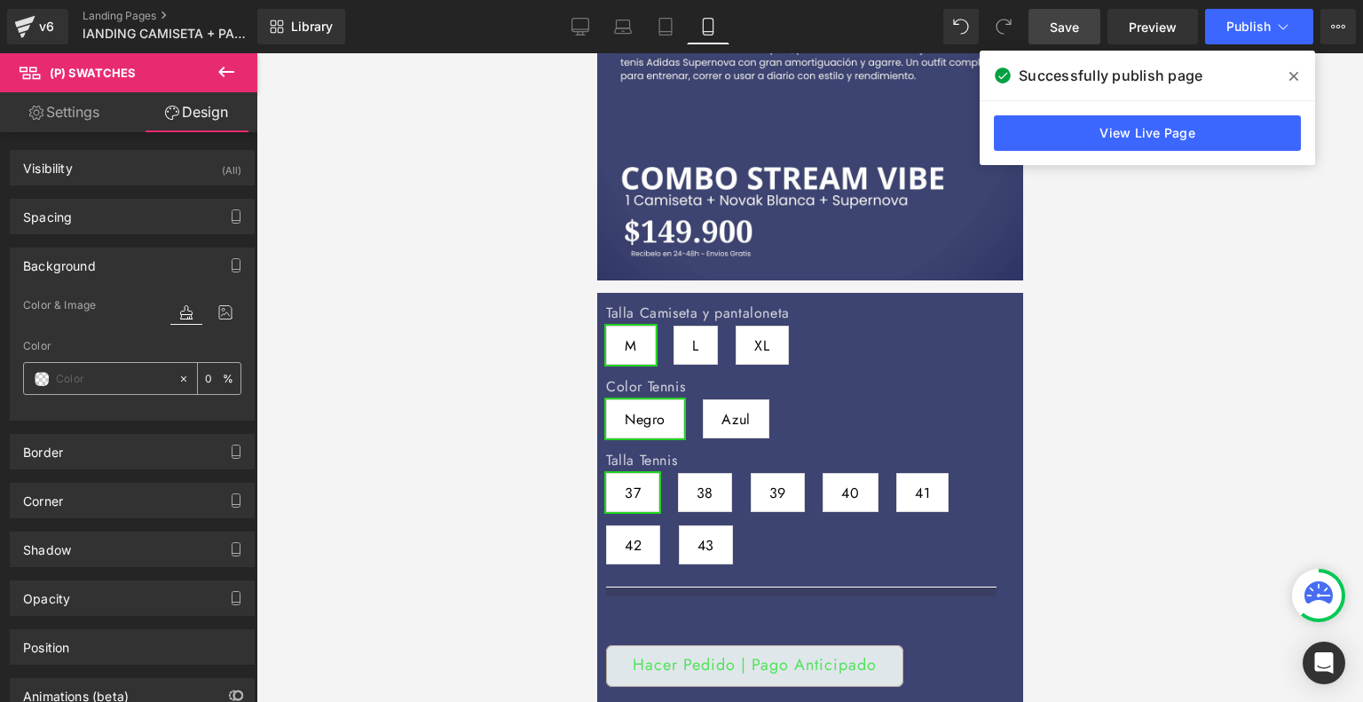
paste input "#3e4471"
type input "#3e4471"
type input "100"
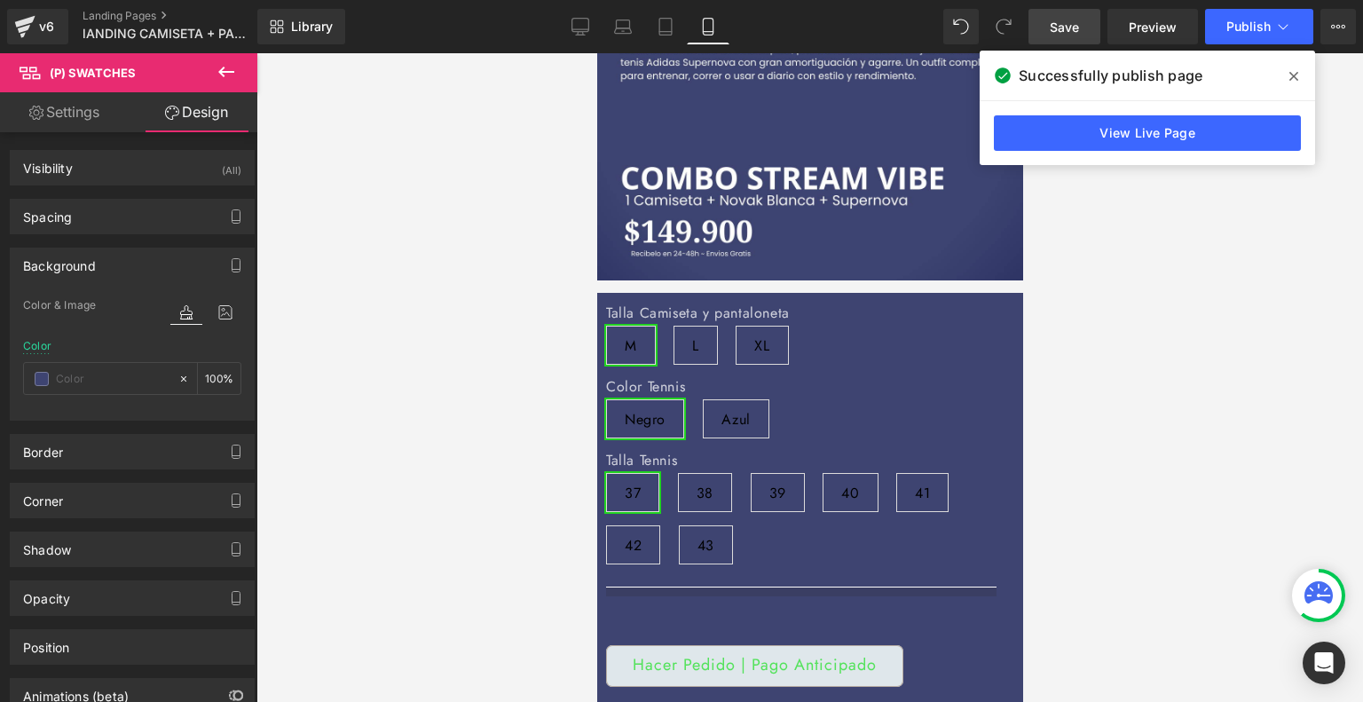
type input "0"
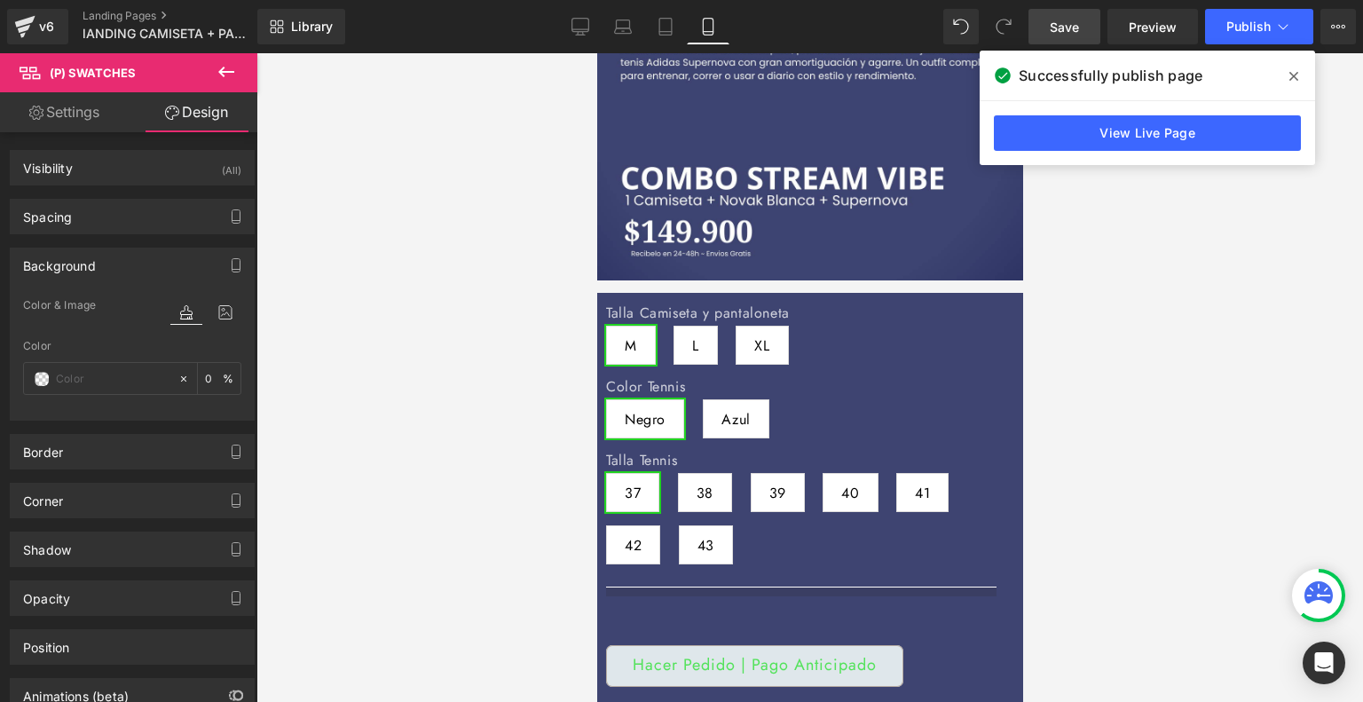
click at [451, 411] on div at bounding box center [809, 377] width 1106 height 648
click at [1059, 25] on span "Save" at bounding box center [1063, 27] width 29 height 19
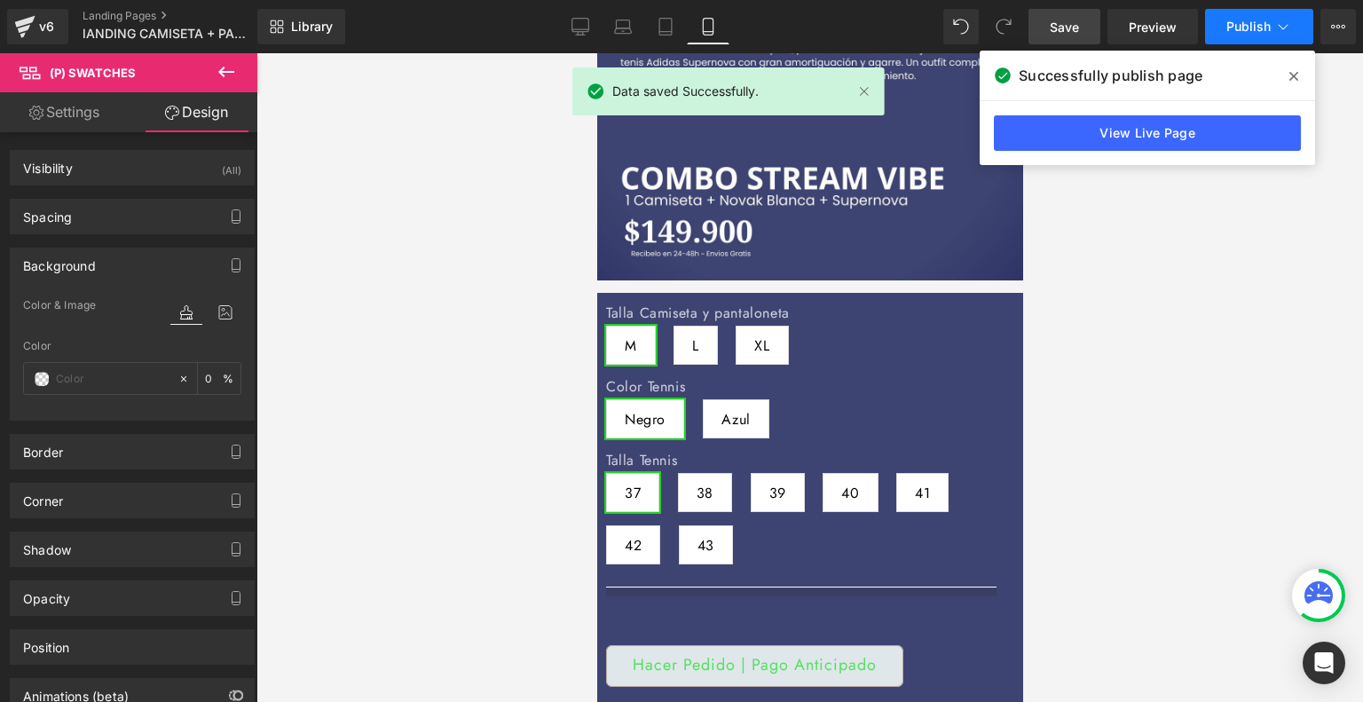
click at [1237, 38] on button "Publish" at bounding box center [1259, 26] width 108 height 35
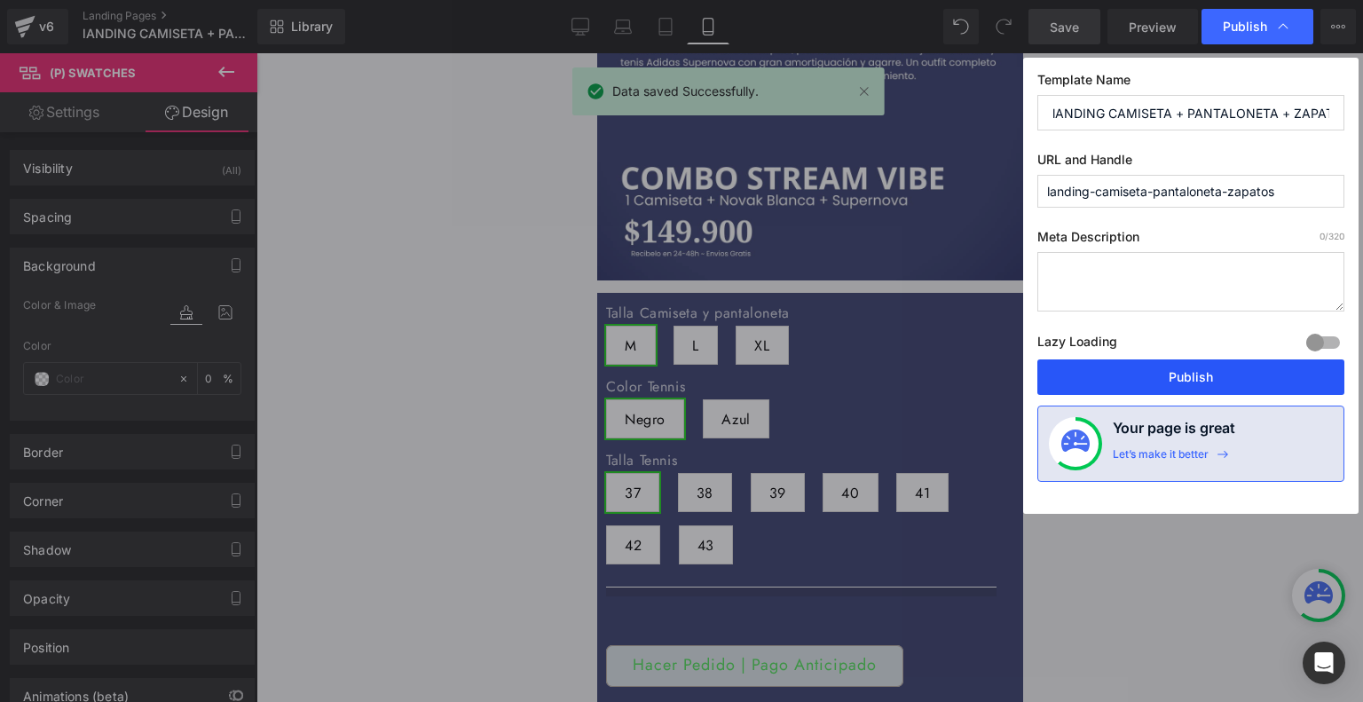
click at [1162, 375] on button "Publish" at bounding box center [1190, 376] width 307 height 35
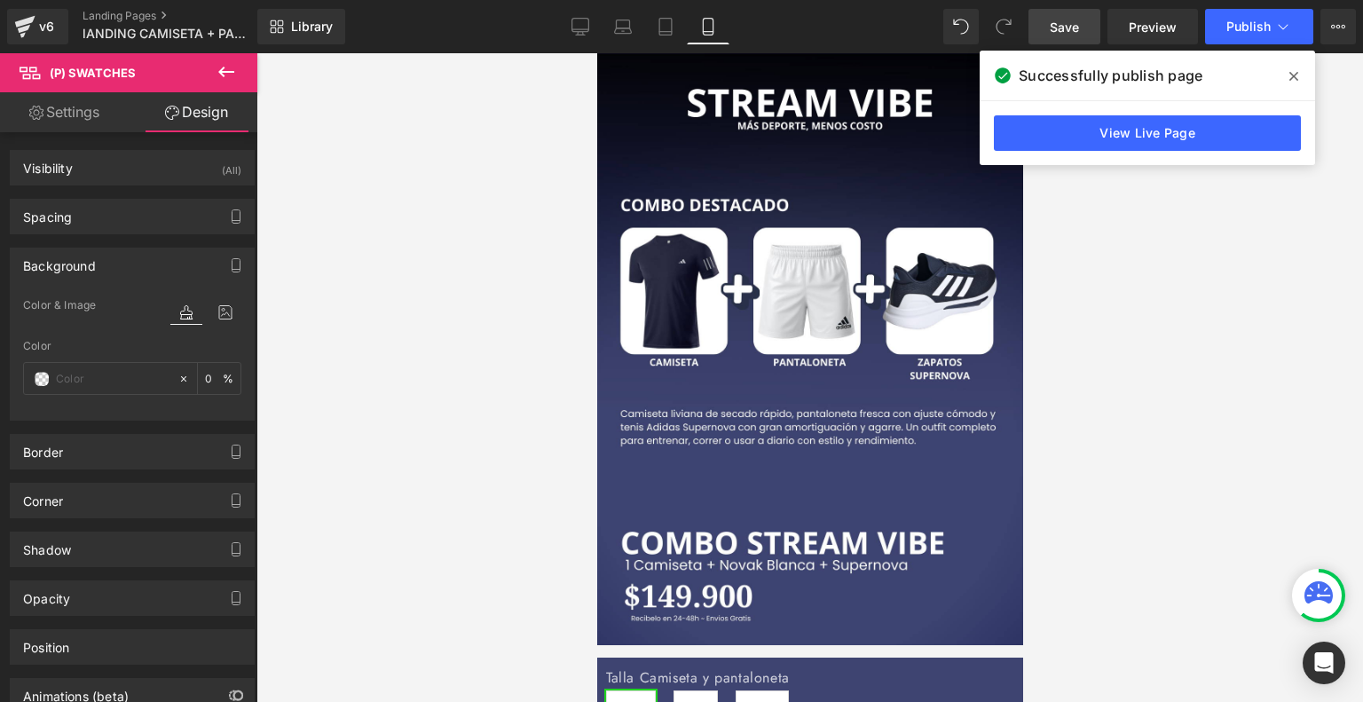
click at [596, 53] on span "Image" at bounding box center [596, 53] width 0 height 0
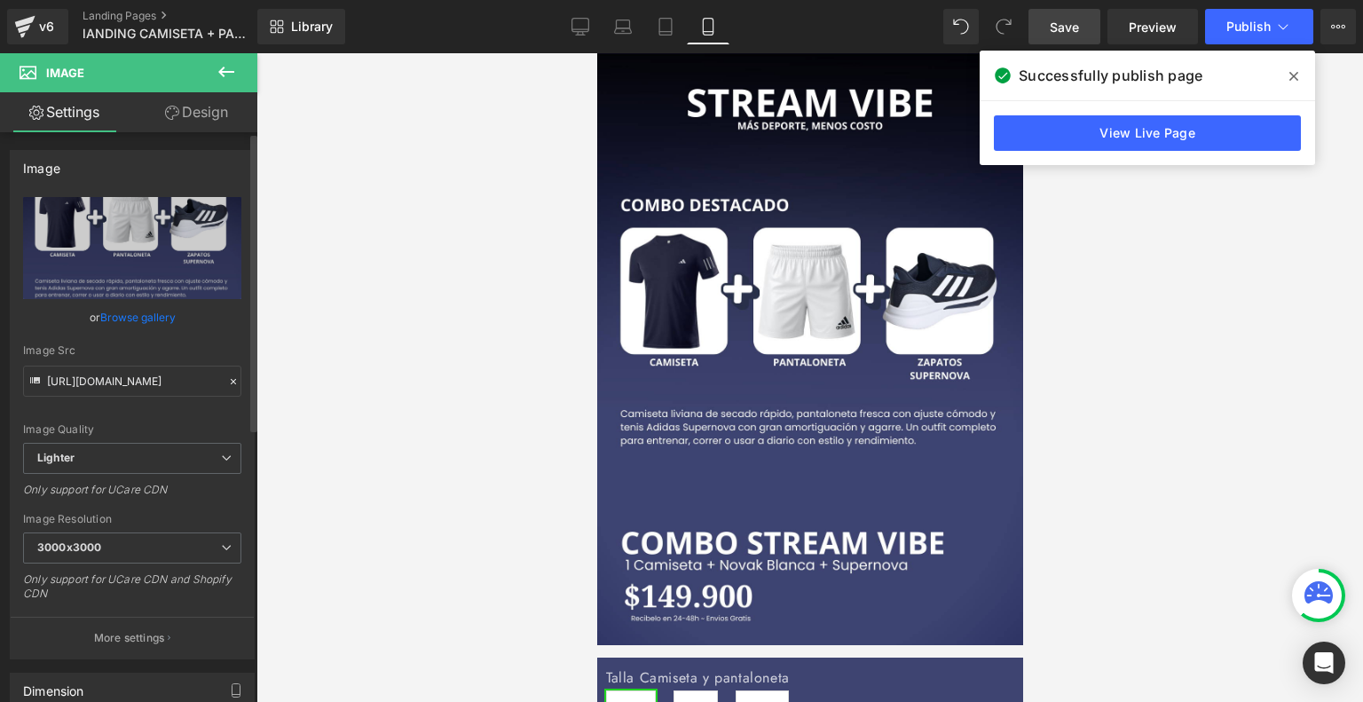
click at [149, 318] on link "Browse gallery" at bounding box center [137, 317] width 75 height 31
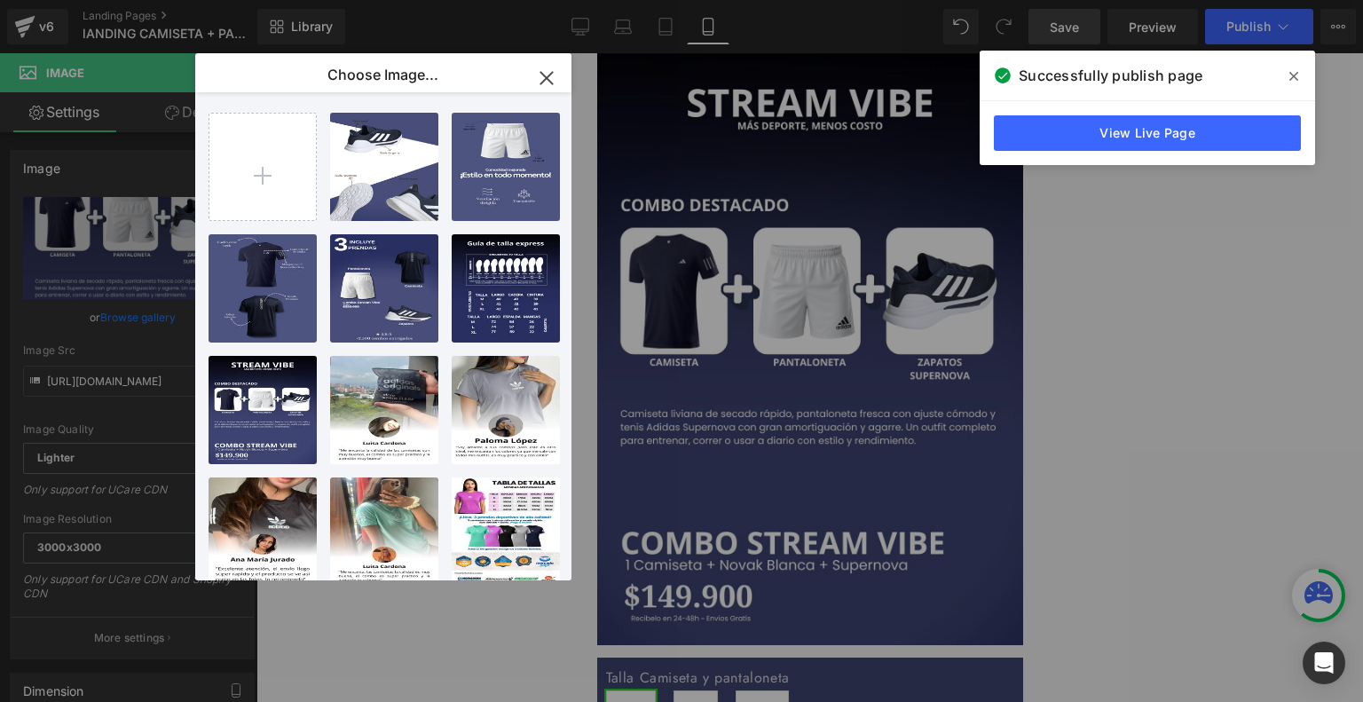
type input "C:\fakepath\Diseño sin título.png"
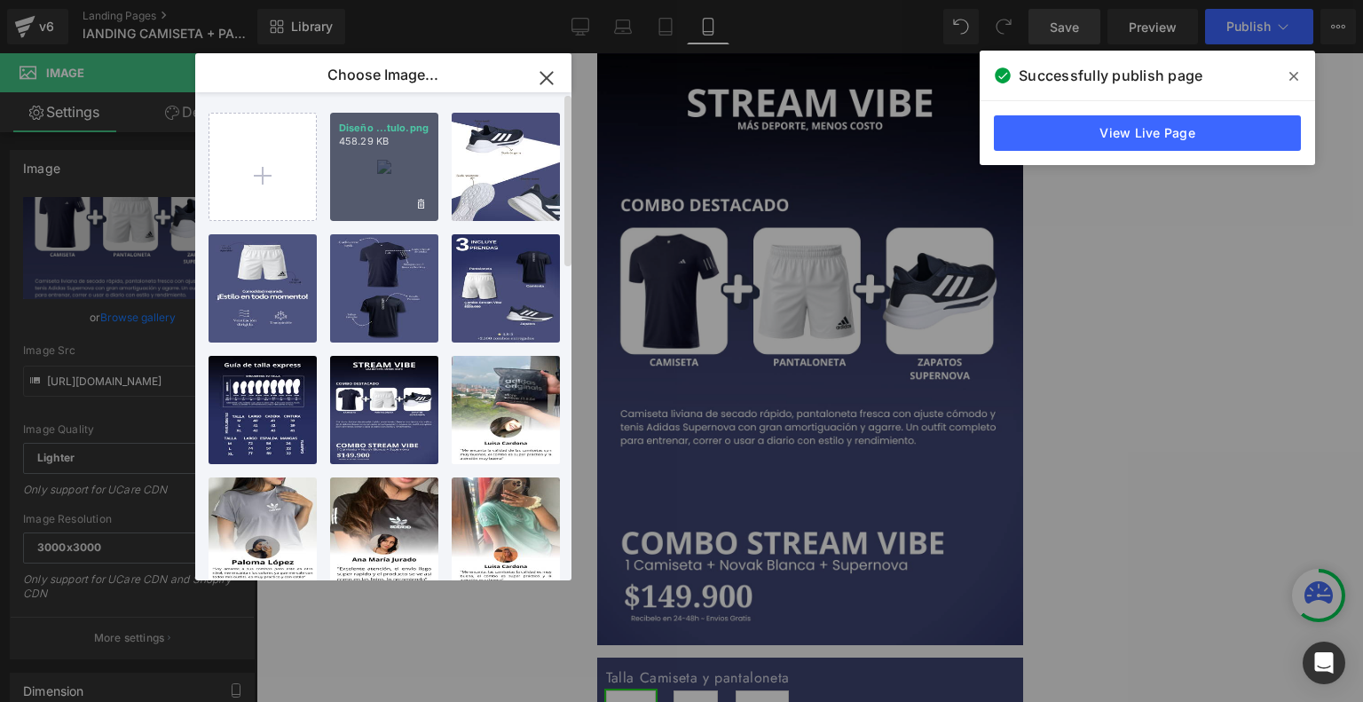
click at [375, 165] on div "Diseño ...tulo.png 458.29 KB" at bounding box center [384, 167] width 108 height 108
type input "[URL][DOMAIN_NAME]"
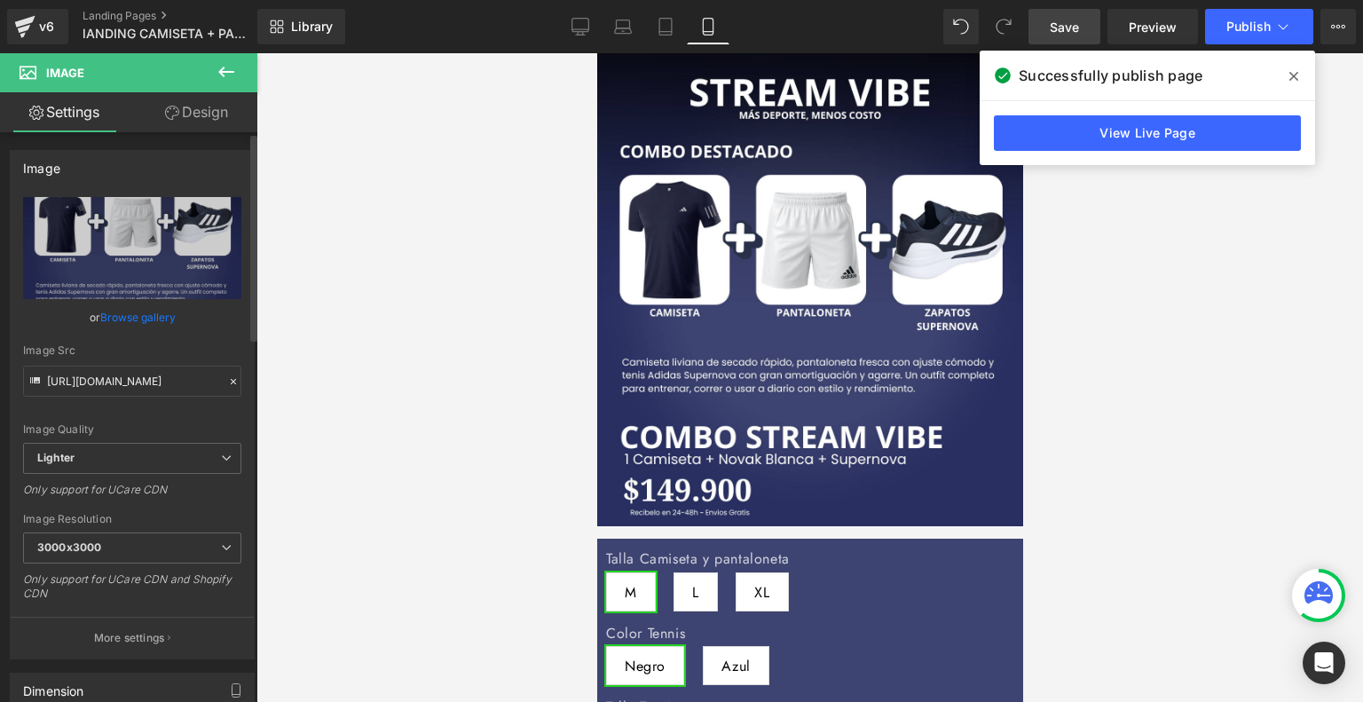
click at [160, 307] on link "Browse gallery" at bounding box center [137, 317] width 75 height 31
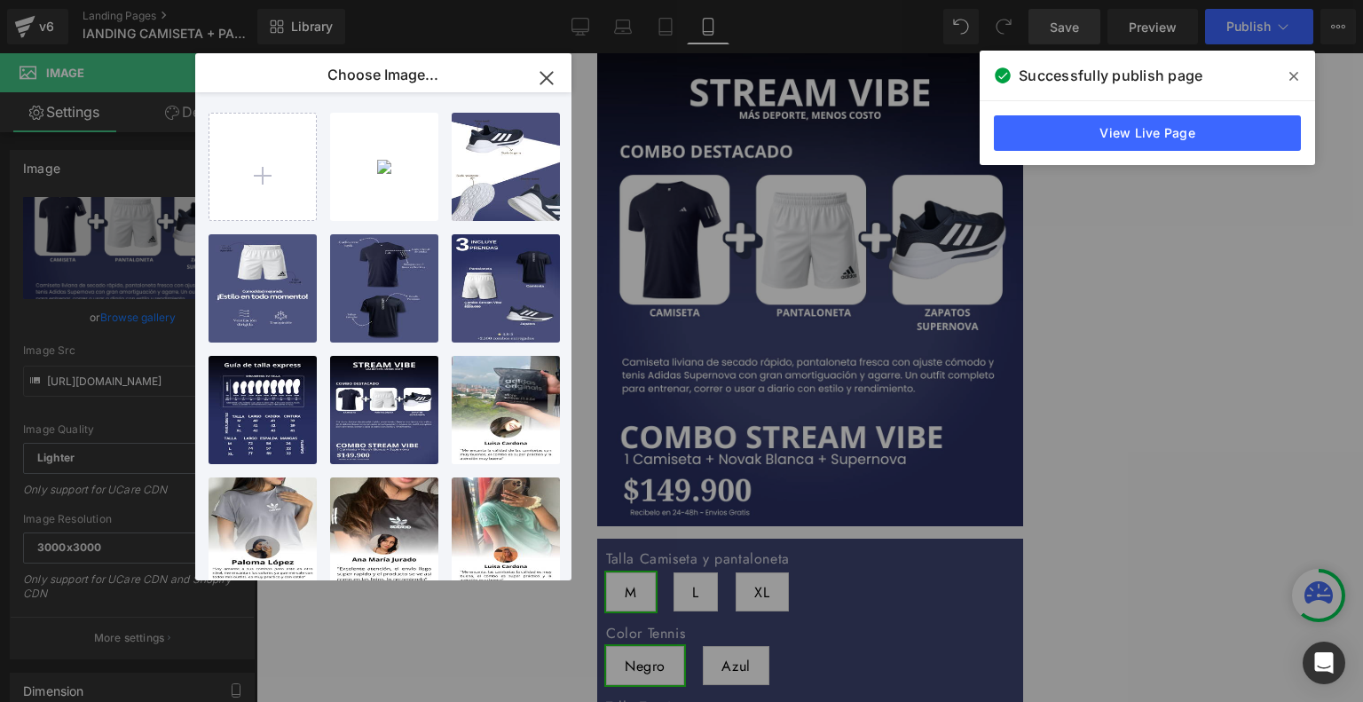
type input "C:\fakepath\Diseño sin título (2).png"
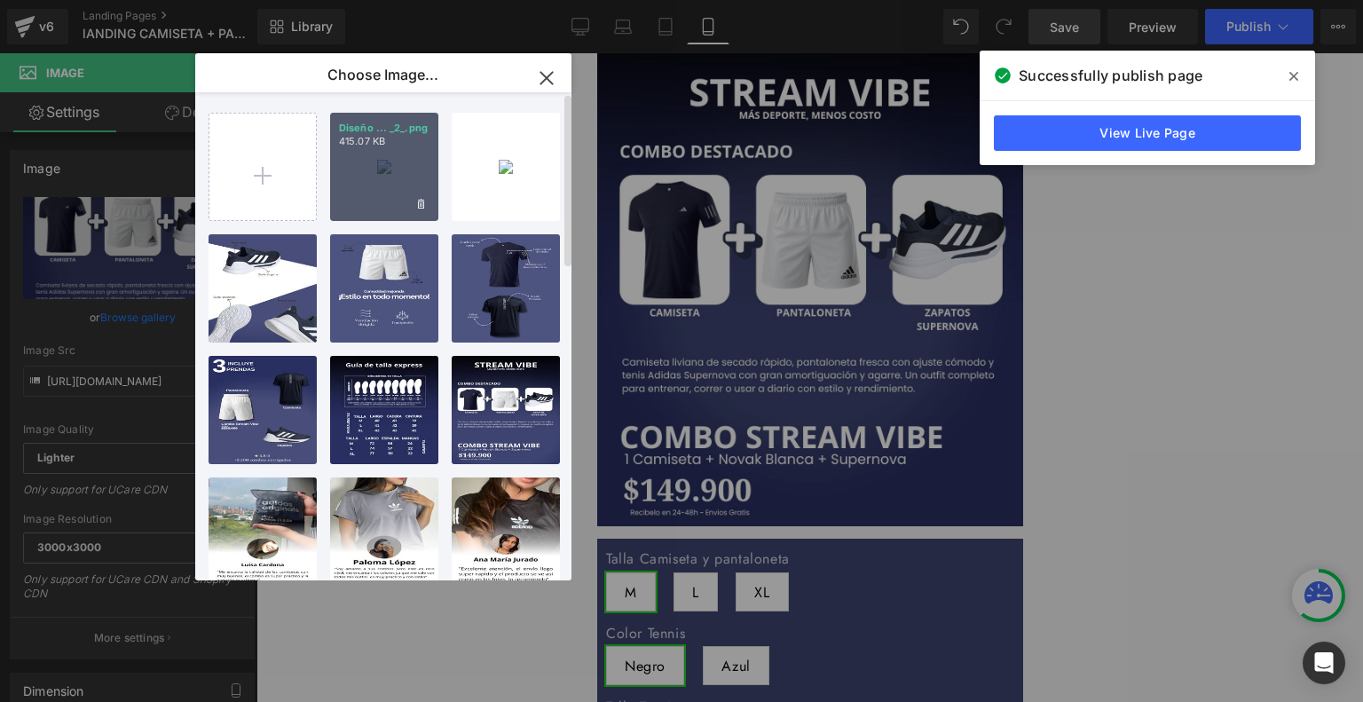
click at [394, 180] on div "Diseño ... _2_.png 415.07 KB" at bounding box center [384, 167] width 108 height 108
type input "[URL][DOMAIN_NAME]"
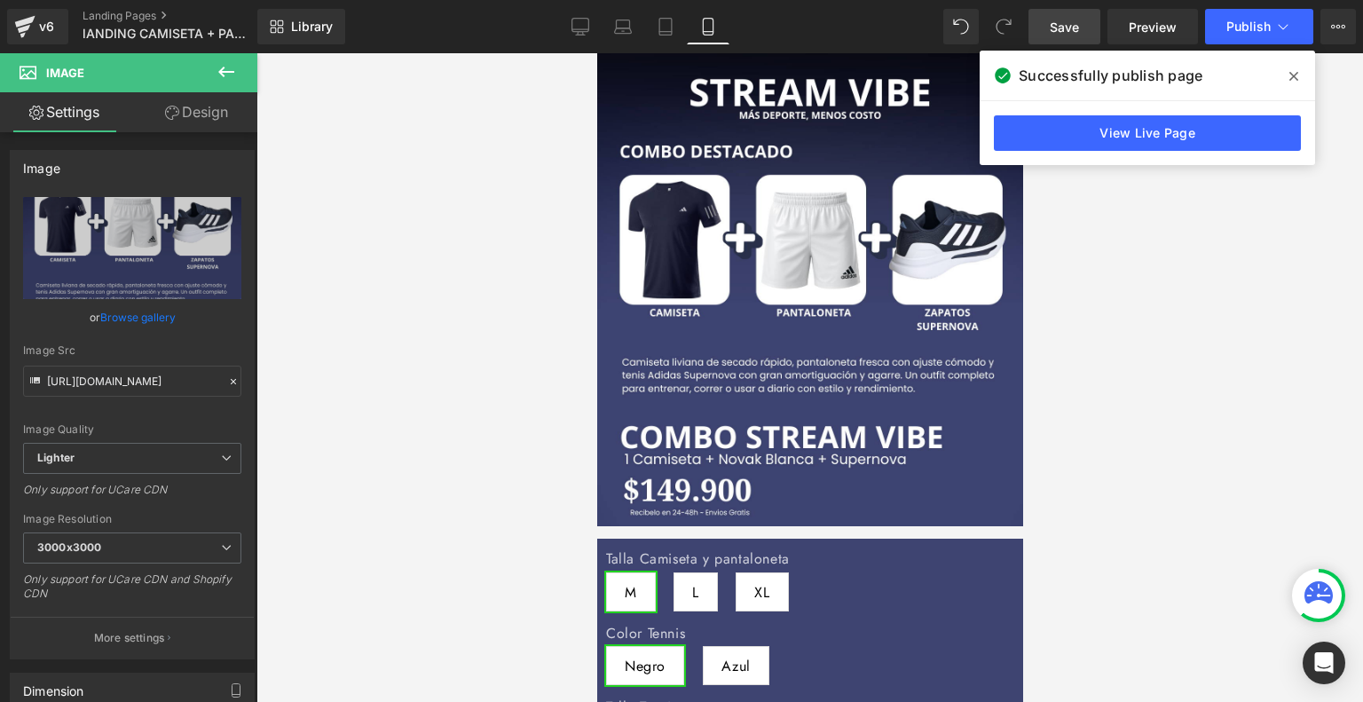
click at [1079, 20] on span "Save" at bounding box center [1063, 27] width 29 height 19
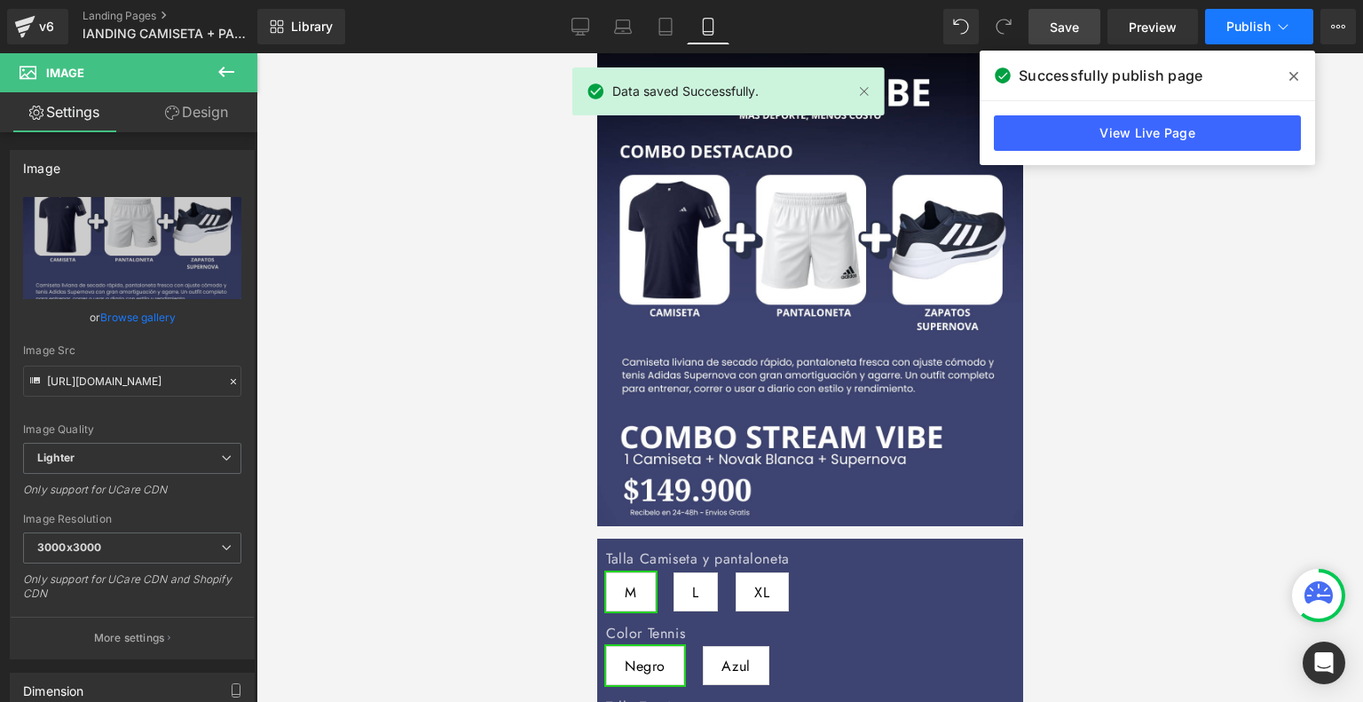
click at [1254, 27] on span "Publish" at bounding box center [1248, 27] width 44 height 14
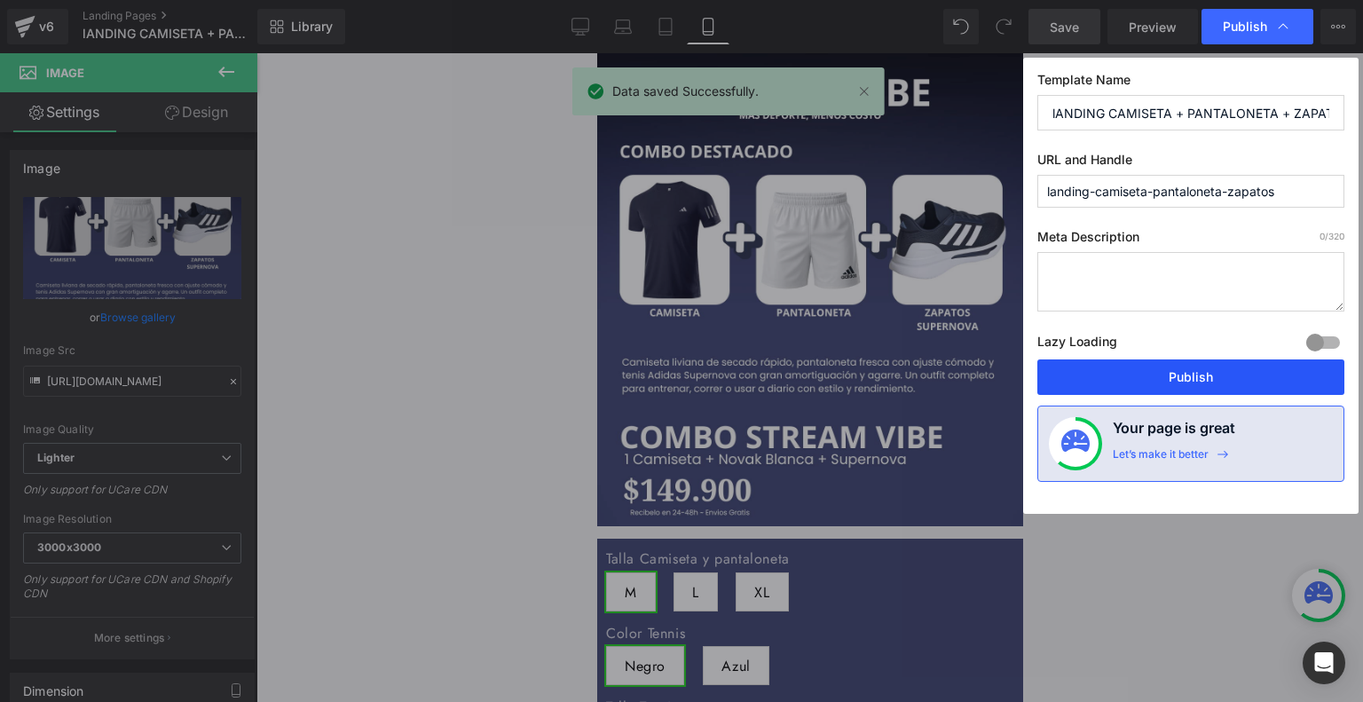
click at [1199, 362] on button "Publish" at bounding box center [1190, 376] width 307 height 35
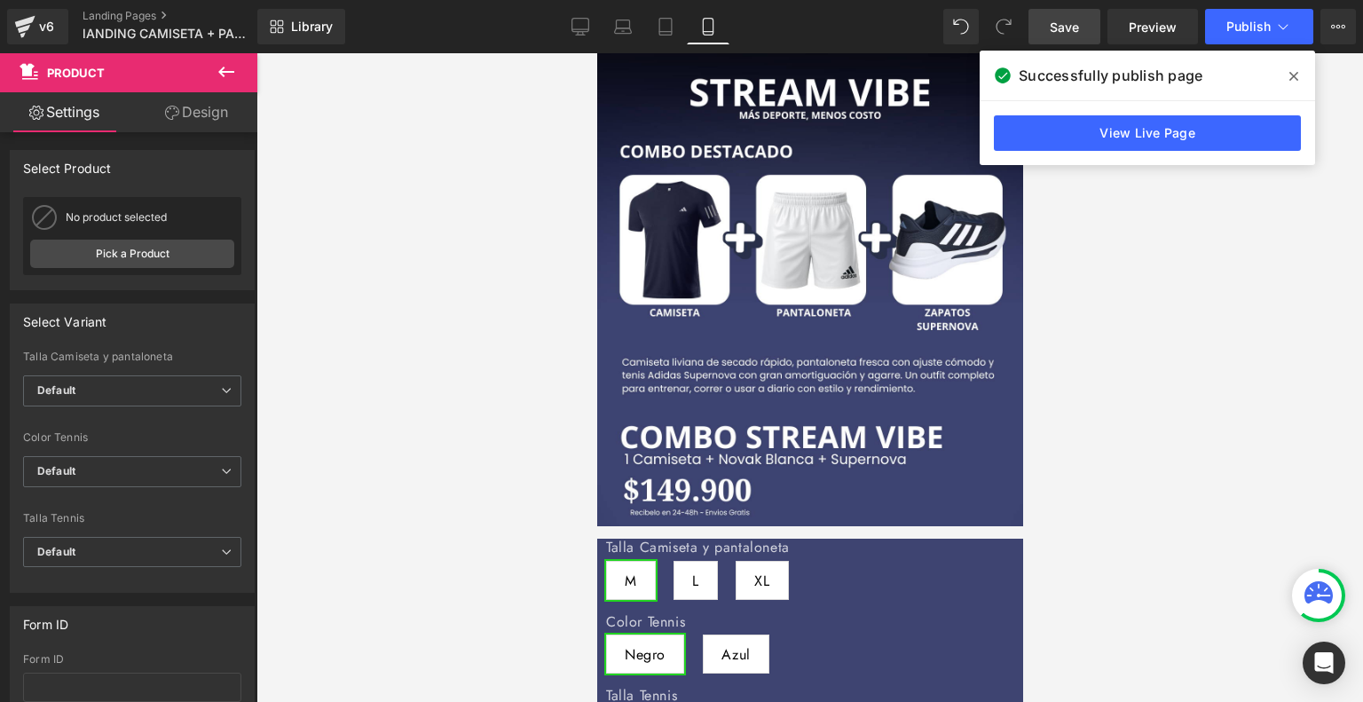
drag, startPoint x: 740, startPoint y: 514, endPoint x: 741, endPoint y: 453, distance: 60.3
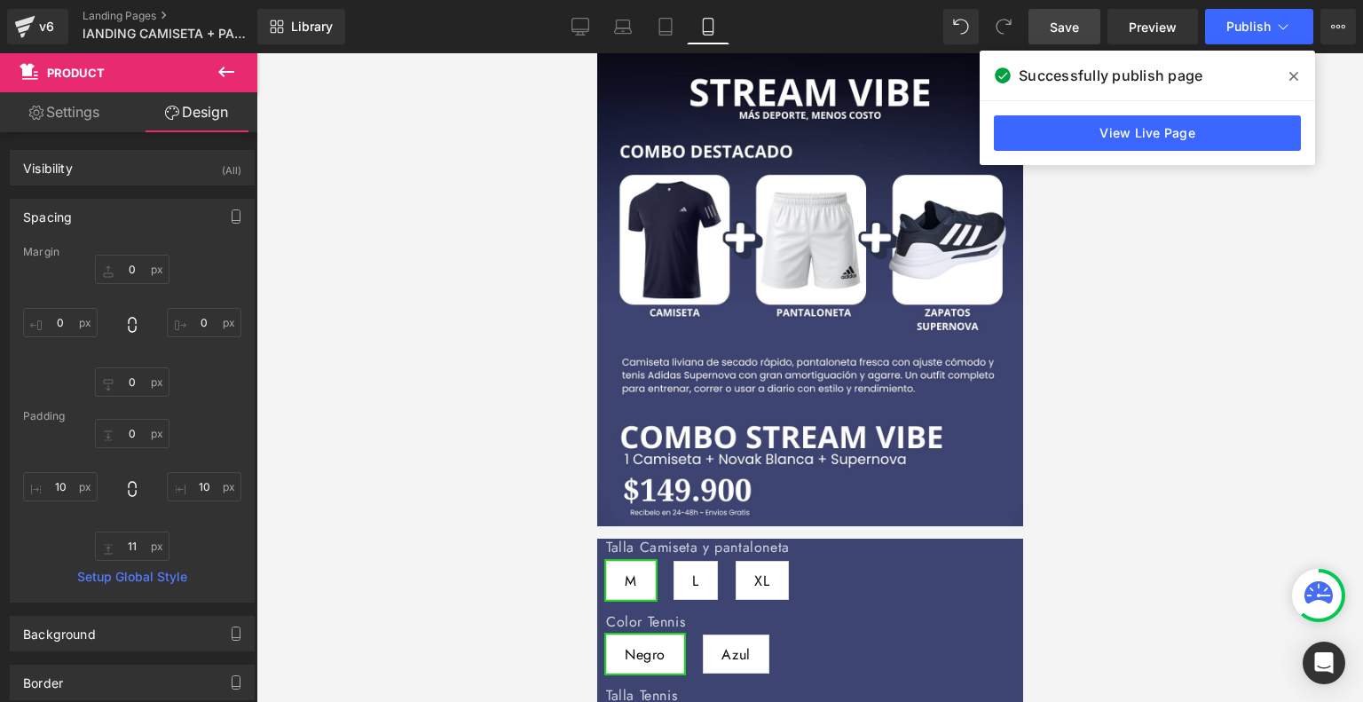
click at [1065, 20] on span "Save" at bounding box center [1063, 27] width 29 height 19
type input "0px"
drag, startPoint x: 705, startPoint y: 515, endPoint x: 710, endPoint y: 433, distance: 82.6
click at [1065, 33] on span "Save" at bounding box center [1063, 27] width 29 height 19
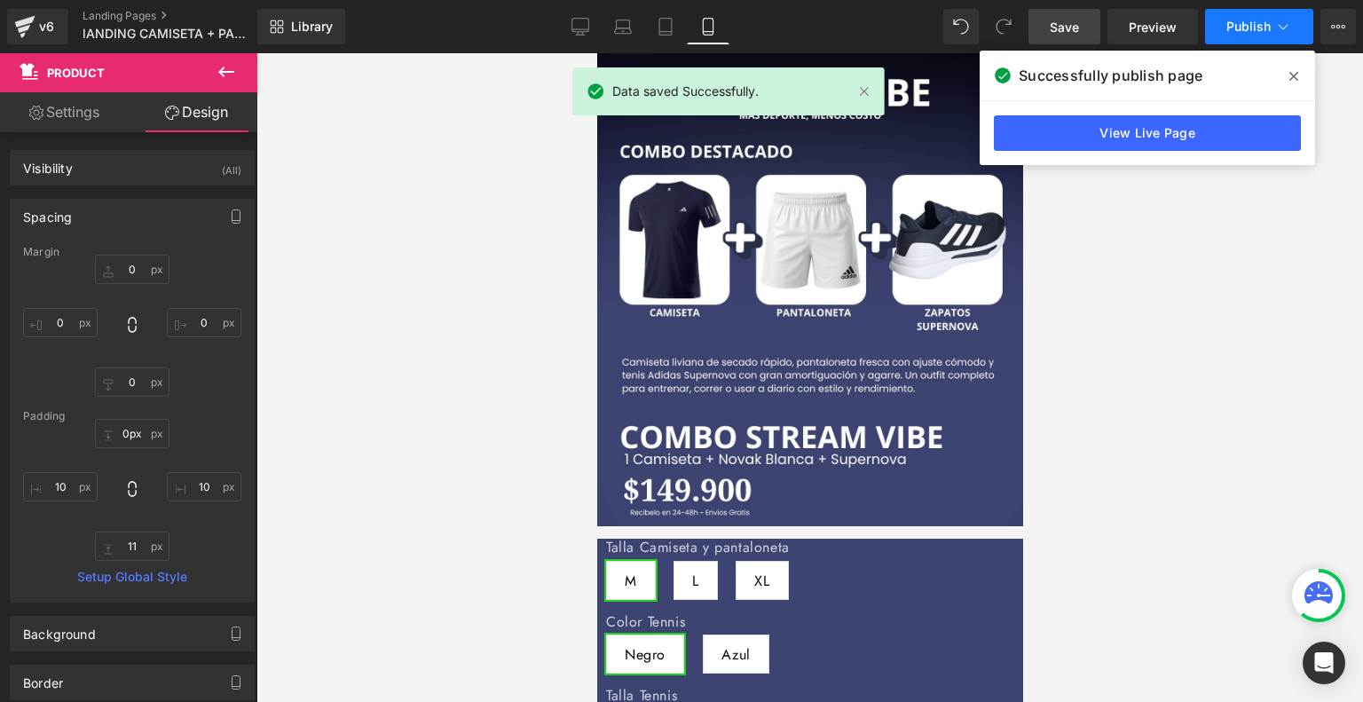
click at [1243, 20] on span "Publish" at bounding box center [1248, 27] width 44 height 14
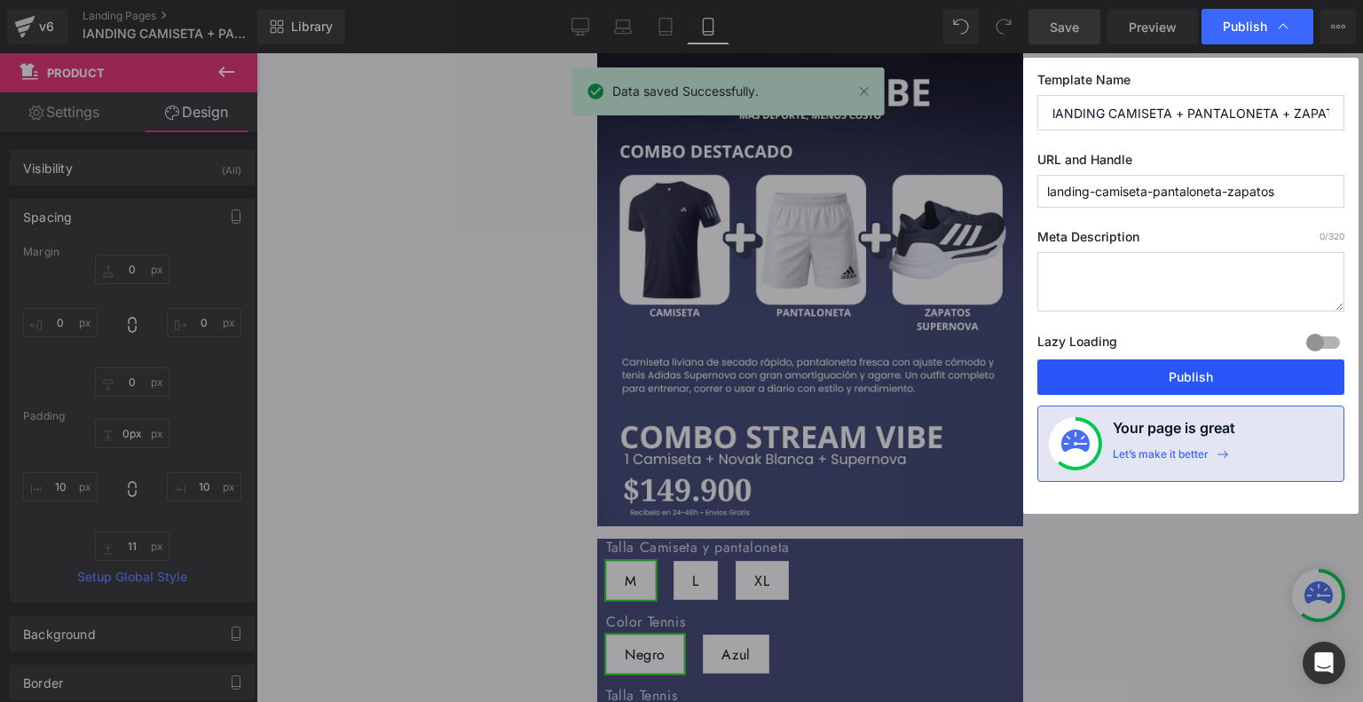
click at [1143, 376] on button "Publish" at bounding box center [1190, 376] width 307 height 35
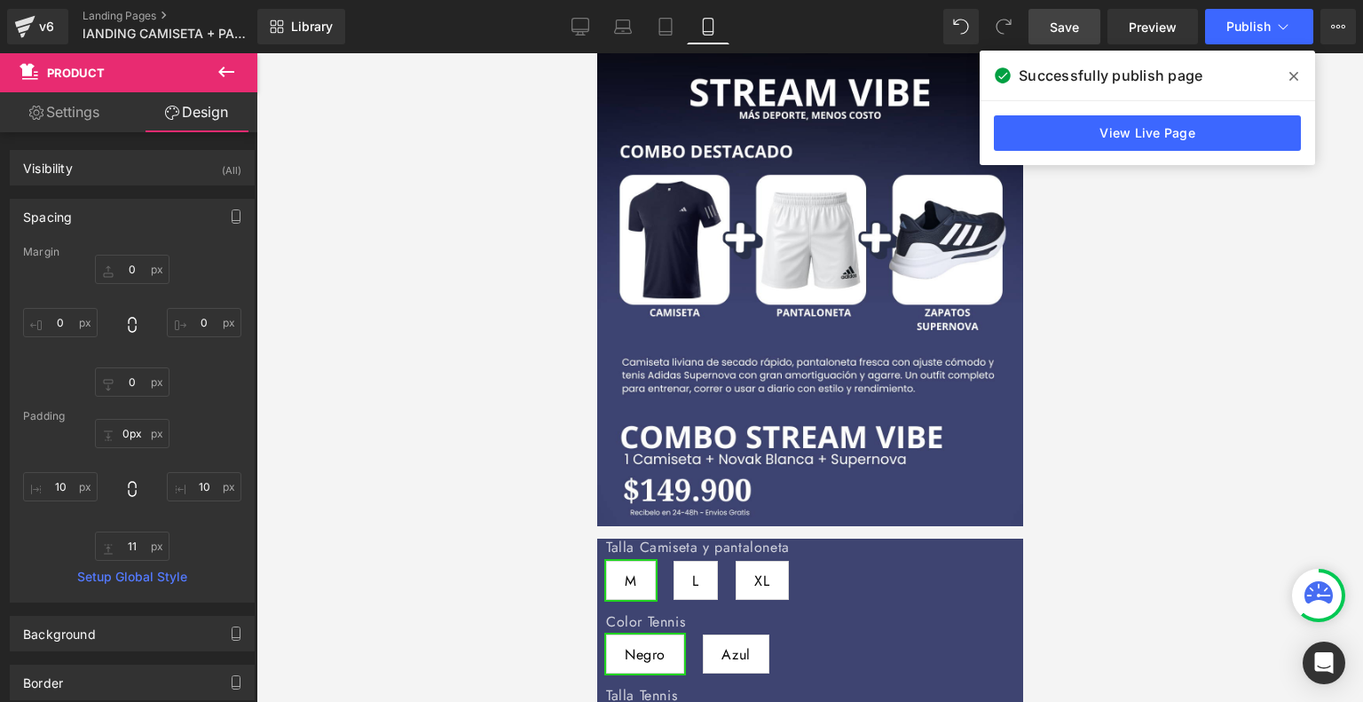
click at [1292, 86] on span at bounding box center [1293, 76] width 28 height 28
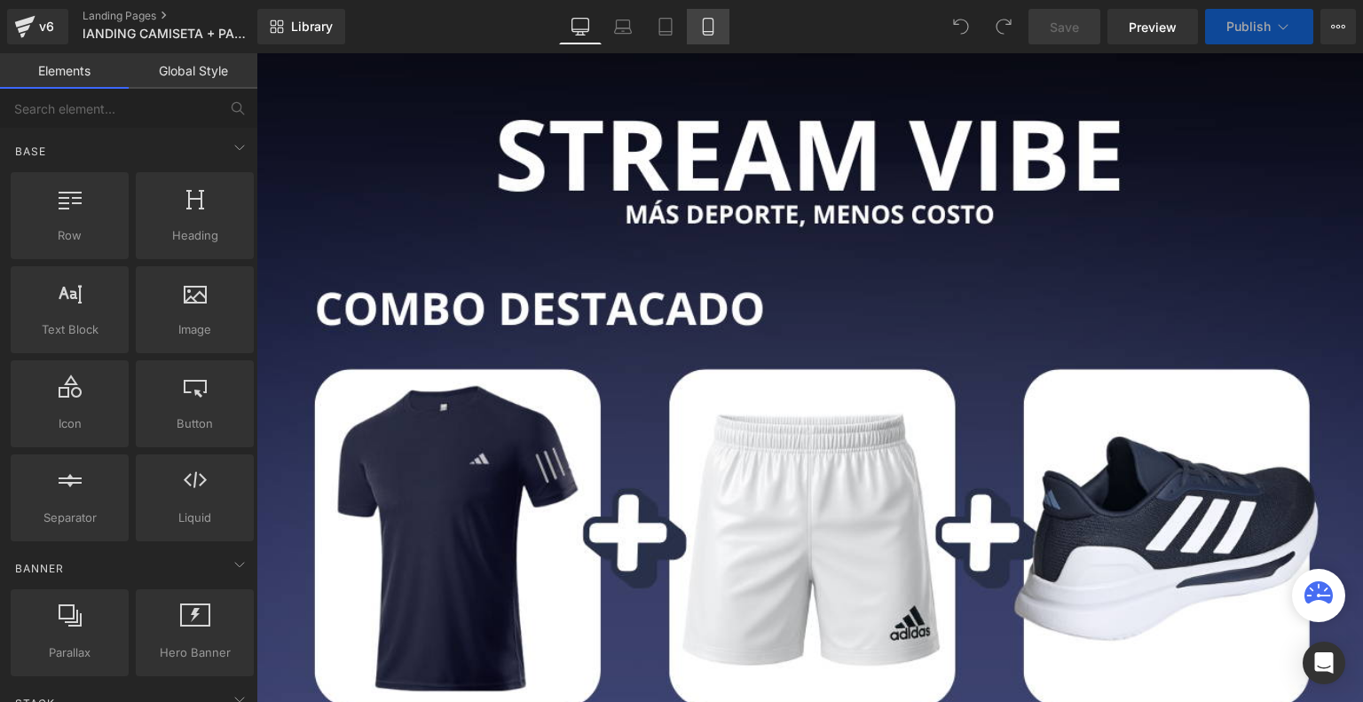
click at [706, 32] on icon at bounding box center [708, 32] width 10 height 0
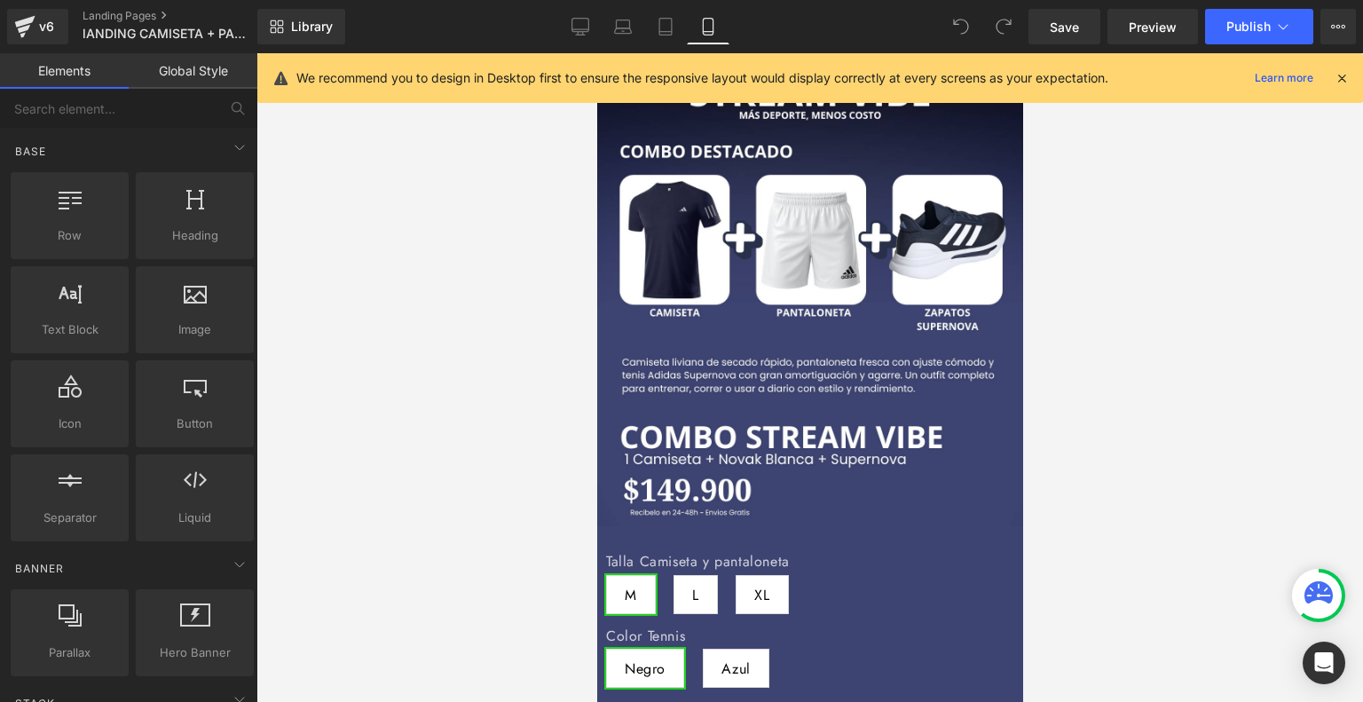
click at [1344, 78] on icon at bounding box center [1341, 78] width 16 height 16
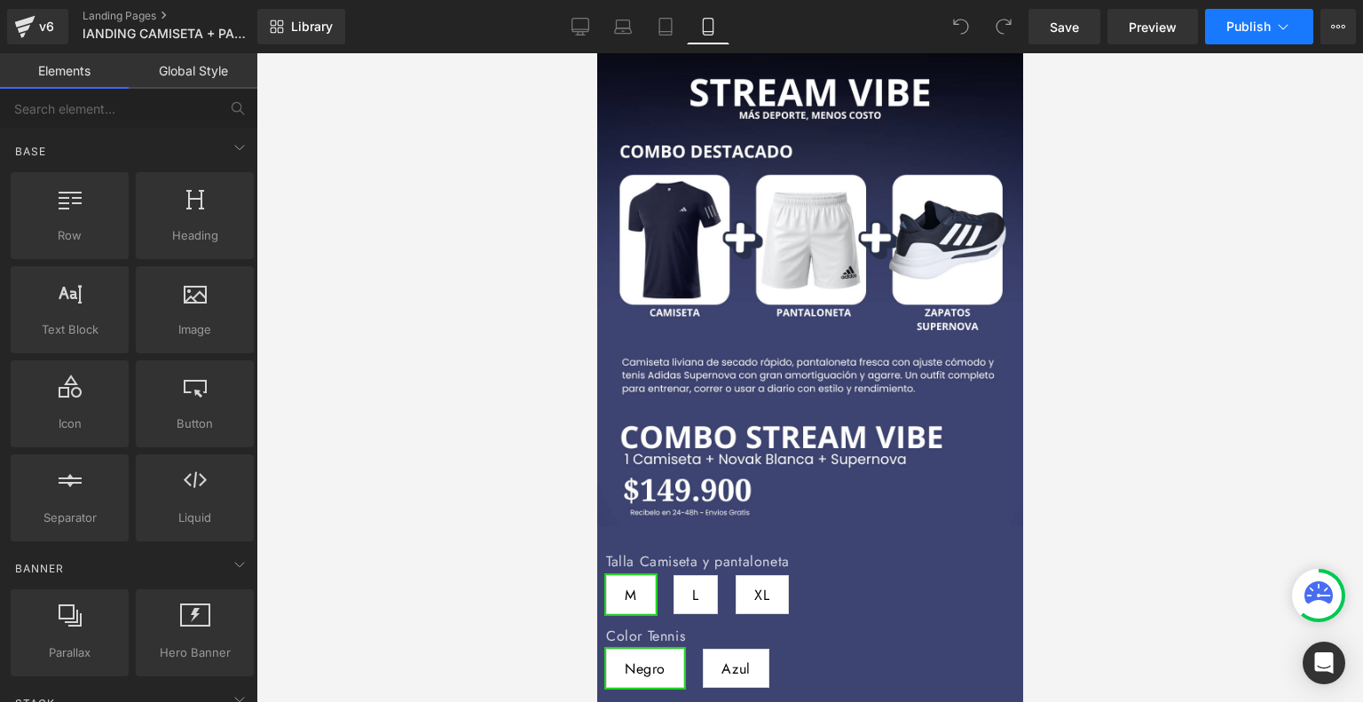
click at [1272, 24] on button "Publish" at bounding box center [1259, 26] width 108 height 35
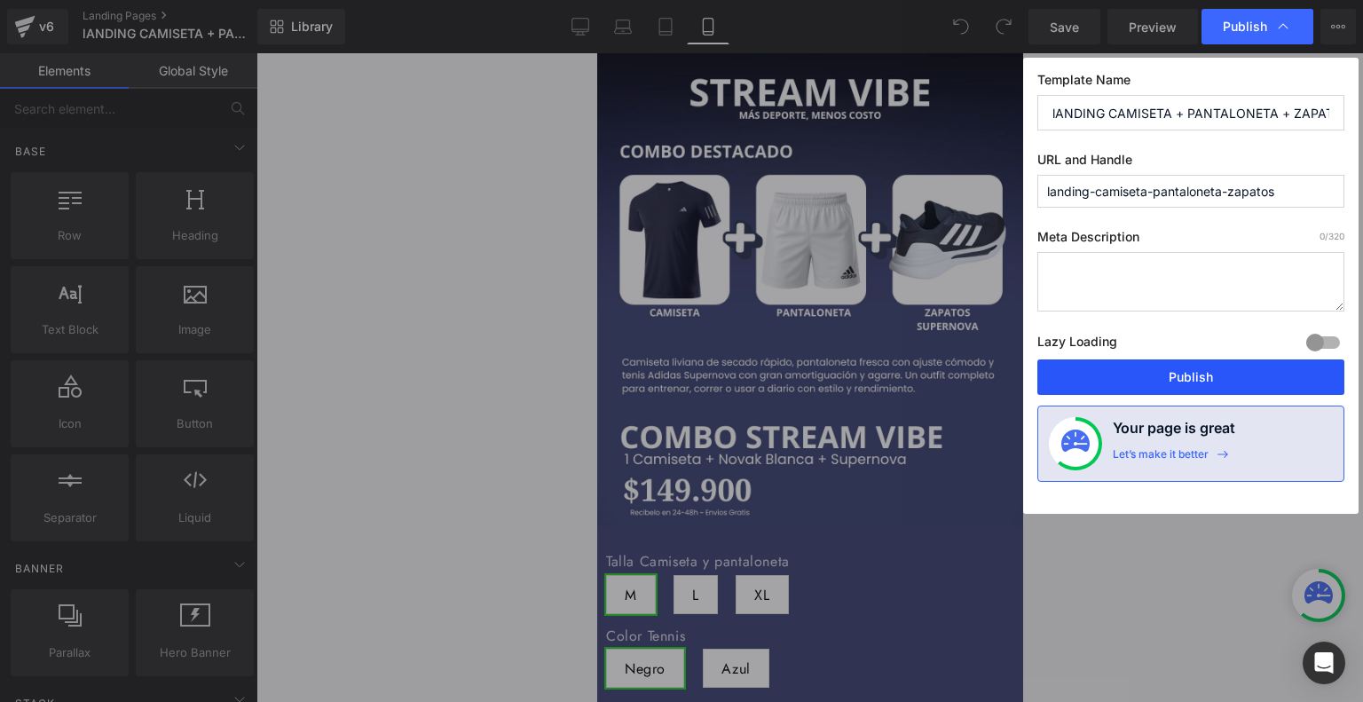
click at [1171, 377] on button "Publish" at bounding box center [1190, 376] width 307 height 35
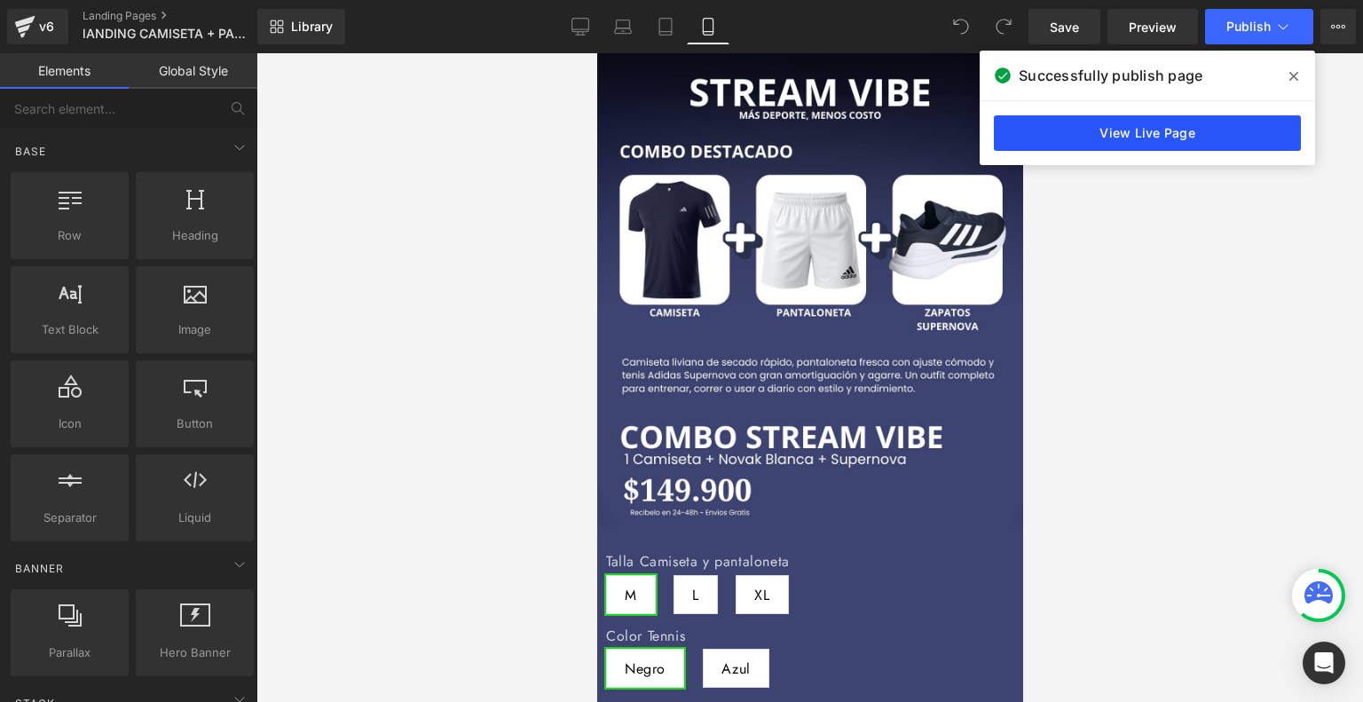
click at [1114, 129] on link "View Live Page" at bounding box center [1147, 132] width 307 height 35
